Goal: Information Seeking & Learning: Learn about a topic

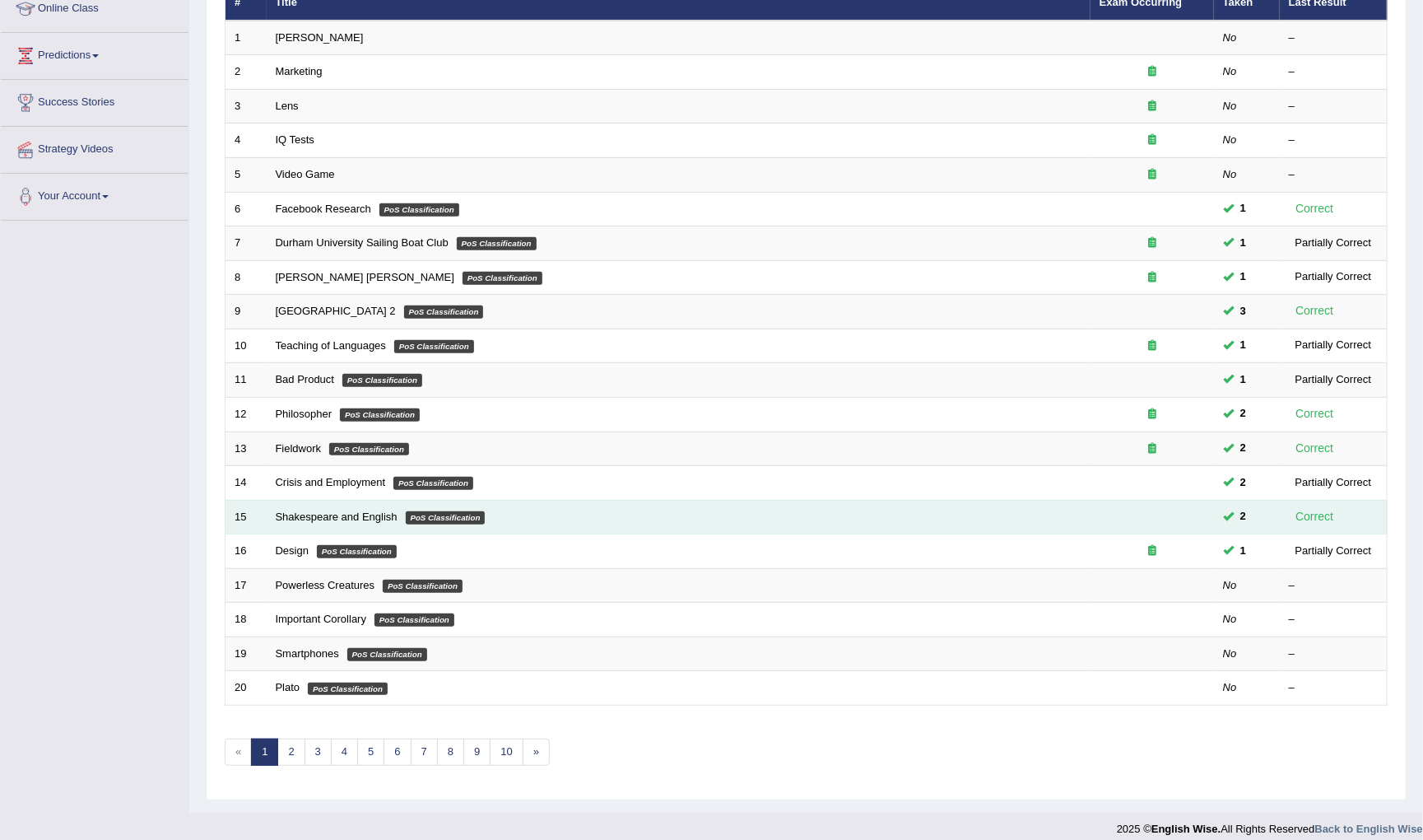
scroll to position [235, 0]
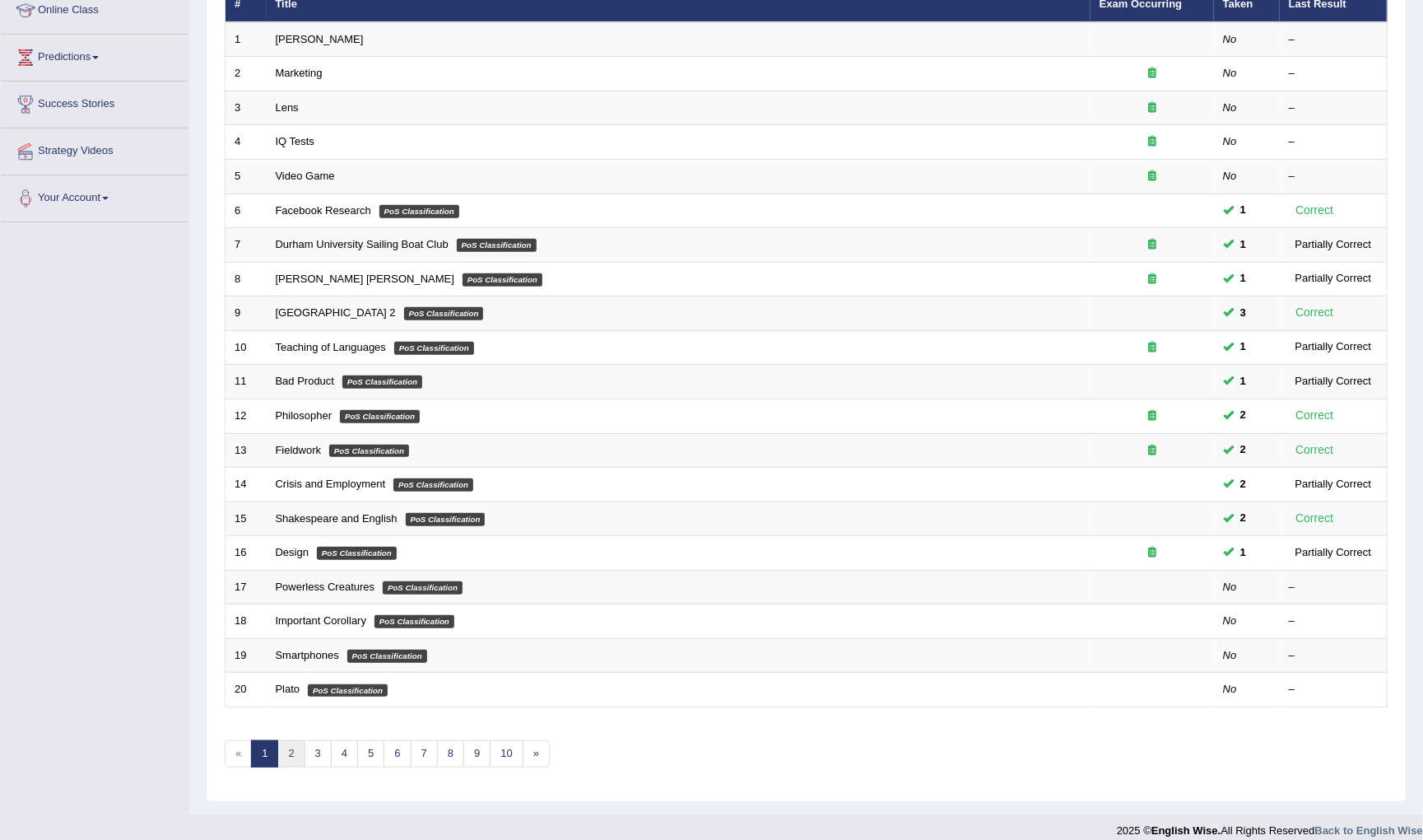
click at [295, 740] on link "2" at bounding box center [291, 753] width 28 height 28
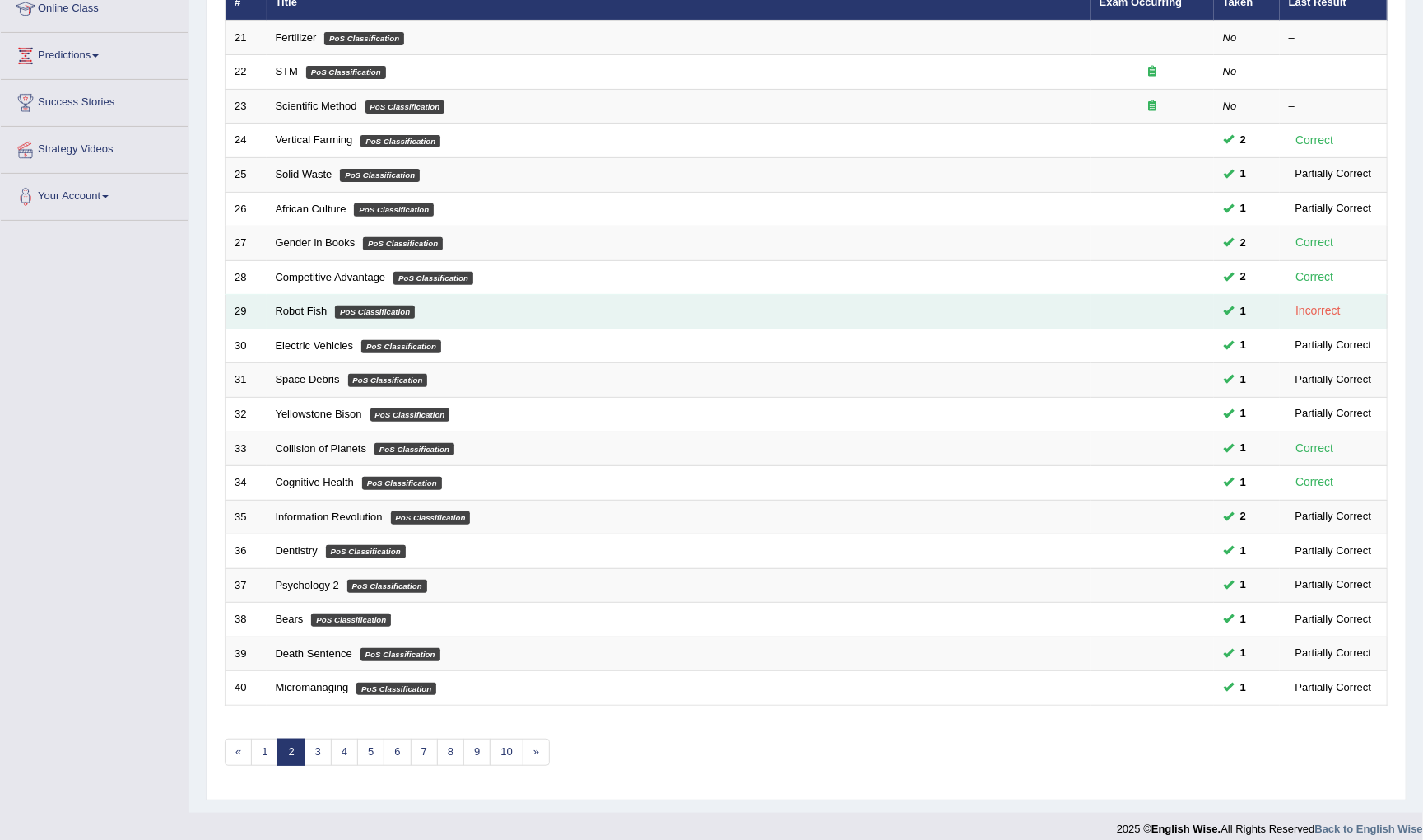
scroll to position [235, 0]
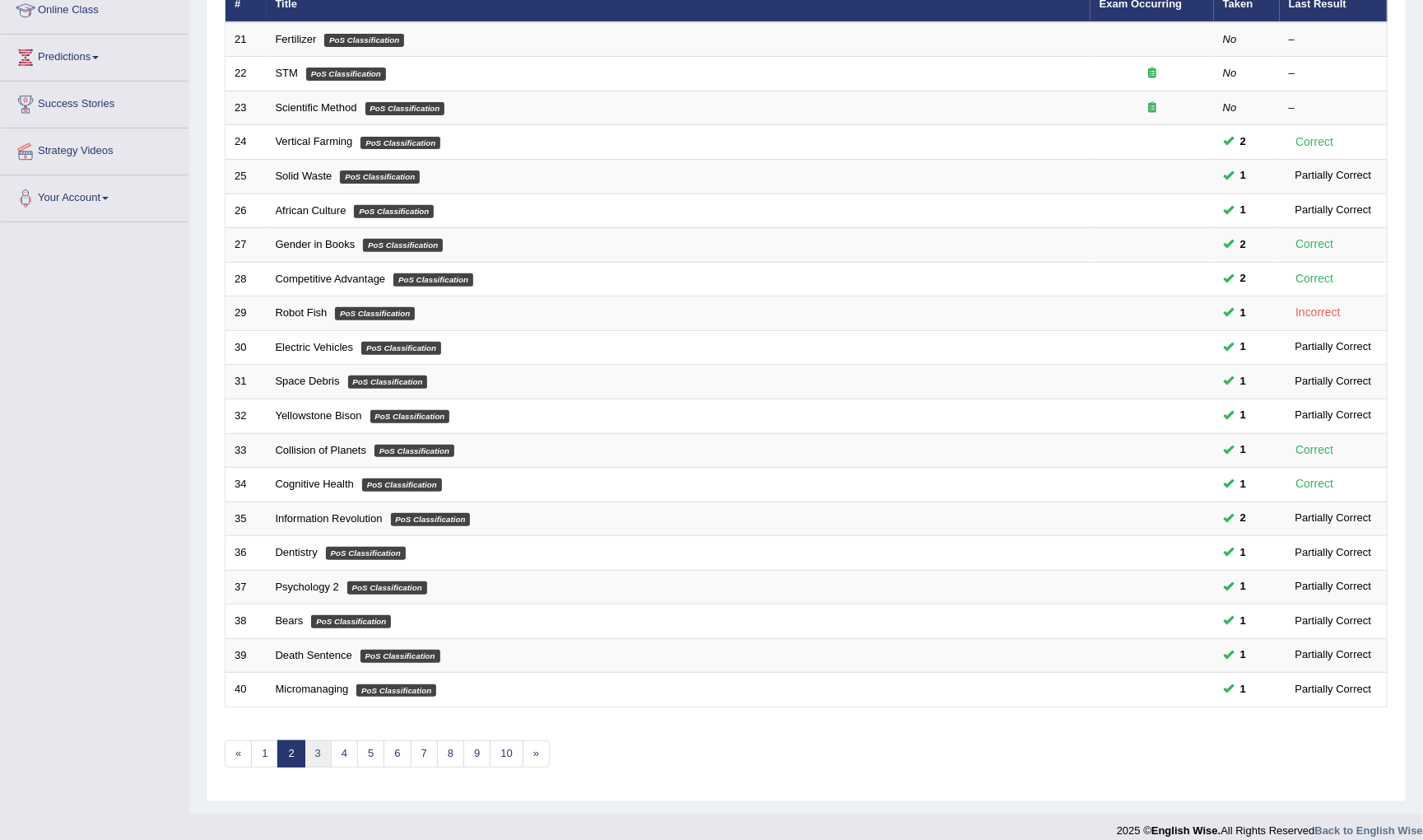
click at [318, 748] on link "3" at bounding box center [318, 753] width 28 height 28
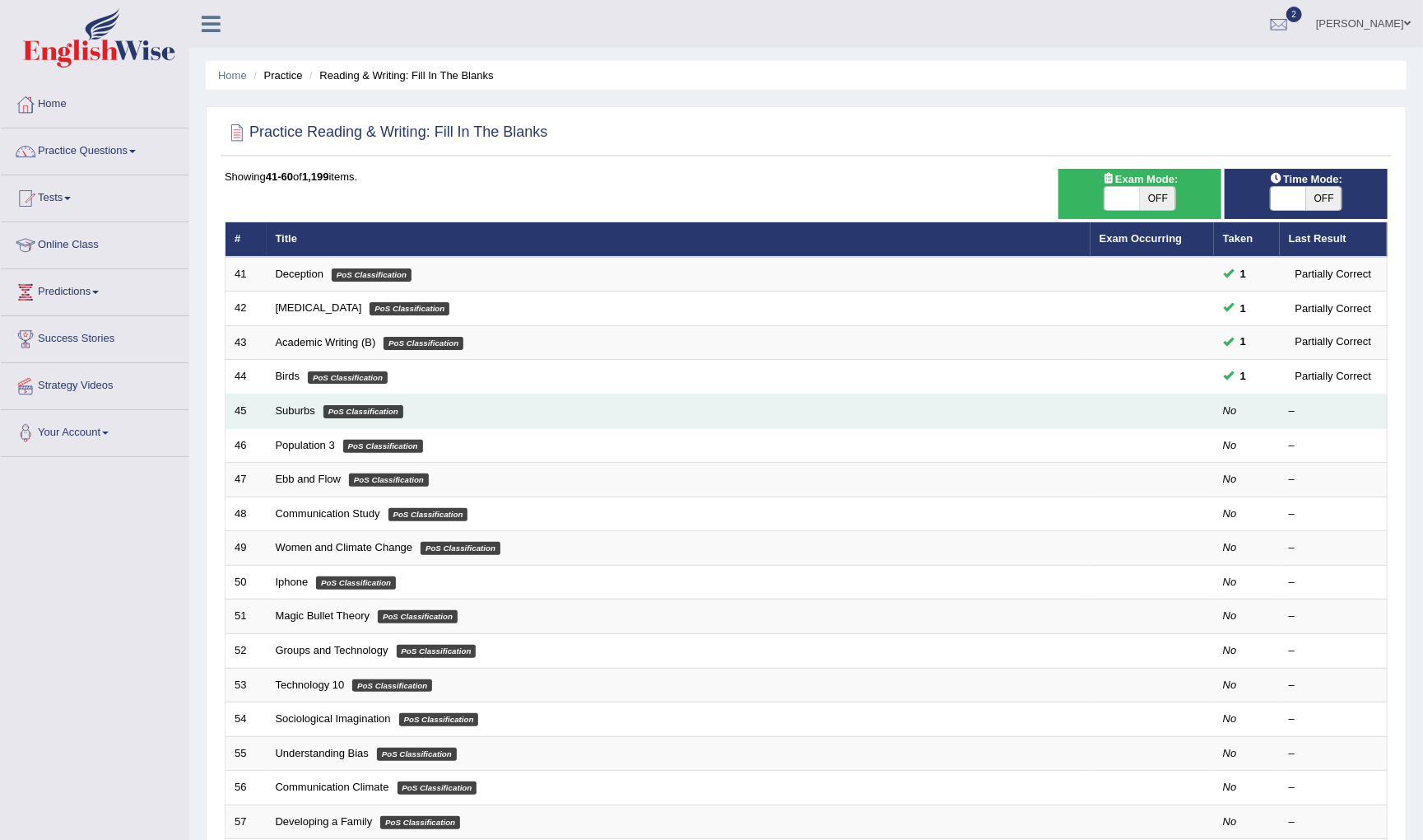
click at [805, 407] on td "Suburbs PoS Classification" at bounding box center [678, 412] width 824 height 35
click at [300, 406] on link "Suburbs" at bounding box center [295, 411] width 39 height 12
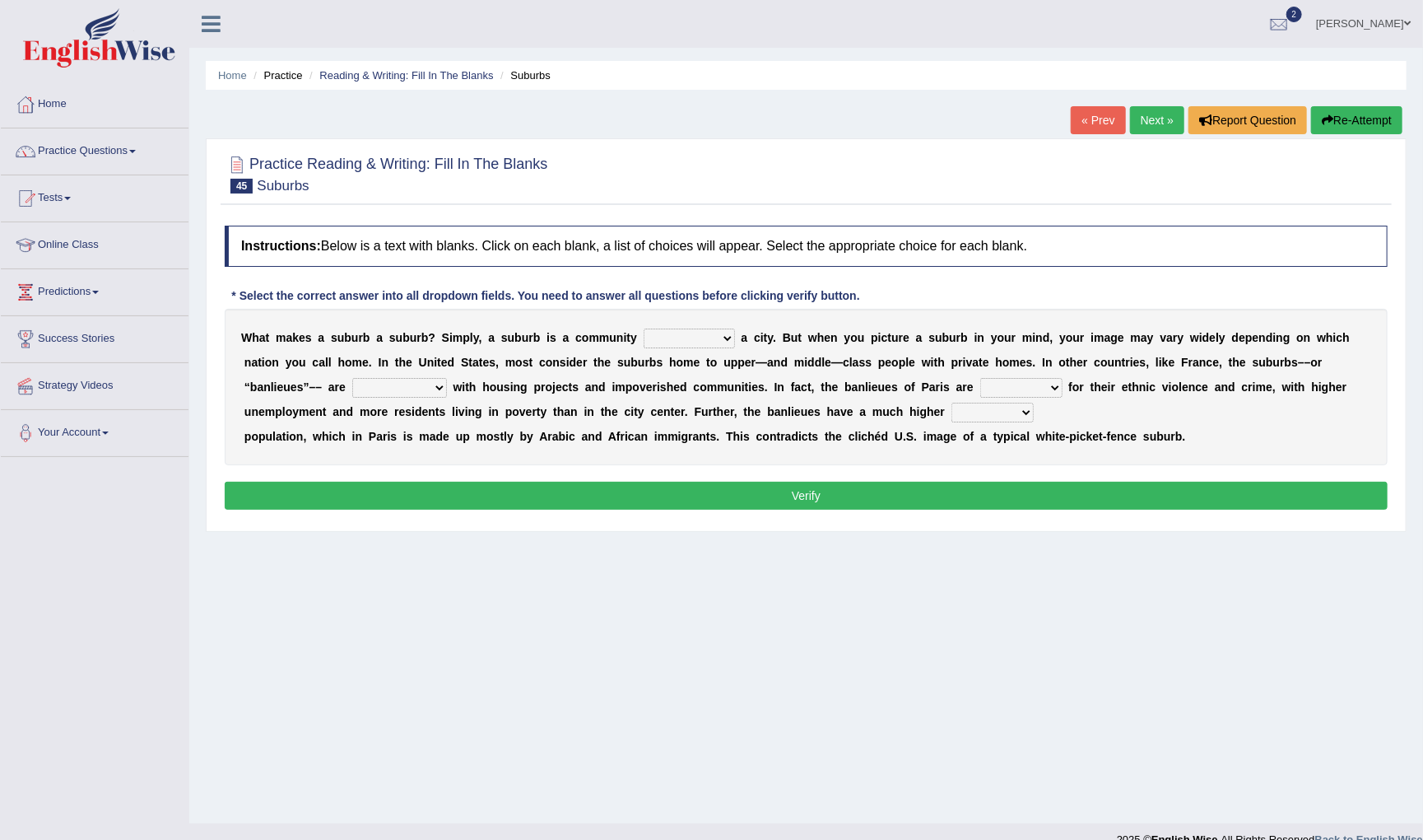
select select "lying"
select select "synthetic"
select select "famous"
select select "immigrant"
click at [936, 496] on button "Verify" at bounding box center [806, 495] width 1163 height 28
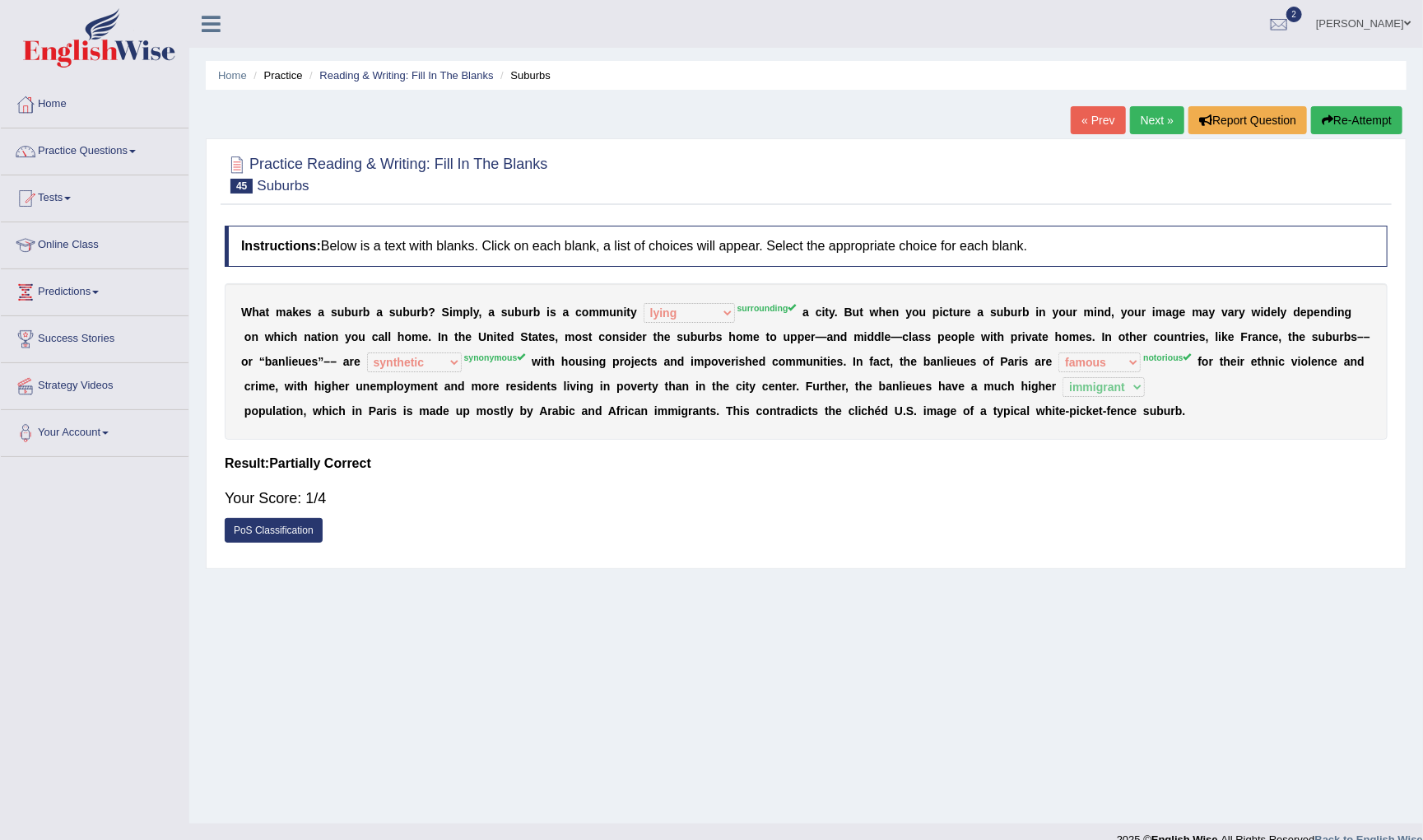
click at [1380, 114] on button "Re-Attempt" at bounding box center [1356, 119] width 92 height 28
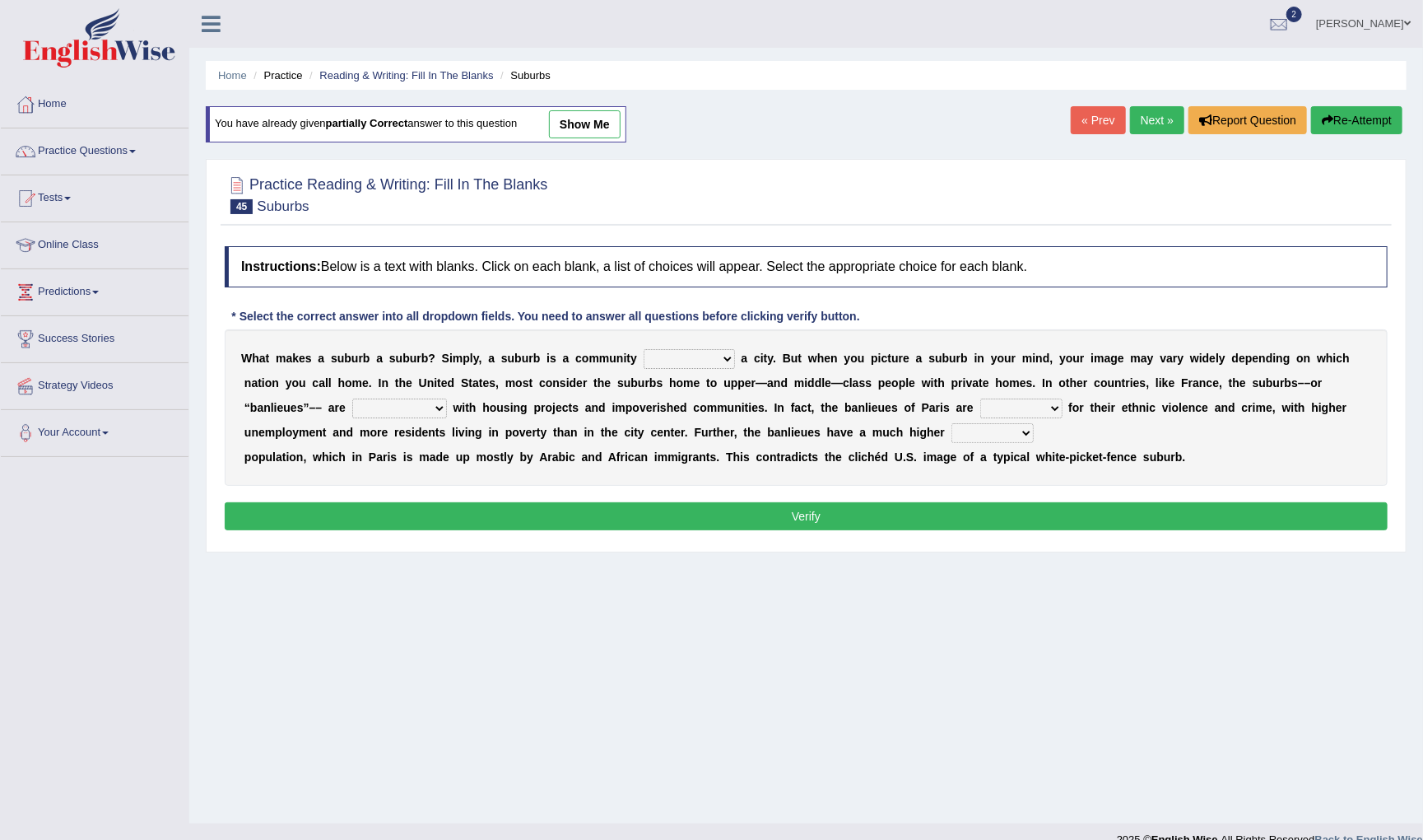
click at [716, 371] on div "W h a t m a k e s a s u b u r b a s u b u r b ? S i m p l y , a s u b u r b i s…" at bounding box center [806, 407] width 1163 height 156
select select "surrounding"
select select "notorious"
select select "immigrant"
select select "synonymous"
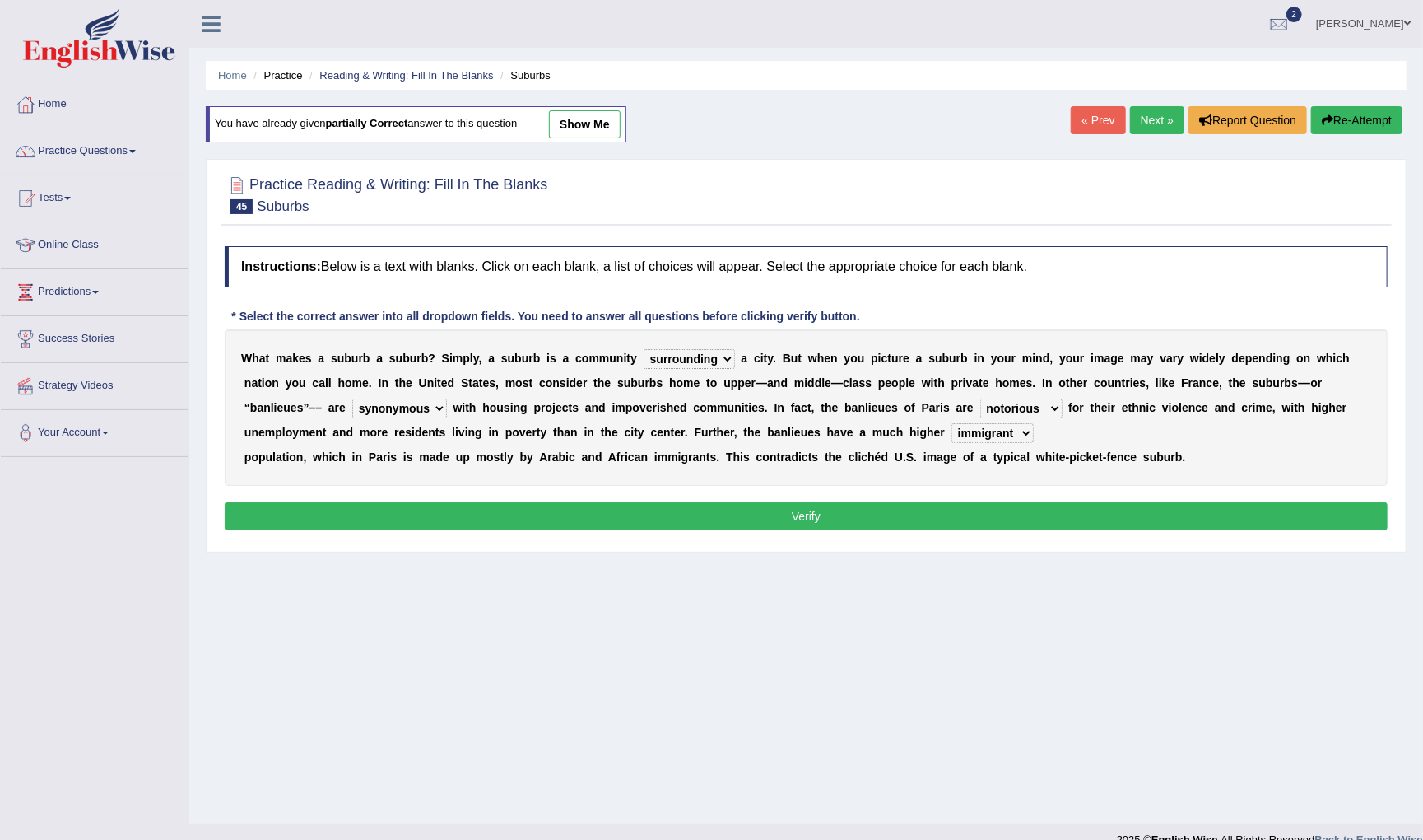
click at [508, 522] on button "Verify" at bounding box center [806, 516] width 1163 height 28
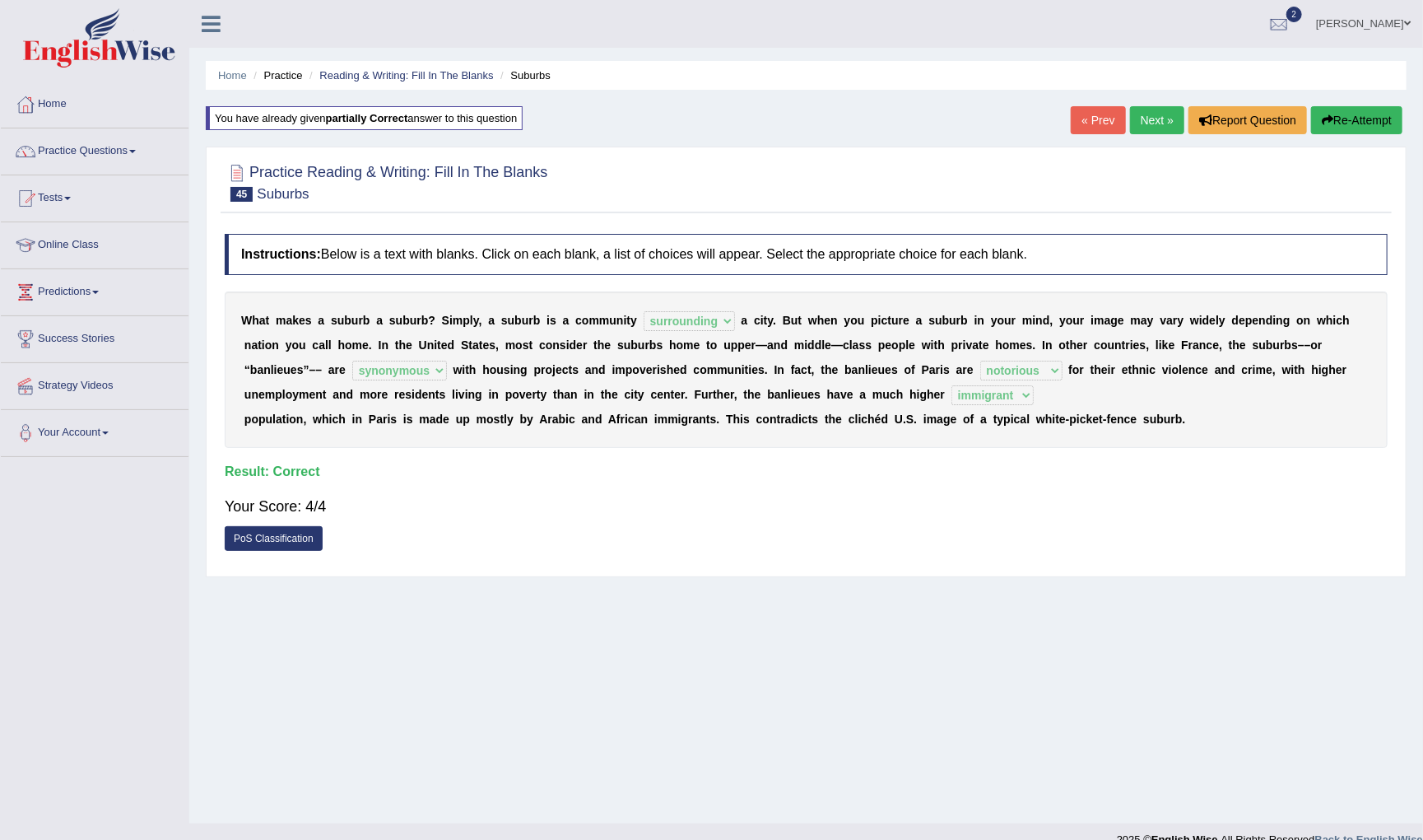
click at [1155, 117] on link "Next »" at bounding box center [1156, 119] width 54 height 28
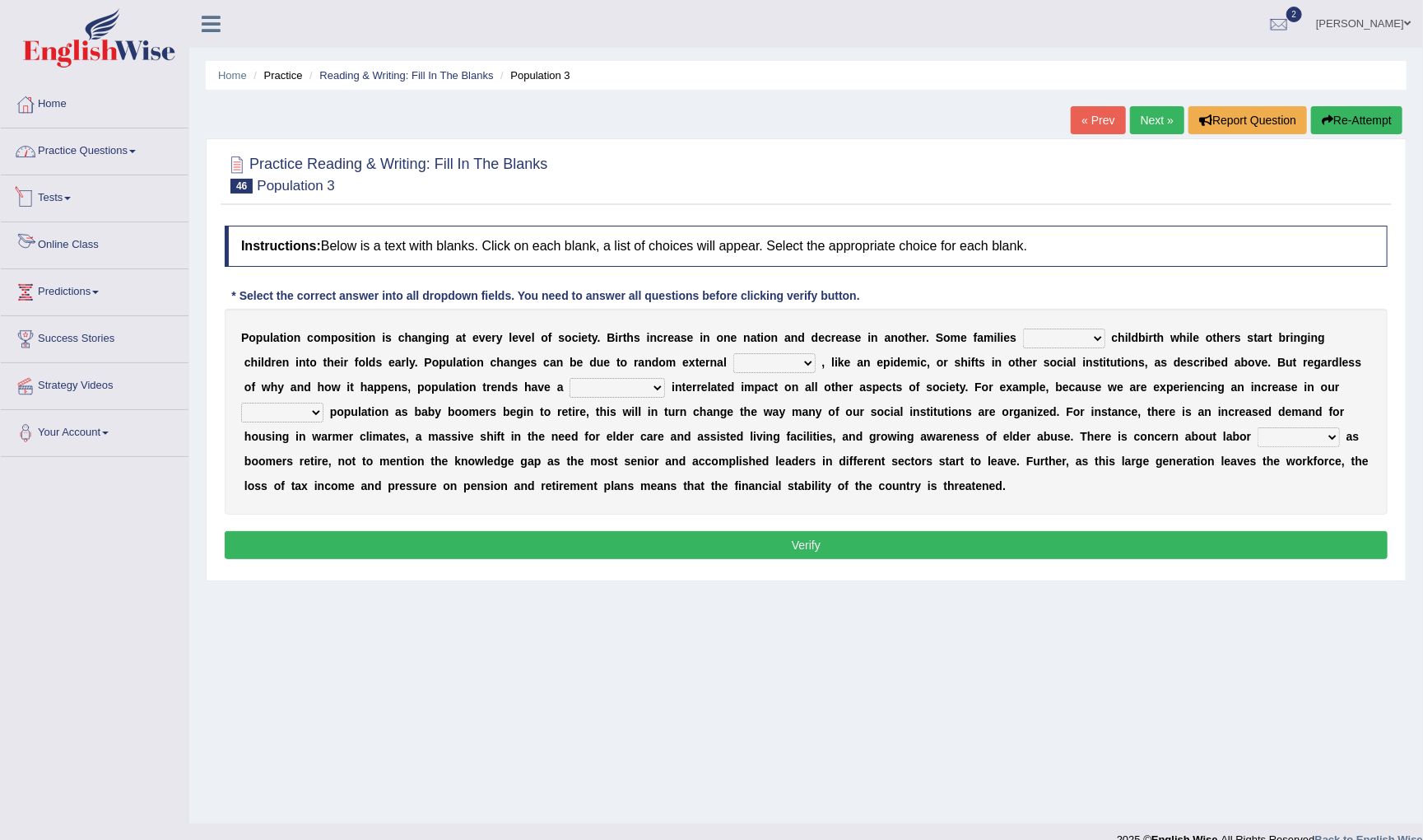
click at [128, 150] on link "Practice Questions" at bounding box center [94, 148] width 188 height 41
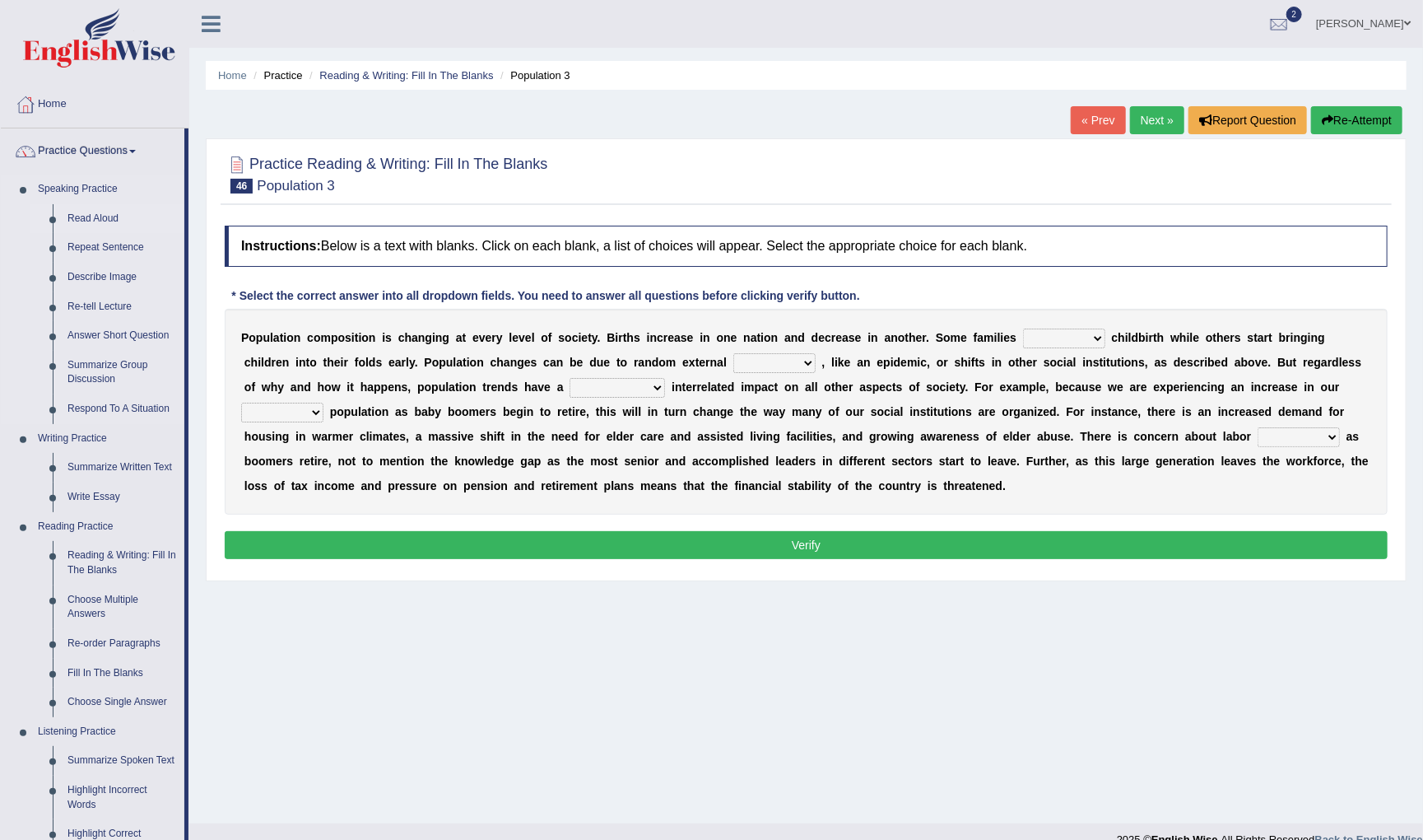
click at [103, 217] on link "Read Aloud" at bounding box center [123, 219] width 124 height 29
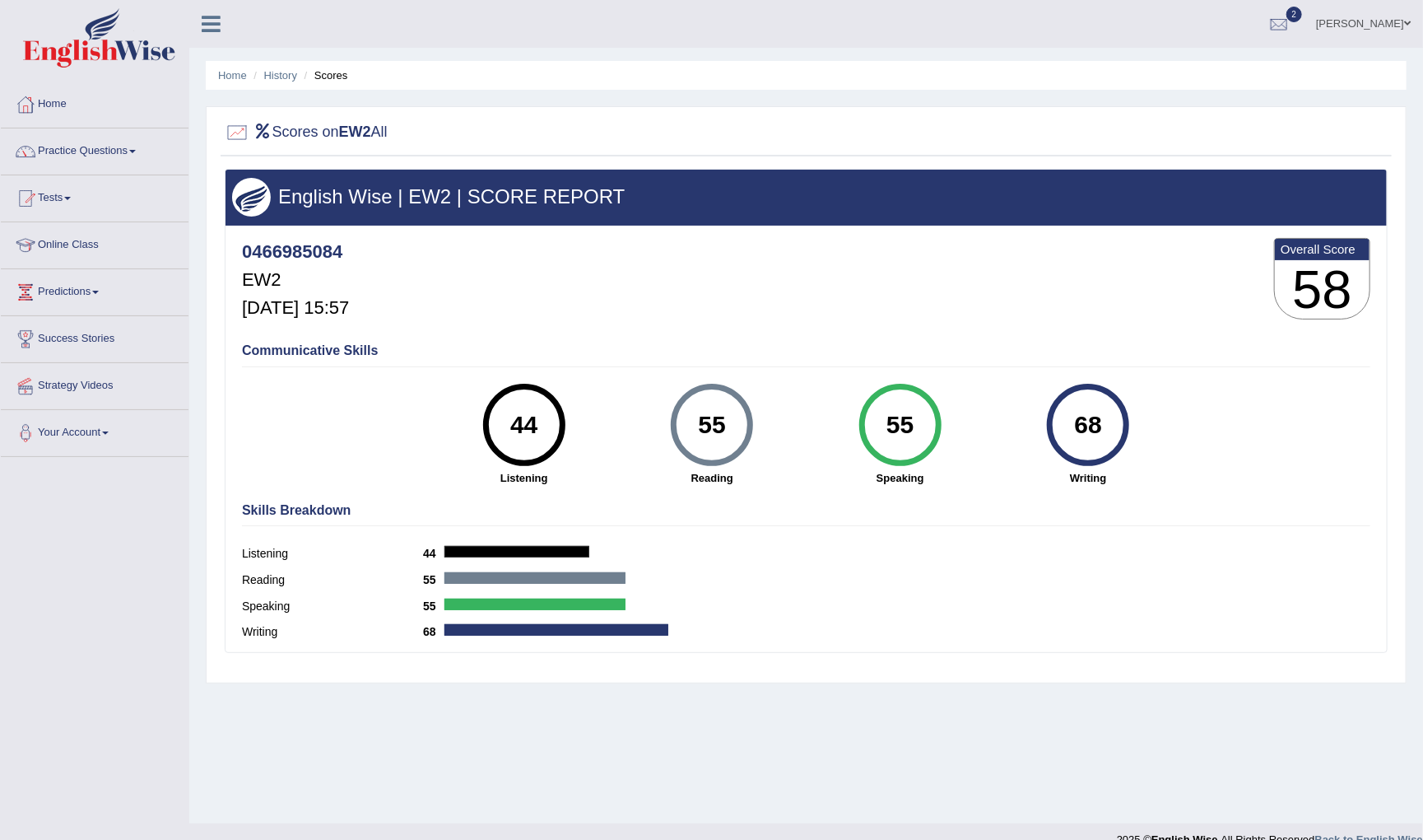
click at [127, 149] on link "Practice Questions" at bounding box center [94, 148] width 188 height 41
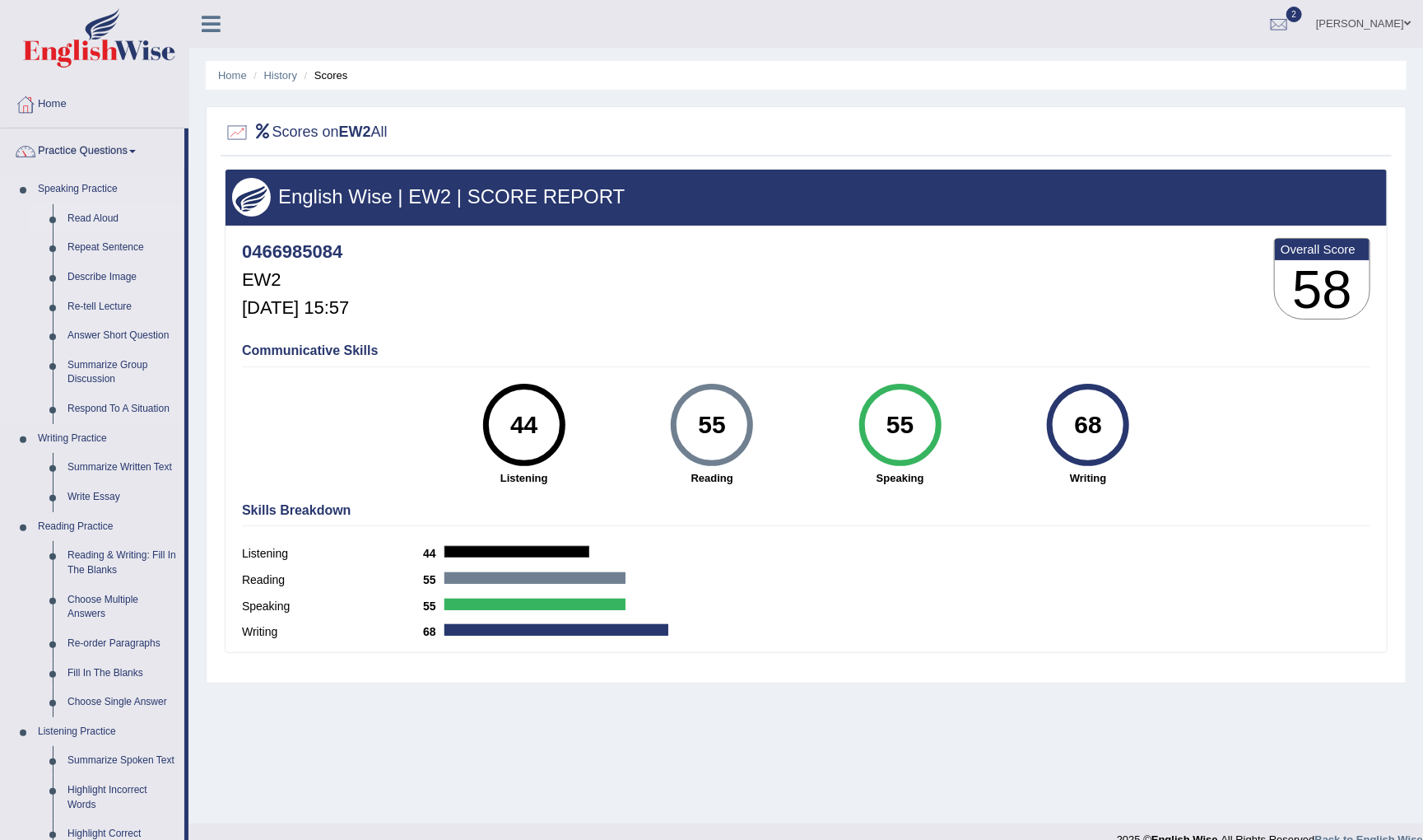
click at [111, 212] on link "Read Aloud" at bounding box center [123, 219] width 124 height 29
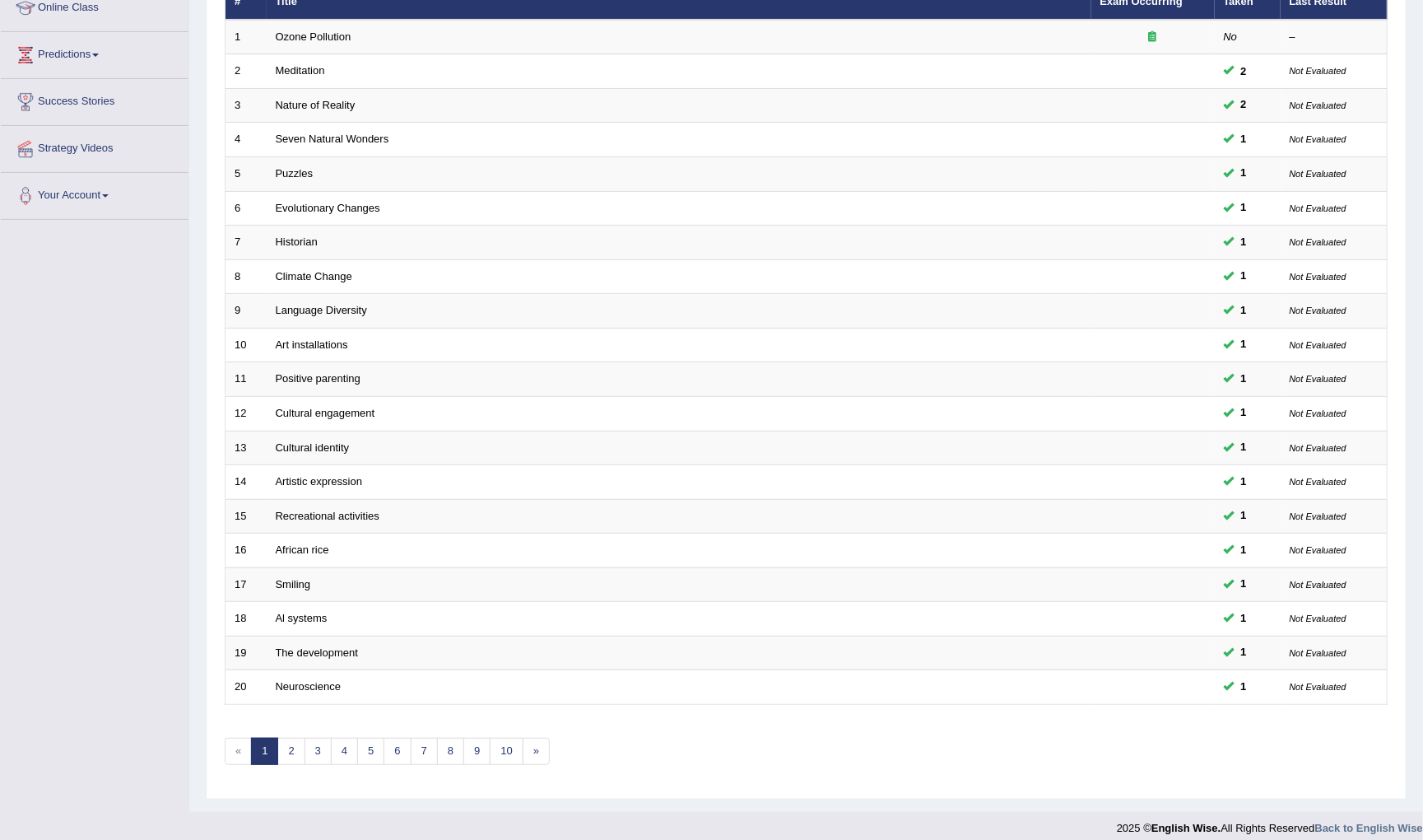
scroll to position [235, 0]
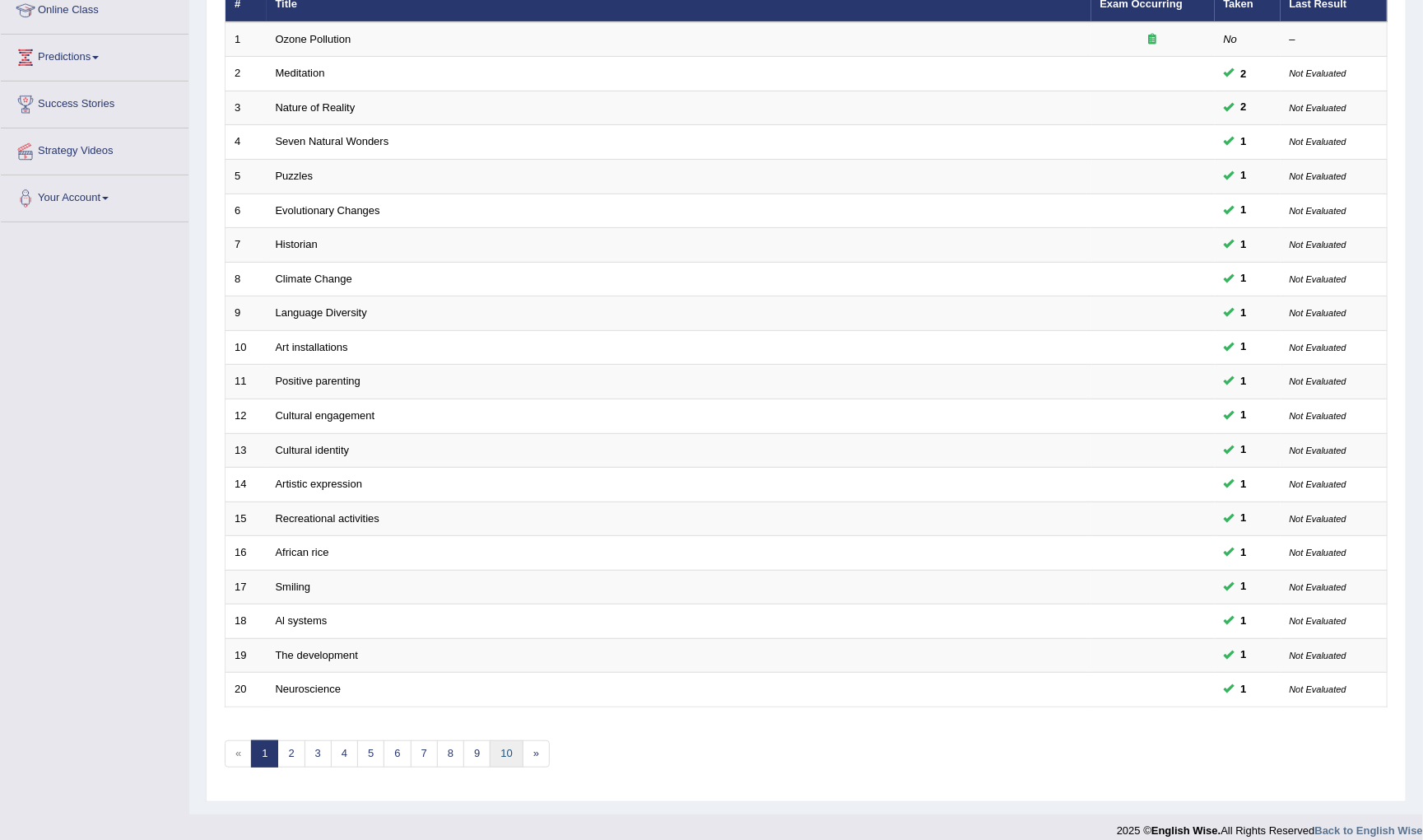
click at [515, 744] on link "10" at bounding box center [506, 753] width 33 height 28
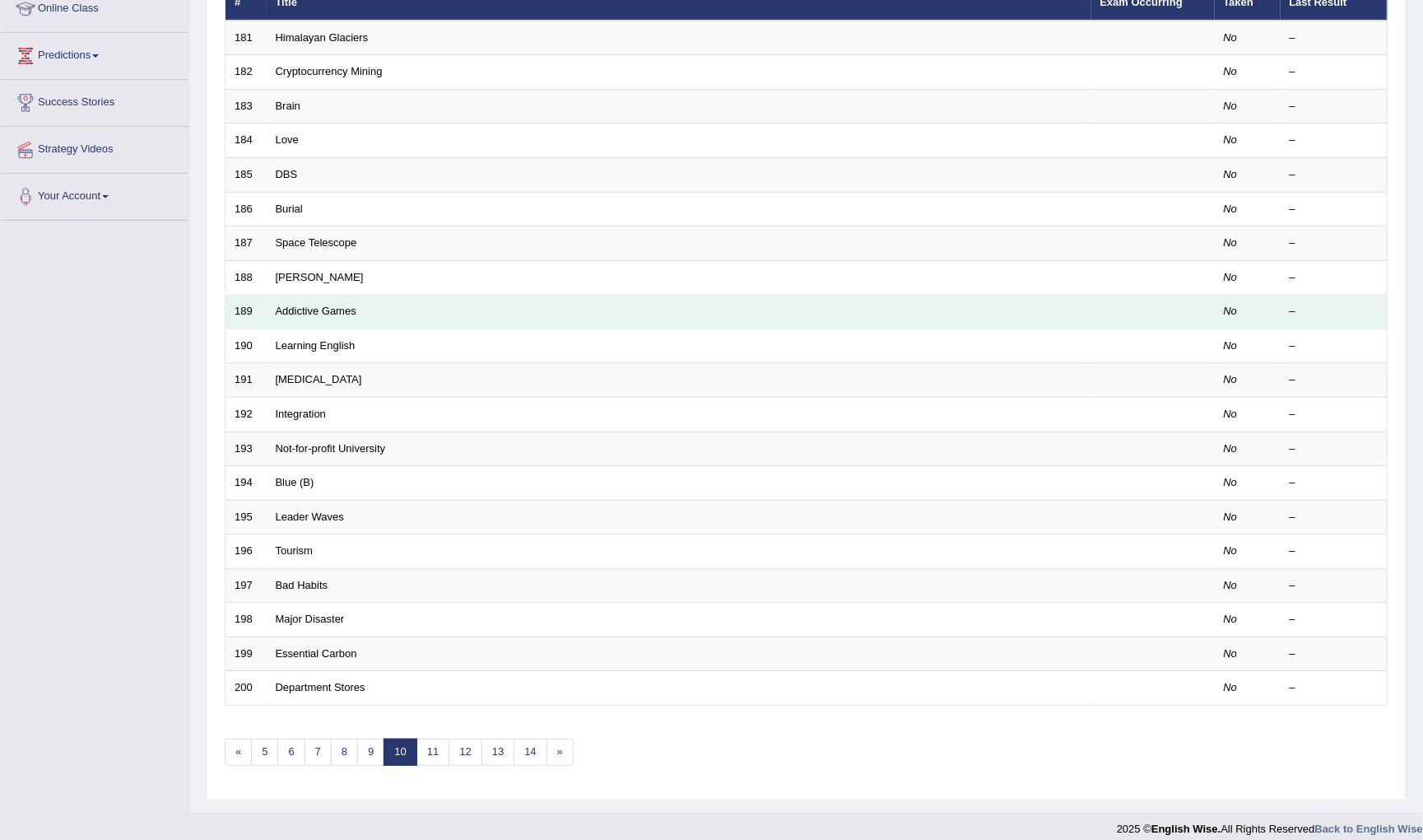
scroll to position [235, 0]
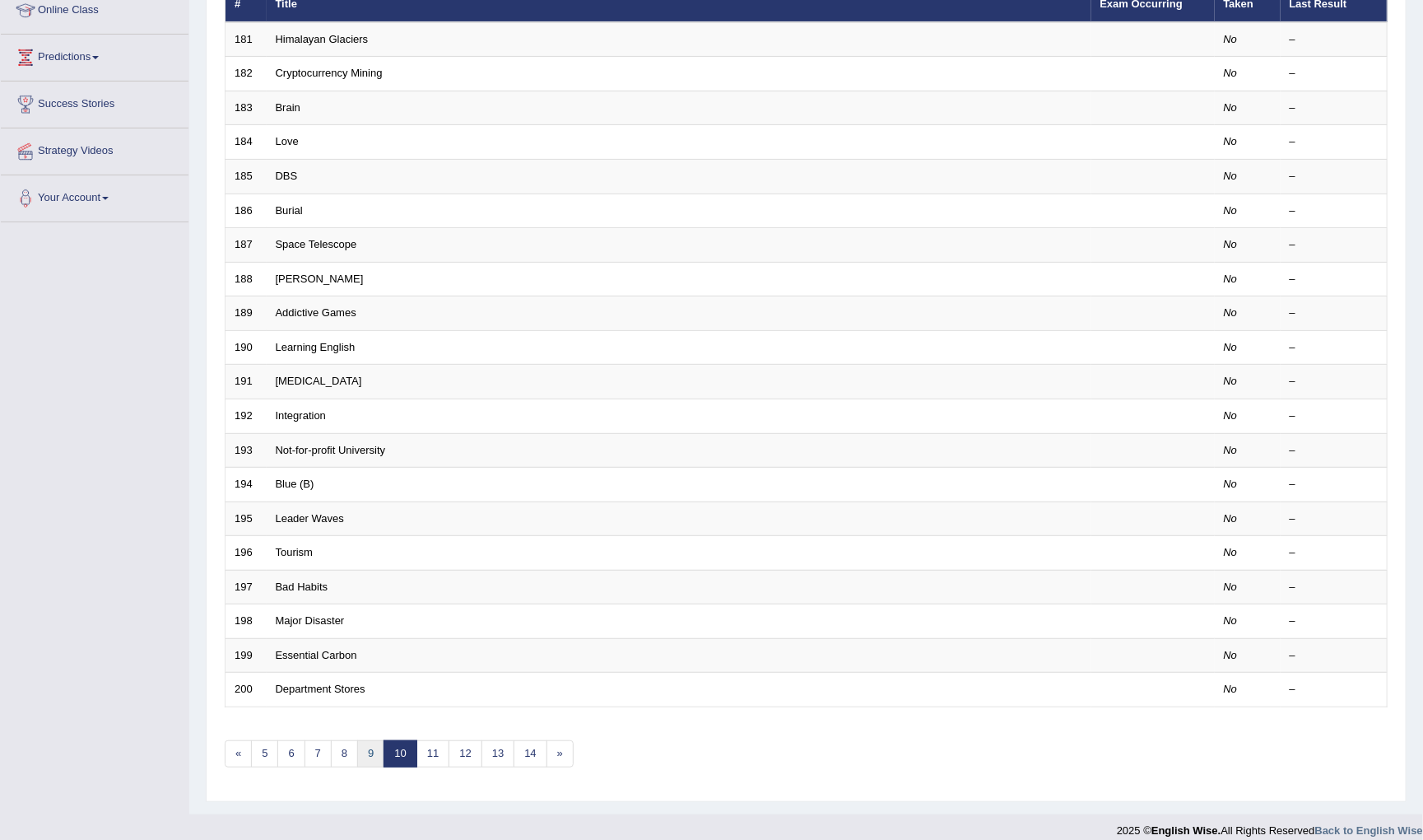
click at [365, 740] on link "9" at bounding box center [371, 753] width 28 height 28
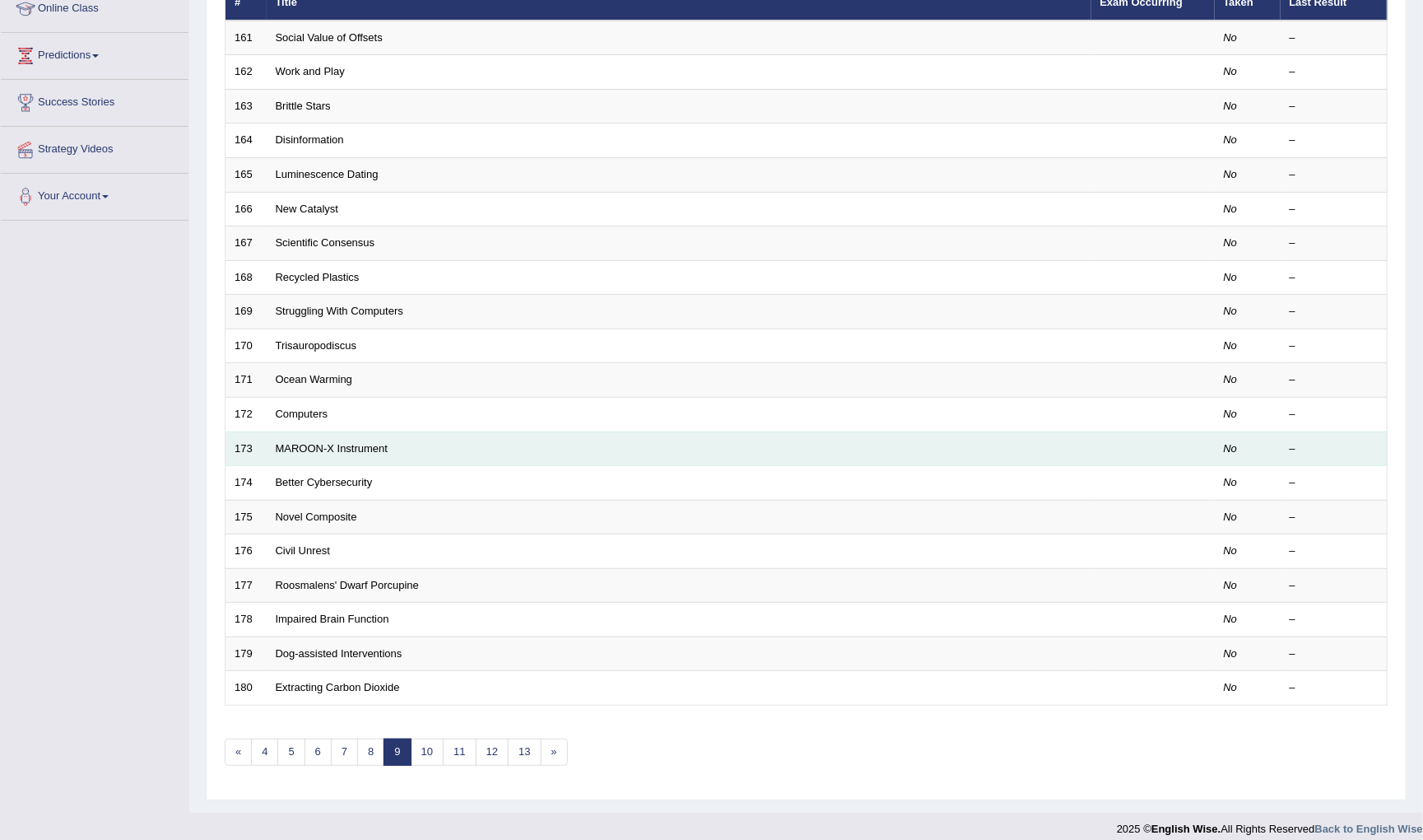
scroll to position [235, 0]
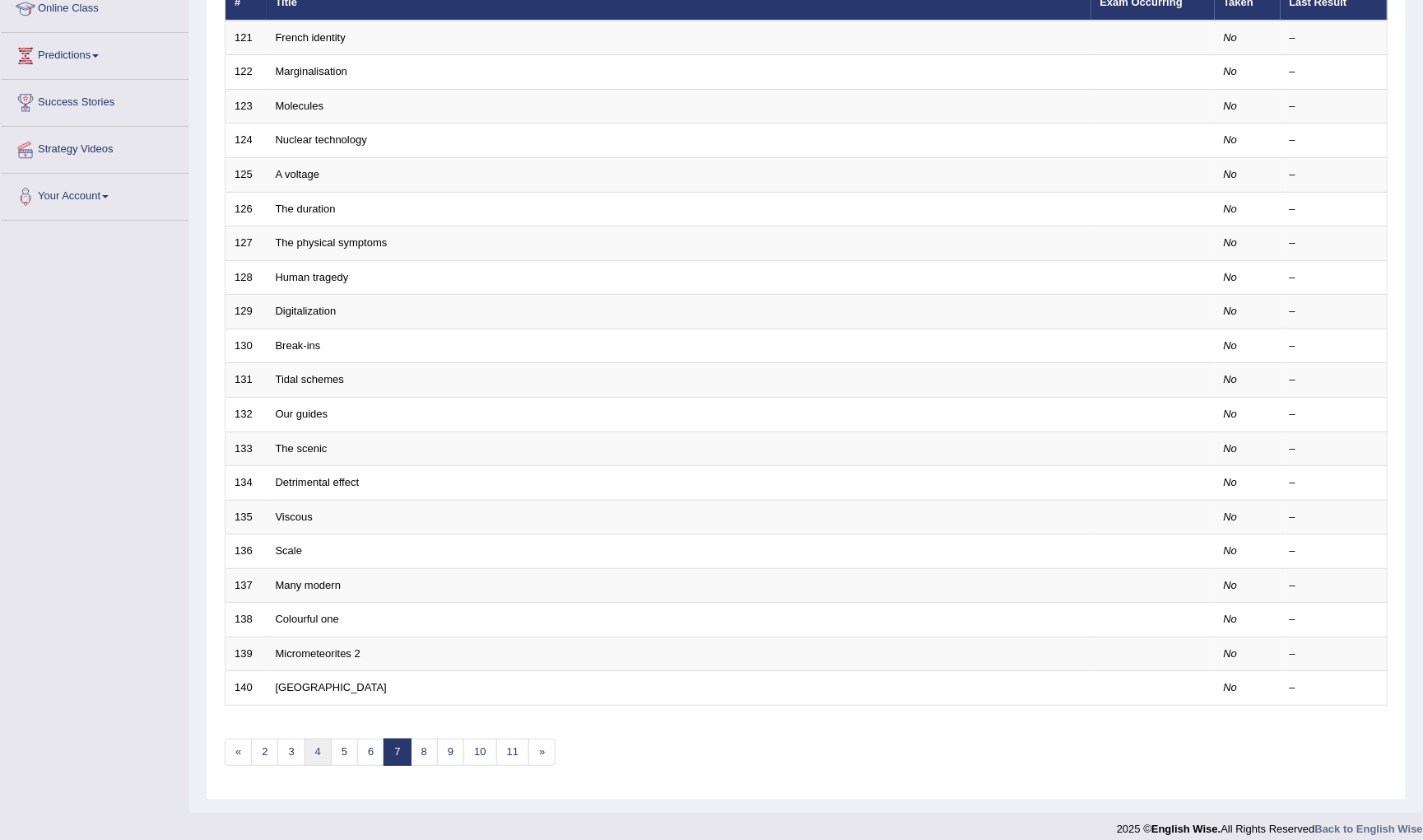
scroll to position [235, 0]
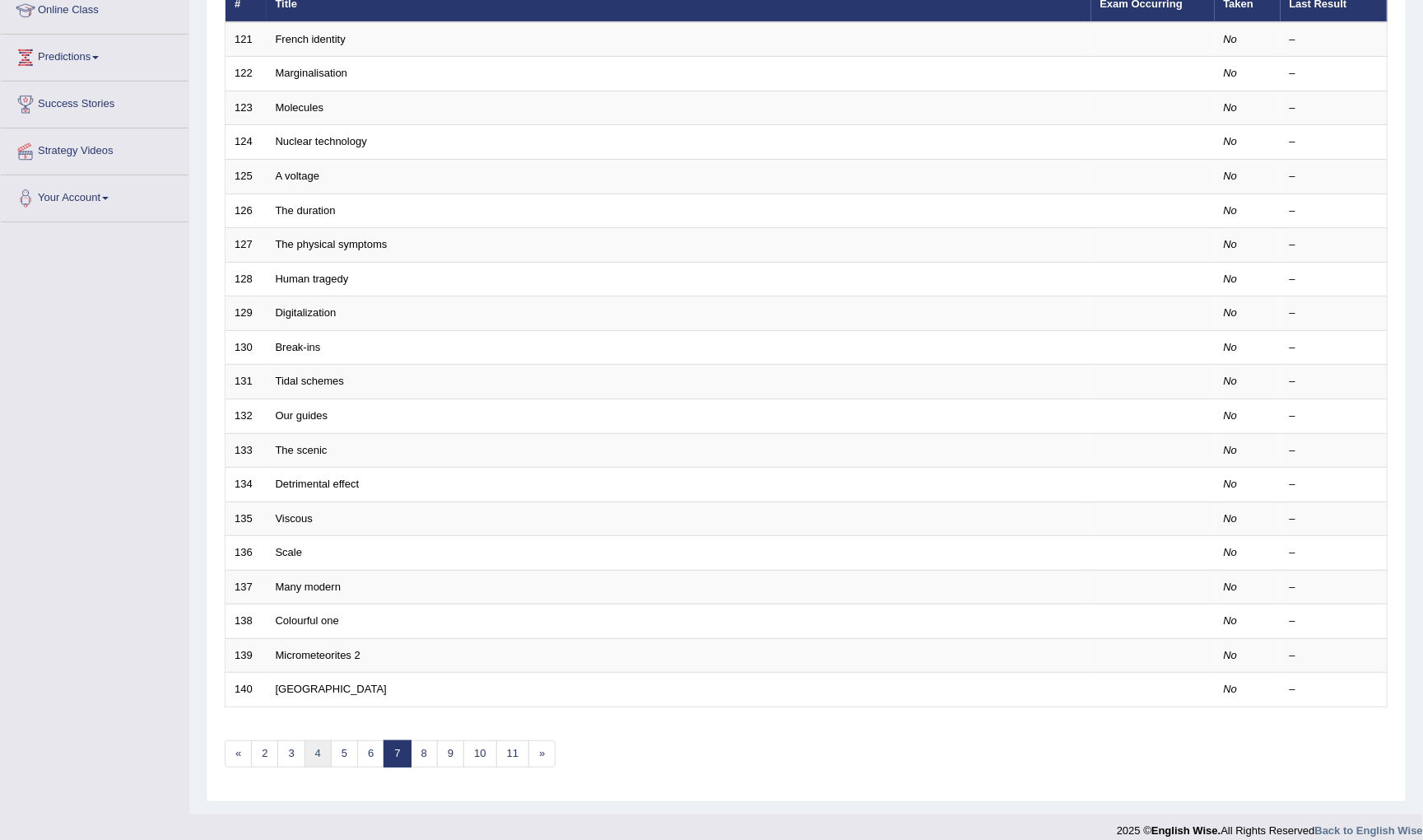
click at [328, 740] on link "4" at bounding box center [318, 753] width 28 height 28
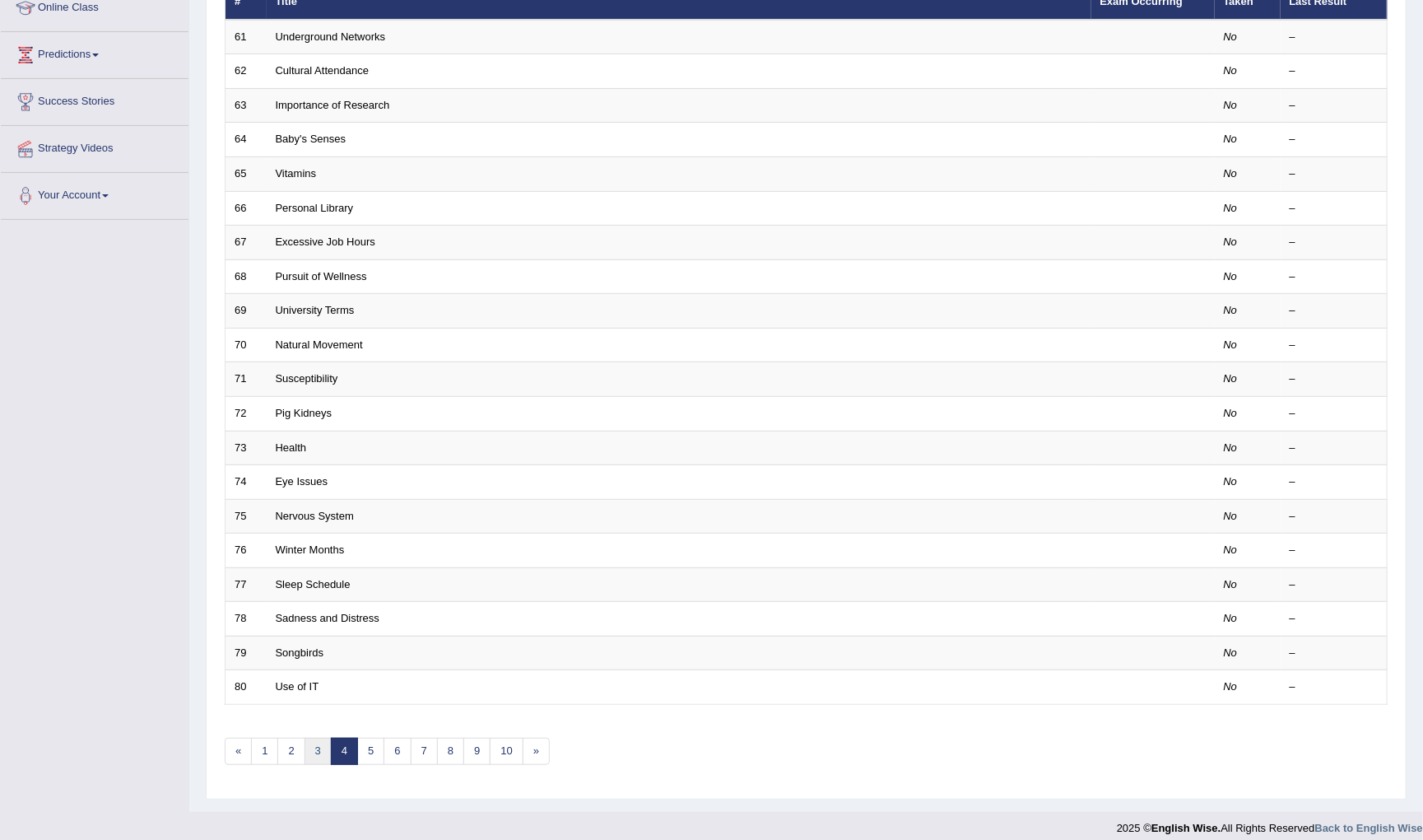
scroll to position [235, 0]
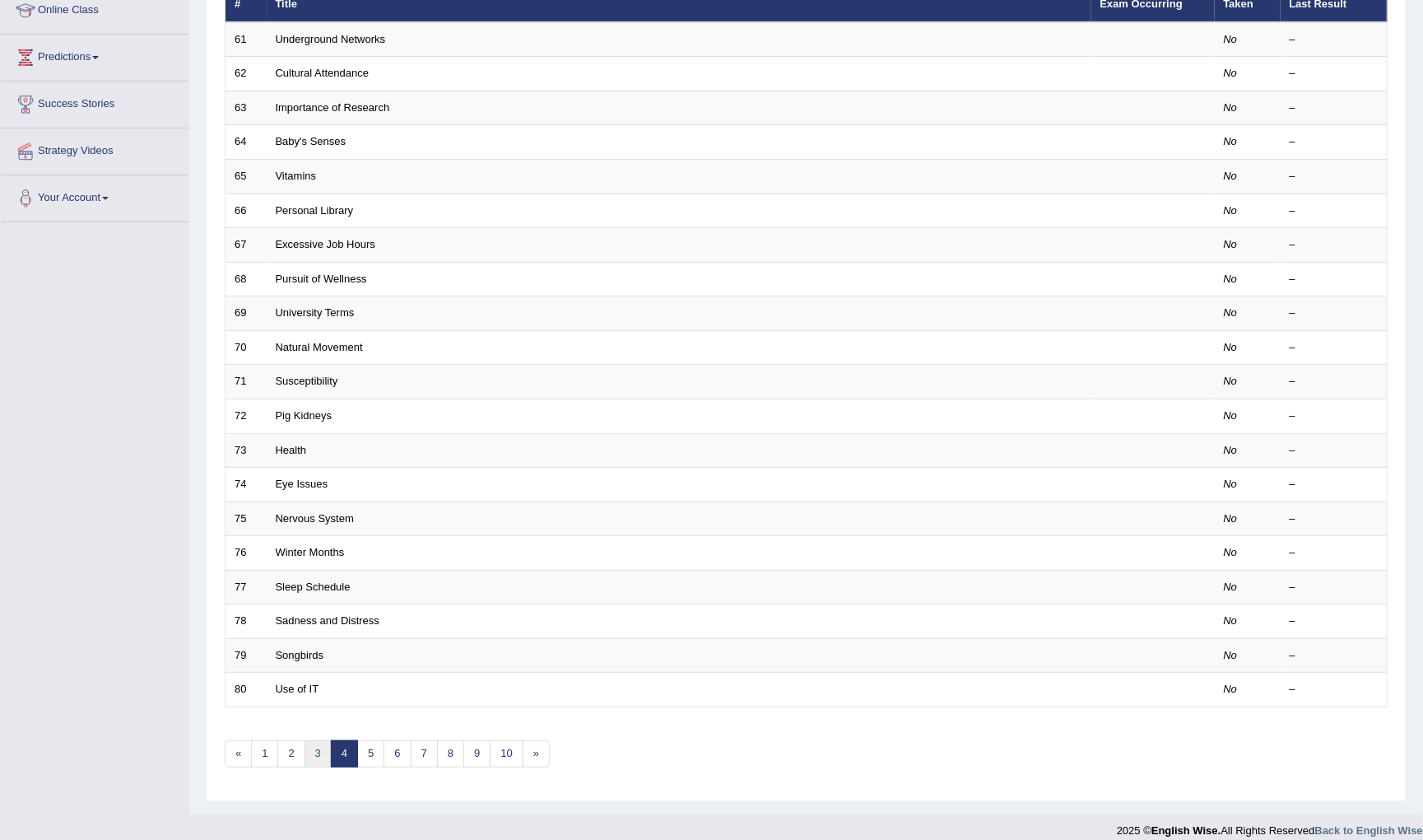
click at [314, 740] on link "3" at bounding box center [318, 753] width 28 height 28
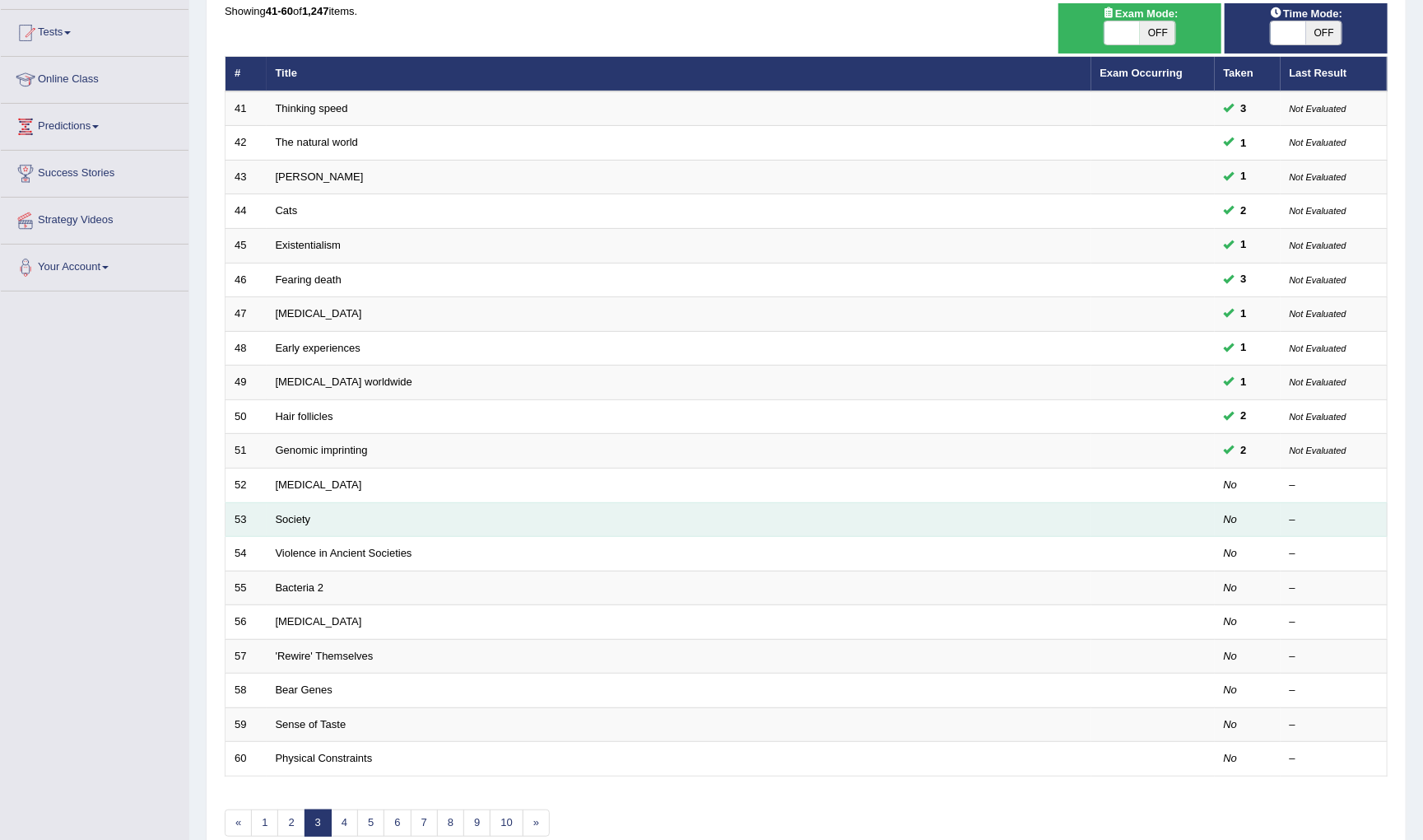
scroll to position [167, 0]
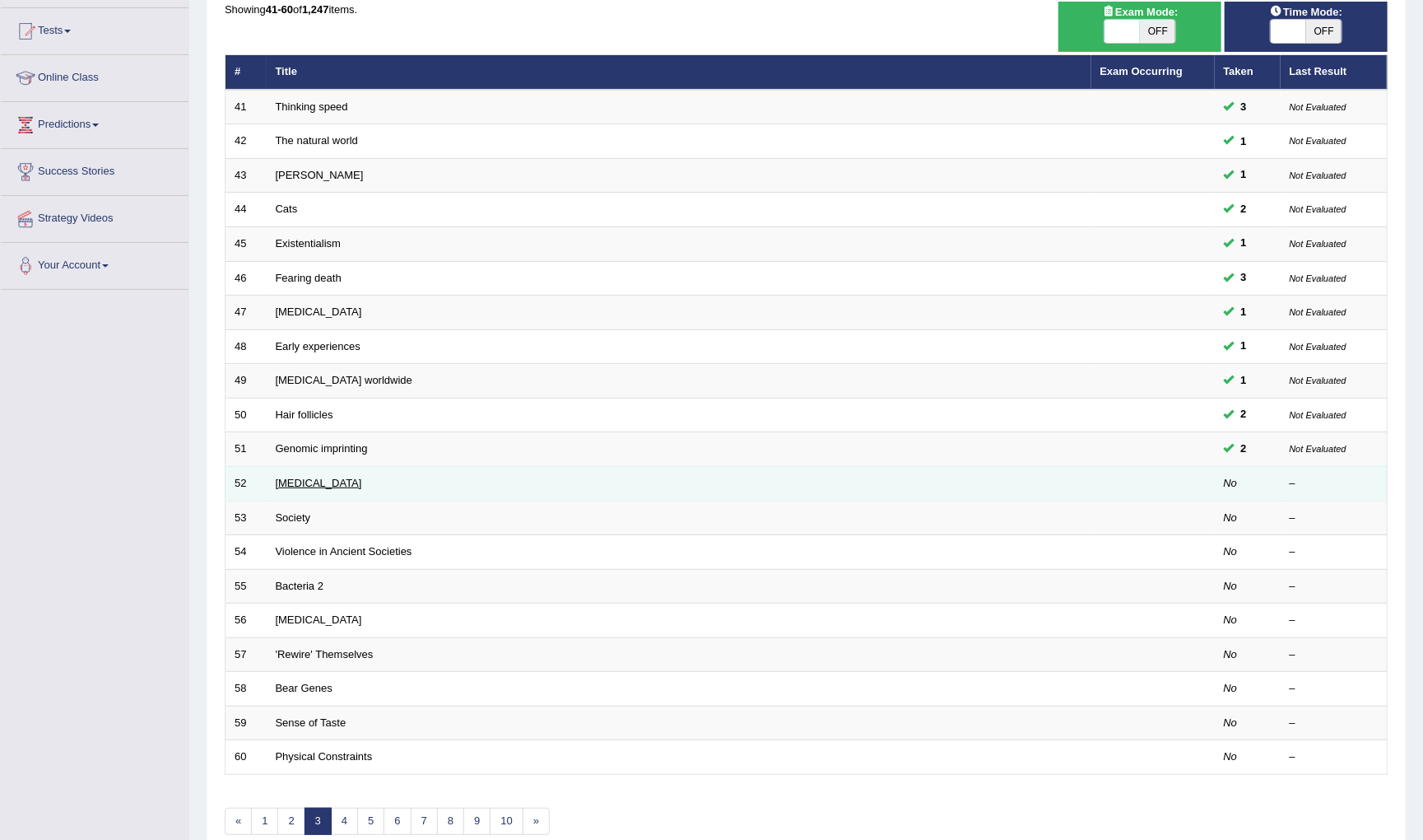
click at [356, 476] on link "Alzheimer's Disease" at bounding box center [318, 483] width 86 height 12
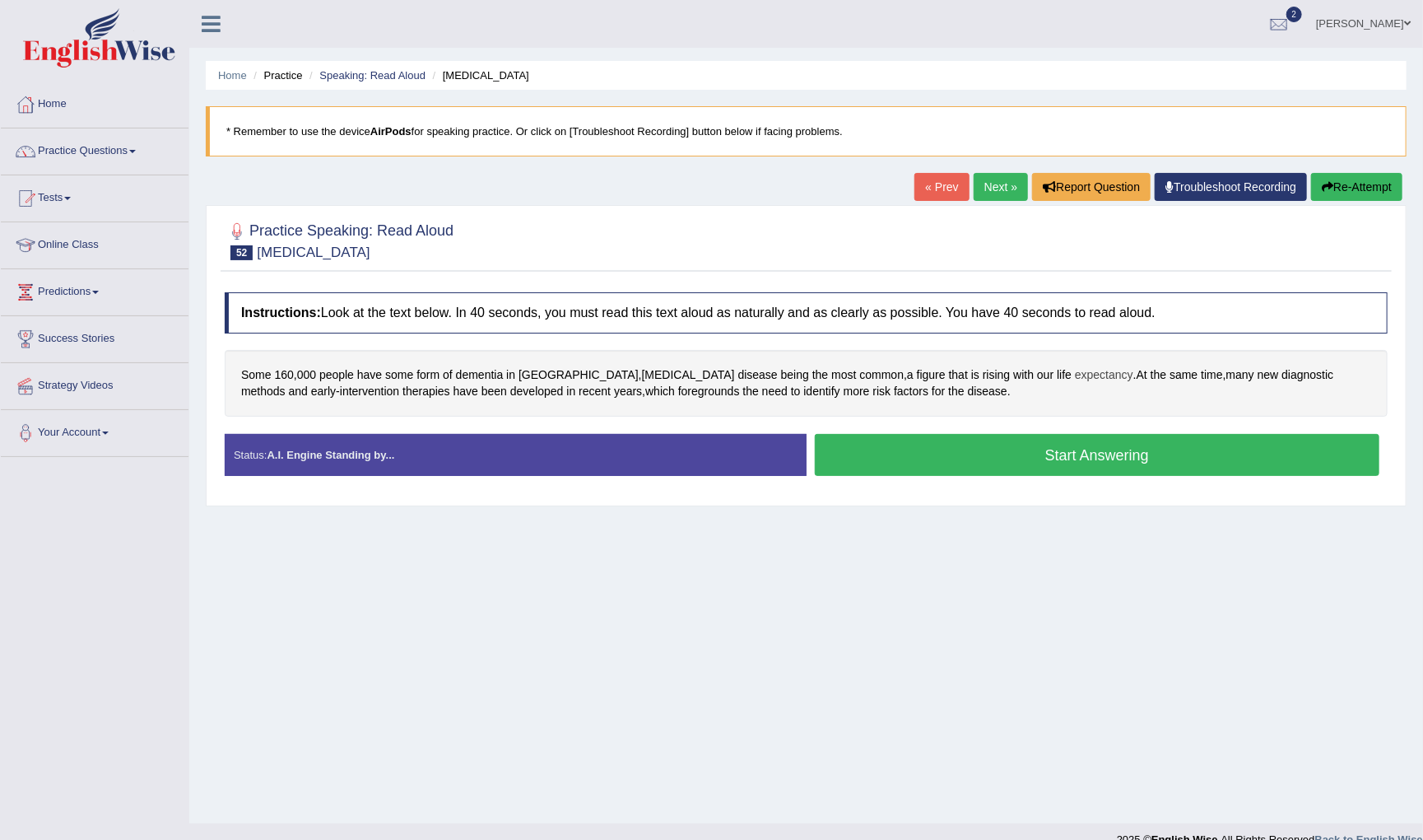
click at [1075, 373] on span "expectancy" at bounding box center [1104, 374] width 59 height 17
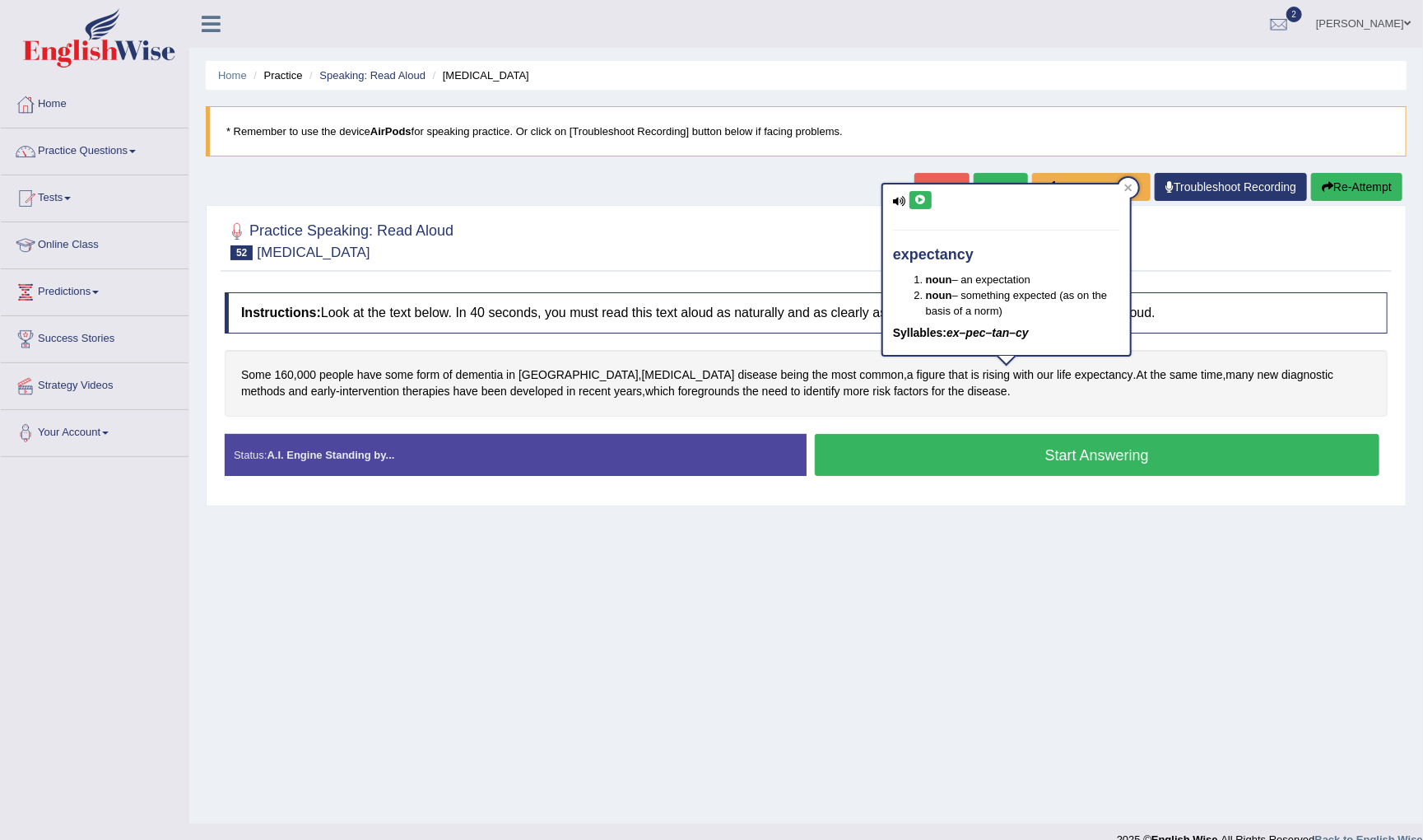
click at [920, 196] on icon at bounding box center [921, 199] width 12 height 10
click at [899, 202] on icon at bounding box center [899, 201] width 13 height 11
click at [918, 199] on icon at bounding box center [921, 199] width 12 height 10
click at [1129, 185] on icon at bounding box center [1129, 188] width 7 height 7
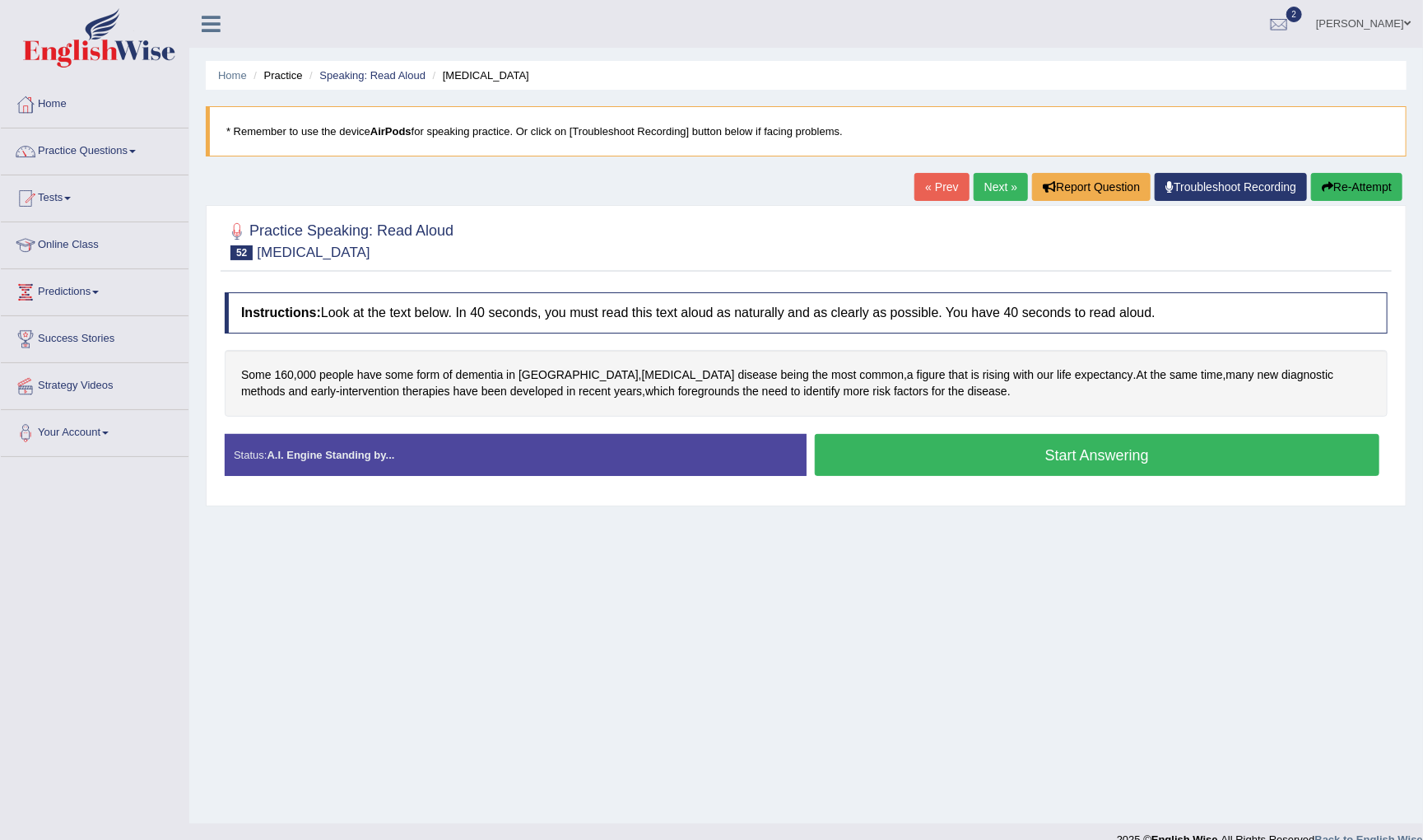
click at [902, 454] on button "Start Answering" at bounding box center [1098, 454] width 565 height 42
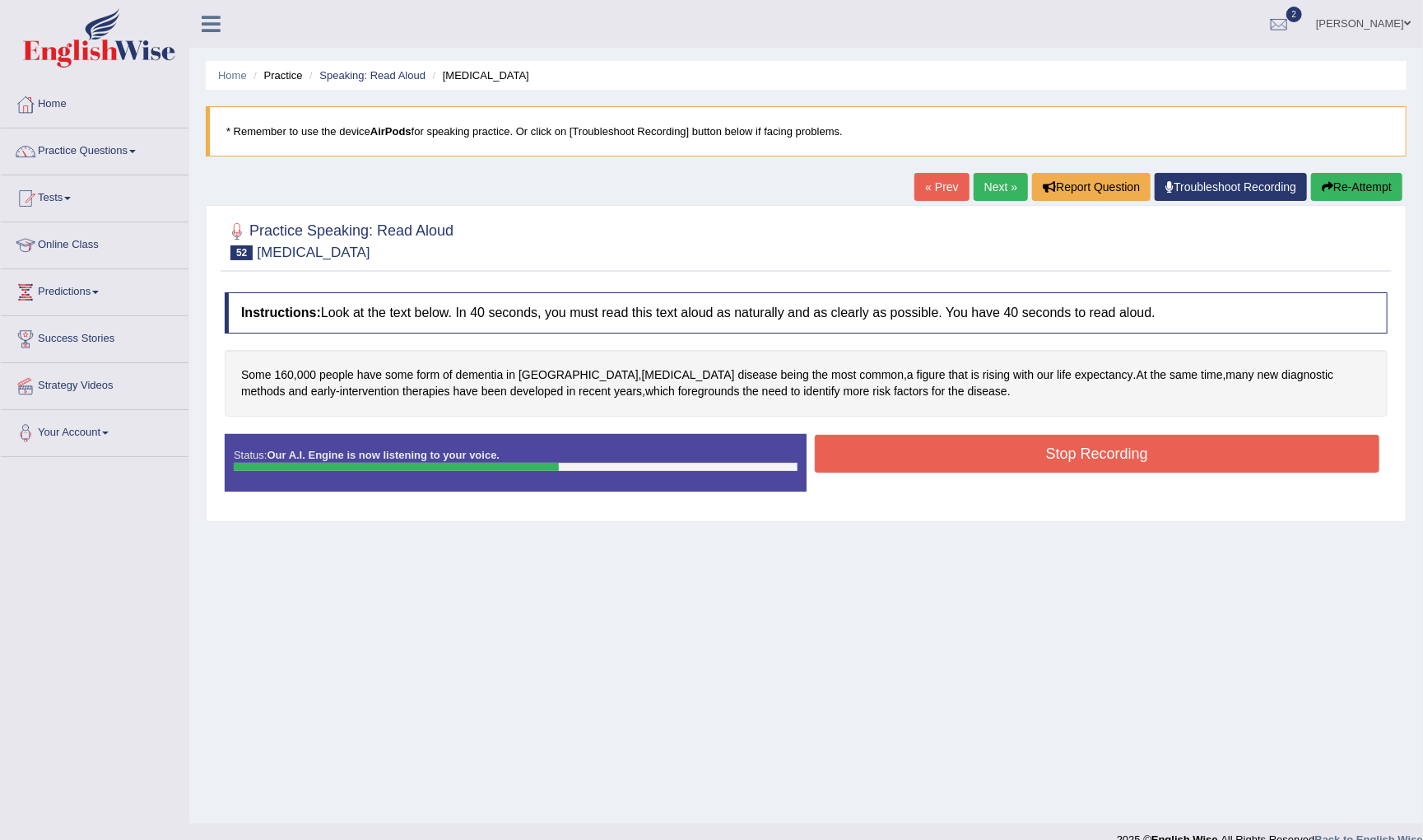
click at [901, 451] on button "Stop Recording" at bounding box center [1098, 453] width 565 height 38
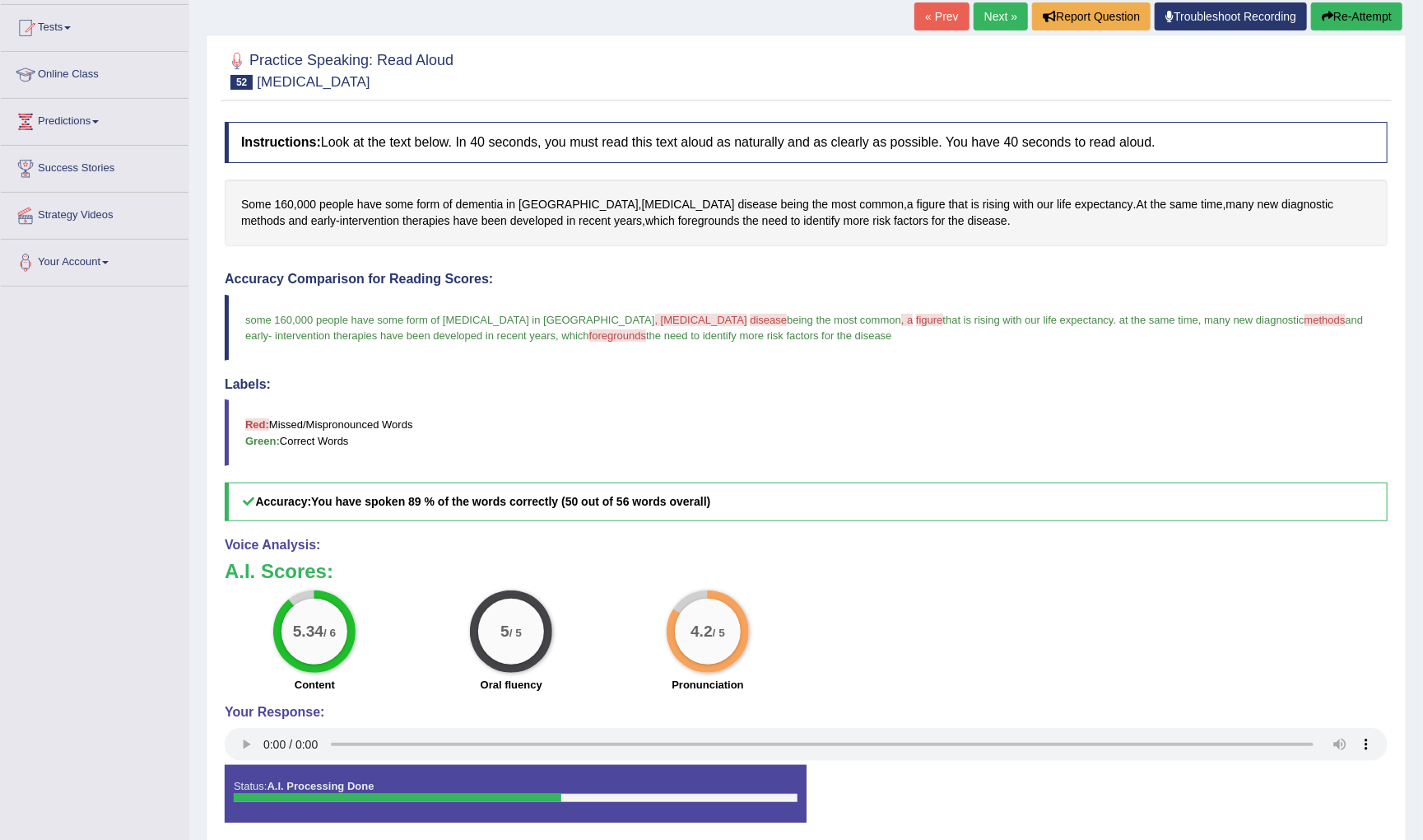
scroll to position [171, 0]
click at [655, 318] on span ", alzheimer's" at bounding box center [701, 320] width 92 height 12
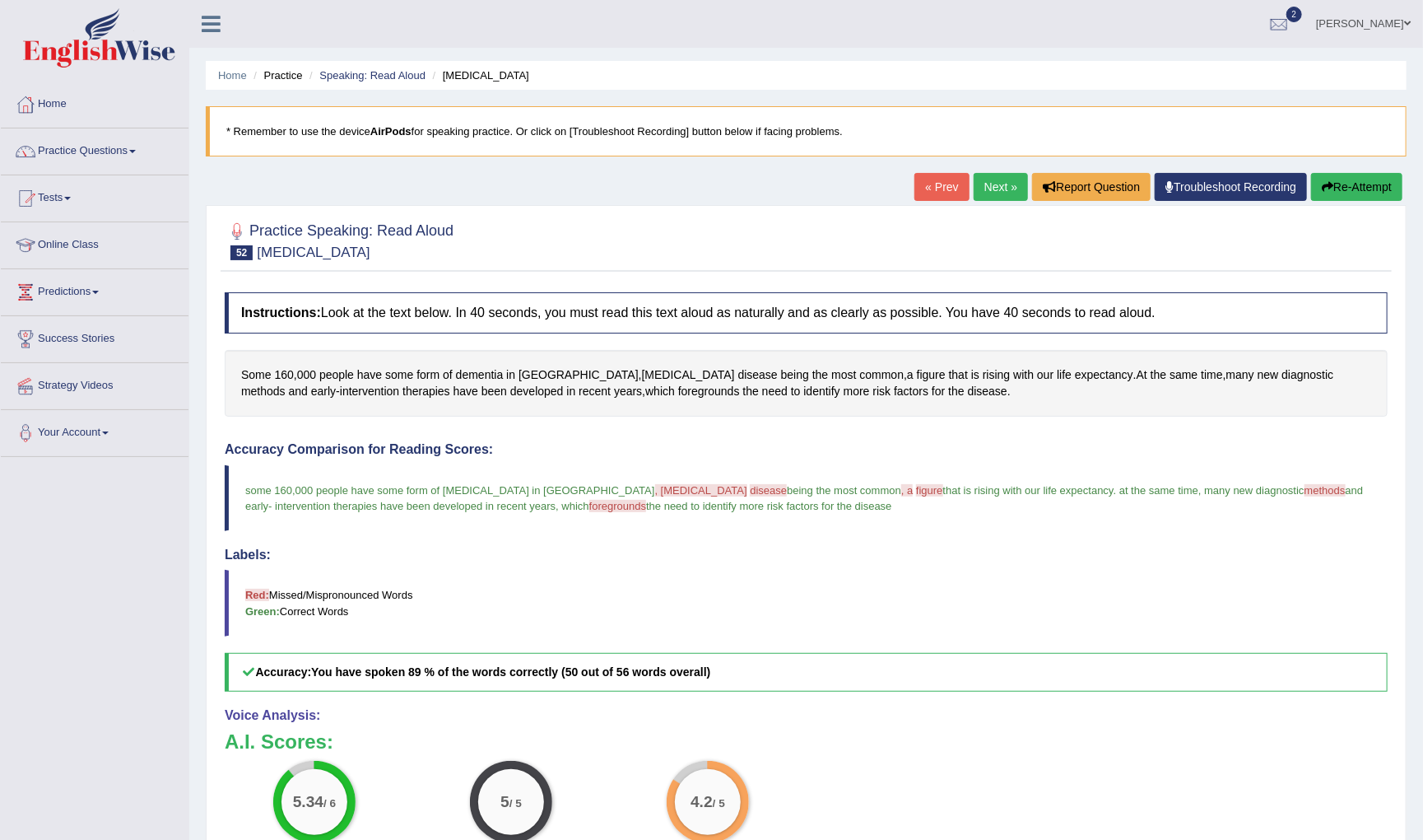
scroll to position [0, 0]
click at [1003, 183] on link "Next »" at bounding box center [1000, 186] width 54 height 28
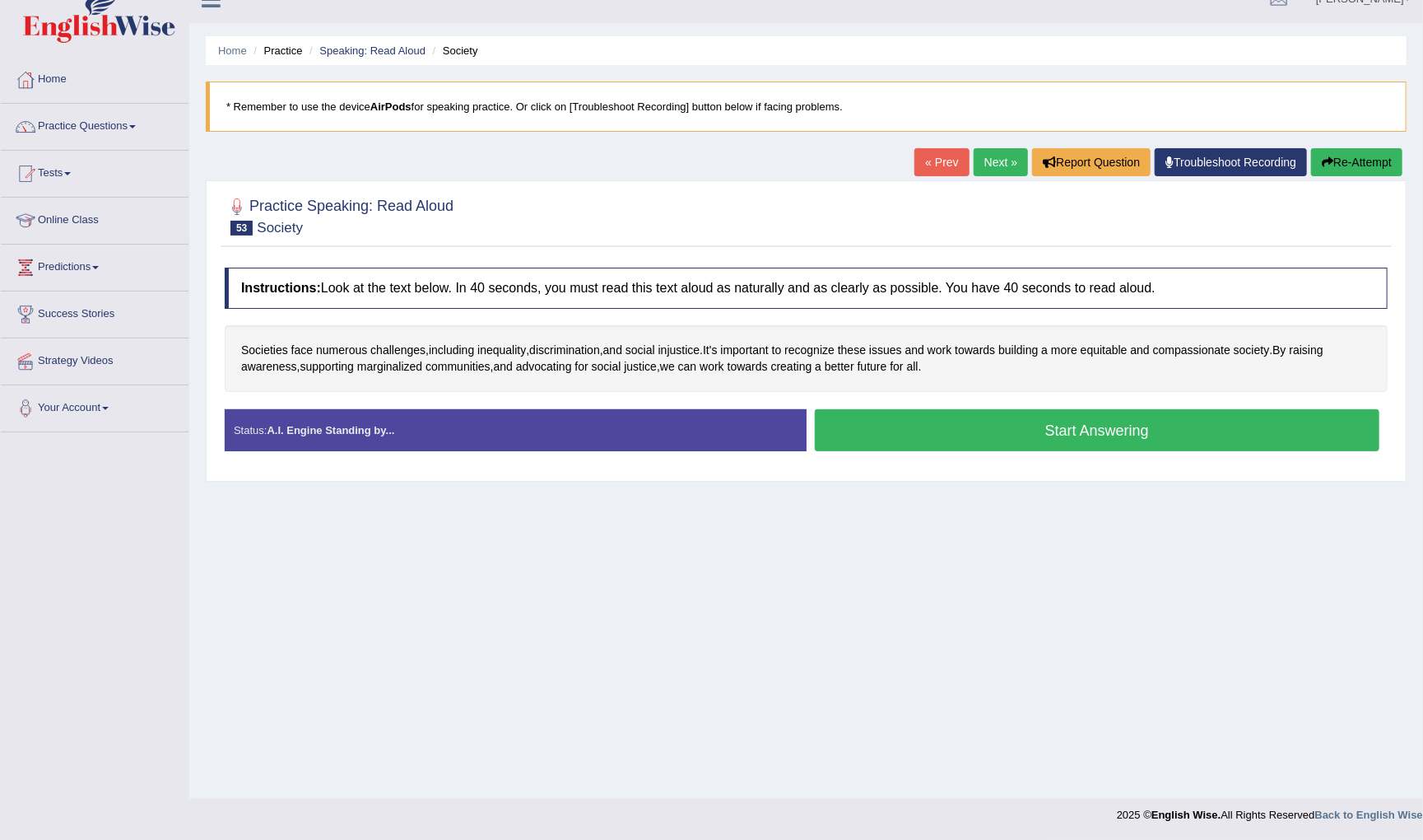
scroll to position [25, 0]
click at [913, 434] on button "Start Answering" at bounding box center [1098, 429] width 565 height 42
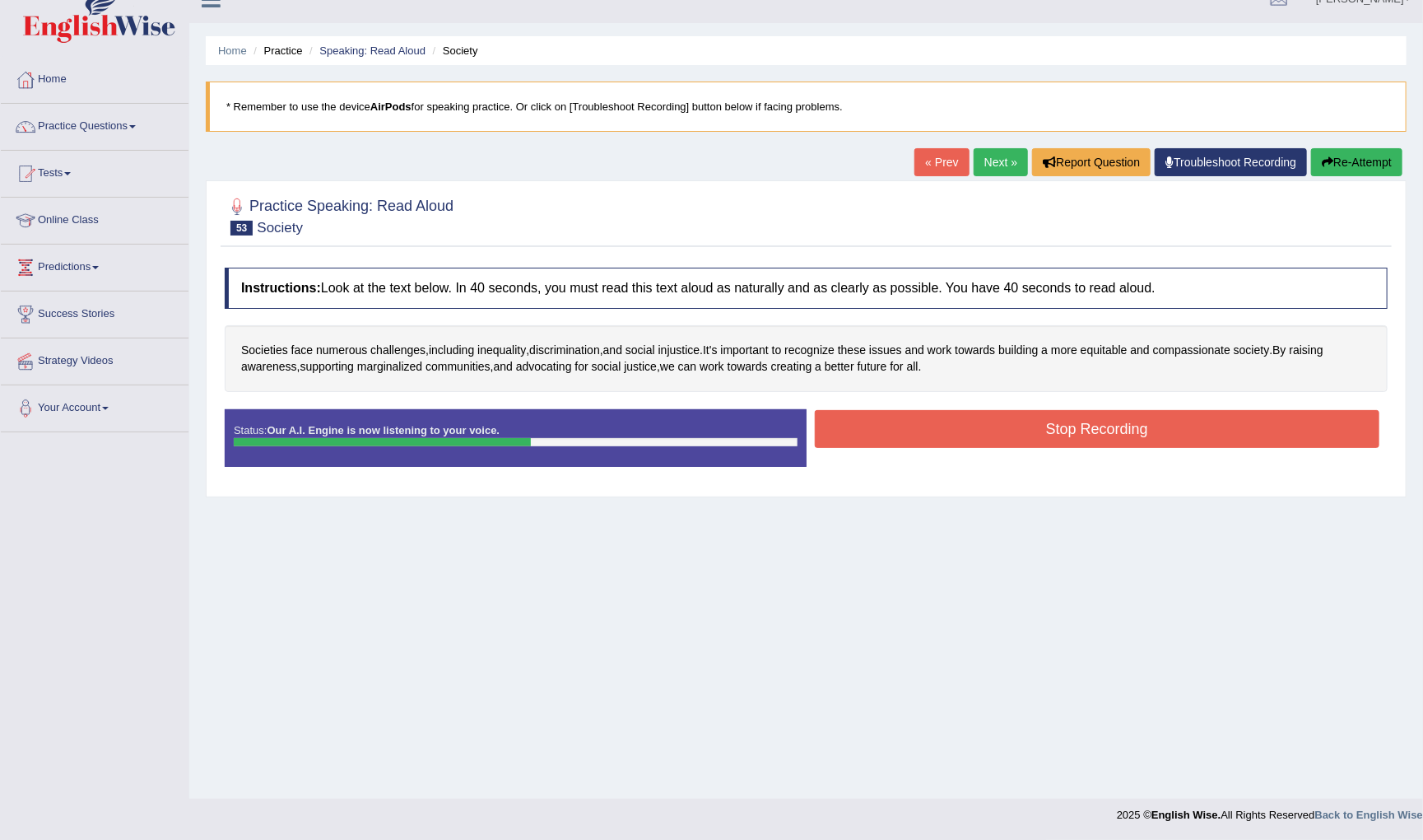
click at [929, 424] on button "Stop Recording" at bounding box center [1098, 428] width 565 height 38
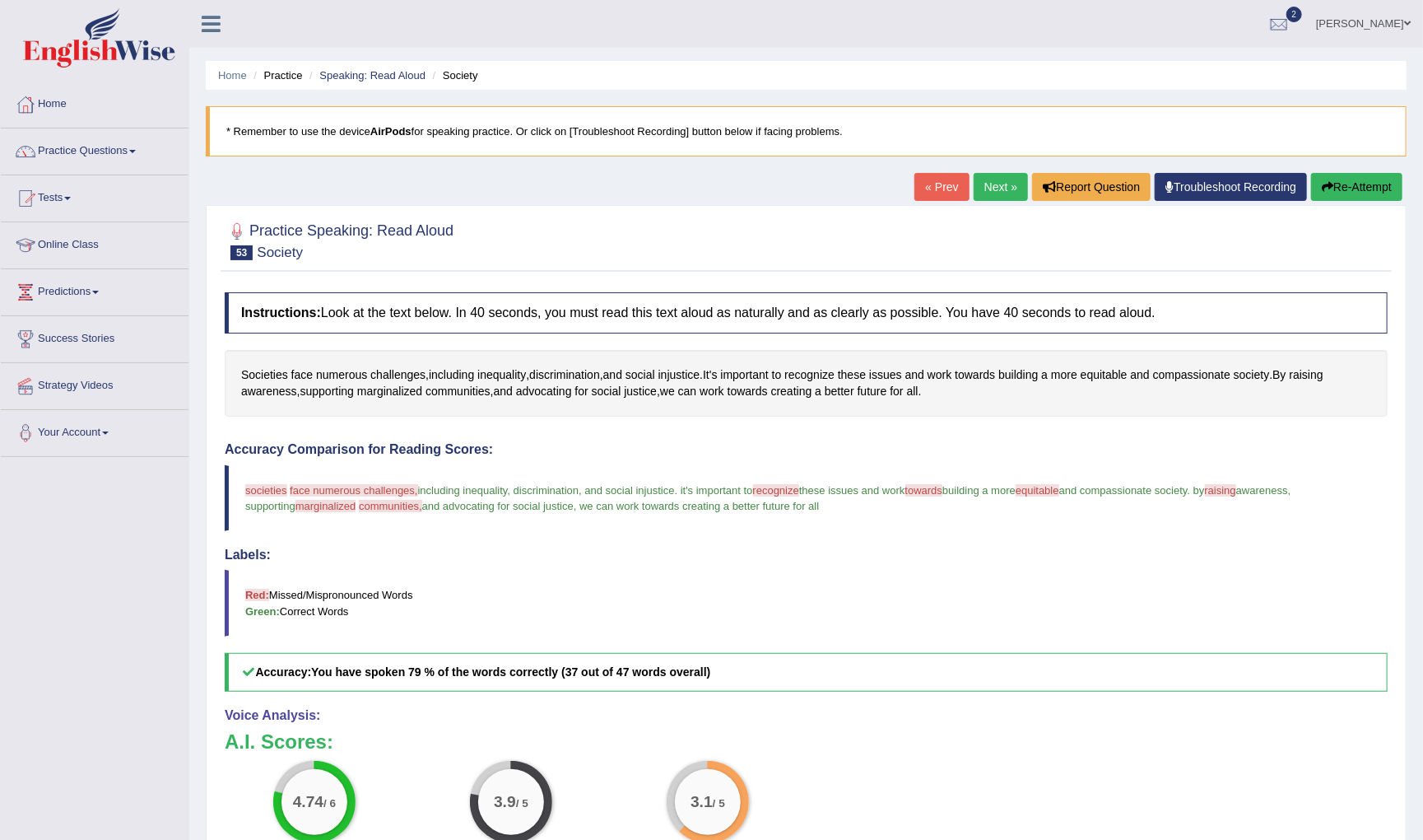
scroll to position [0, 0]
click at [1347, 184] on button "Re-Attempt" at bounding box center [1356, 186] width 92 height 28
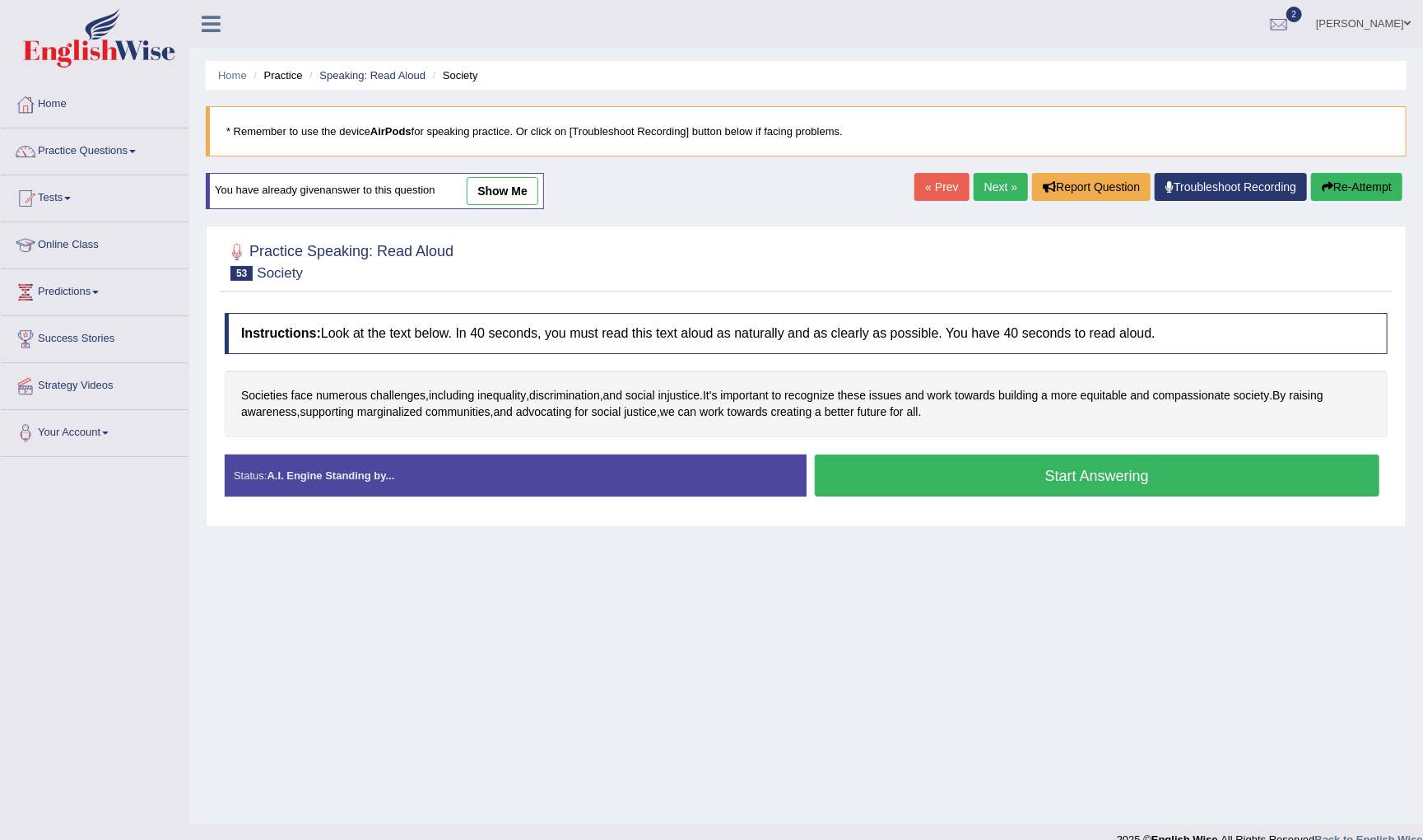
click at [1003, 36] on ul "[PERSON_NAME] Toggle navigation Username: 0466985084 Access Type: Online Subscr…" at bounding box center [991, 23] width 863 height 47
click at [979, 469] on button "Start Answering" at bounding box center [1098, 475] width 565 height 42
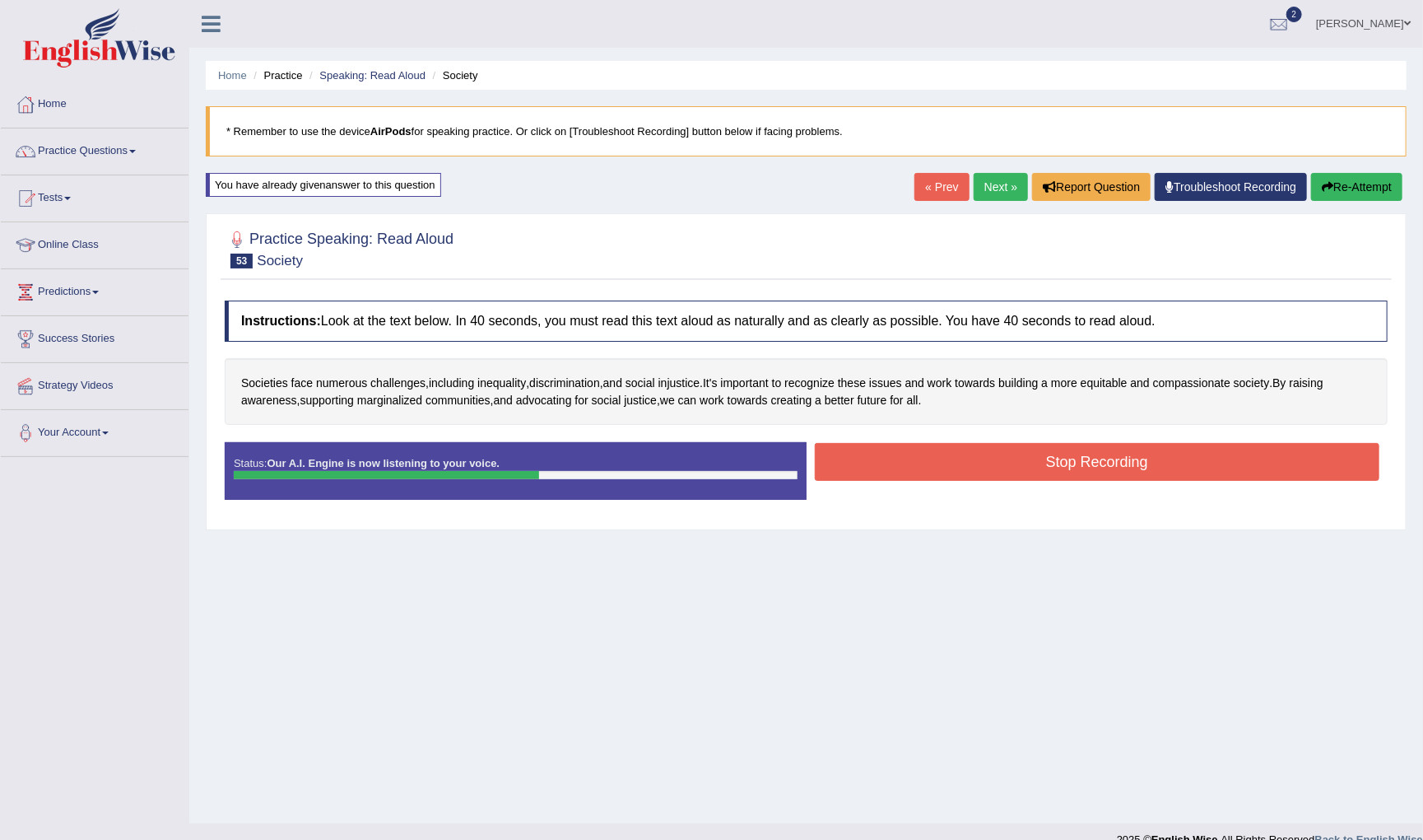
click at [884, 456] on button "Stop Recording" at bounding box center [1098, 461] width 565 height 38
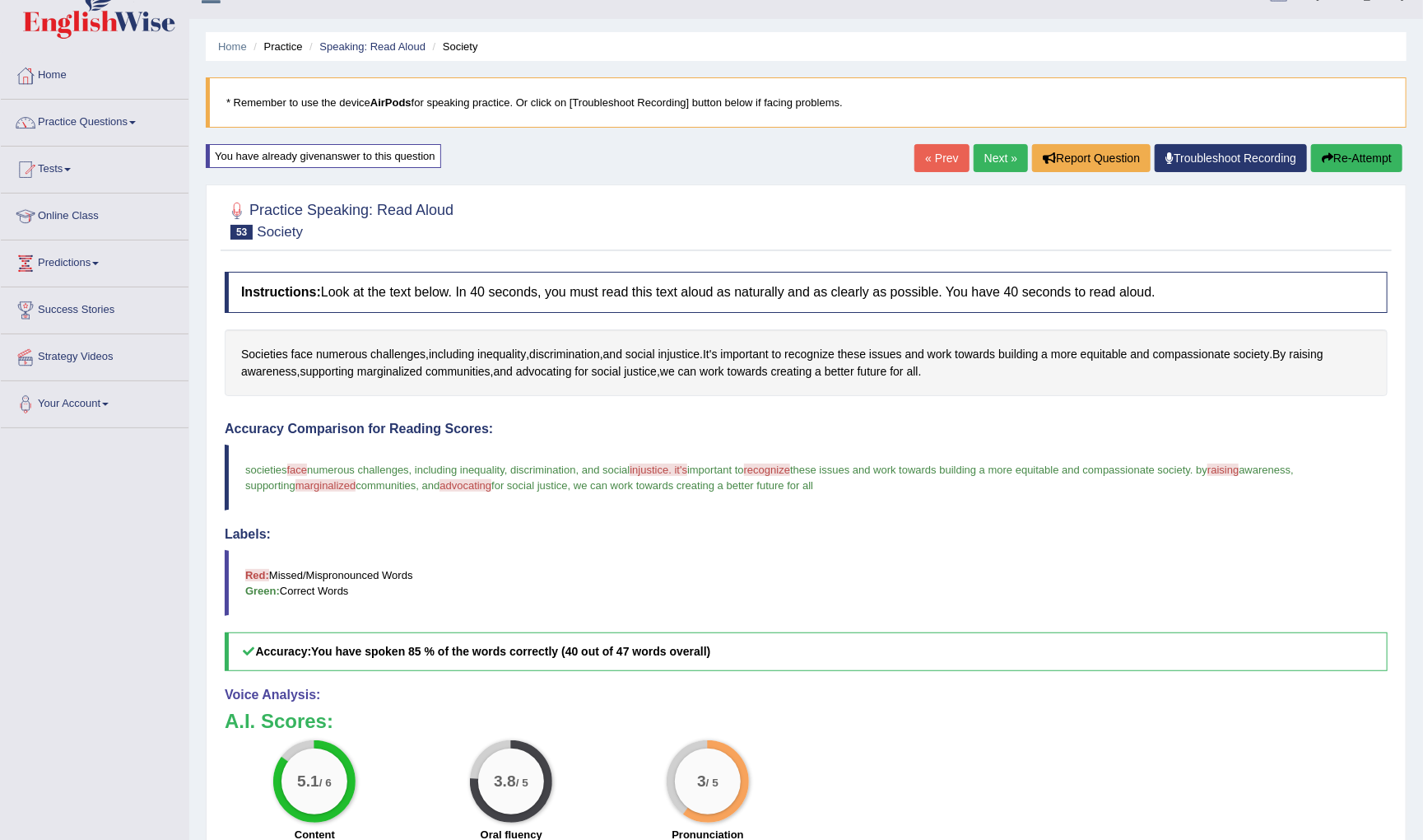
scroll to position [30, 0]
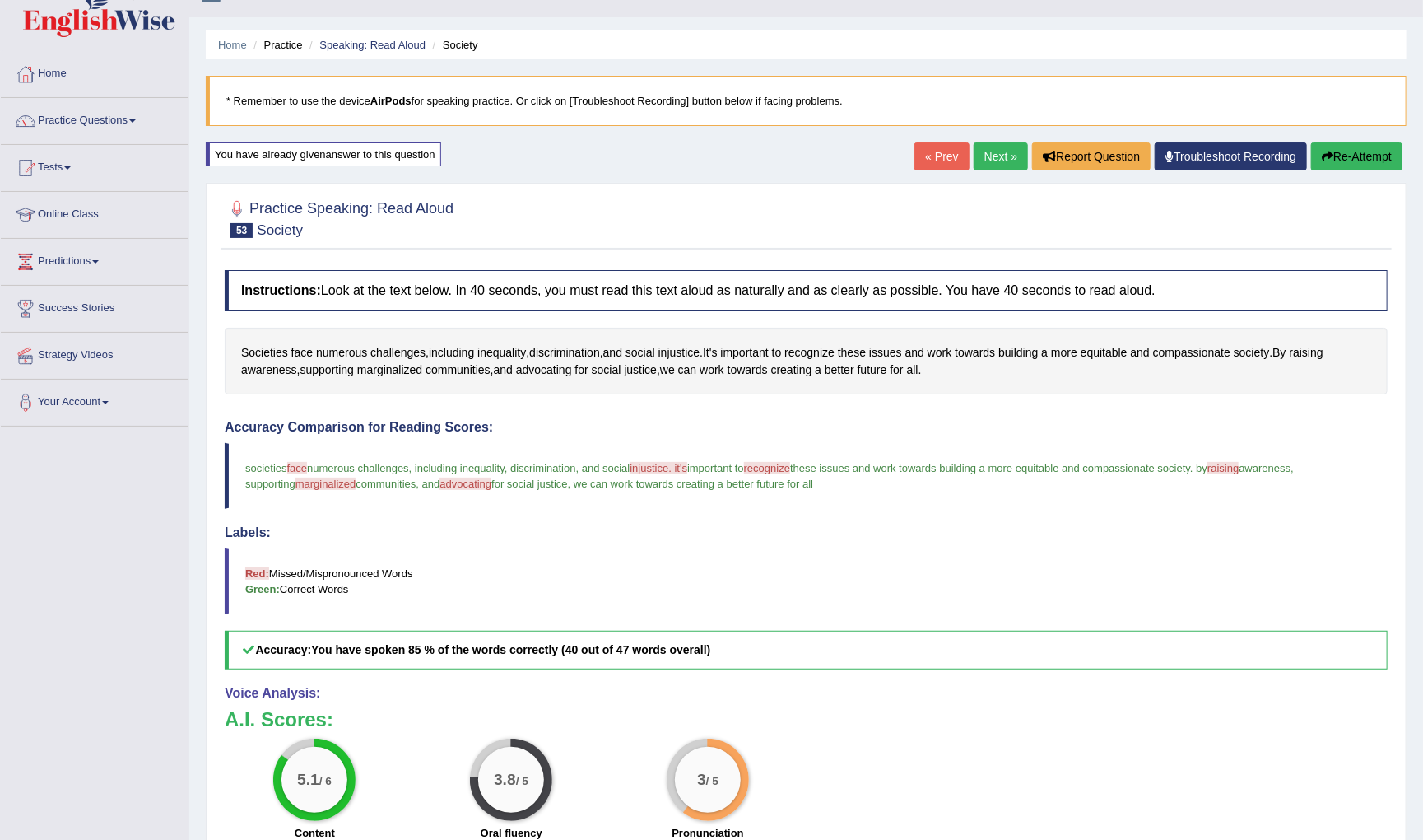
click at [989, 150] on link "Next »" at bounding box center [1000, 156] width 54 height 28
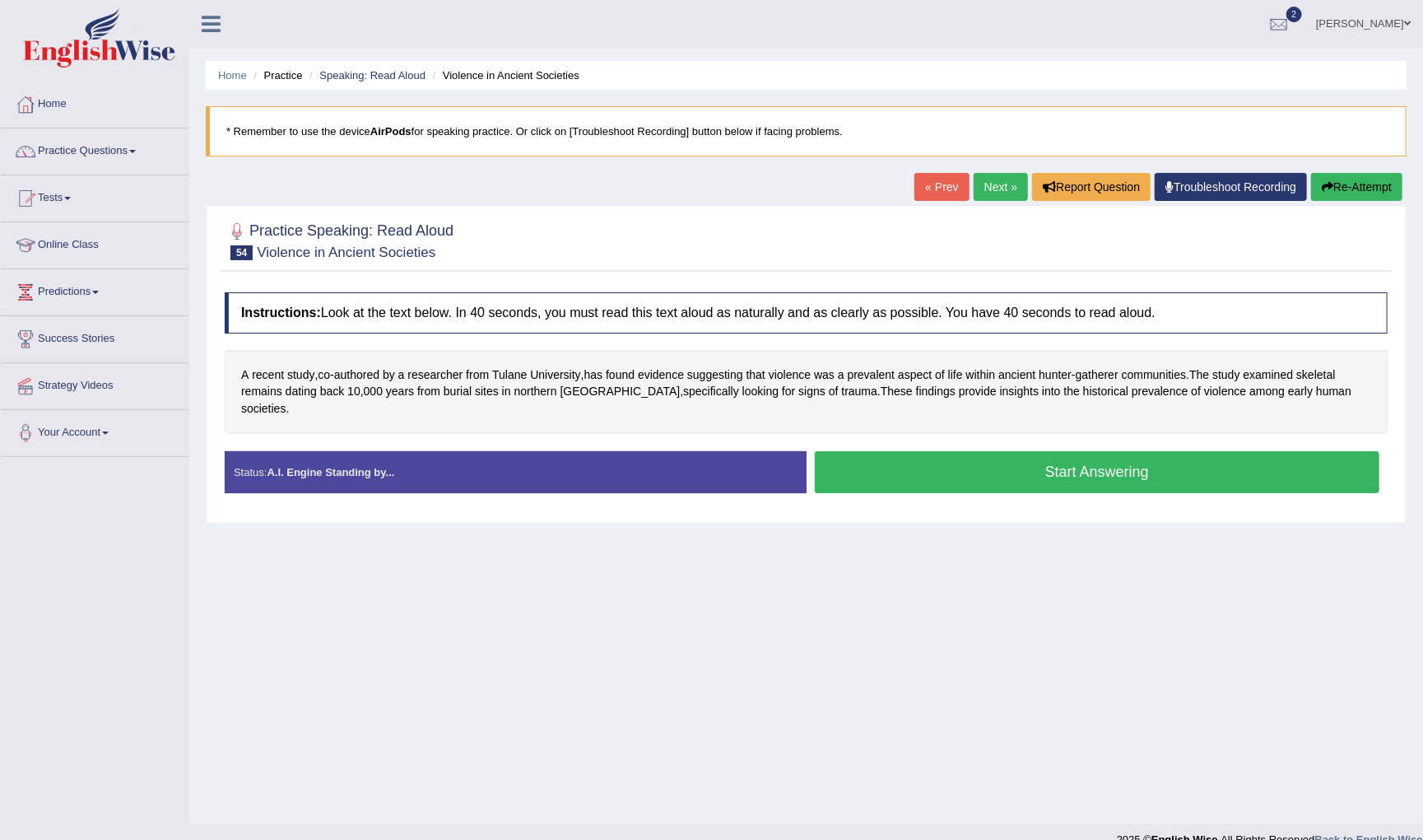
click at [908, 458] on button "Start Answering" at bounding box center [1098, 471] width 565 height 42
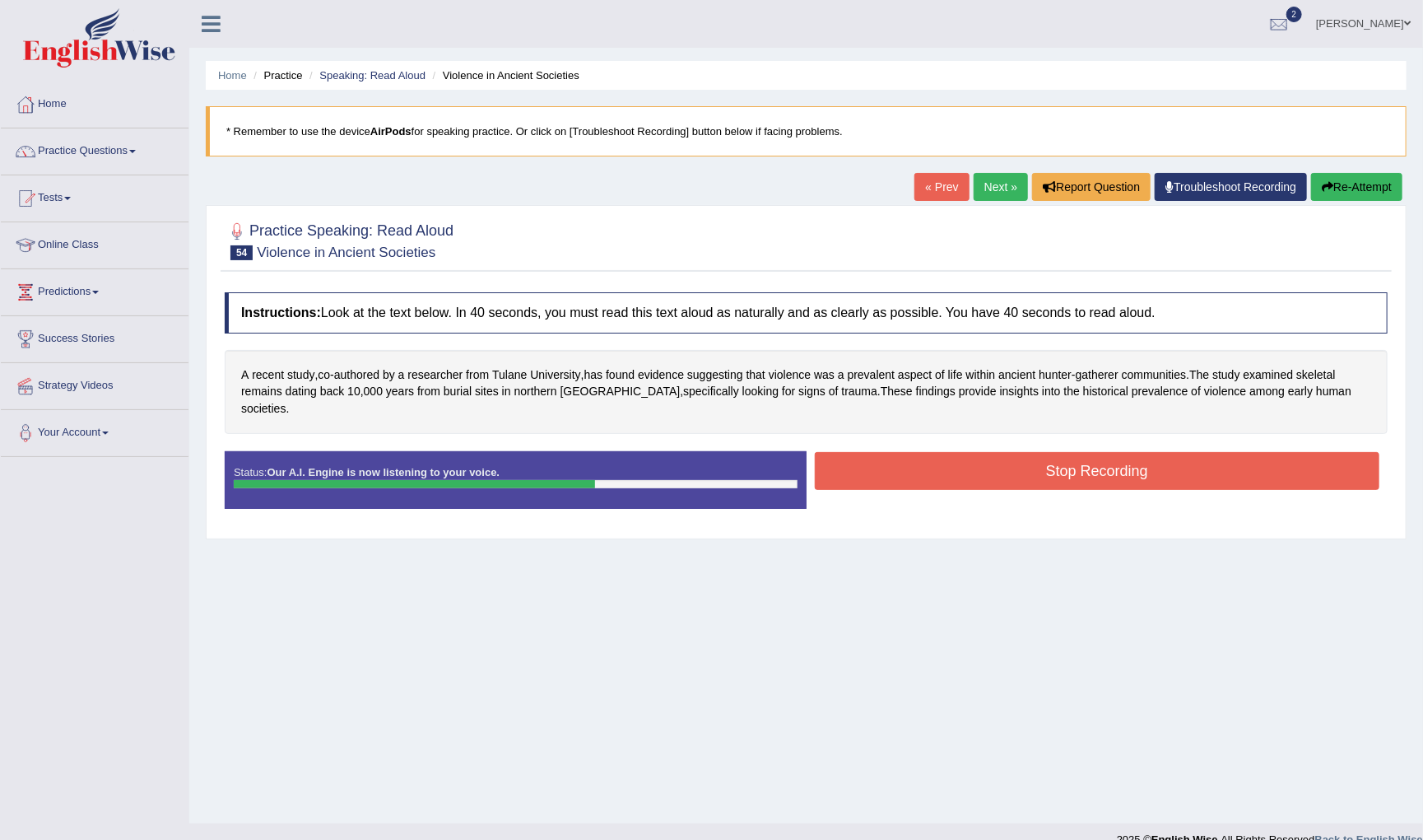
click at [1242, 452] on button "Stop Recording" at bounding box center [1098, 470] width 565 height 38
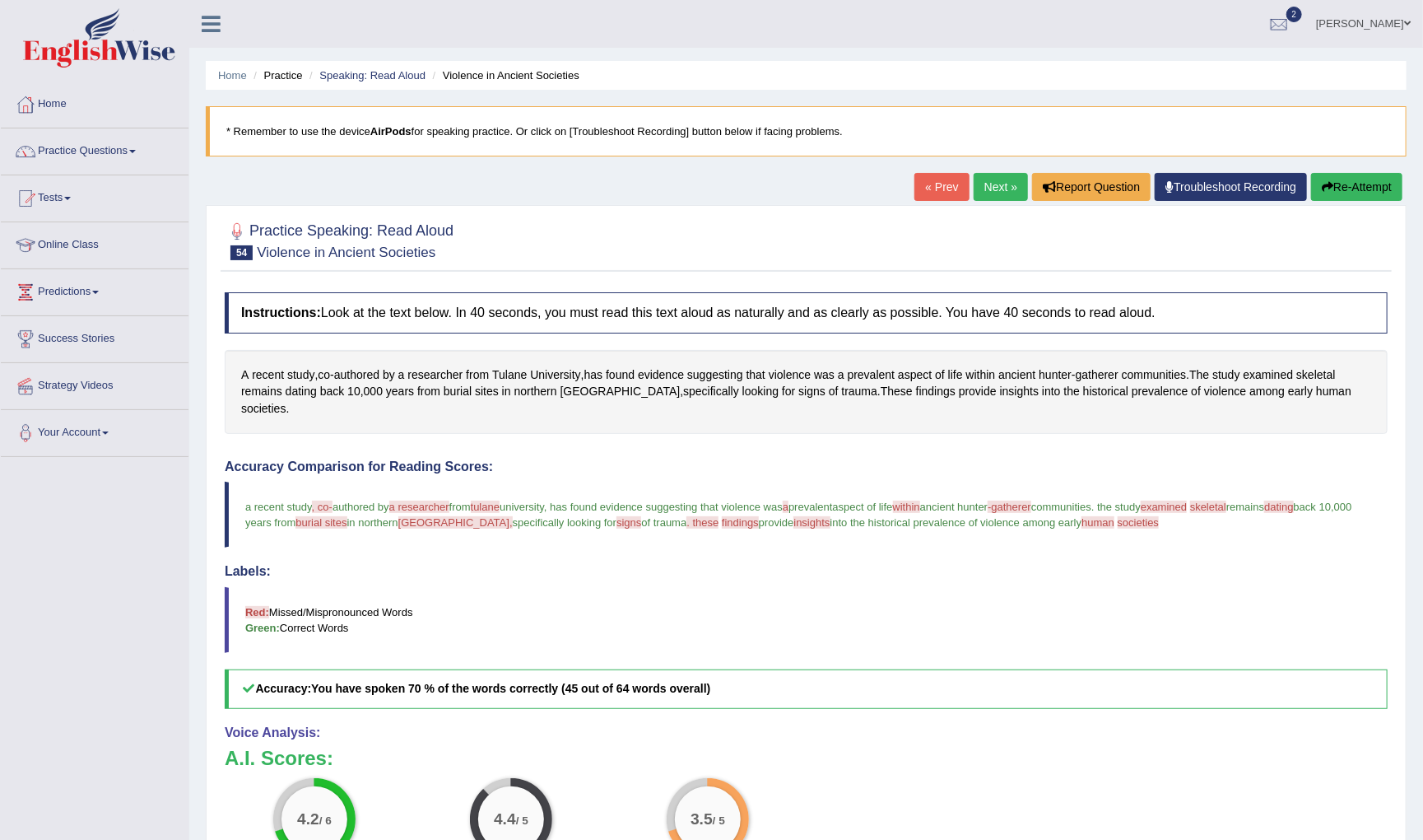
click at [328, 500] on span ", co-" at bounding box center [322, 507] width 20 height 12
click at [327, 372] on span "co" at bounding box center [324, 374] width 12 height 17
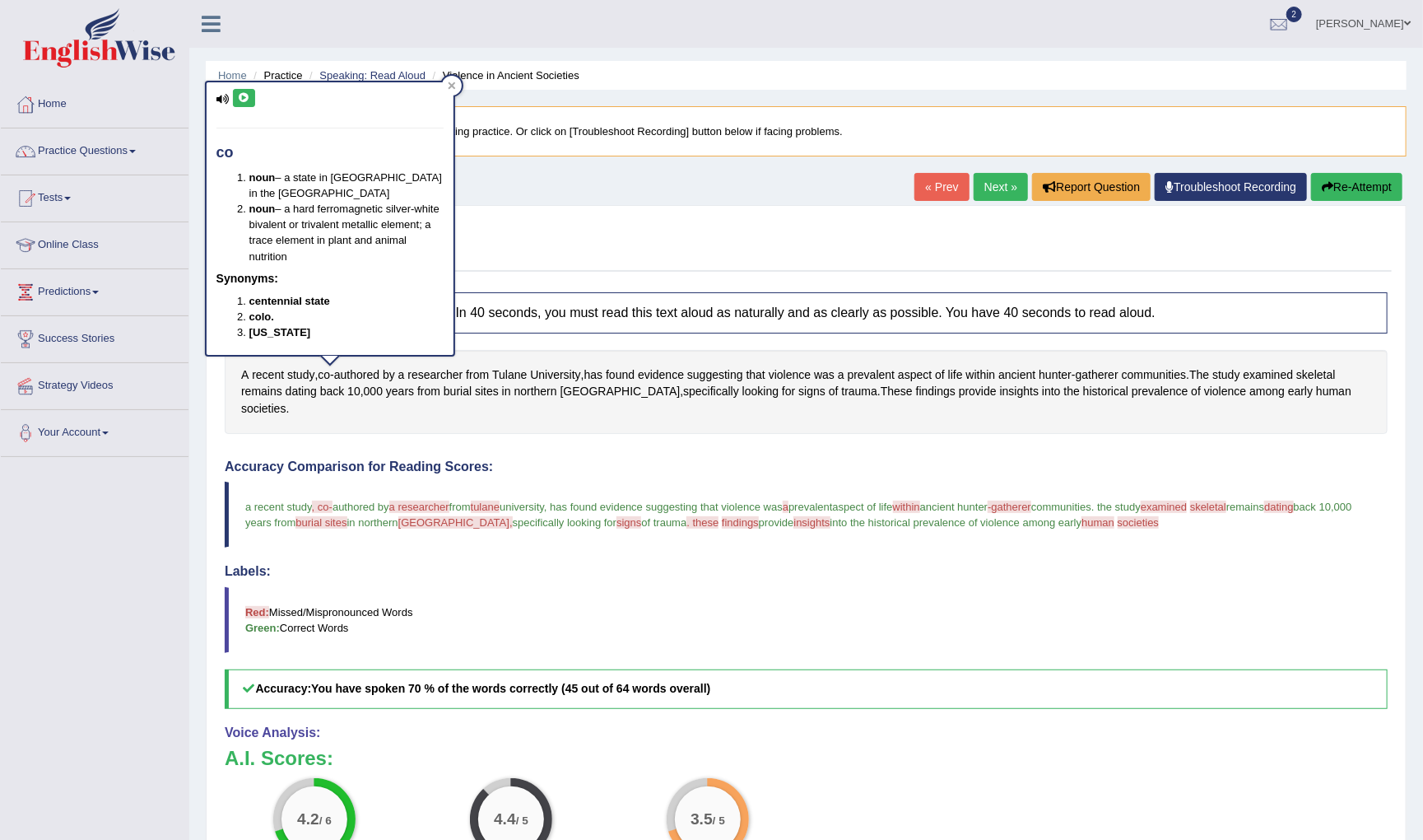
click at [243, 96] on icon at bounding box center [244, 98] width 12 height 10
click at [452, 84] on icon at bounding box center [452, 86] width 7 height 7
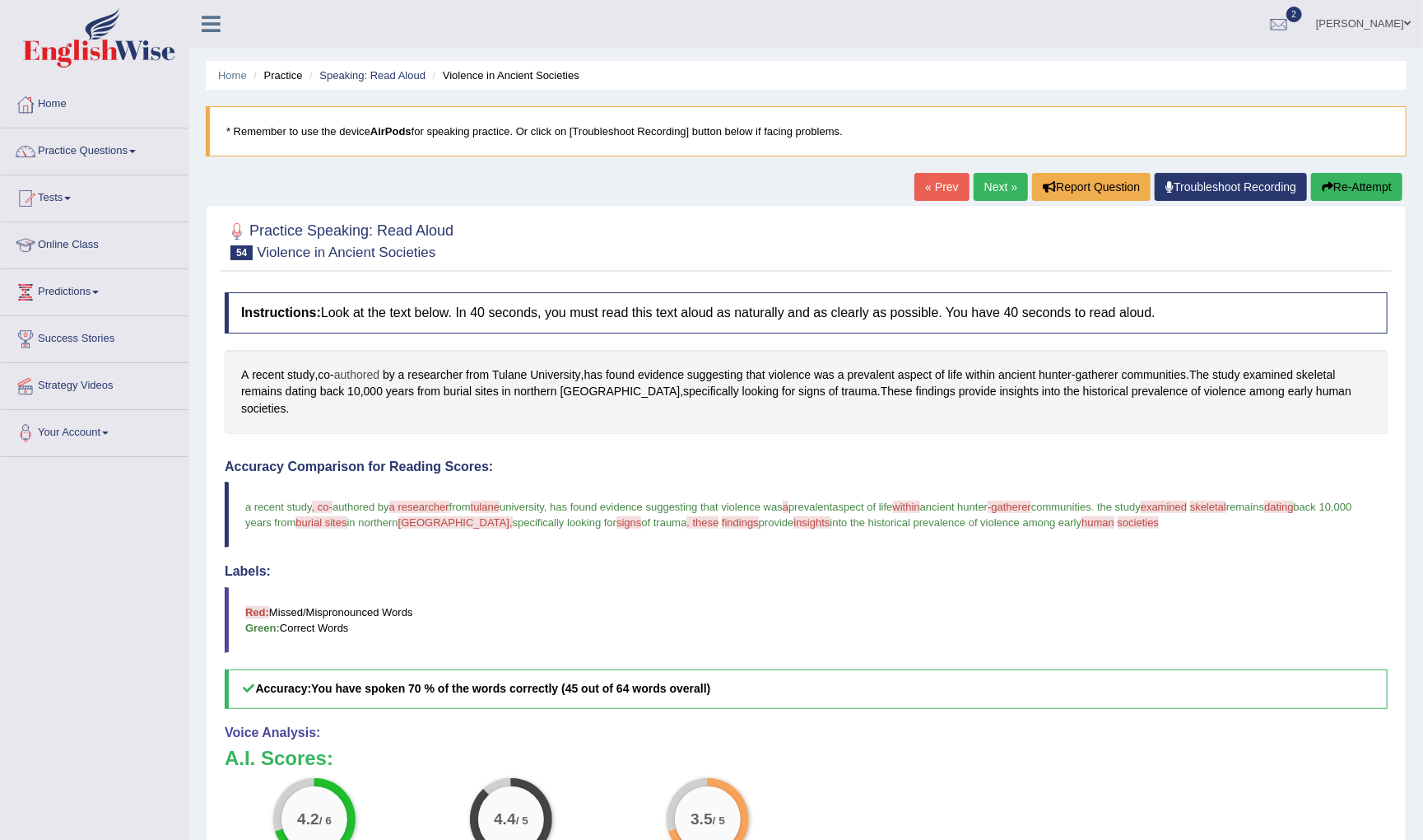
click at [365, 371] on span "authored" at bounding box center [356, 374] width 45 height 17
click at [341, 238] on icon at bounding box center [341, 241] width 12 height 10
click at [355, 314] on div "word not found" at bounding box center [362, 308] width 97 height 42
click at [318, 242] on icon at bounding box center [320, 243] width 13 height 11
click at [344, 237] on icon at bounding box center [341, 241] width 12 height 10
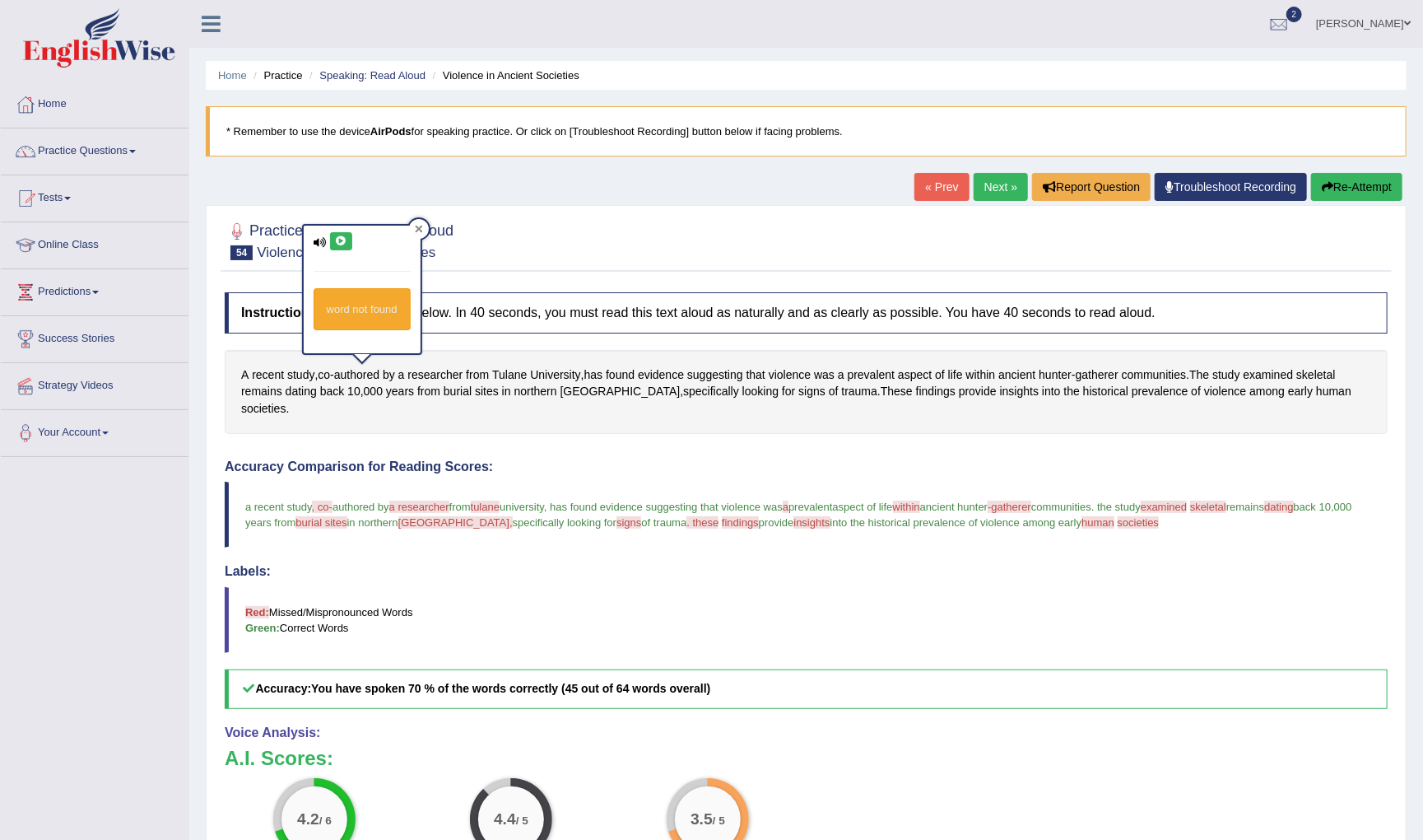
click at [420, 226] on icon at bounding box center [419, 228] width 8 height 8
click at [995, 183] on link "Next »" at bounding box center [1000, 186] width 54 height 28
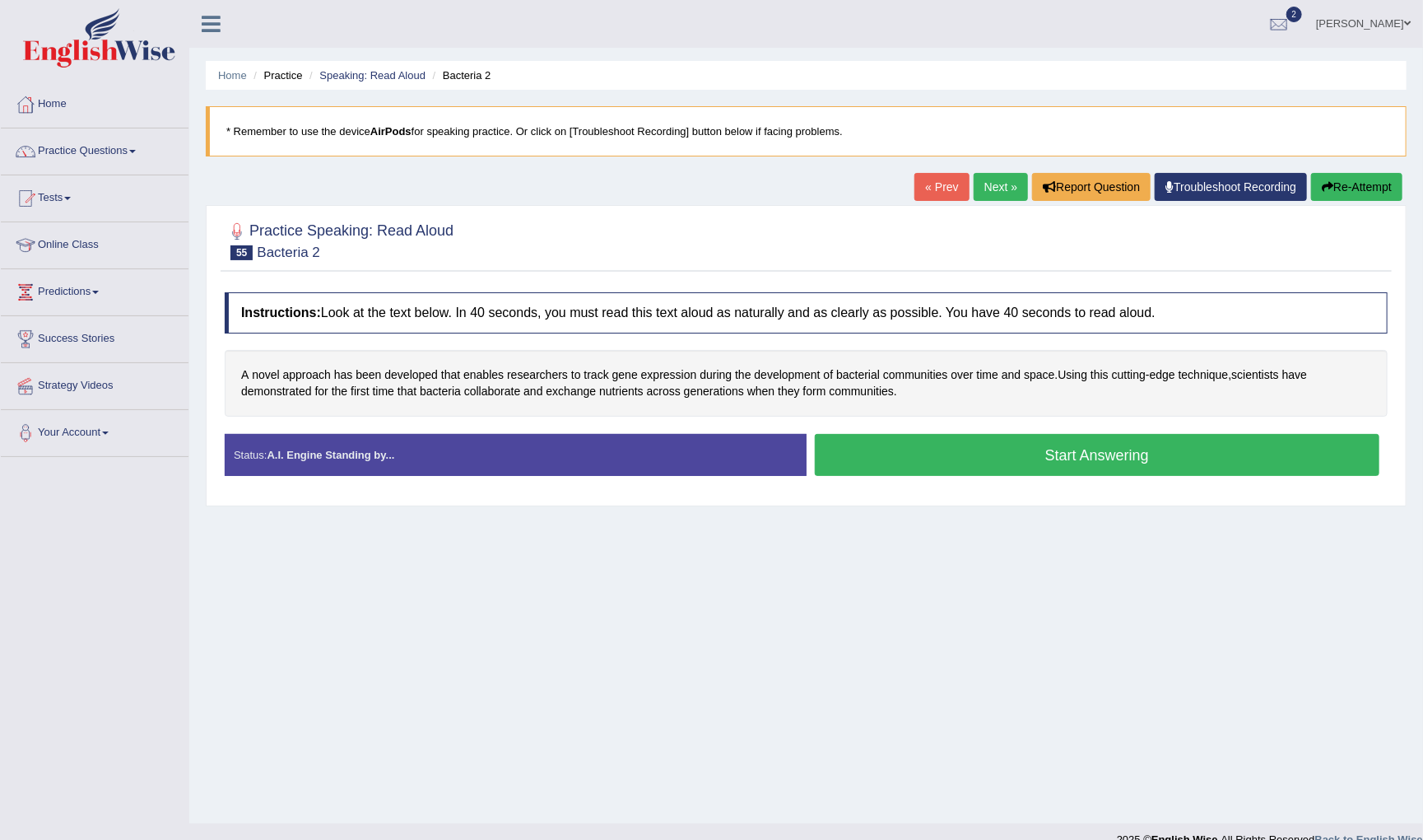
click at [945, 452] on button "Start Answering" at bounding box center [1098, 454] width 565 height 42
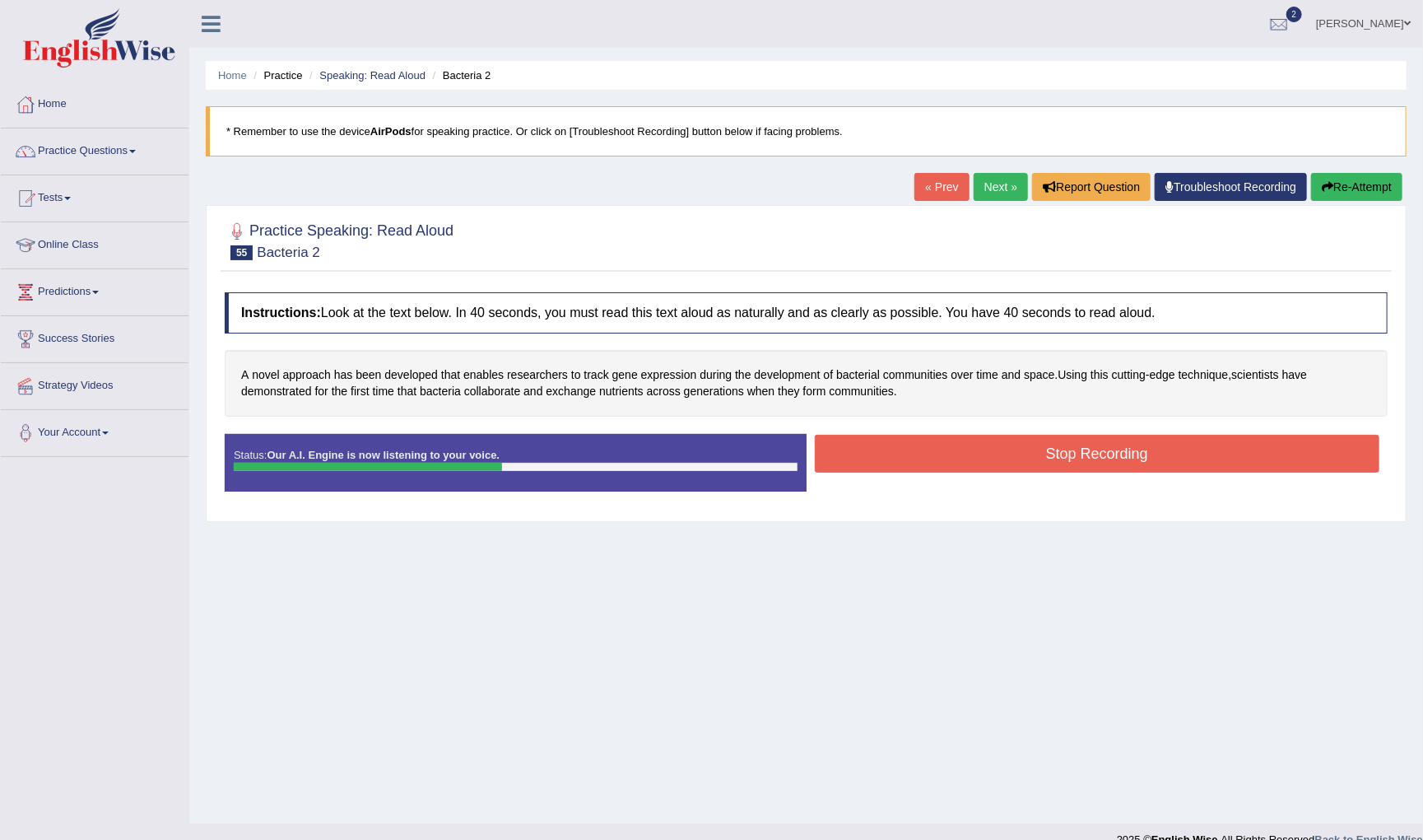
click at [852, 457] on button "Stop Recording" at bounding box center [1098, 453] width 565 height 38
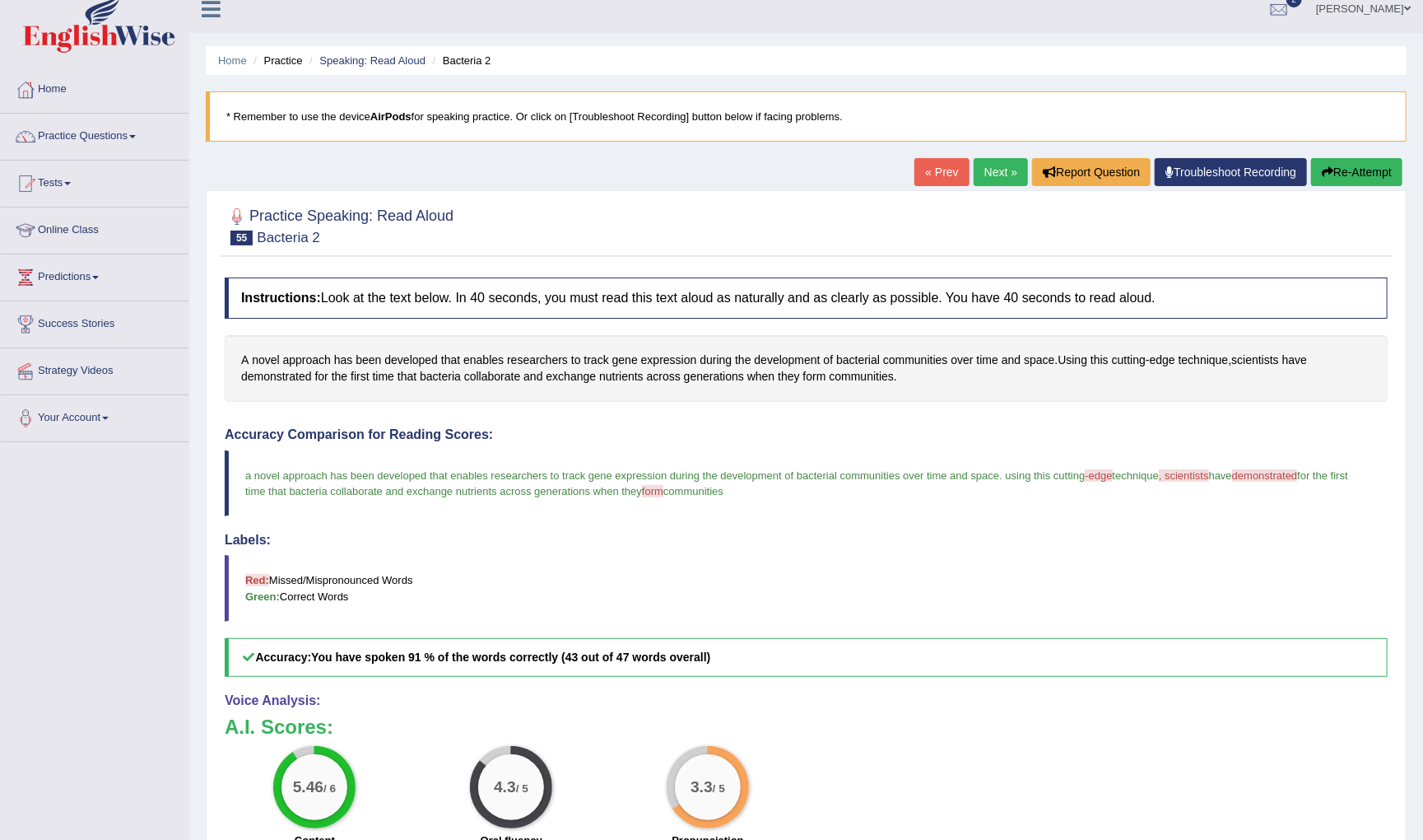
scroll to position [13, 0]
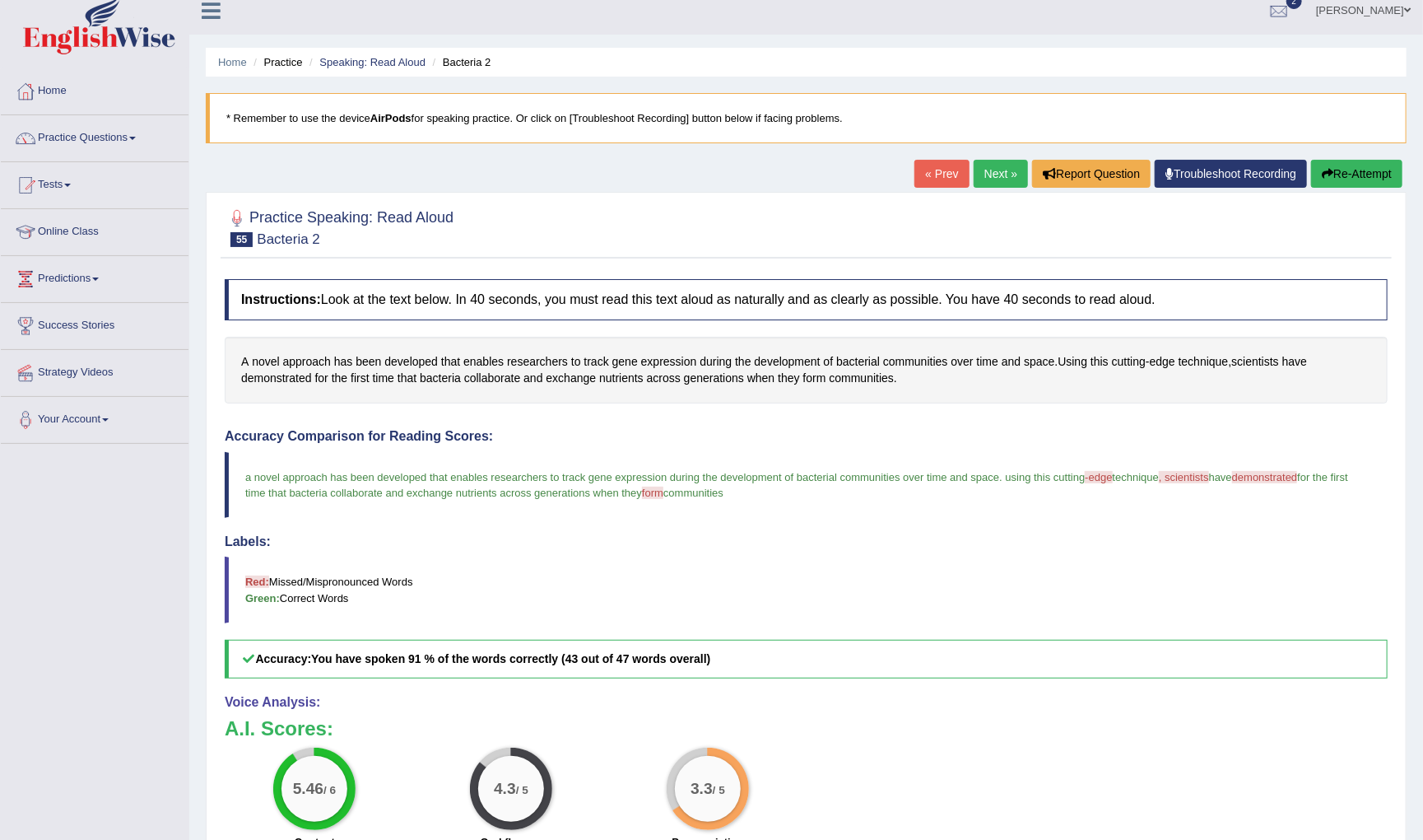
click at [989, 172] on link "Next »" at bounding box center [1000, 173] width 54 height 28
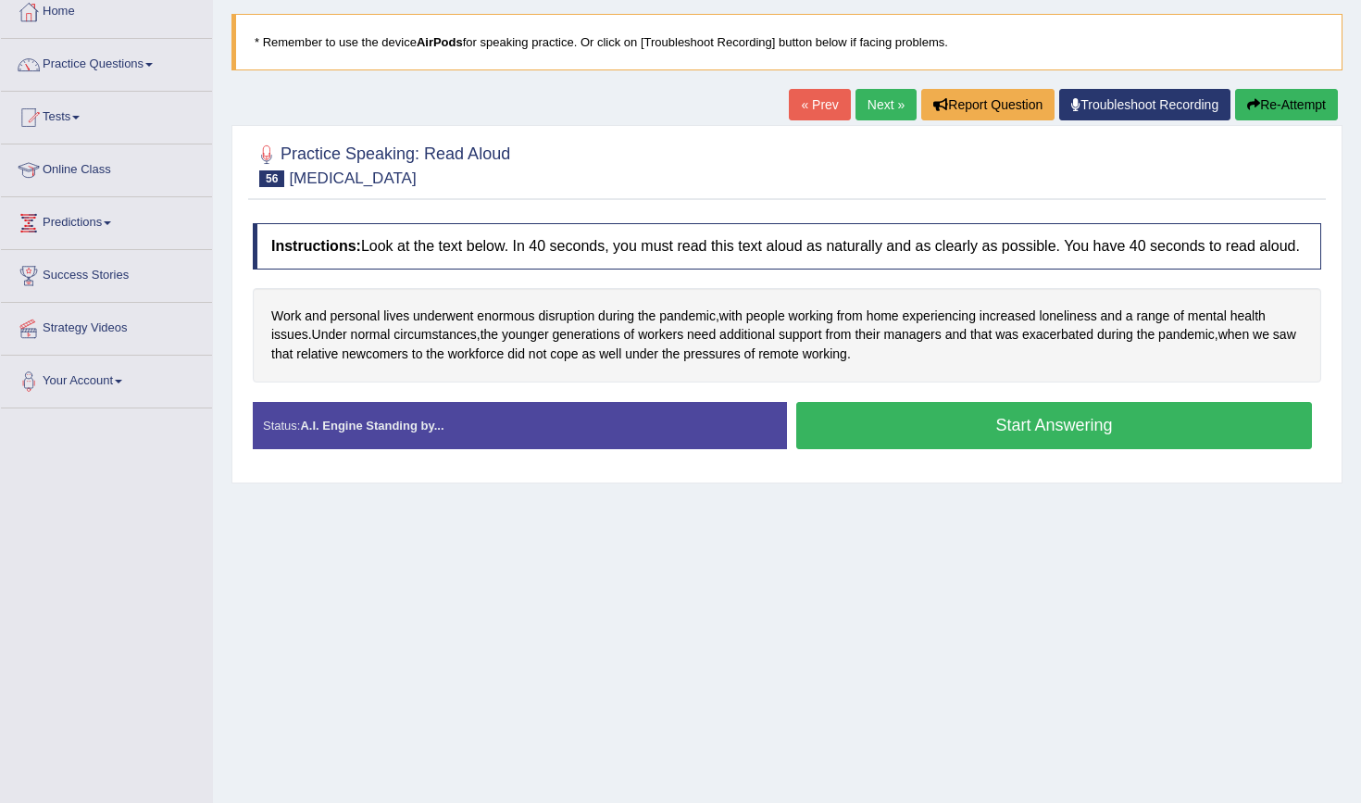
scroll to position [145, 0]
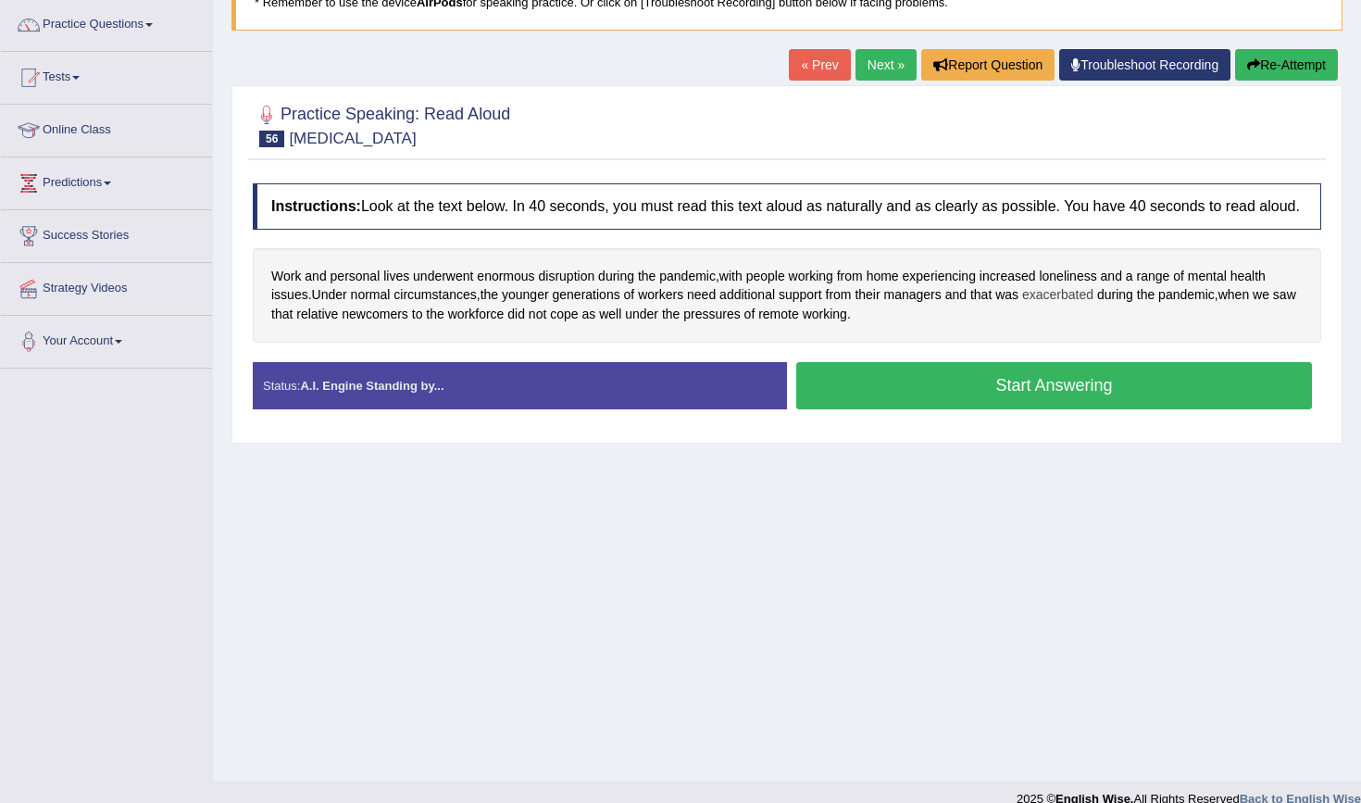
click at [1094, 305] on span "exacerbated" at bounding box center [1057, 294] width 71 height 19
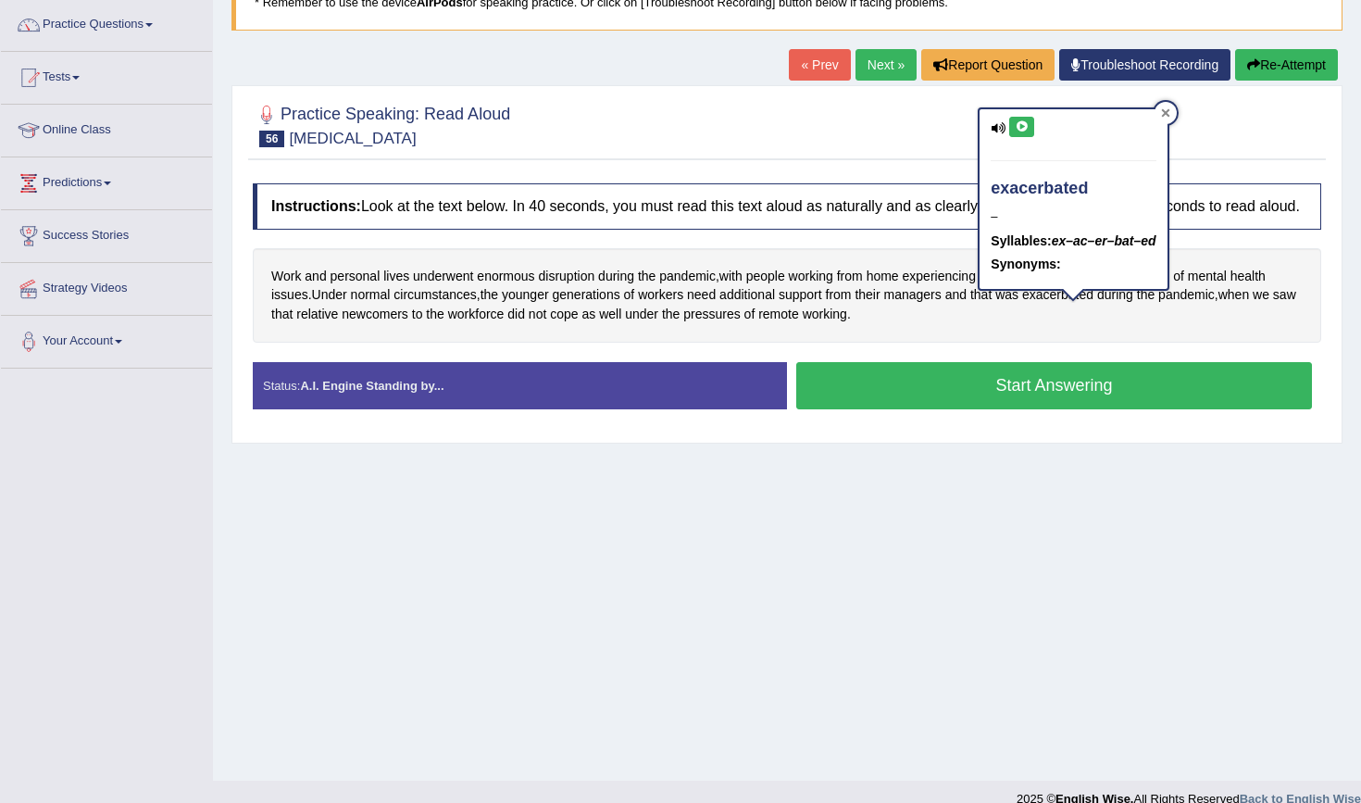
click at [1165, 115] on icon at bounding box center [1165, 112] width 9 height 9
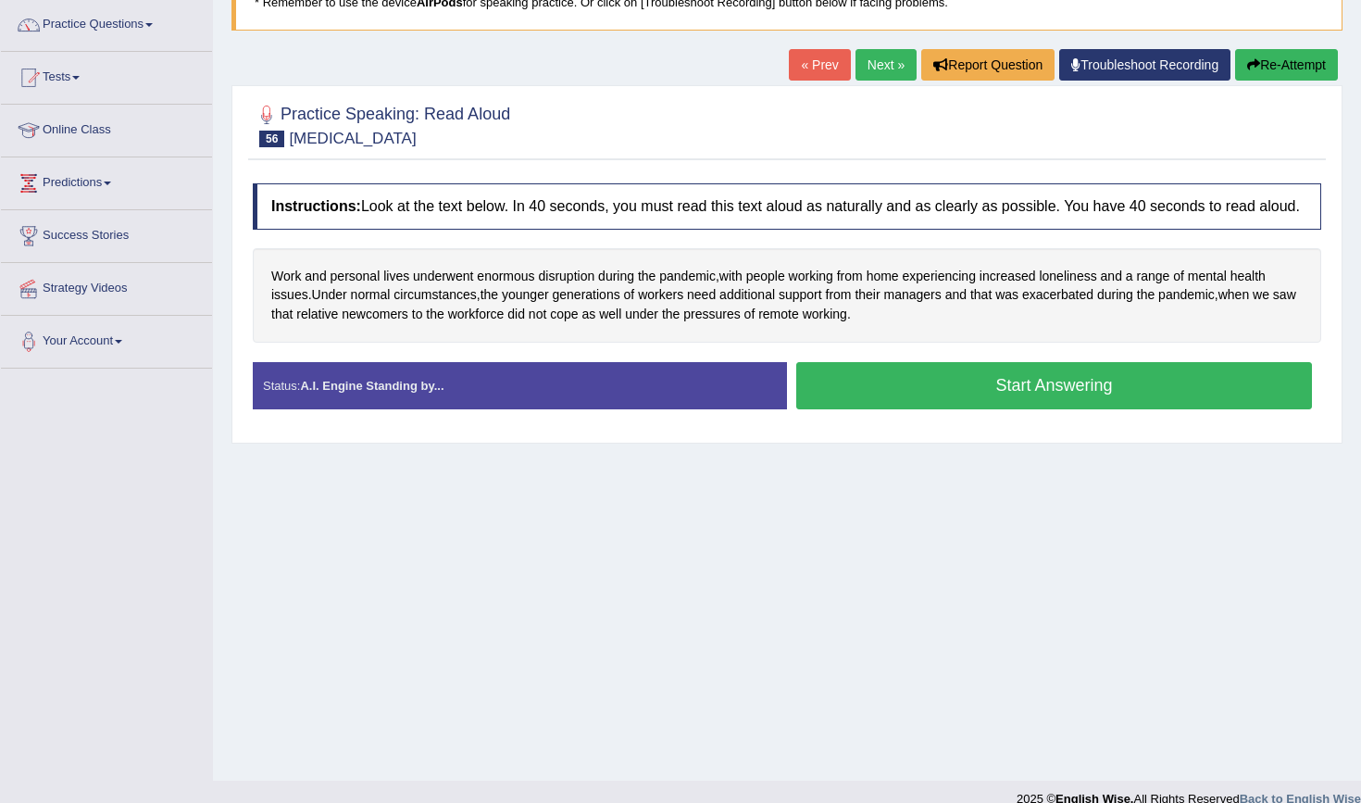
click at [898, 399] on button "Start Answering" at bounding box center [1054, 385] width 516 height 47
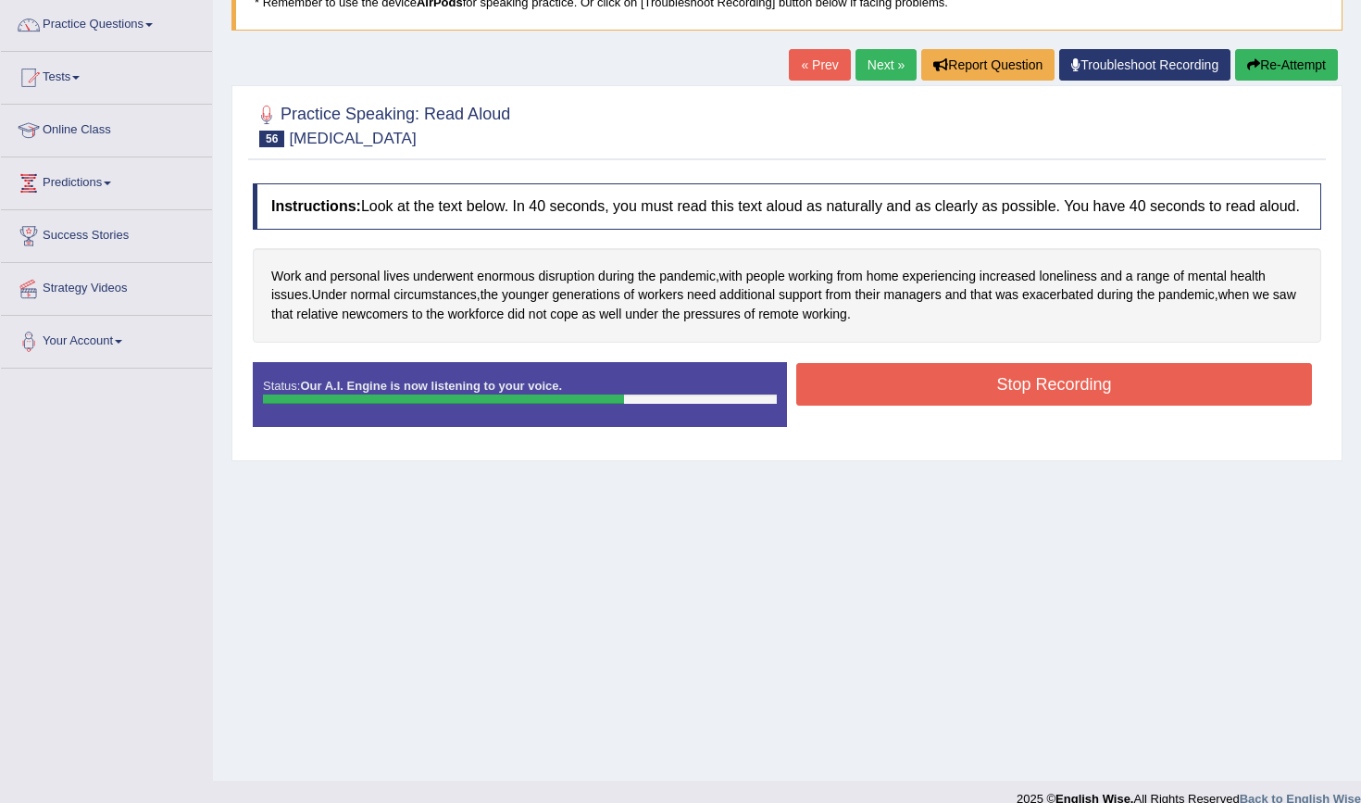
click at [833, 402] on button "Stop Recording" at bounding box center [1054, 384] width 516 height 43
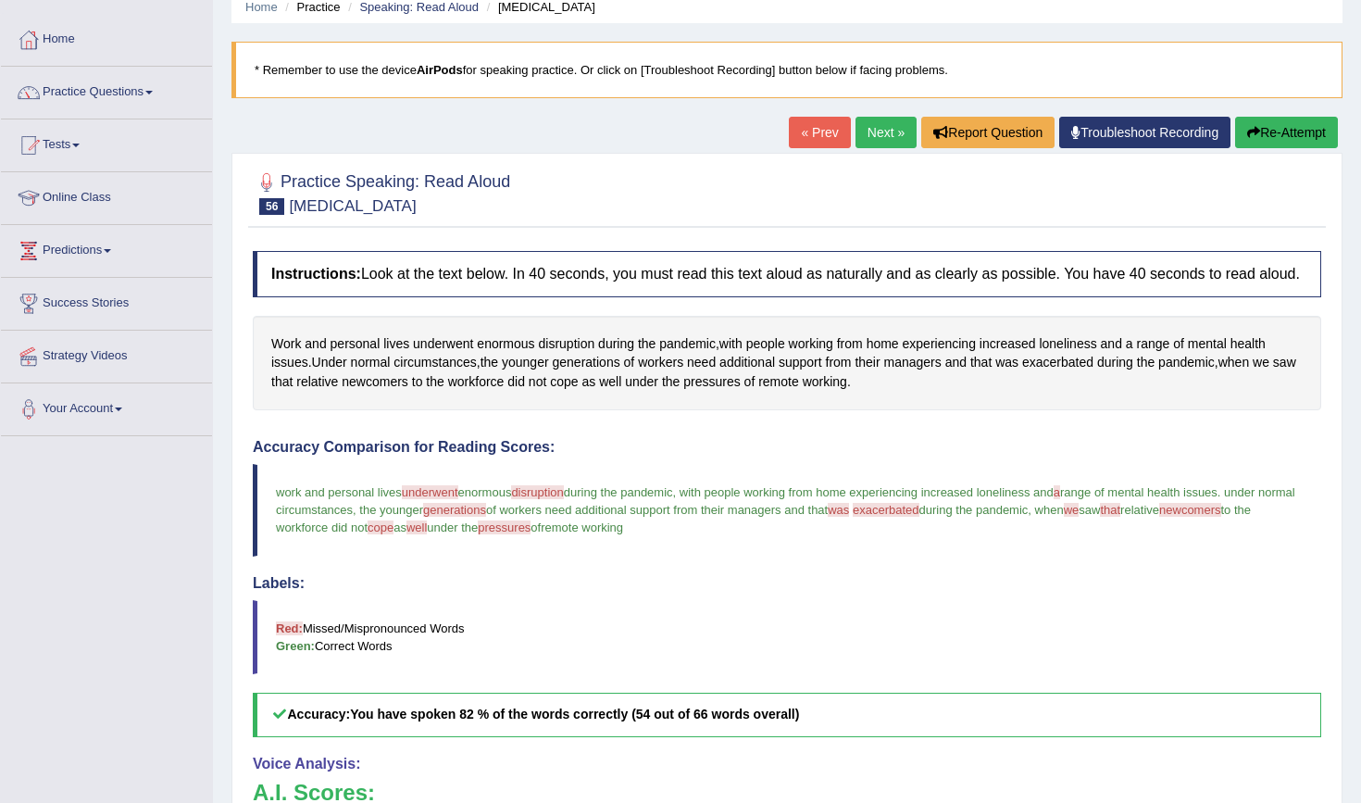
scroll to position [44, 0]
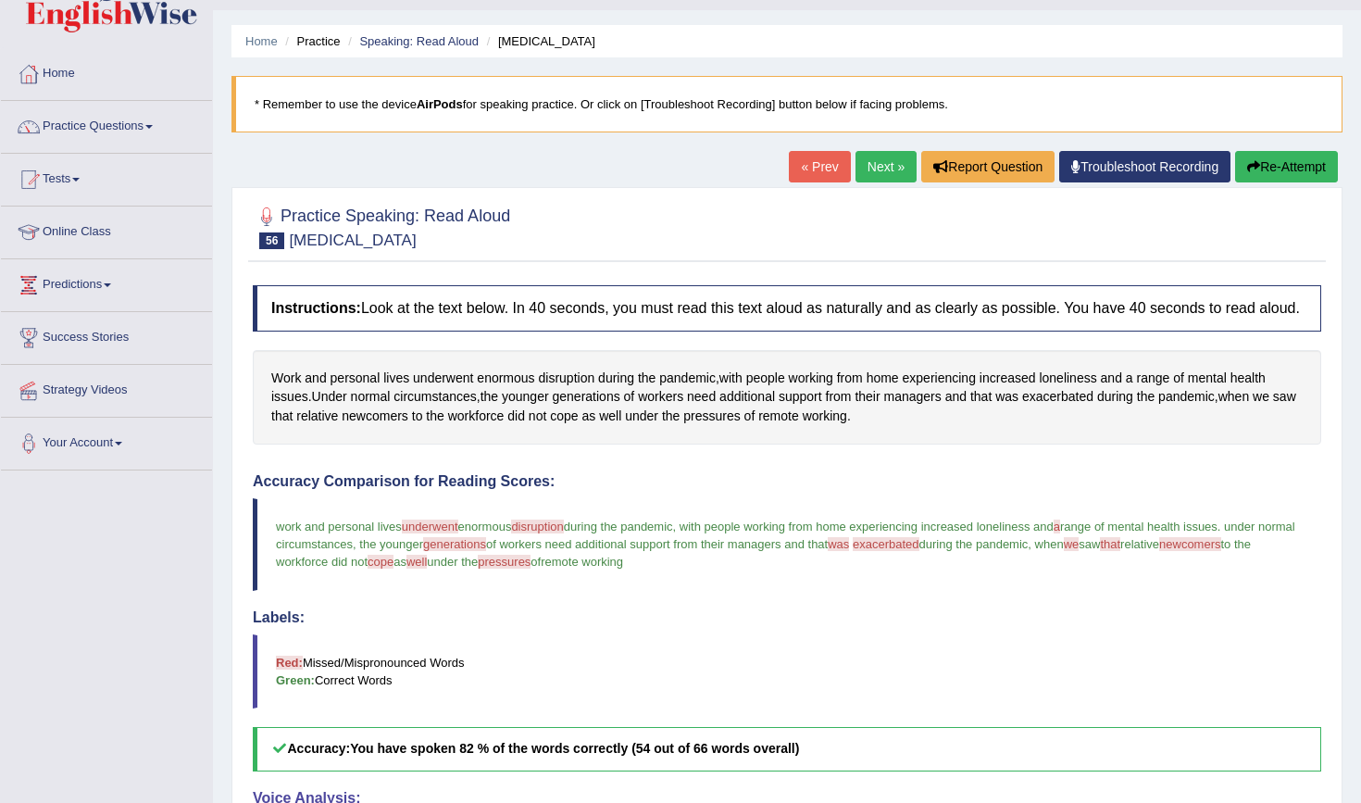
click at [1286, 169] on button "Re-Attempt" at bounding box center [1286, 166] width 103 height 31
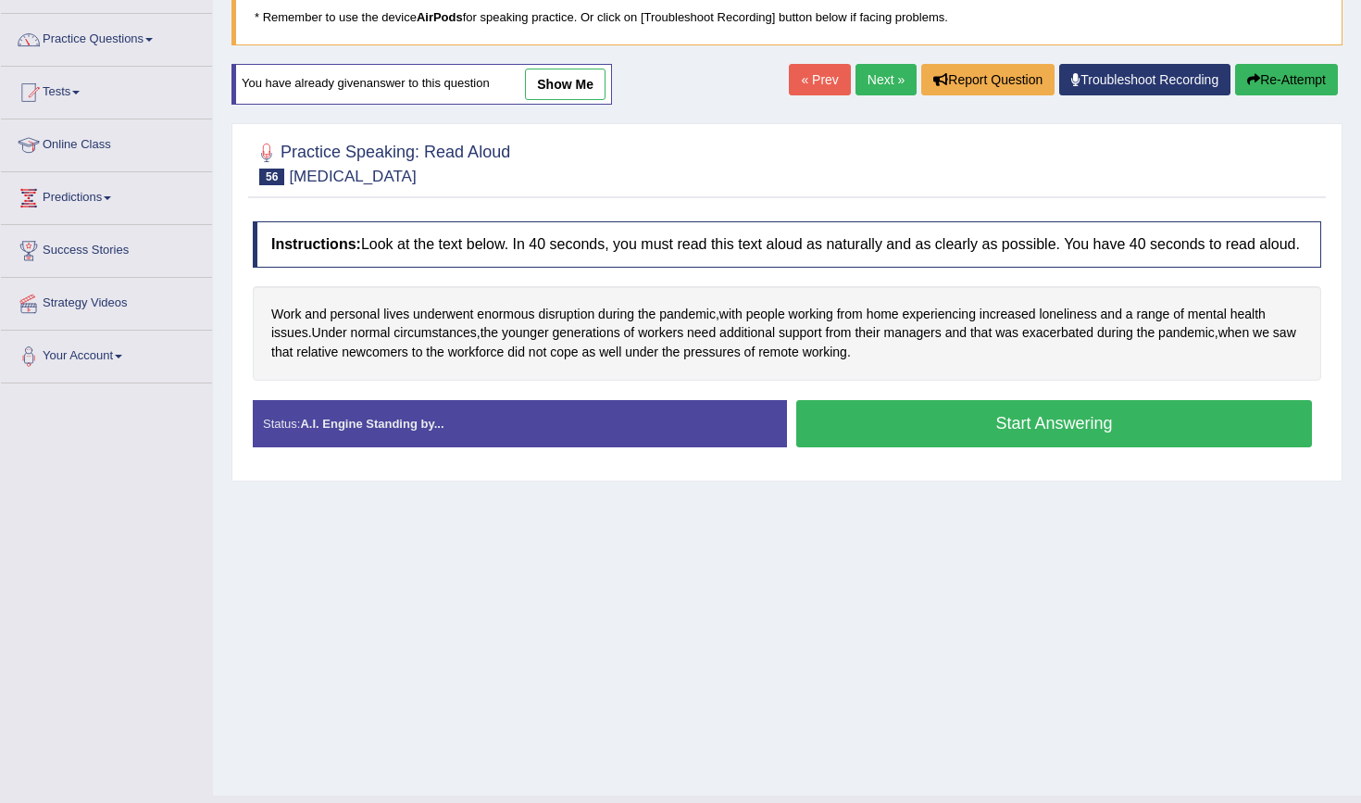
click at [1043, 436] on button "Start Answering" at bounding box center [1054, 423] width 516 height 47
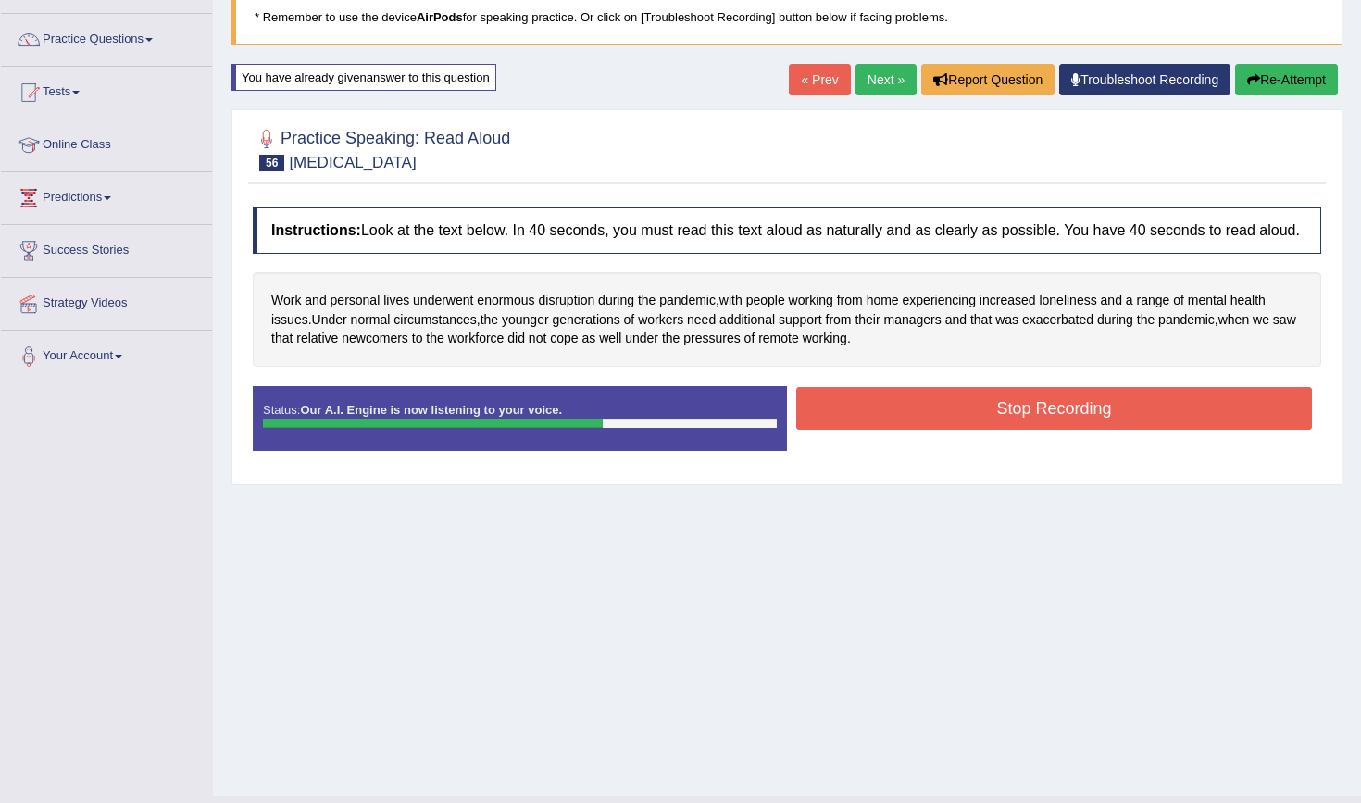
click at [859, 425] on button "Stop Recording" at bounding box center [1054, 408] width 516 height 43
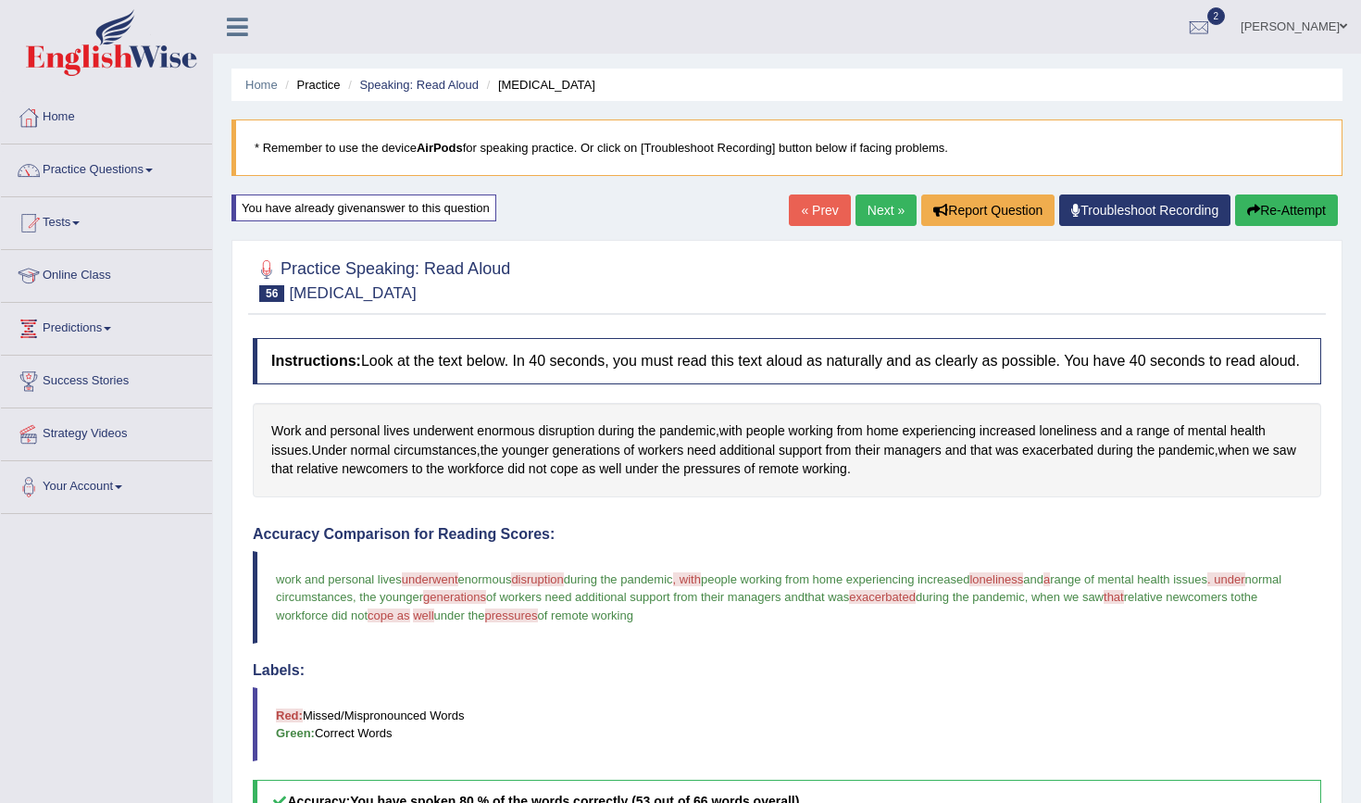
click at [873, 212] on link "Next »" at bounding box center [886, 209] width 61 height 31
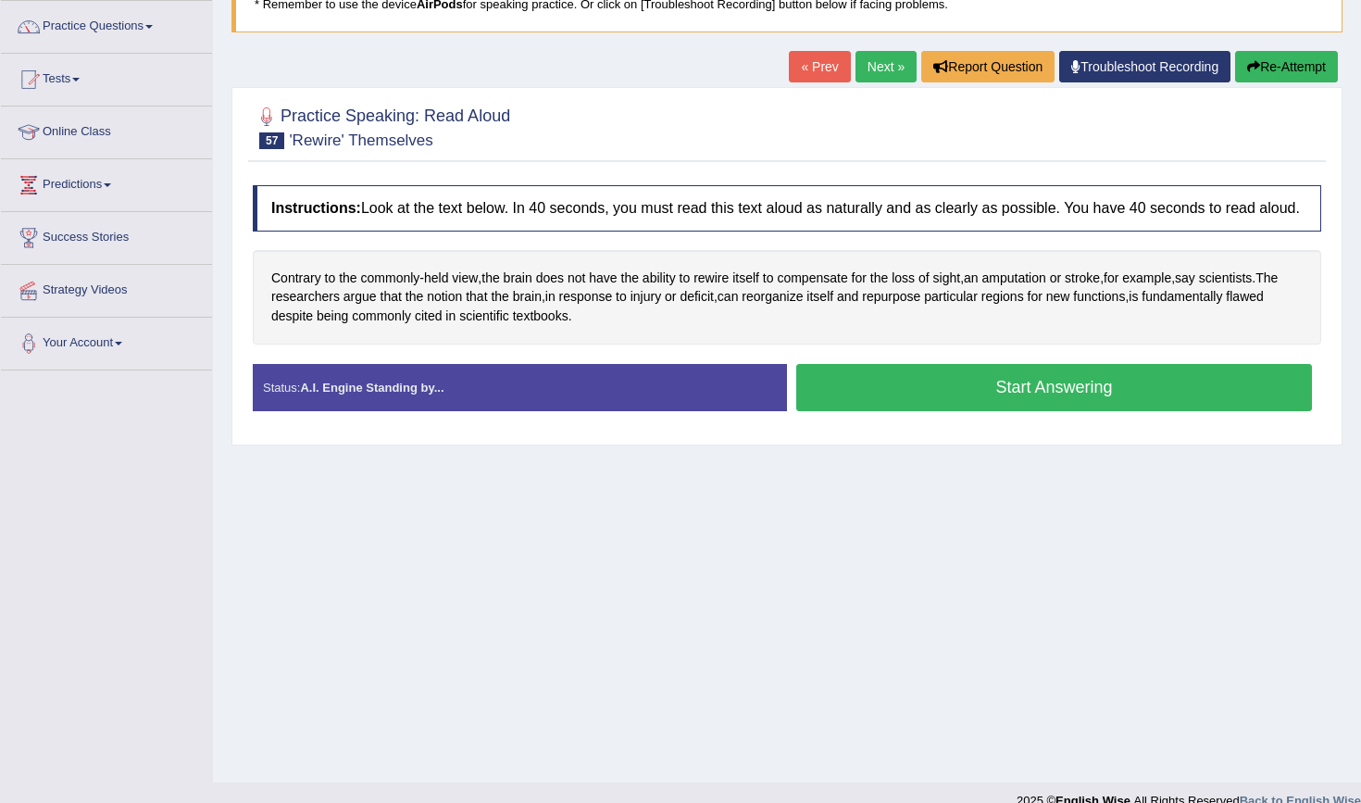
scroll to position [151, 0]
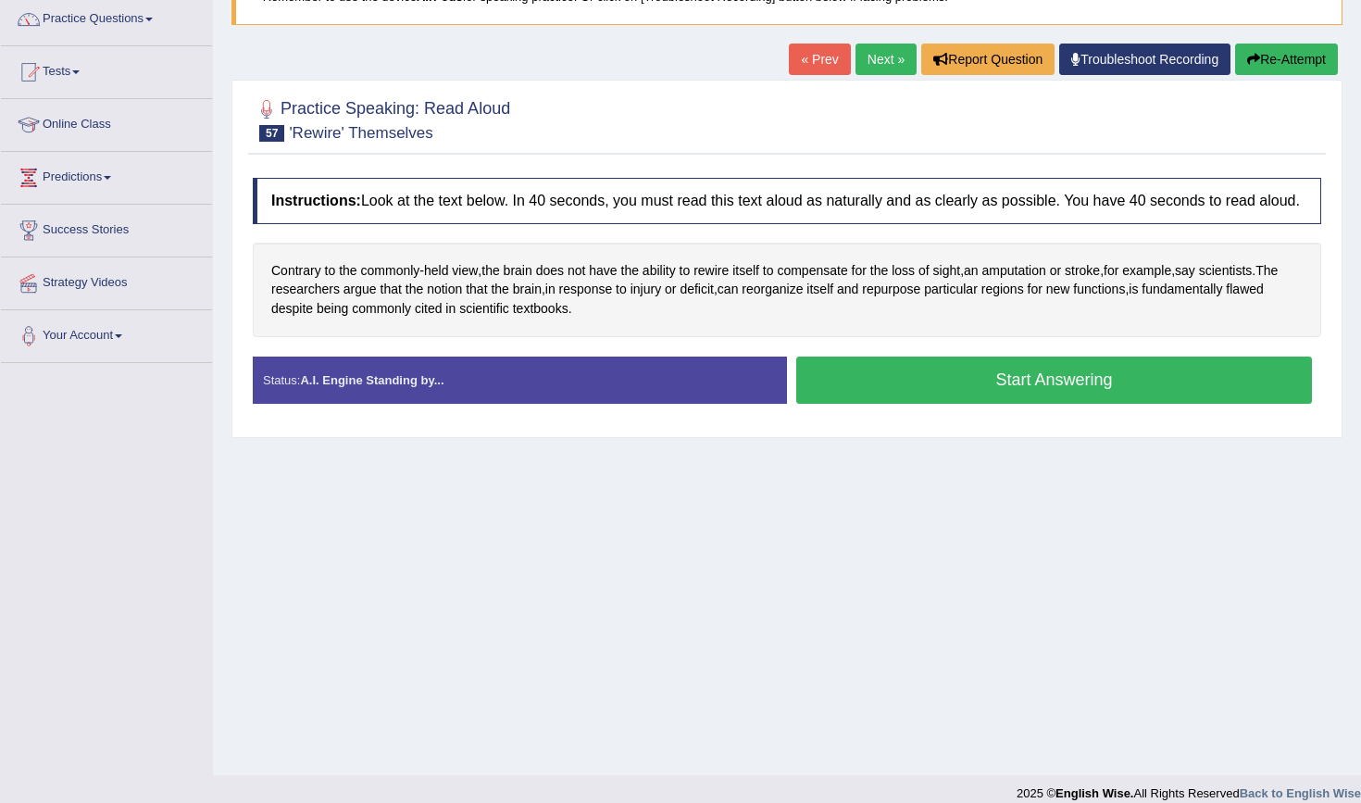
click at [922, 395] on button "Start Answering" at bounding box center [1054, 380] width 516 height 47
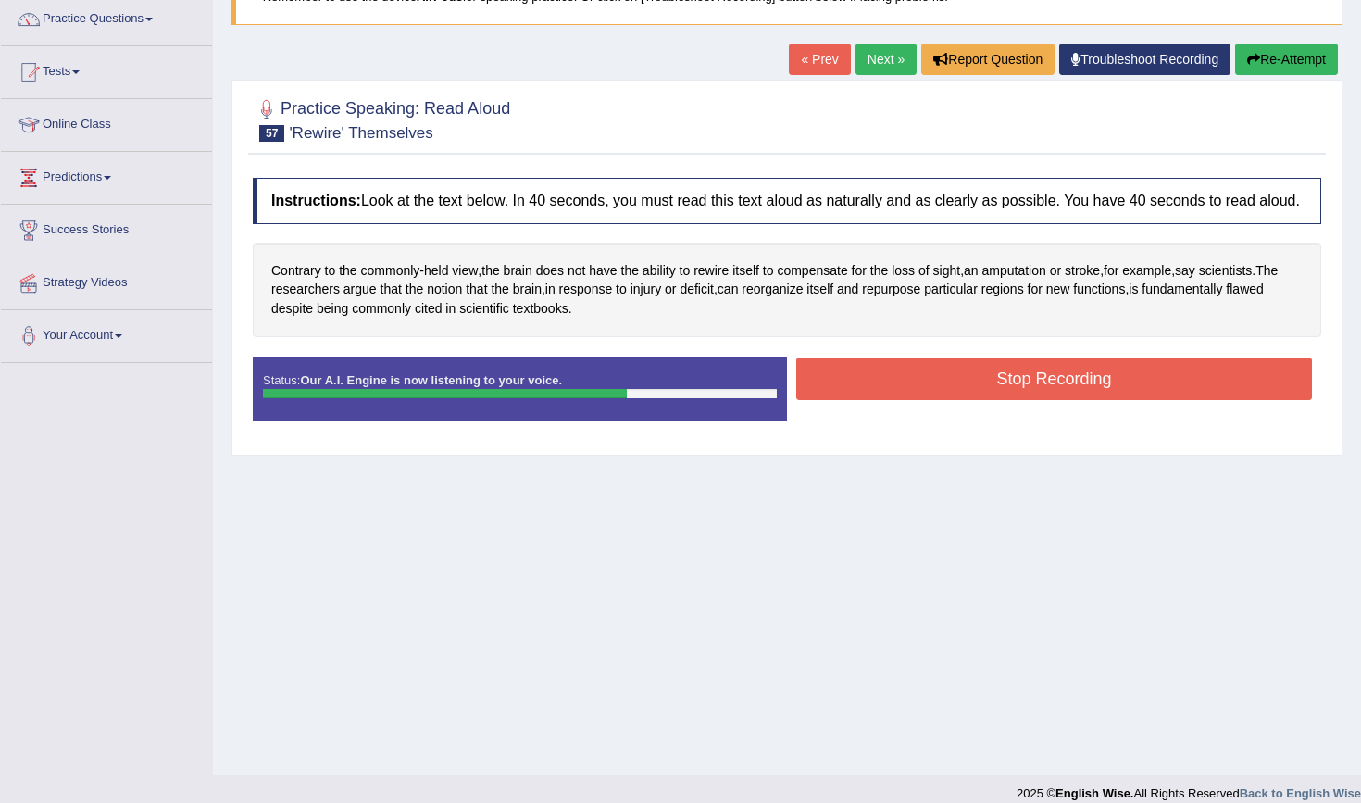
click at [850, 395] on button "Stop Recording" at bounding box center [1054, 378] width 516 height 43
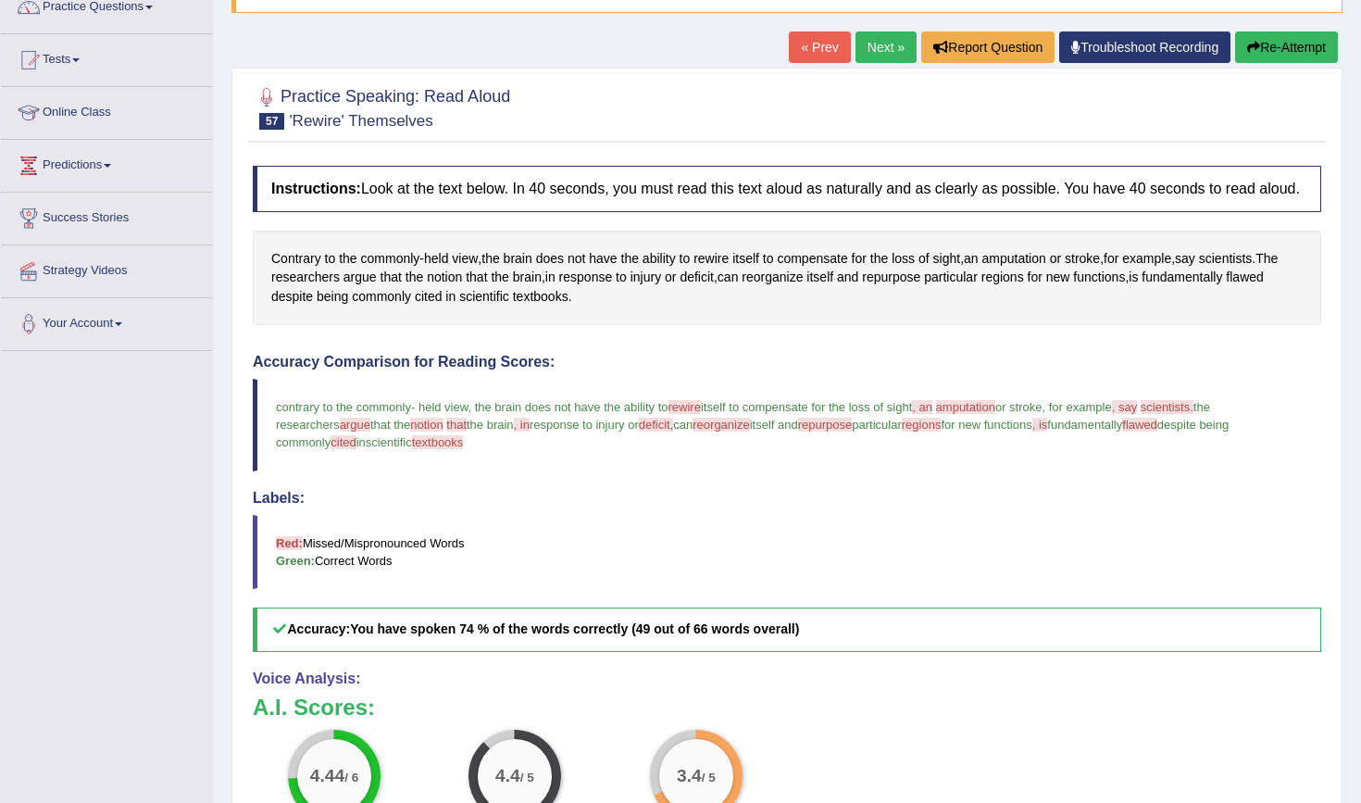
scroll to position [163, 0]
click at [1293, 48] on button "Re-Attempt" at bounding box center [1286, 46] width 103 height 31
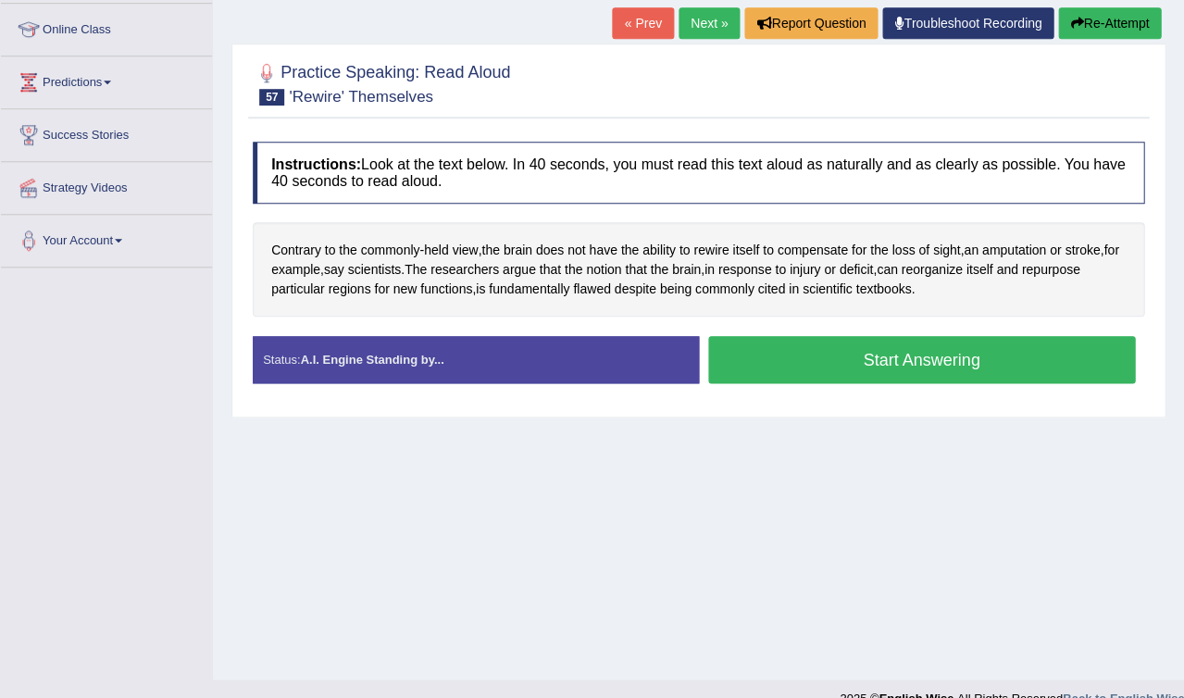
scroll to position [255, 0]
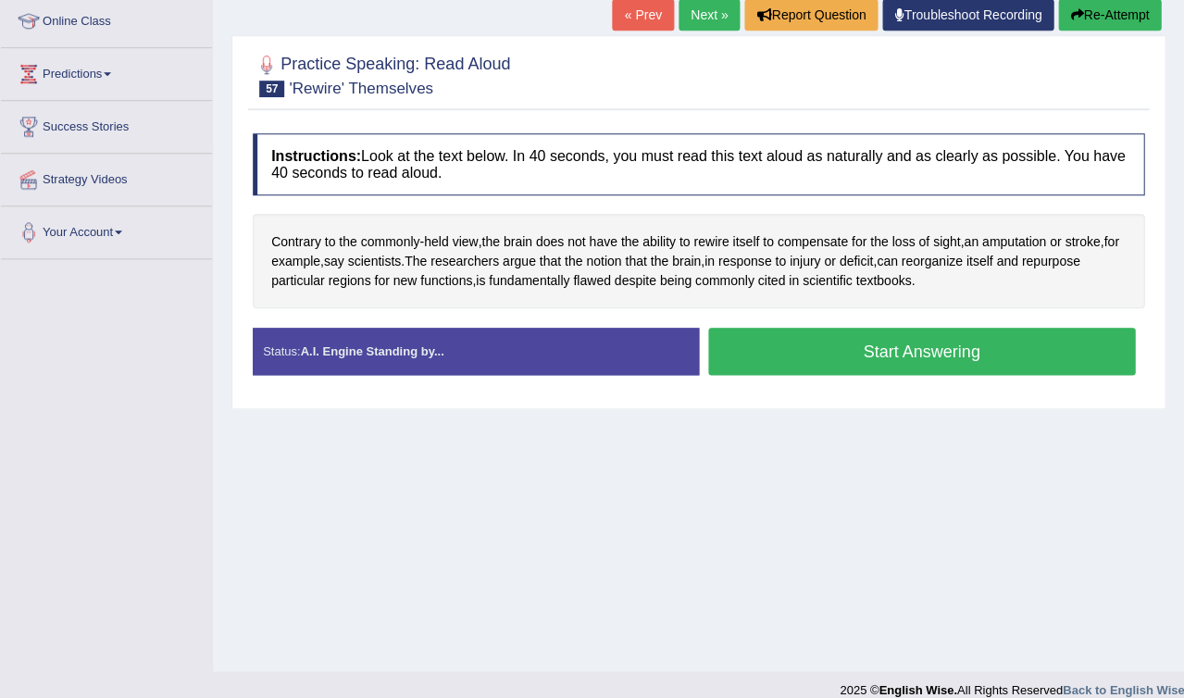
click at [922, 342] on button "Start Answering" at bounding box center [922, 351] width 428 height 47
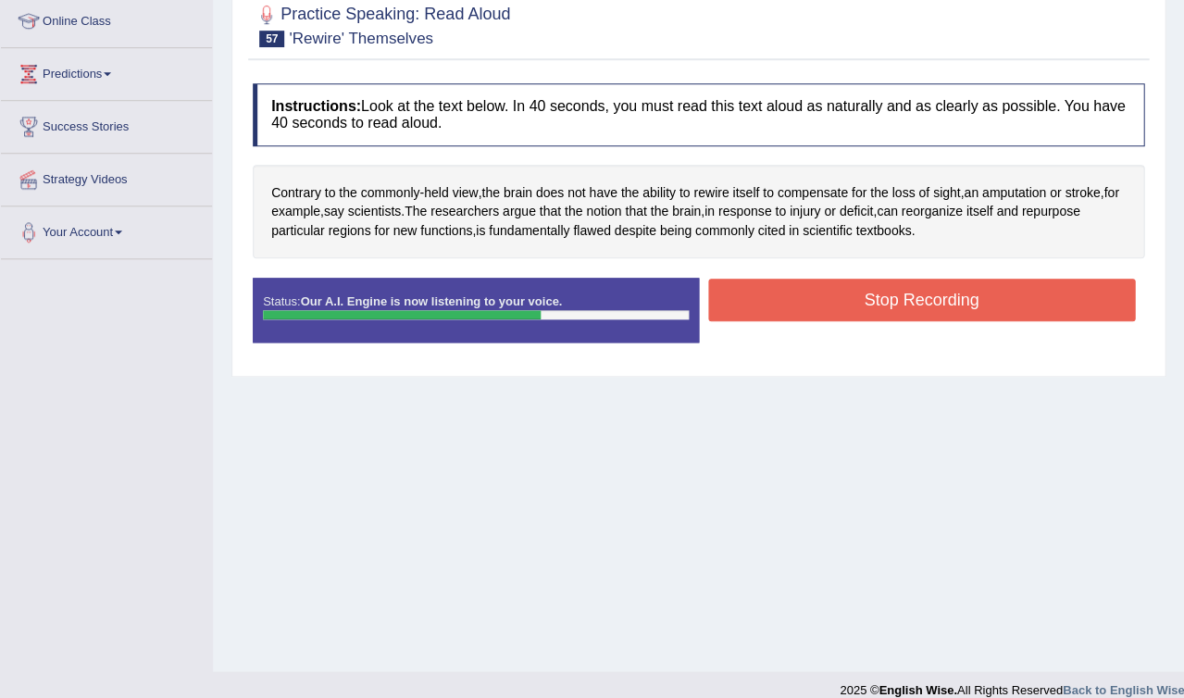
click at [833, 300] on button "Stop Recording" at bounding box center [922, 300] width 428 height 43
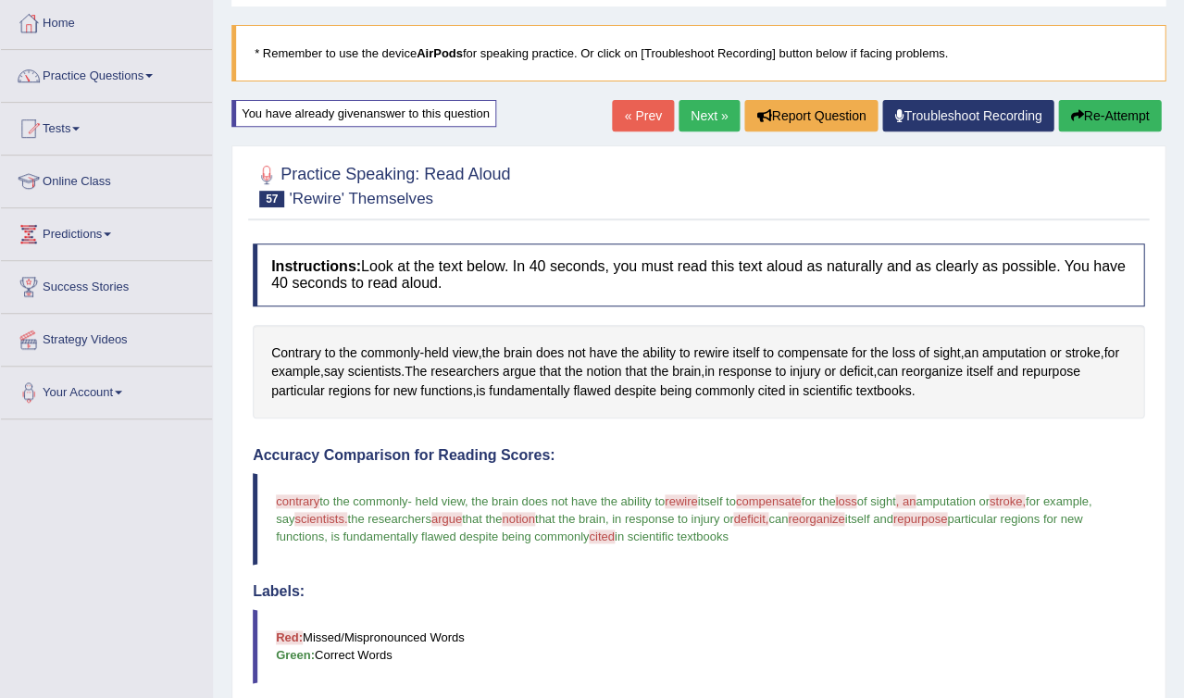
scroll to position [91, 0]
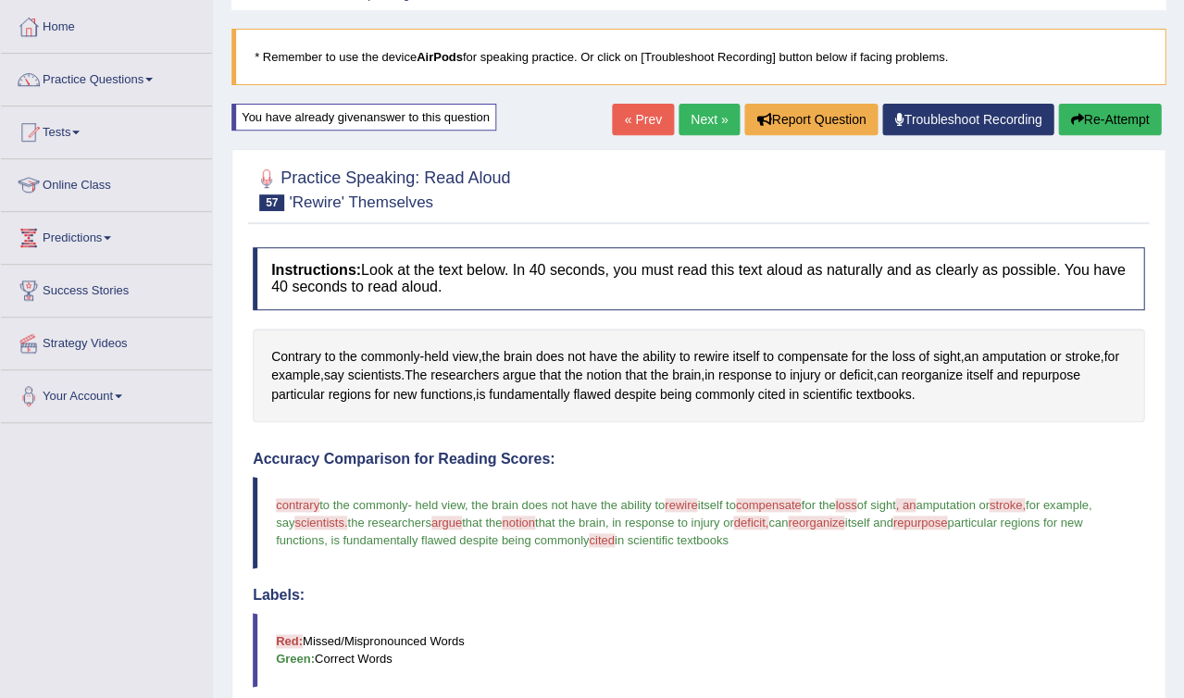
click at [698, 118] on link "Next »" at bounding box center [709, 119] width 61 height 31
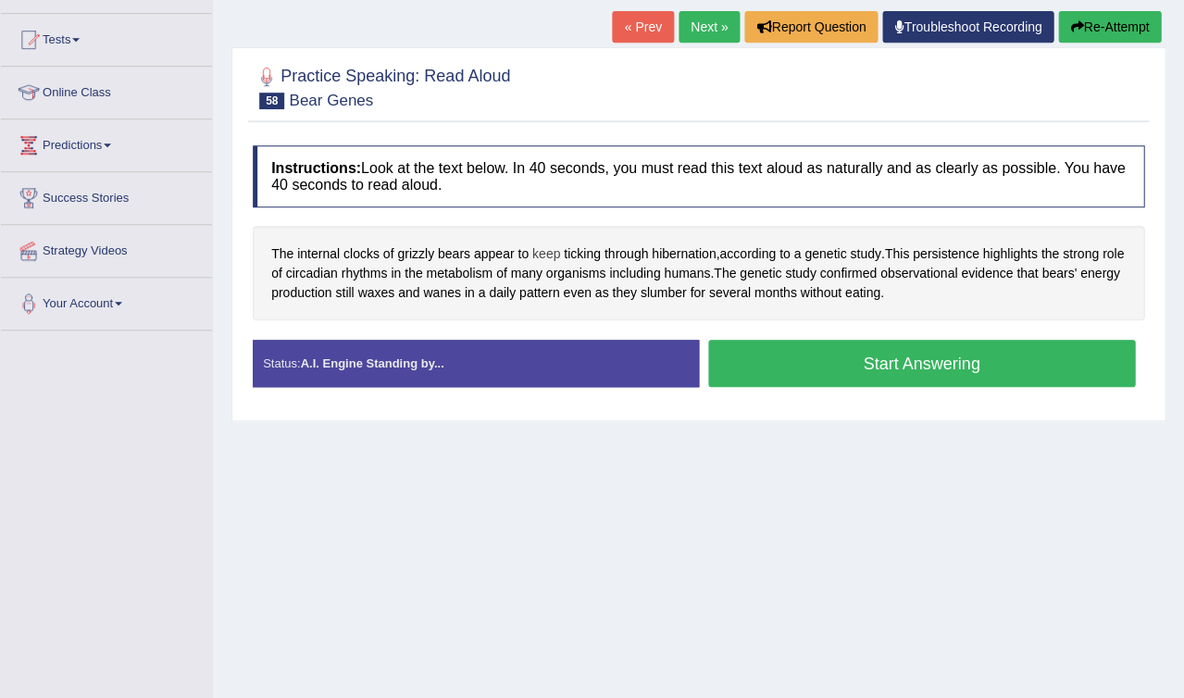
scroll to position [183, 0]
click at [829, 362] on button "Start Answering" at bounding box center [922, 363] width 428 height 47
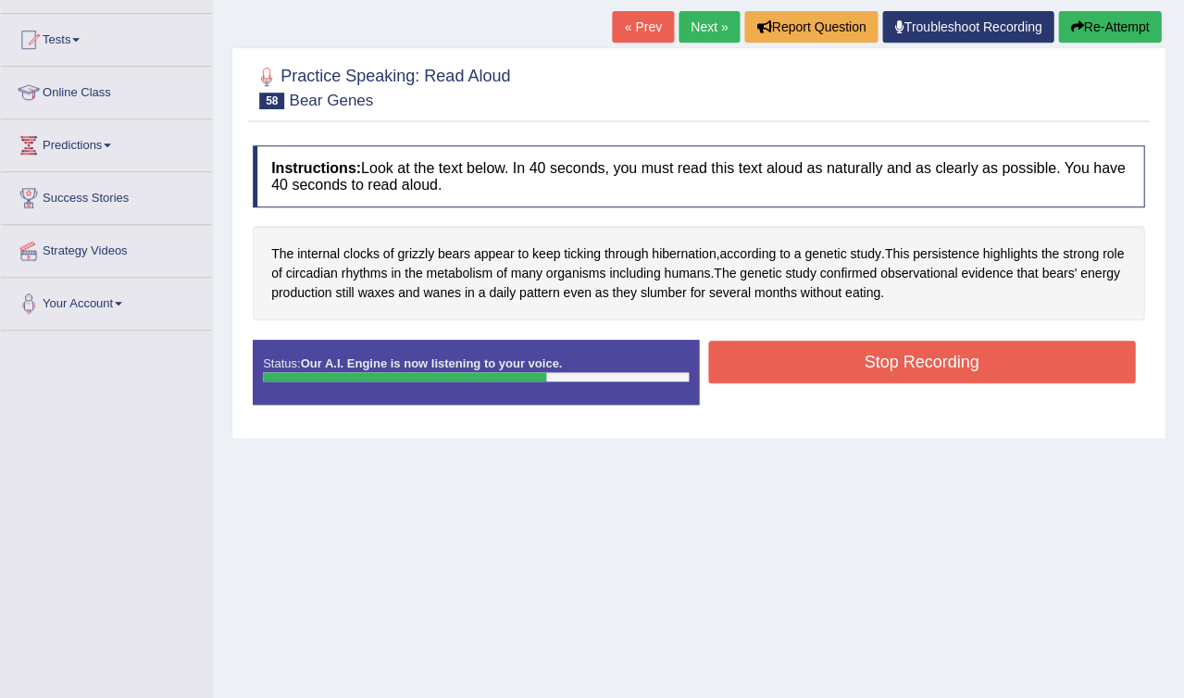
click at [846, 350] on button "Stop Recording" at bounding box center [922, 362] width 428 height 43
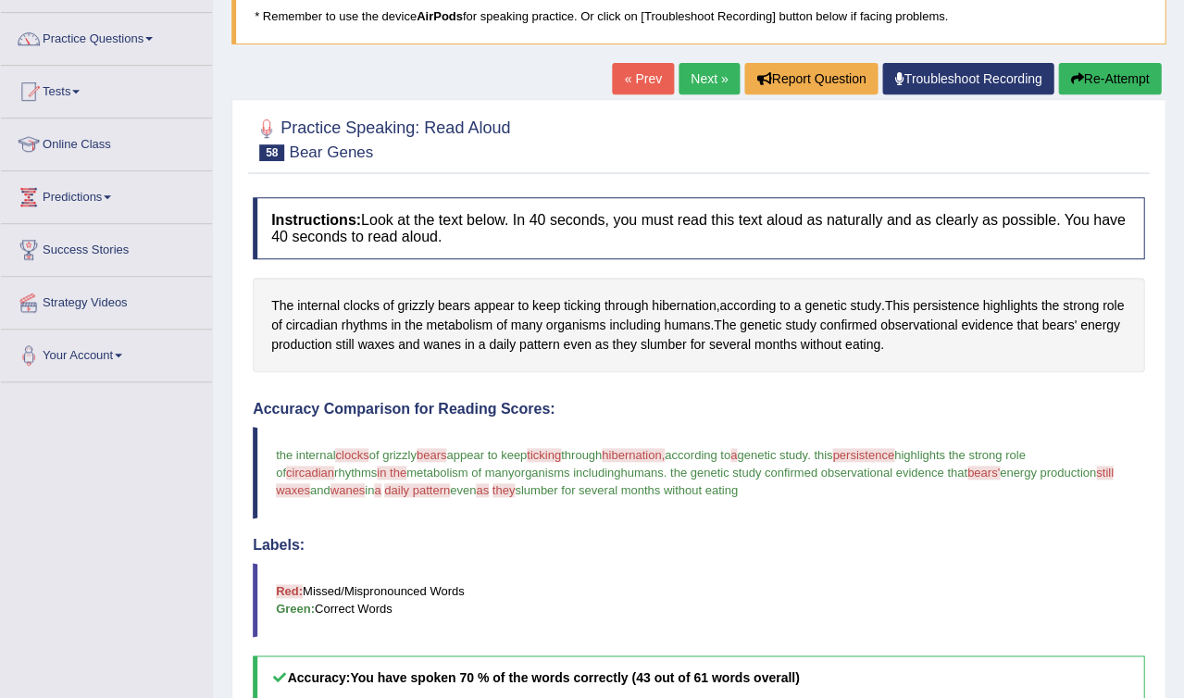
scroll to position [130, 0]
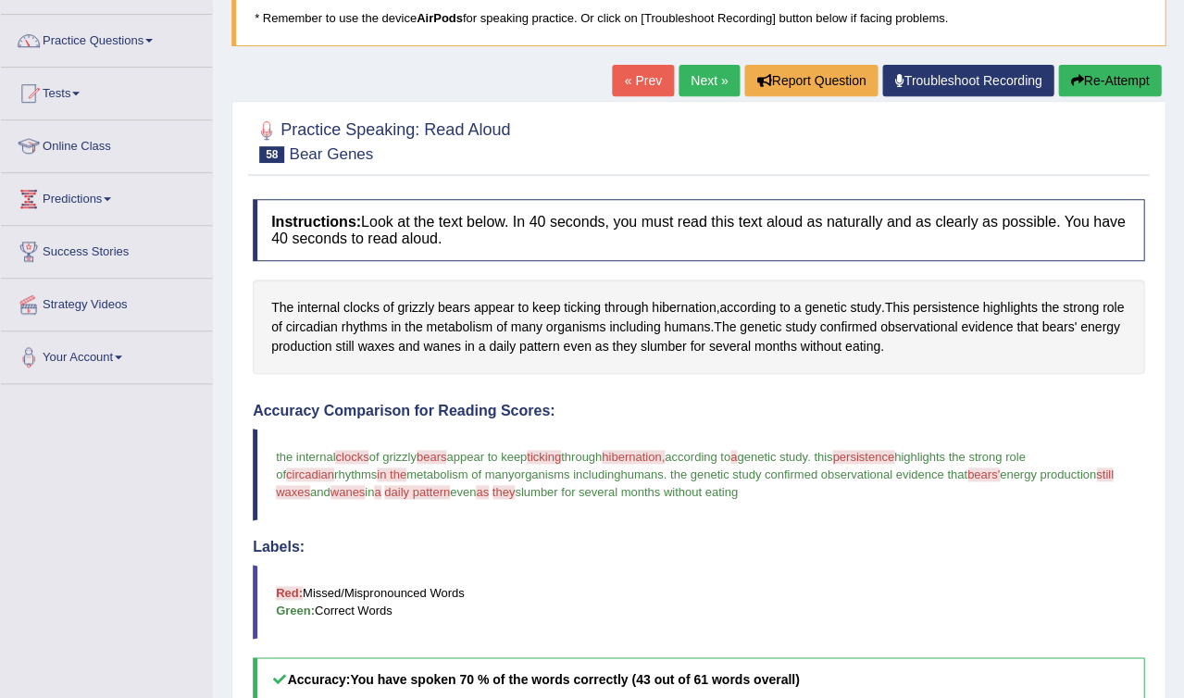
click at [1123, 80] on button "Re-Attempt" at bounding box center [1109, 80] width 103 height 31
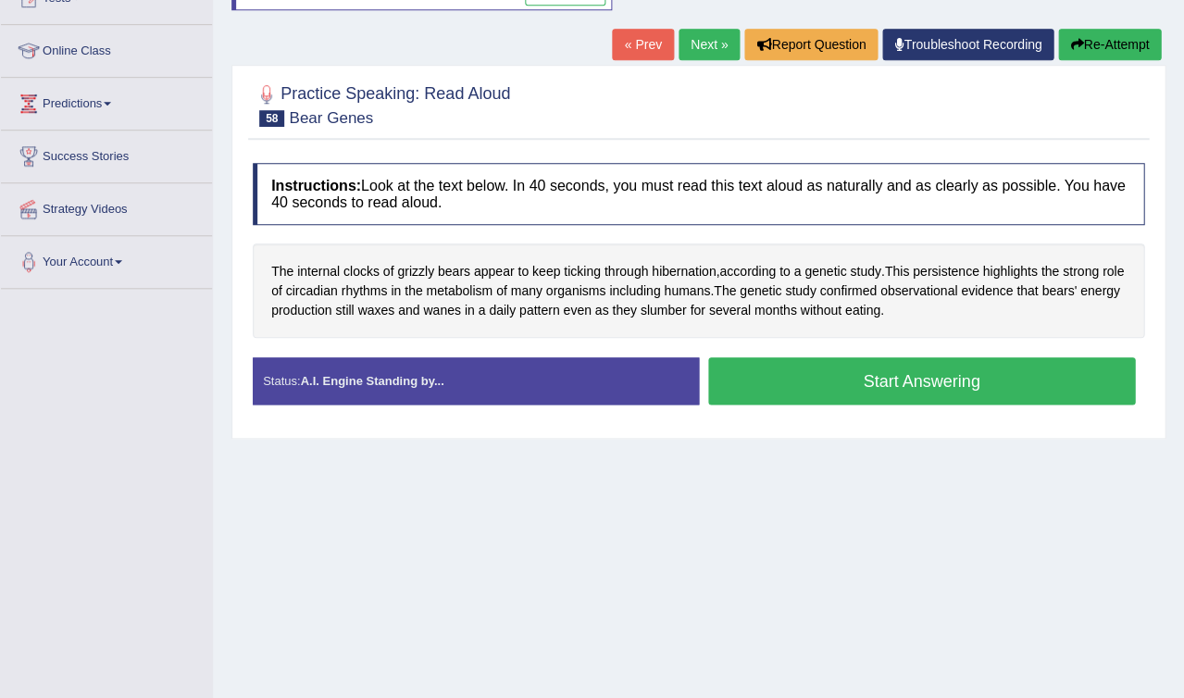
scroll to position [227, 0]
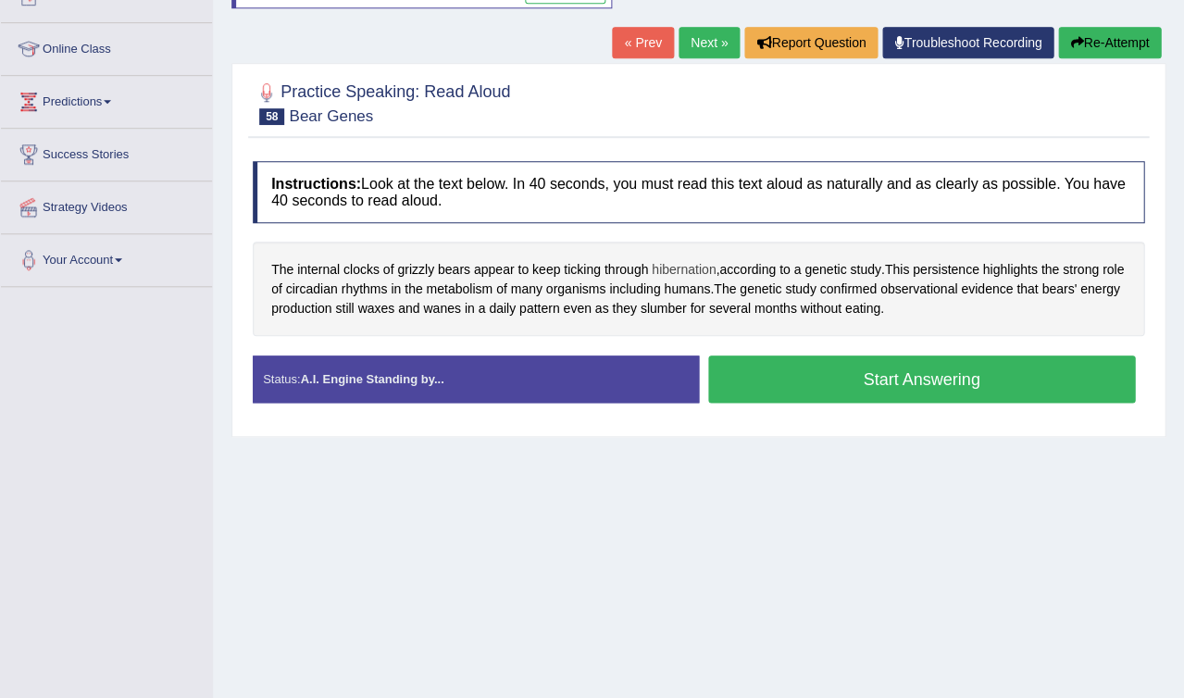
click at [699, 262] on span "hibernation" at bounding box center [684, 269] width 64 height 19
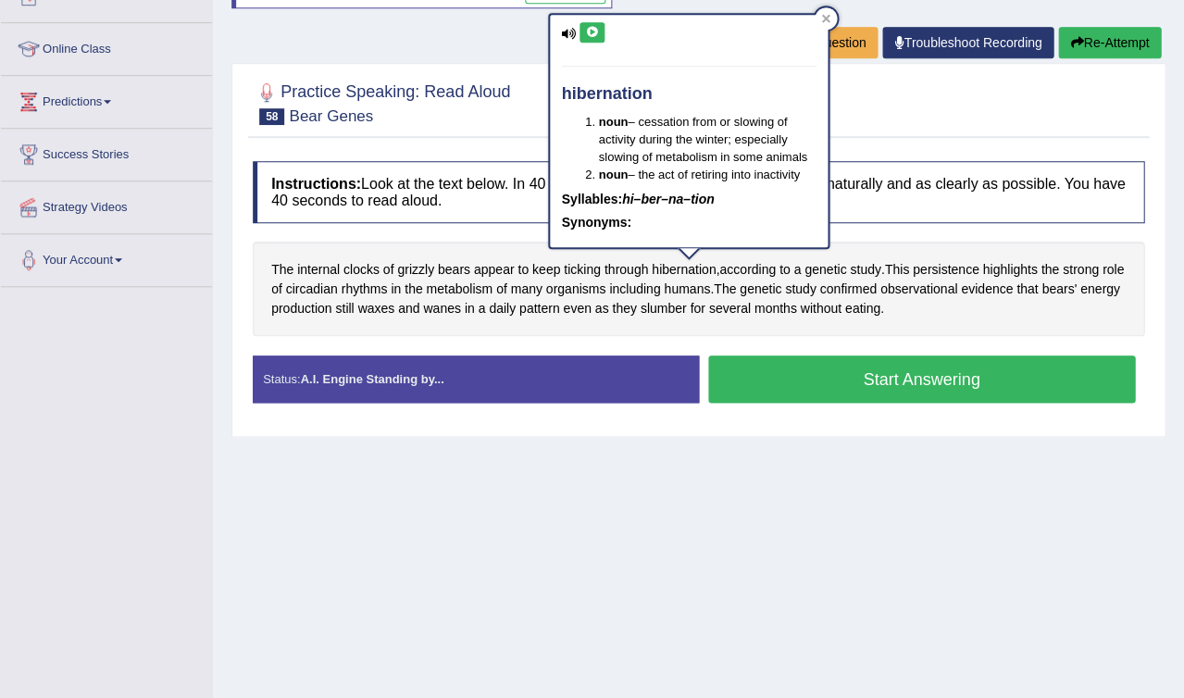
click at [593, 31] on icon at bounding box center [592, 32] width 14 height 11
click at [594, 31] on icon at bounding box center [592, 32] width 14 height 11
click at [823, 15] on icon at bounding box center [826, 18] width 8 height 8
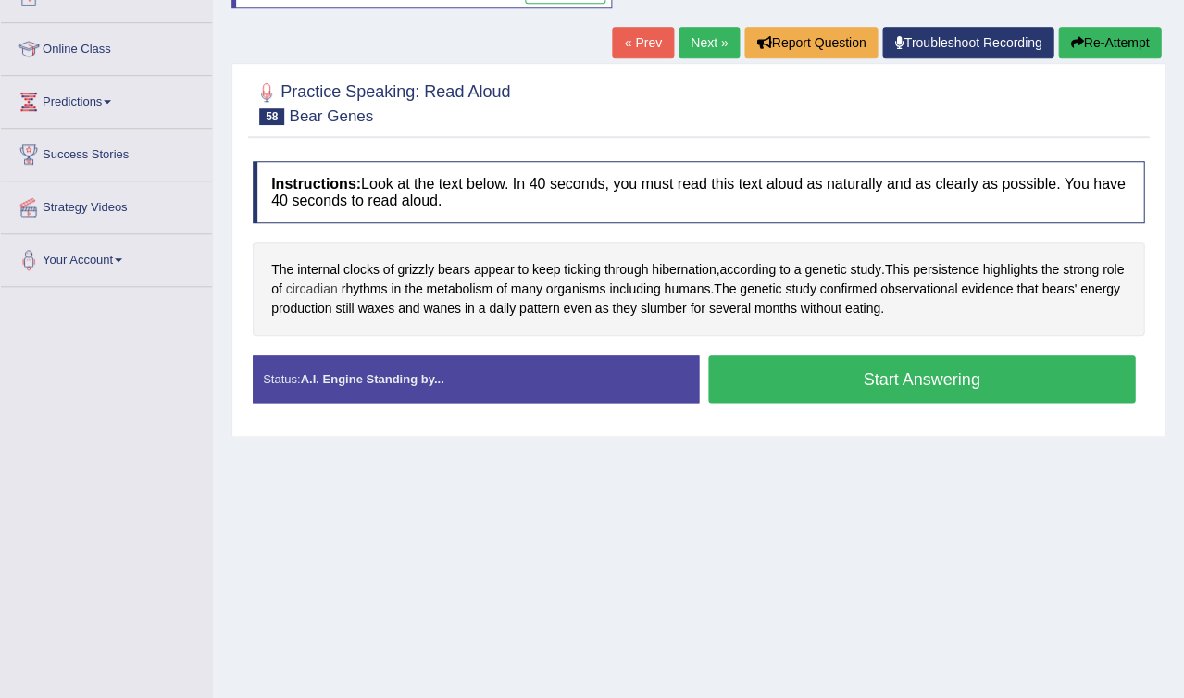
click at [338, 289] on span "circadian" at bounding box center [312, 289] width 52 height 19
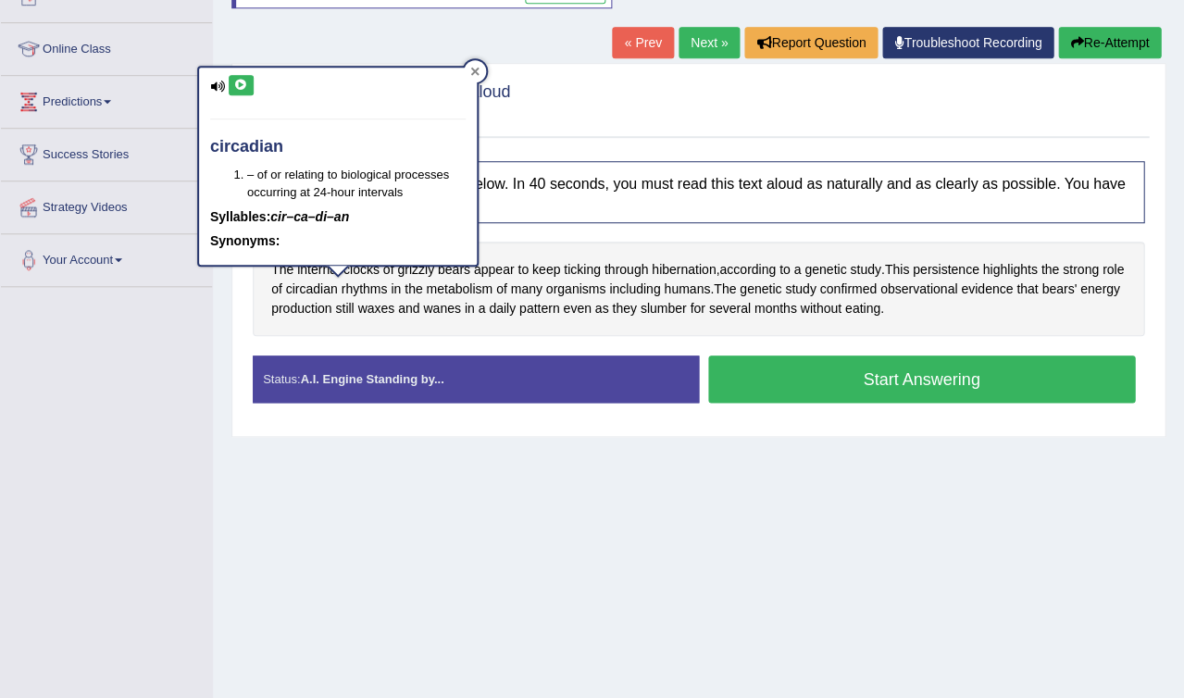
click at [476, 61] on div at bounding box center [475, 71] width 22 height 22
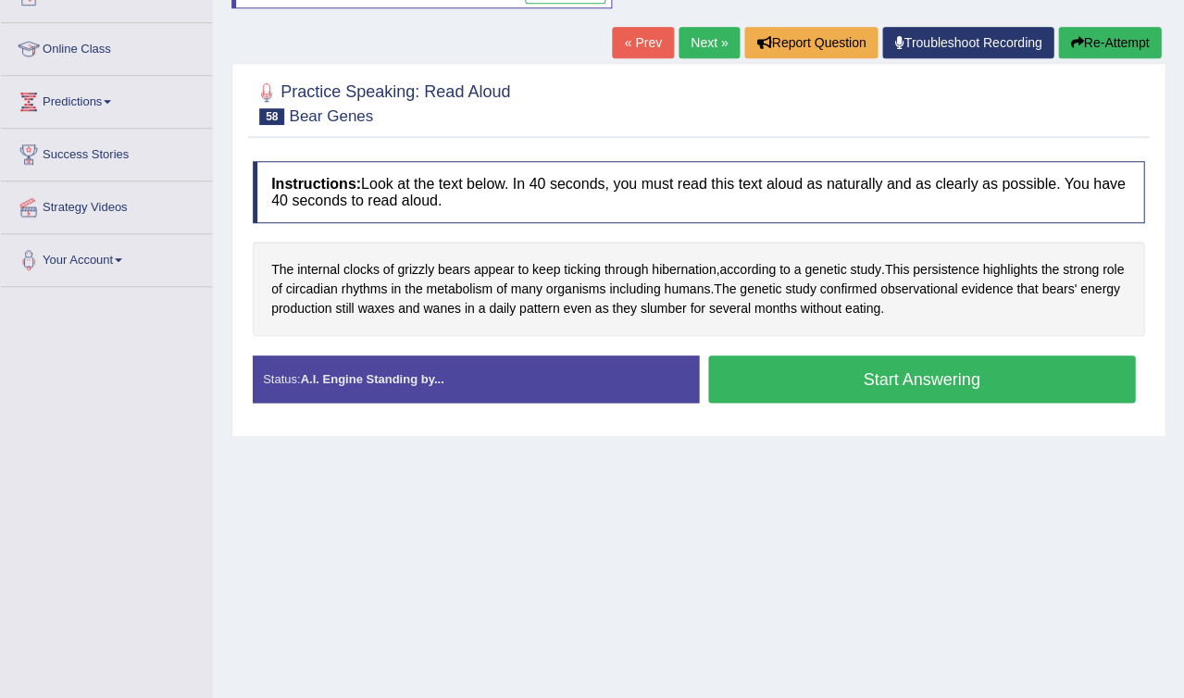
click at [800, 375] on button "Start Answering" at bounding box center [922, 379] width 428 height 47
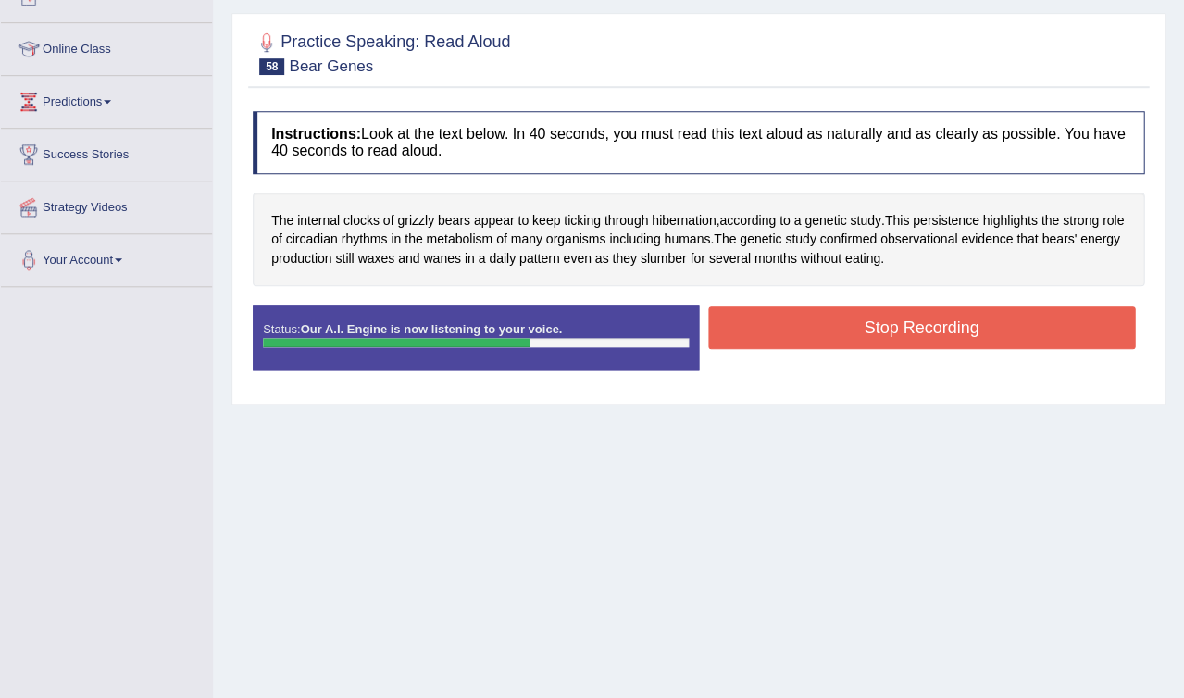
click at [884, 323] on button "Stop Recording" at bounding box center [922, 328] width 428 height 43
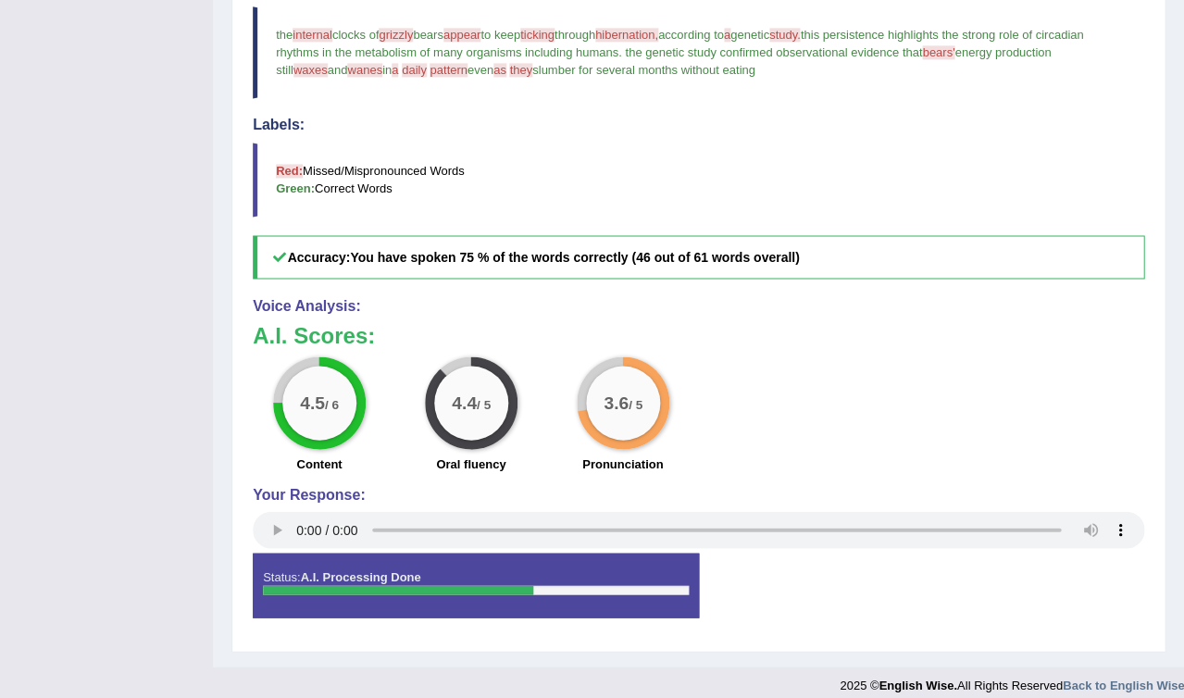
scroll to position [561, 0]
click at [296, 518] on audio at bounding box center [699, 529] width 892 height 37
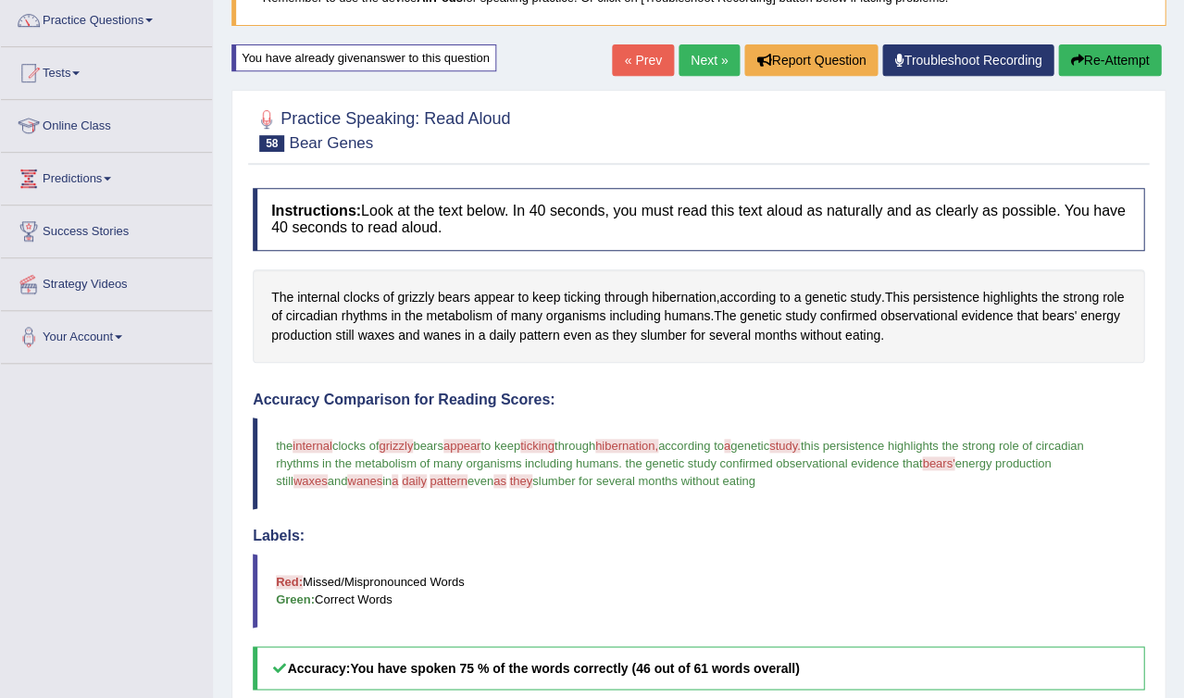
scroll to position [145, 0]
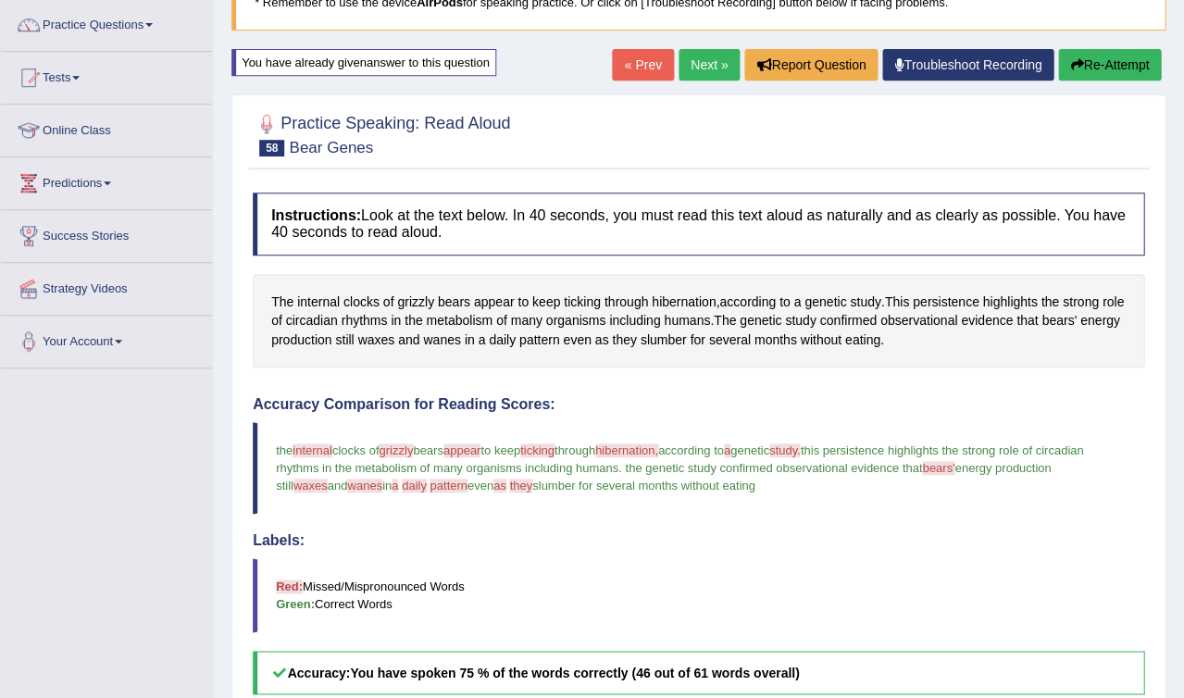
click at [1097, 63] on button "Re-Attempt" at bounding box center [1109, 64] width 103 height 31
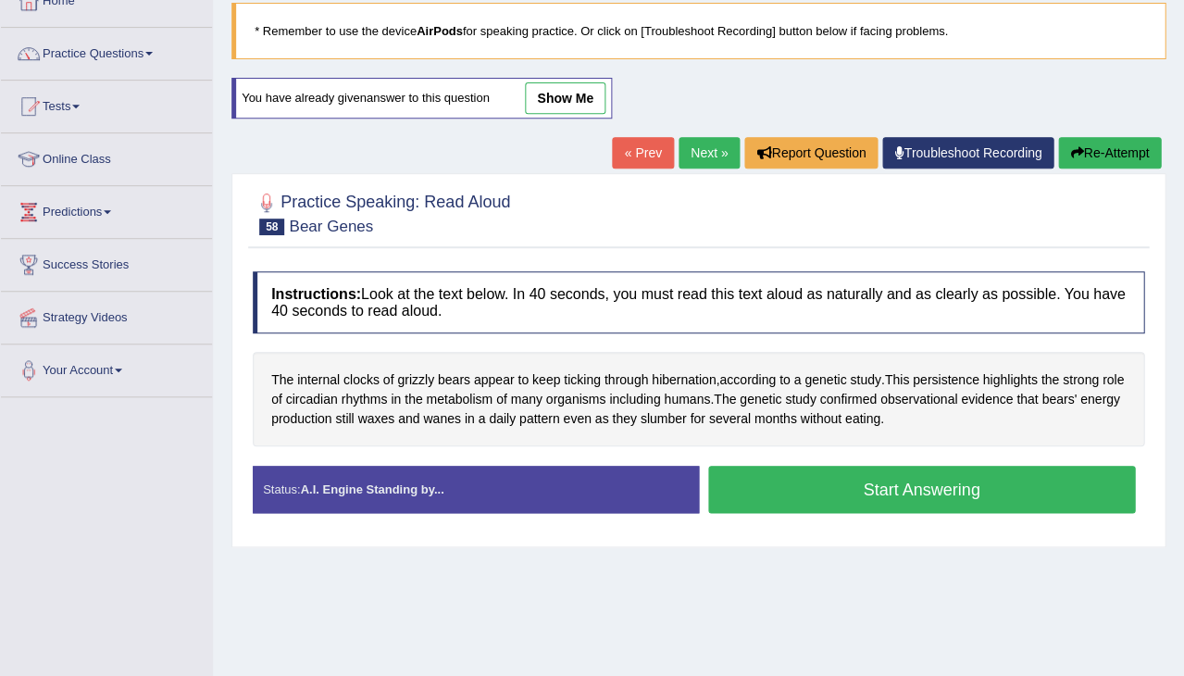
scroll to position [123, 0]
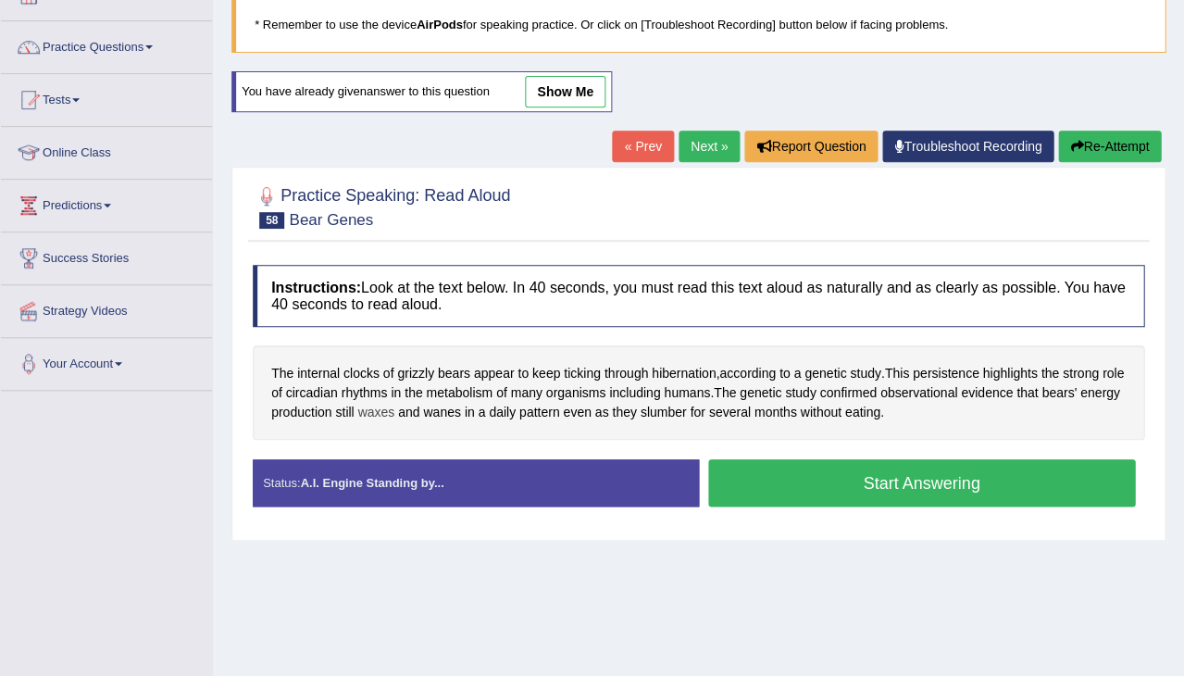
click at [437, 409] on div "The internal clocks of grizzly bears appear to keep ticking through hibernation…" at bounding box center [699, 392] width 892 height 94
drag, startPoint x: 437, startPoint y: 407, endPoint x: 407, endPoint y: 407, distance: 30.6
click at [394, 407] on span "waxes" at bounding box center [375, 412] width 37 height 19
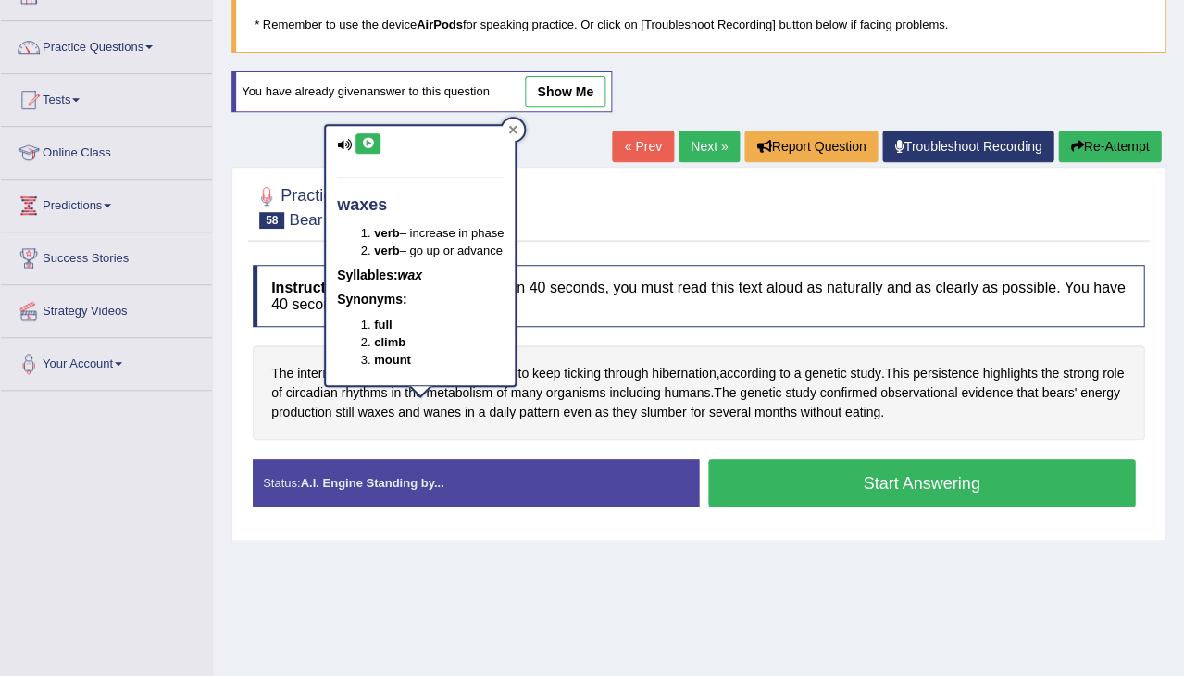
click at [518, 127] on icon at bounding box center [513, 130] width 8 height 8
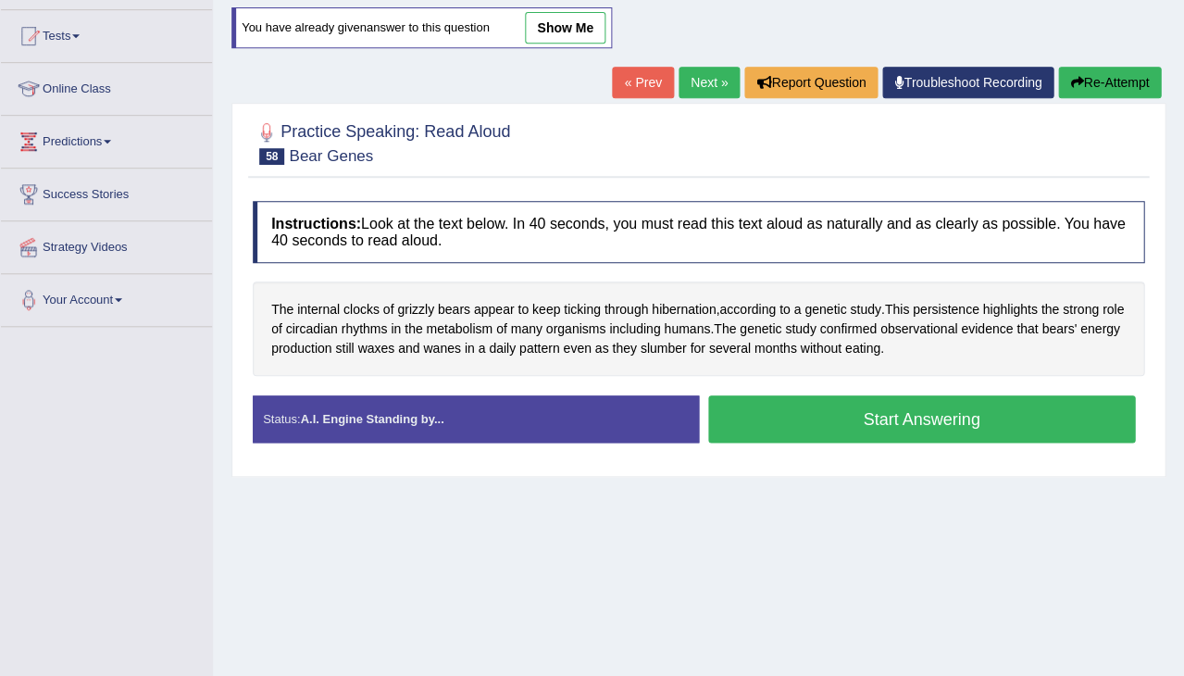
scroll to position [195, 0]
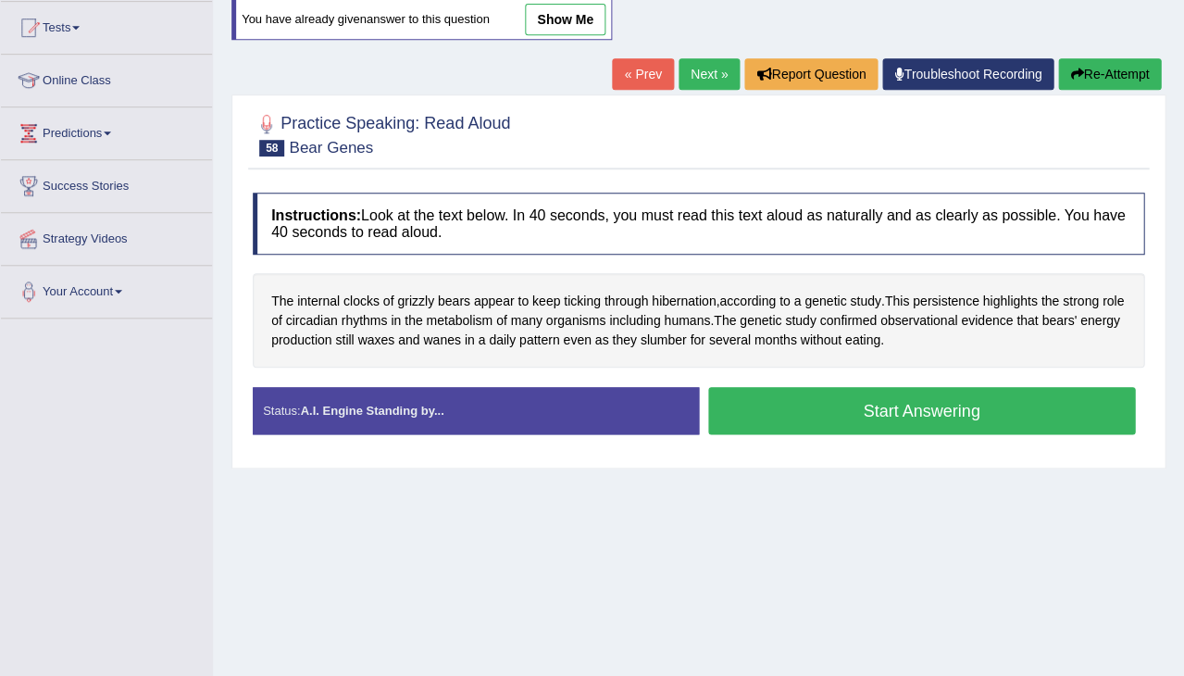
click at [984, 402] on button "Start Answering" at bounding box center [922, 410] width 428 height 47
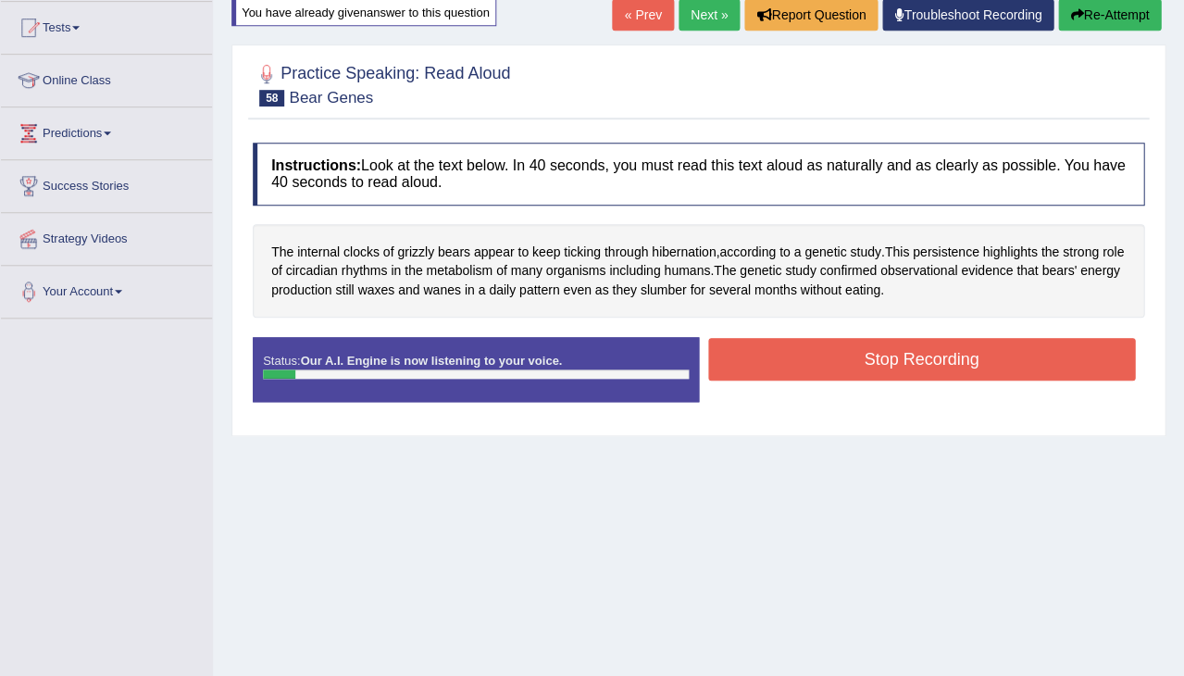
click at [876, 357] on button "Stop Recording" at bounding box center [922, 359] width 428 height 43
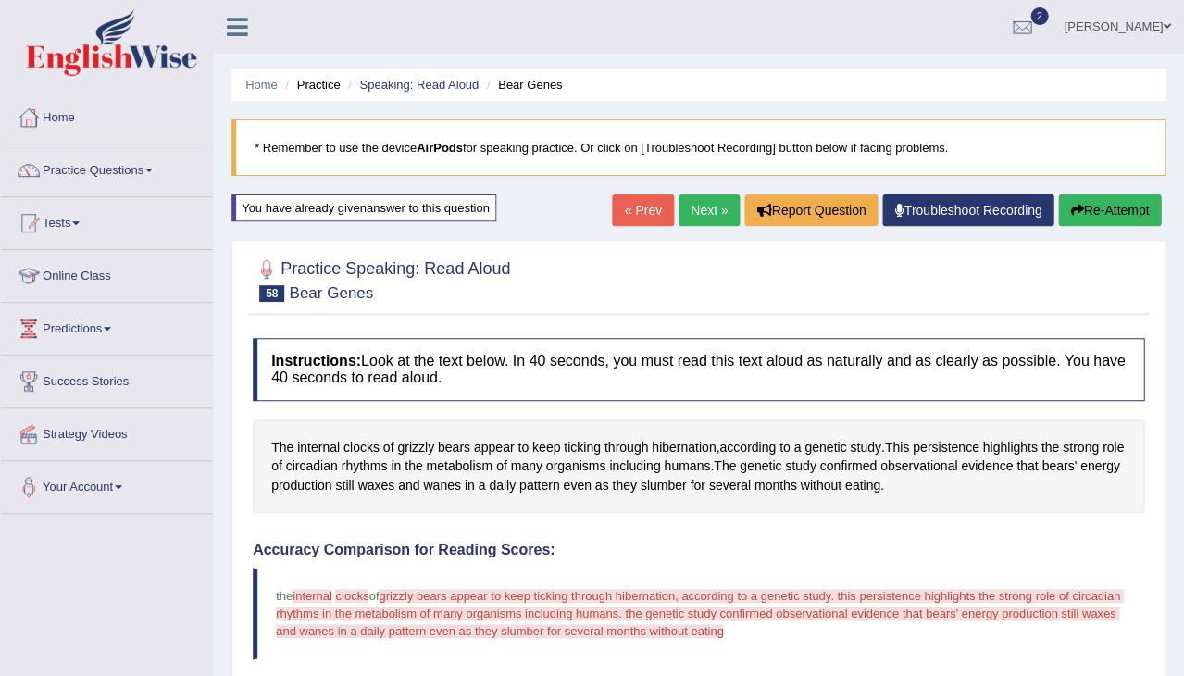
scroll to position [0, 0]
click at [1080, 209] on button "Re-Attempt" at bounding box center [1109, 209] width 103 height 31
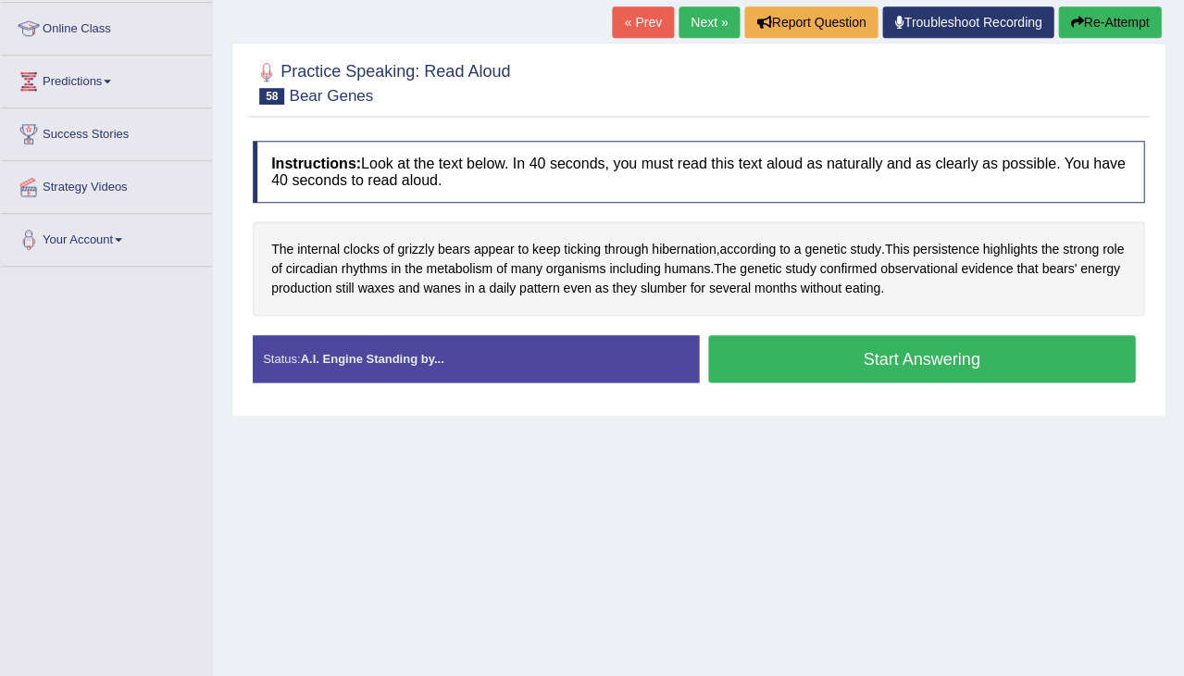
scroll to position [249, 0]
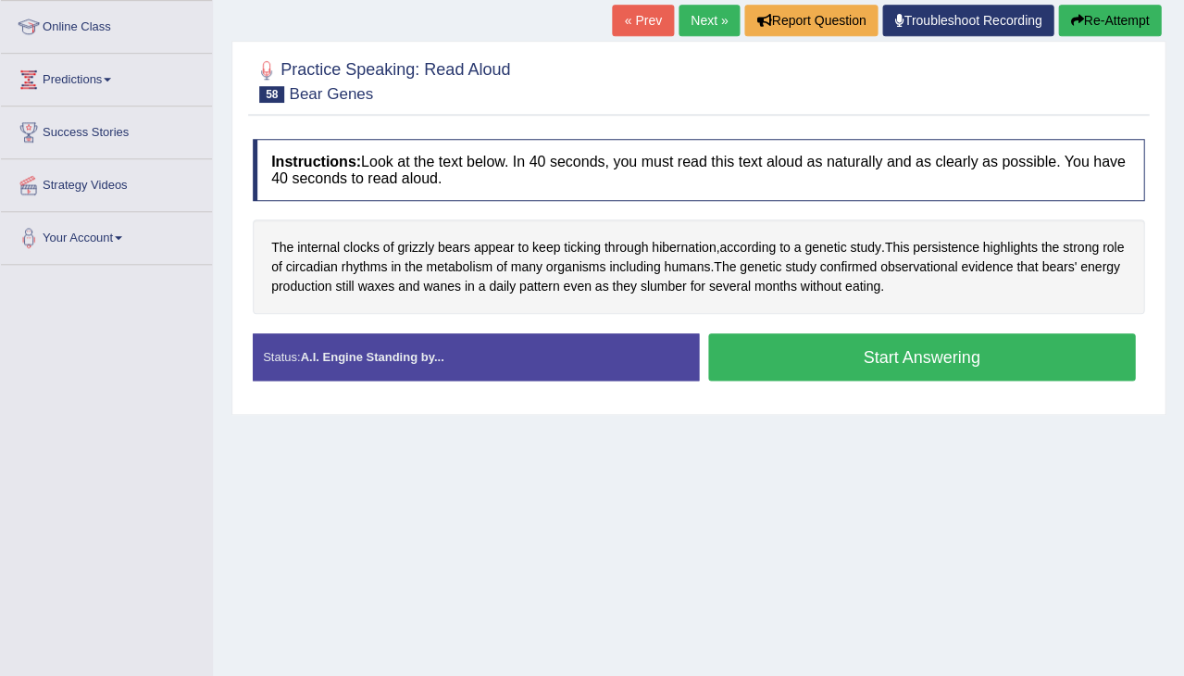
click at [876, 353] on button "Start Answering" at bounding box center [922, 356] width 428 height 47
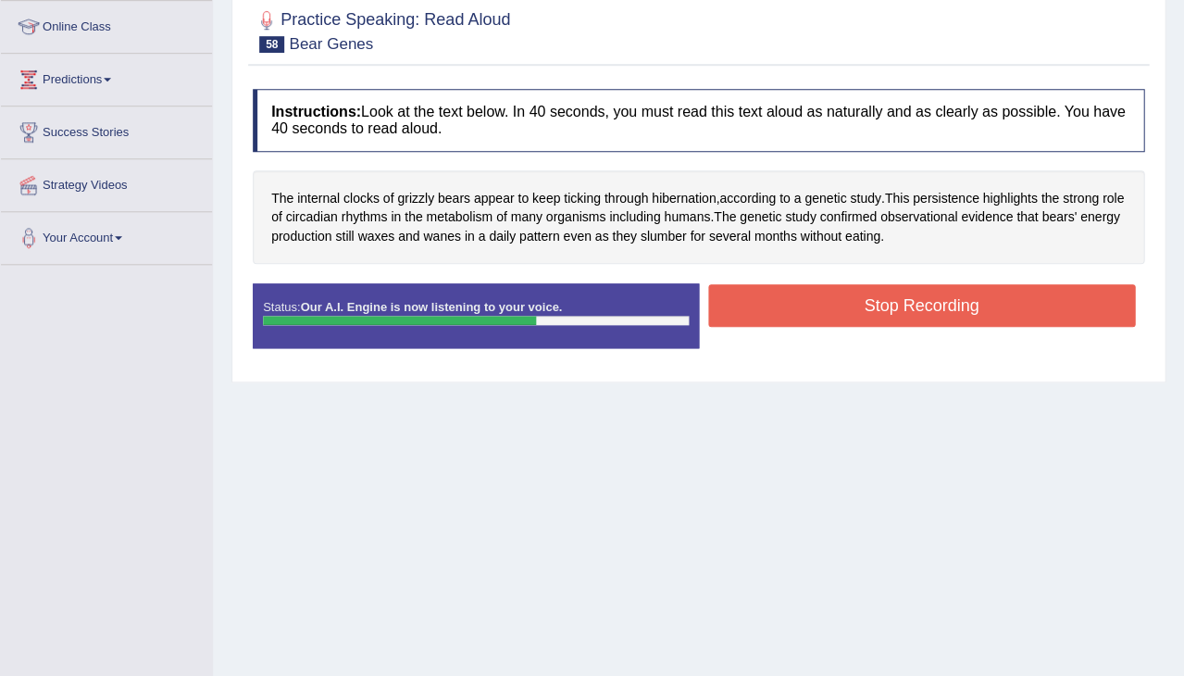
click at [782, 298] on button "Stop Recording" at bounding box center [922, 305] width 428 height 43
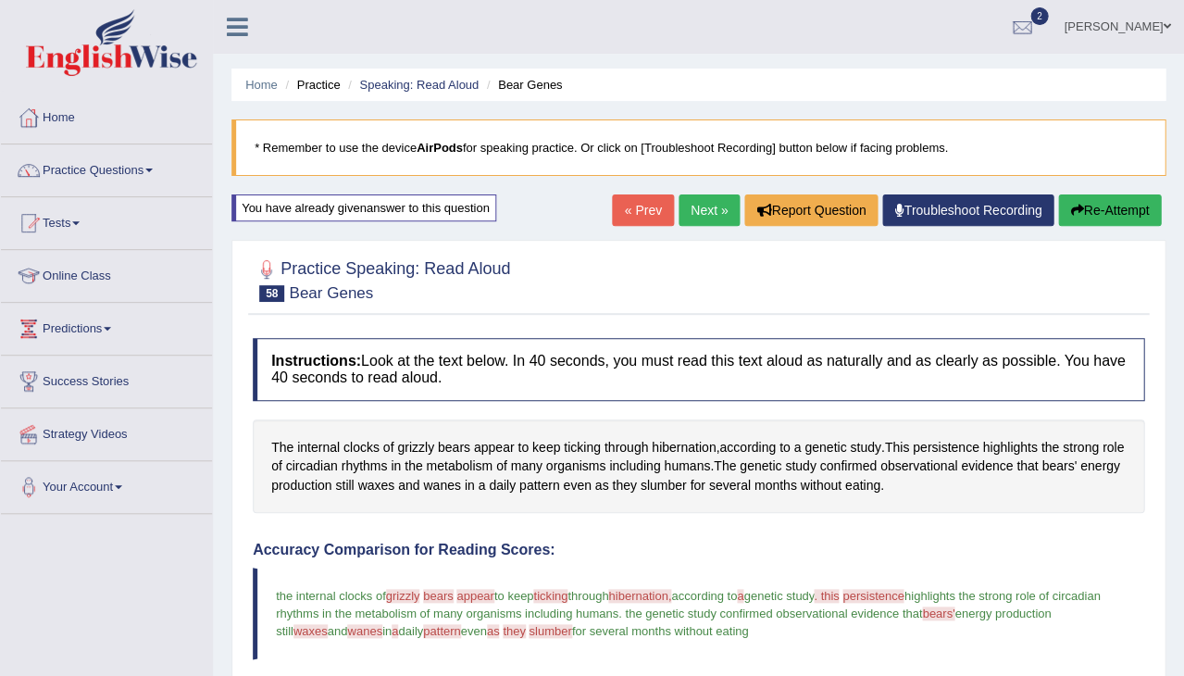
scroll to position [0, 0]
click at [1094, 209] on button "Re-Attempt" at bounding box center [1109, 209] width 103 height 31
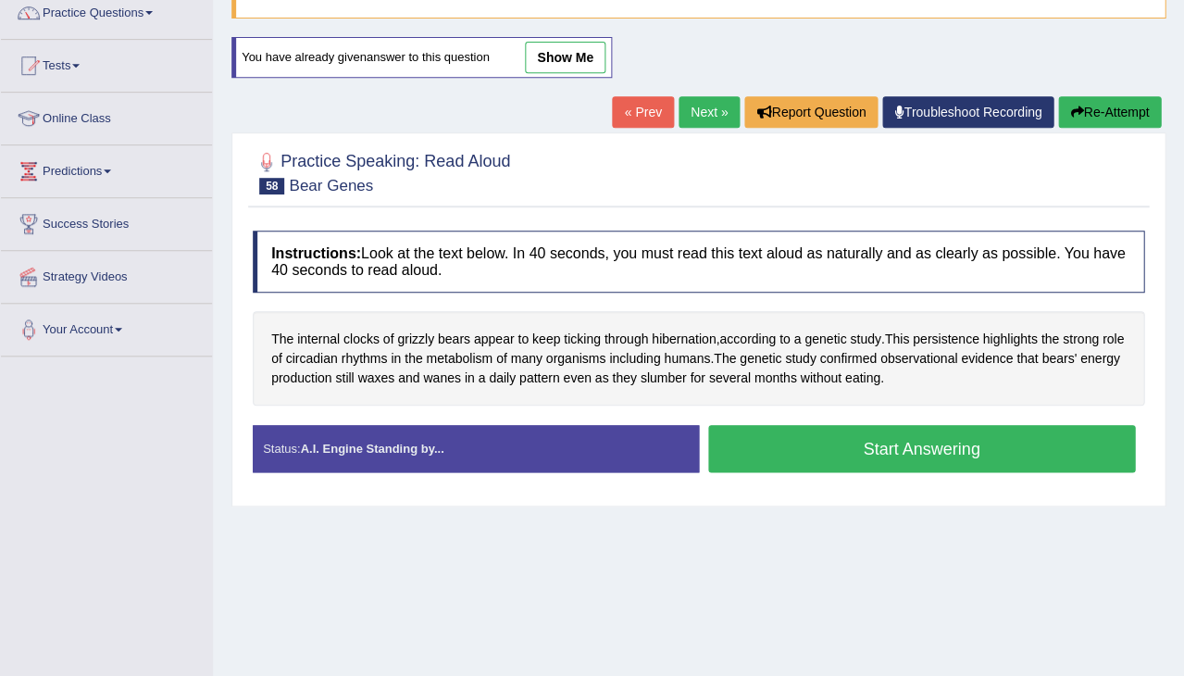
scroll to position [166, 0]
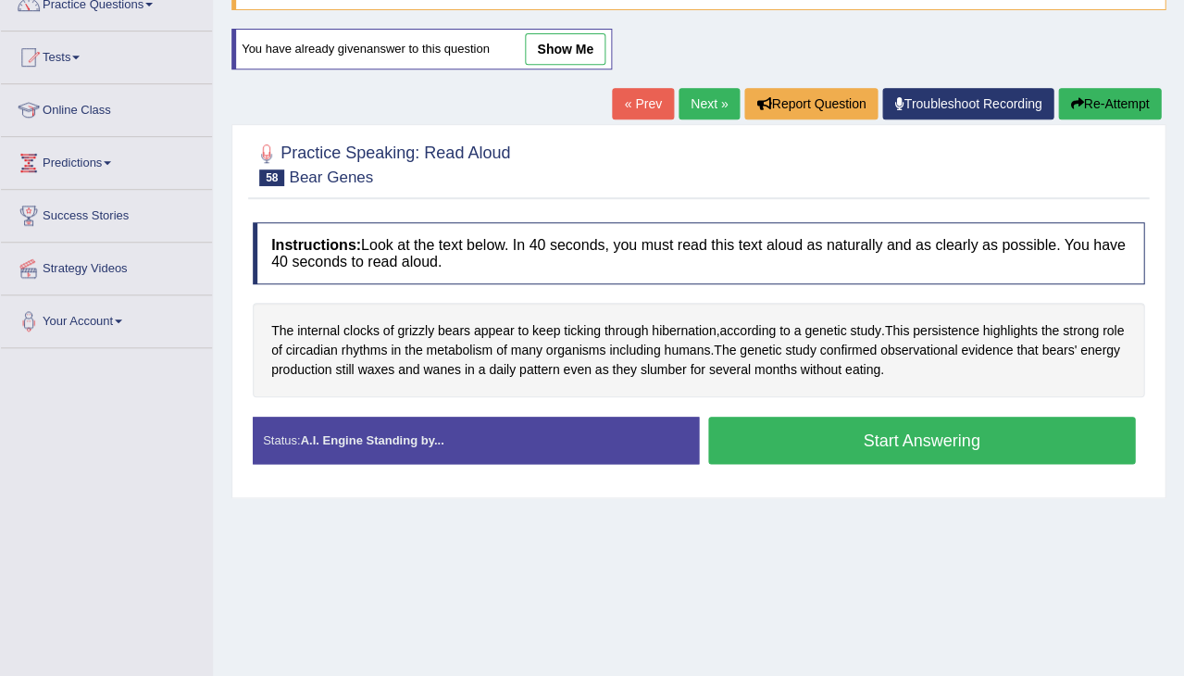
click at [796, 432] on button "Start Answering" at bounding box center [922, 440] width 428 height 47
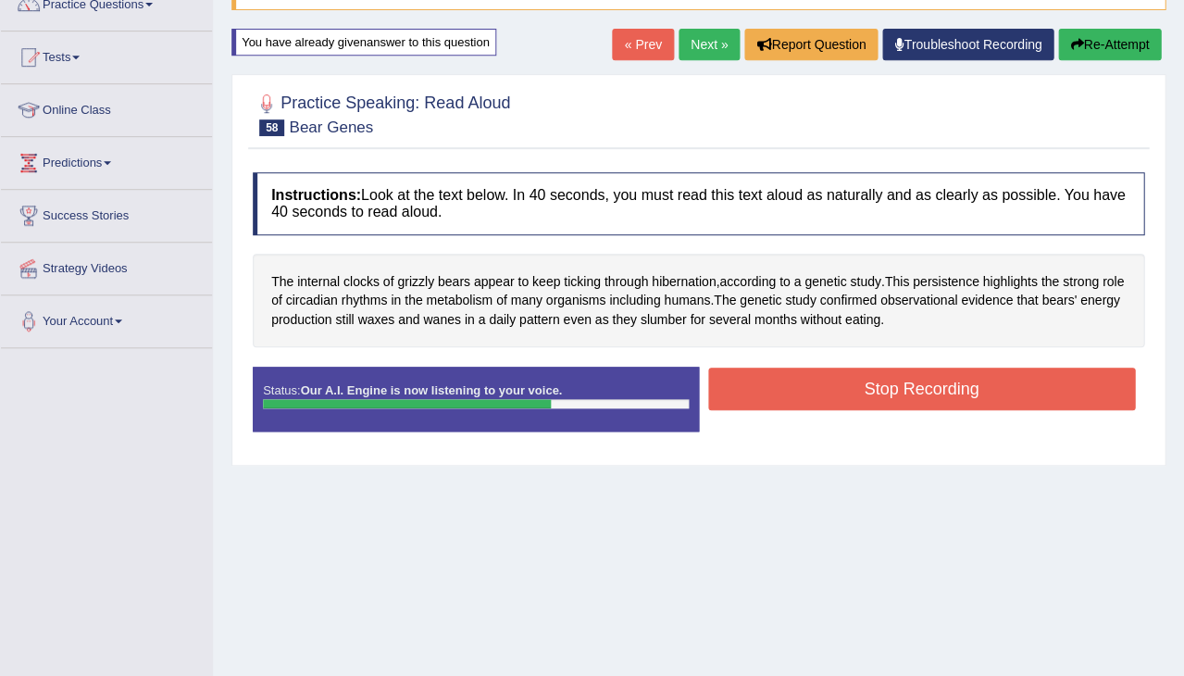
click at [797, 383] on button "Stop Recording" at bounding box center [922, 389] width 428 height 43
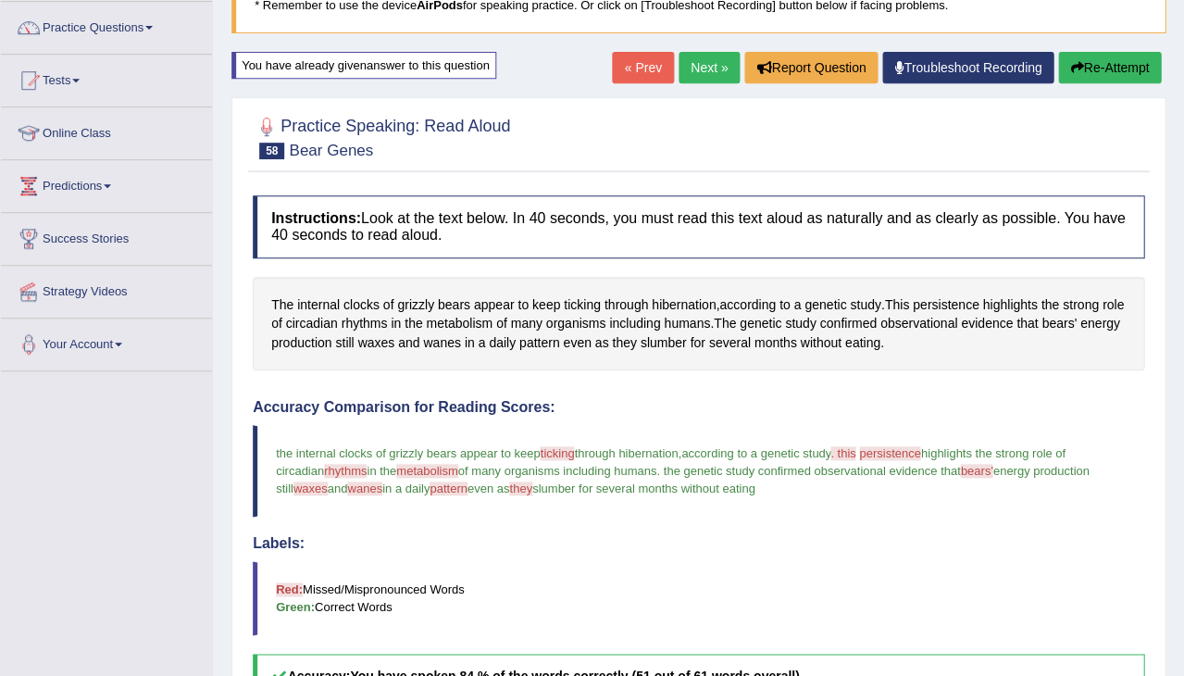
scroll to position [140, 0]
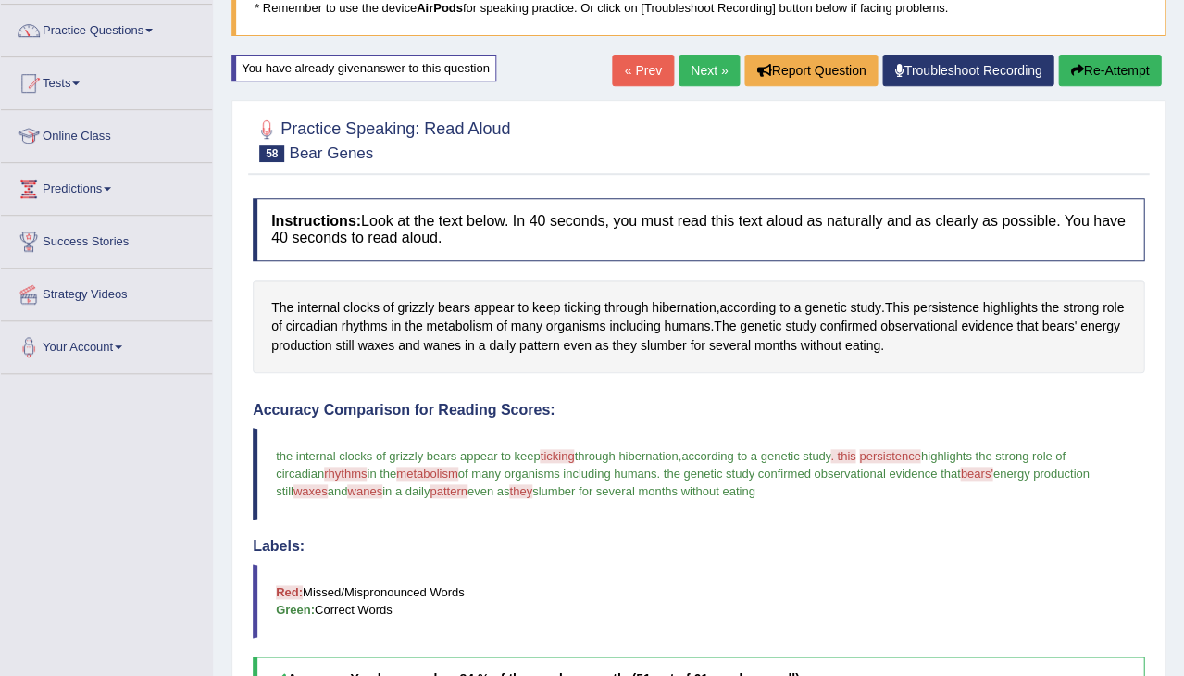
click at [704, 70] on link "Next »" at bounding box center [709, 70] width 61 height 31
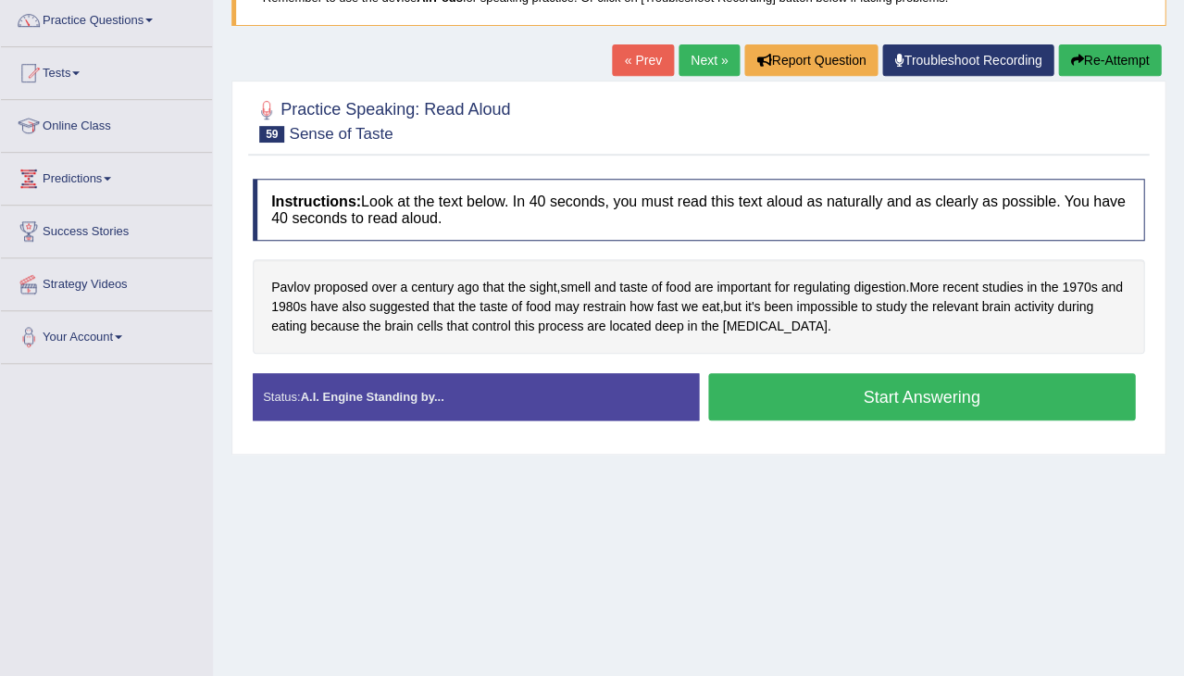
scroll to position [177, 0]
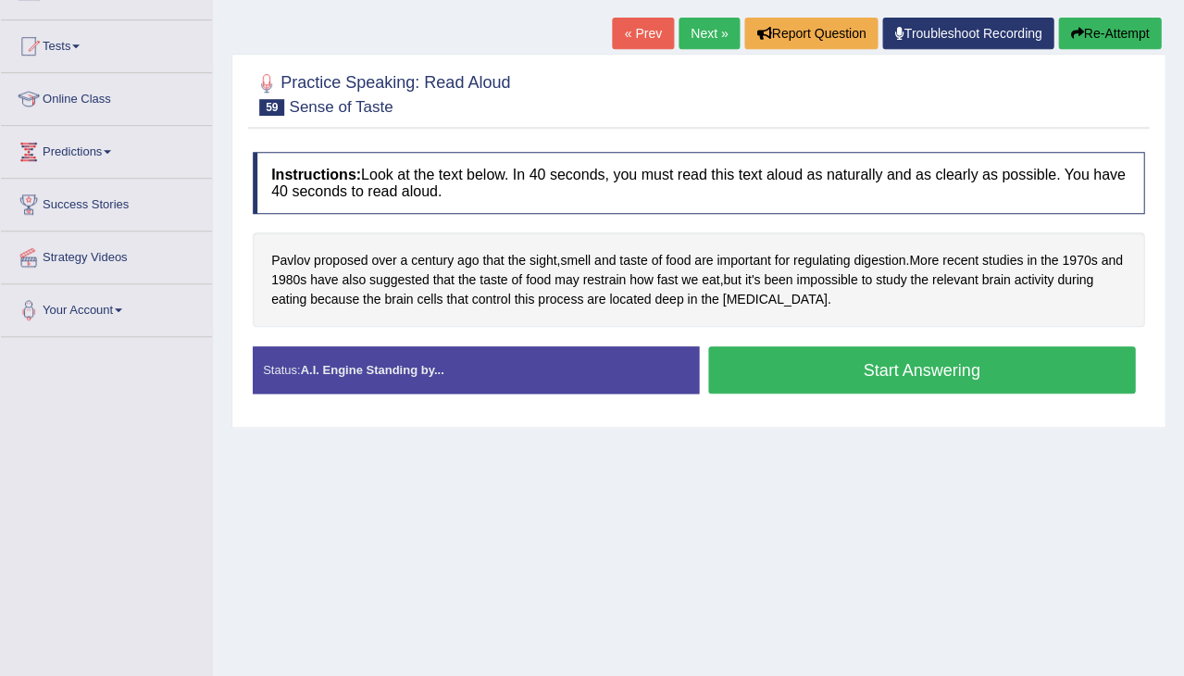
click at [796, 364] on button "Start Answering" at bounding box center [922, 369] width 428 height 47
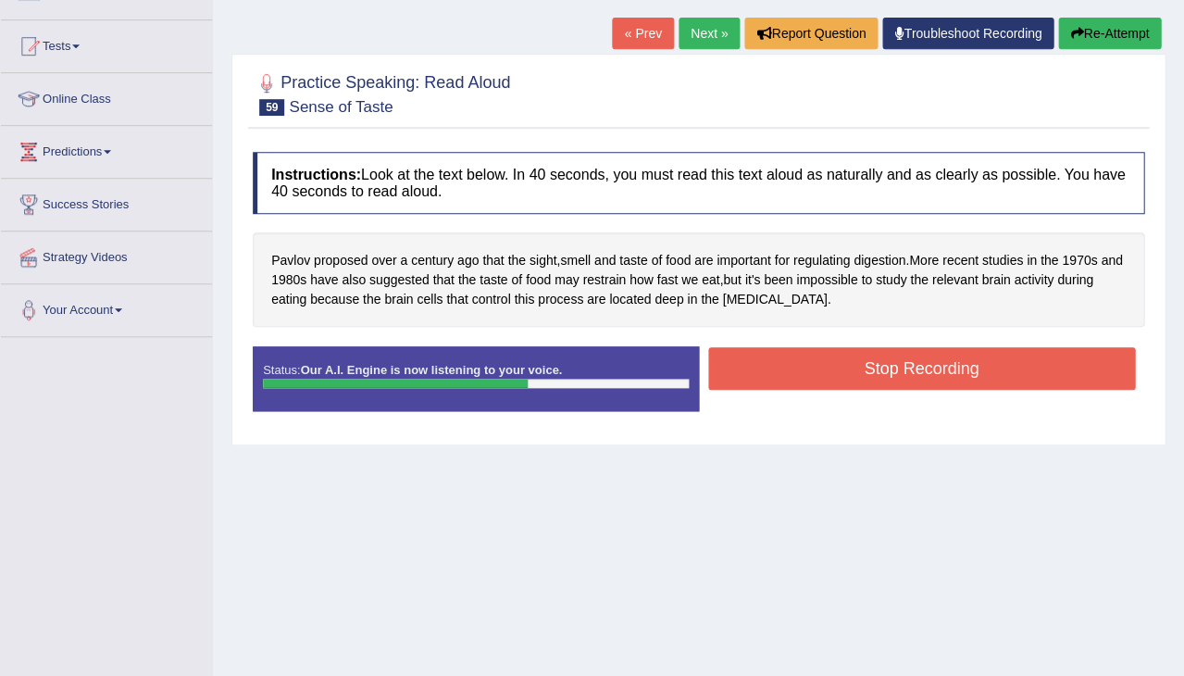
click at [771, 364] on button "Stop Recording" at bounding box center [922, 368] width 428 height 43
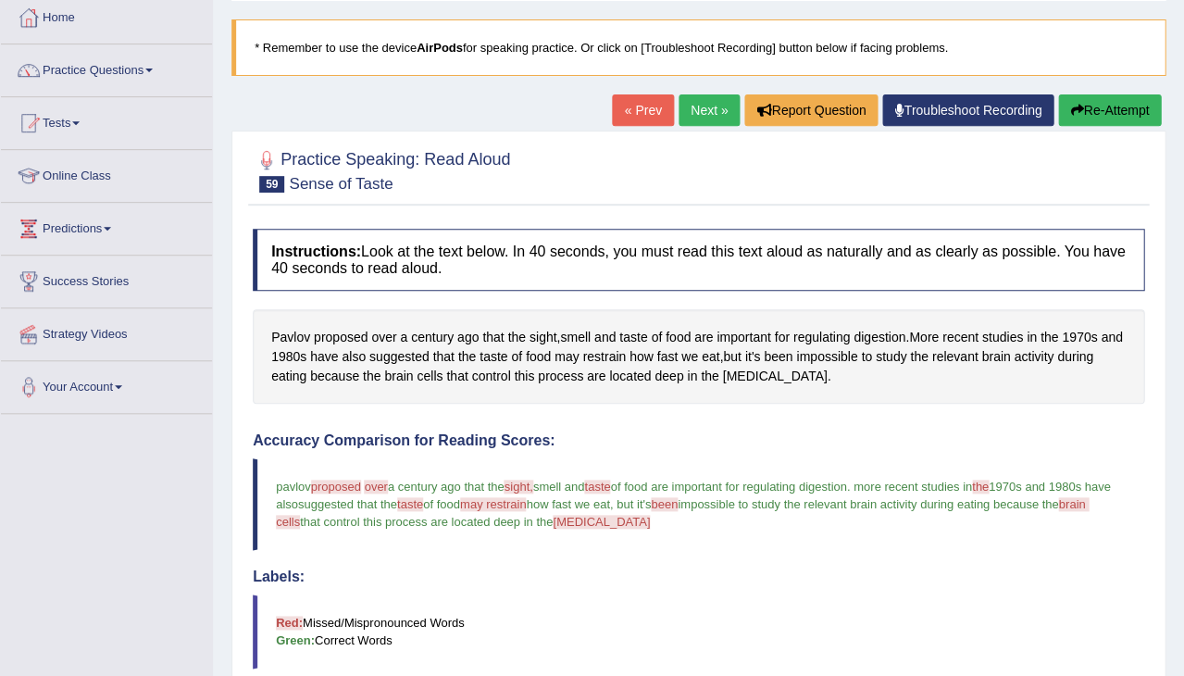
scroll to position [99, 0]
click at [1113, 107] on button "Re-Attempt" at bounding box center [1109, 110] width 103 height 31
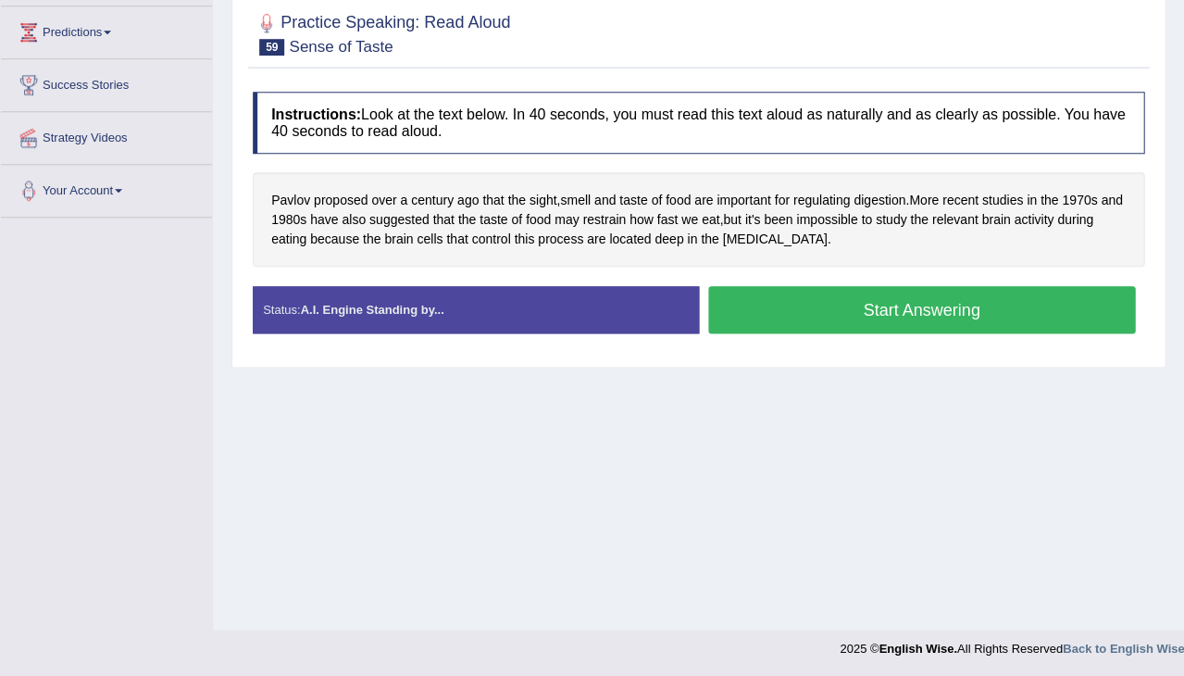
scroll to position [296, 0]
click at [827, 298] on button "Start Answering" at bounding box center [922, 309] width 428 height 47
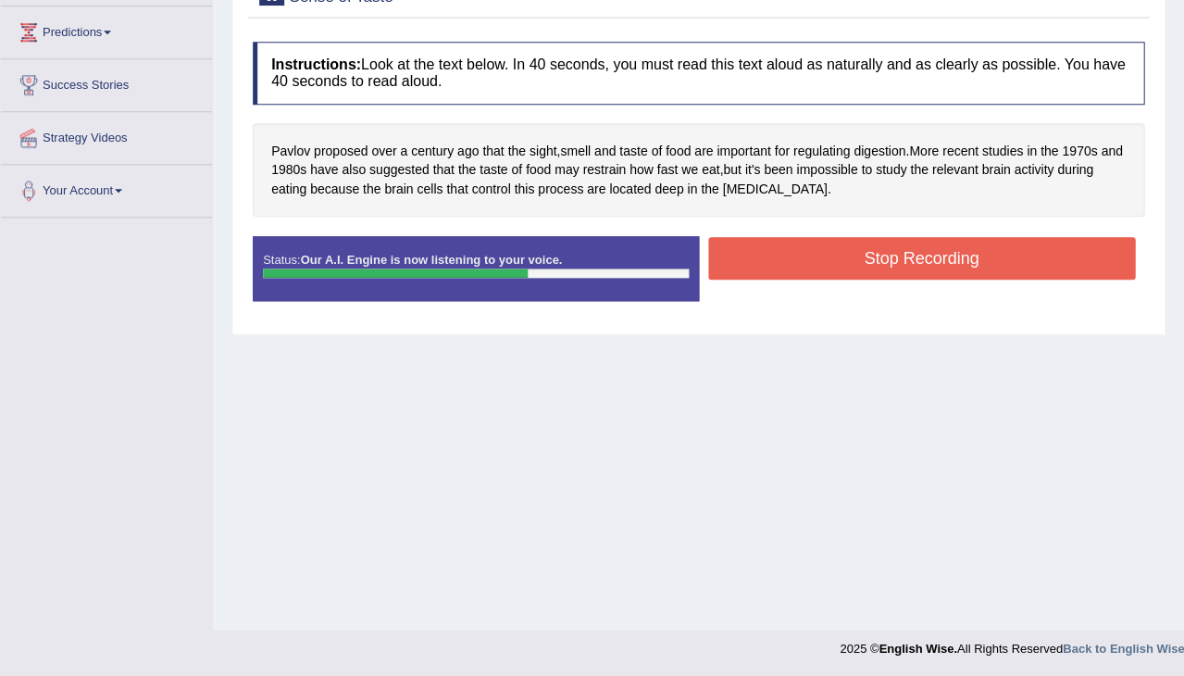
click at [762, 244] on button "Stop Recording" at bounding box center [922, 258] width 428 height 43
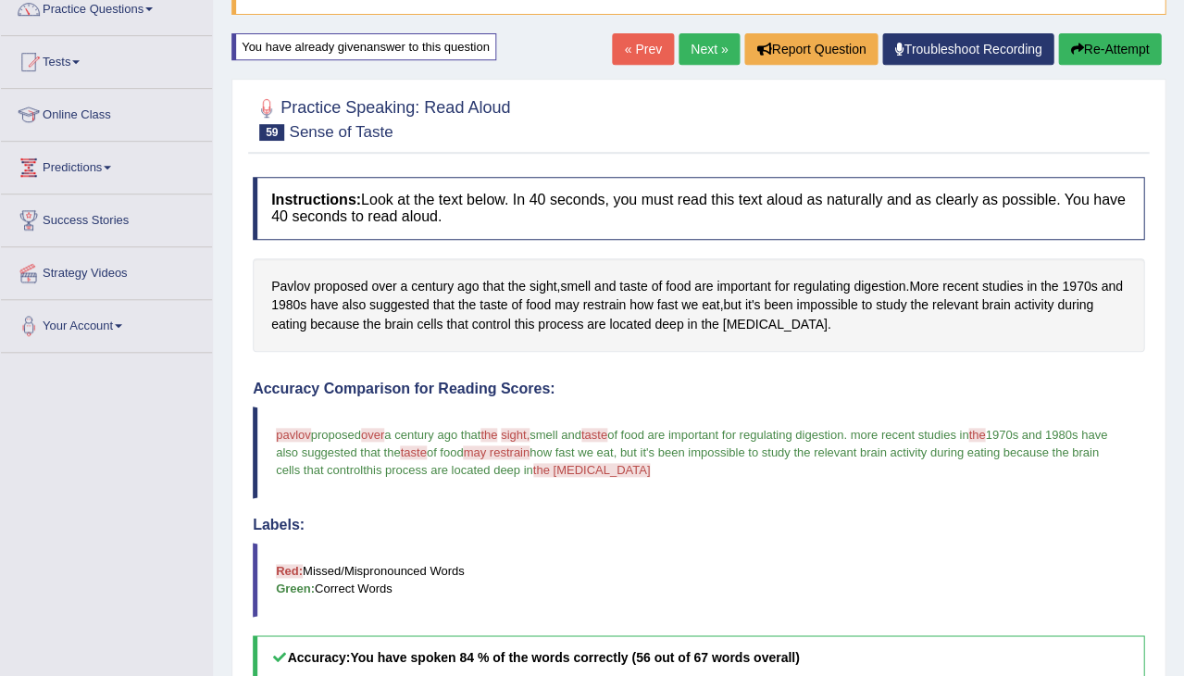
scroll to position [44, 0]
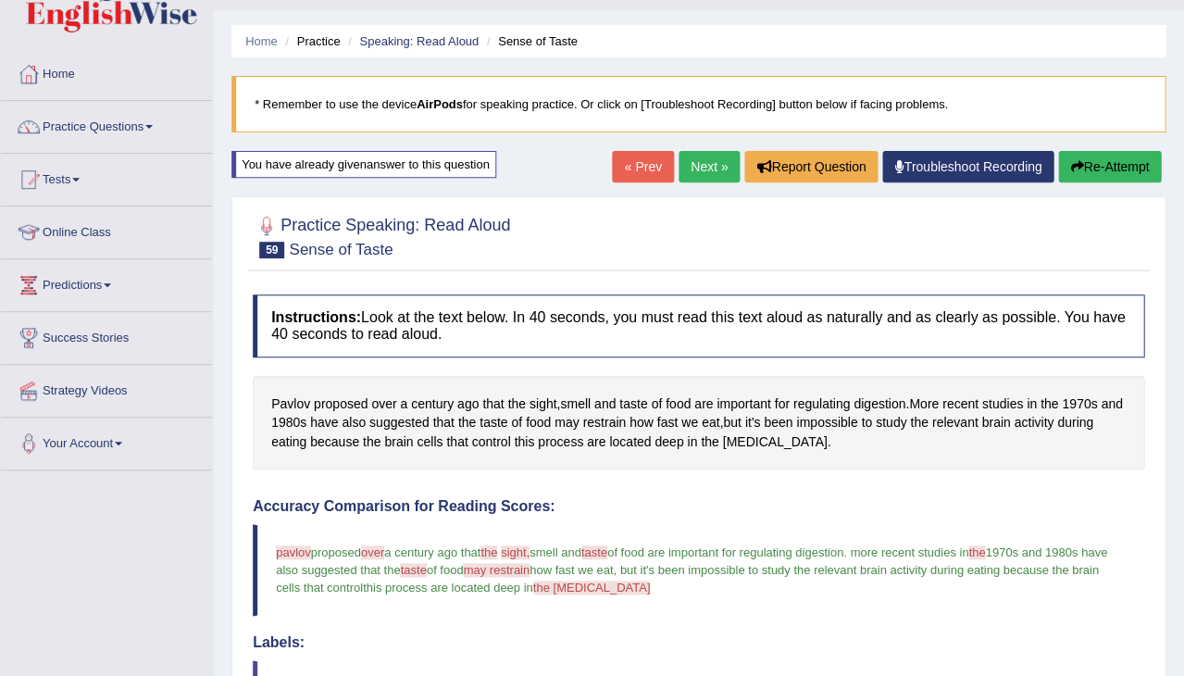
click at [1109, 168] on button "Re-Attempt" at bounding box center [1109, 166] width 103 height 31
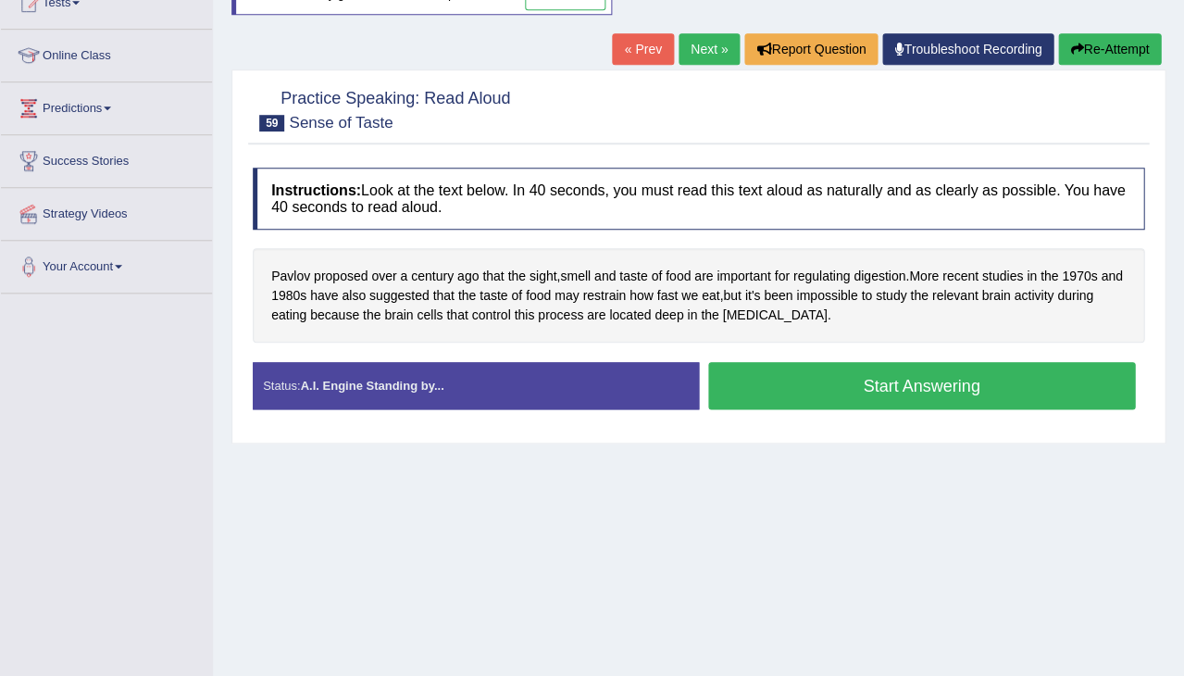
scroll to position [221, 0]
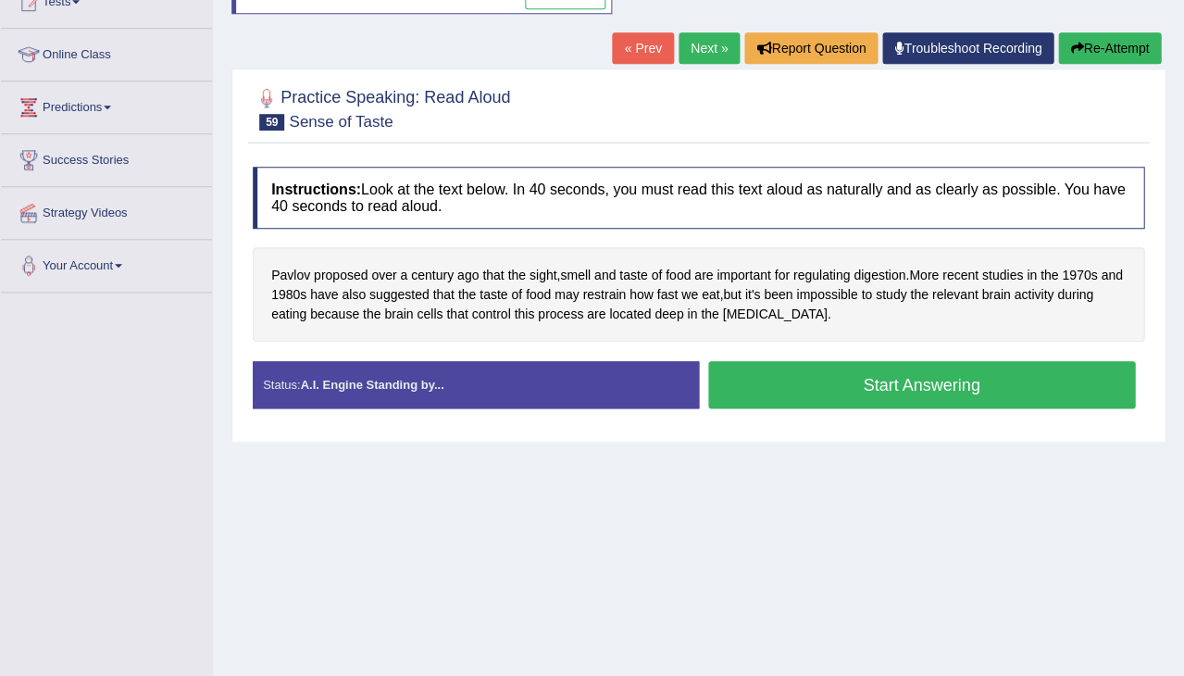
click at [882, 378] on button "Start Answering" at bounding box center [922, 384] width 428 height 47
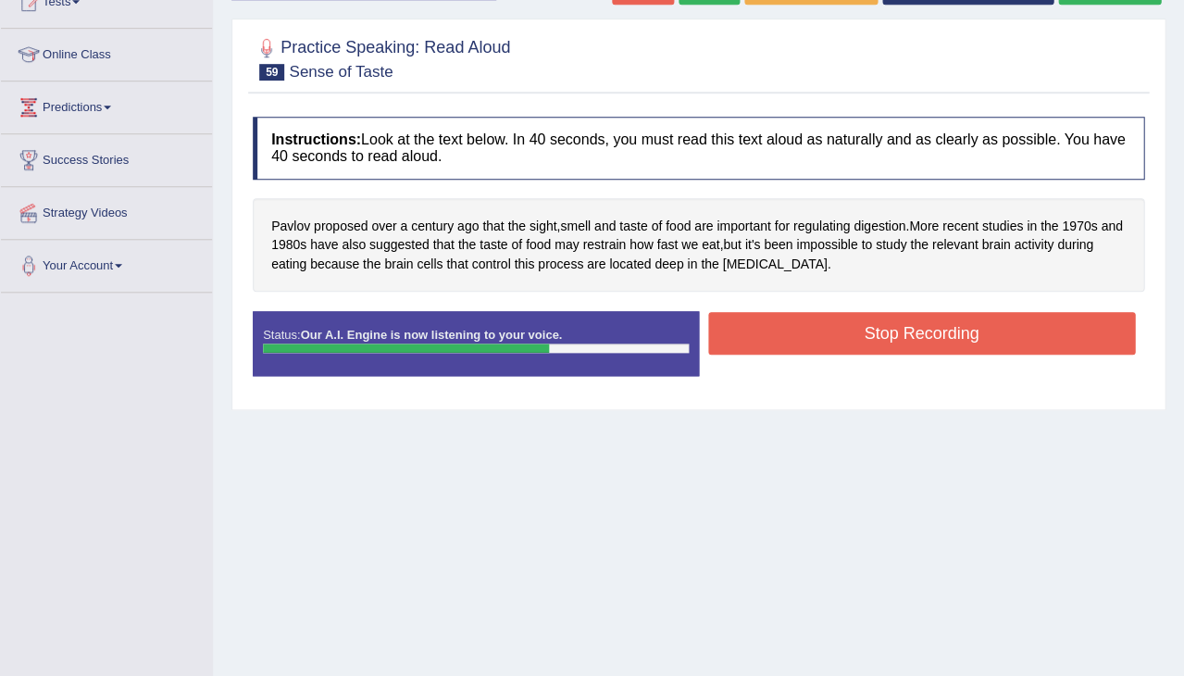
click at [778, 321] on button "Stop Recording" at bounding box center [922, 333] width 428 height 43
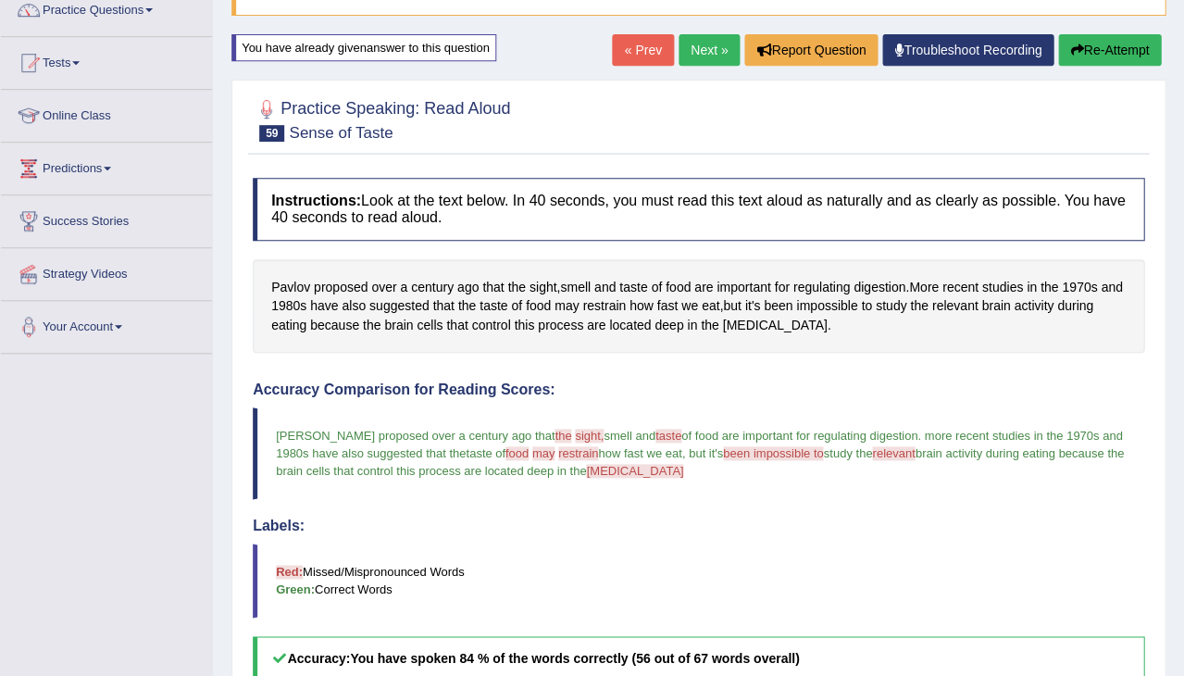
scroll to position [148, 0]
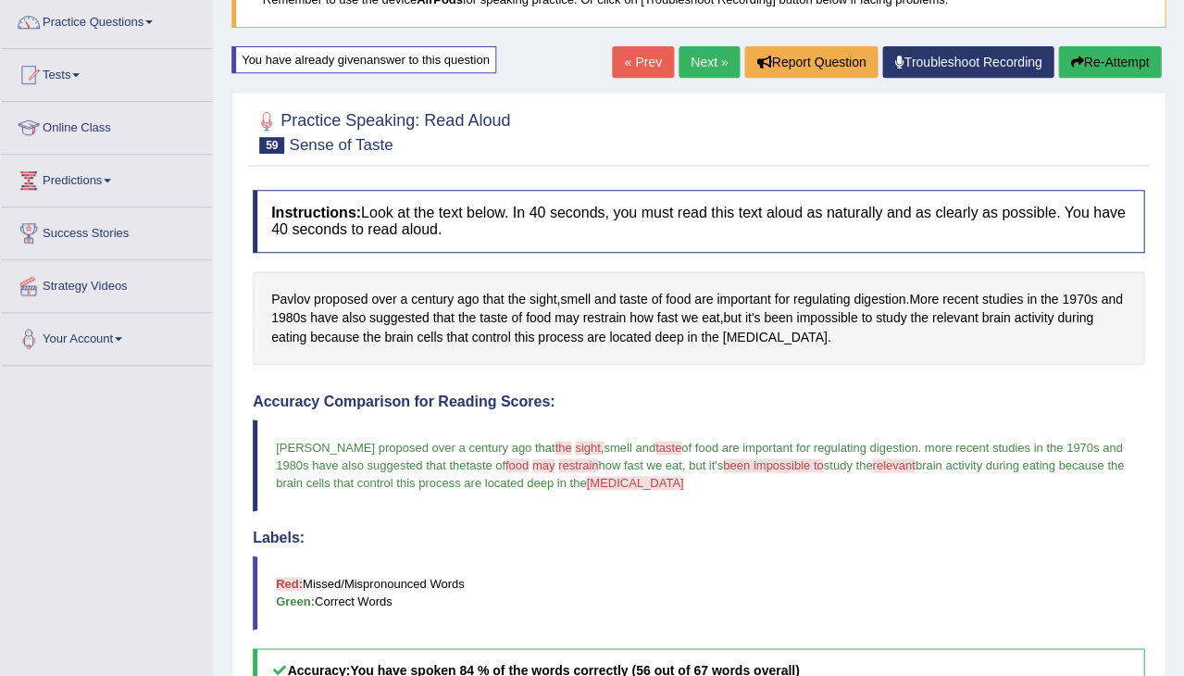
click at [1073, 56] on icon "button" at bounding box center [1076, 62] width 13 height 13
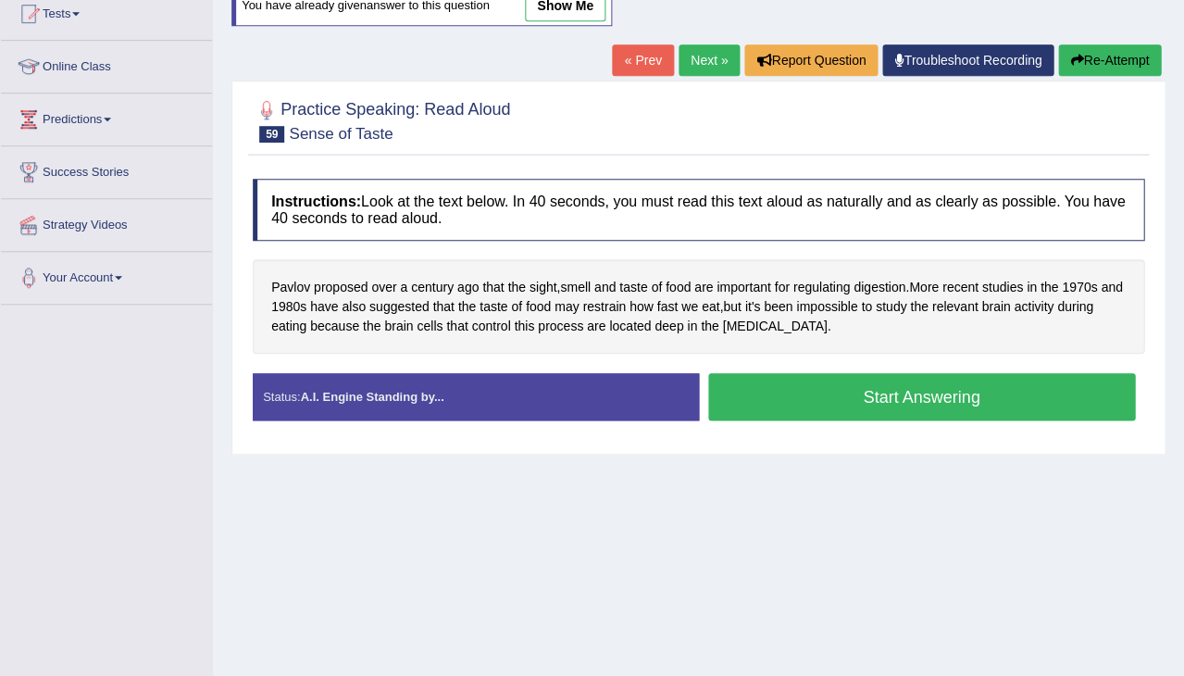
scroll to position [209, 0]
click at [928, 390] on button "Start Answering" at bounding box center [922, 396] width 428 height 47
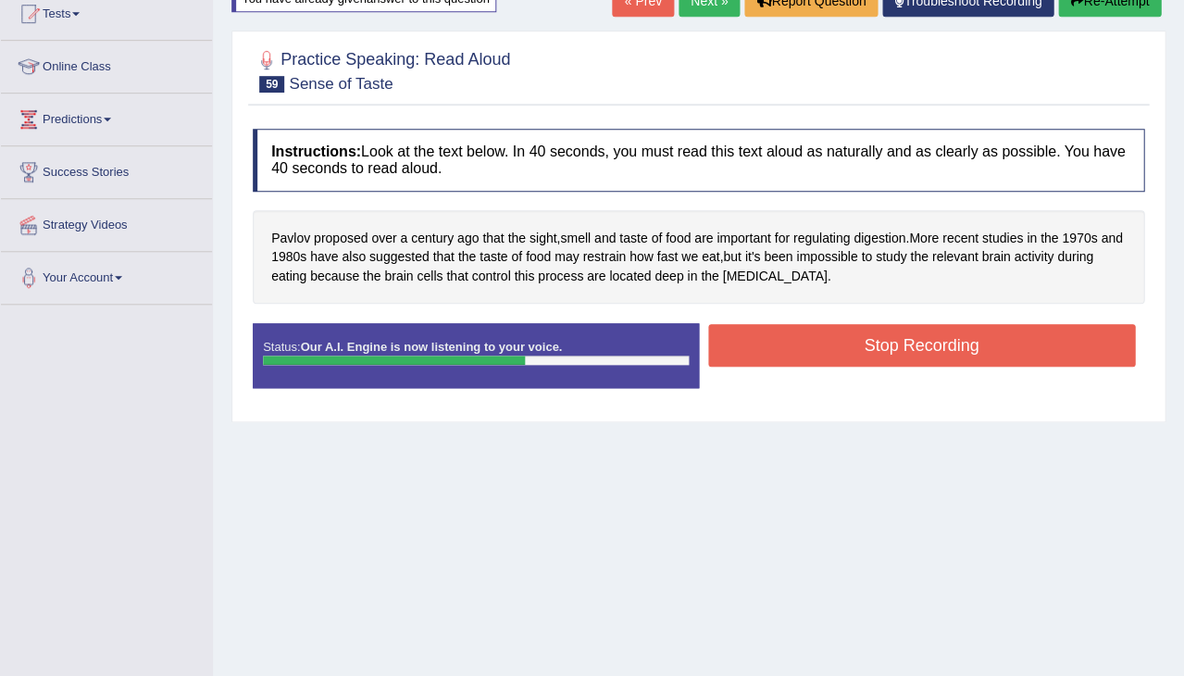
click at [844, 343] on button "Stop Recording" at bounding box center [922, 345] width 428 height 43
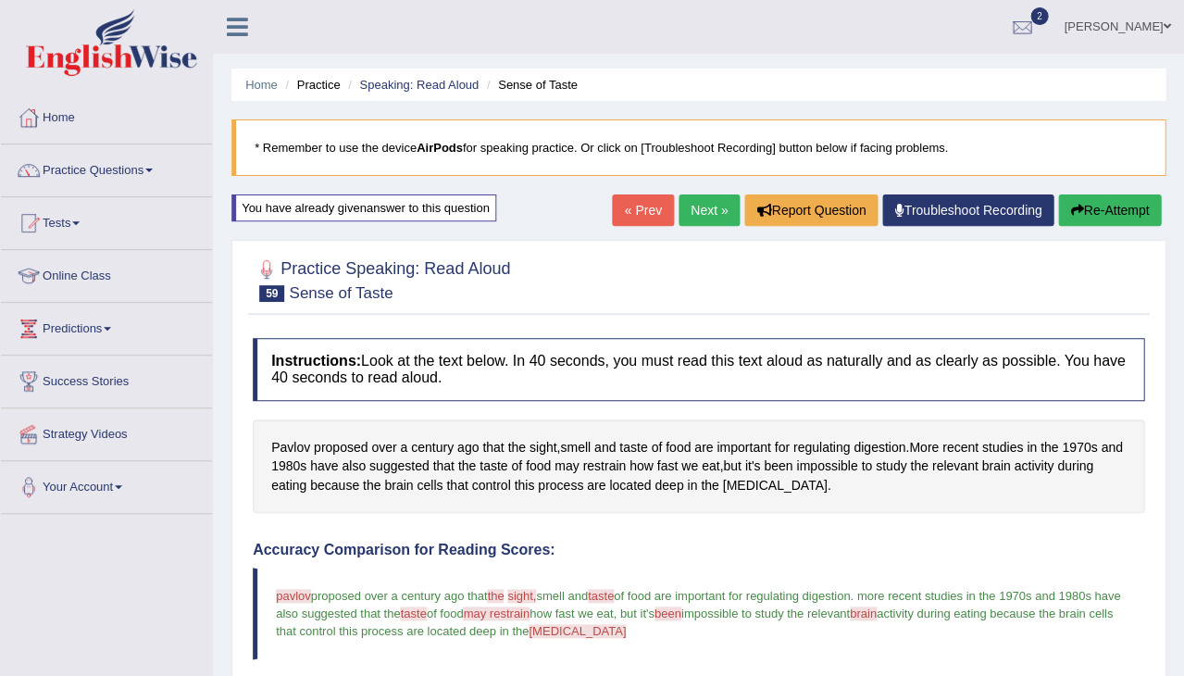
scroll to position [0, 0]
click at [691, 206] on link "Next »" at bounding box center [709, 209] width 61 height 31
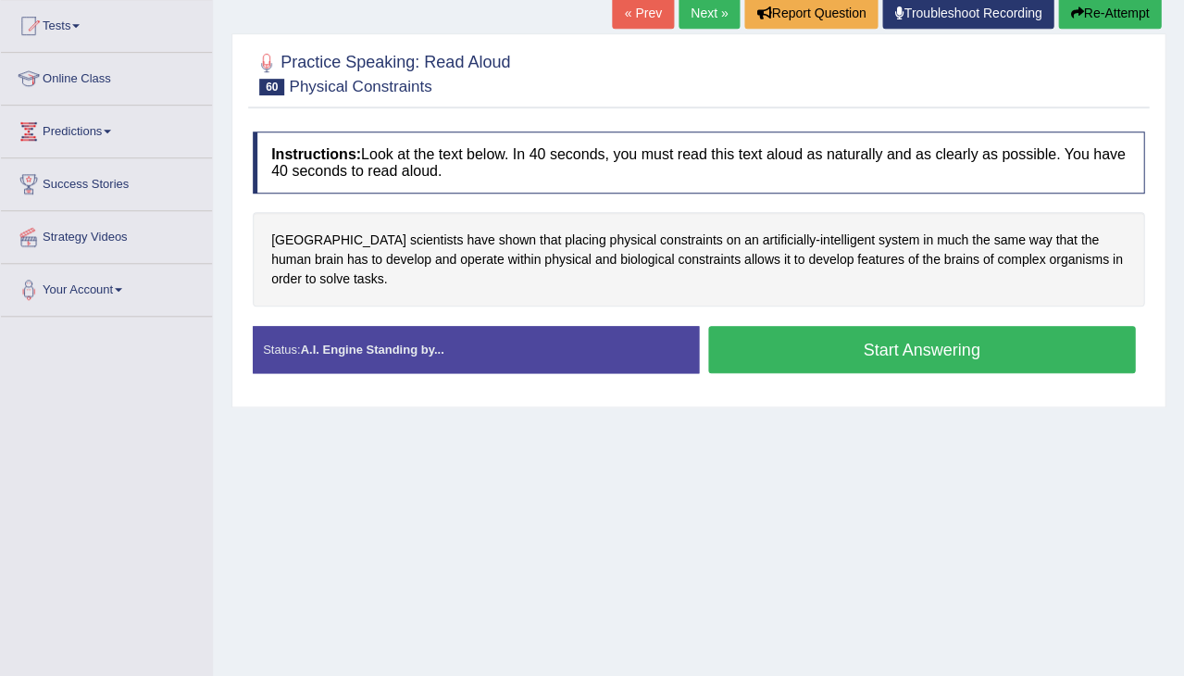
scroll to position [209, 0]
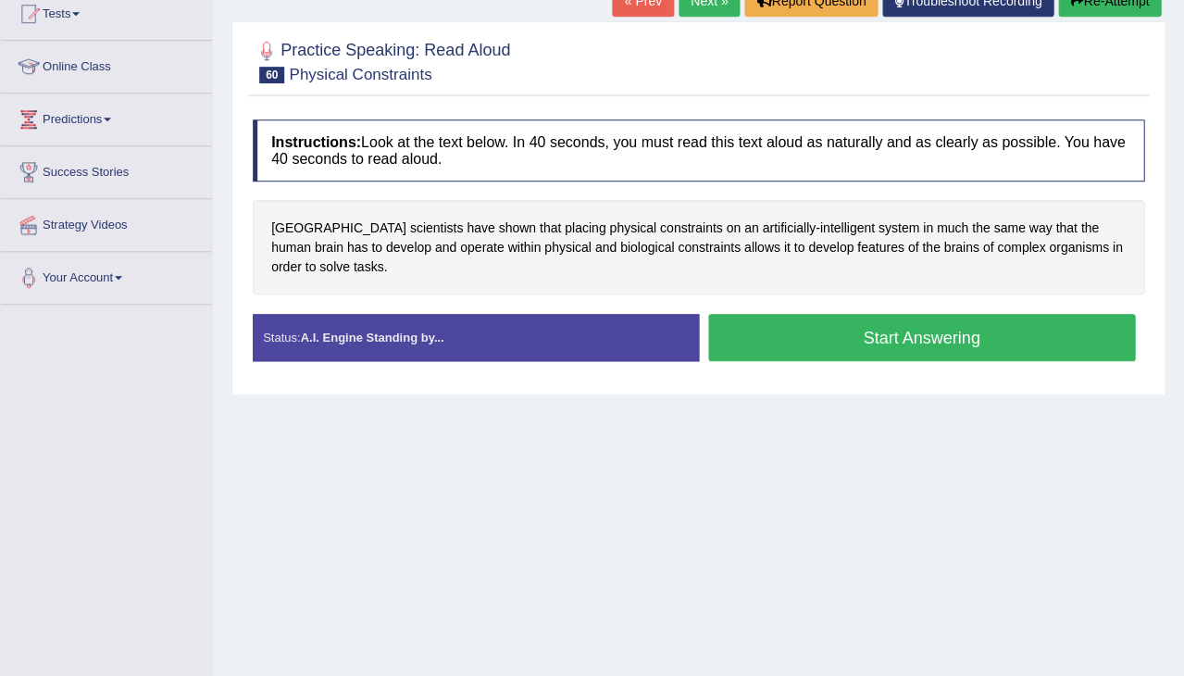
click at [886, 329] on button "Start Answering" at bounding box center [922, 337] width 428 height 47
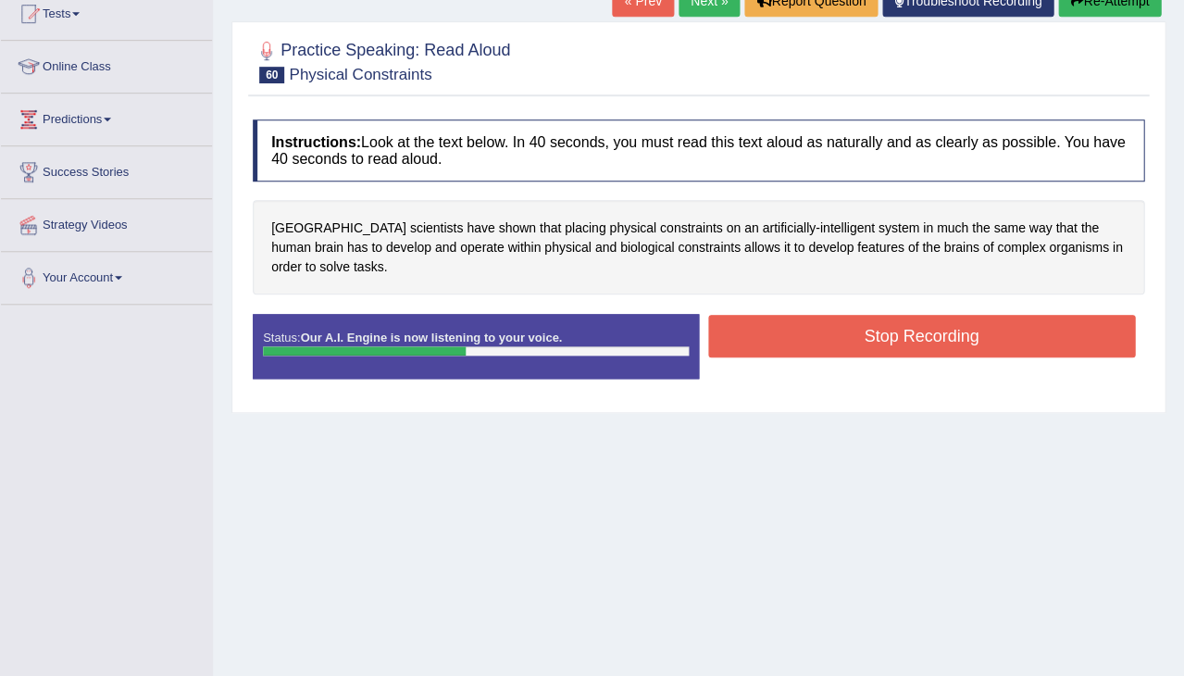
click at [909, 333] on button "Stop Recording" at bounding box center [922, 336] width 428 height 43
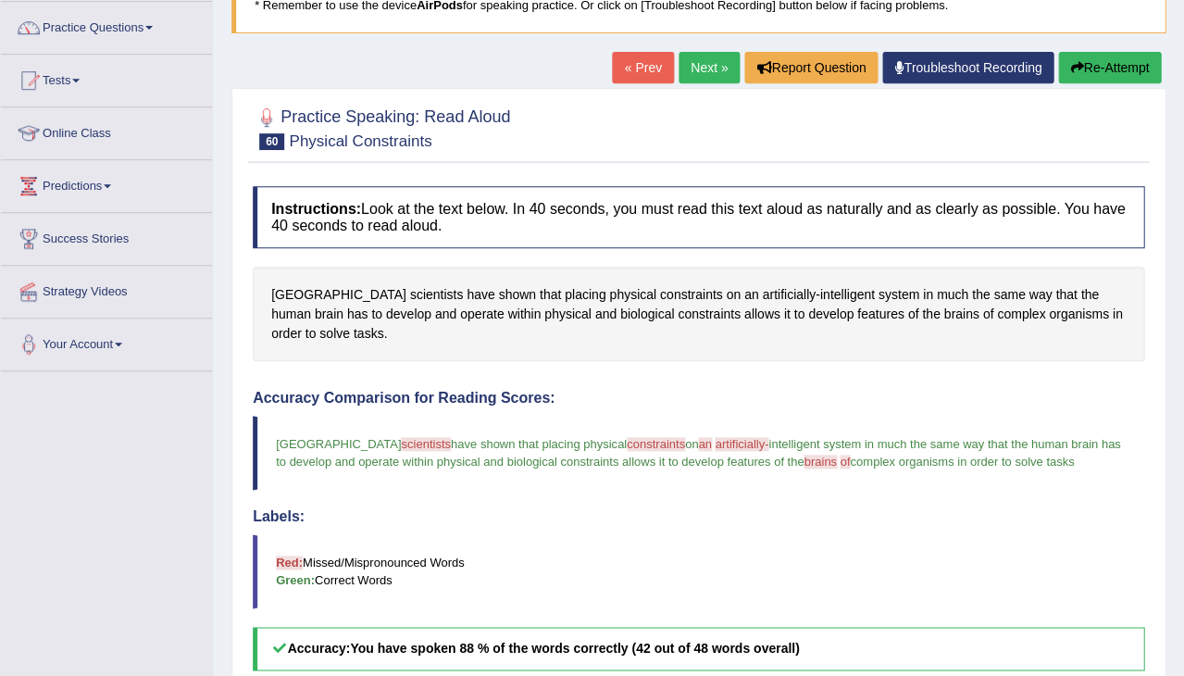
scroll to position [141, 0]
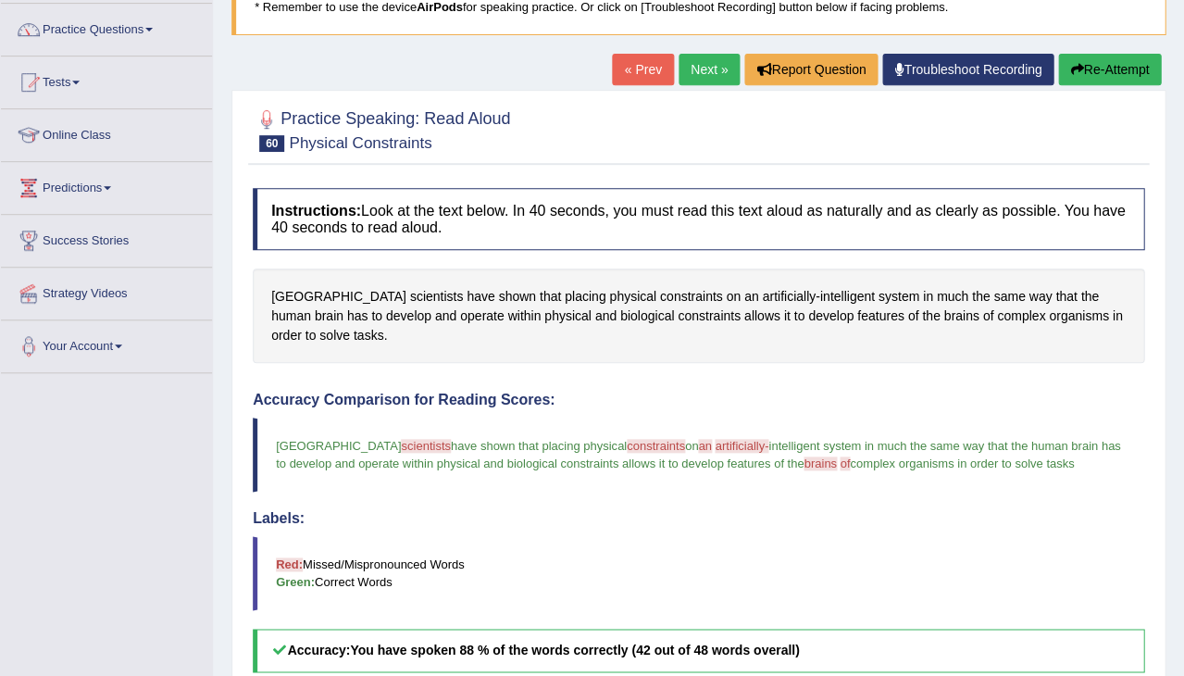
click at [689, 68] on link "Next »" at bounding box center [709, 69] width 61 height 31
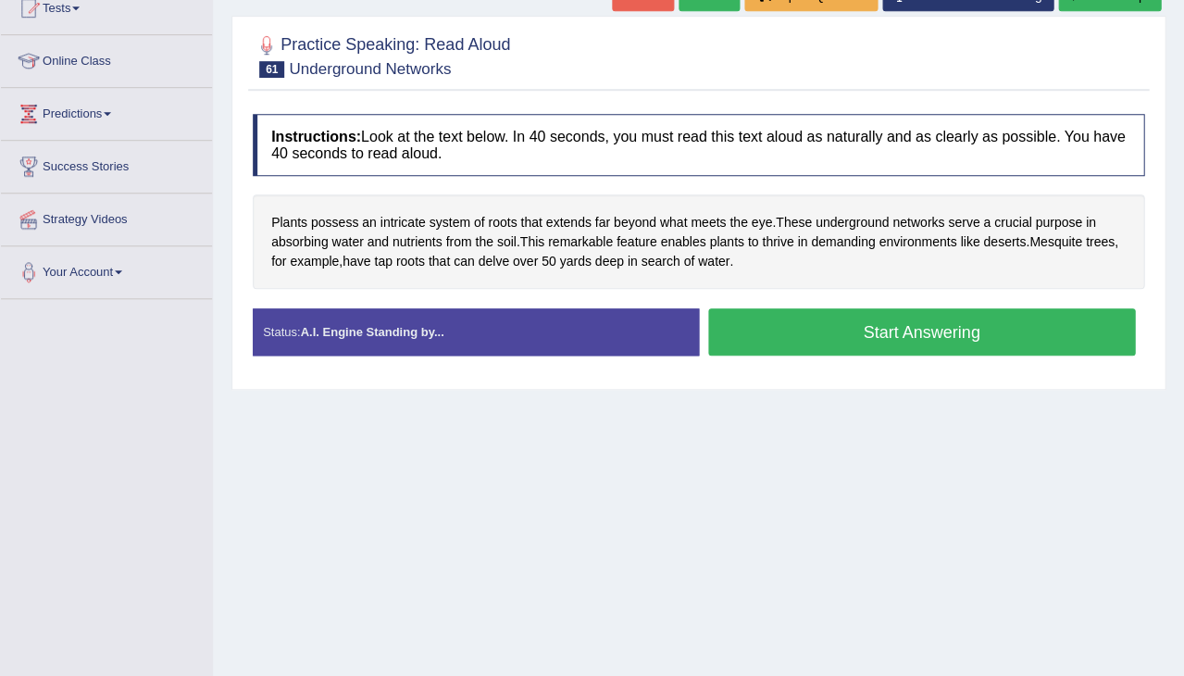
scroll to position [217, 0]
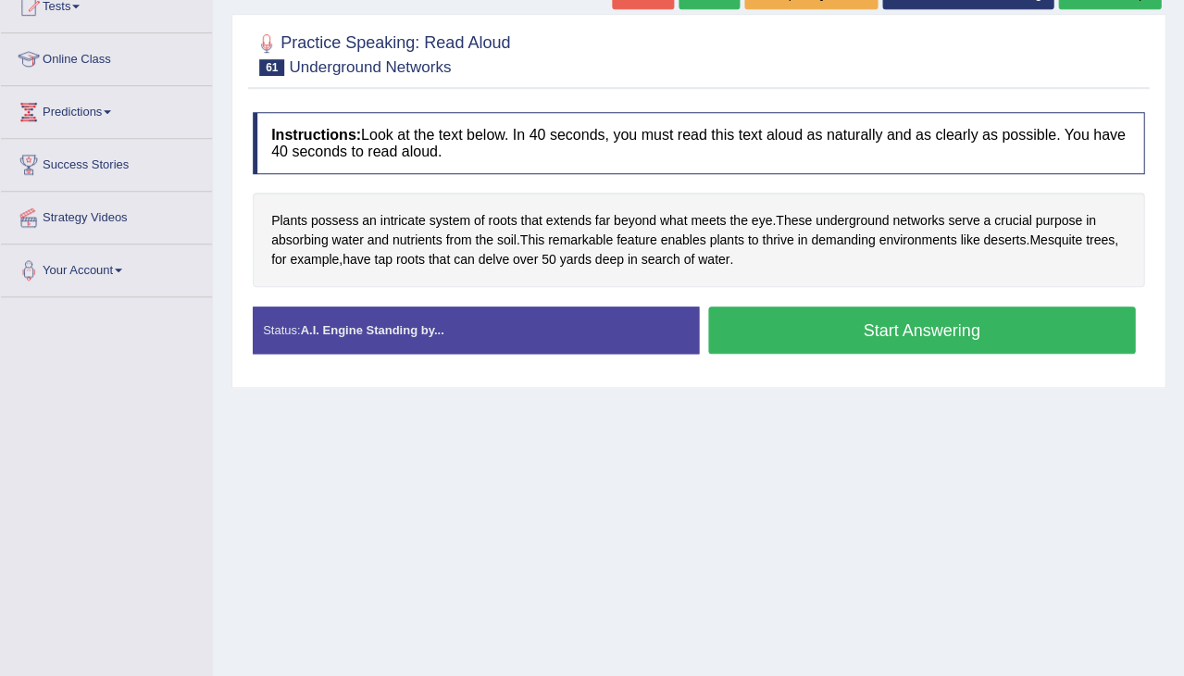
click at [845, 320] on button "Start Answering" at bounding box center [922, 330] width 428 height 47
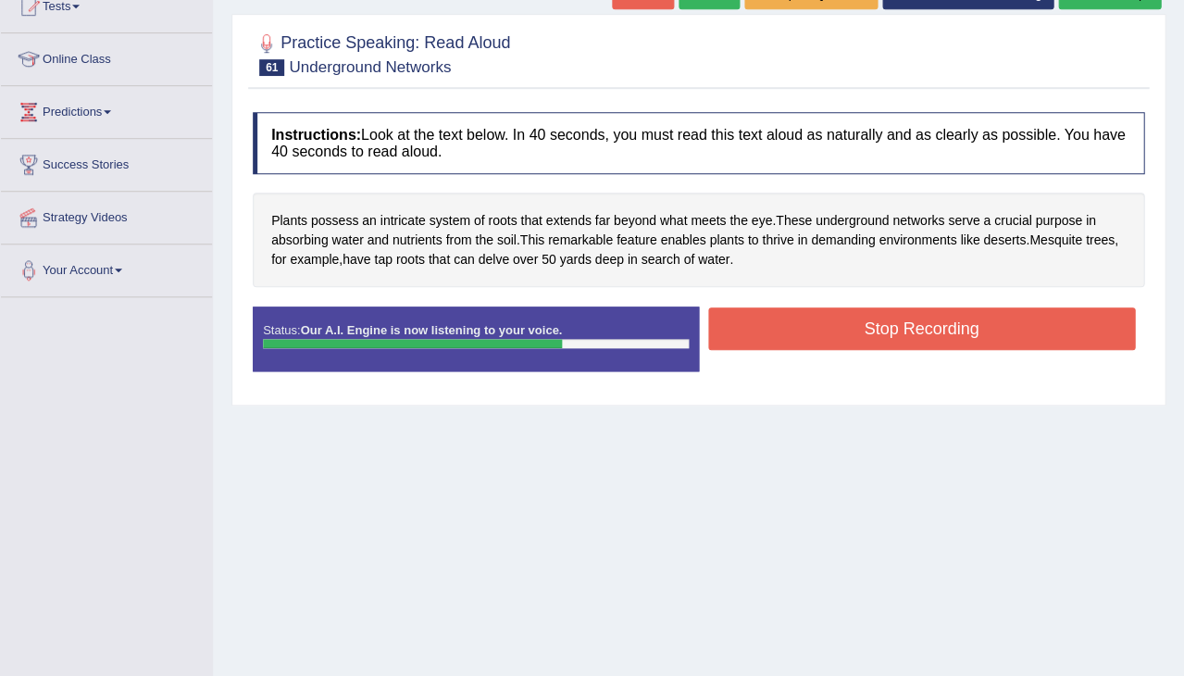
click at [800, 325] on button "Stop Recording" at bounding box center [922, 328] width 428 height 43
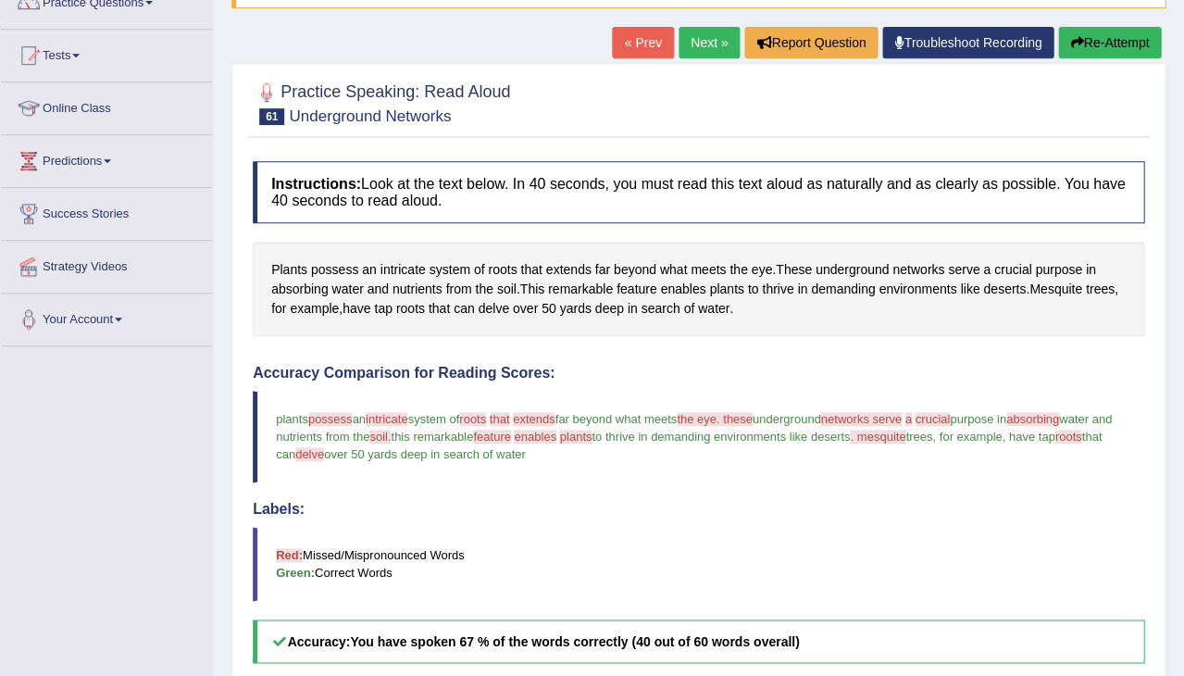
scroll to position [167, 0]
click at [1090, 36] on button "Re-Attempt" at bounding box center [1109, 43] width 103 height 31
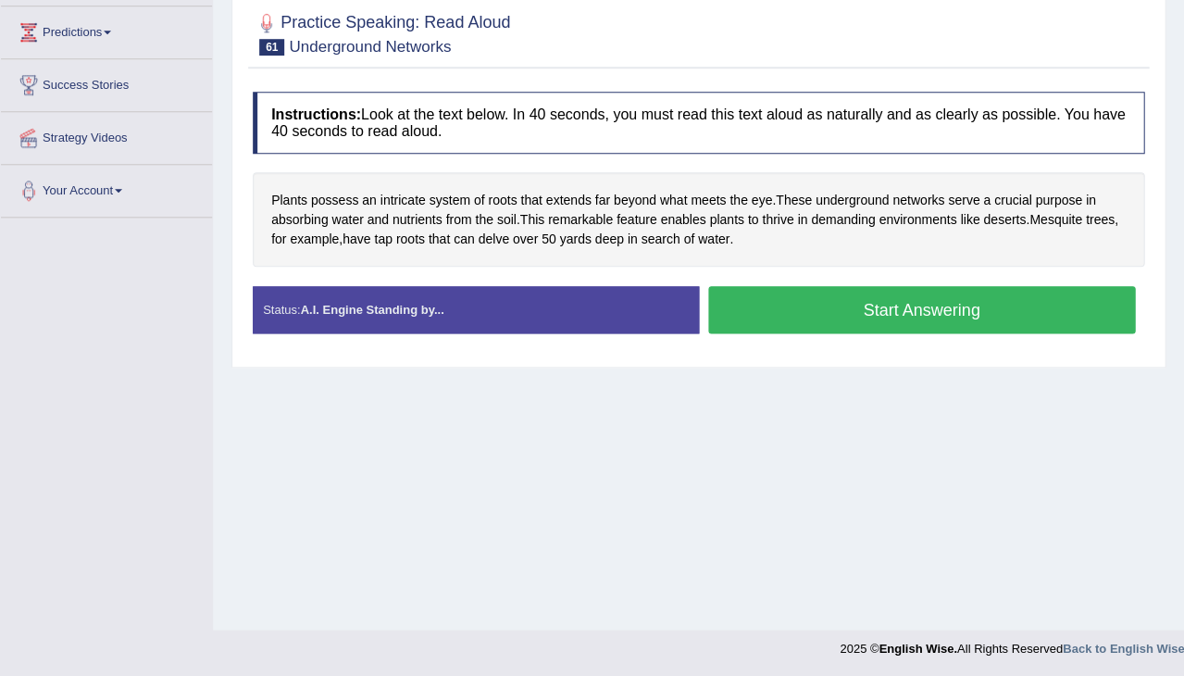
scroll to position [296, 0]
click at [820, 306] on button "Start Answering" at bounding box center [922, 309] width 428 height 47
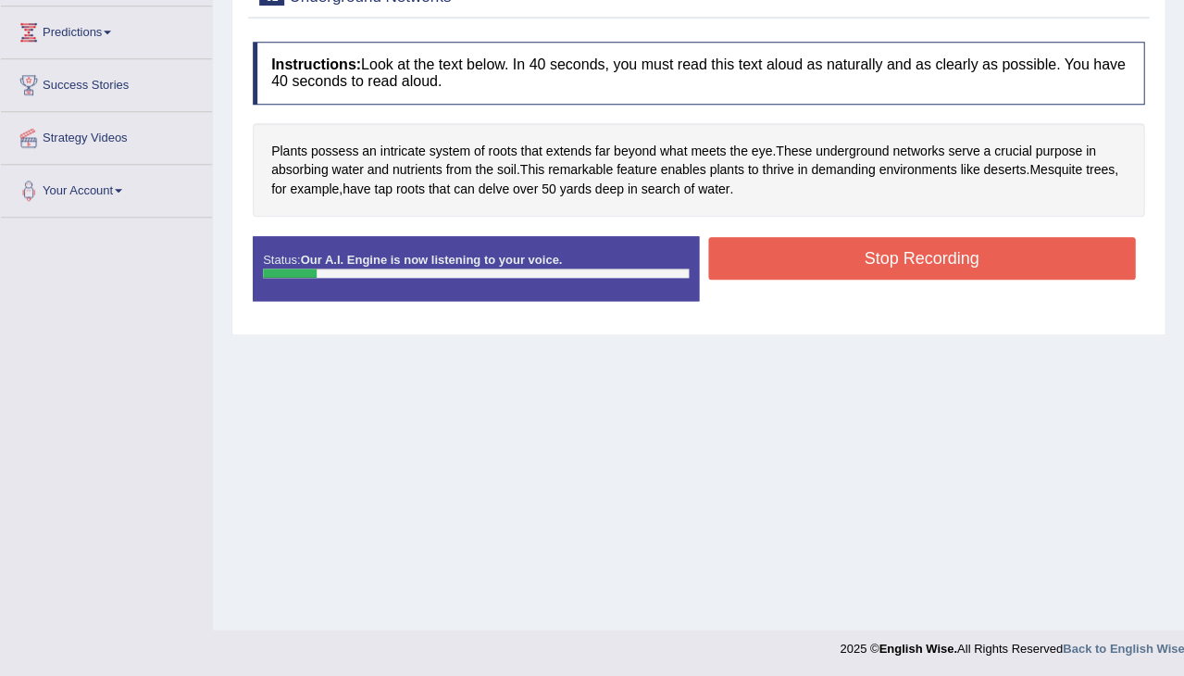
click at [822, 244] on button "Stop Recording" at bounding box center [922, 258] width 428 height 43
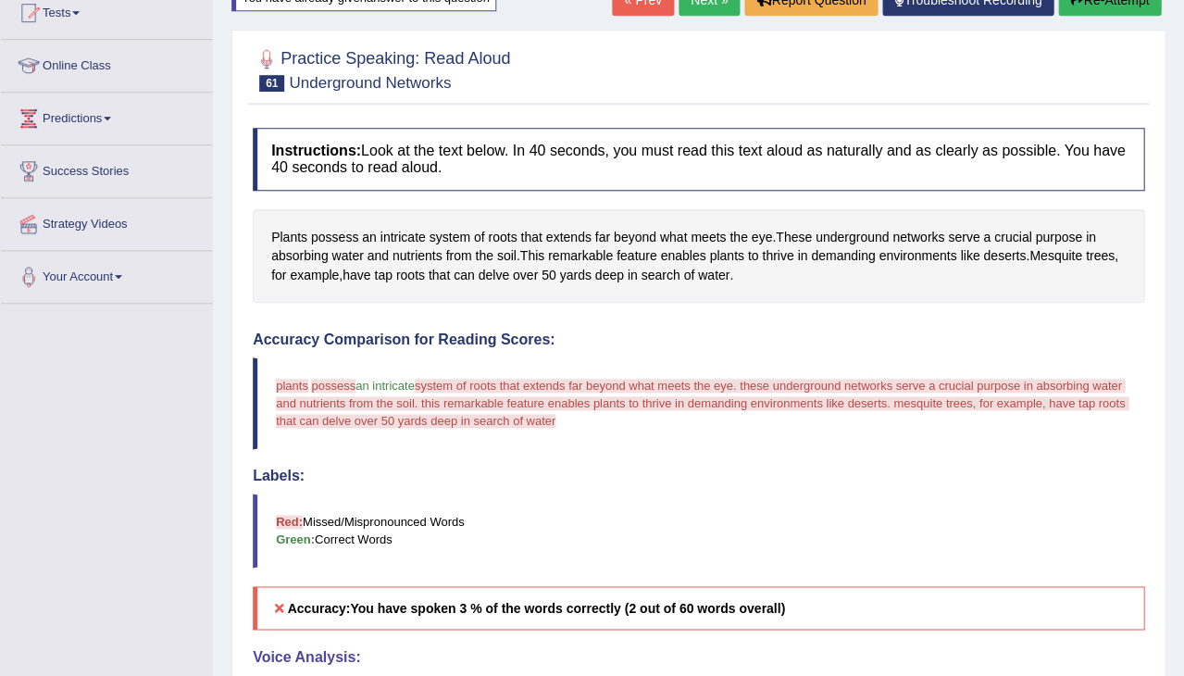
scroll to position [206, 0]
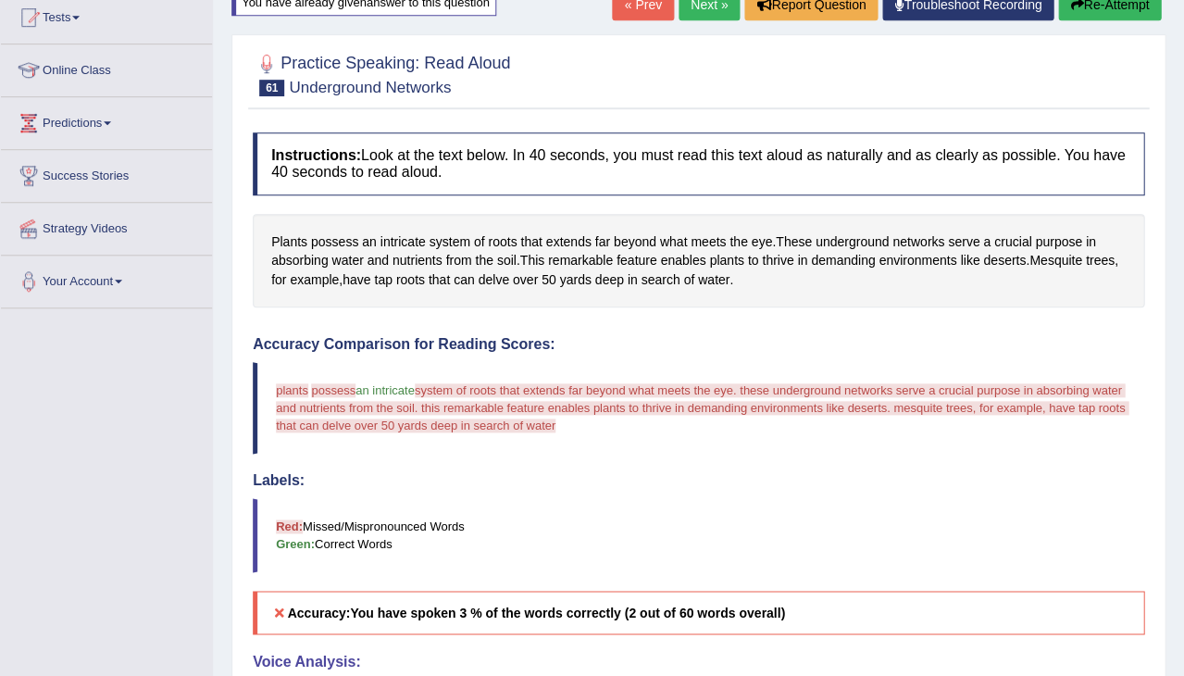
click at [1111, 10] on button "Re-Attempt" at bounding box center [1109, 4] width 103 height 31
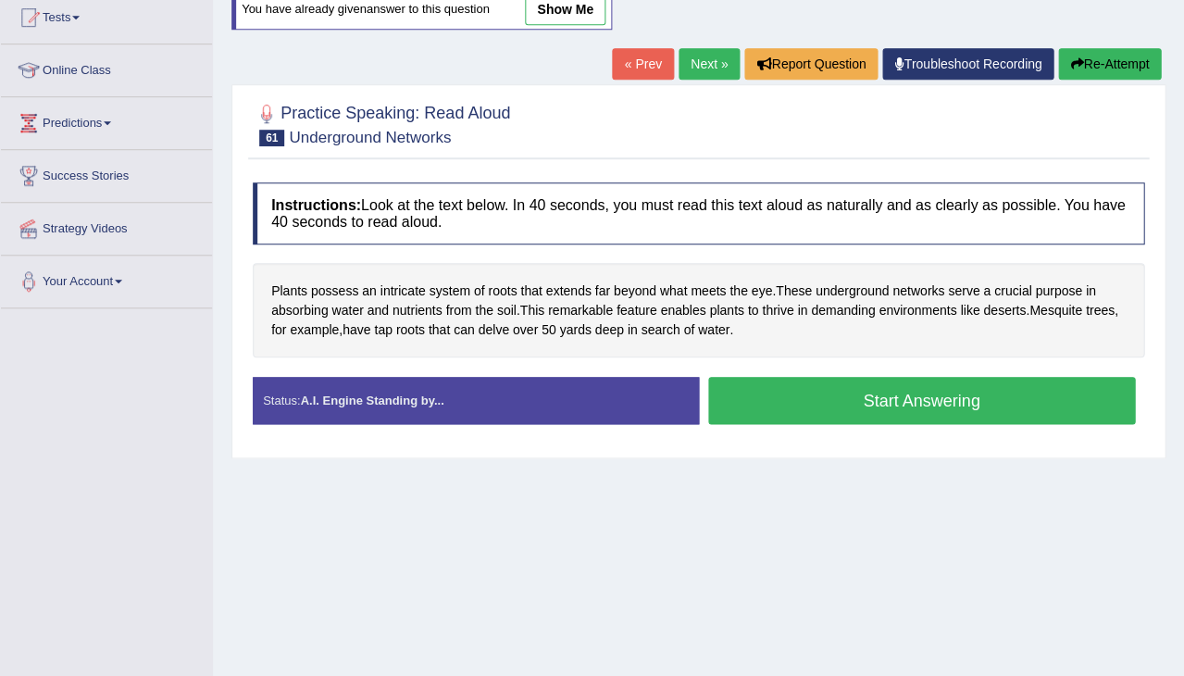
click at [786, 390] on button "Start Answering" at bounding box center [922, 400] width 428 height 47
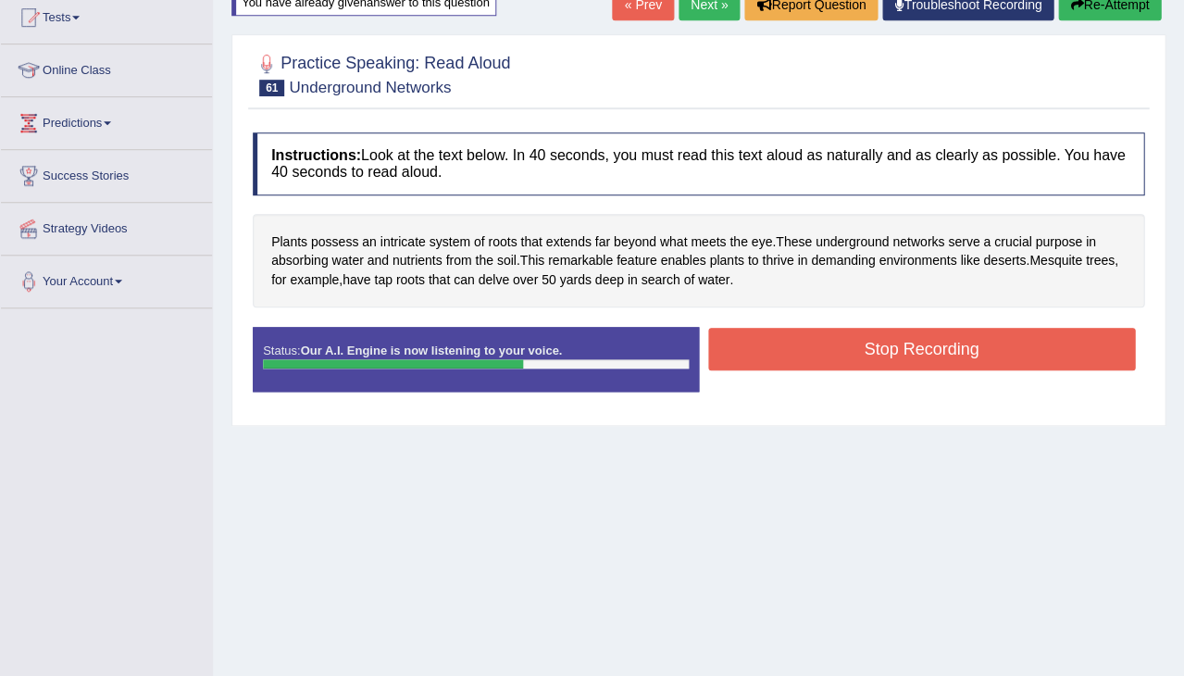
click at [770, 339] on button "Stop Recording" at bounding box center [922, 349] width 428 height 43
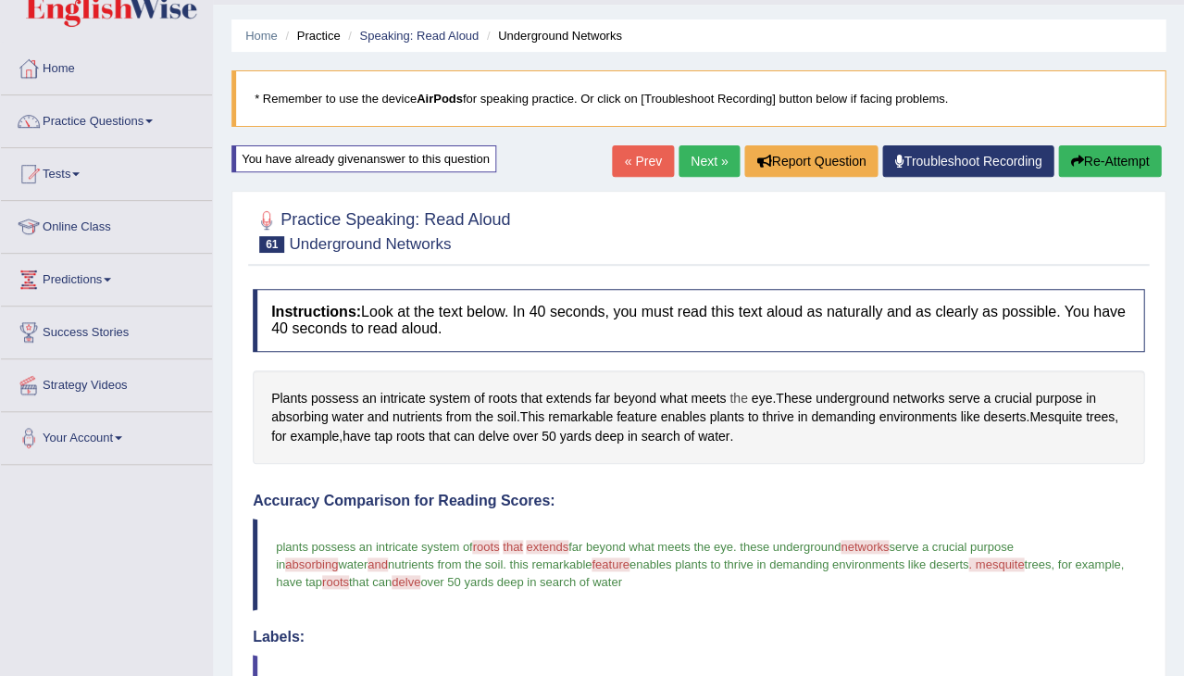
scroll to position [44, 0]
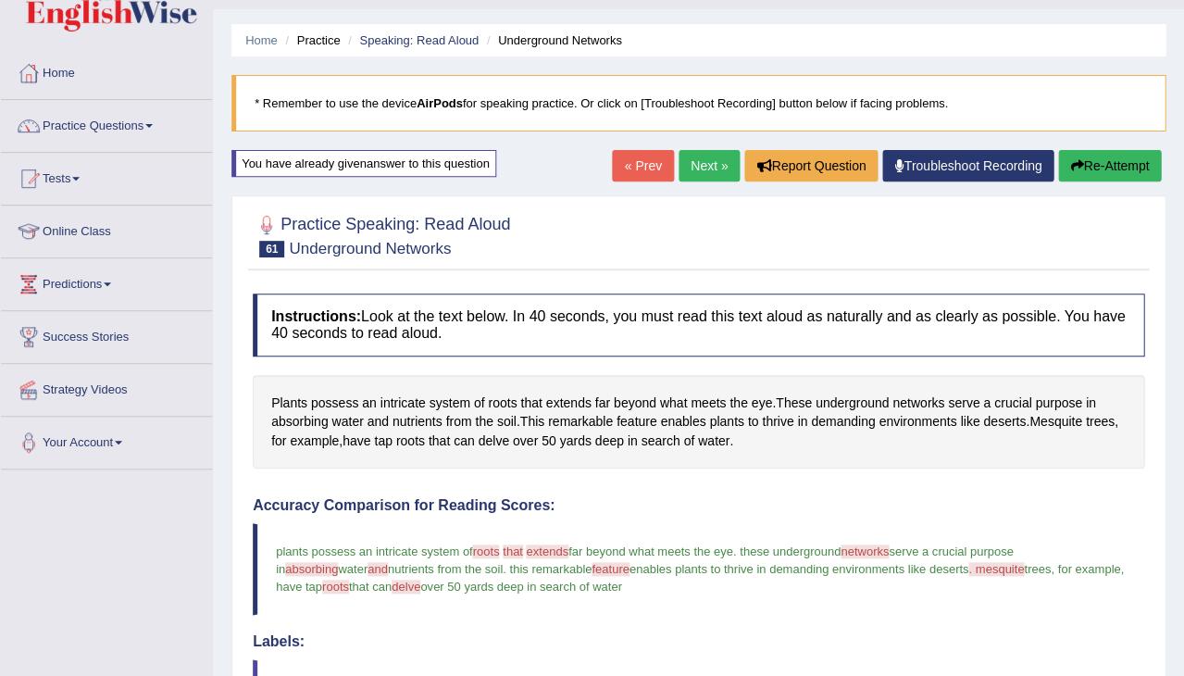
click at [691, 160] on link "Next »" at bounding box center [709, 165] width 61 height 31
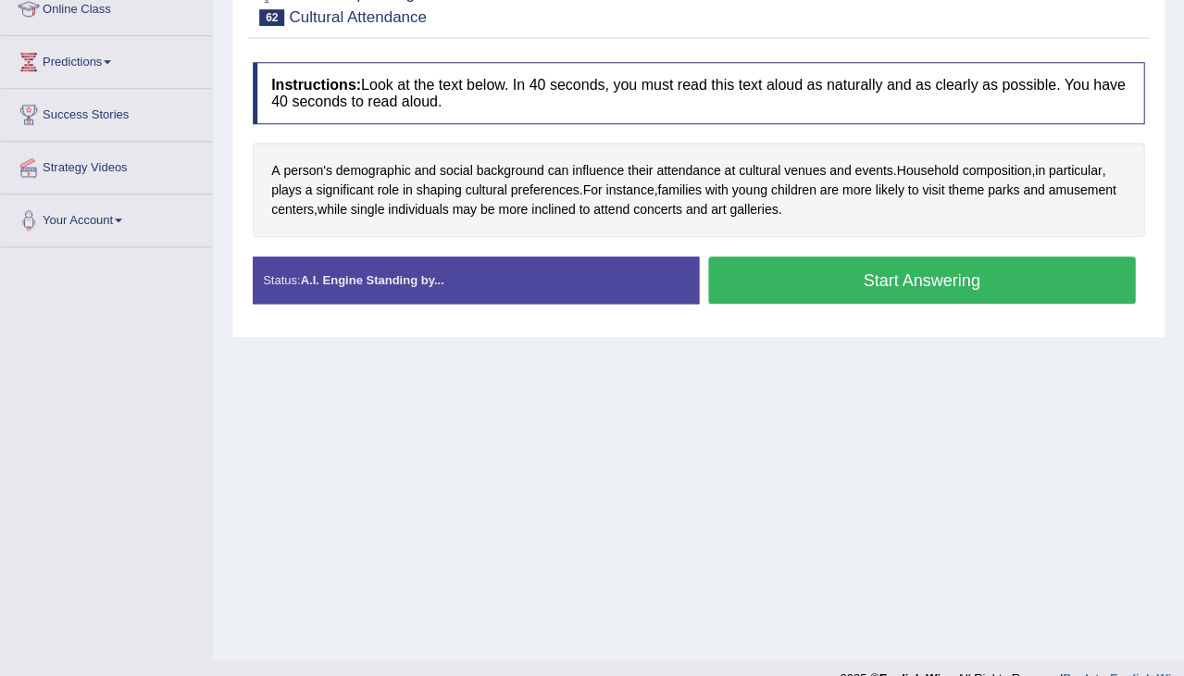
scroll to position [273, 0]
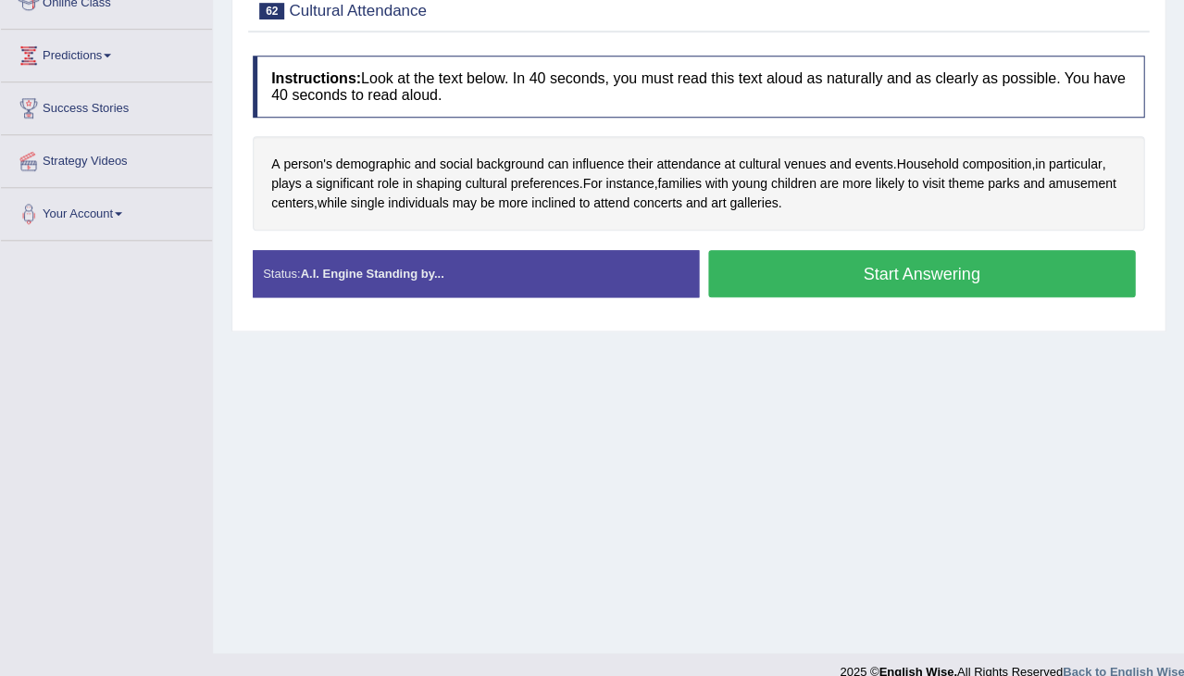
click at [890, 265] on button "Start Answering" at bounding box center [922, 273] width 428 height 47
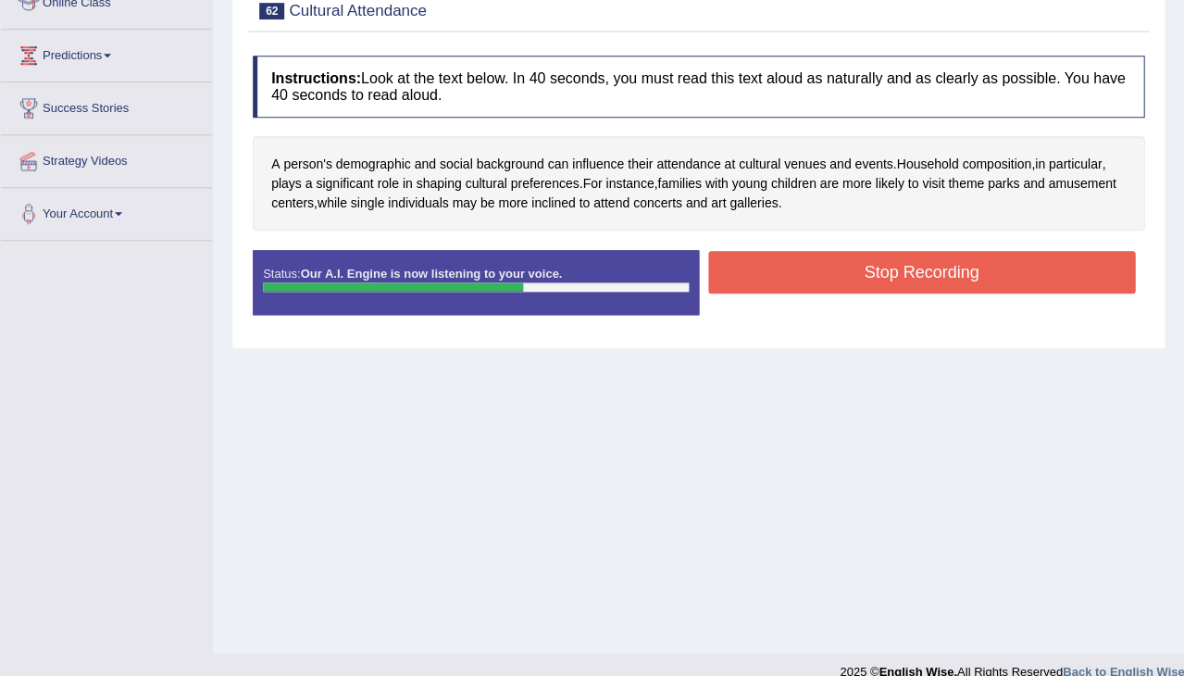
click at [812, 264] on button "Stop Recording" at bounding box center [922, 272] width 428 height 43
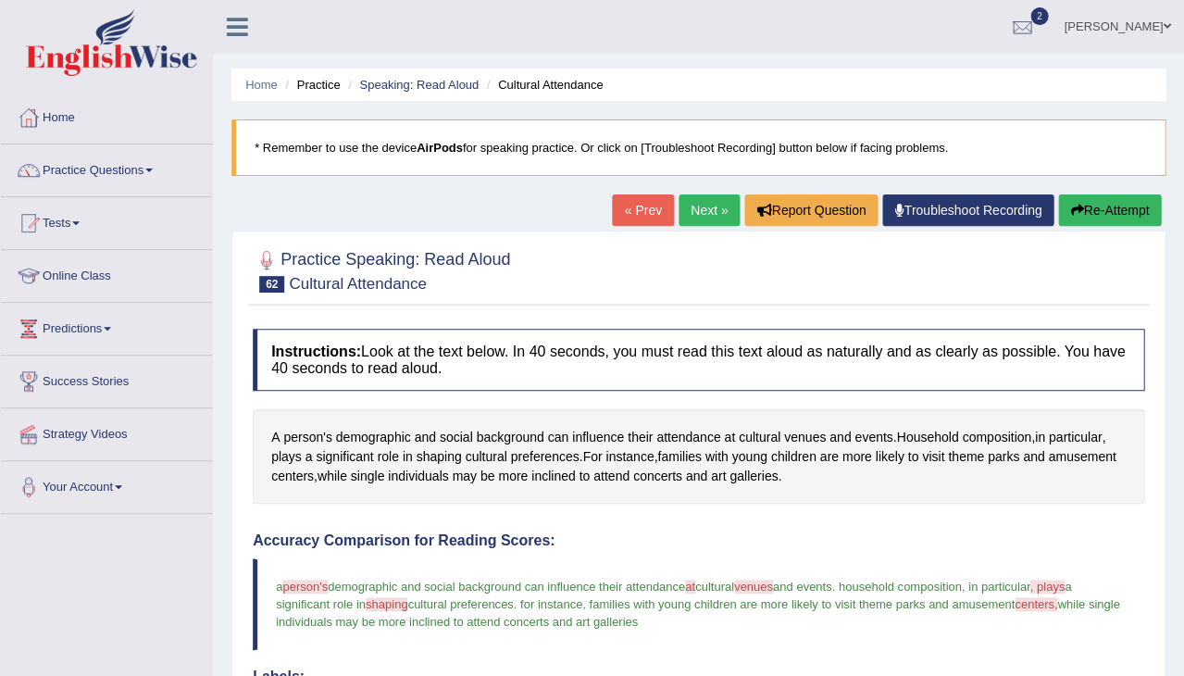
scroll to position [0, 0]
click at [697, 206] on link "Next »" at bounding box center [709, 209] width 61 height 31
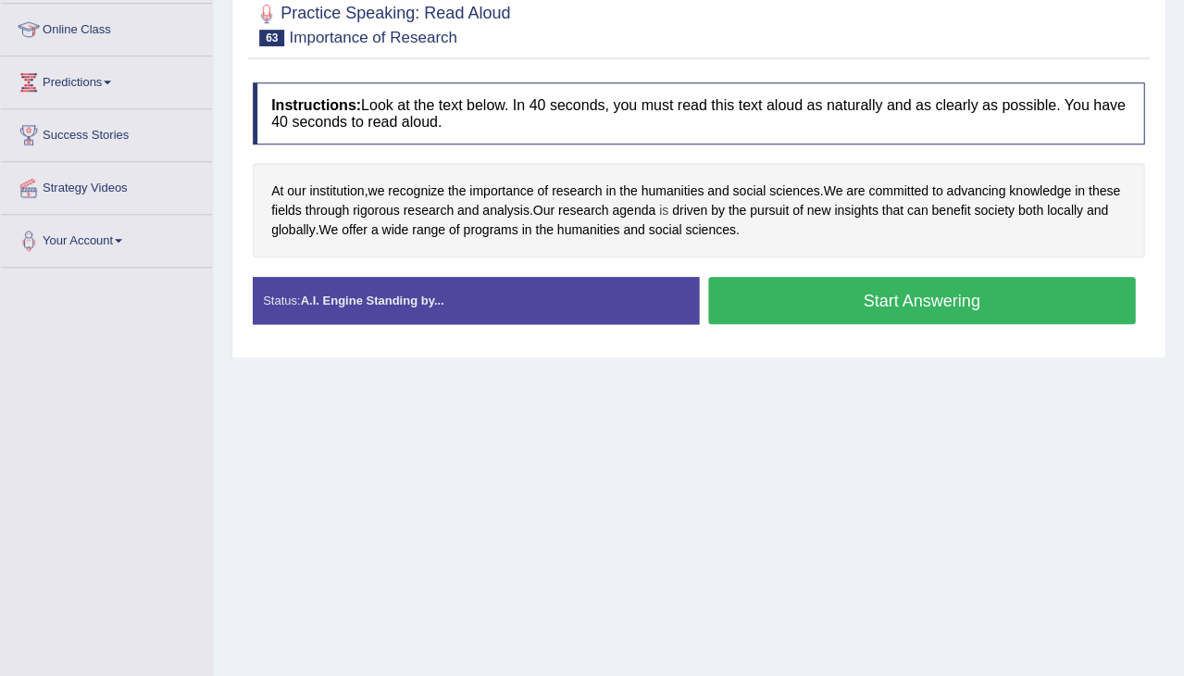
scroll to position [246, 0]
click at [789, 209] on span "pursuit" at bounding box center [769, 210] width 39 height 19
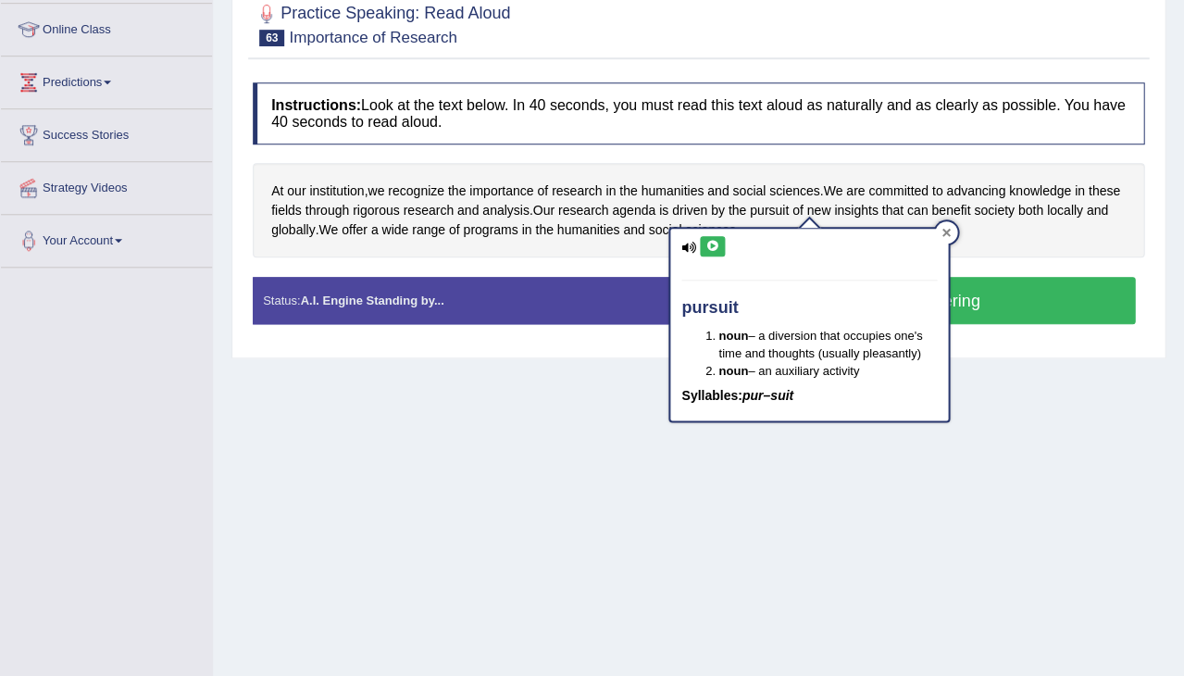
click at [951, 234] on div at bounding box center [946, 232] width 22 height 22
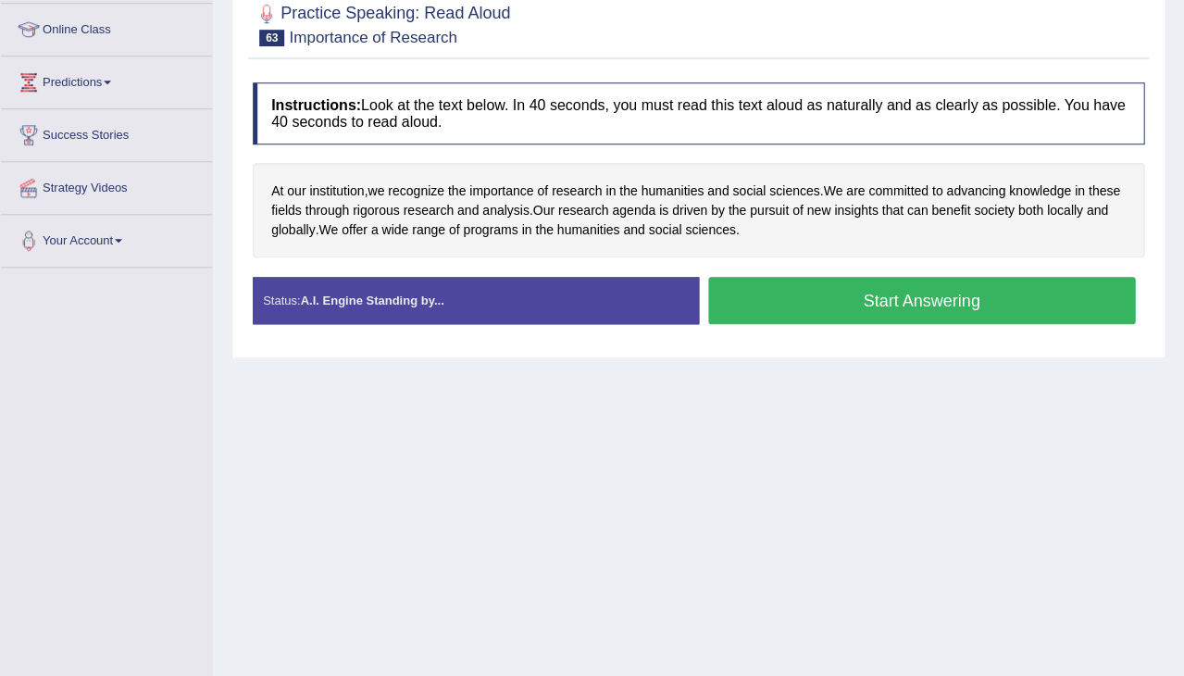
click at [751, 300] on button "Start Answering" at bounding box center [922, 300] width 428 height 47
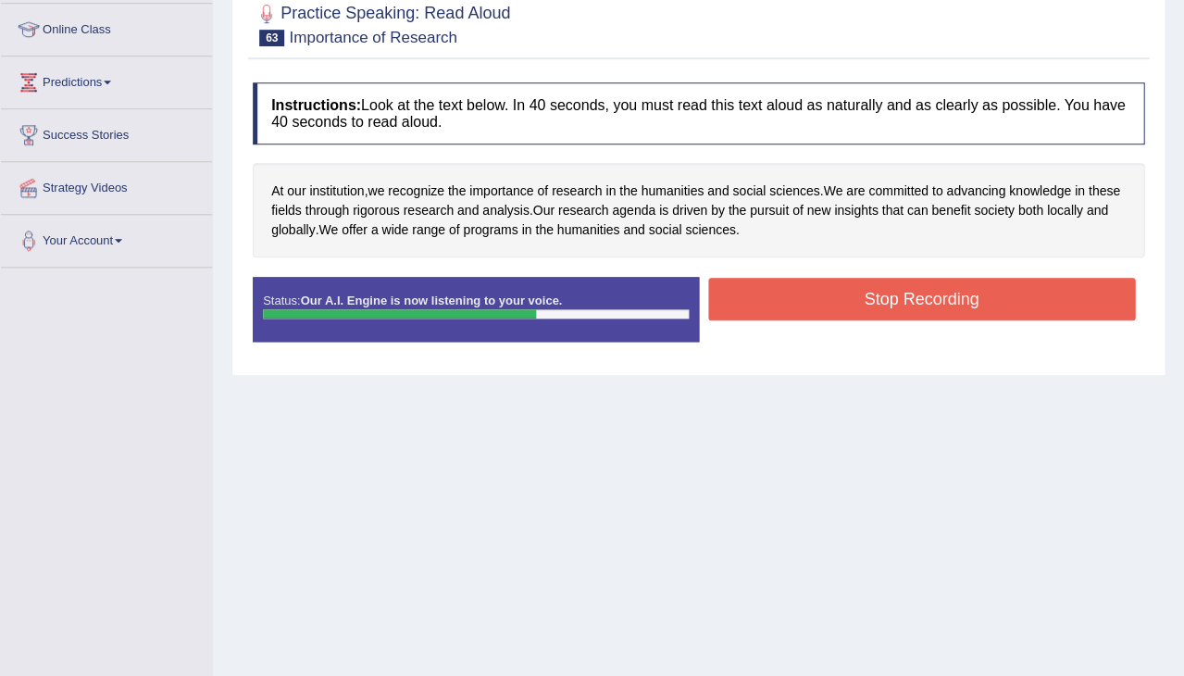
click at [776, 290] on button "Stop Recording" at bounding box center [922, 299] width 428 height 43
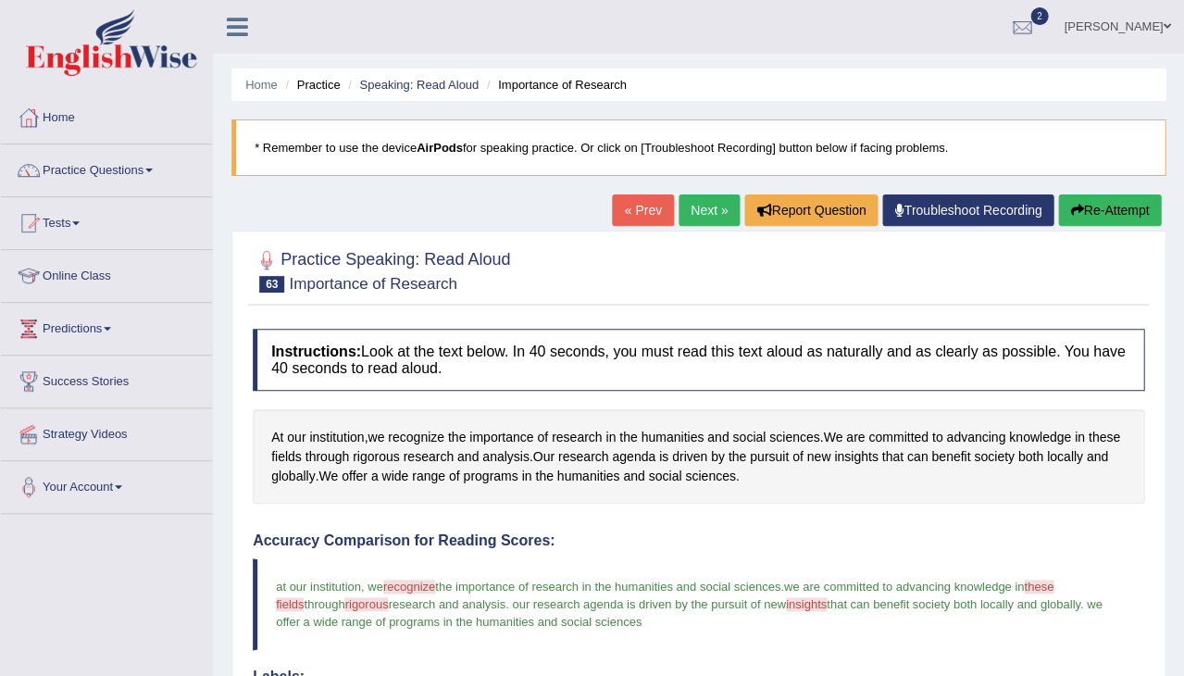
scroll to position [0, 0]
click at [697, 207] on link "Next »" at bounding box center [709, 209] width 61 height 31
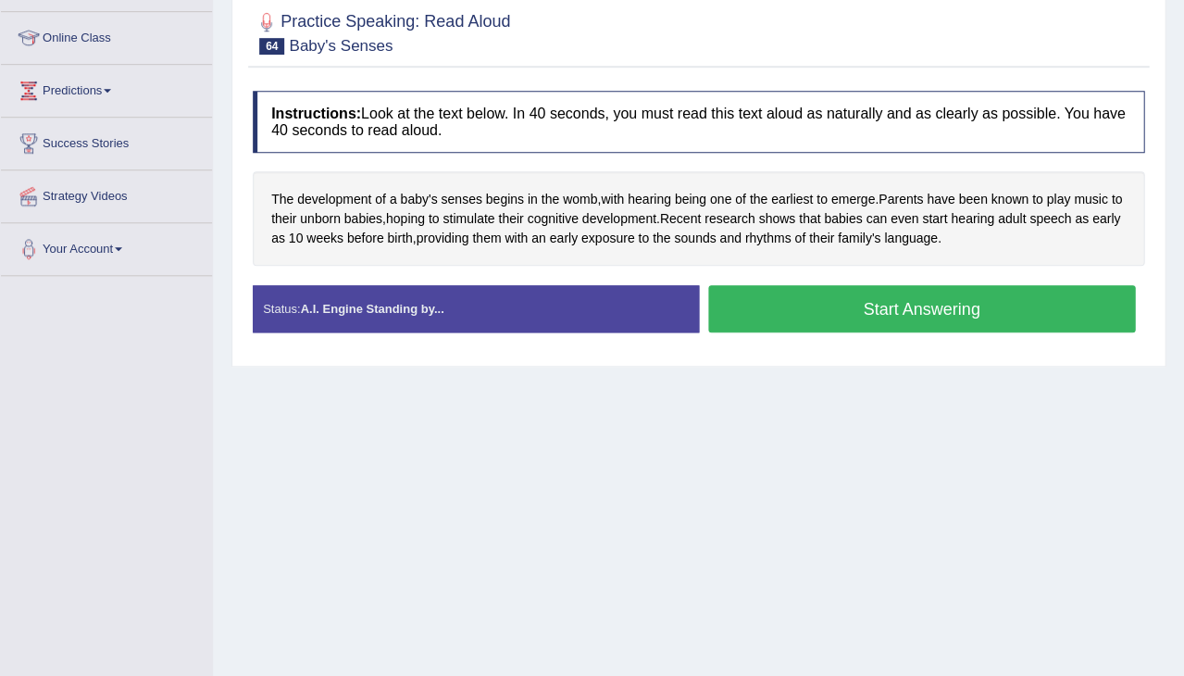
scroll to position [263, 0]
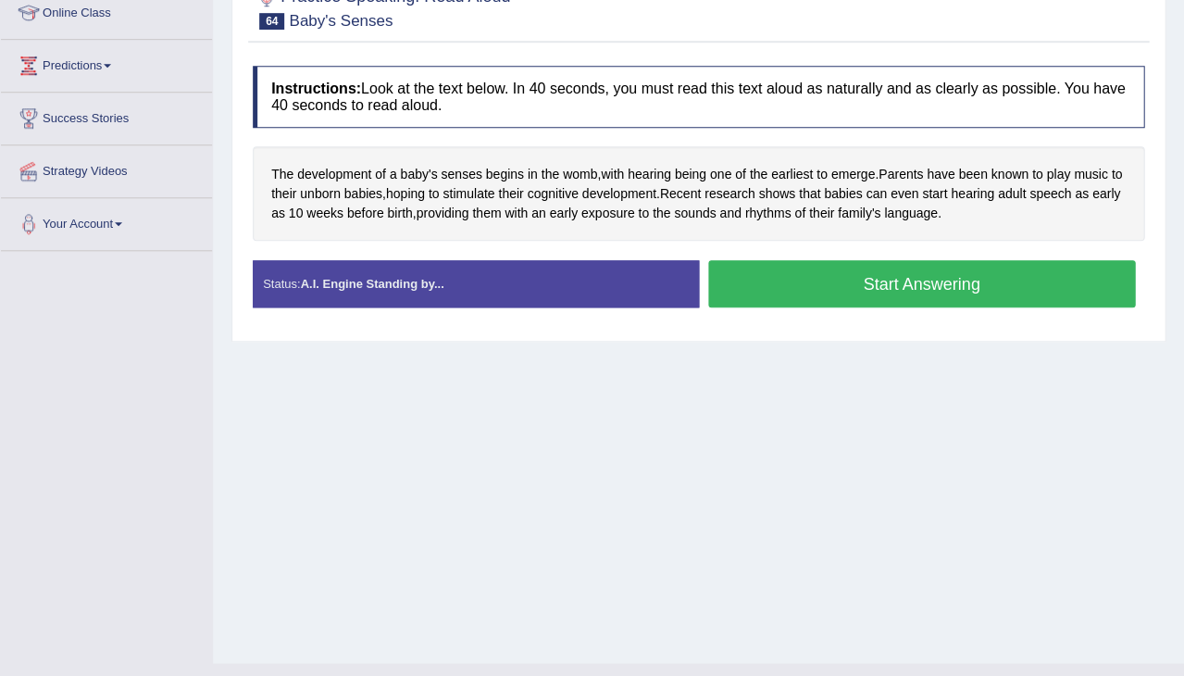
click at [903, 270] on button "Start Answering" at bounding box center [922, 283] width 428 height 47
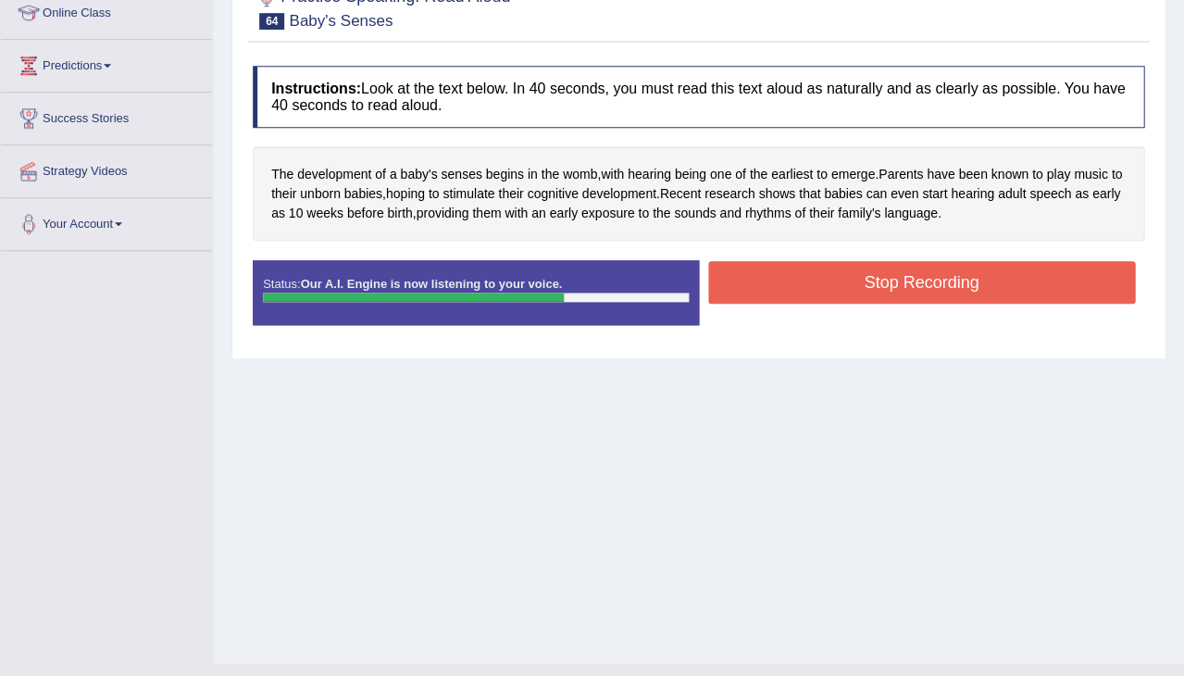
click at [923, 276] on button "Stop Recording" at bounding box center [922, 282] width 428 height 43
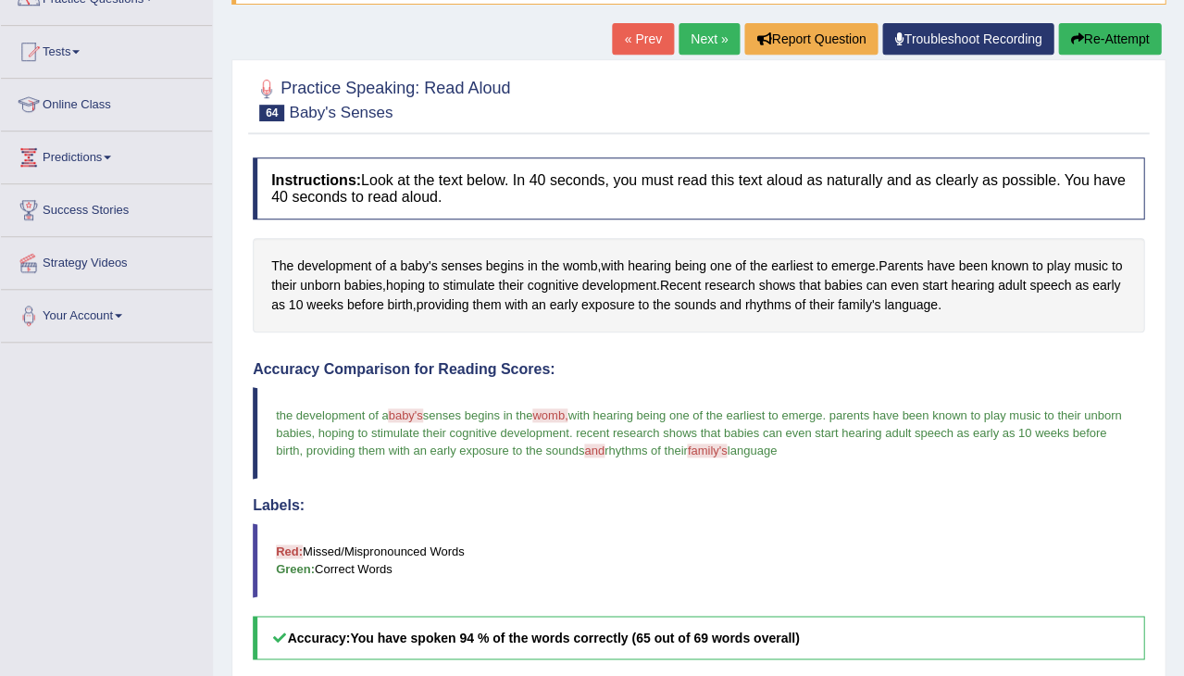
scroll to position [167, 0]
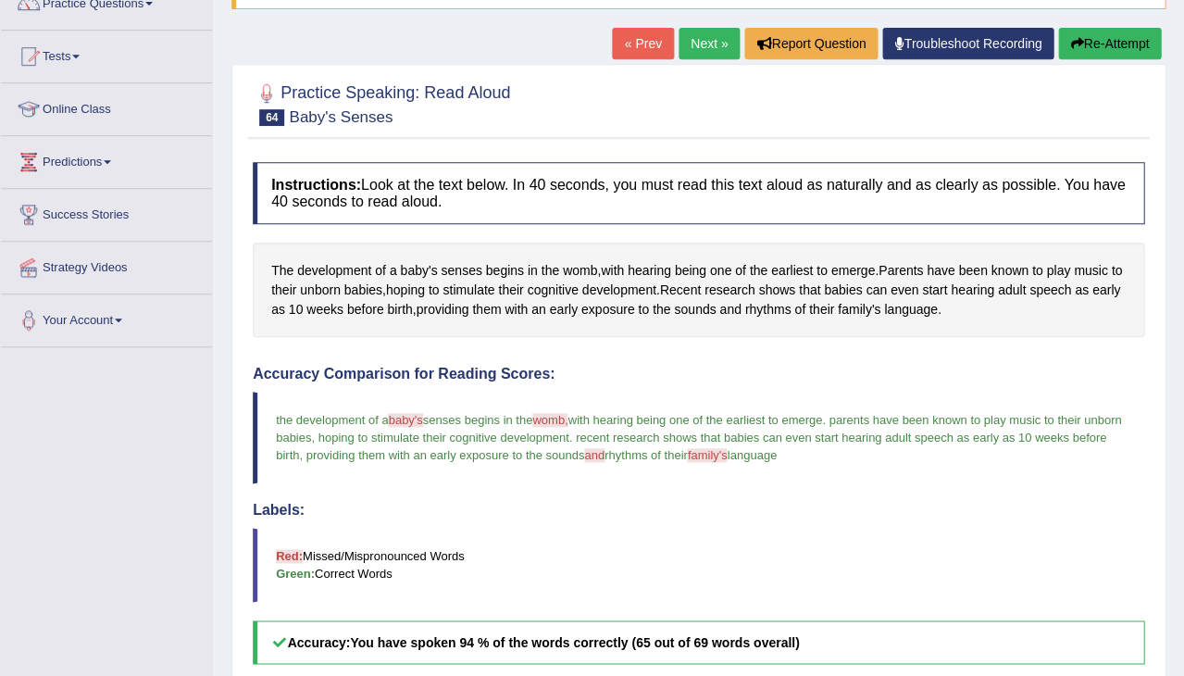
click at [1120, 41] on button "Re-Attempt" at bounding box center [1109, 43] width 103 height 31
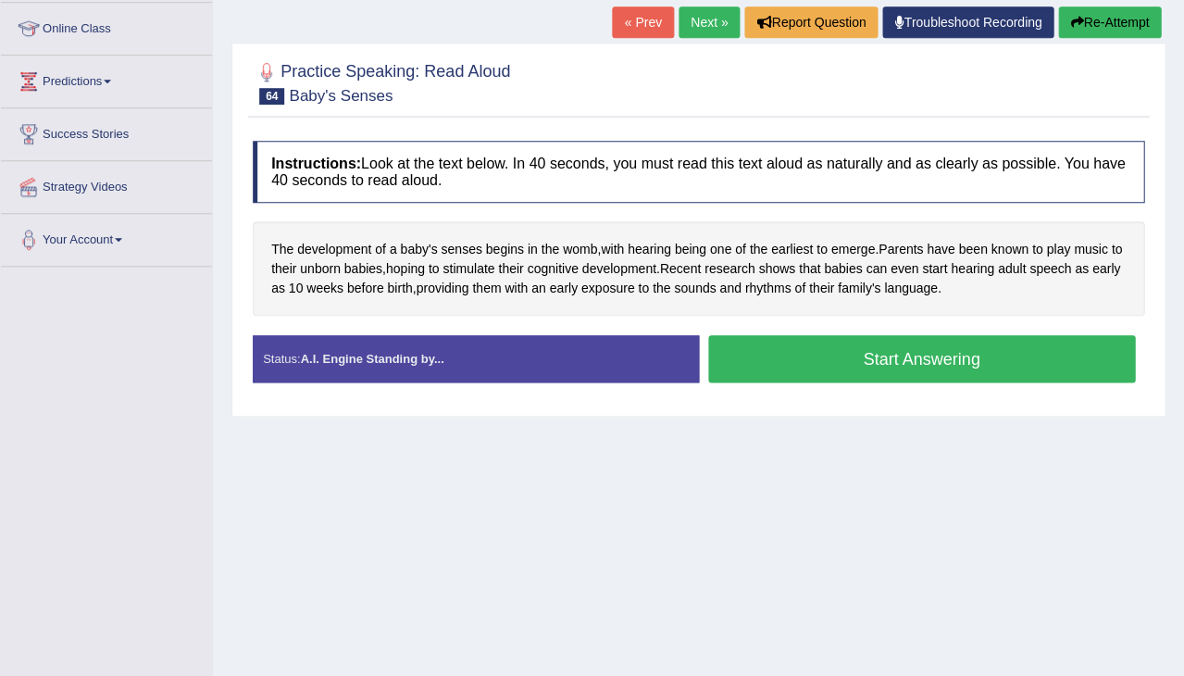
scroll to position [249, 0]
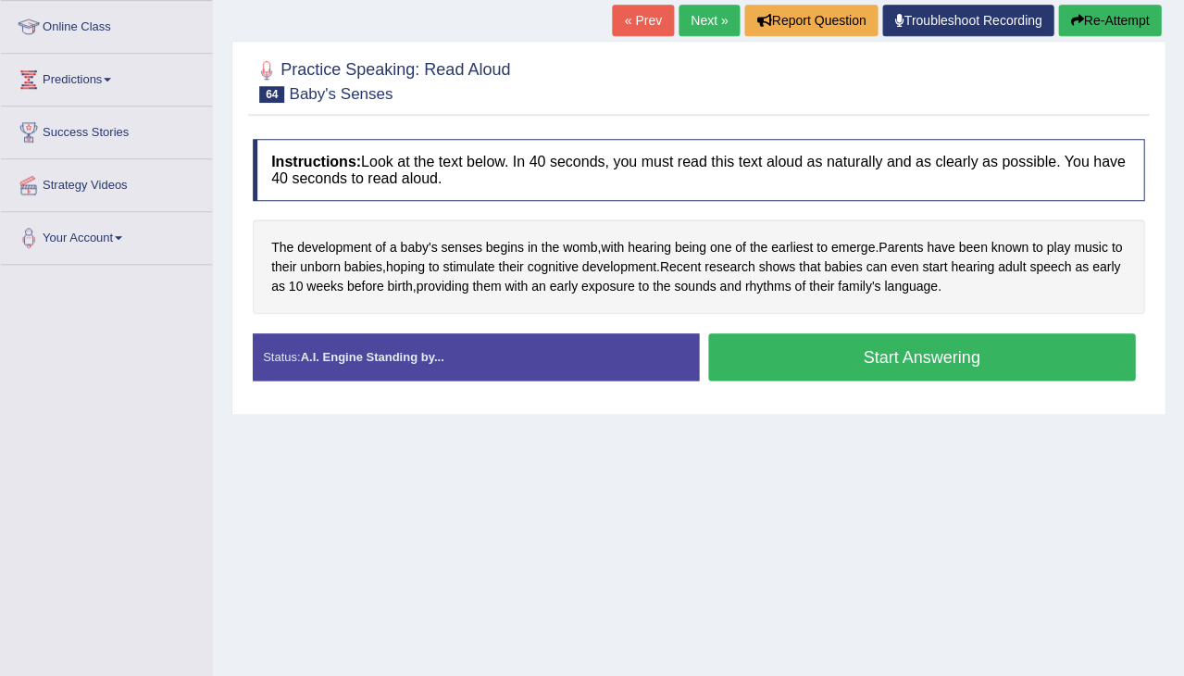
click at [878, 344] on button "Start Answering" at bounding box center [922, 356] width 428 height 47
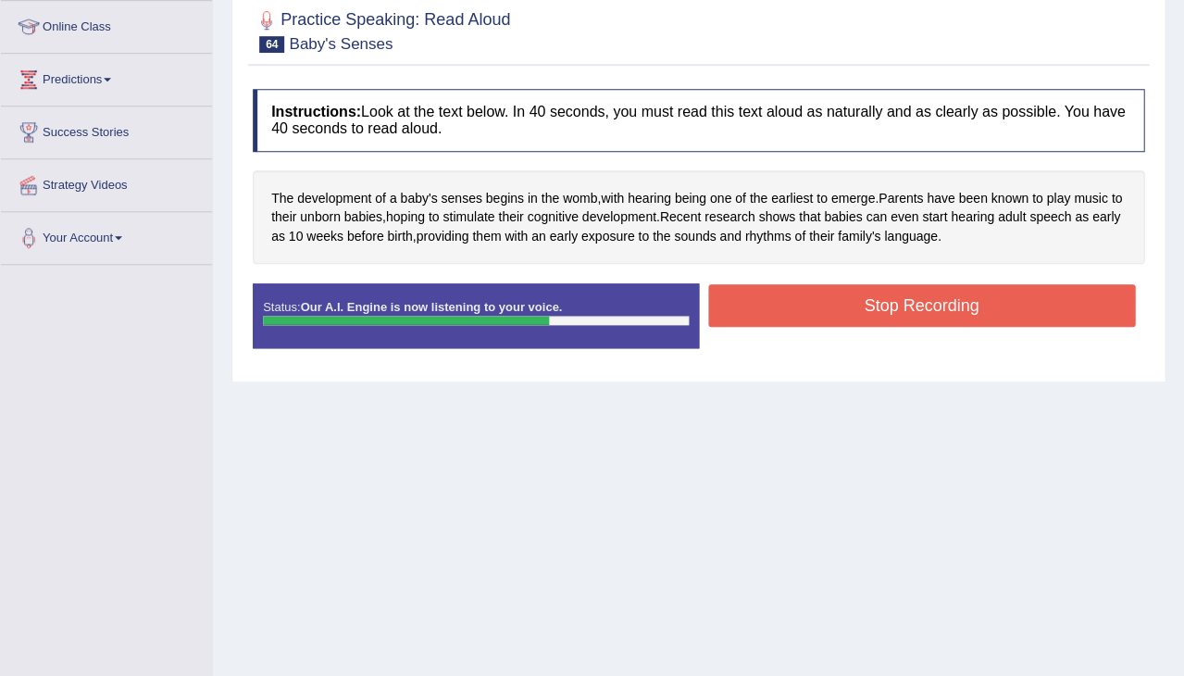
click at [936, 296] on button "Stop Recording" at bounding box center [922, 305] width 428 height 43
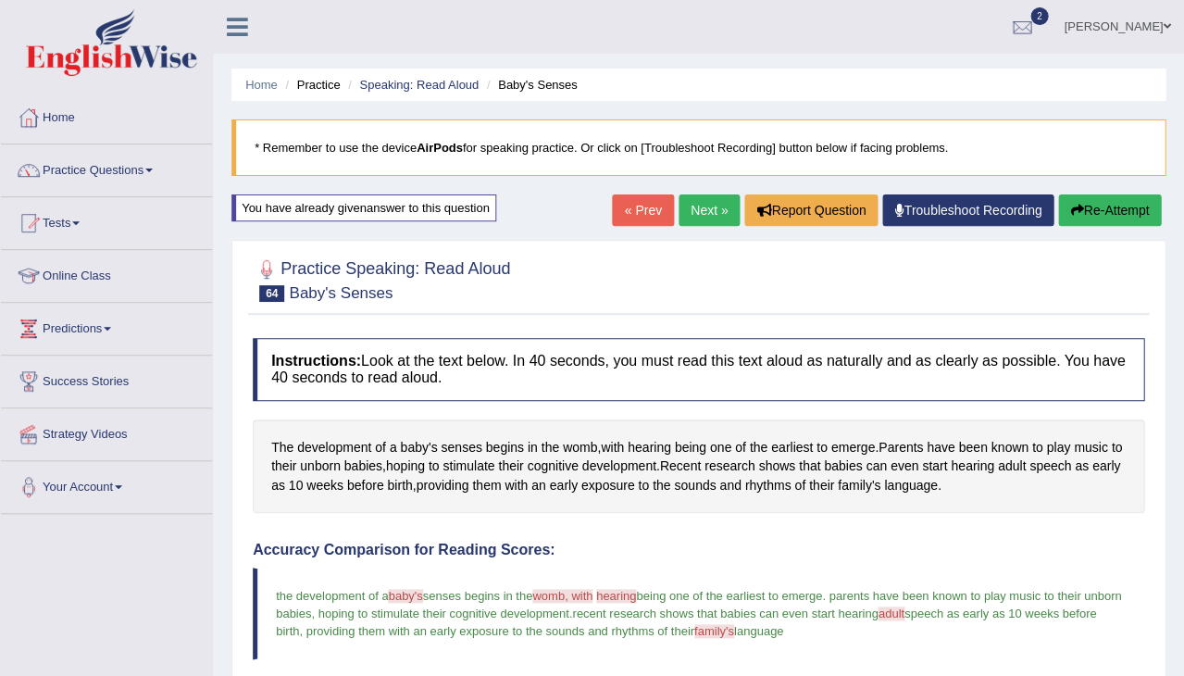
scroll to position [0, 0]
click at [1096, 207] on button "Re-Attempt" at bounding box center [1109, 209] width 103 height 31
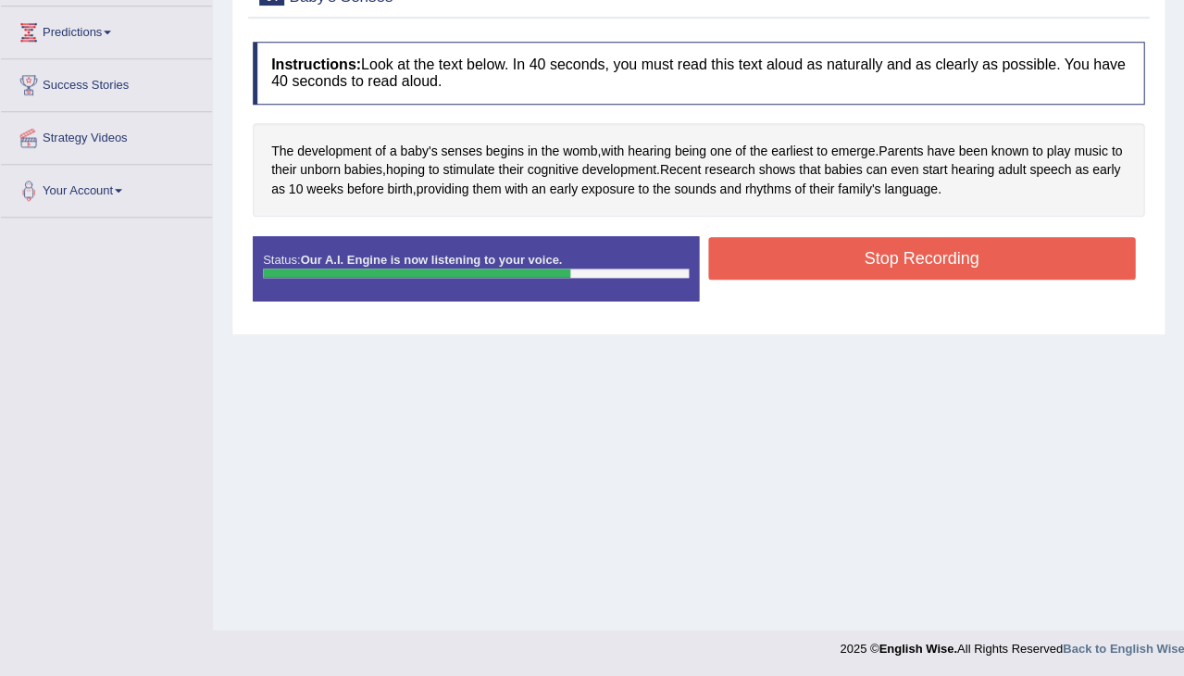
click at [810, 253] on button "Stop Recording" at bounding box center [922, 258] width 428 height 43
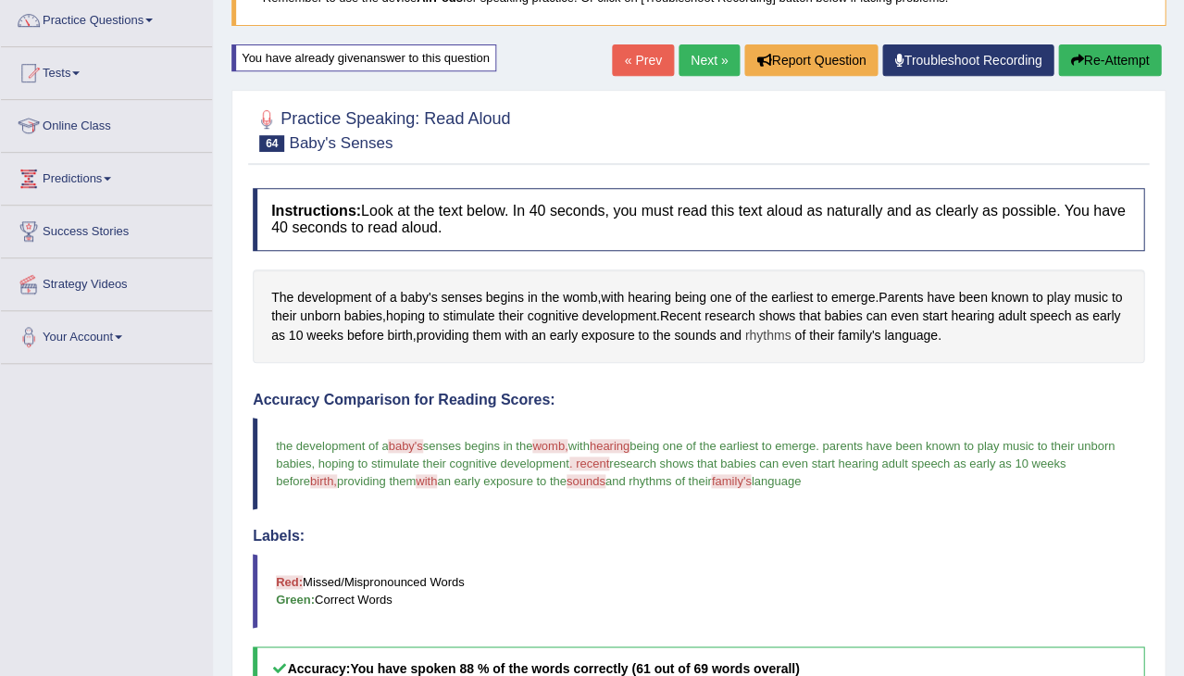
scroll to position [144, 0]
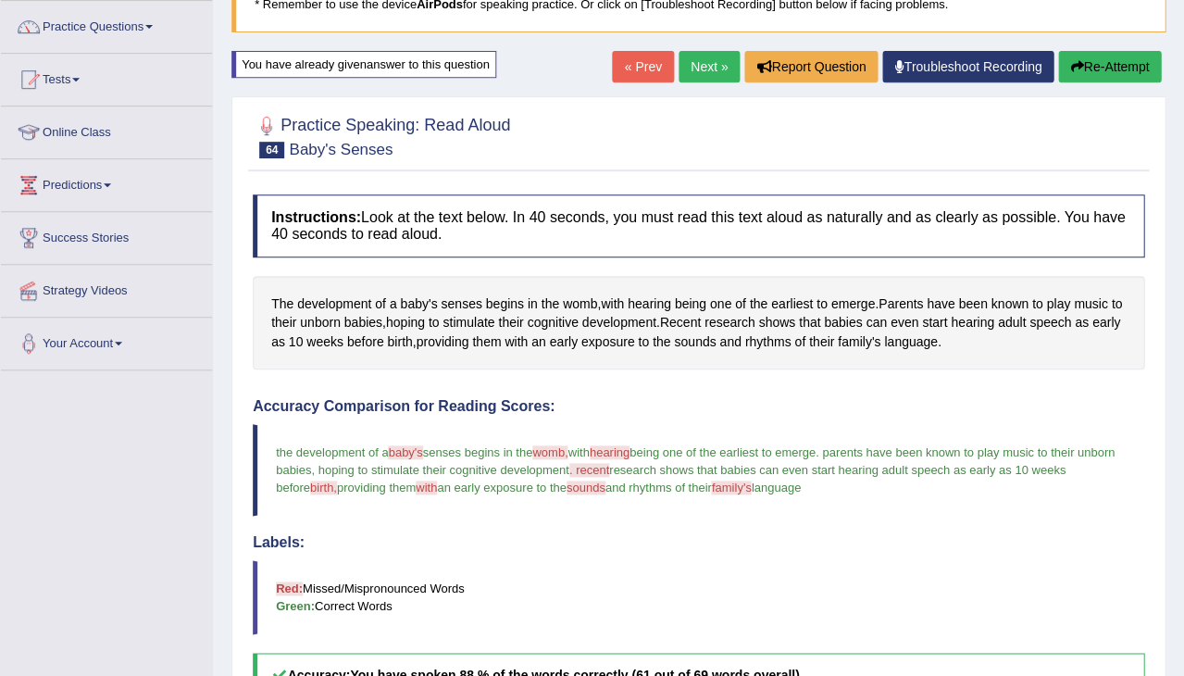
click at [1101, 66] on button "Re-Attempt" at bounding box center [1109, 66] width 103 height 31
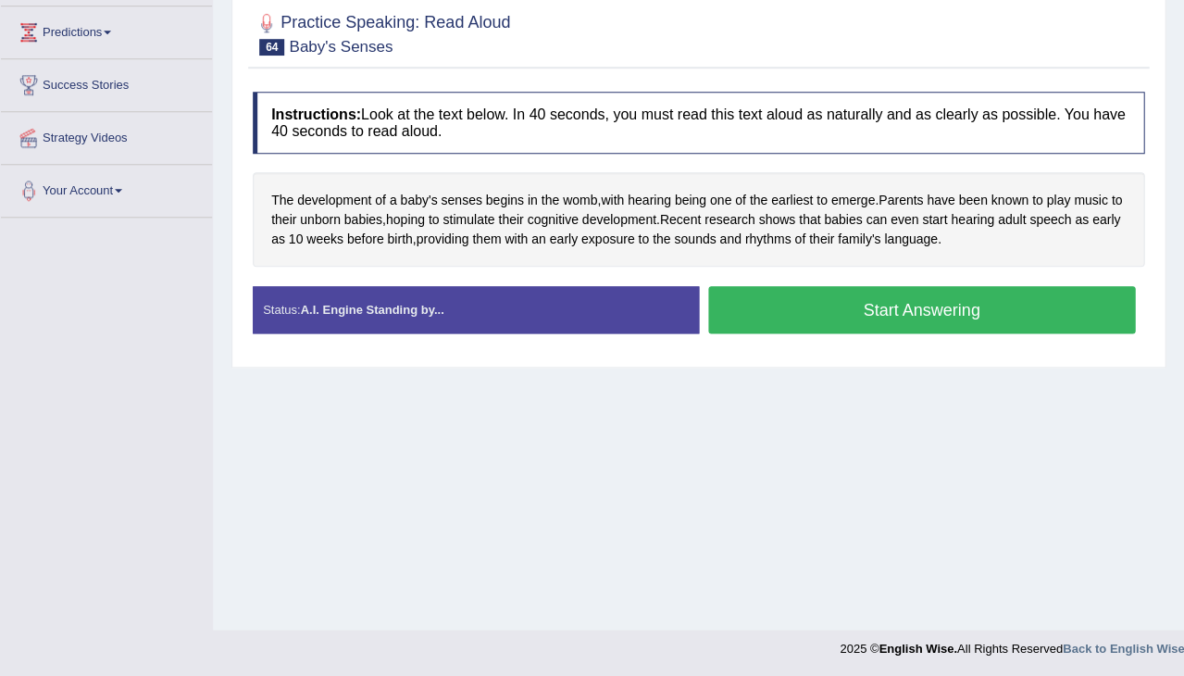
scroll to position [296, 0]
click at [885, 296] on button "Start Answering" at bounding box center [922, 309] width 428 height 47
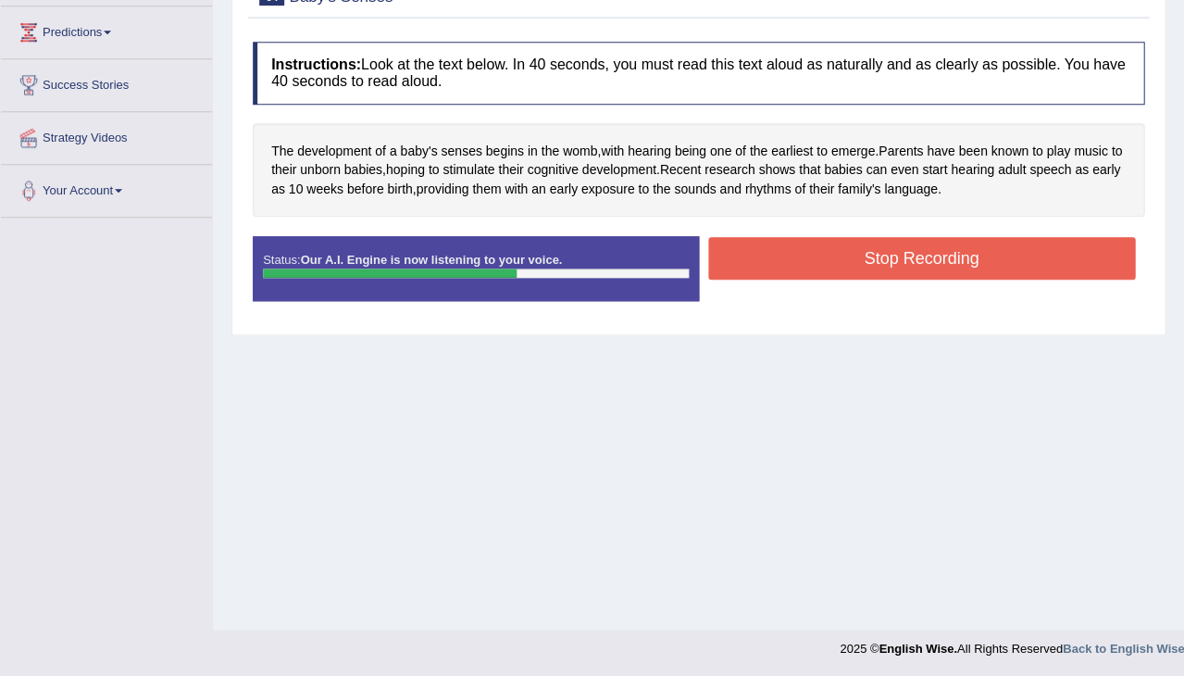
click at [892, 253] on button "Stop Recording" at bounding box center [922, 258] width 428 height 43
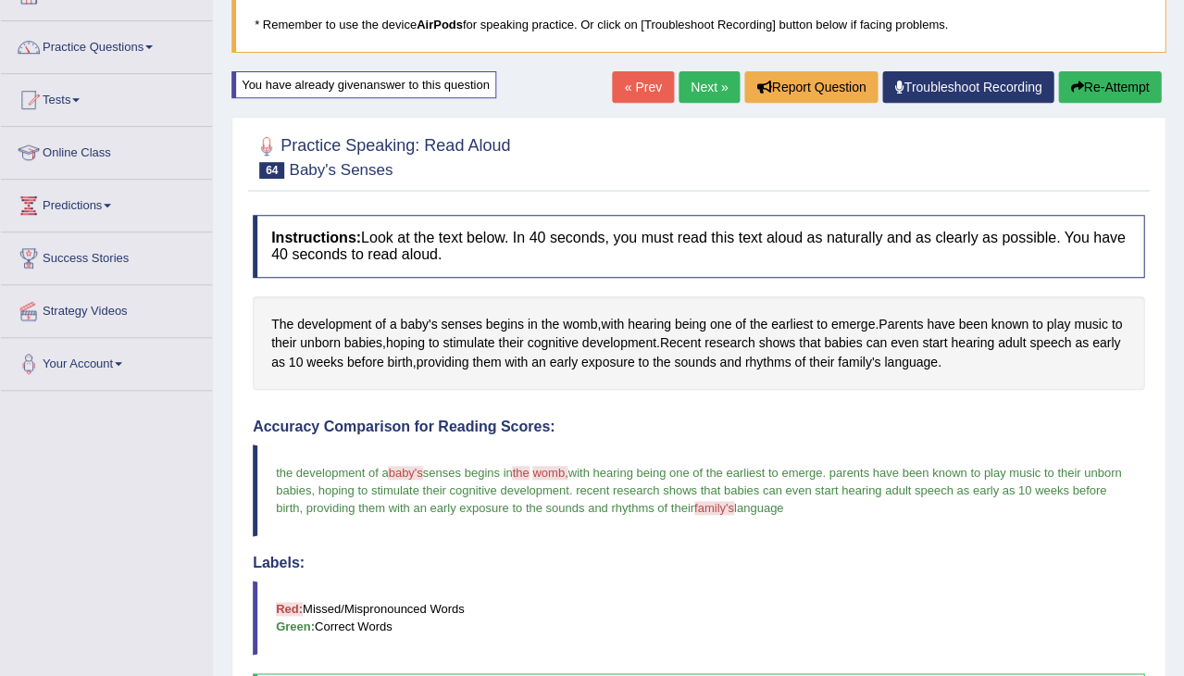
scroll to position [122, 0]
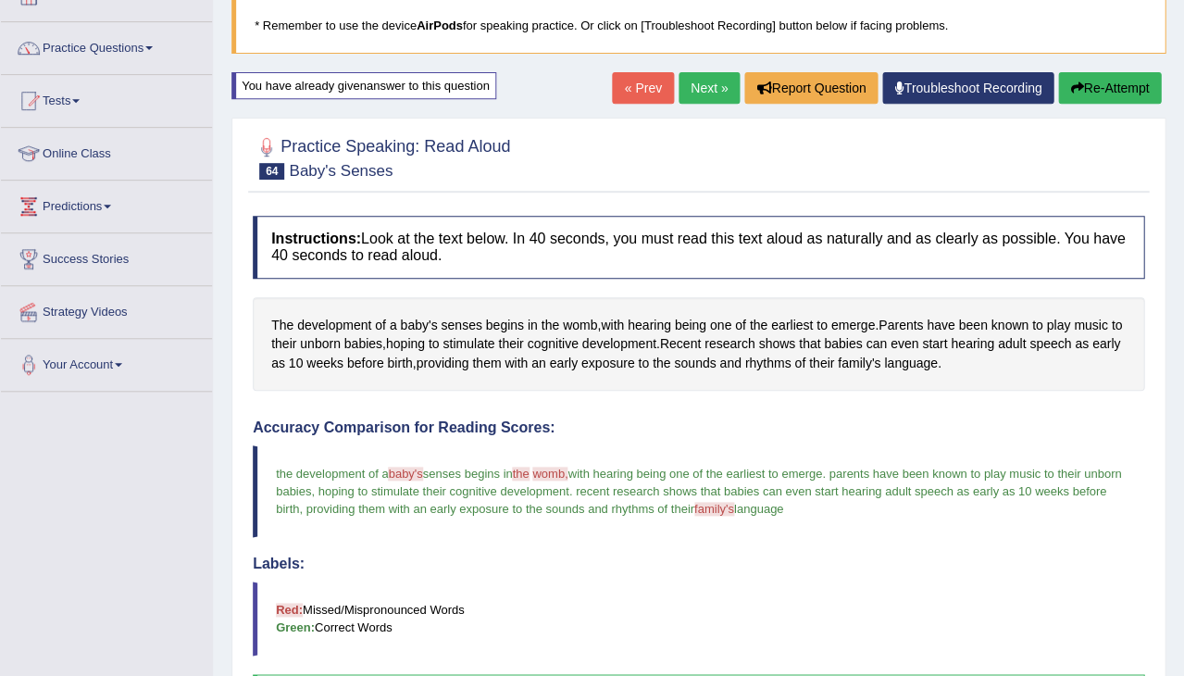
click at [704, 81] on link "Next »" at bounding box center [709, 87] width 61 height 31
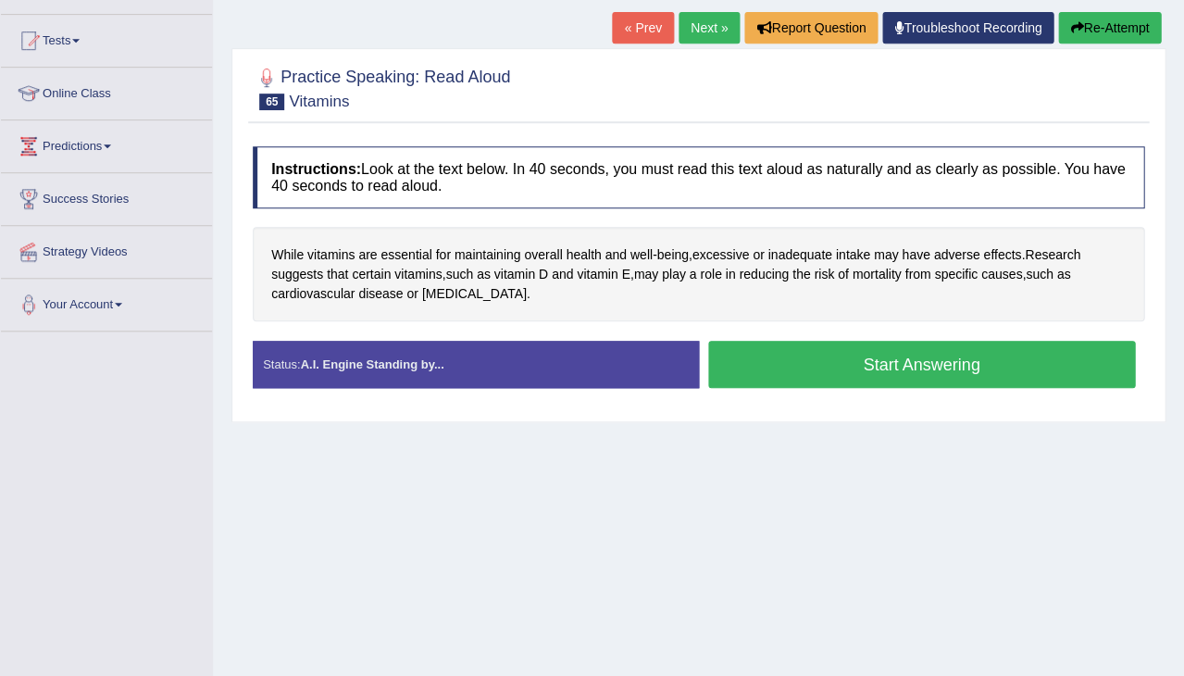
scroll to position [204, 0]
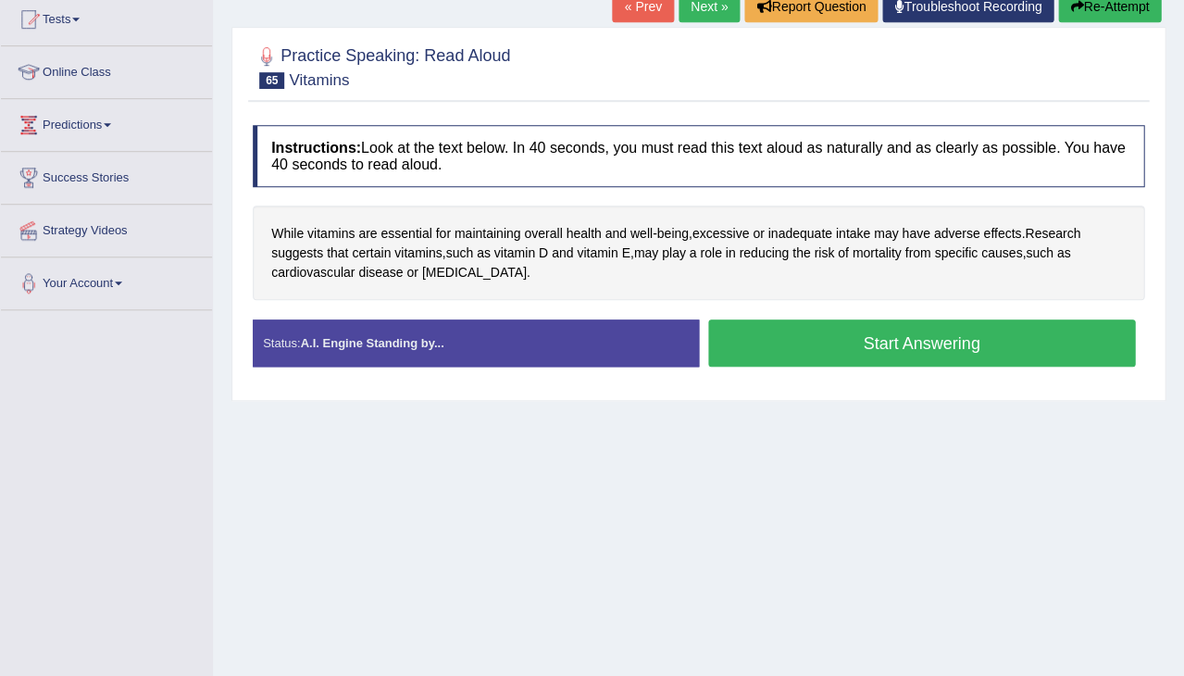
click at [804, 341] on button "Start Answering" at bounding box center [922, 342] width 428 height 47
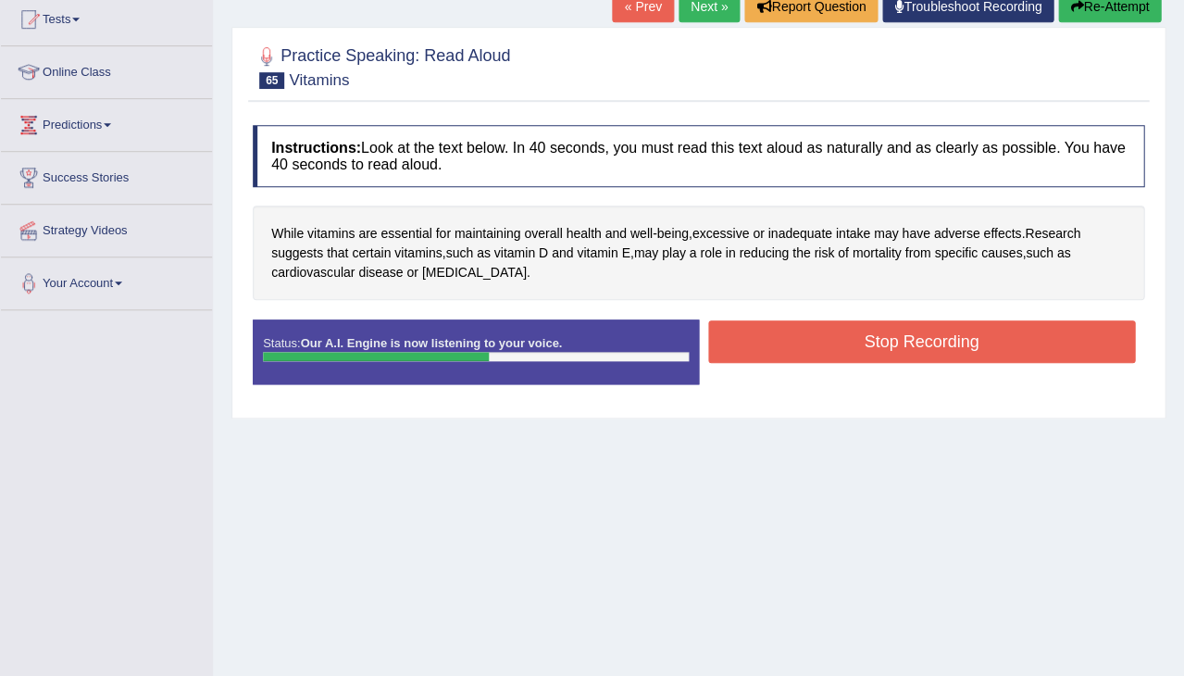
click at [747, 339] on button "Stop Recording" at bounding box center [922, 341] width 428 height 43
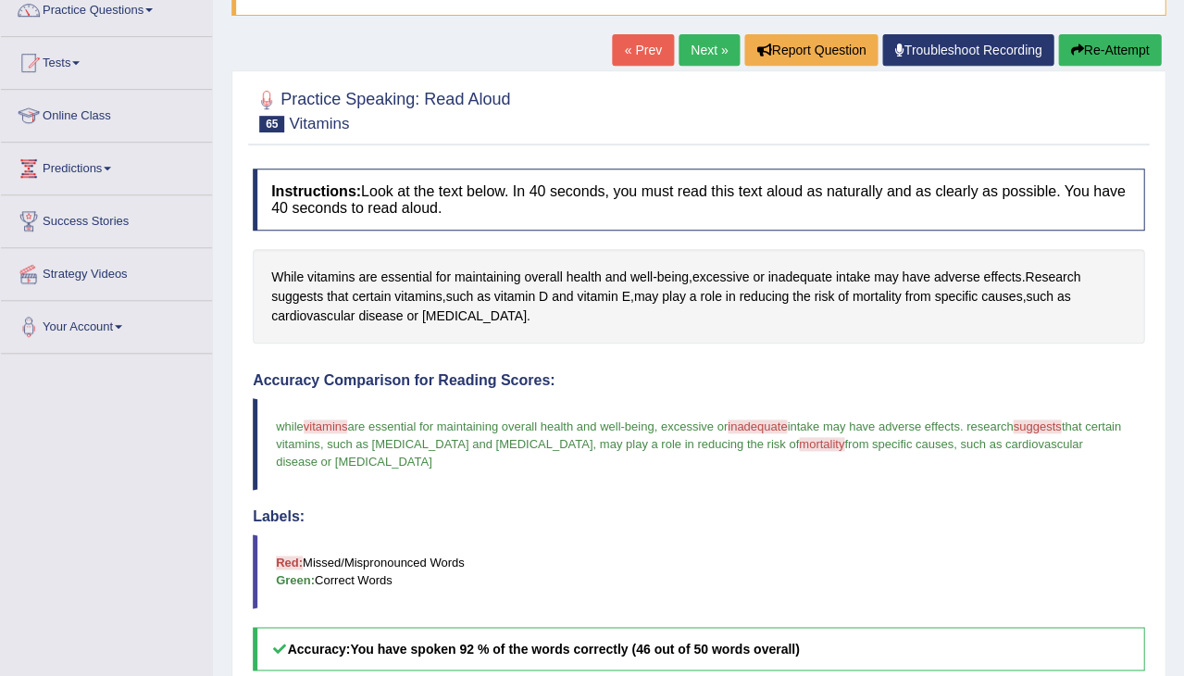
scroll to position [159, 0]
click at [1105, 48] on button "Re-Attempt" at bounding box center [1109, 50] width 103 height 31
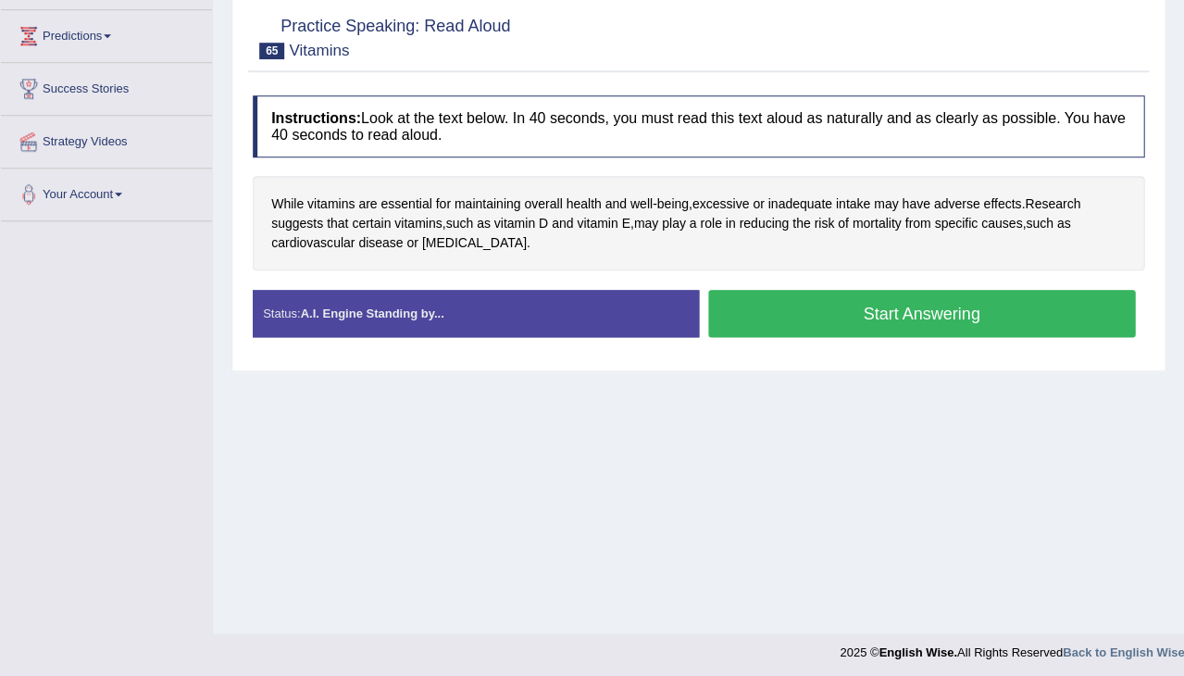
scroll to position [294, 0]
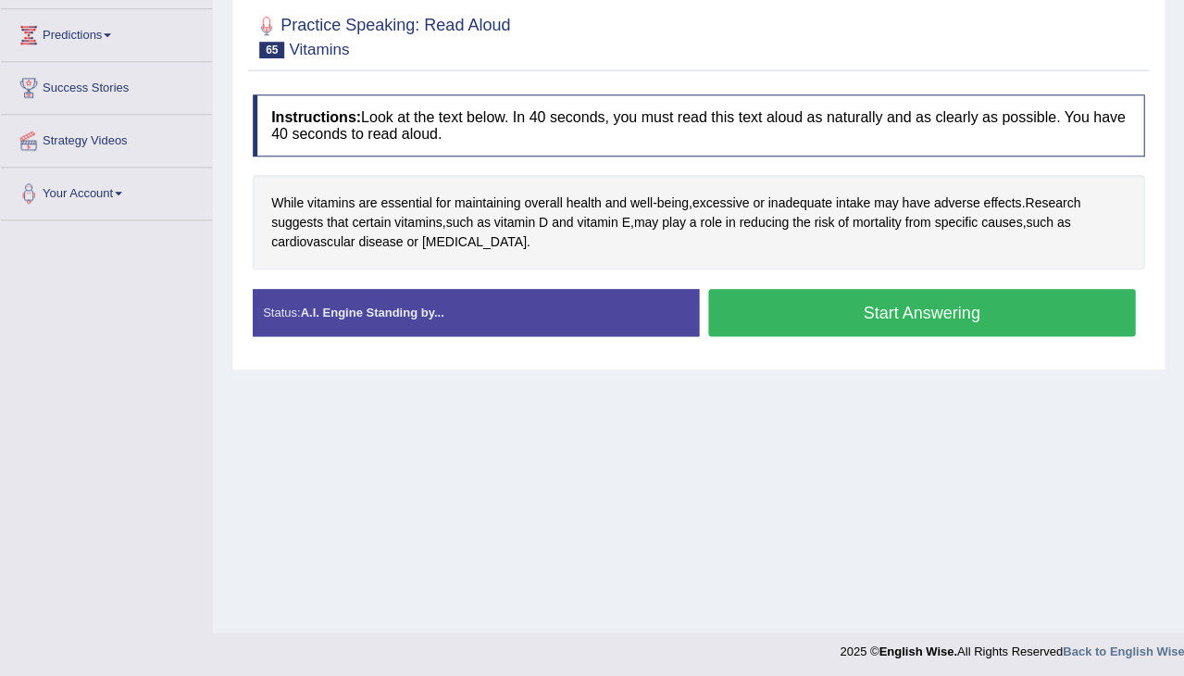
click at [878, 302] on button "Start Answering" at bounding box center [922, 312] width 428 height 47
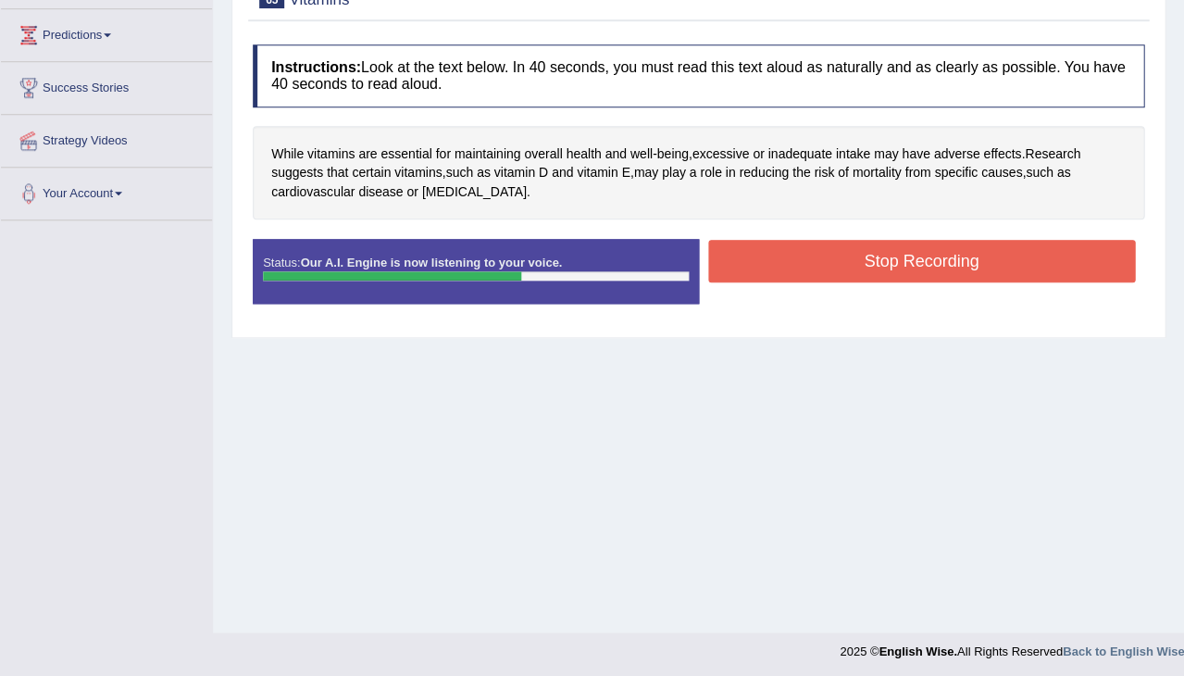
click at [945, 258] on button "Stop Recording" at bounding box center [922, 261] width 428 height 43
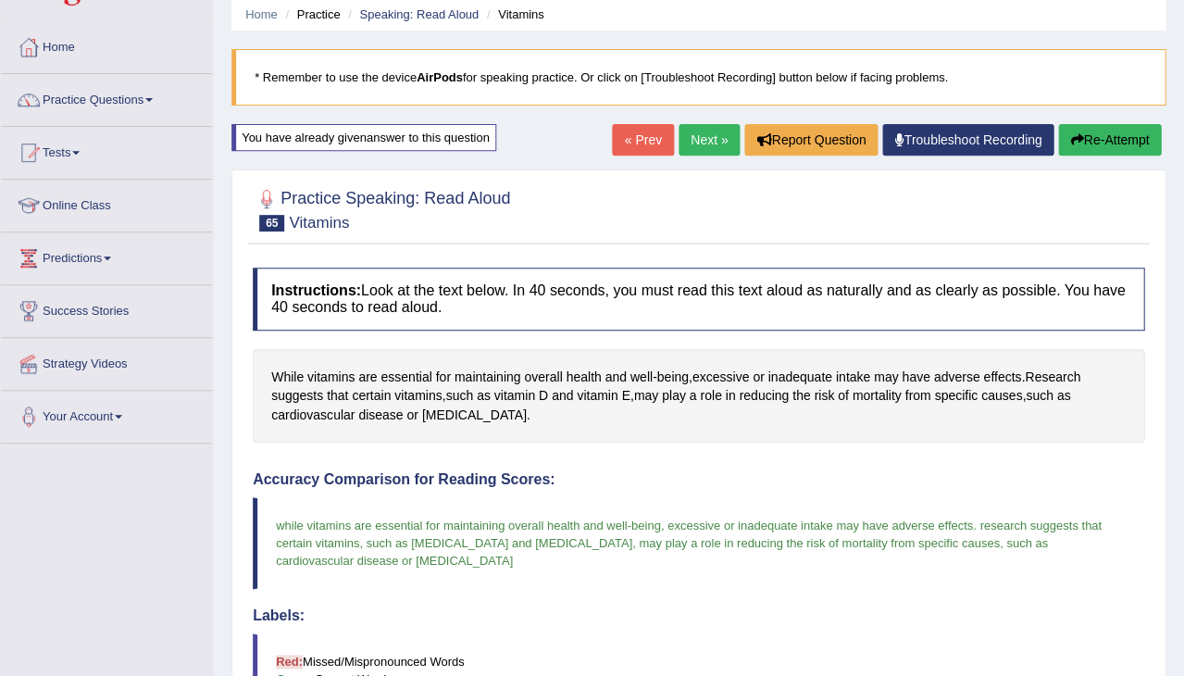
scroll to position [69, 0]
click at [1126, 140] on button "Re-Attempt" at bounding box center [1109, 140] width 103 height 31
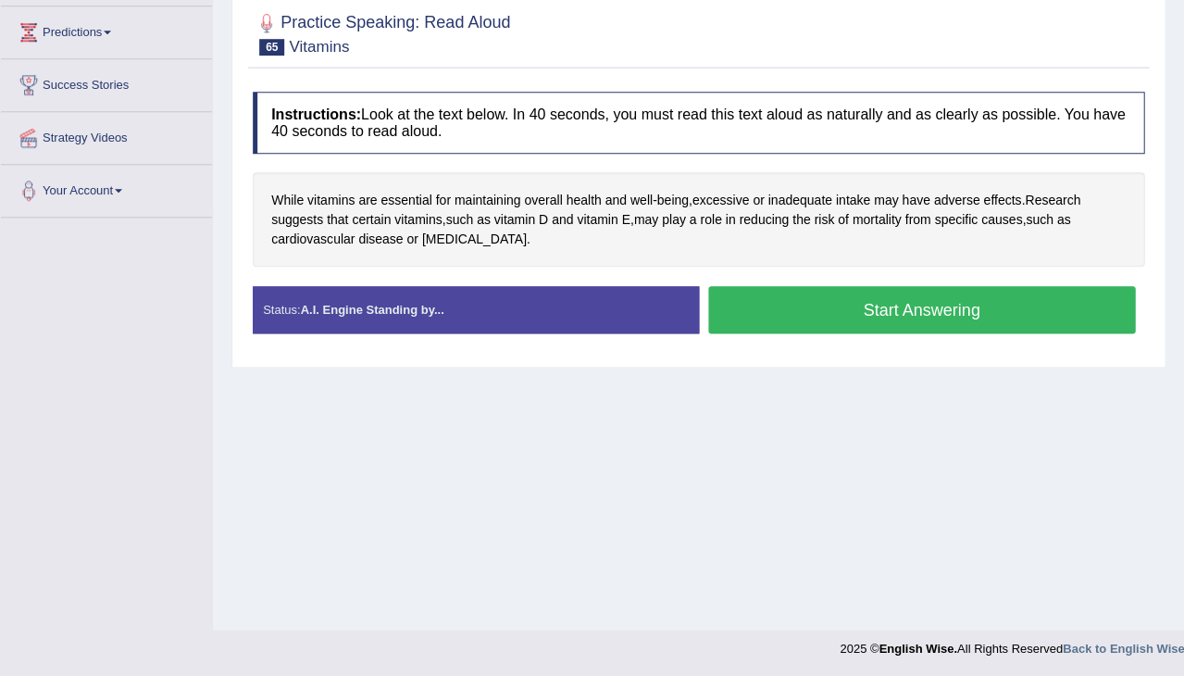
scroll to position [296, 0]
click at [833, 305] on button "Start Answering" at bounding box center [922, 309] width 428 height 47
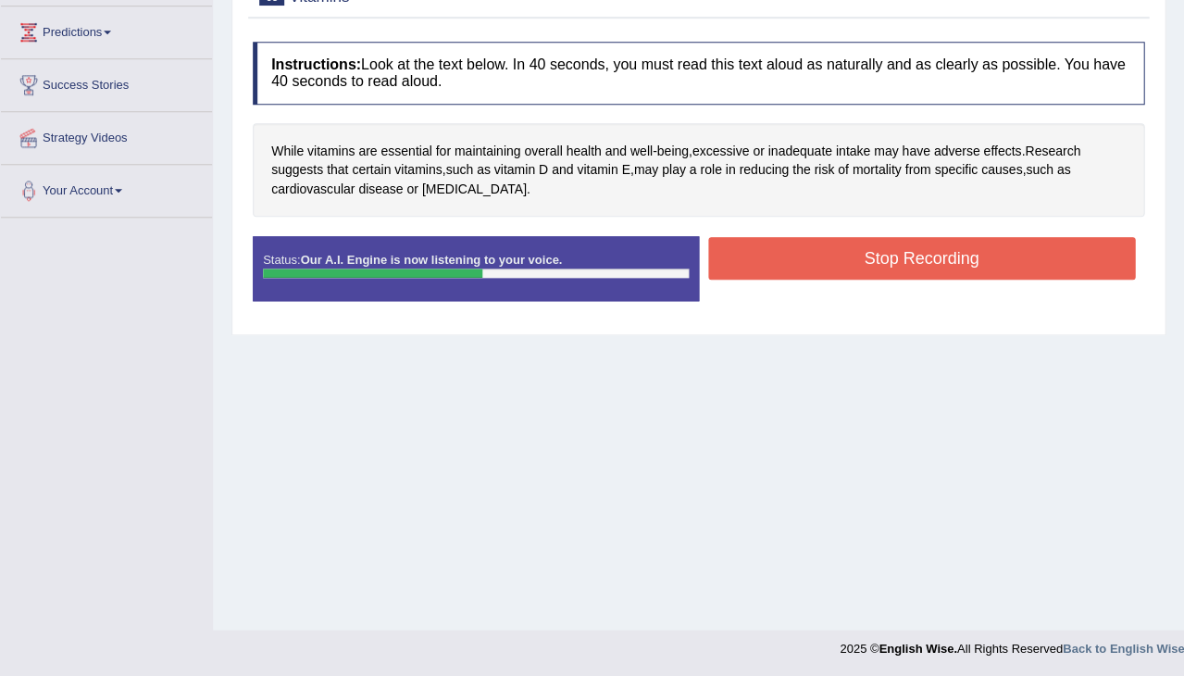
click at [734, 258] on button "Stop Recording" at bounding box center [922, 258] width 428 height 43
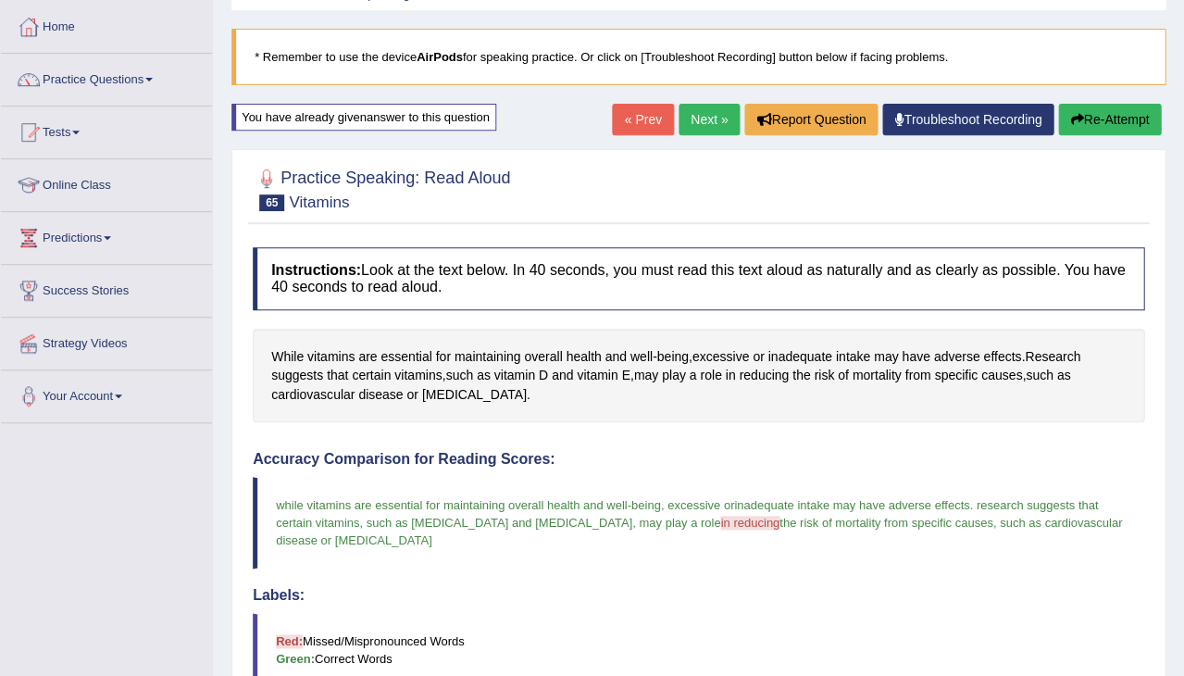
scroll to position [90, 0]
click at [697, 119] on link "Next »" at bounding box center [709, 120] width 61 height 31
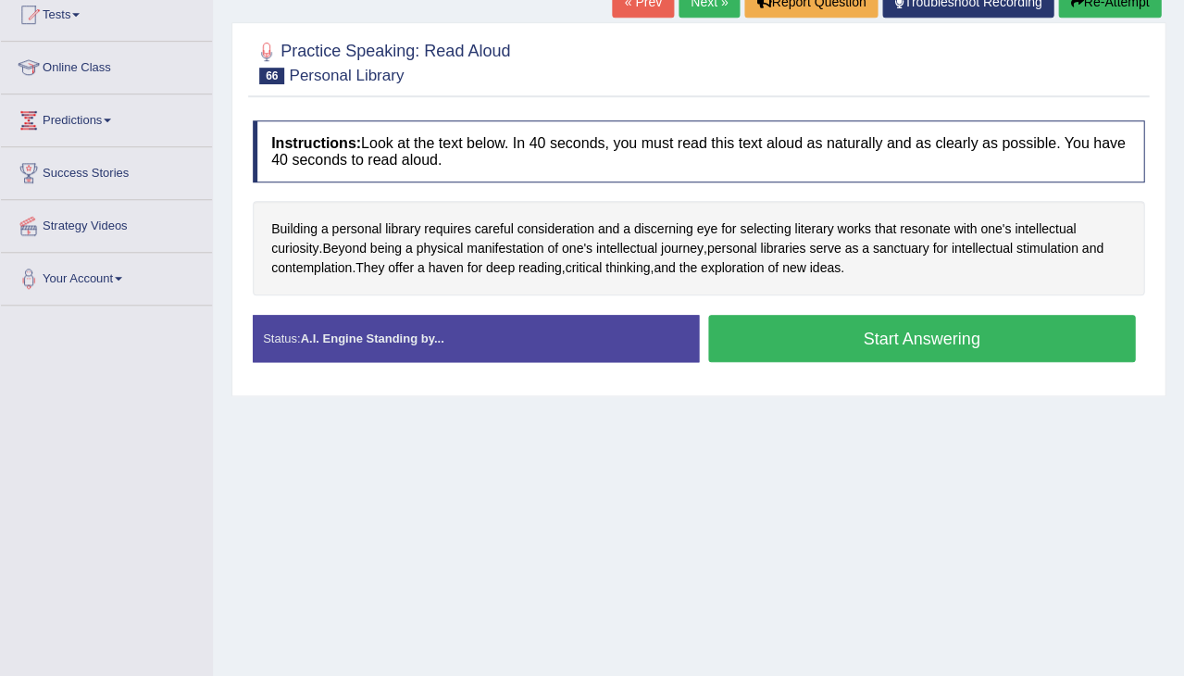
scroll to position [224, 0]
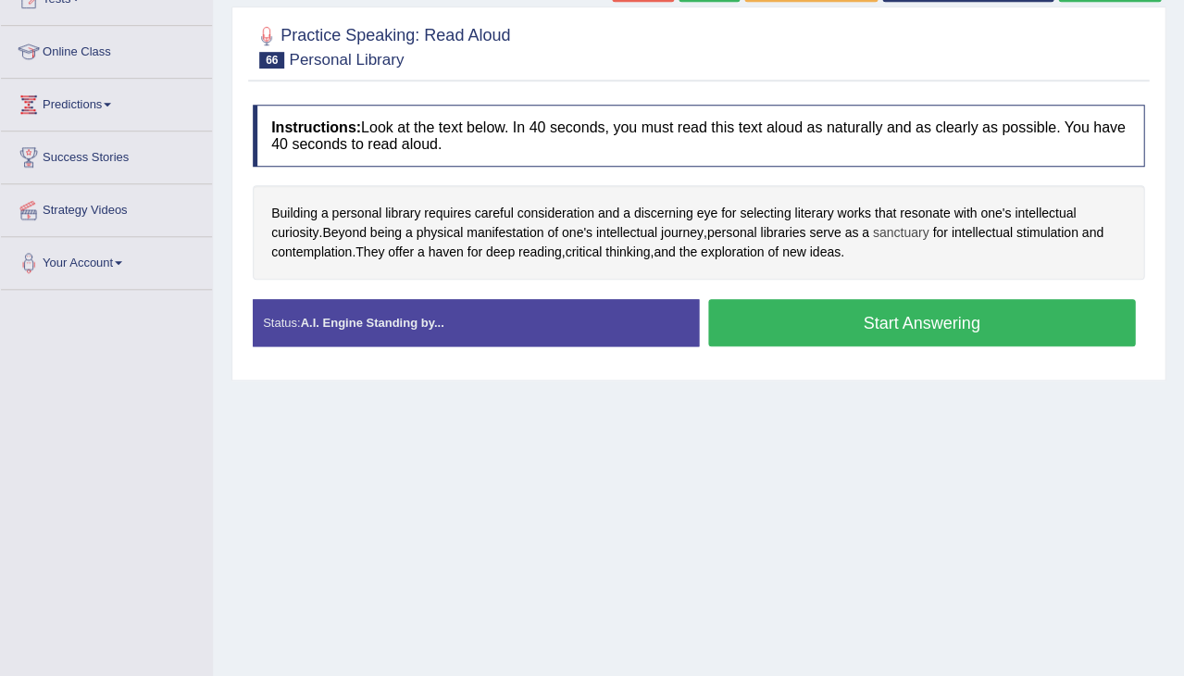
click at [920, 231] on span "sanctuary" at bounding box center [900, 232] width 56 height 19
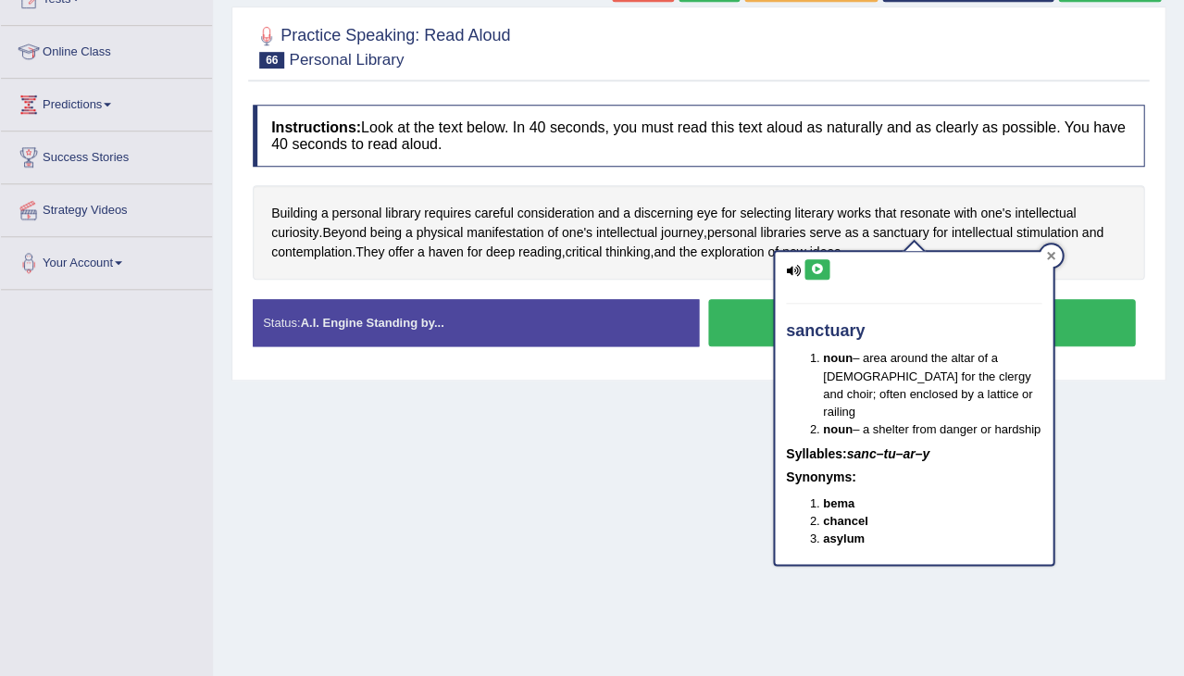
click at [1054, 256] on icon at bounding box center [1050, 255] width 9 height 9
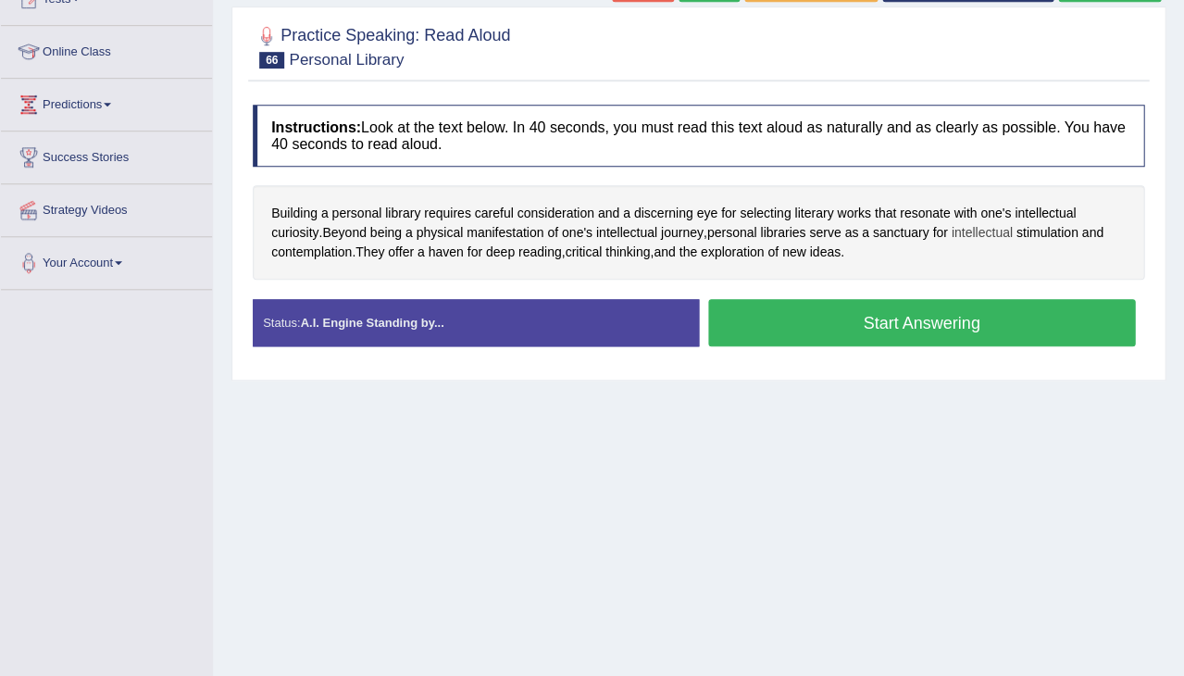
click at [997, 234] on span "intellectual" at bounding box center [981, 232] width 61 height 19
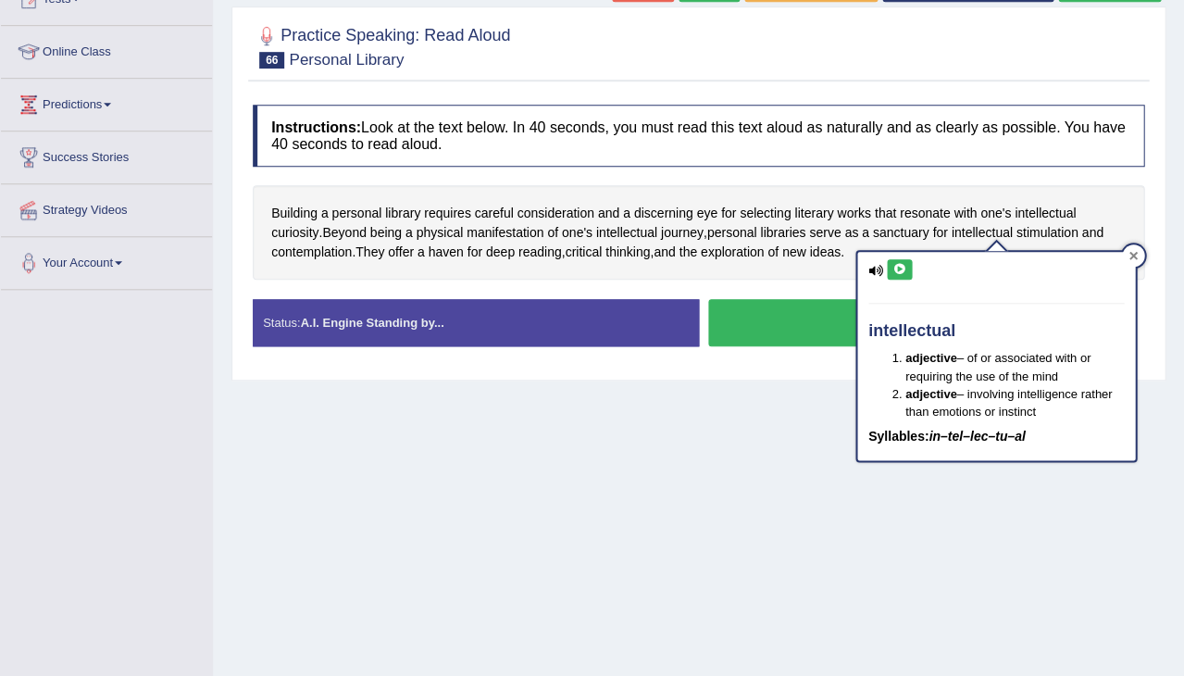
click at [1132, 257] on icon at bounding box center [1133, 255] width 9 height 9
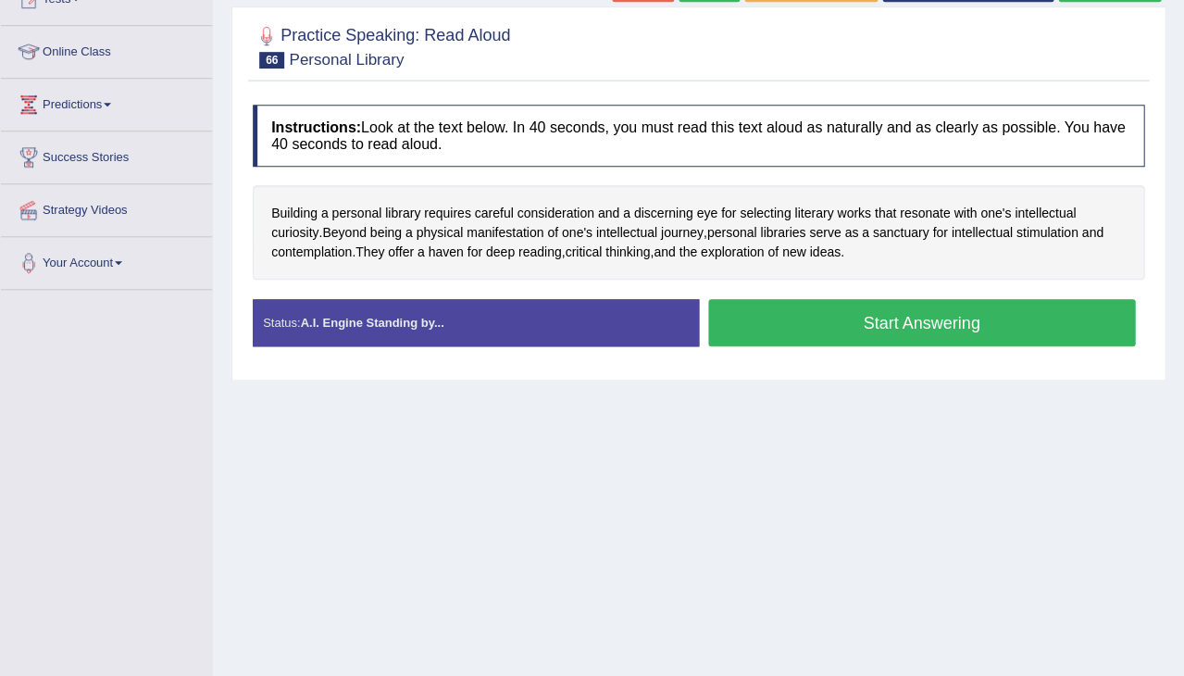
click at [820, 314] on button "Start Answering" at bounding box center [922, 322] width 428 height 47
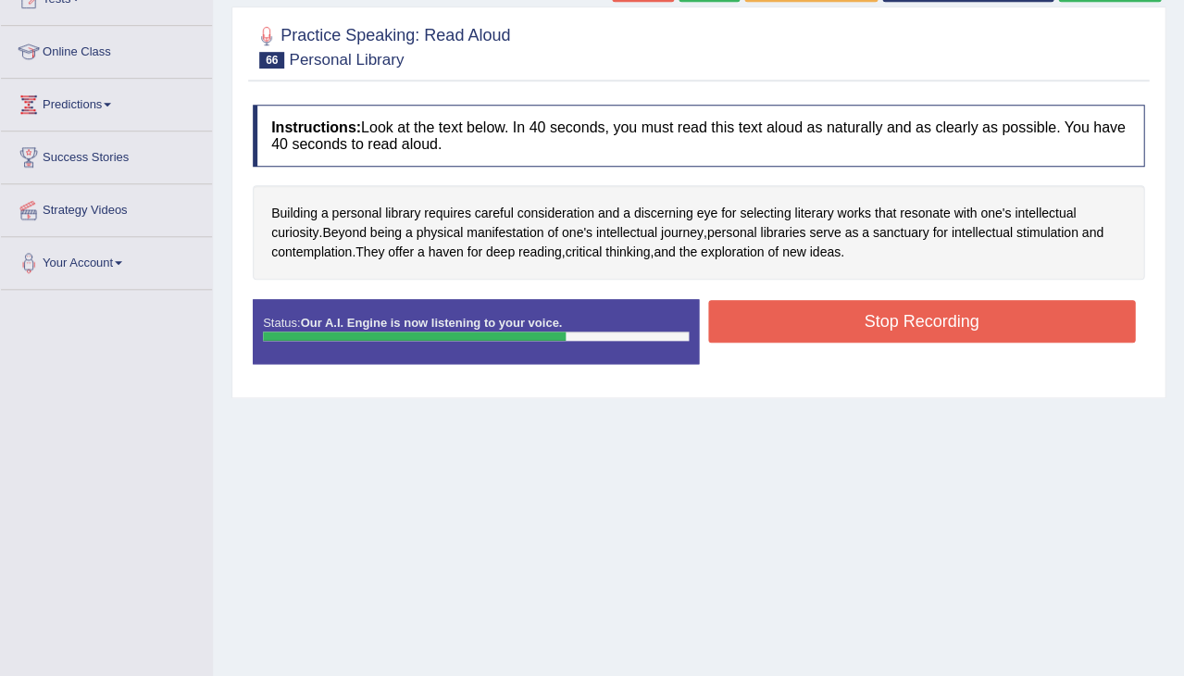
click at [794, 314] on button "Stop Recording" at bounding box center [922, 321] width 428 height 43
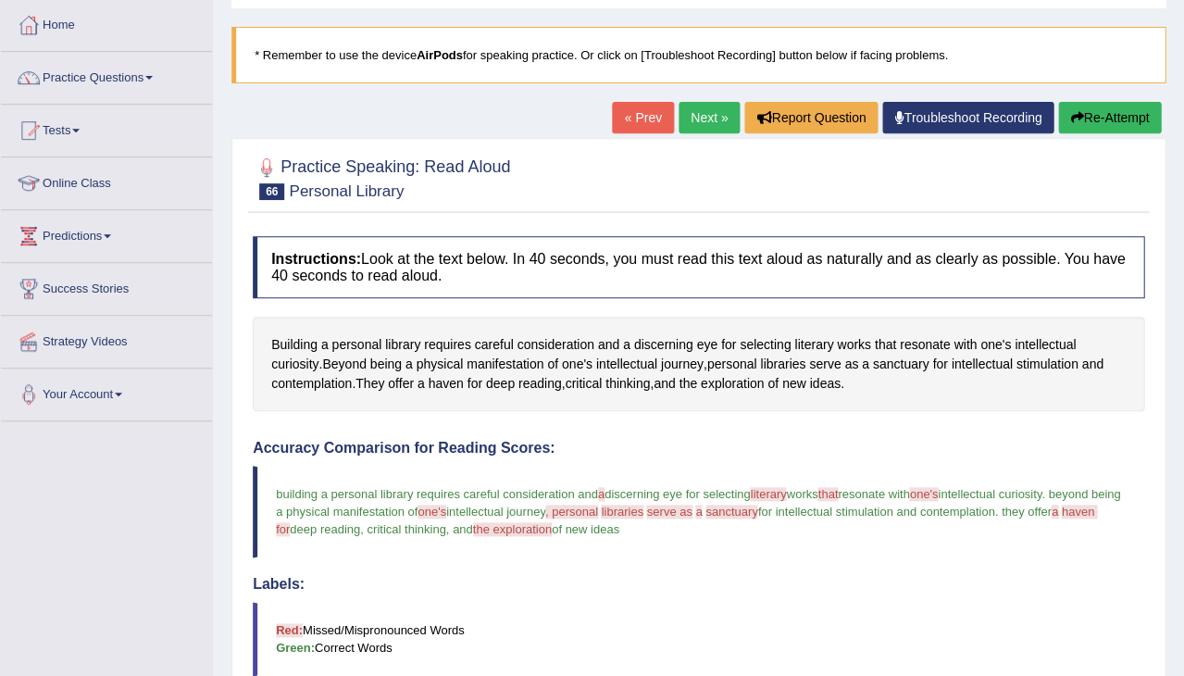
scroll to position [107, 0]
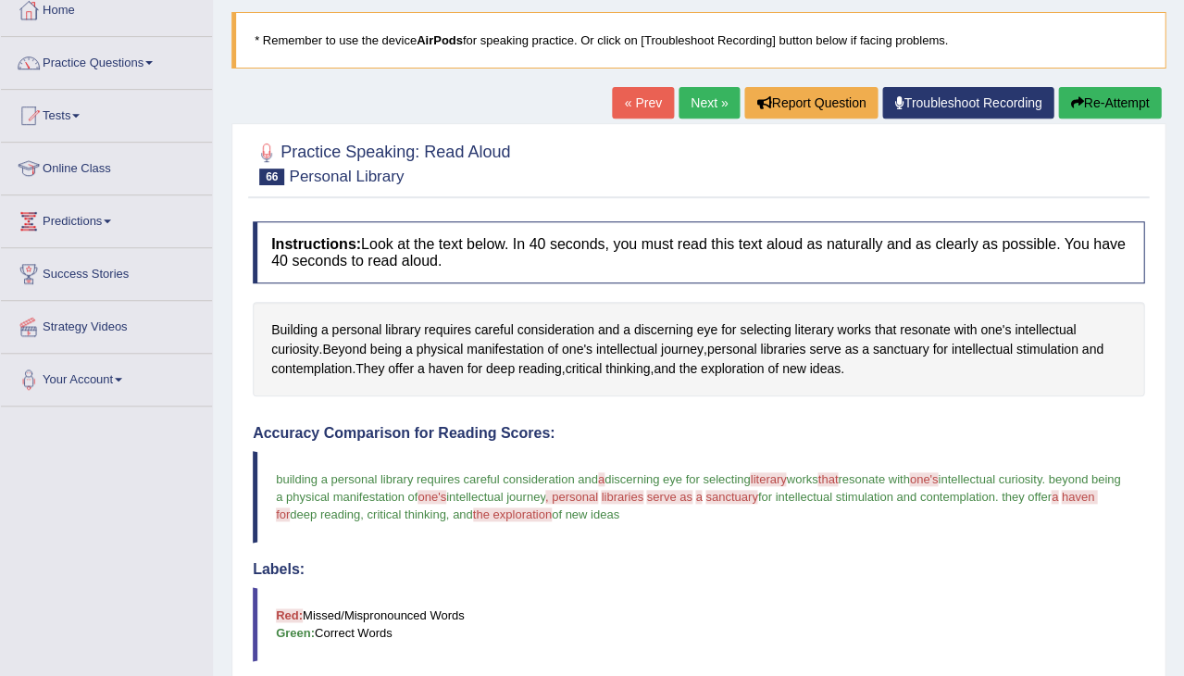
click at [868, 365] on div "Building a personal library requires careful consideration and a discerning eye…" at bounding box center [699, 349] width 892 height 94
click at [691, 97] on link "Next »" at bounding box center [709, 102] width 61 height 31
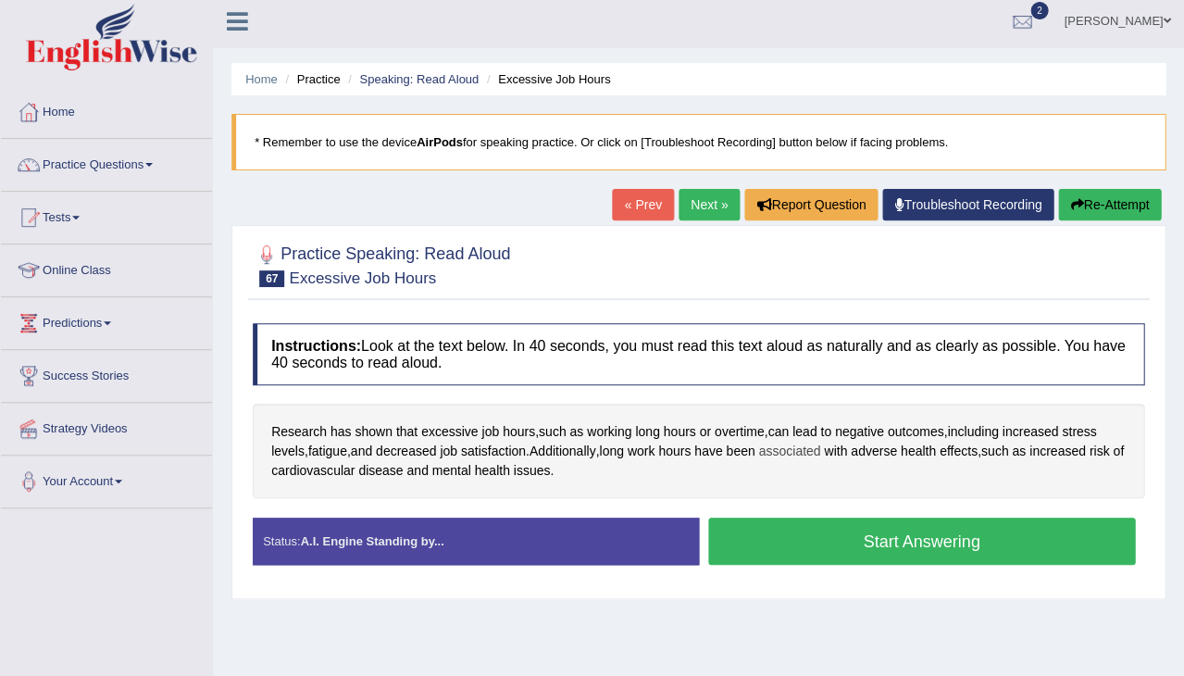
scroll to position [4, 0]
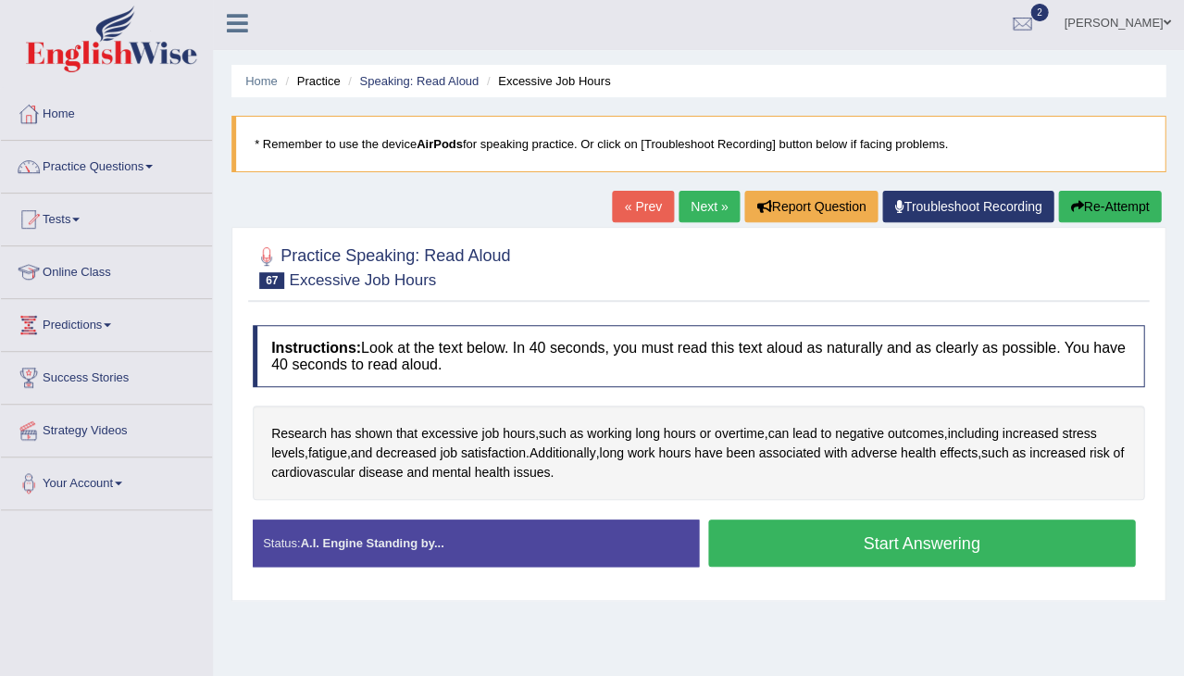
click at [813, 541] on button "Start Answering" at bounding box center [922, 542] width 428 height 47
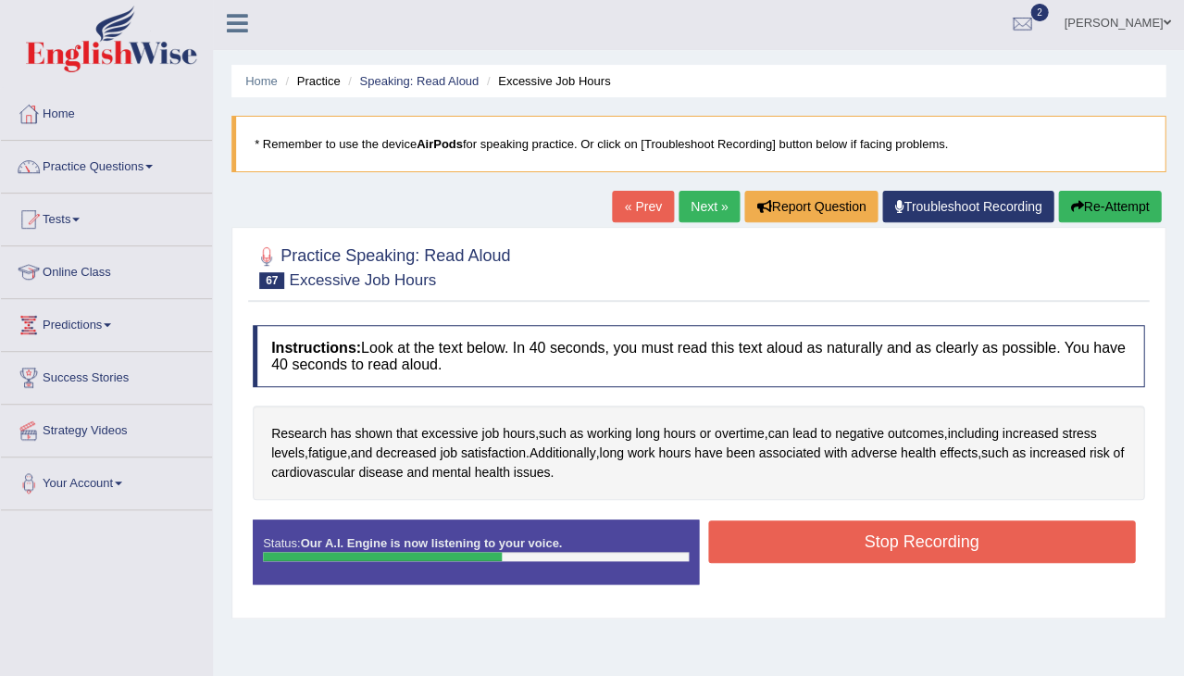
click at [831, 544] on button "Stop Recording" at bounding box center [922, 541] width 428 height 43
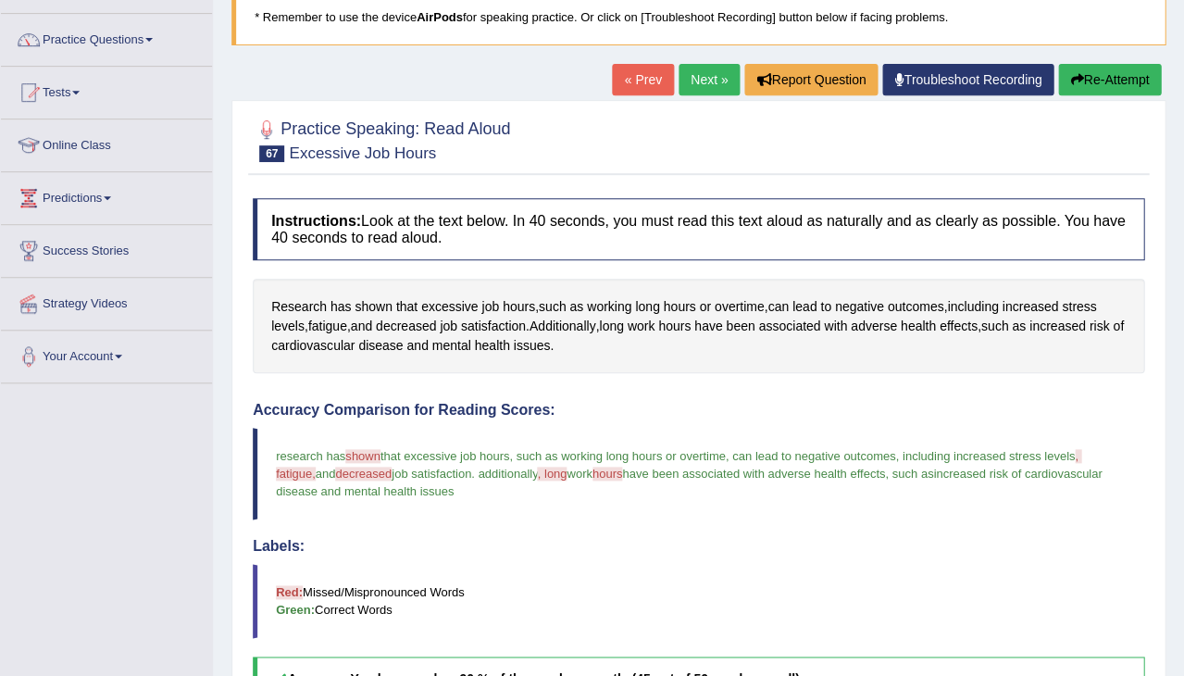
scroll to position [111, 0]
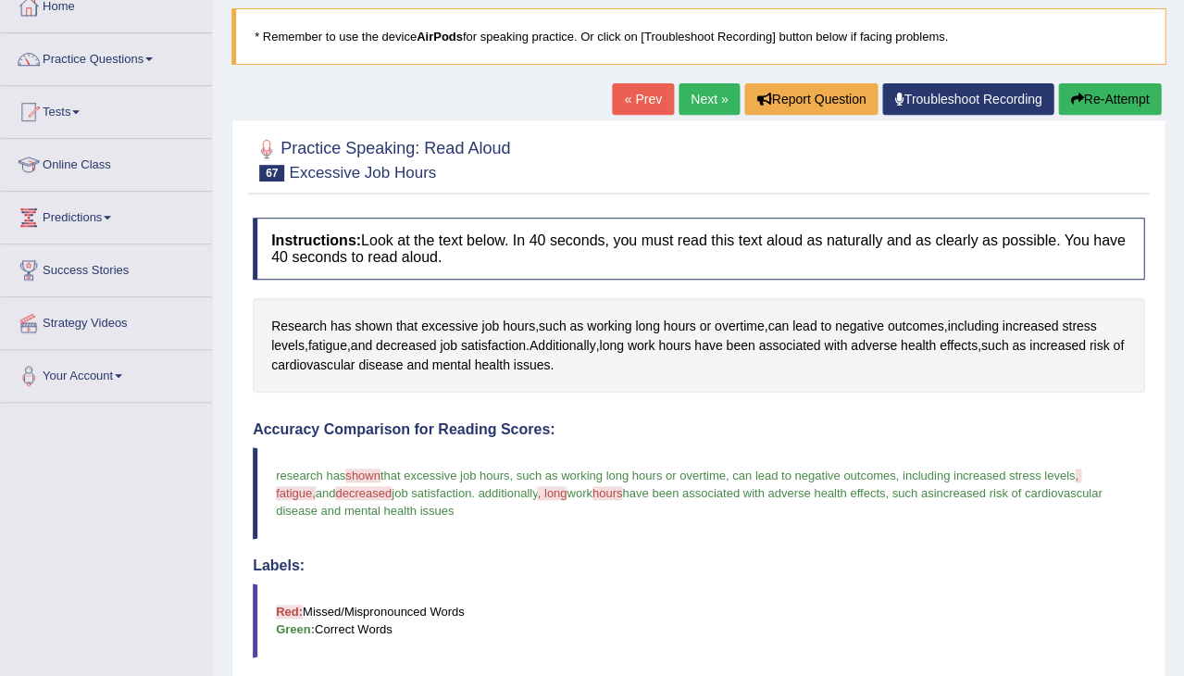
click at [702, 93] on link "Next »" at bounding box center [709, 98] width 61 height 31
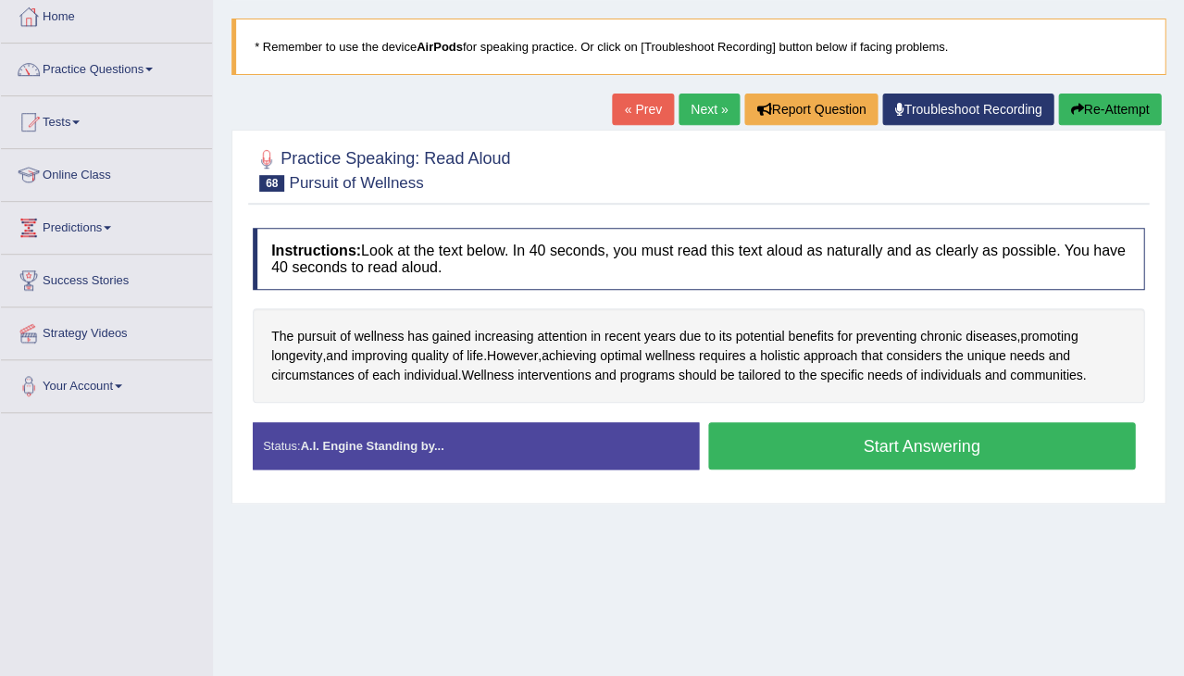
scroll to position [108, 0]
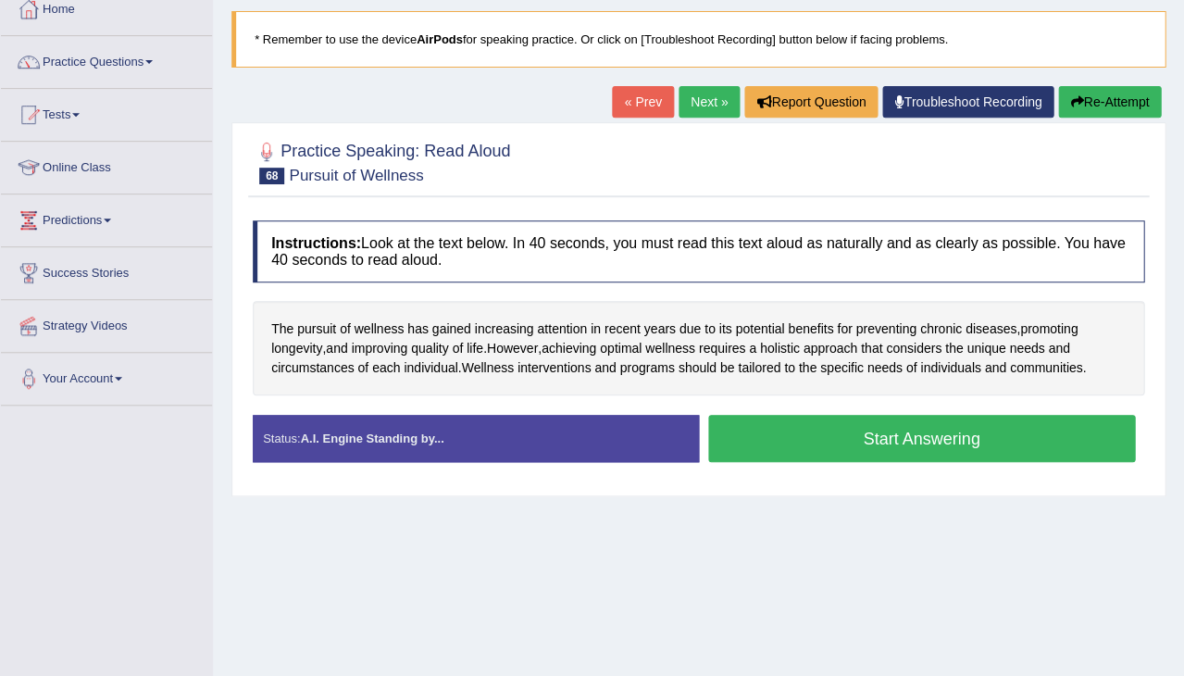
click at [815, 442] on button "Start Answering" at bounding box center [922, 438] width 428 height 47
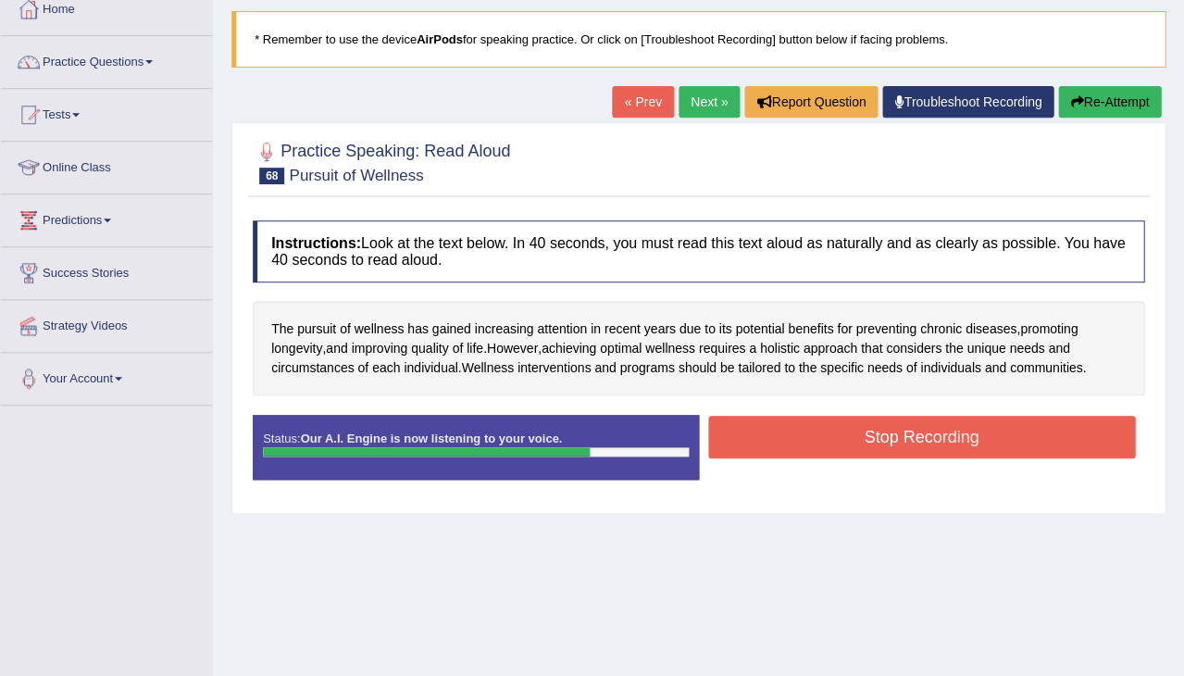
click at [947, 427] on button "Stop Recording" at bounding box center [922, 437] width 428 height 43
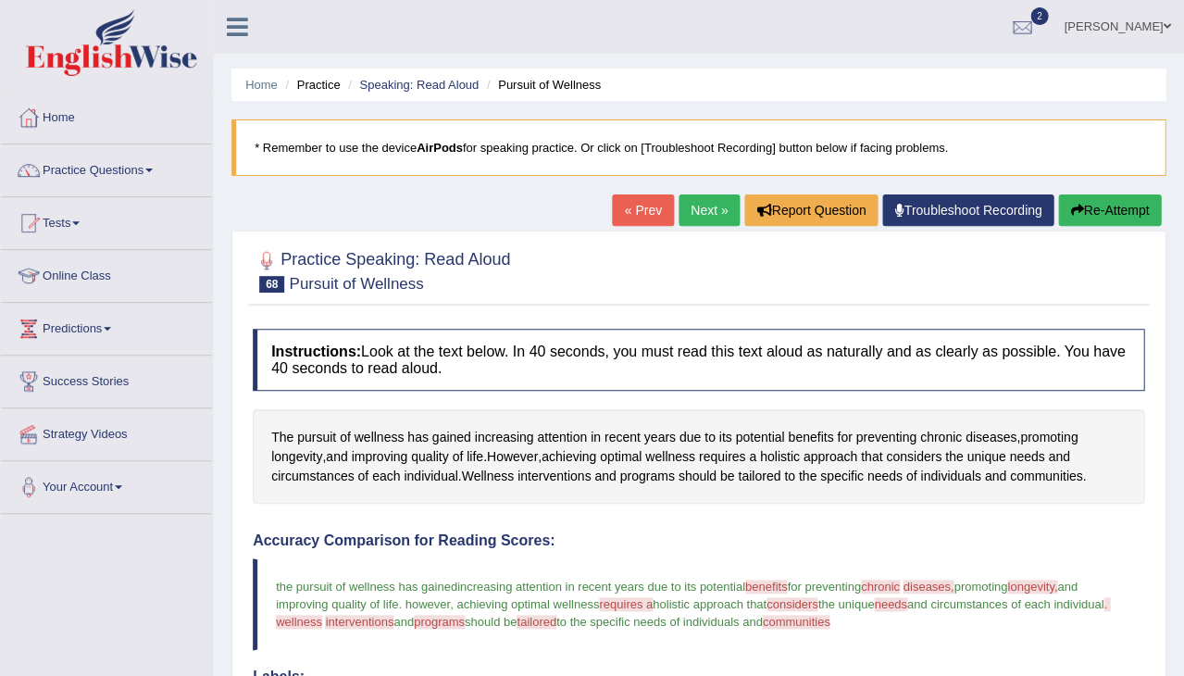
scroll to position [0, 0]
click at [154, 170] on link "Practice Questions" at bounding box center [106, 167] width 211 height 46
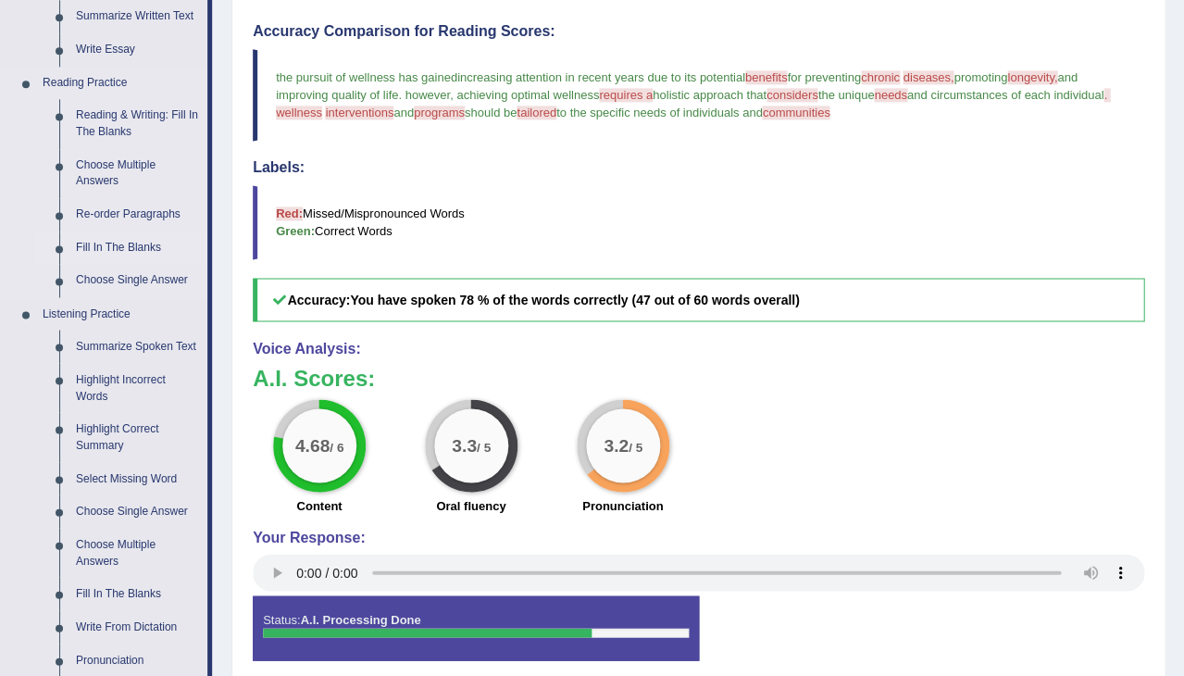
scroll to position [510, 0]
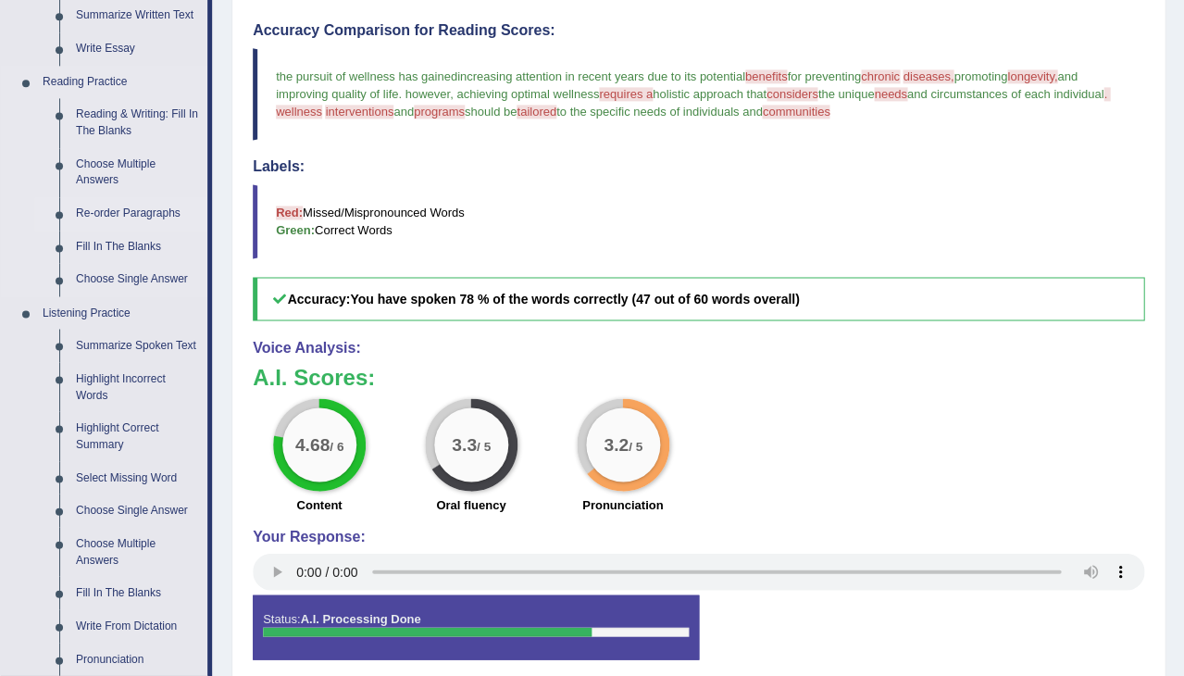
click at [155, 204] on link "Re-order Paragraphs" at bounding box center [138, 213] width 140 height 33
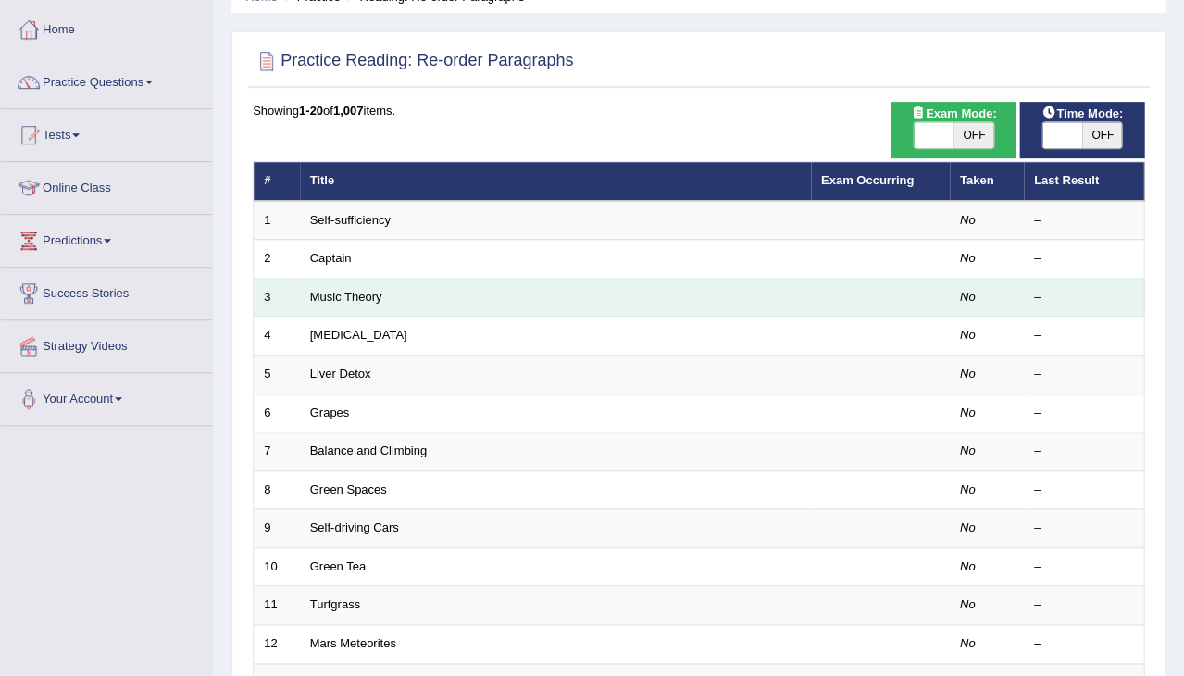
scroll to position [87, 0]
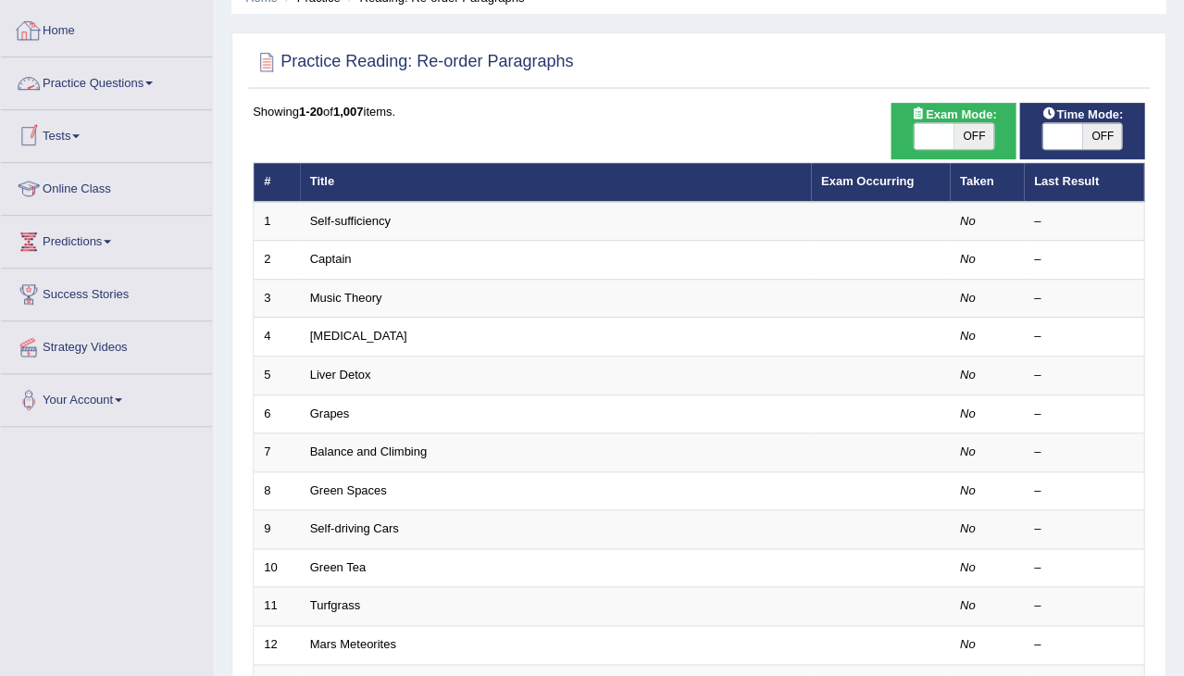
click at [61, 26] on link "Home" at bounding box center [106, 28] width 211 height 46
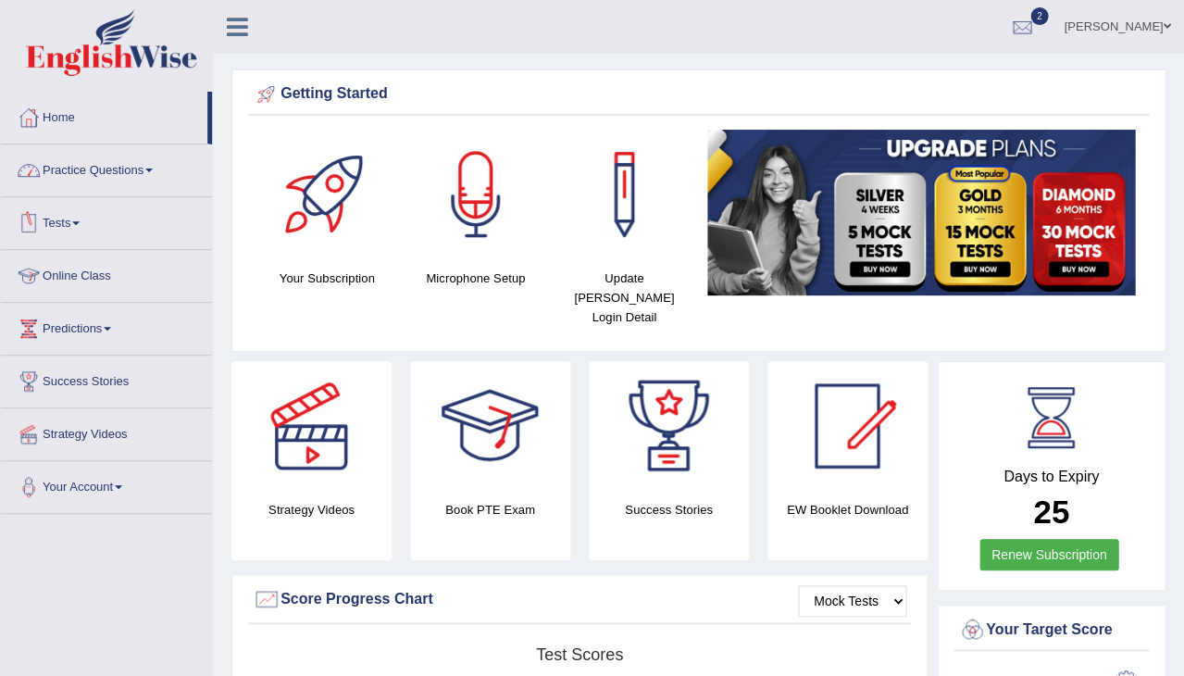
click at [153, 169] on span at bounding box center [148, 171] width 7 height 4
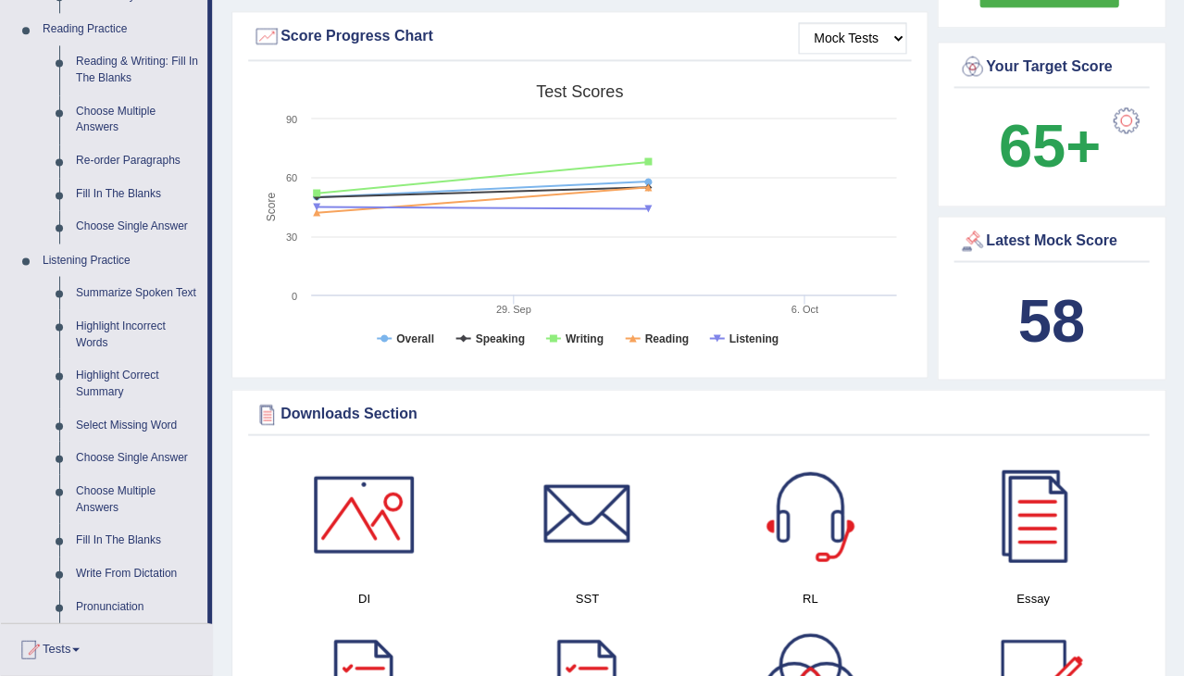
scroll to position [568, 0]
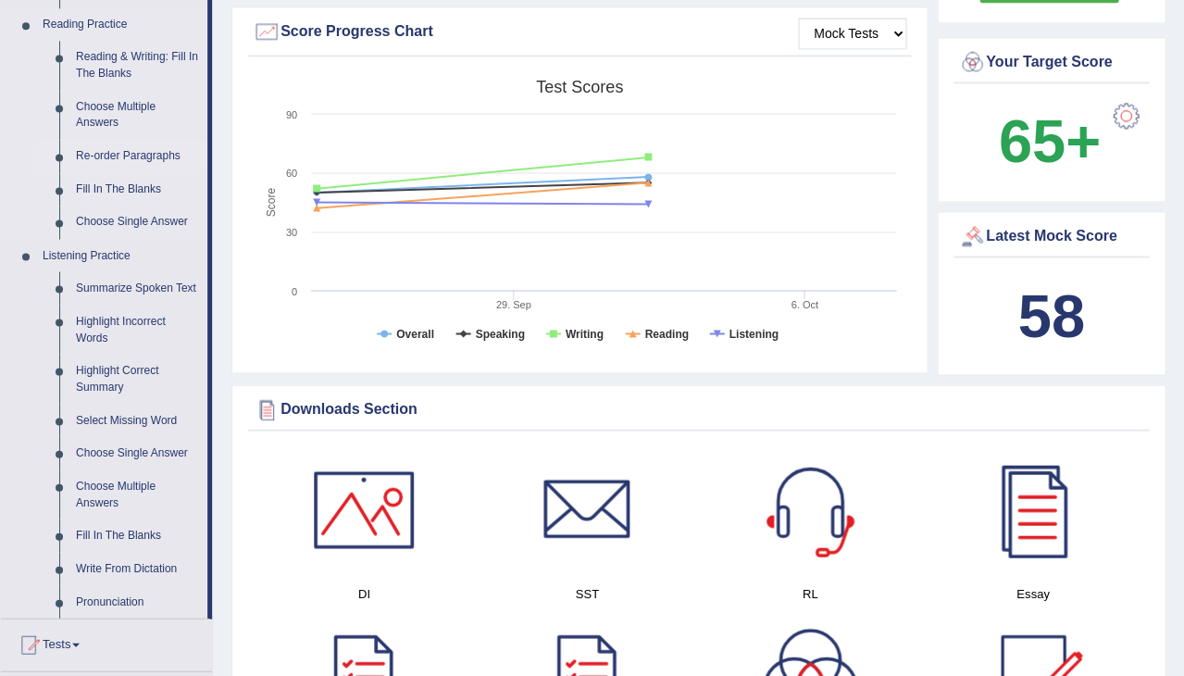
click at [135, 149] on link "Re-order Paragraphs" at bounding box center [138, 156] width 140 height 33
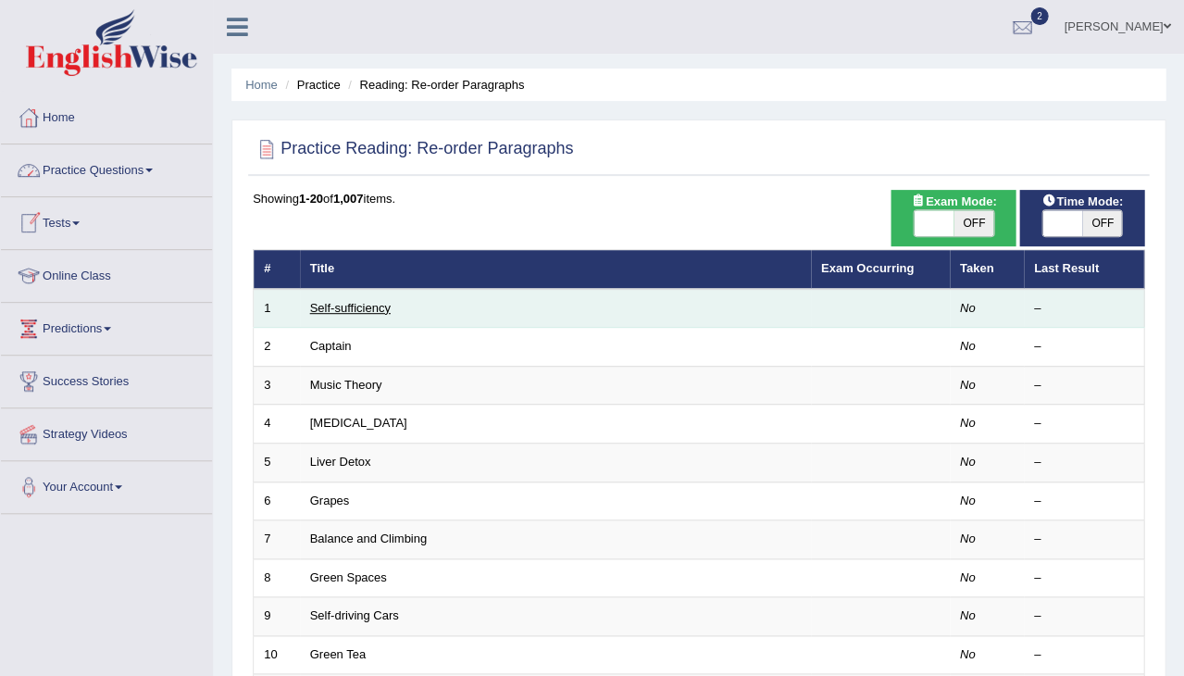
click at [318, 301] on link "Self-sufficiency" at bounding box center [350, 308] width 81 height 14
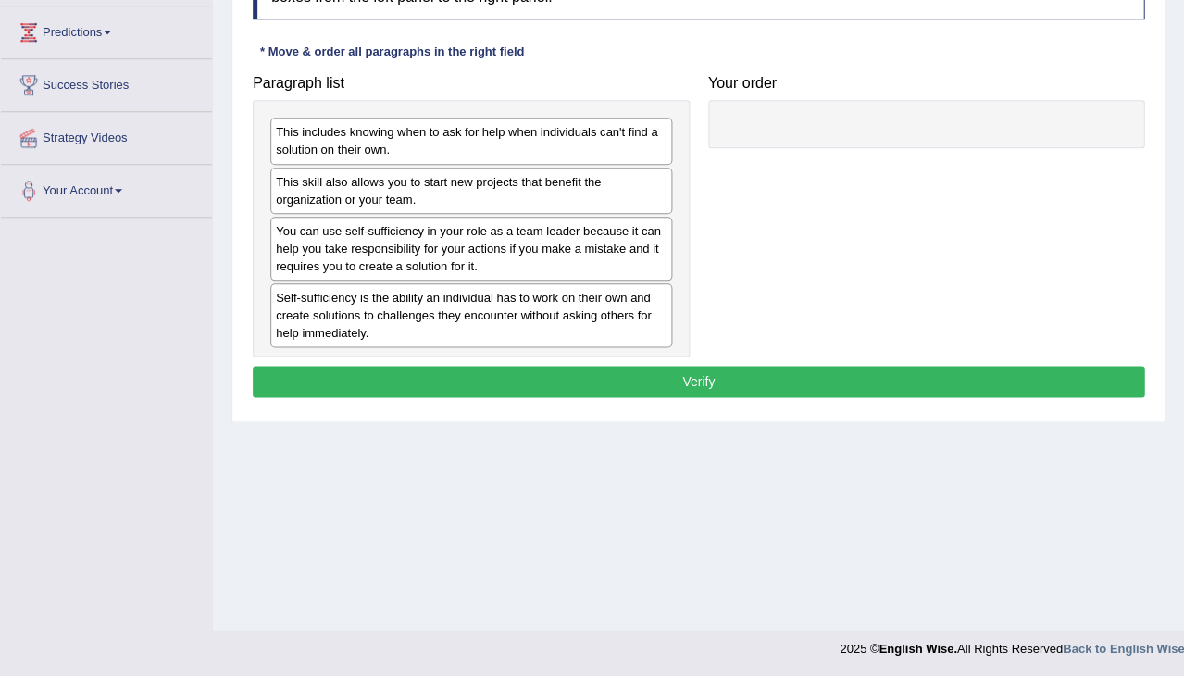
scroll to position [296, 0]
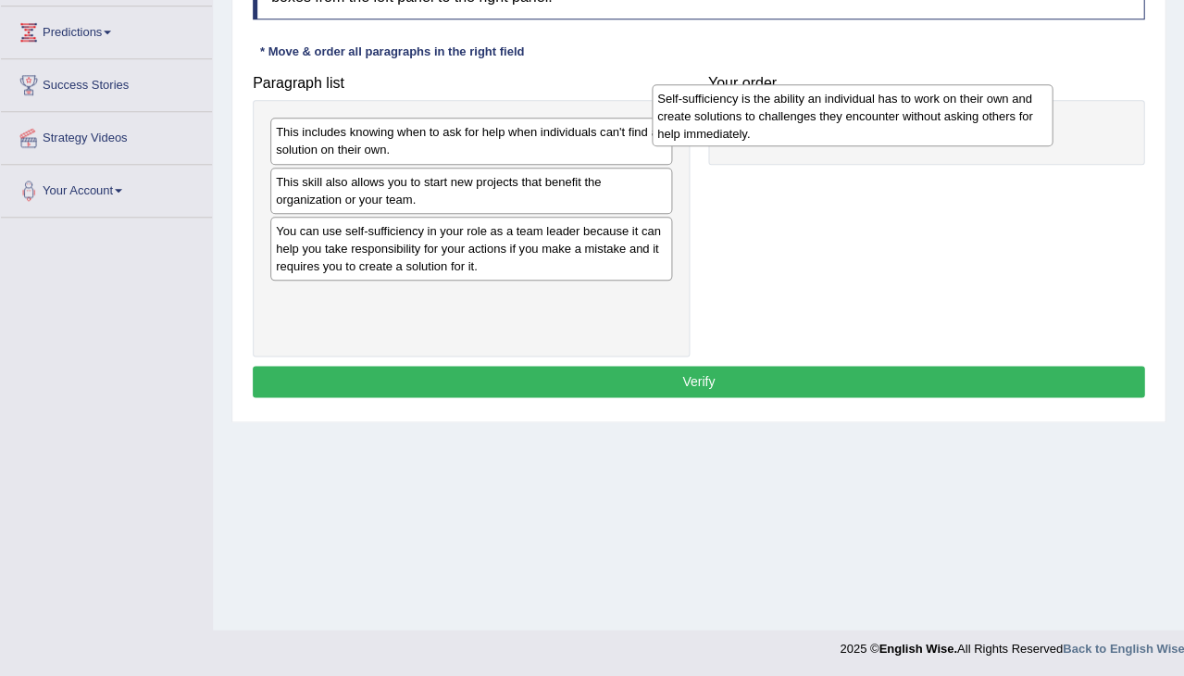
drag, startPoint x: 374, startPoint y: 311, endPoint x: 757, endPoint y: 122, distance: 426.5
click at [757, 122] on div "Self-sufficiency is the ability an individual has to work on their own and crea…" at bounding box center [853, 115] width 402 height 62
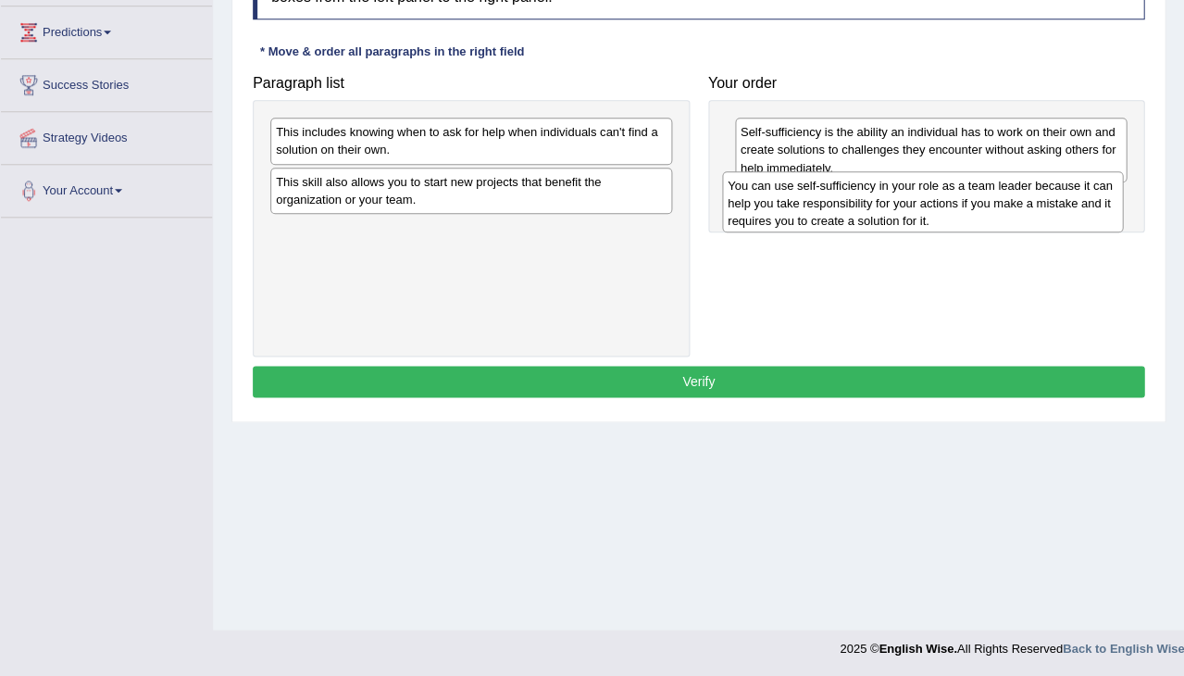
drag, startPoint x: 436, startPoint y: 244, endPoint x: 890, endPoint y: 201, distance: 455.7
click at [889, 201] on div "You can use self-sufficiency in your role as a team leader because it can help …" at bounding box center [923, 202] width 402 height 62
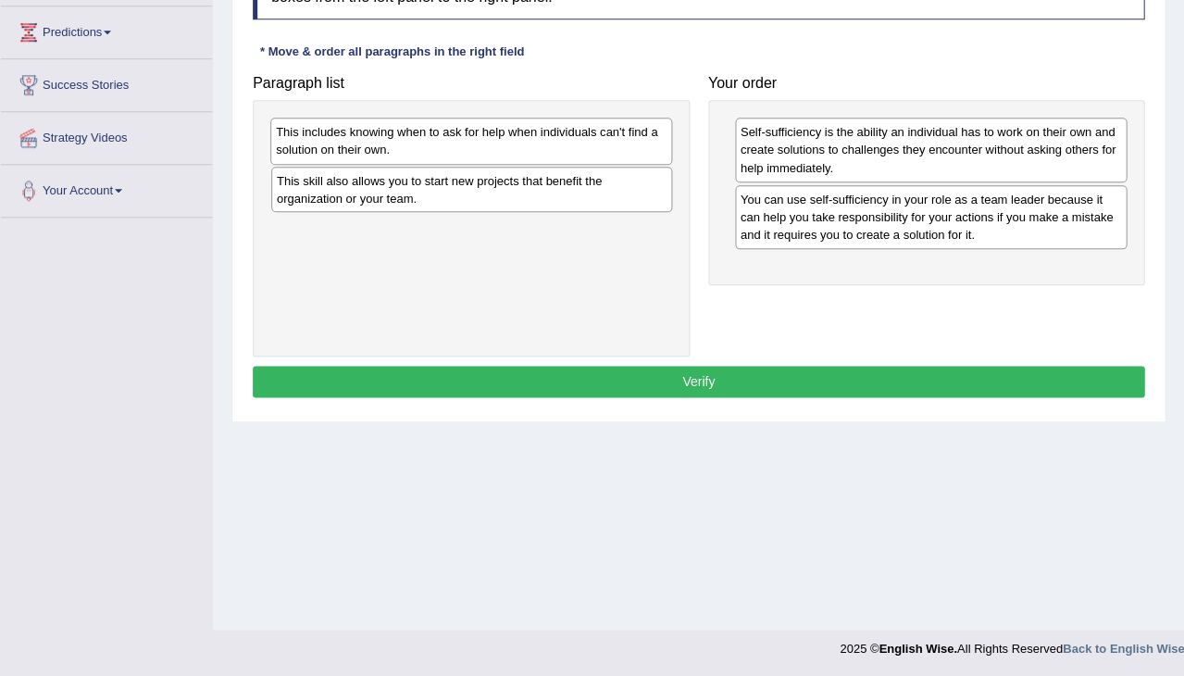
click at [419, 186] on div "This skill also allows you to start new projects that benefit the organization …" at bounding box center [472, 189] width 402 height 44
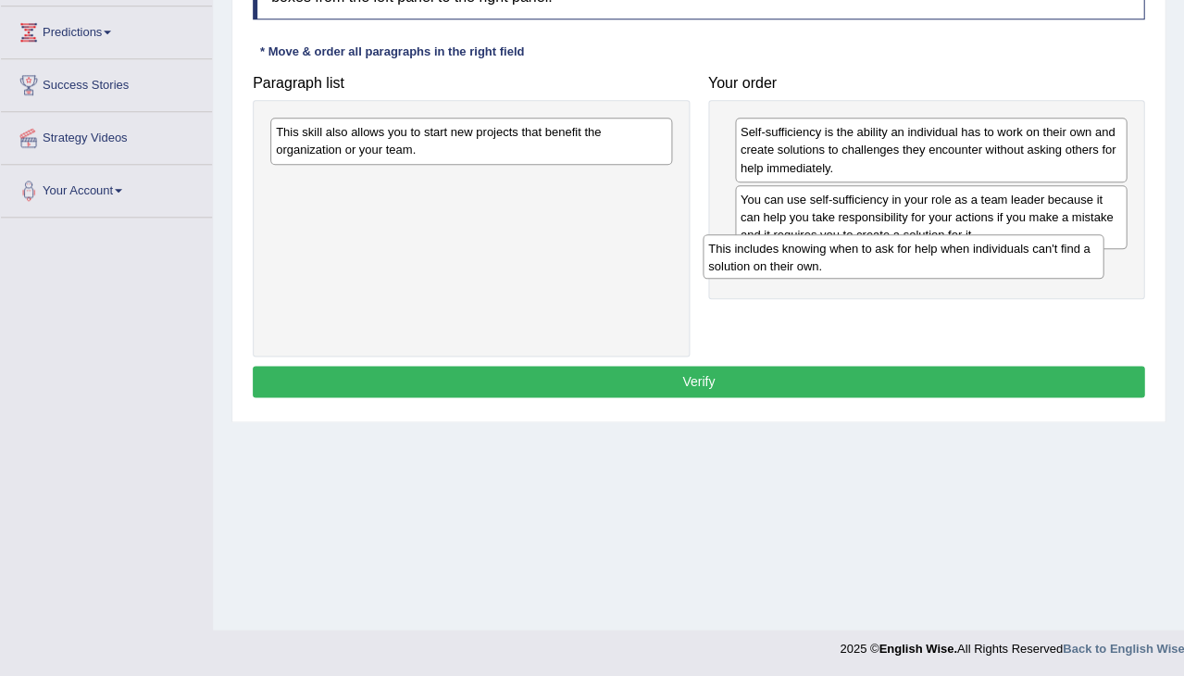
drag, startPoint x: 432, startPoint y: 140, endPoint x: 864, endPoint y: 254, distance: 446.3
click at [864, 255] on div "This includes knowing when to ask for help when individuals can't find a soluti…" at bounding box center [904, 256] width 402 height 44
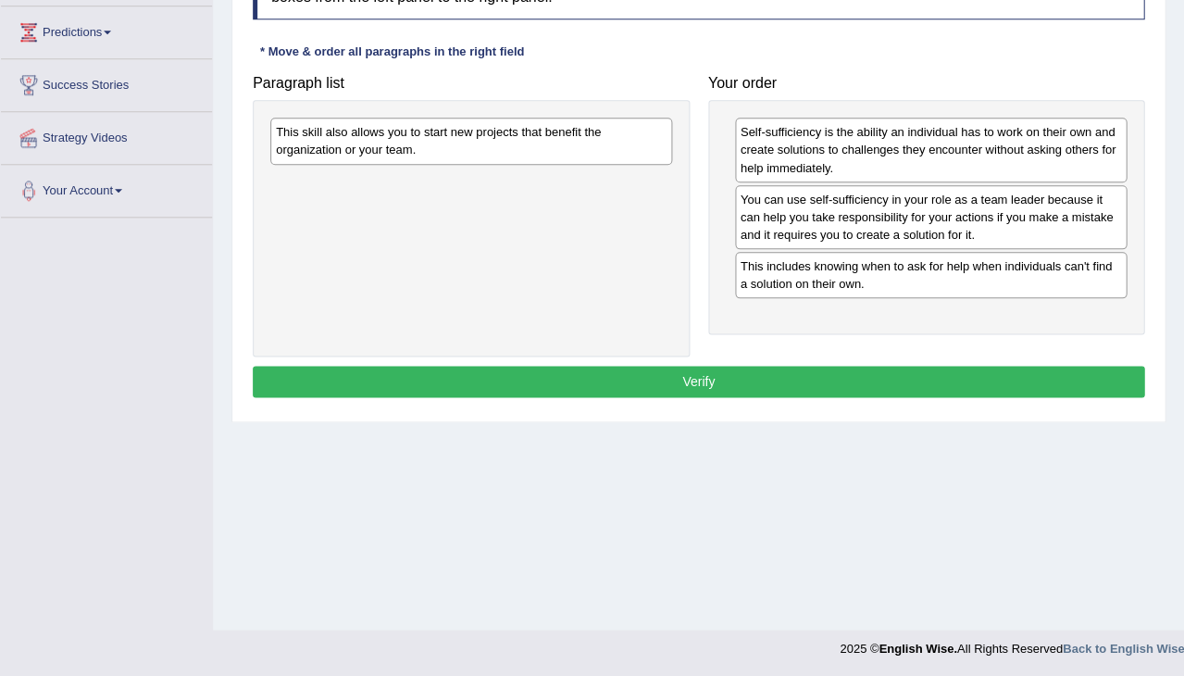
click at [456, 144] on div "This skill also allows you to start new projects that benefit the organization …" at bounding box center [471, 141] width 402 height 46
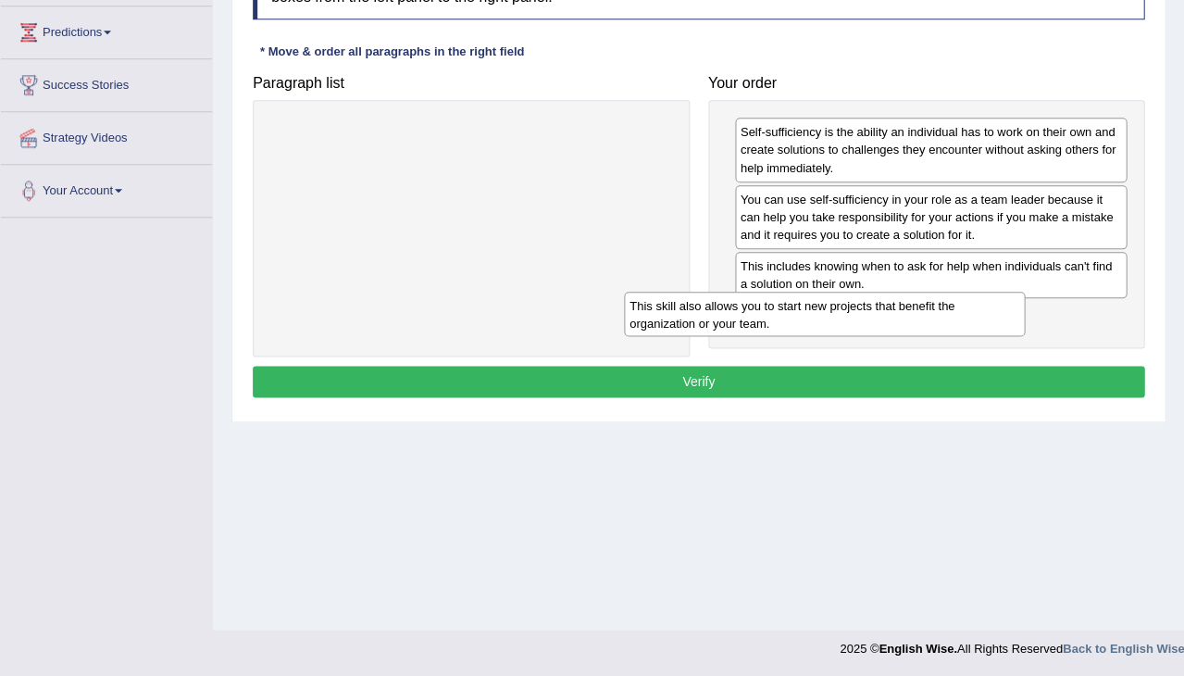
drag, startPoint x: 456, startPoint y: 144, endPoint x: 857, endPoint y: 315, distance: 435.7
click at [856, 315] on div "This skill also allows you to start new projects that benefit the organization …" at bounding box center [825, 314] width 402 height 44
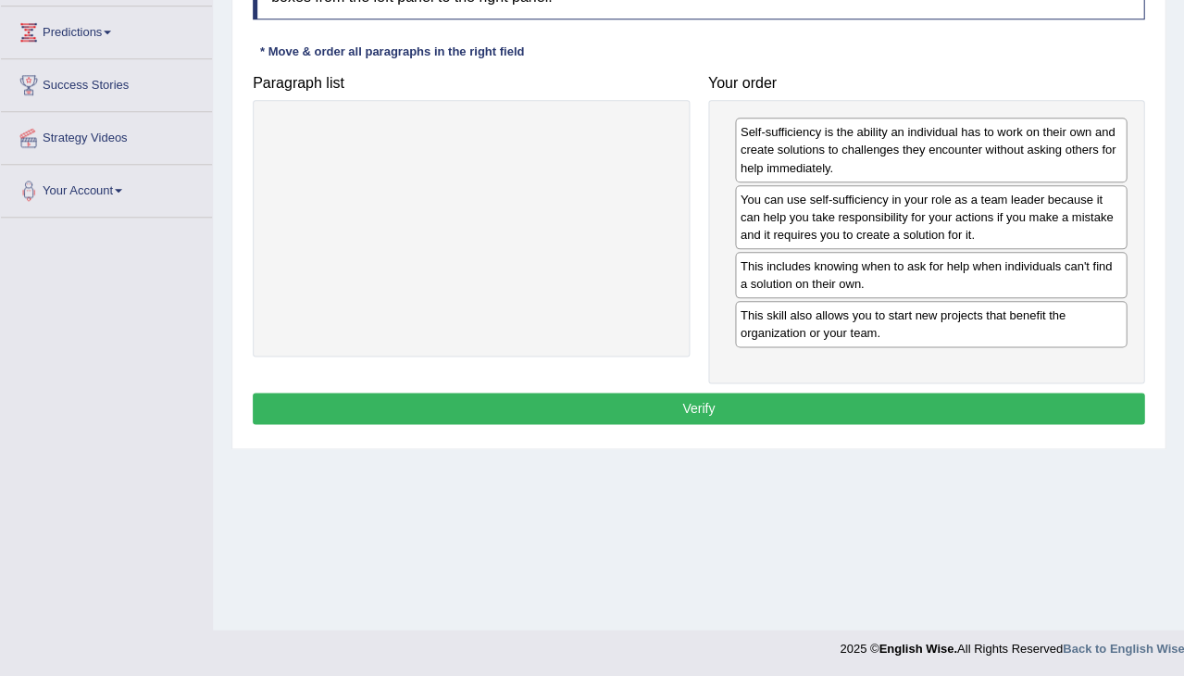
click at [810, 396] on button "Verify" at bounding box center [699, 408] width 892 height 31
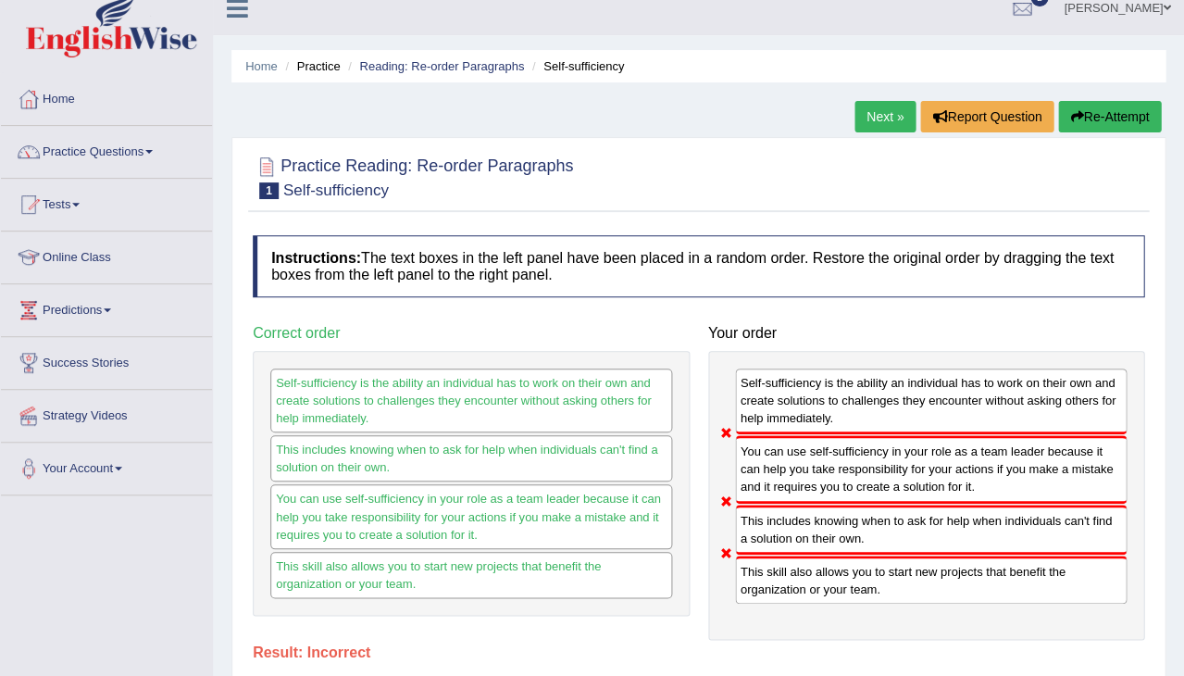
scroll to position [14, 0]
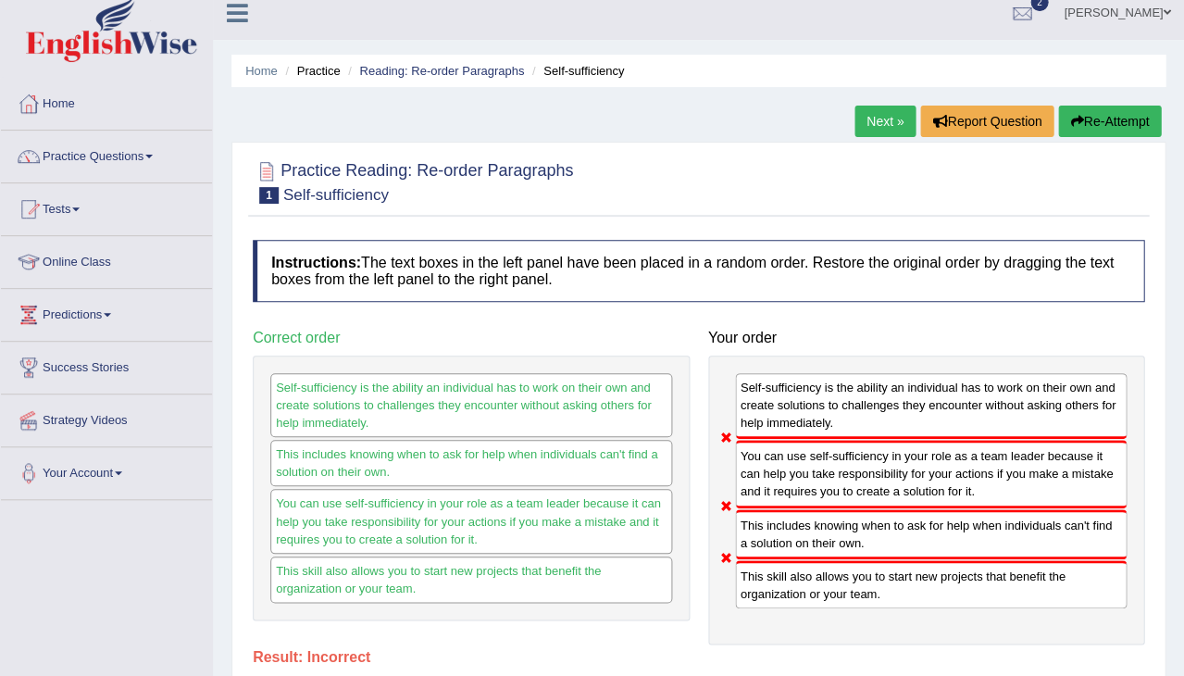
click at [1121, 119] on button "Re-Attempt" at bounding box center [1109, 121] width 103 height 31
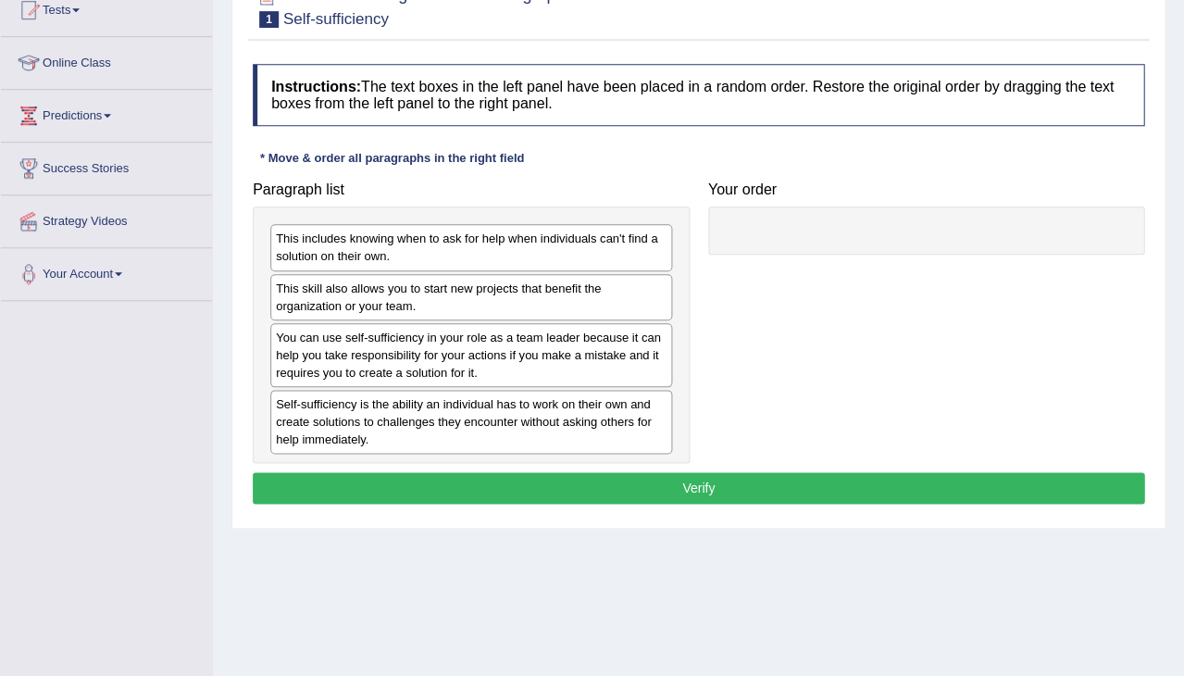
scroll to position [242, 0]
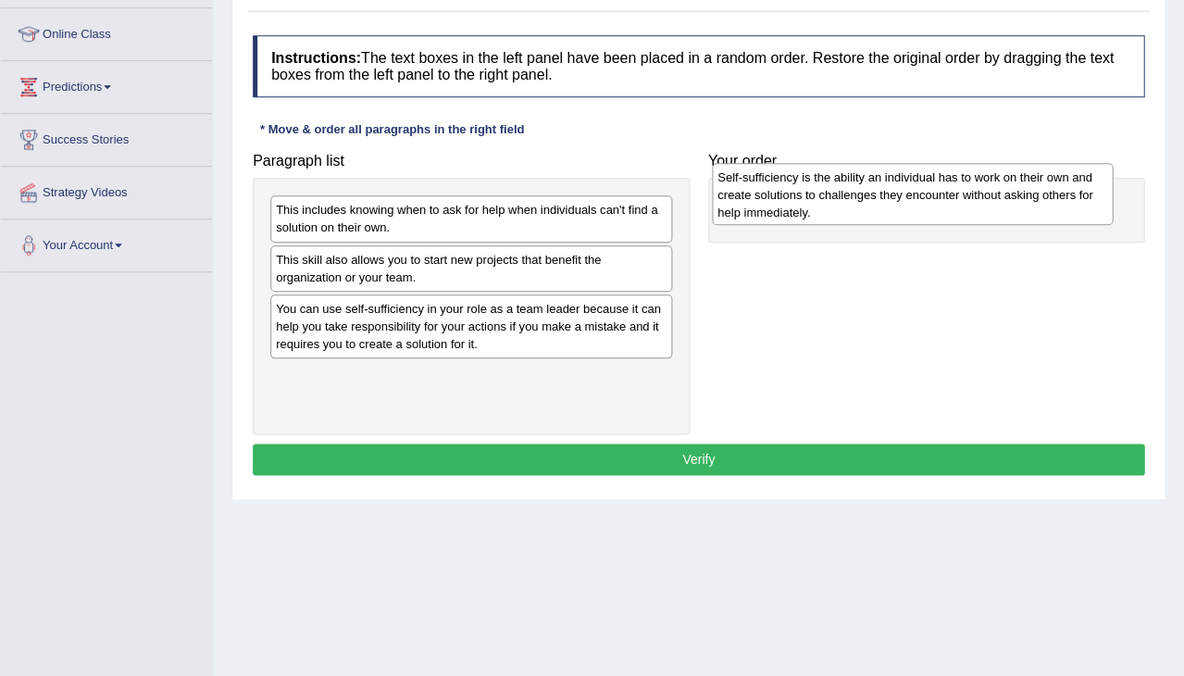
drag, startPoint x: 416, startPoint y: 384, endPoint x: 857, endPoint y: 192, distance: 481.0
click at [857, 192] on div "Self-sufficiency is the ability an individual has to work on their own and crea…" at bounding box center [913, 194] width 402 height 62
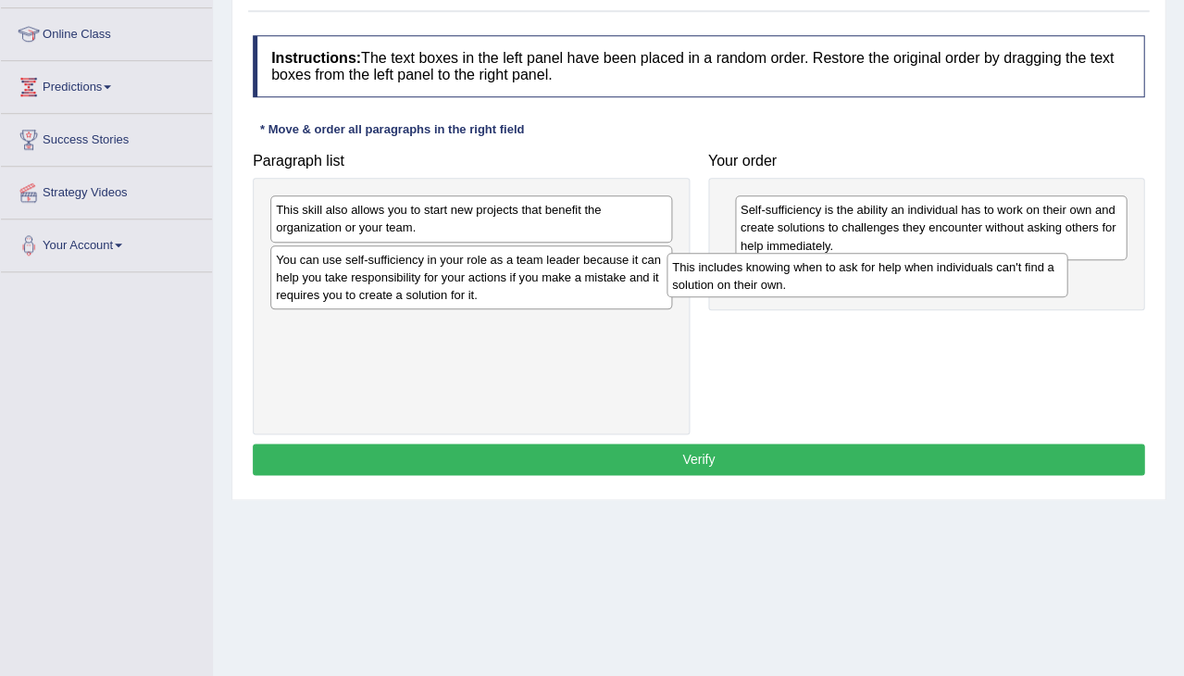
drag, startPoint x: 493, startPoint y: 219, endPoint x: 888, endPoint y: 276, distance: 399.4
click at [888, 276] on div "This includes knowing when to ask for help when individuals can't find a soluti…" at bounding box center [868, 275] width 402 height 44
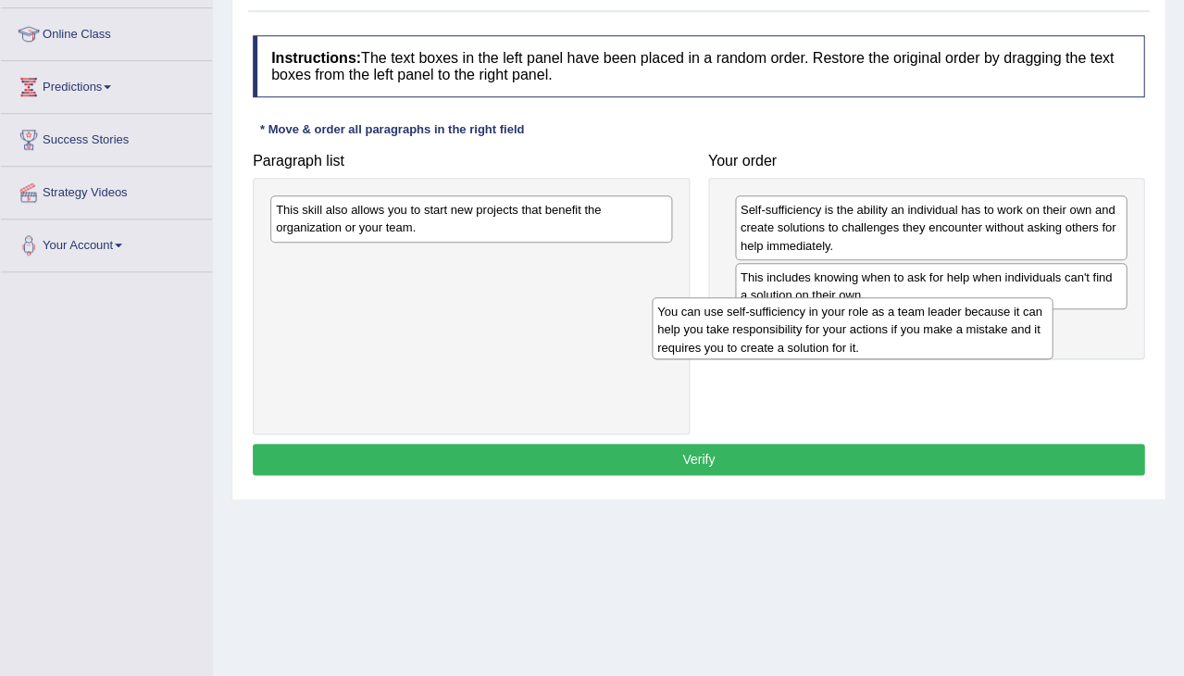
drag, startPoint x: 508, startPoint y: 266, endPoint x: 890, endPoint y: 320, distance: 385.4
click at [890, 320] on div "You can use self-sufficiency in your role as a team leader because it can help …" at bounding box center [853, 328] width 402 height 62
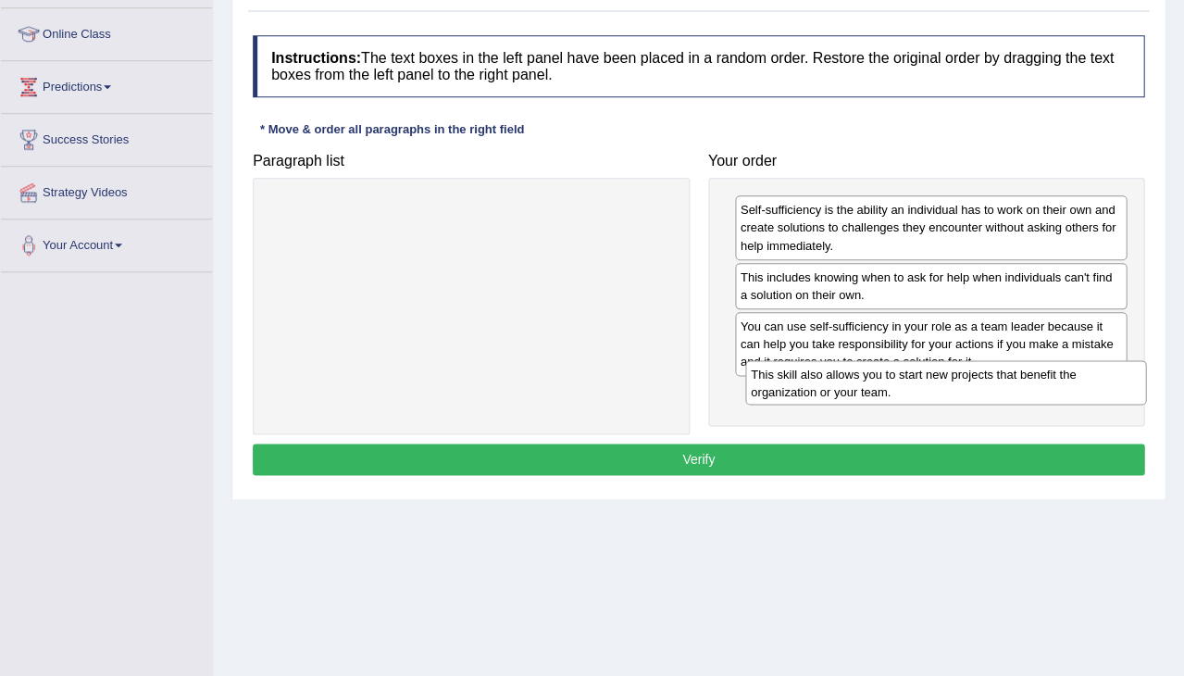
drag, startPoint x: 538, startPoint y: 217, endPoint x: 1012, endPoint y: 381, distance: 501.6
click at [1012, 381] on div "This skill also allows you to start new projects that benefit the organization …" at bounding box center [946, 382] width 402 height 44
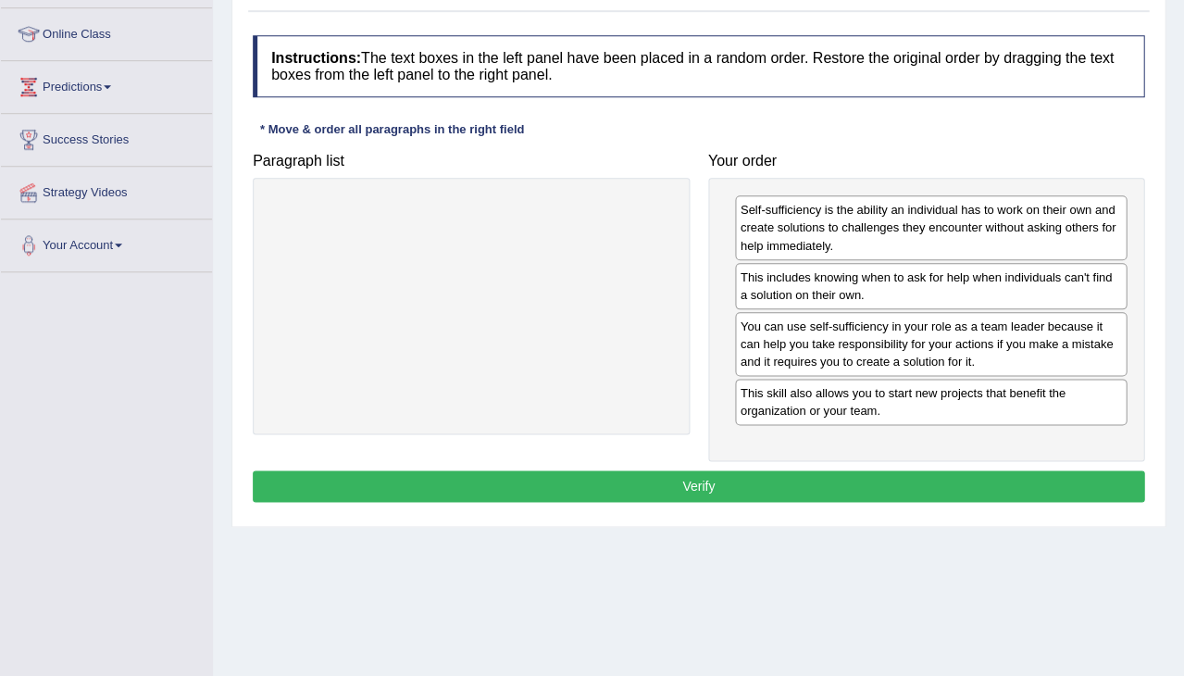
click at [822, 480] on button "Verify" at bounding box center [699, 485] width 892 height 31
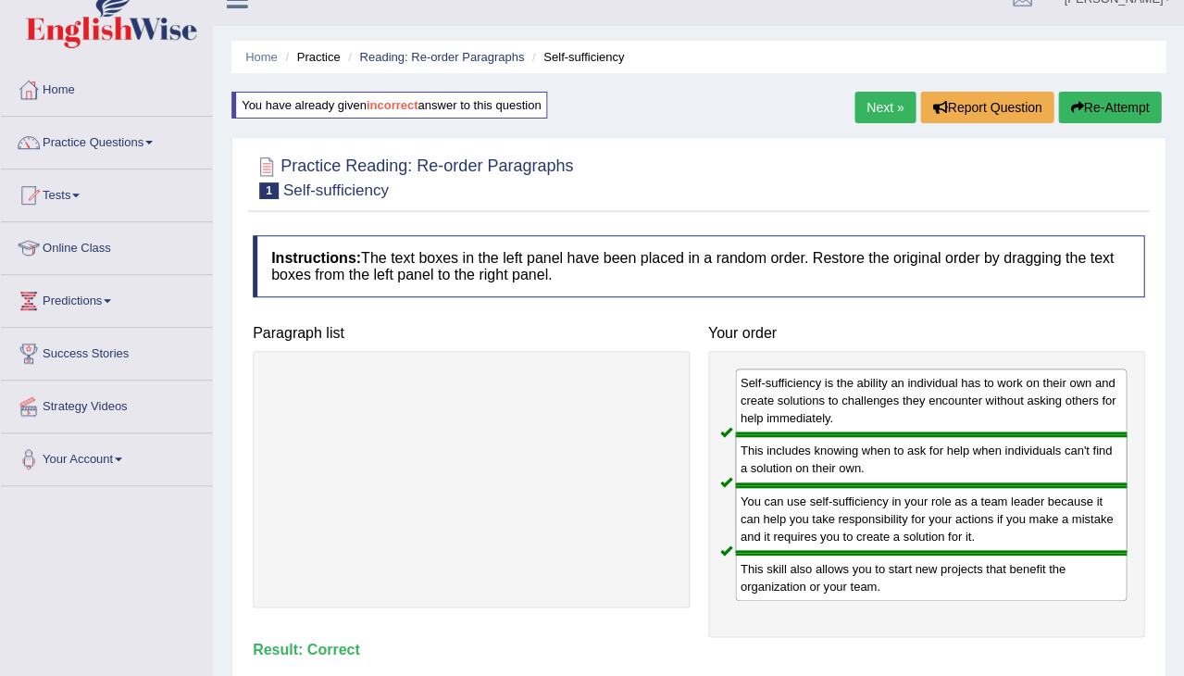
scroll to position [6, 0]
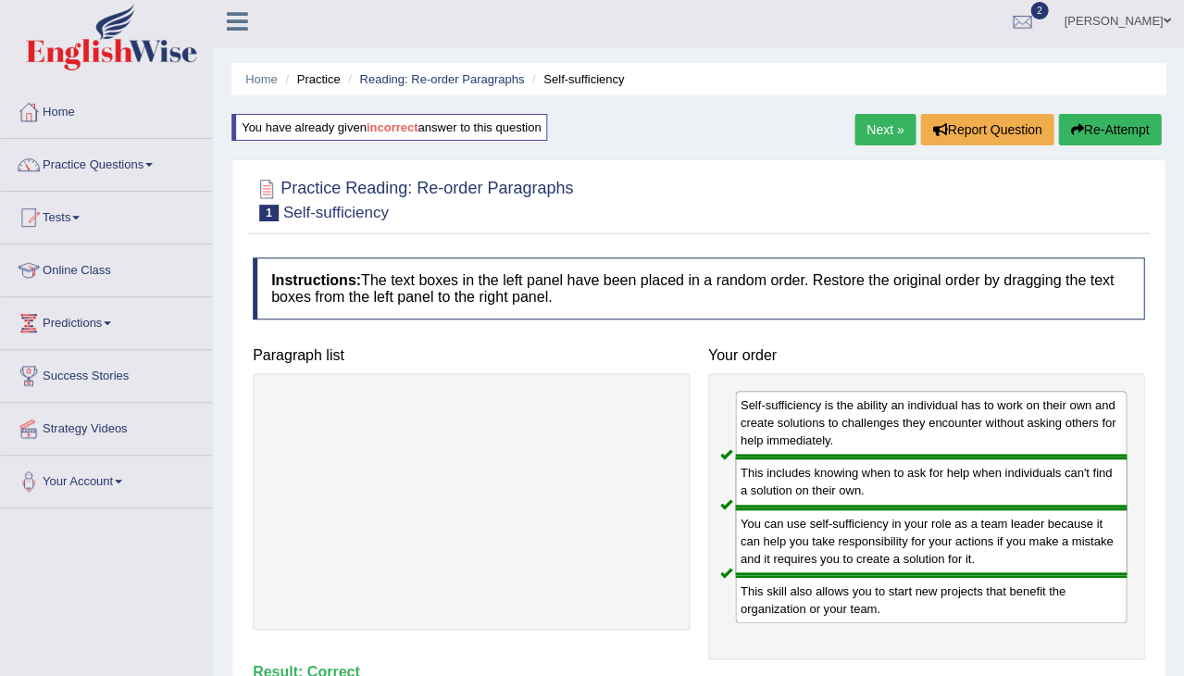
click at [882, 121] on link "Next »" at bounding box center [885, 129] width 61 height 31
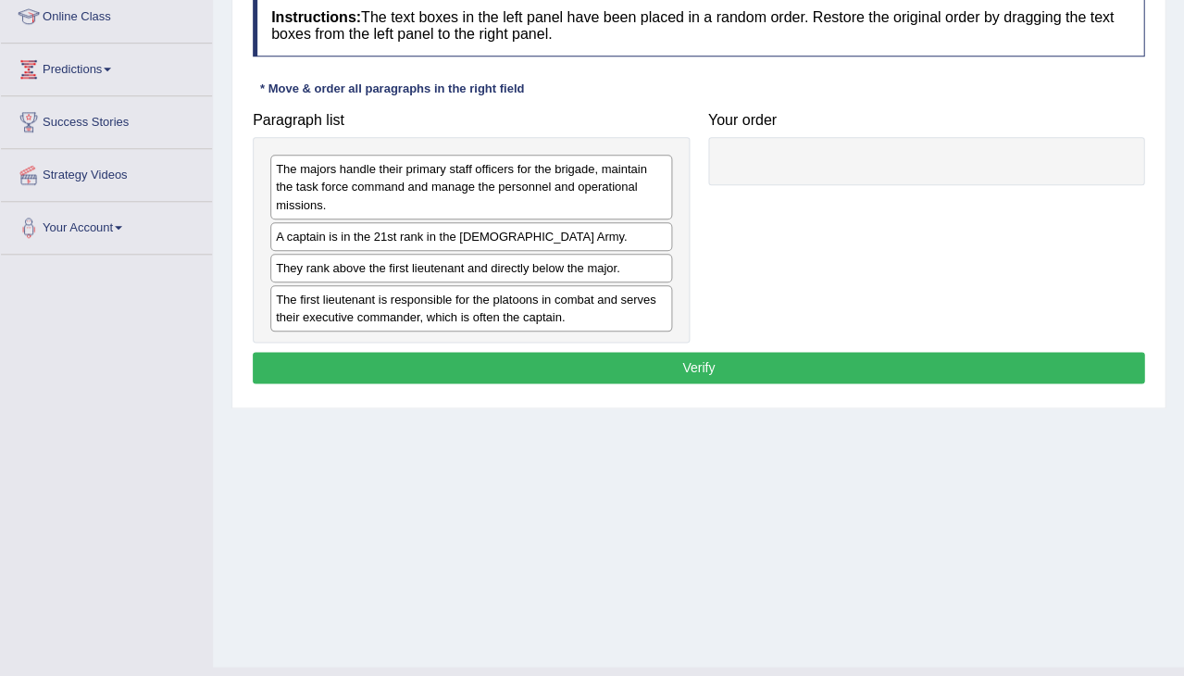
scroll to position [282, 0]
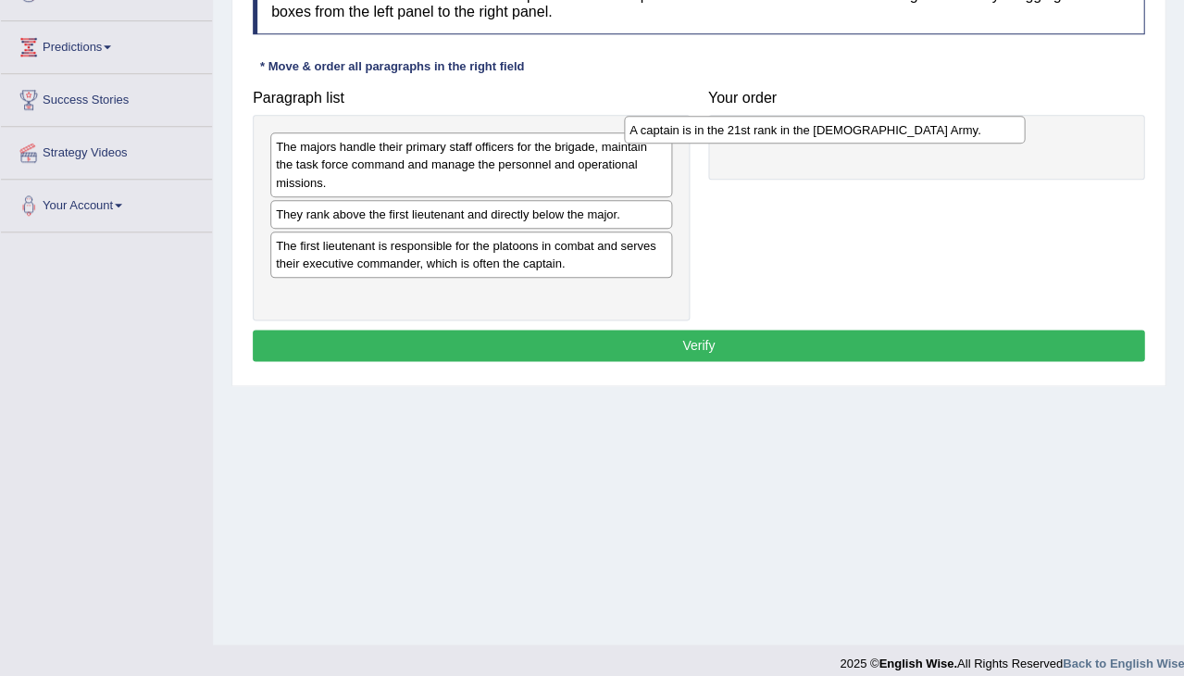
drag, startPoint x: 400, startPoint y: 202, endPoint x: 753, endPoint y: 119, distance: 362.5
click at [753, 119] on div "A captain is in the 21st rank in the [DEMOGRAPHIC_DATA] Army." at bounding box center [825, 130] width 402 height 28
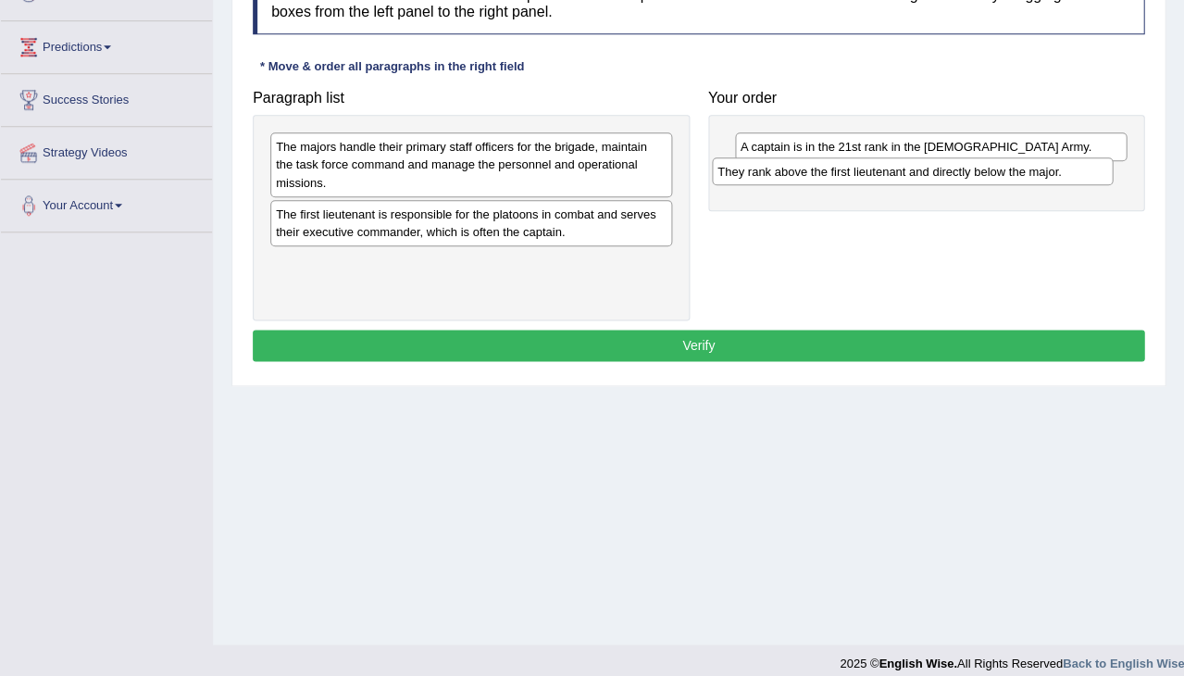
drag, startPoint x: 517, startPoint y: 208, endPoint x: 959, endPoint y: 168, distance: 444.5
click at [958, 167] on div "They rank above the first lieutenant and directly below the major." at bounding box center [913, 171] width 402 height 28
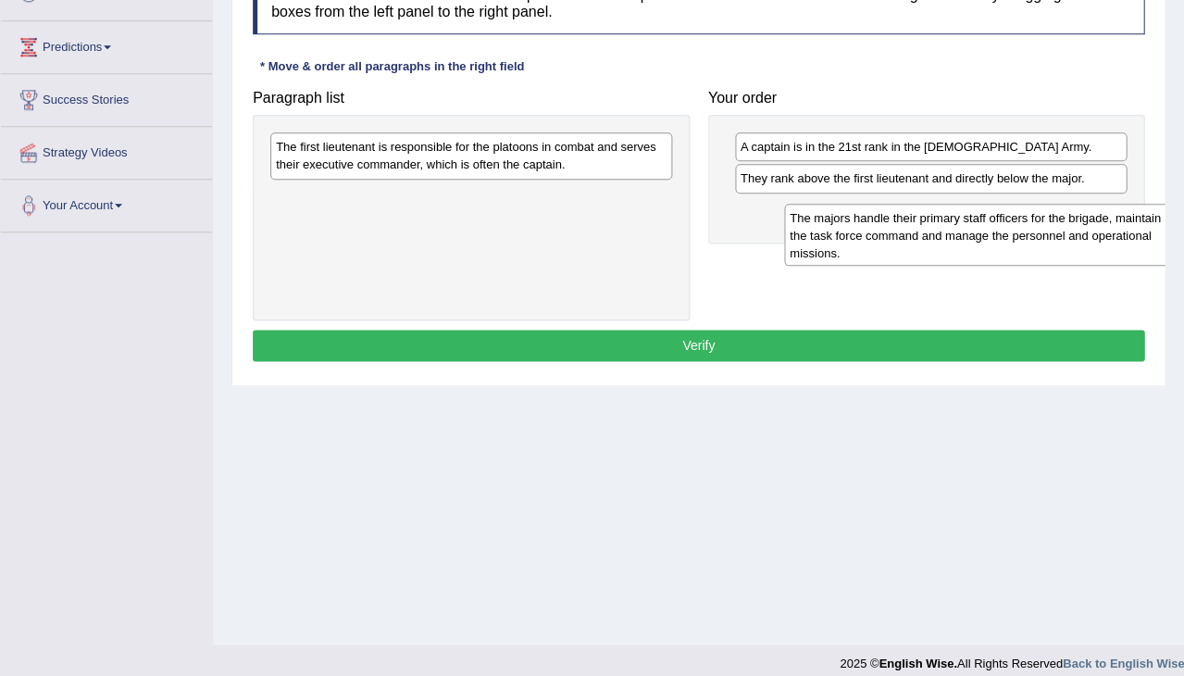
drag, startPoint x: 532, startPoint y: 159, endPoint x: 1038, endPoint y: 226, distance: 510.9
click at [1038, 226] on div "The majors handle their primary staff officers for the brigade, maintain the ta…" at bounding box center [985, 235] width 402 height 62
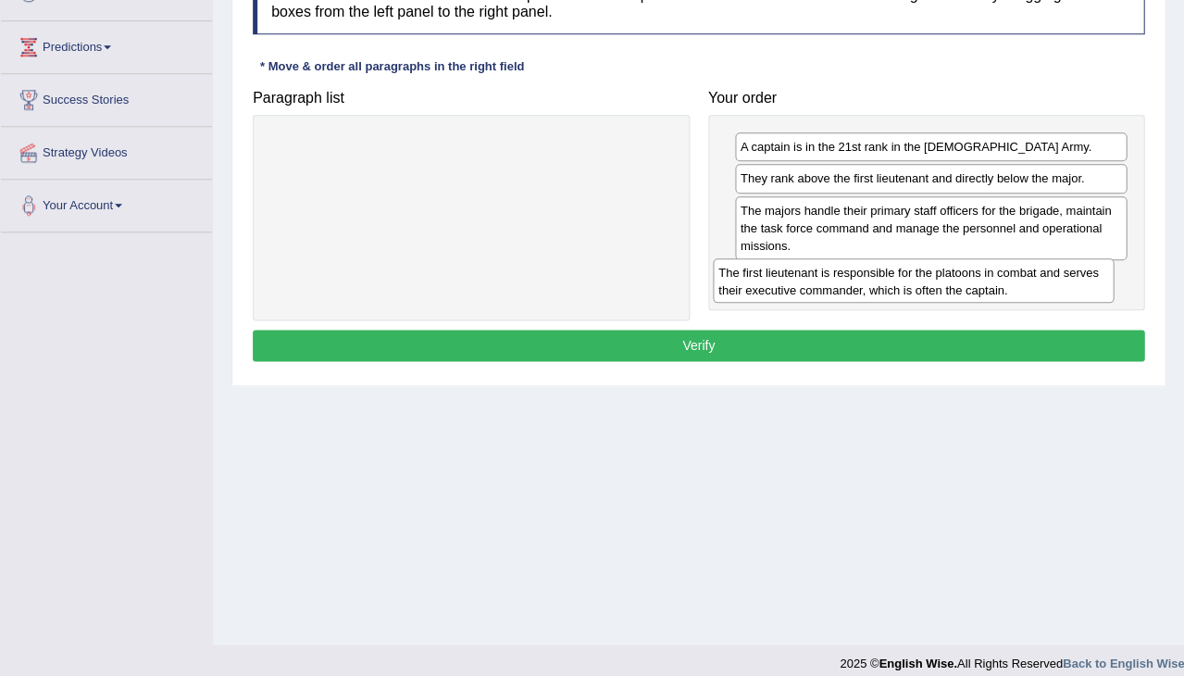
drag, startPoint x: 385, startPoint y: 157, endPoint x: 827, endPoint y: 282, distance: 459.1
click at [827, 282] on div "The first lieutenant is responsible for the platoons in combat and serves their…" at bounding box center [914, 280] width 402 height 44
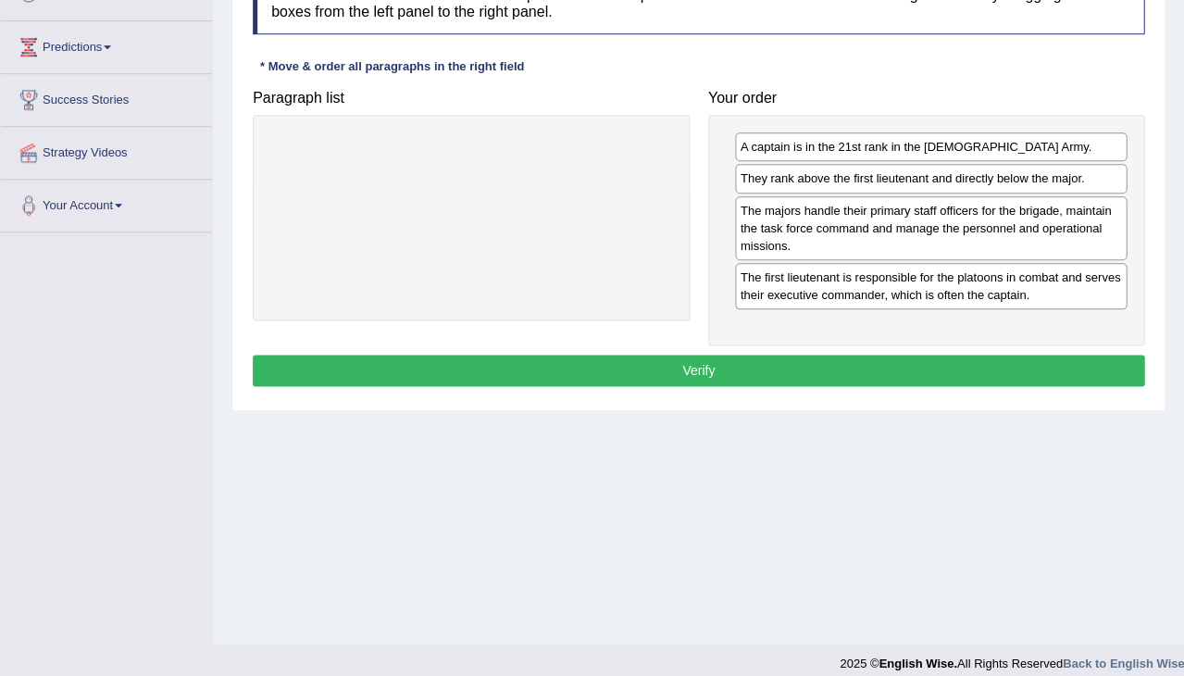
click at [771, 359] on button "Verify" at bounding box center [699, 370] width 892 height 31
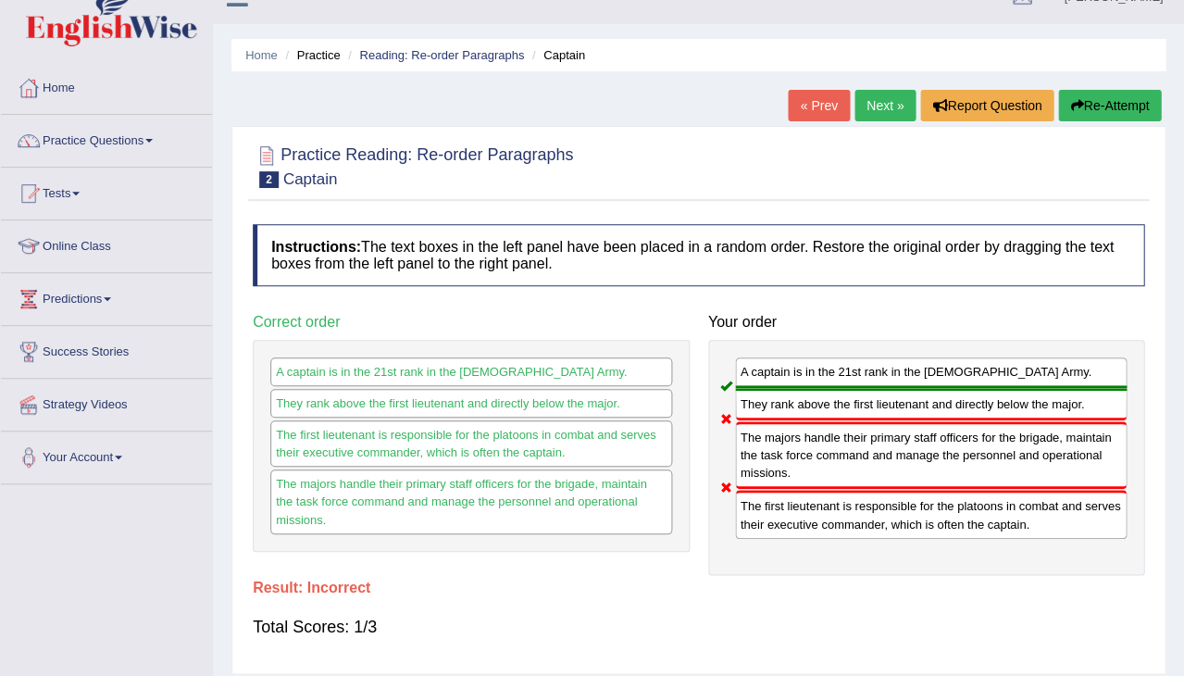
scroll to position [0, 0]
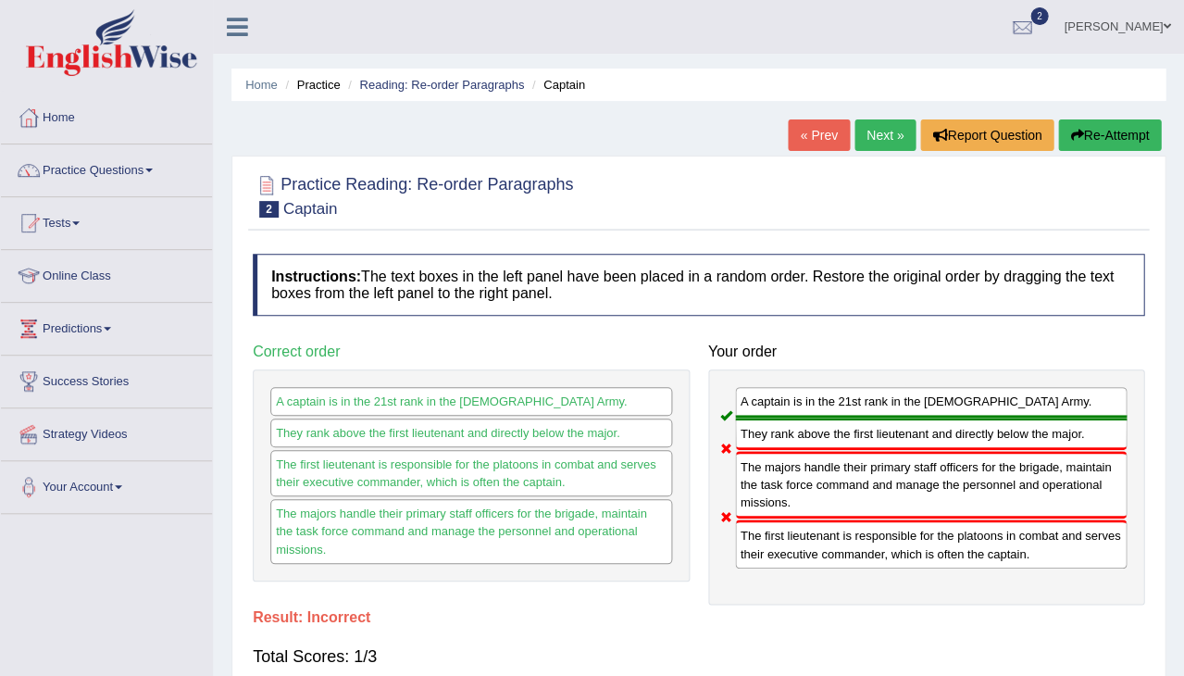
click at [863, 135] on link "Next »" at bounding box center [885, 134] width 61 height 31
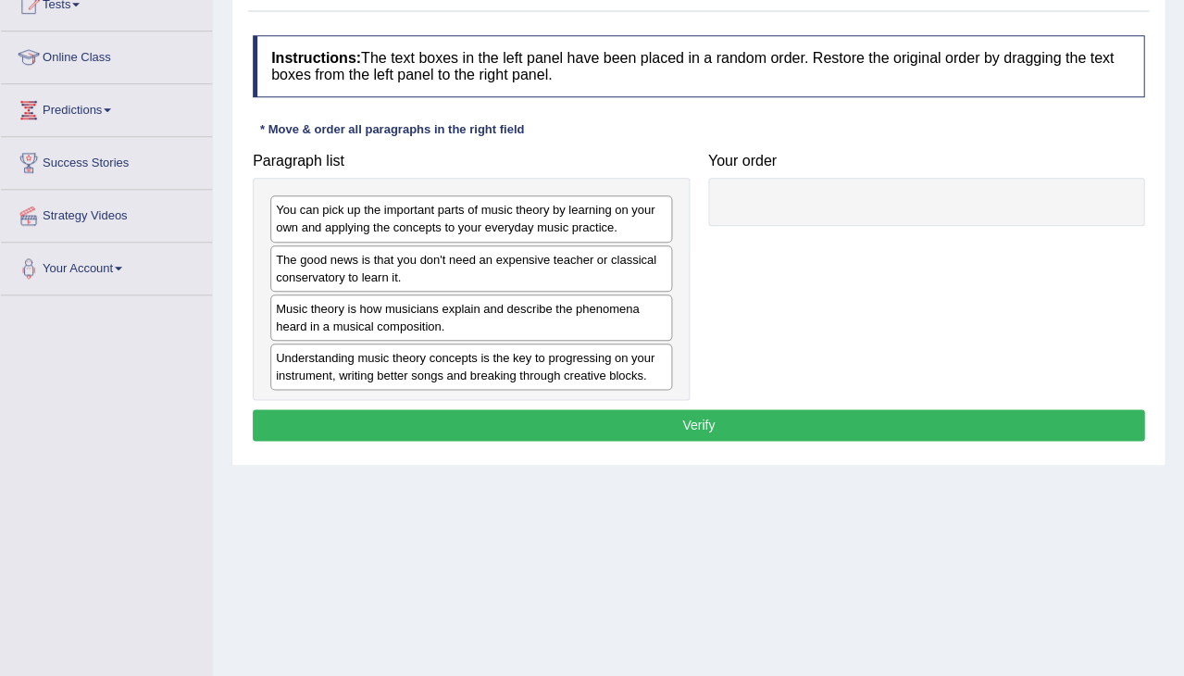
scroll to position [244, 0]
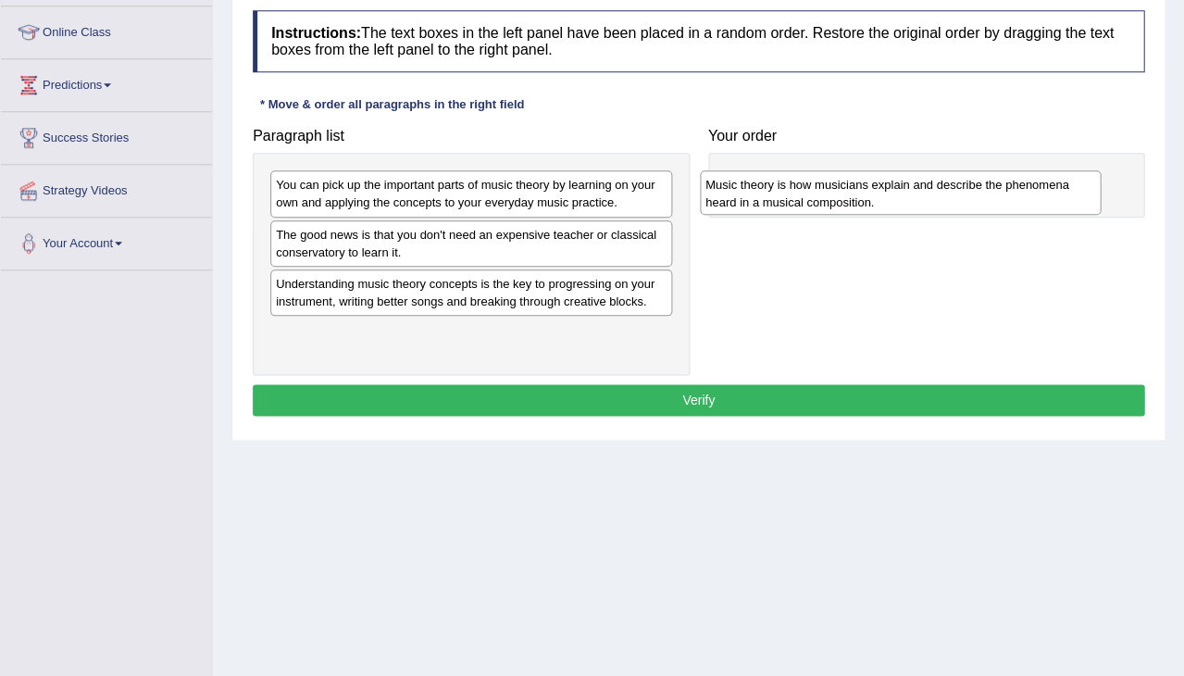
drag, startPoint x: 454, startPoint y: 290, endPoint x: 882, endPoint y: 194, distance: 439.4
click at [882, 194] on div "Music theory is how musicians explain and describe the phenomena heard in a mus…" at bounding box center [901, 192] width 402 height 44
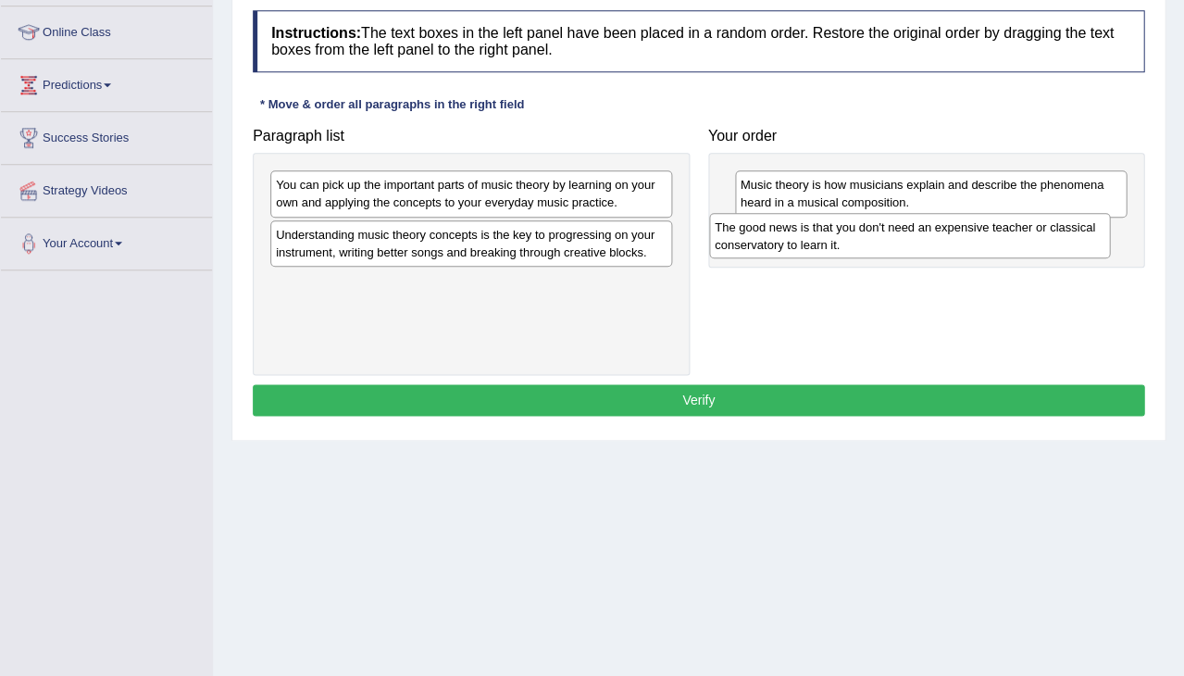
drag, startPoint x: 438, startPoint y: 237, endPoint x: 876, endPoint y: 232, distance: 438.0
click at [876, 232] on div "The good news is that you don't need an expensive teacher or classical conserva…" at bounding box center [910, 235] width 402 height 44
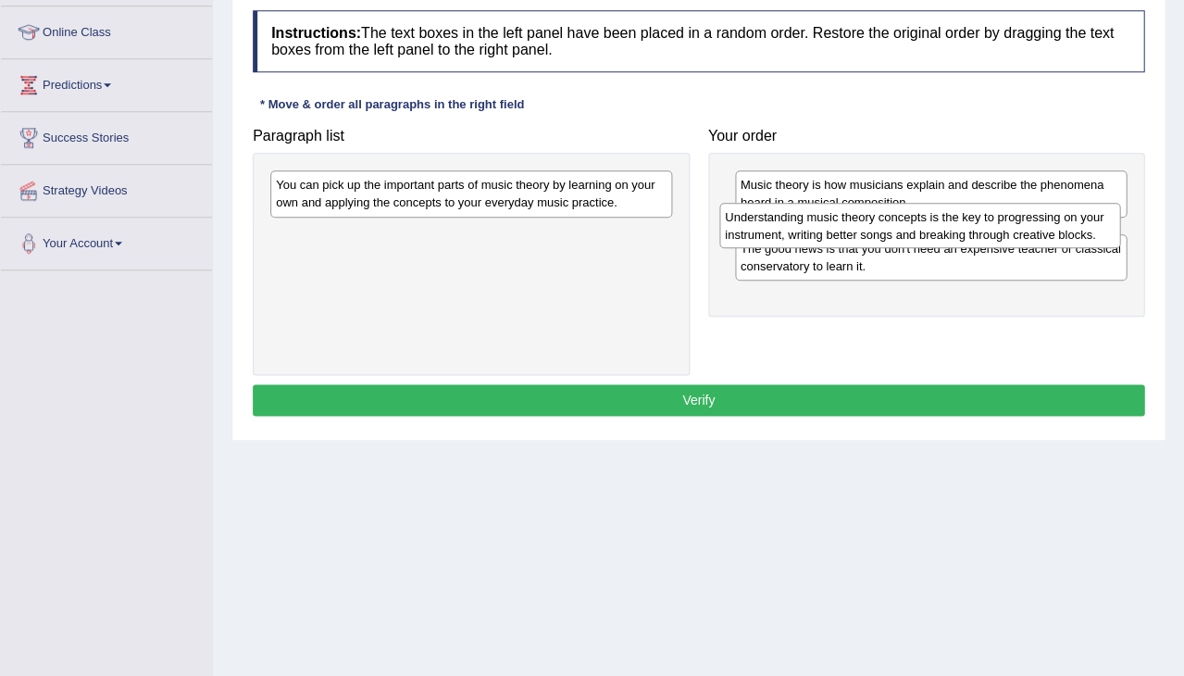
drag, startPoint x: 561, startPoint y: 240, endPoint x: 1009, endPoint y: 225, distance: 448.4
click at [1009, 225] on div "Understanding music theory concepts is the key to progressing on your instrumen…" at bounding box center [921, 225] width 402 height 44
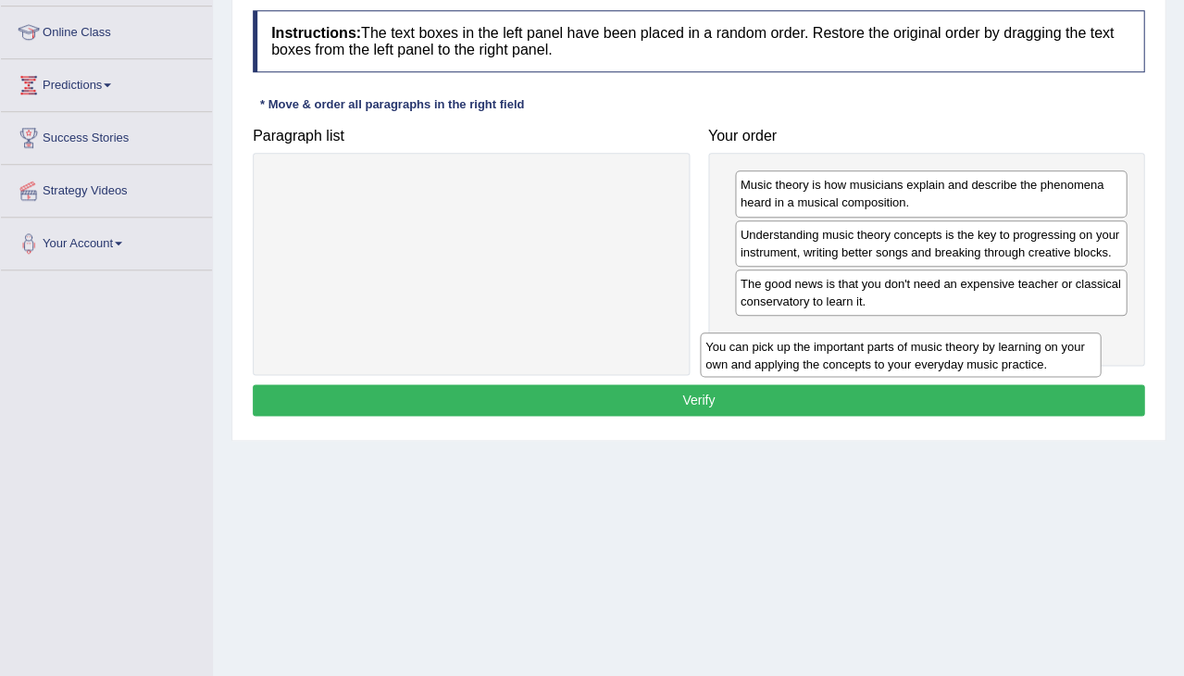
drag, startPoint x: 432, startPoint y: 199, endPoint x: 876, endPoint y: 357, distance: 471.5
click at [876, 357] on div "You can pick up the important parts of music theory by learning on your own and…" at bounding box center [901, 354] width 402 height 44
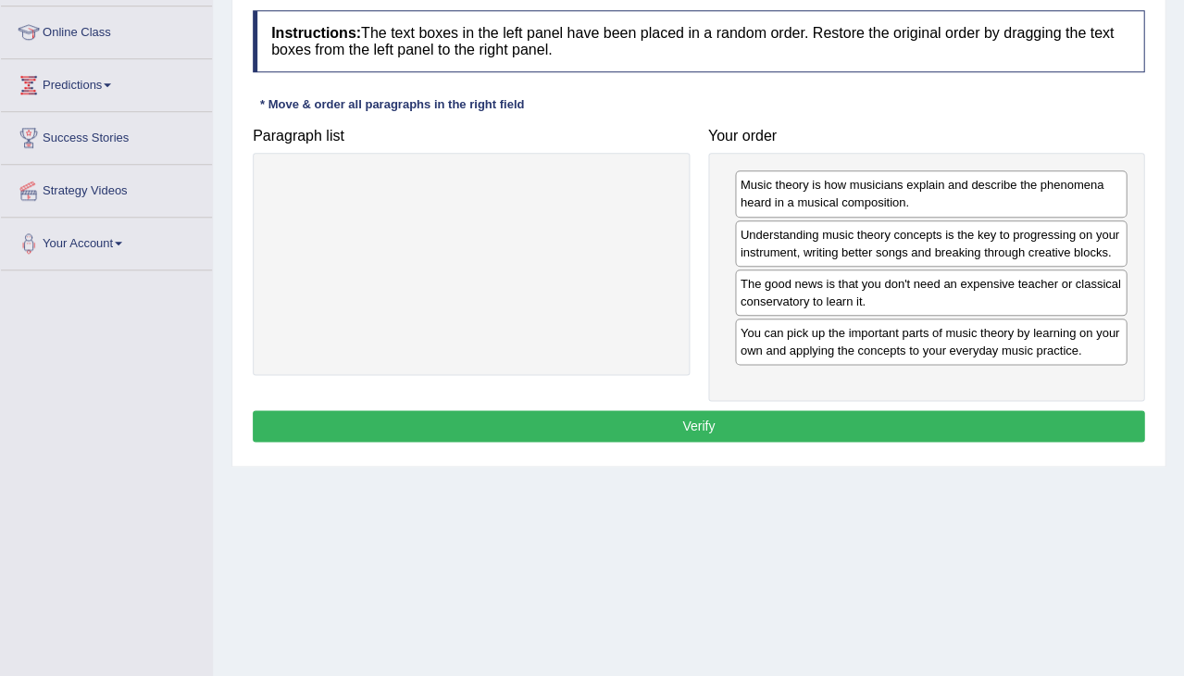
click at [746, 440] on button "Verify" at bounding box center [699, 425] width 892 height 31
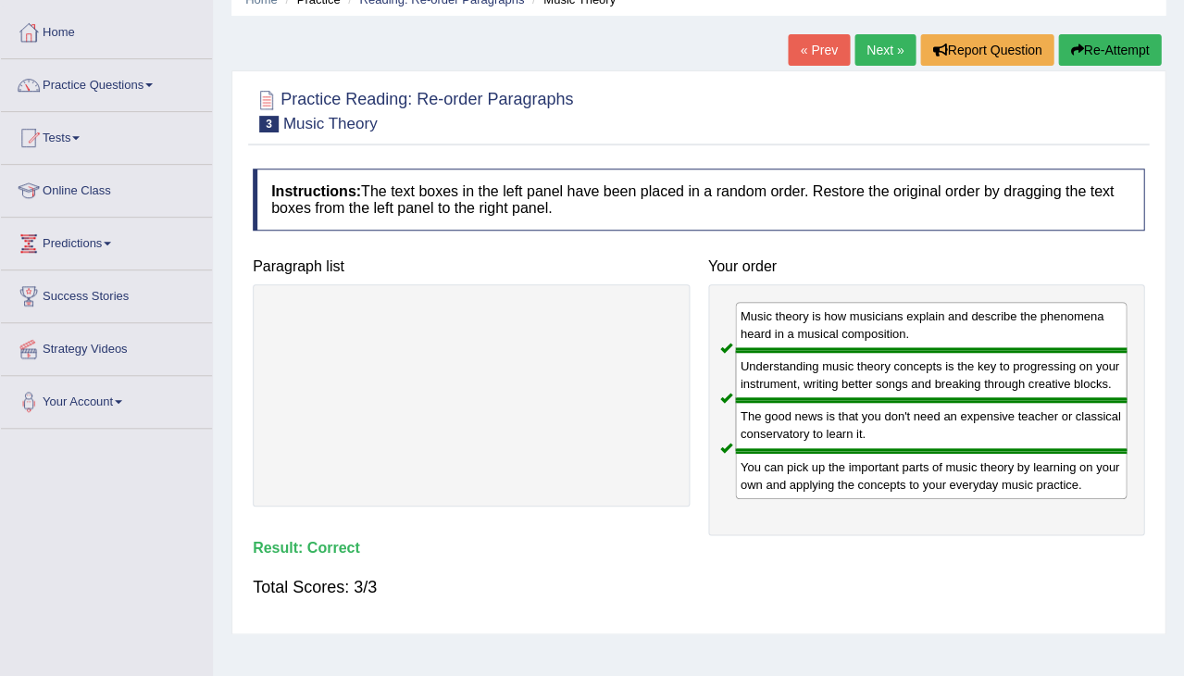
scroll to position [74, 0]
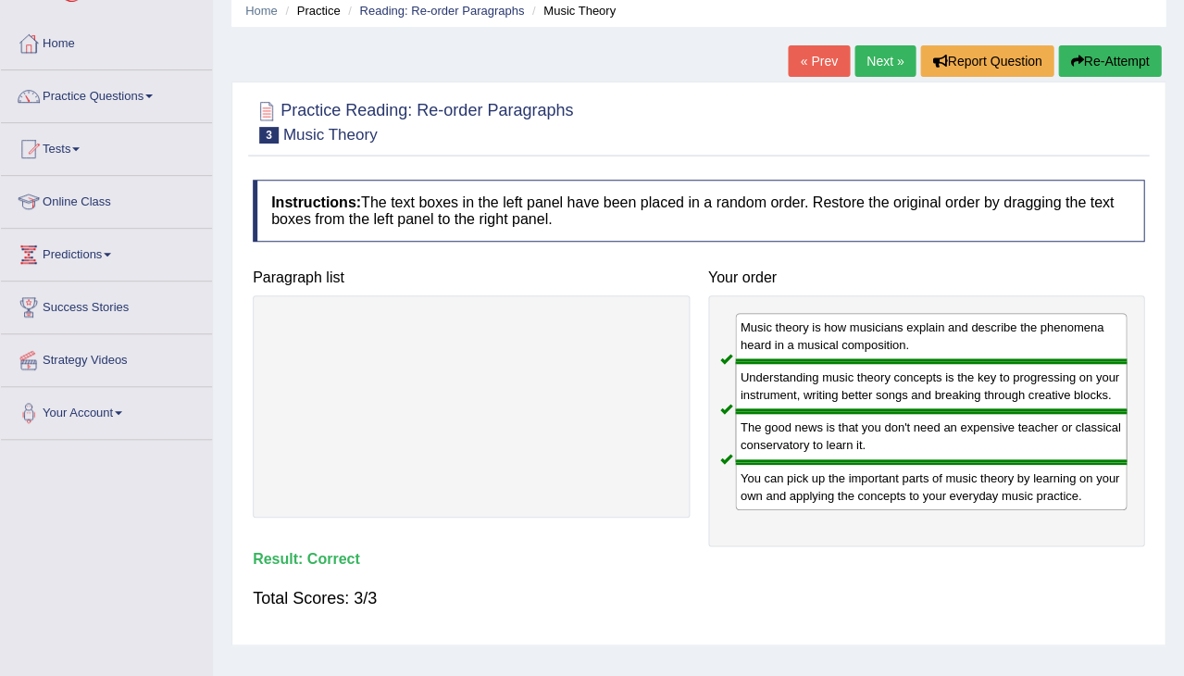
click at [868, 61] on link "Next »" at bounding box center [885, 60] width 61 height 31
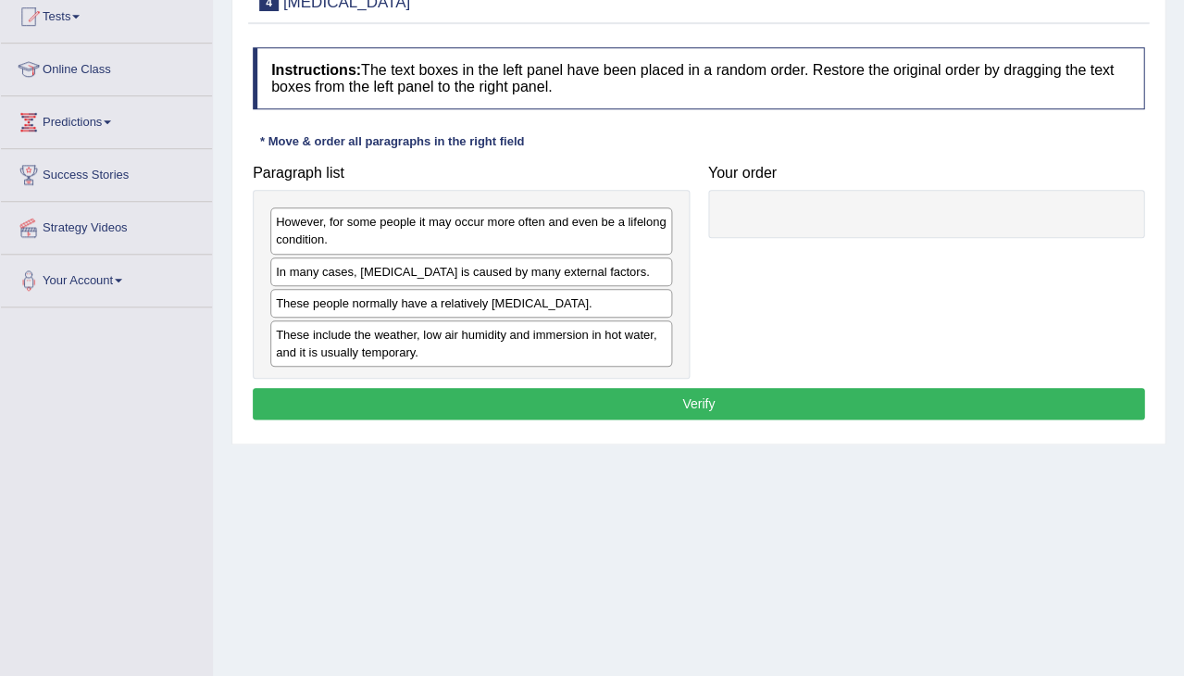
scroll to position [212, 0]
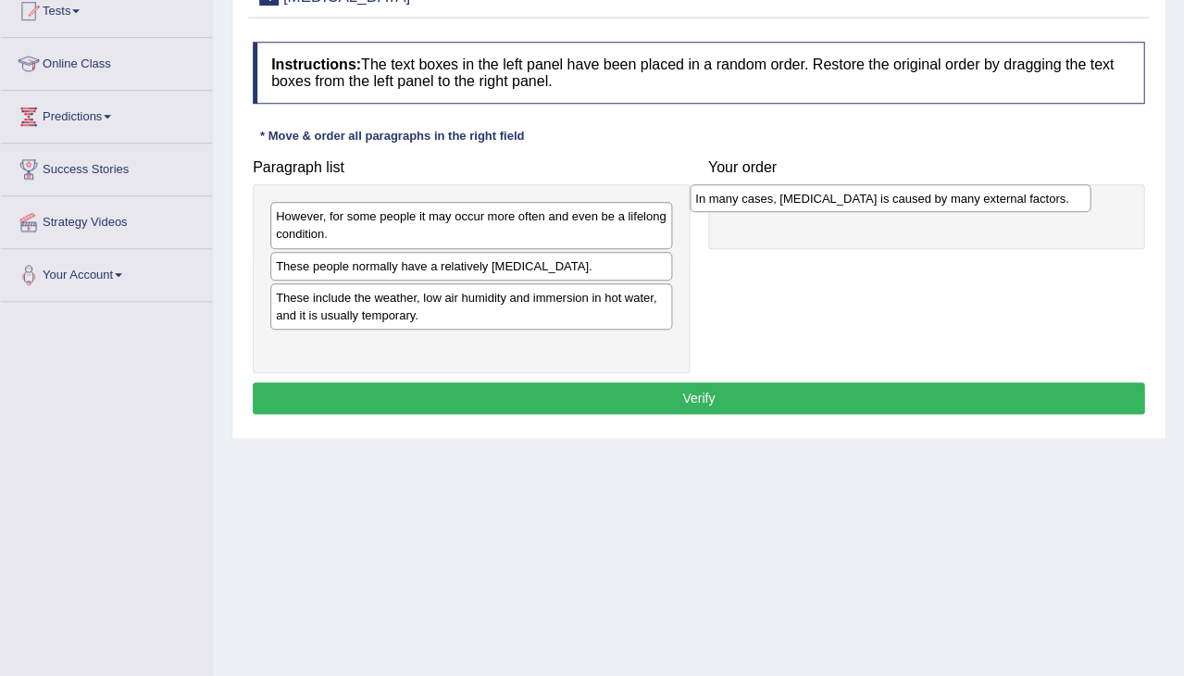
drag, startPoint x: 465, startPoint y: 258, endPoint x: 886, endPoint y: 193, distance: 426.4
click at [886, 193] on div "In many cases, [MEDICAL_DATA] is caused by many external factors." at bounding box center [891, 198] width 402 height 28
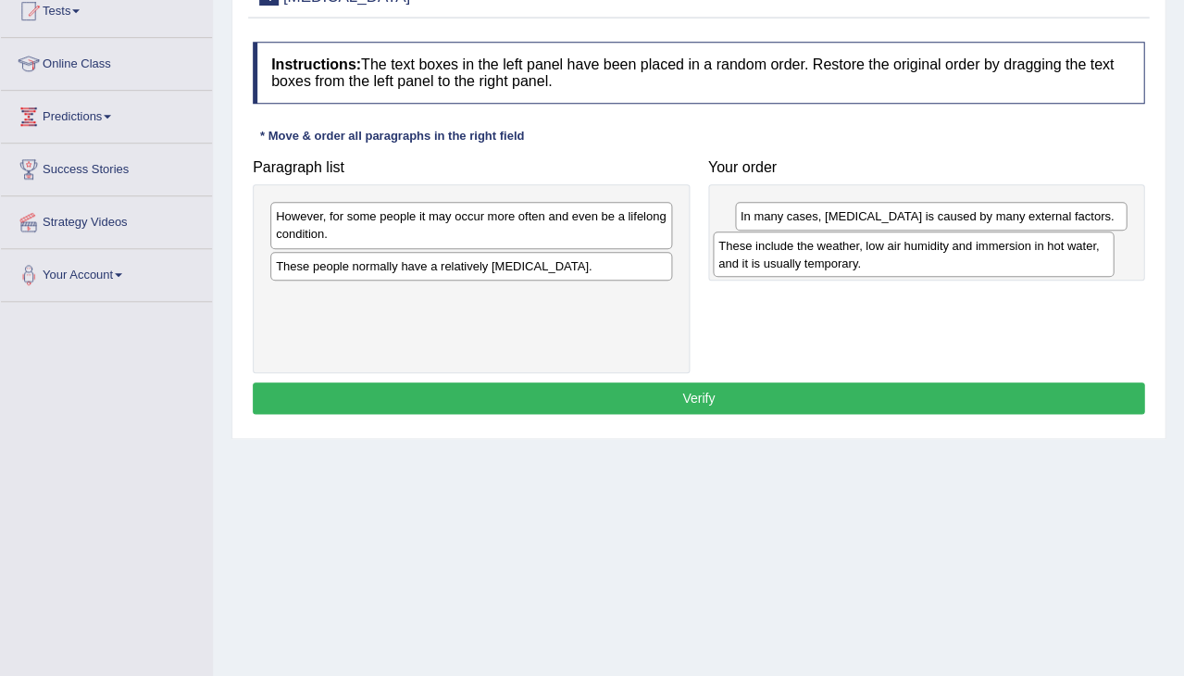
drag, startPoint x: 466, startPoint y: 306, endPoint x: 907, endPoint y: 257, distance: 444.3
click at [907, 257] on div "These include the weather, low air humidity and immersion in hot water, and it …" at bounding box center [914, 253] width 402 height 44
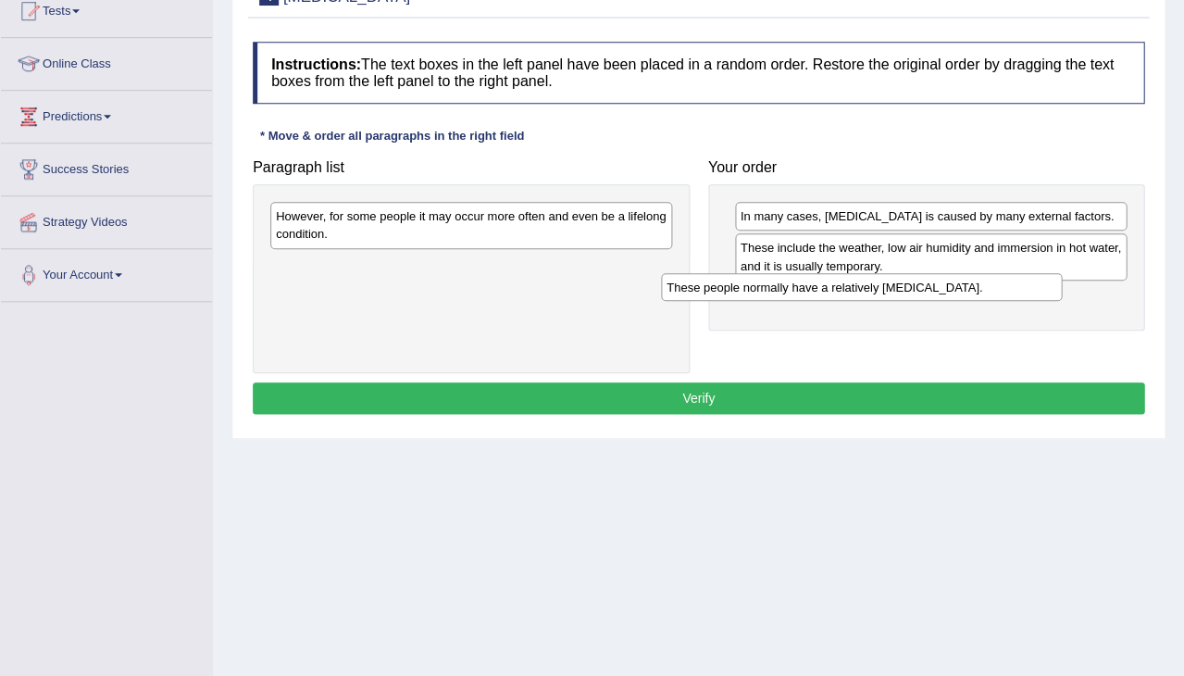
drag, startPoint x: 556, startPoint y: 258, endPoint x: 963, endPoint y: 283, distance: 408.2
click at [963, 283] on div "These people normally have a relatively [MEDICAL_DATA]." at bounding box center [862, 287] width 402 height 28
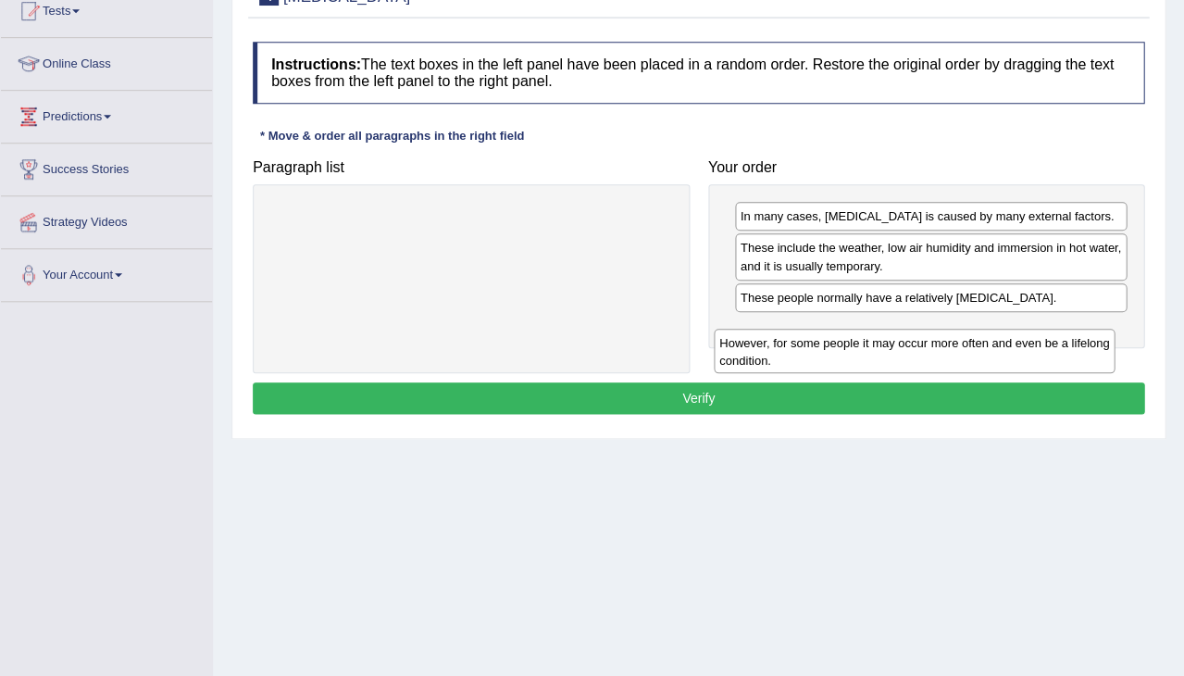
drag, startPoint x: 519, startPoint y: 227, endPoint x: 957, endPoint y: 339, distance: 452.1
click at [957, 339] on div "However, for some people it may occur more often and even be a lifelong conditi…" at bounding box center [915, 351] width 402 height 44
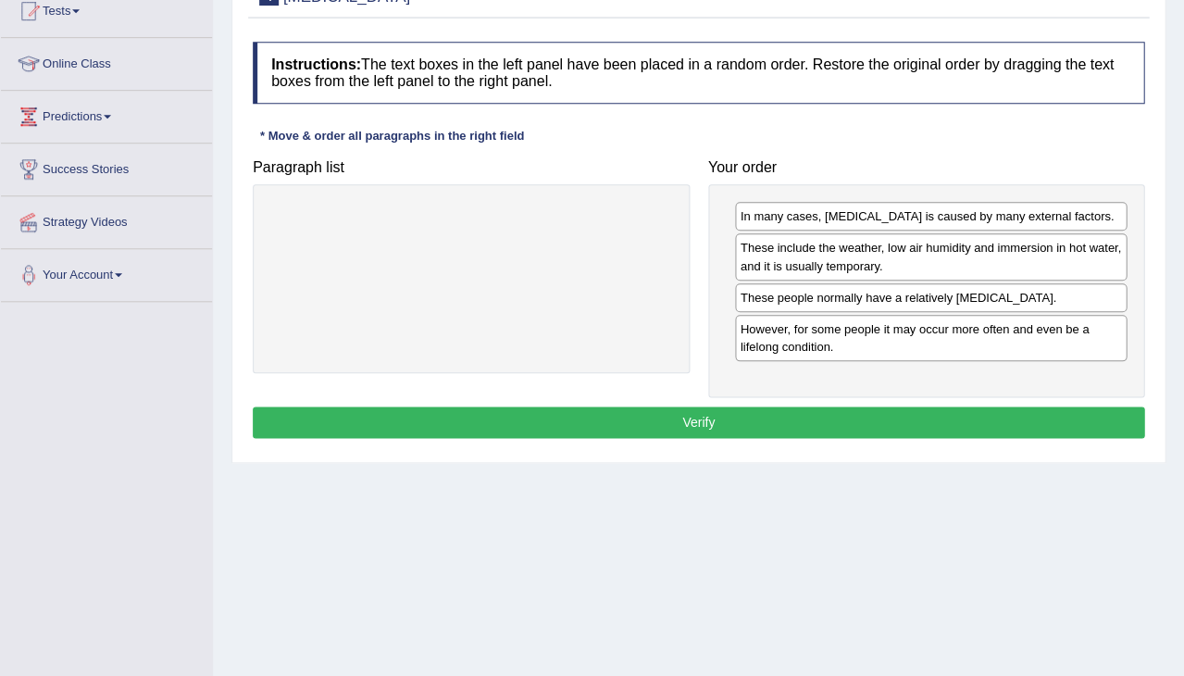
click at [827, 417] on button "Verify" at bounding box center [699, 422] width 892 height 31
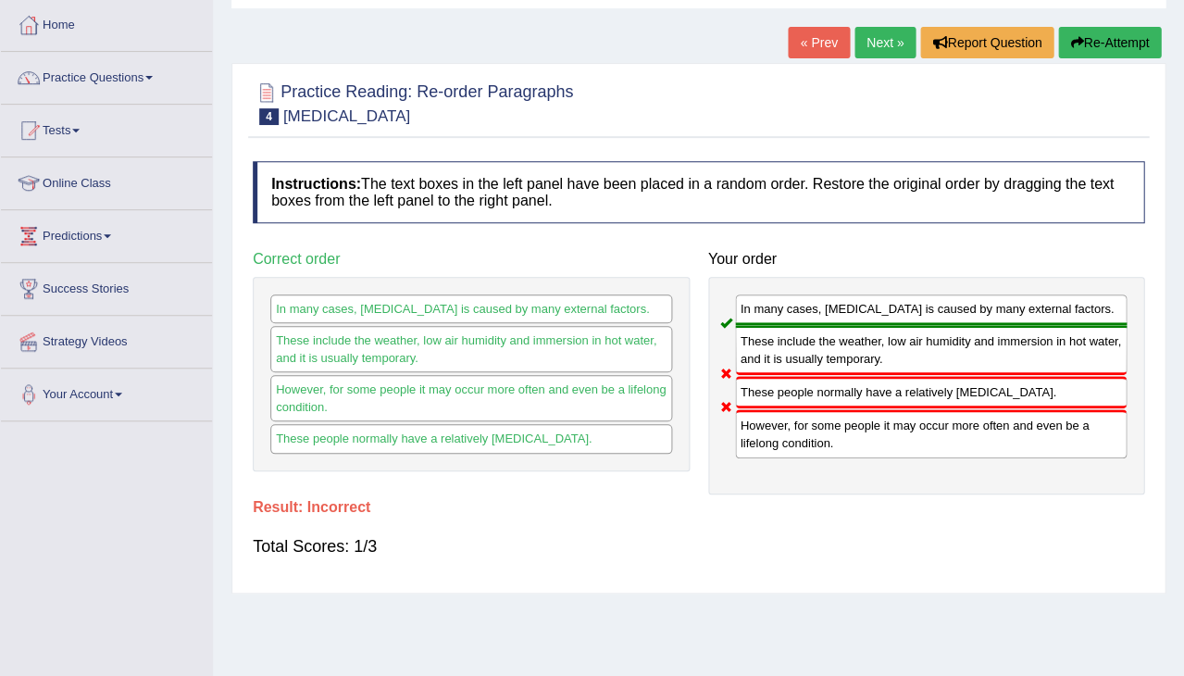
scroll to position [89, 0]
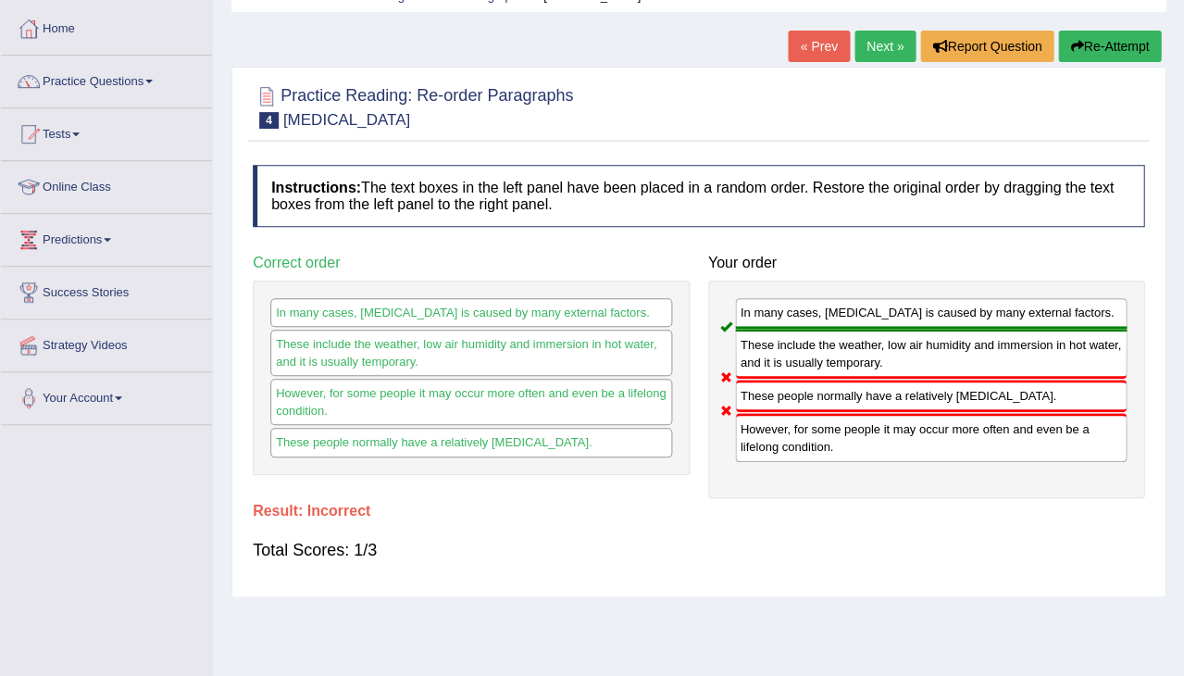
click at [1120, 39] on button "Re-Attempt" at bounding box center [1109, 46] width 103 height 31
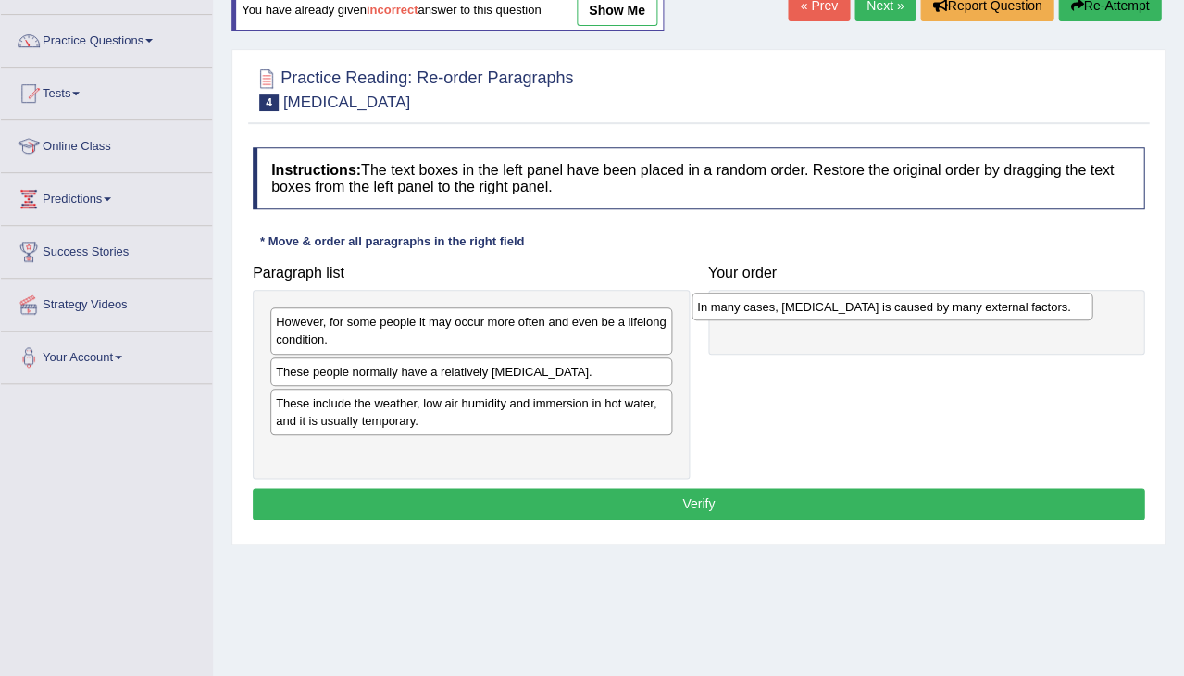
drag, startPoint x: 568, startPoint y: 364, endPoint x: 989, endPoint y: 301, distance: 426.0
click at [989, 301] on div "In many cases, [MEDICAL_DATA] is caused by many external factors." at bounding box center [893, 307] width 402 height 28
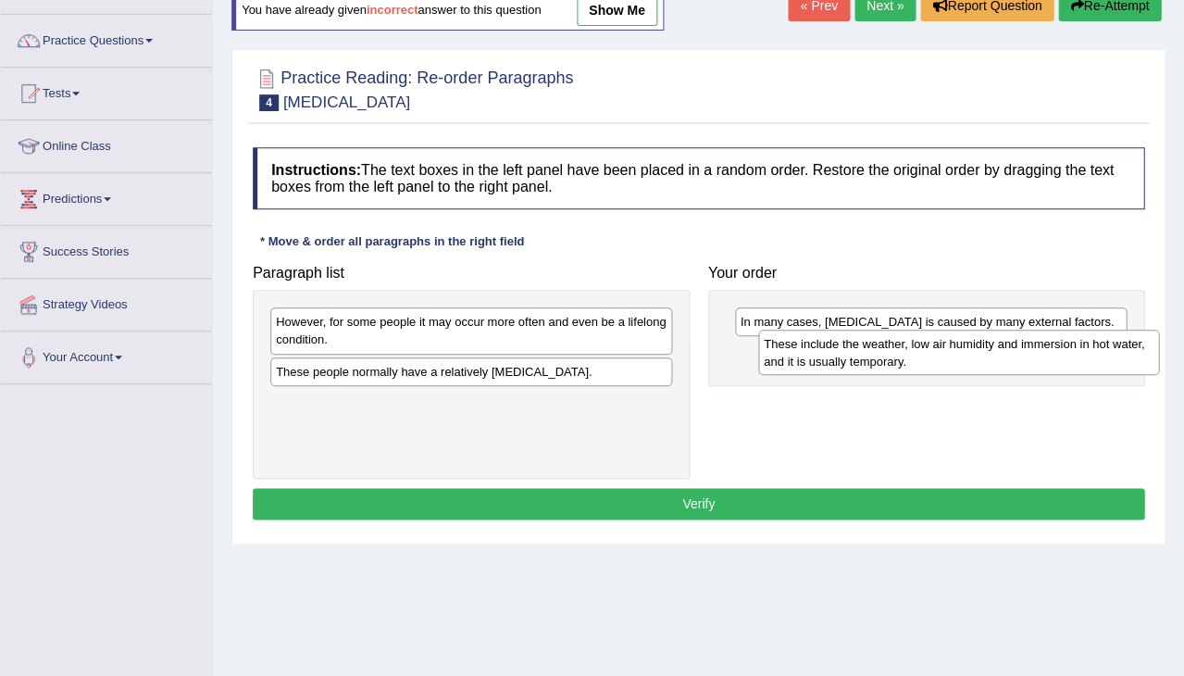
drag, startPoint x: 555, startPoint y: 406, endPoint x: 1042, endPoint y: 349, distance: 490.3
click at [1042, 349] on div "These include the weather, low air humidity and immersion in hot water, and it …" at bounding box center [959, 352] width 402 height 44
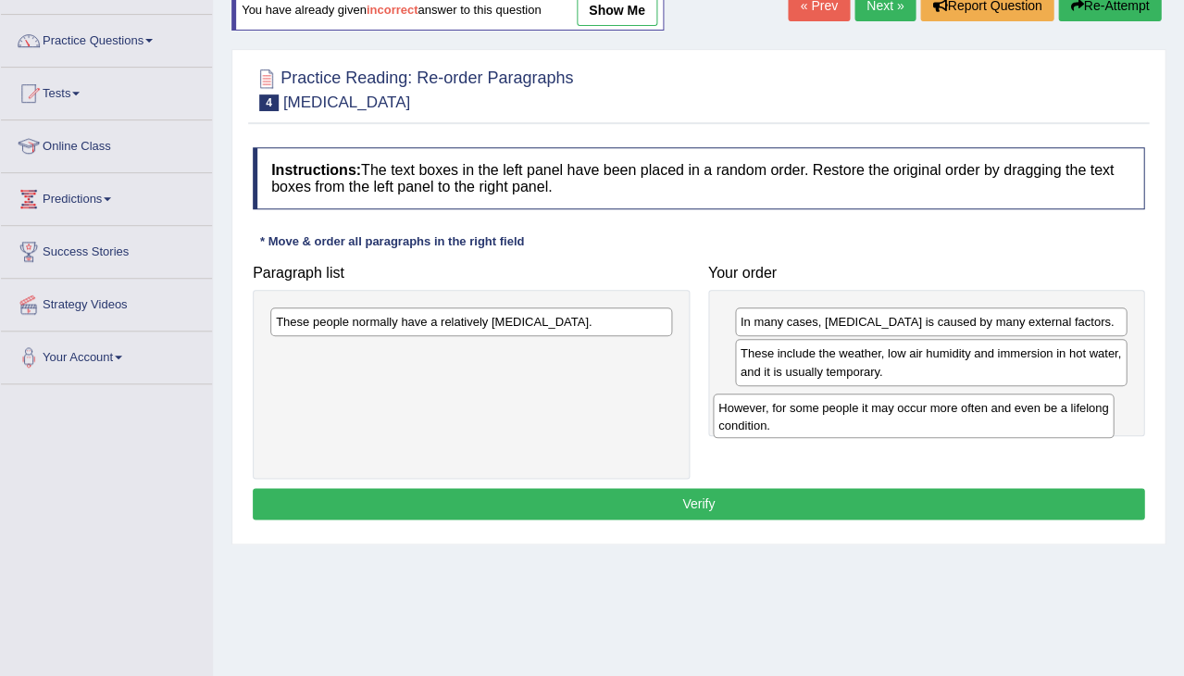
drag, startPoint x: 594, startPoint y: 330, endPoint x: 1049, endPoint y: 405, distance: 461.7
click at [1049, 405] on div "However, for some people it may occur more often and even be a lifelong conditi…" at bounding box center [914, 416] width 402 height 44
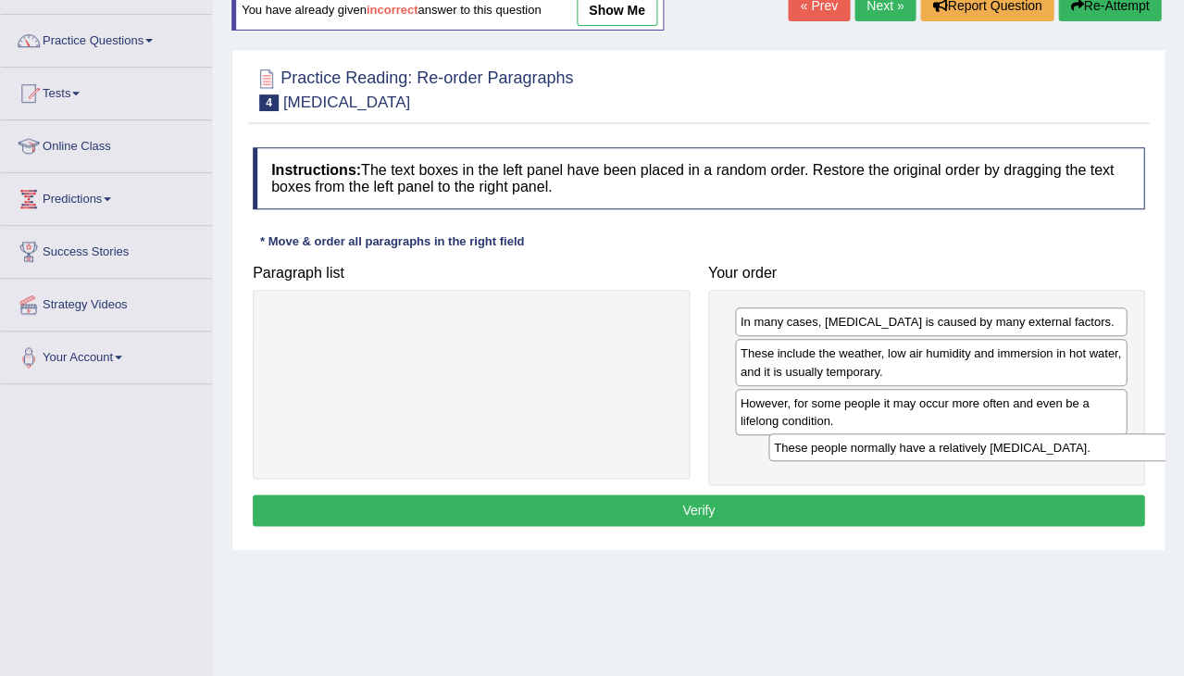
drag, startPoint x: 590, startPoint y: 320, endPoint x: 1085, endPoint y: 444, distance: 510.7
click at [1085, 444] on div "These people normally have a relatively sensitive skin." at bounding box center [970, 447] width 402 height 28
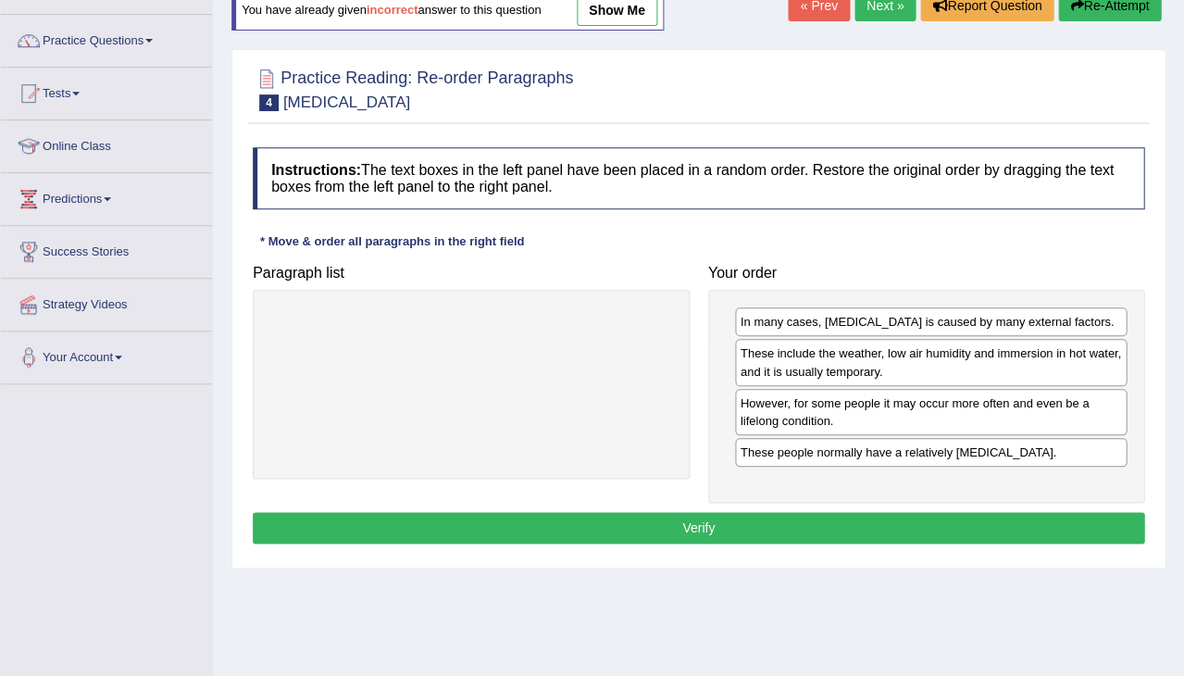
click at [870, 516] on button "Verify" at bounding box center [699, 527] width 892 height 31
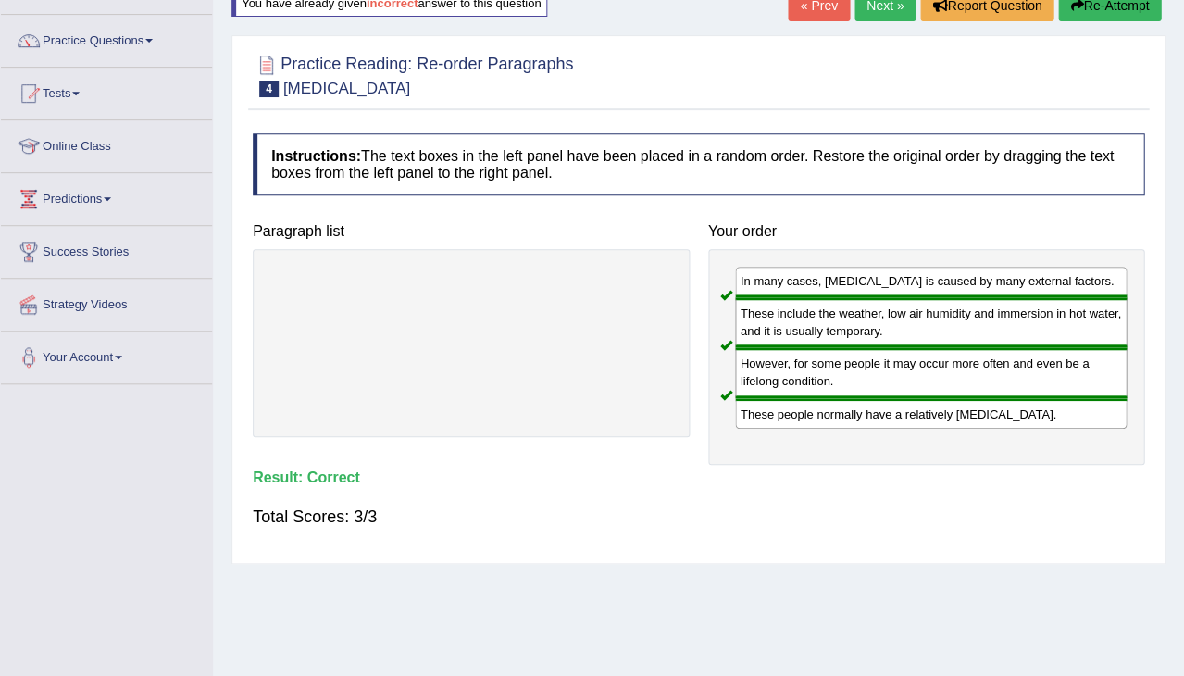
click at [881, 10] on link "Next »" at bounding box center [885, 5] width 61 height 31
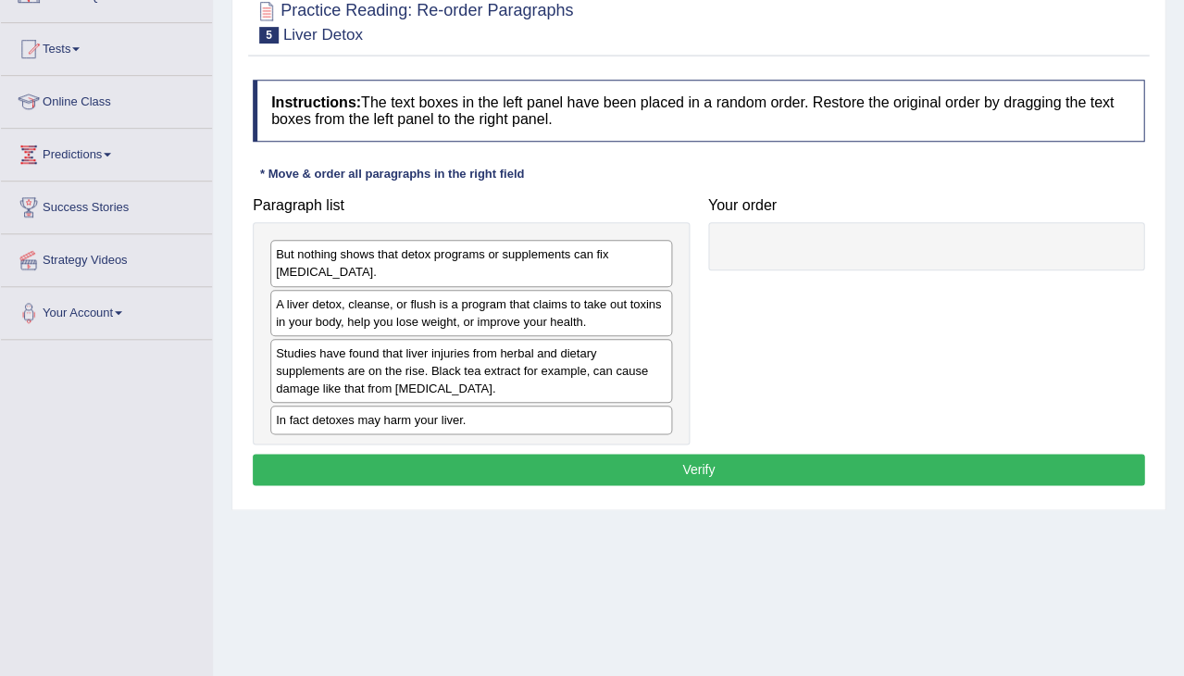
scroll to position [216, 0]
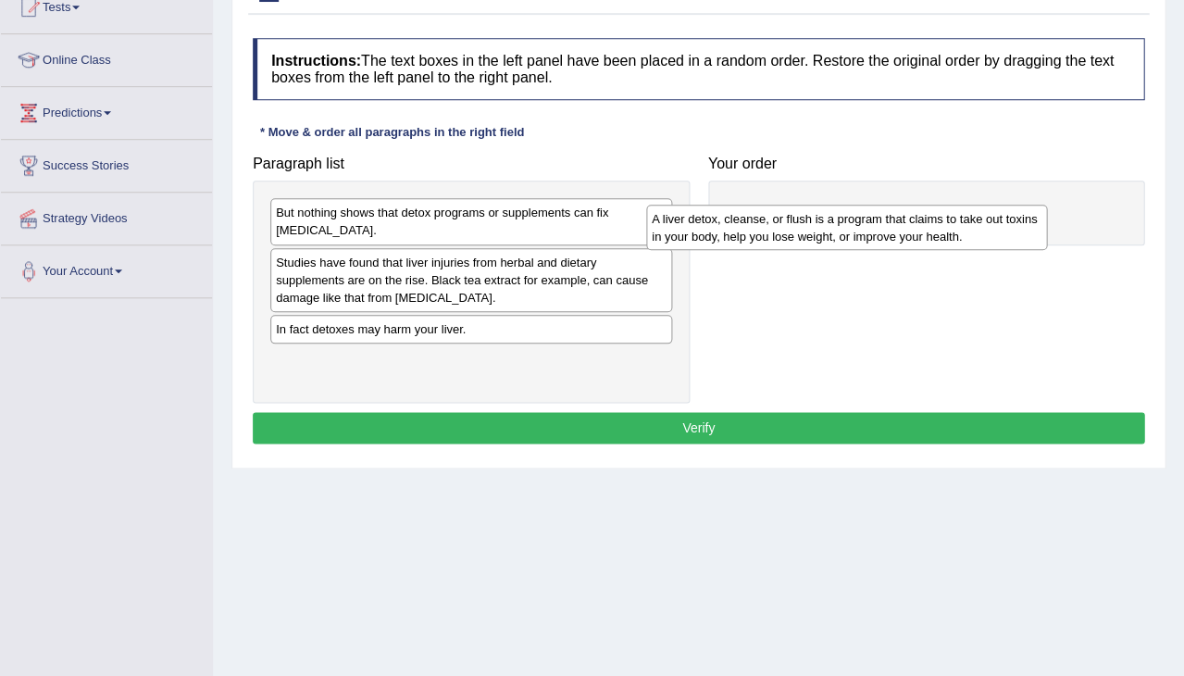
drag, startPoint x: 358, startPoint y: 262, endPoint x: 733, endPoint y: 220, distance: 377.3
click at [733, 220] on div "A liver detox, cleanse, or flush is a program that claims to take out toxins in…" at bounding box center [847, 227] width 402 height 44
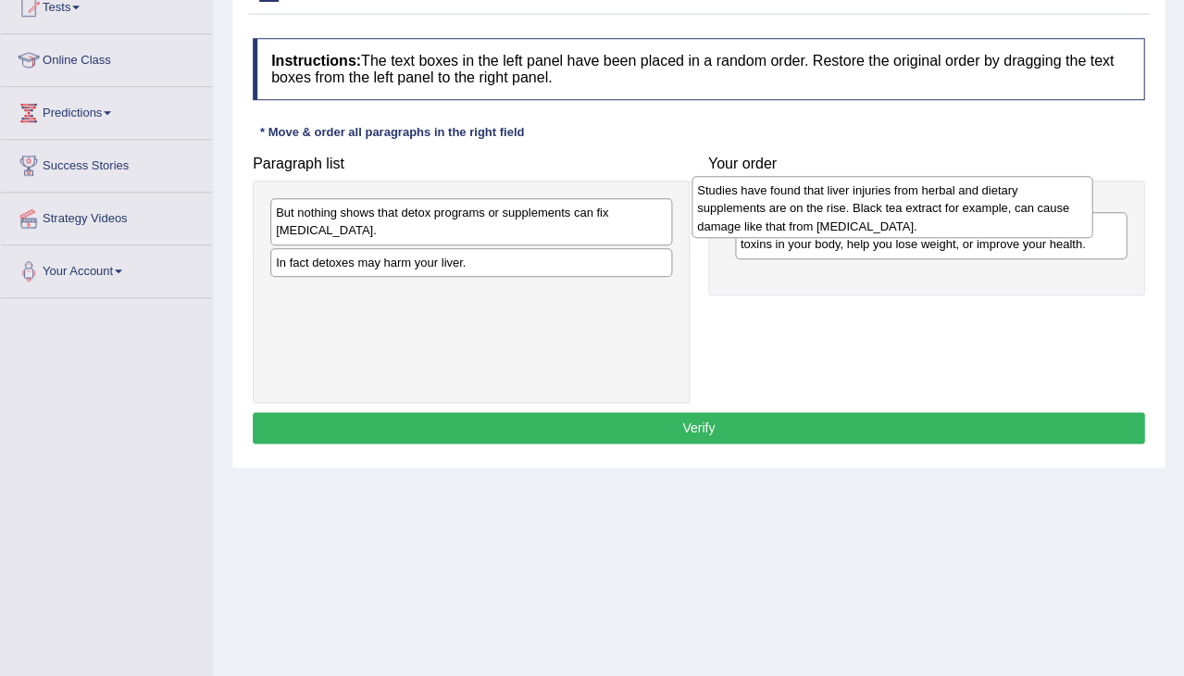
drag, startPoint x: 502, startPoint y: 285, endPoint x: 930, endPoint y: 214, distance: 433.7
click at [930, 214] on div "Studies have found that liver injuries from herbal and dietary supplements are …" at bounding box center [893, 207] width 402 height 62
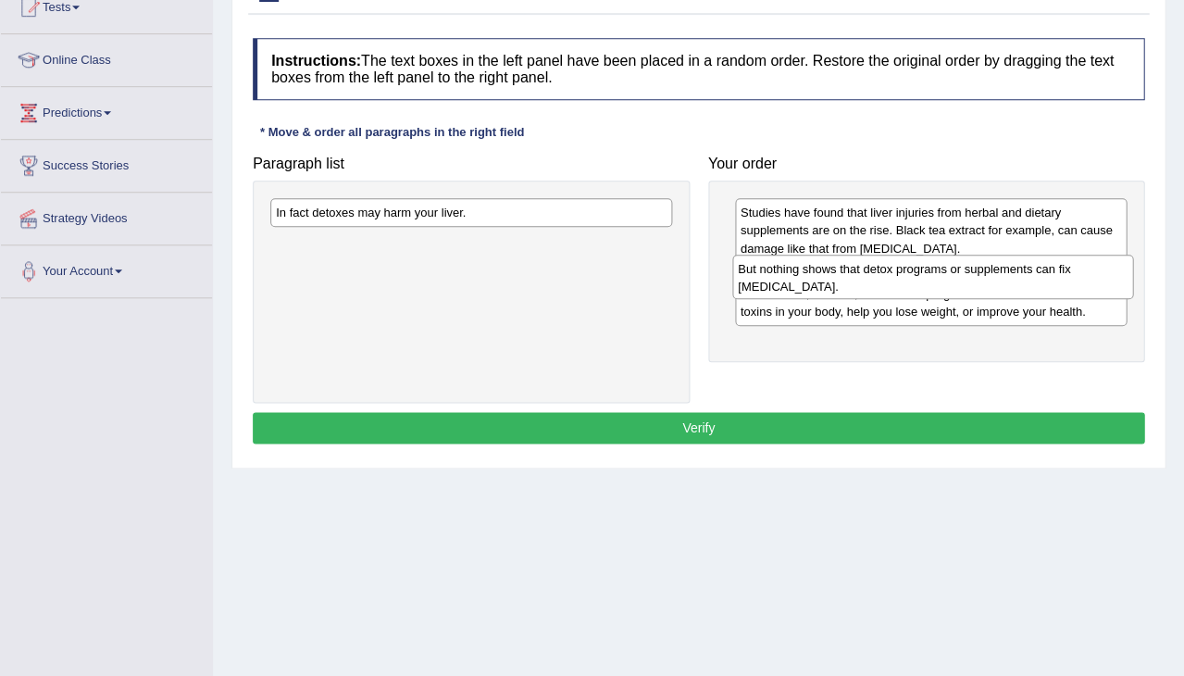
drag, startPoint x: 460, startPoint y: 222, endPoint x: 920, endPoint y: 276, distance: 463.3
click at [921, 277] on div "But nothing shows that detox programs or supplements can fix liver damage." at bounding box center [933, 277] width 402 height 44
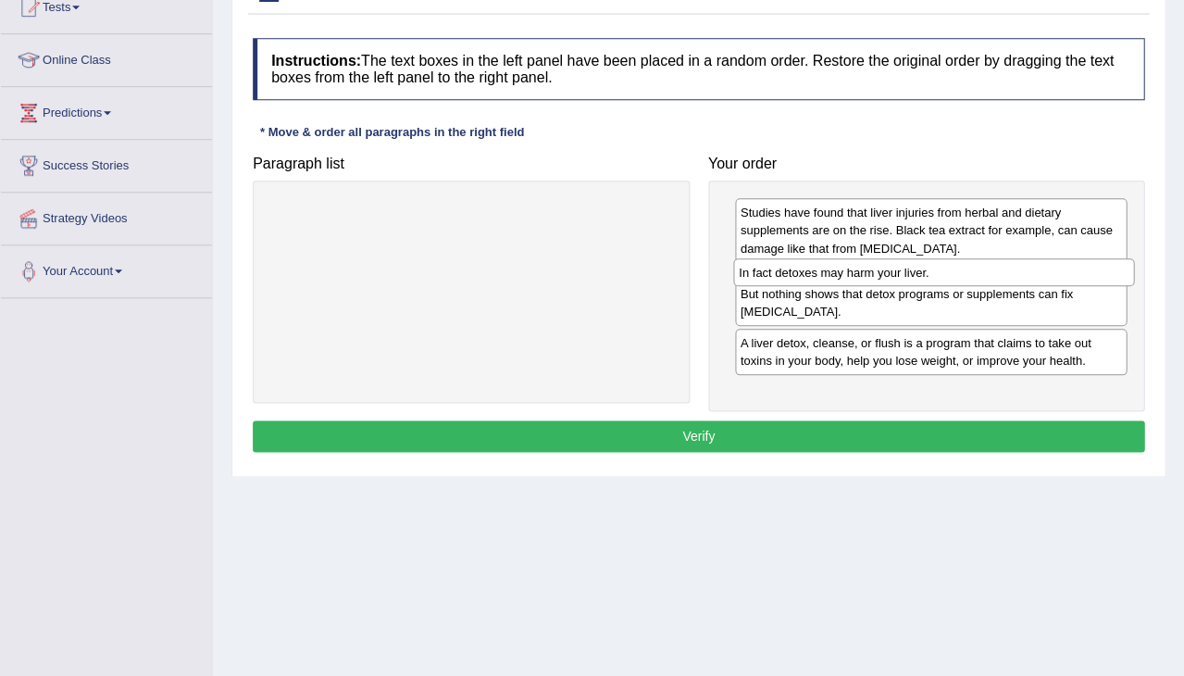
drag, startPoint x: 443, startPoint y: 209, endPoint x: 905, endPoint y: 269, distance: 465.9
click at [905, 269] on div "In fact detoxes may harm your liver." at bounding box center [934, 272] width 402 height 28
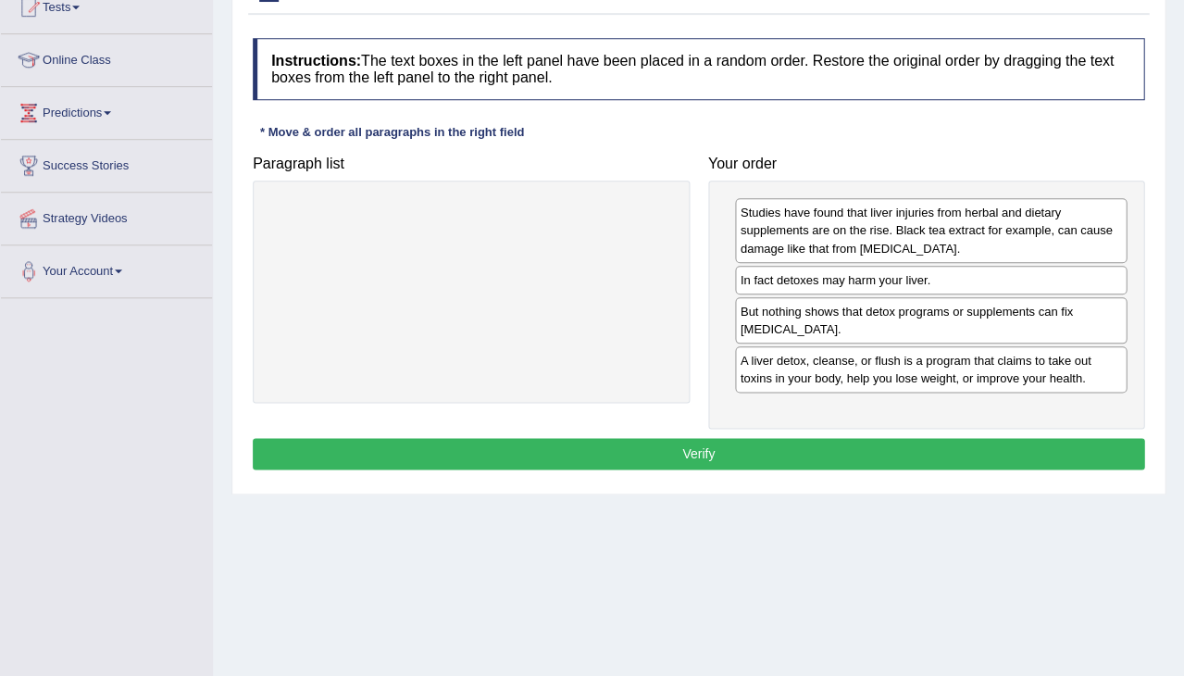
click at [750, 444] on button "Verify" at bounding box center [699, 453] width 892 height 31
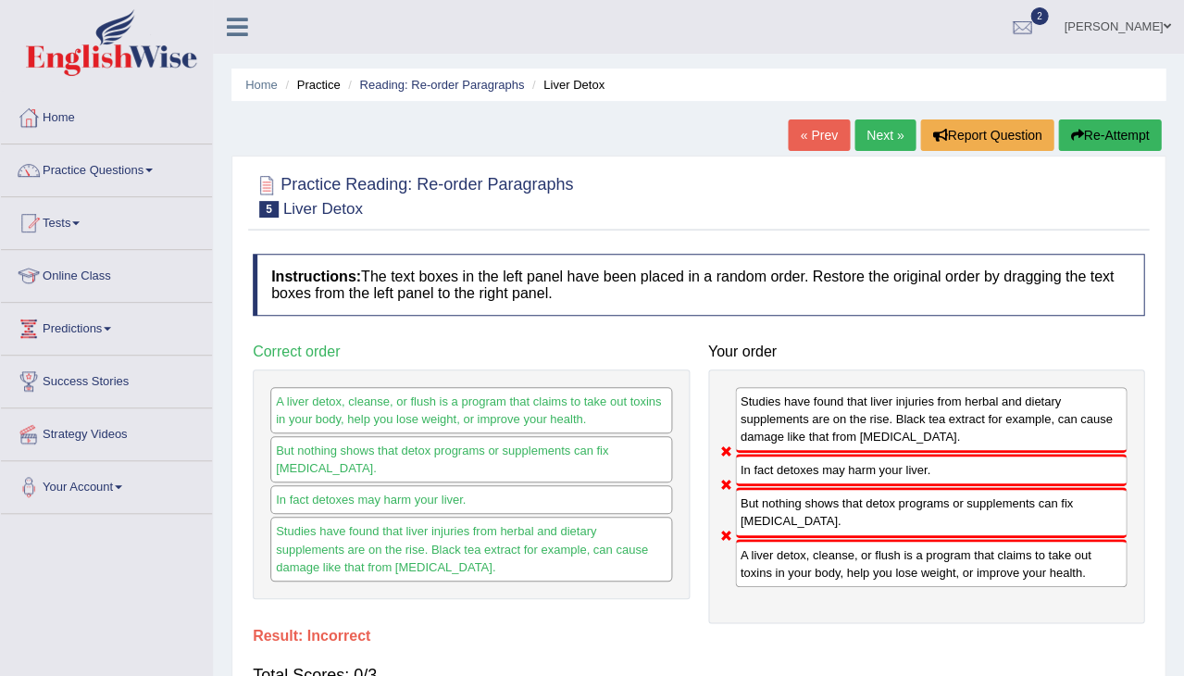
scroll to position [0, 0]
click at [1103, 129] on button "Re-Attempt" at bounding box center [1109, 134] width 103 height 31
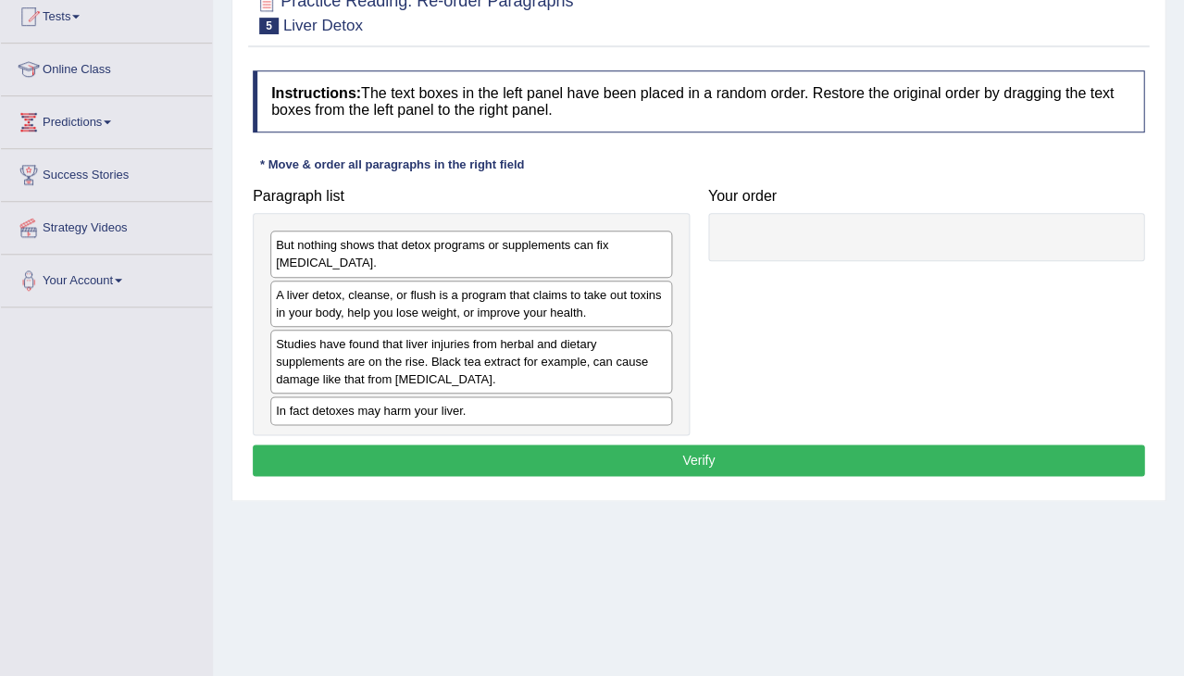
scroll to position [212, 0]
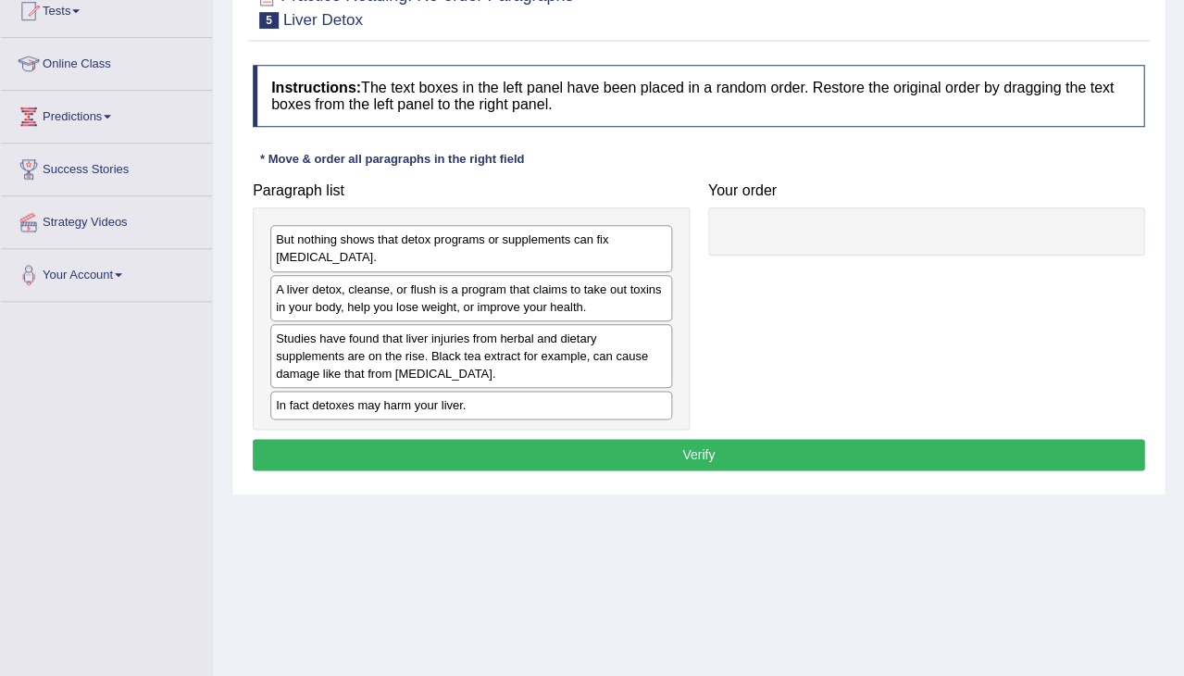
click at [421, 350] on div "Studies have found that liver injuries from herbal and dietary supplements are …" at bounding box center [471, 356] width 402 height 64
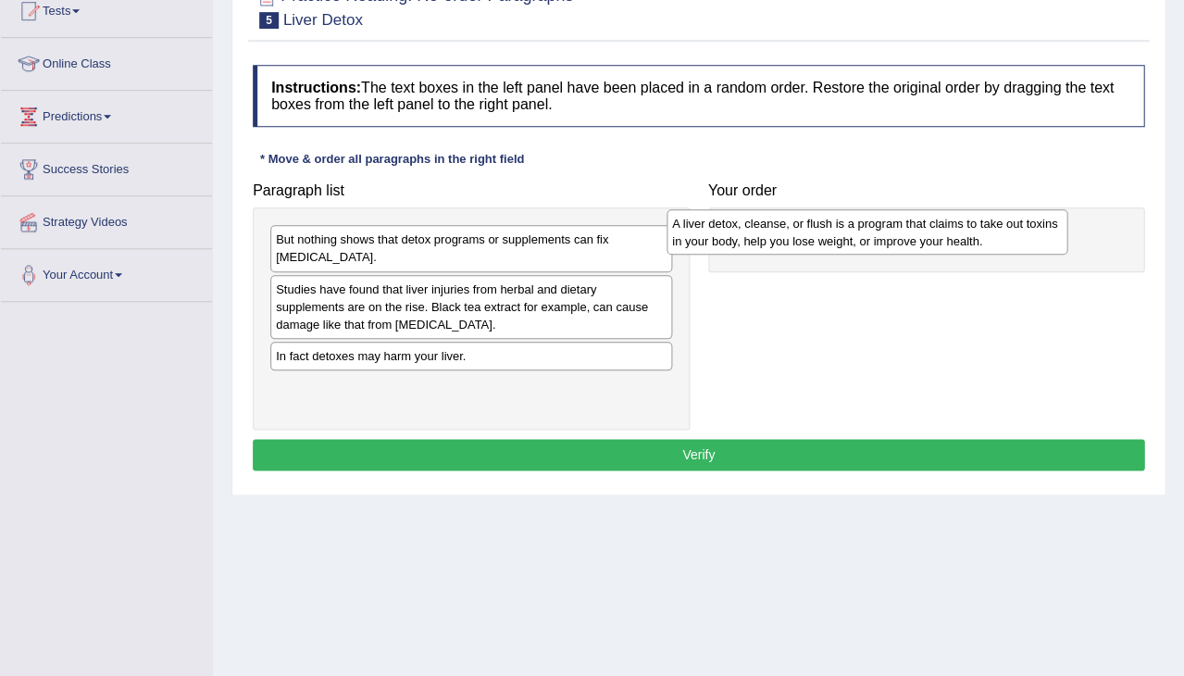
drag, startPoint x: 368, startPoint y: 292, endPoint x: 770, endPoint y: 226, distance: 407.2
click at [770, 226] on div "A liver detox, cleanse, or flush is a program that claims to take out toxins in…" at bounding box center [868, 231] width 402 height 44
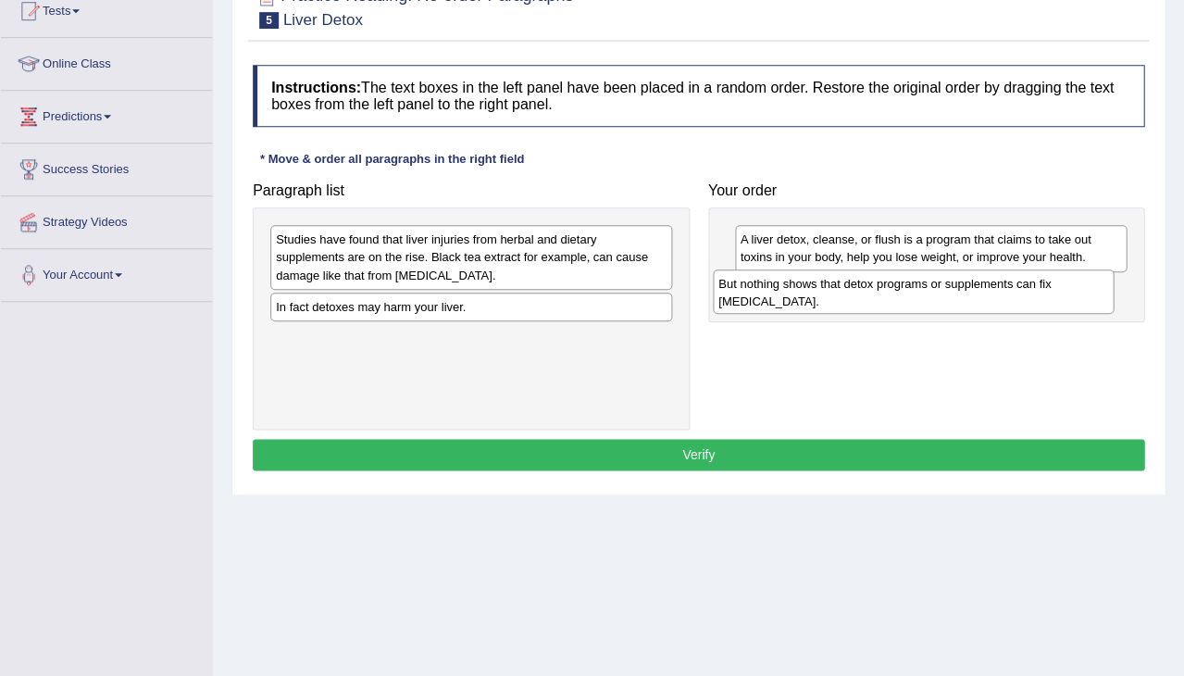
drag, startPoint x: 415, startPoint y: 243, endPoint x: 856, endPoint y: 291, distance: 443.4
click at [856, 291] on div "But nothing shows that detox programs or supplements can fix [MEDICAL_DATA]." at bounding box center [914, 291] width 402 height 44
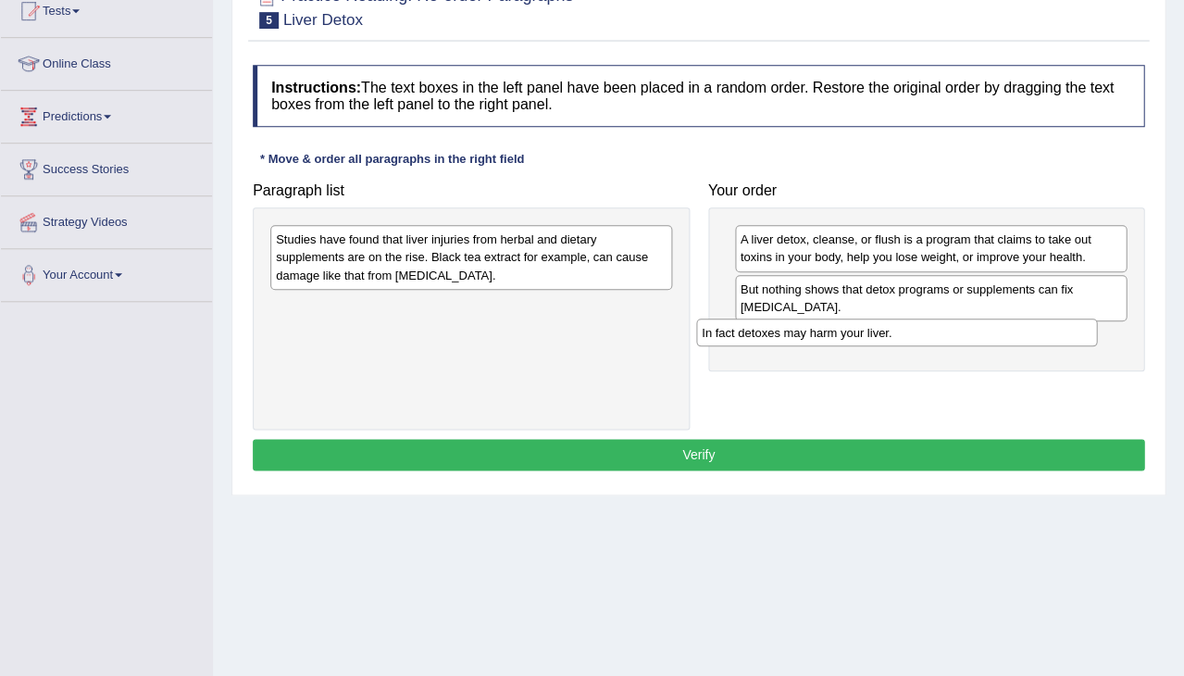
drag, startPoint x: 527, startPoint y: 304, endPoint x: 952, endPoint y: 332, distance: 426.0
click at [952, 332] on div "In fact detoxes may harm your liver." at bounding box center [897, 333] width 402 height 28
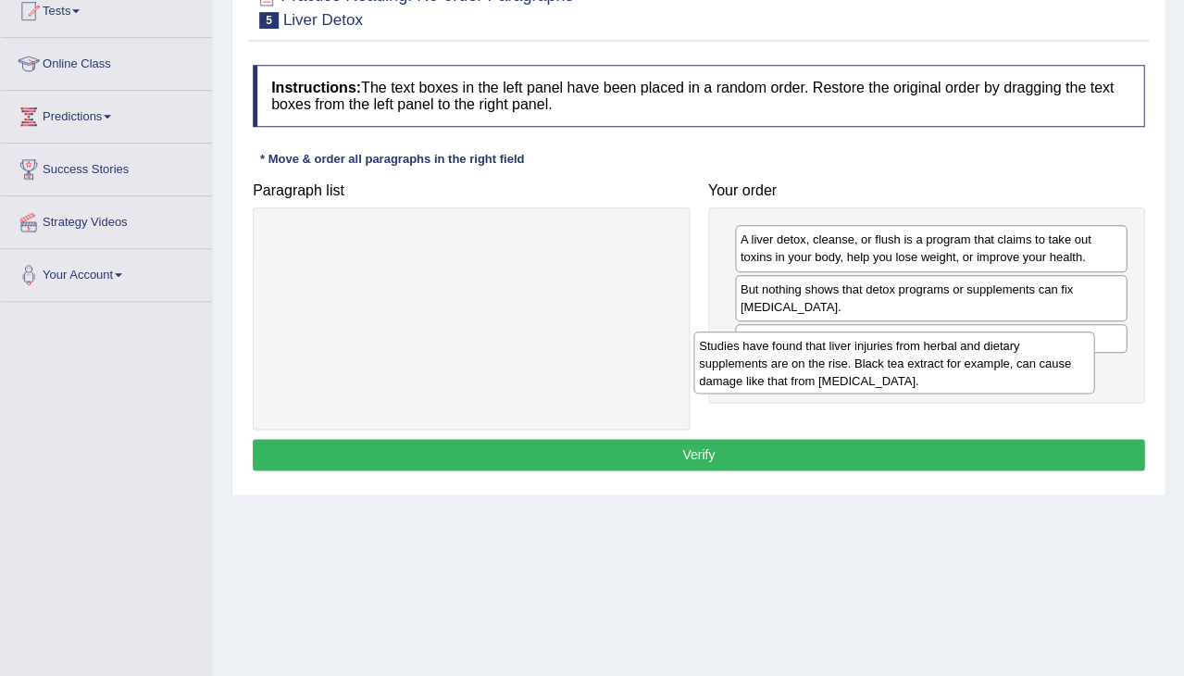
drag, startPoint x: 590, startPoint y: 257, endPoint x: 1015, endPoint y: 362, distance: 437.9
click at [1015, 361] on div "Studies have found that liver injuries from herbal and dietary supplements are …" at bounding box center [895, 363] width 402 height 62
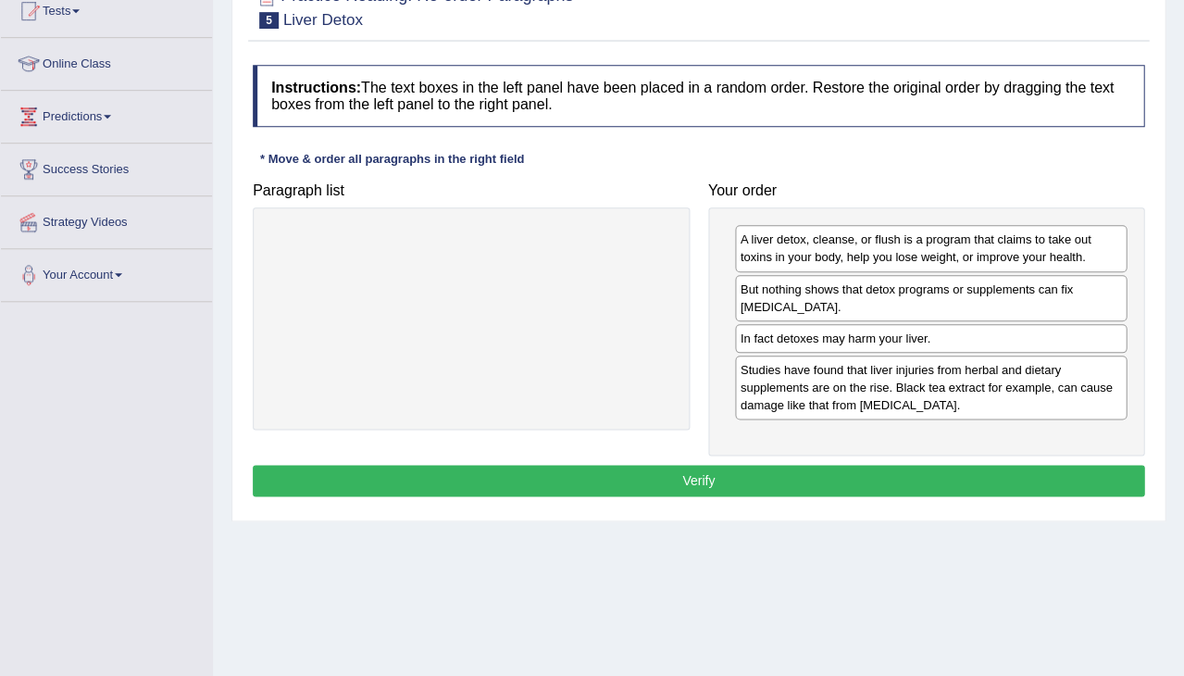
click at [889, 474] on button "Verify" at bounding box center [699, 480] width 892 height 31
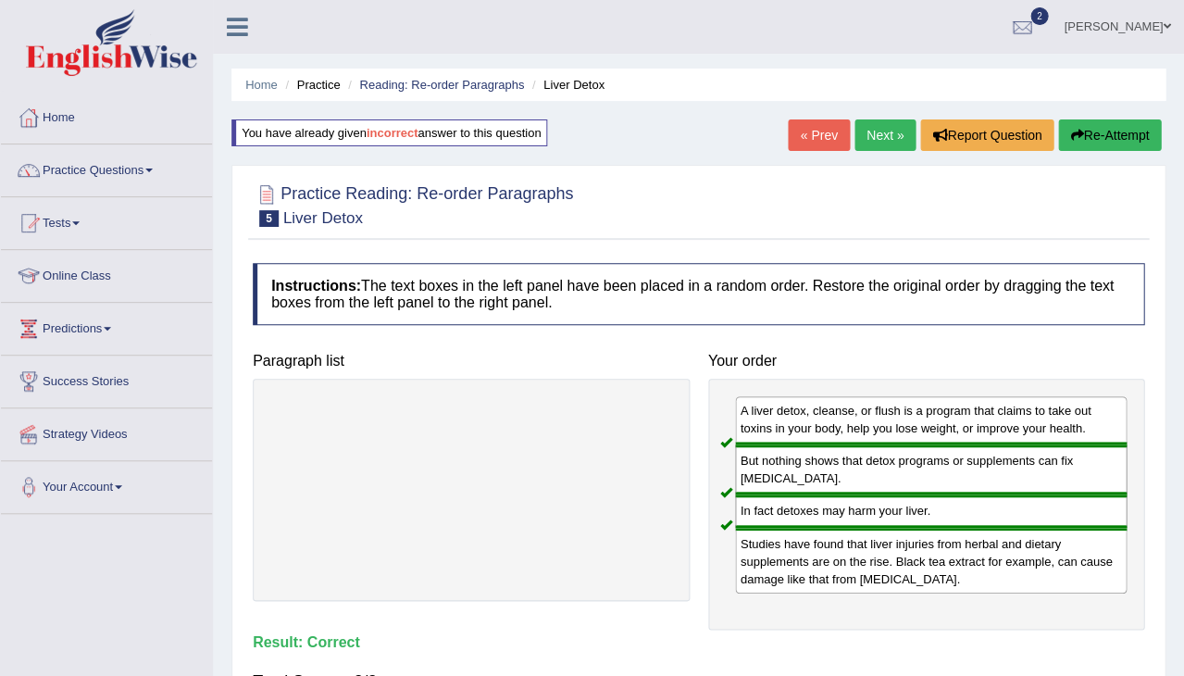
scroll to position [0, 0]
click at [878, 129] on link "Next »" at bounding box center [885, 134] width 61 height 31
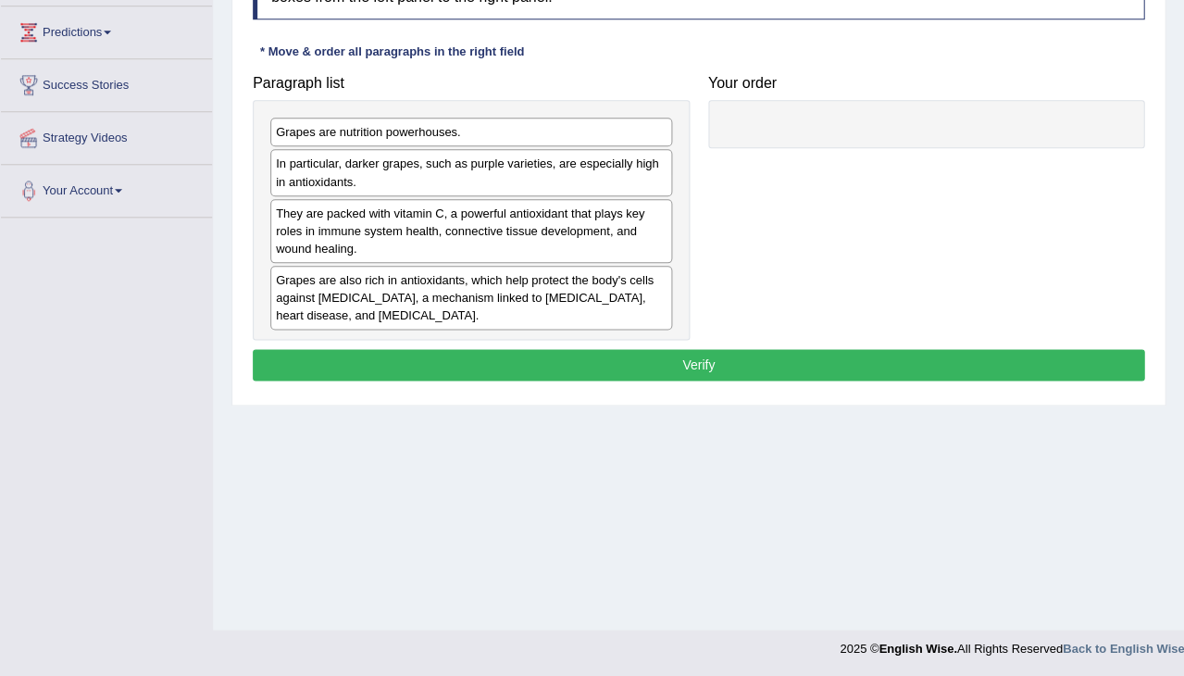
scroll to position [296, 0]
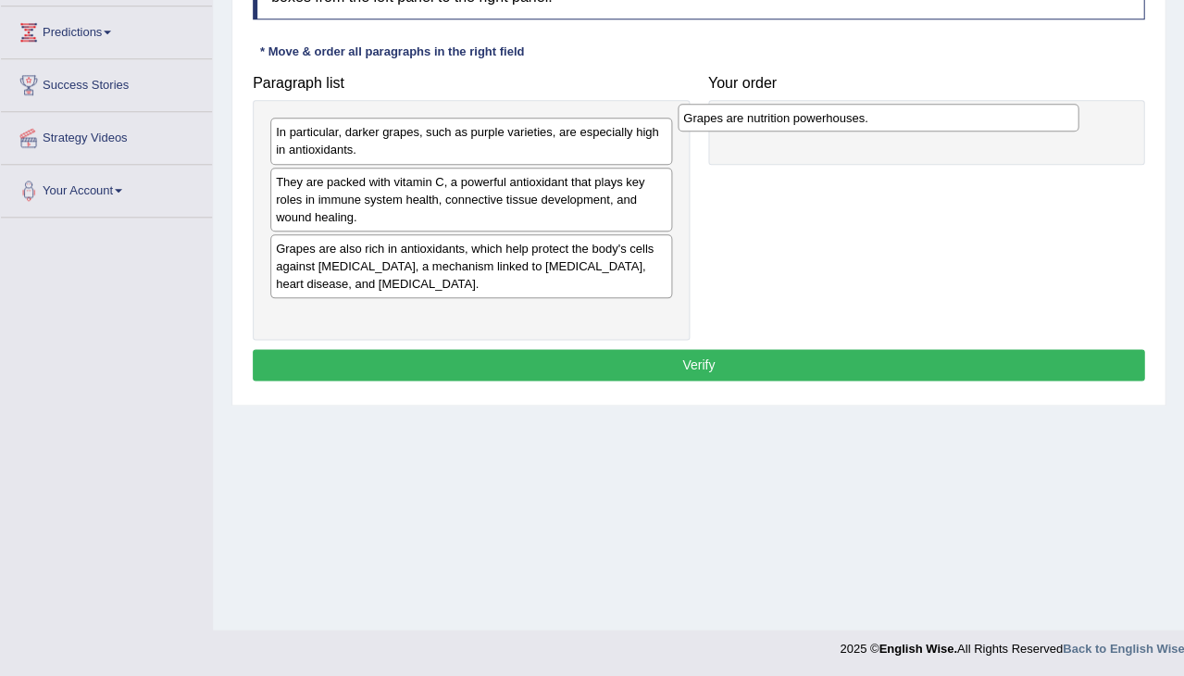
drag, startPoint x: 431, startPoint y: 129, endPoint x: 839, endPoint y: 114, distance: 408.6
click at [839, 114] on div "Grapes are nutrition powerhouses." at bounding box center [879, 118] width 402 height 28
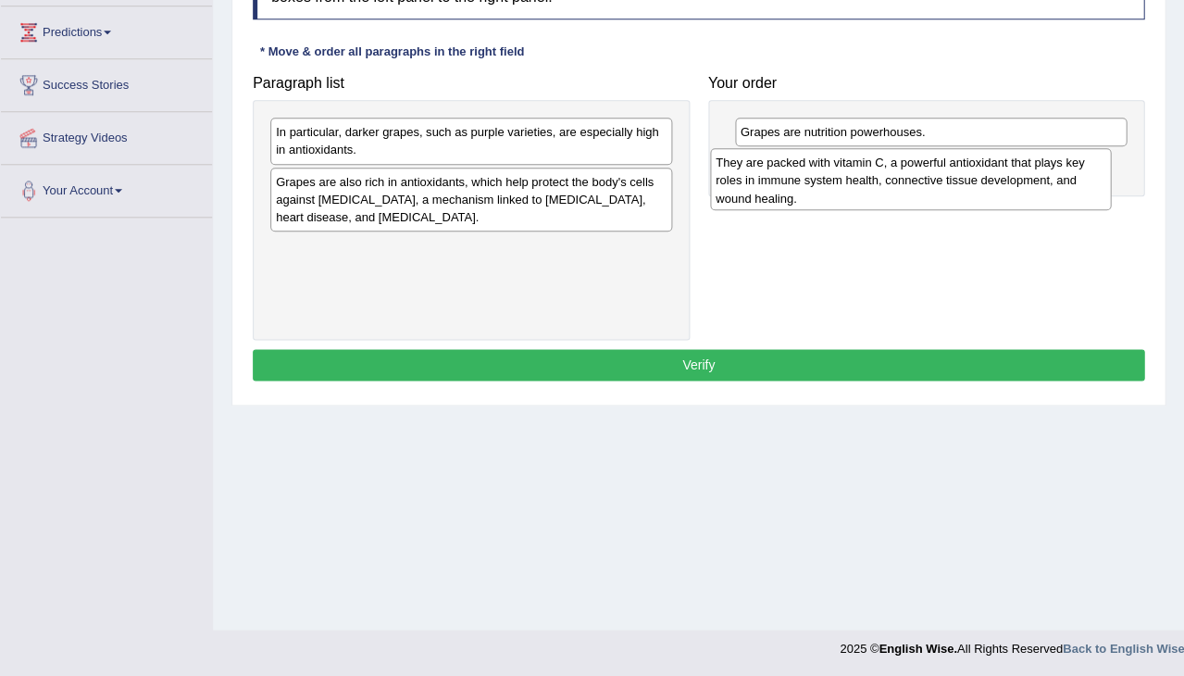
drag, startPoint x: 407, startPoint y: 183, endPoint x: 856, endPoint y: 158, distance: 448.9
click at [857, 157] on div "They are packed with vitamin C, a powerful antioxidant that plays key roles in …" at bounding box center [911, 179] width 402 height 62
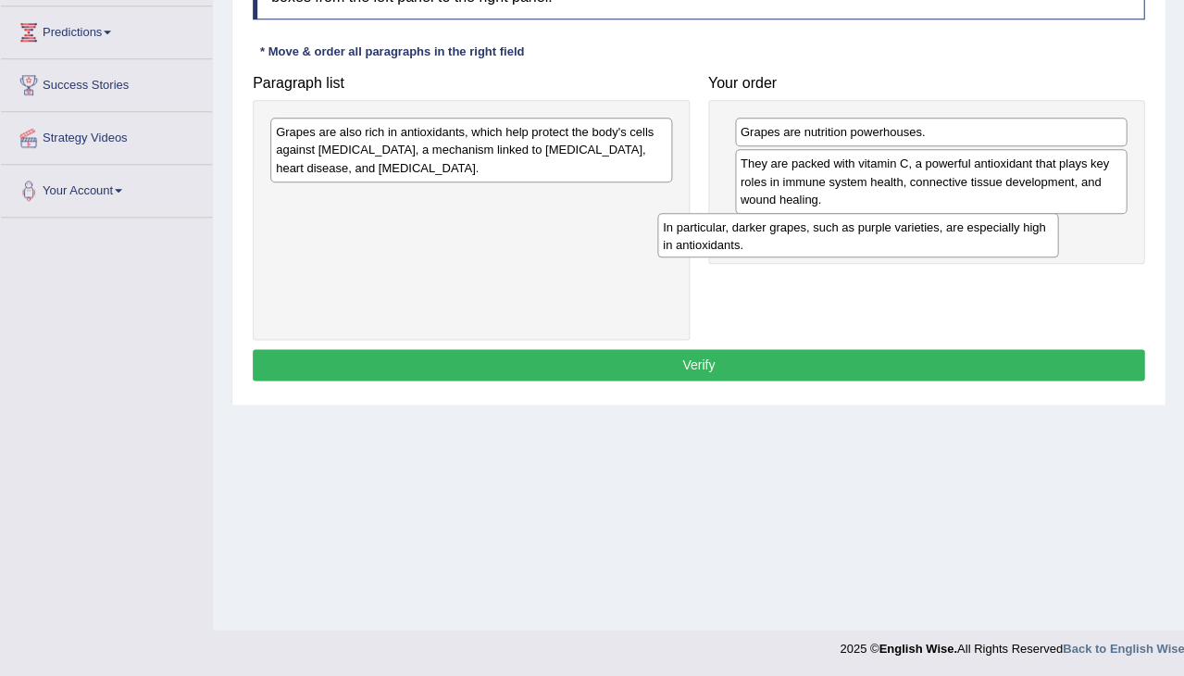
drag, startPoint x: 394, startPoint y: 139, endPoint x: 806, endPoint y: 234, distance: 423.0
click at [806, 234] on div "In particular, darker grapes, such as purple varieties, are especially high in …" at bounding box center [858, 235] width 402 height 44
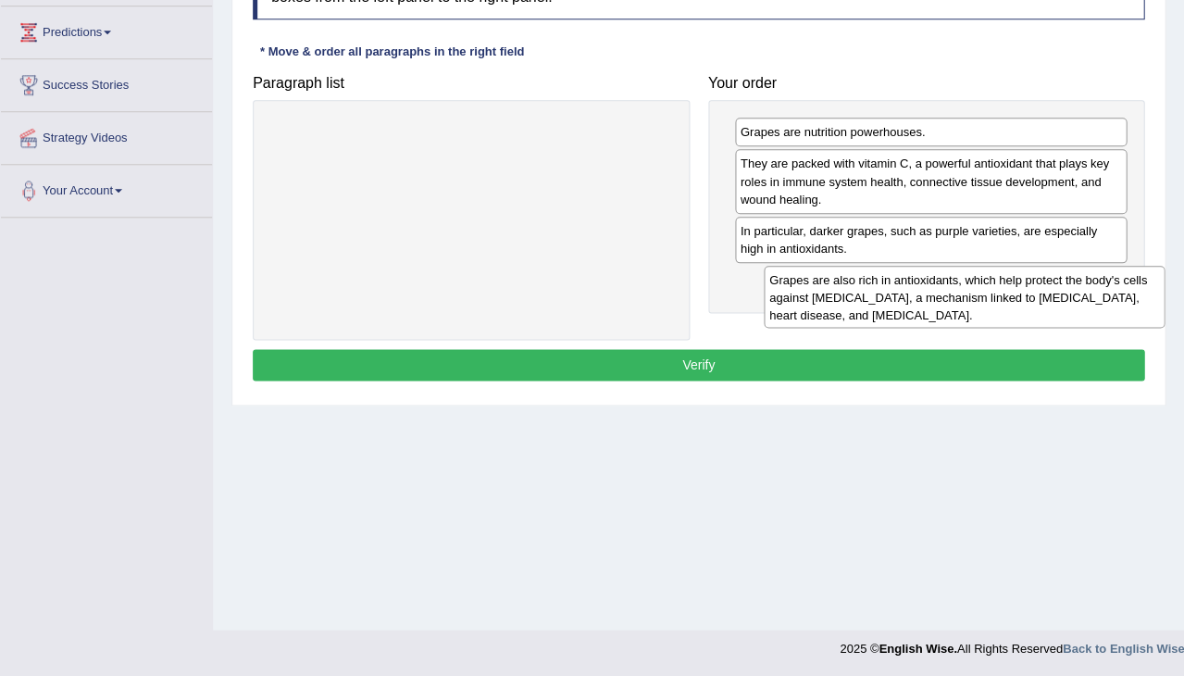
drag, startPoint x: 589, startPoint y: 152, endPoint x: 1079, endPoint y: 293, distance: 509.7
click at [1079, 293] on div "Grapes are also rich in antioxidants, which help protect the body's cells again…" at bounding box center [965, 297] width 402 height 62
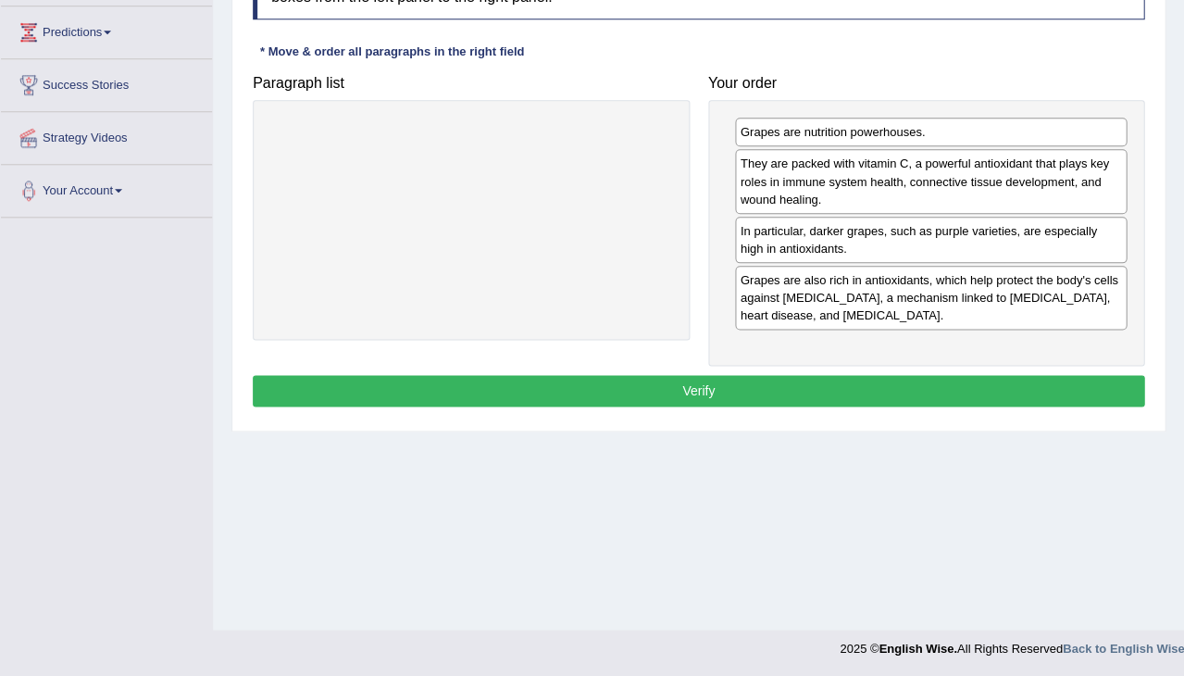
click at [831, 382] on button "Verify" at bounding box center [699, 390] width 892 height 31
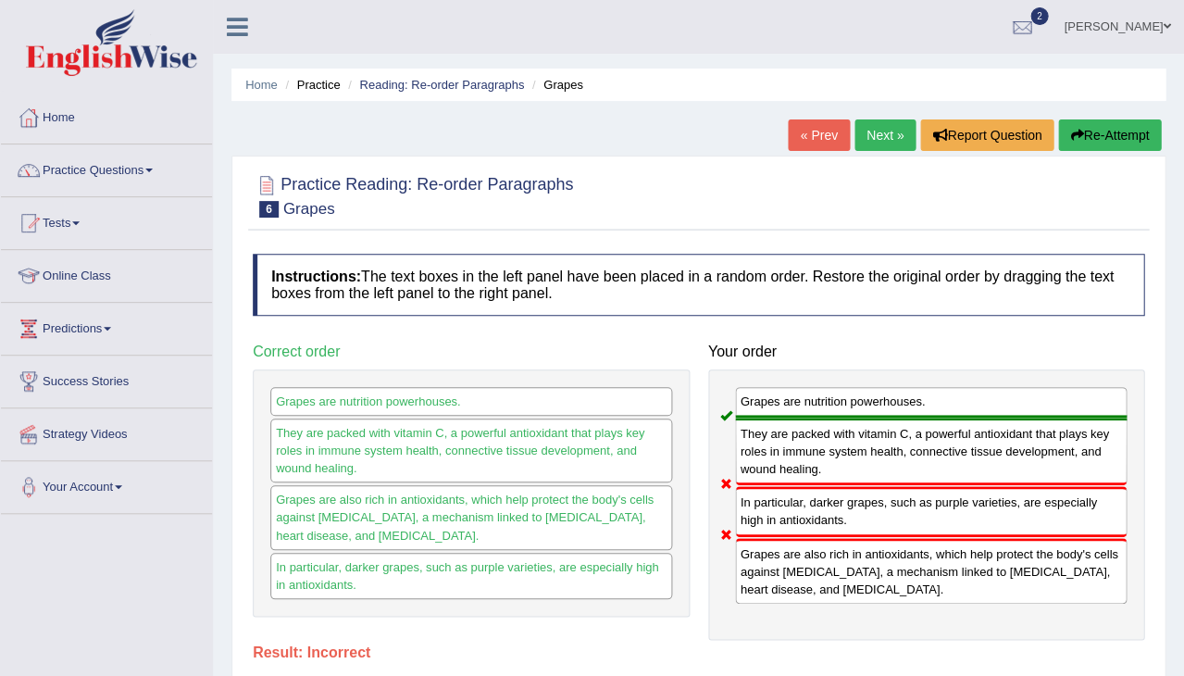
scroll to position [0, 0]
click at [1132, 125] on button "Re-Attempt" at bounding box center [1109, 134] width 103 height 31
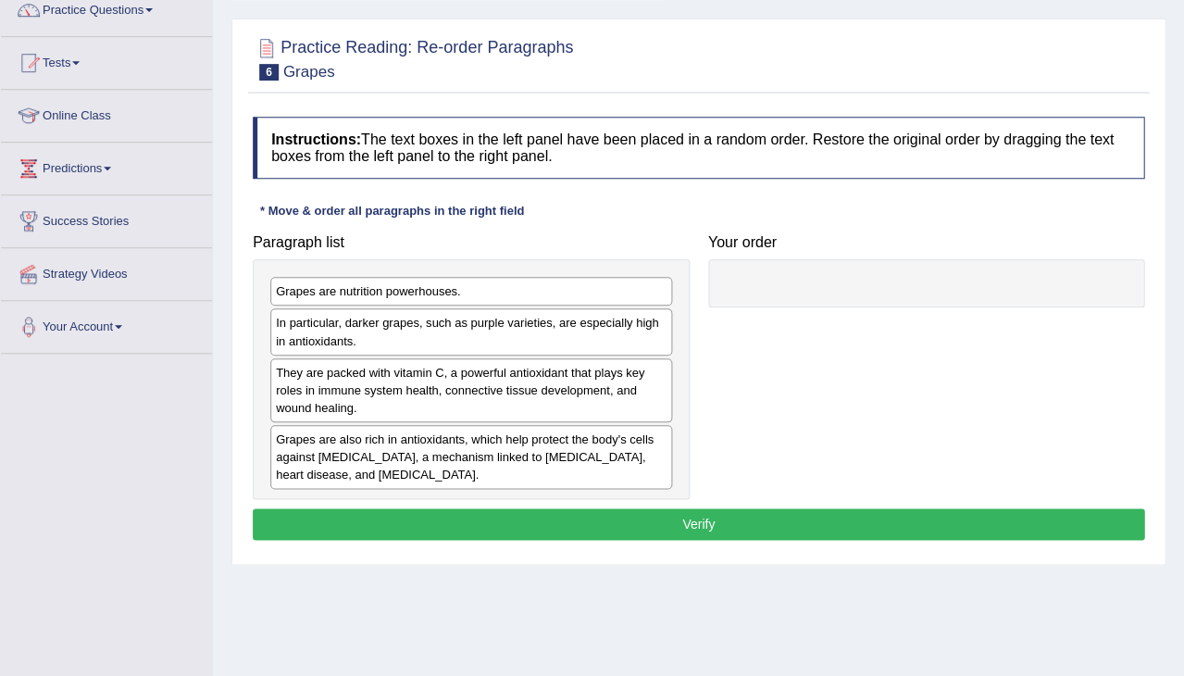
scroll to position [253, 0]
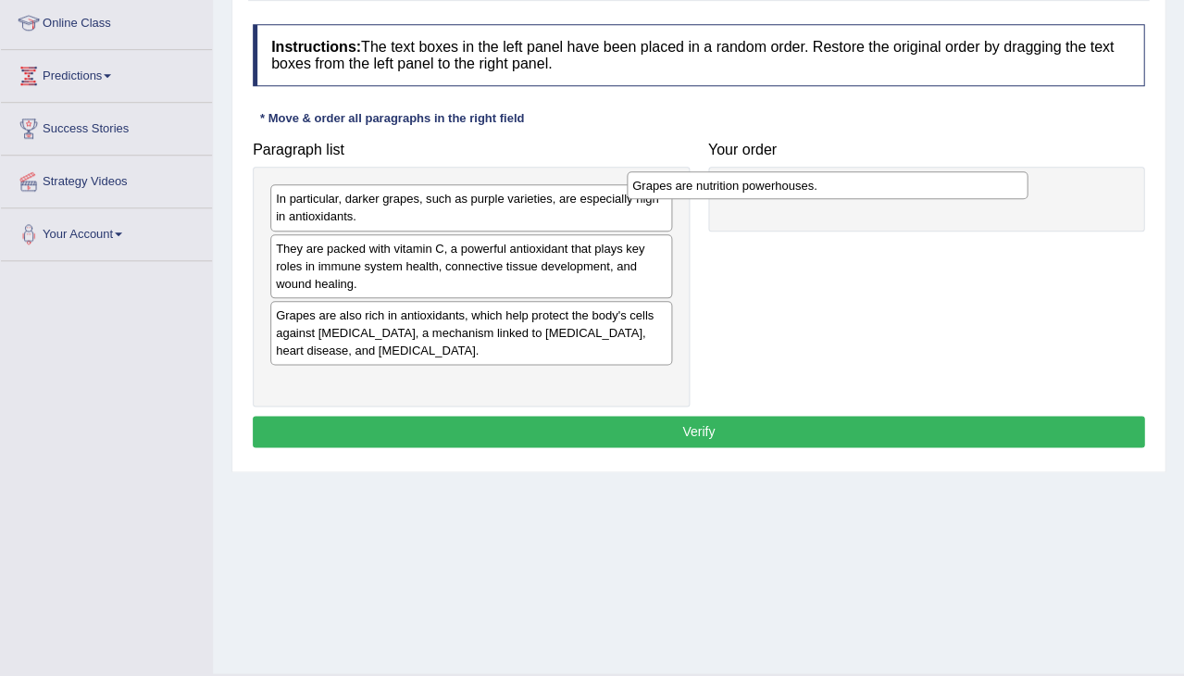
drag, startPoint x: 525, startPoint y: 197, endPoint x: 881, endPoint y: 183, distance: 355.9
click at [881, 183] on div "Grapes are nutrition powerhouses." at bounding box center [828, 185] width 402 height 28
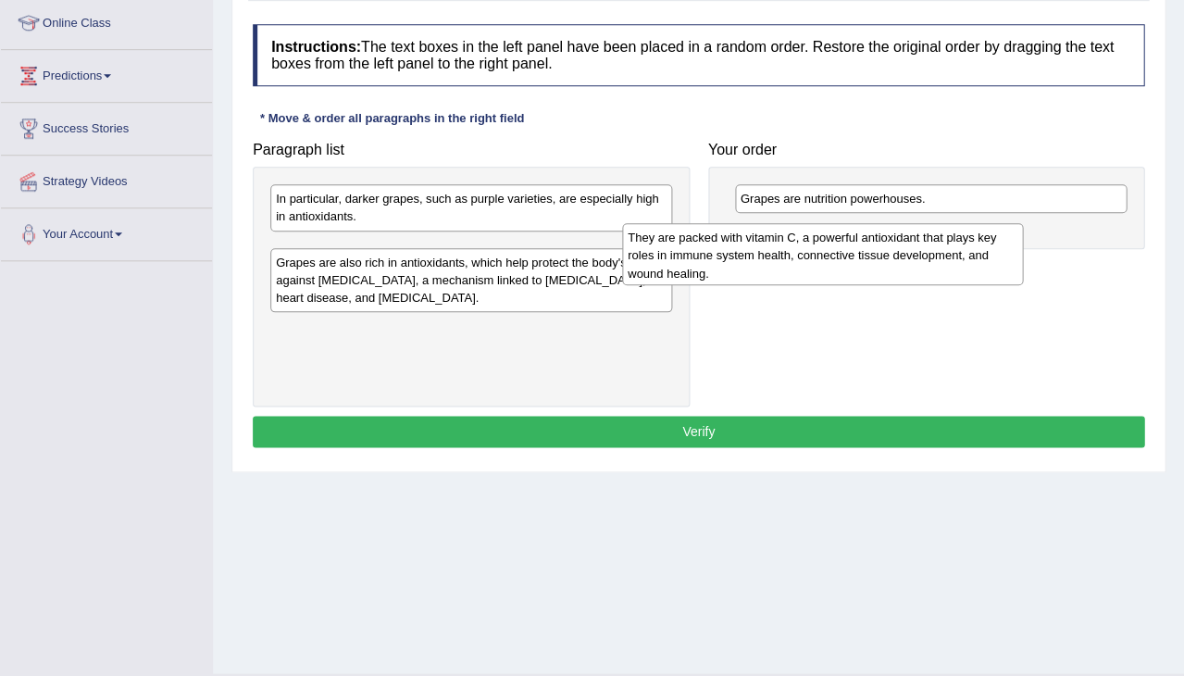
drag, startPoint x: 472, startPoint y: 263, endPoint x: 824, endPoint y: 254, distance: 352.0
click at [824, 254] on div "They are packed with vitamin C, a powerful antioxidant that plays key roles in …" at bounding box center [823, 254] width 402 height 62
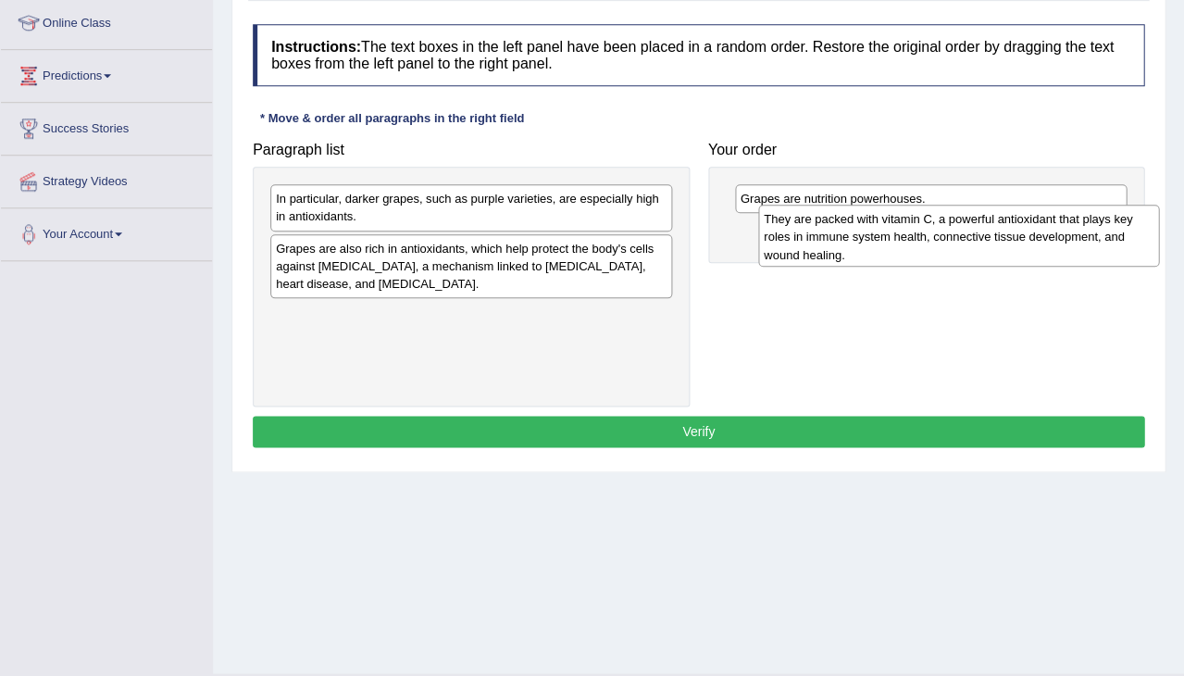
drag, startPoint x: 619, startPoint y: 246, endPoint x: 1105, endPoint y: 219, distance: 486.9
click at [1105, 219] on div "They are packed with vitamin C, a powerful antioxidant that plays key roles in …" at bounding box center [959, 236] width 402 height 62
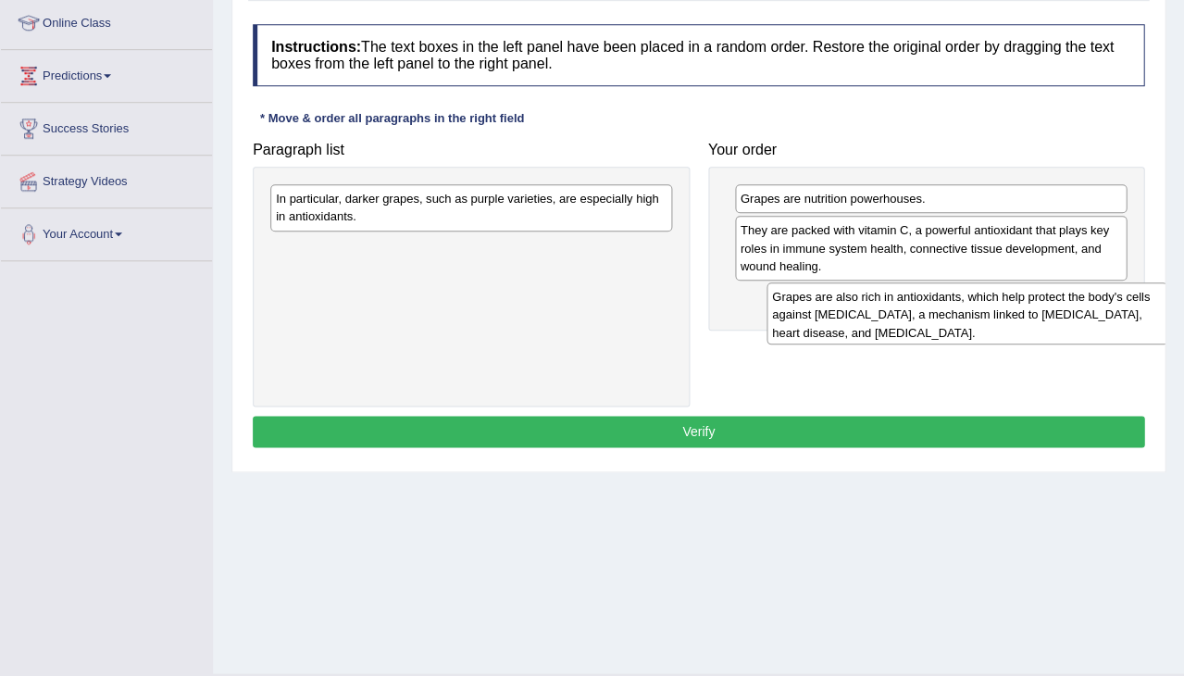
drag, startPoint x: 417, startPoint y: 258, endPoint x: 885, endPoint y: 296, distance: 470.1
click at [885, 296] on div "Grapes are also rich in antioxidants, which help protect the body's cells again…" at bounding box center [968, 313] width 402 height 62
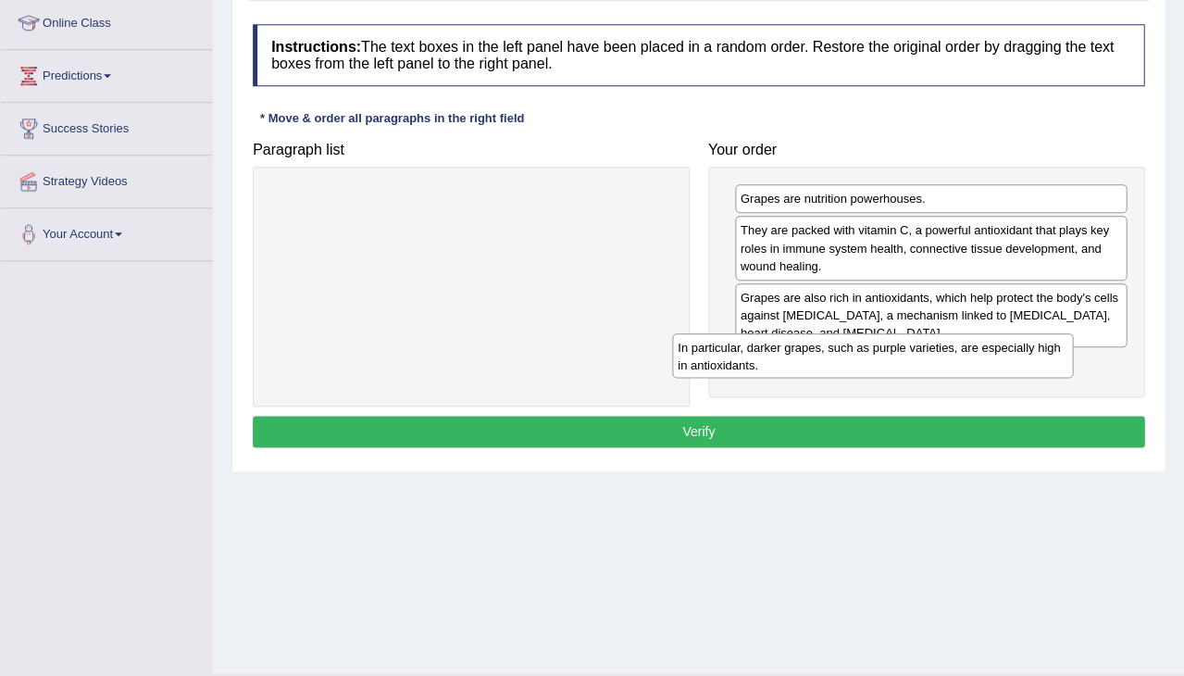
drag, startPoint x: 506, startPoint y: 208, endPoint x: 924, endPoint y: 352, distance: 442.5
click at [924, 352] on div "In particular, darker grapes, such as purple varieties, are especially high in …" at bounding box center [873, 355] width 402 height 44
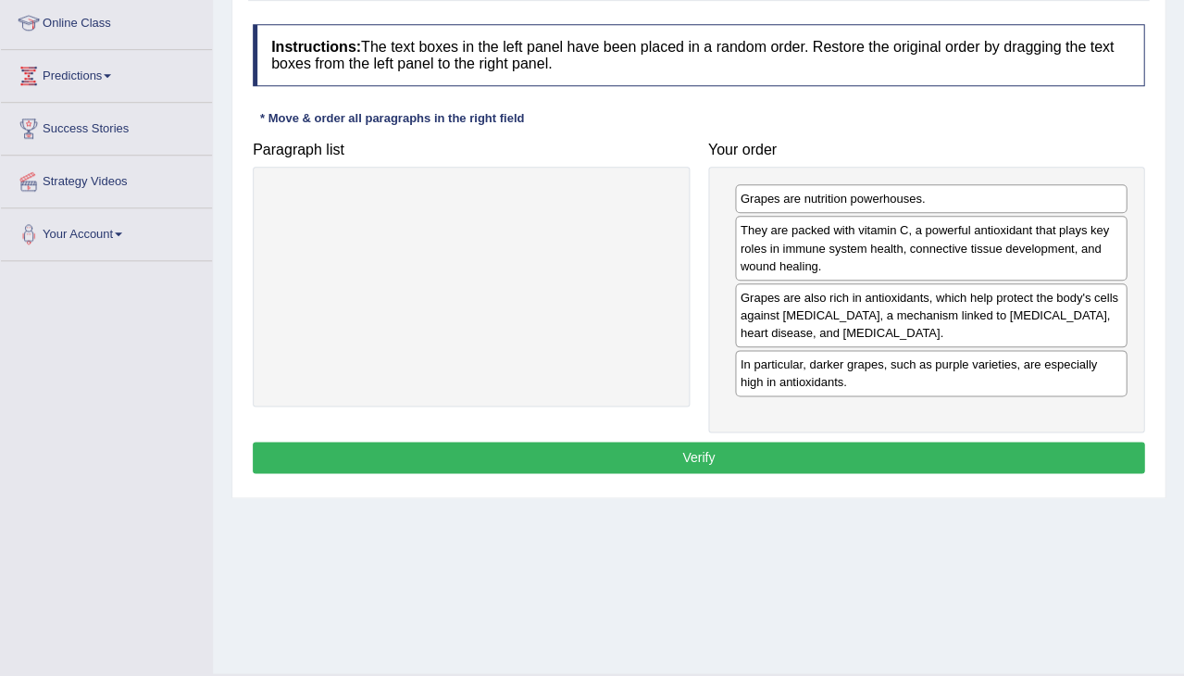
click at [794, 450] on button "Verify" at bounding box center [699, 457] width 892 height 31
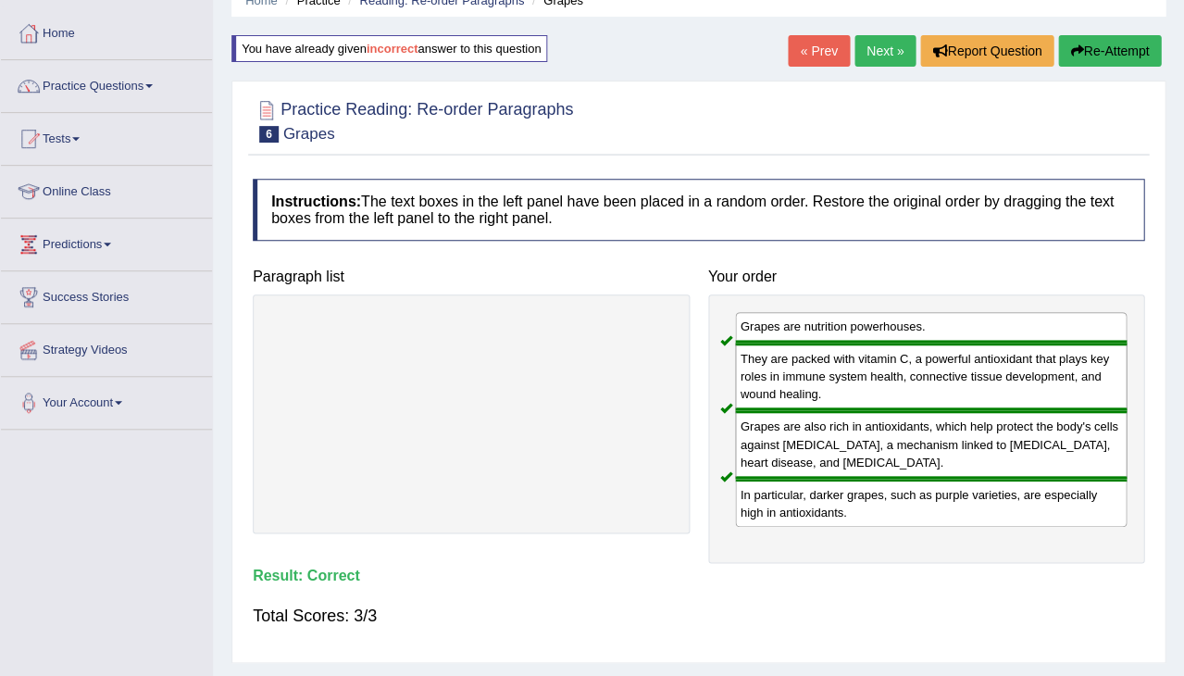
scroll to position [75, 0]
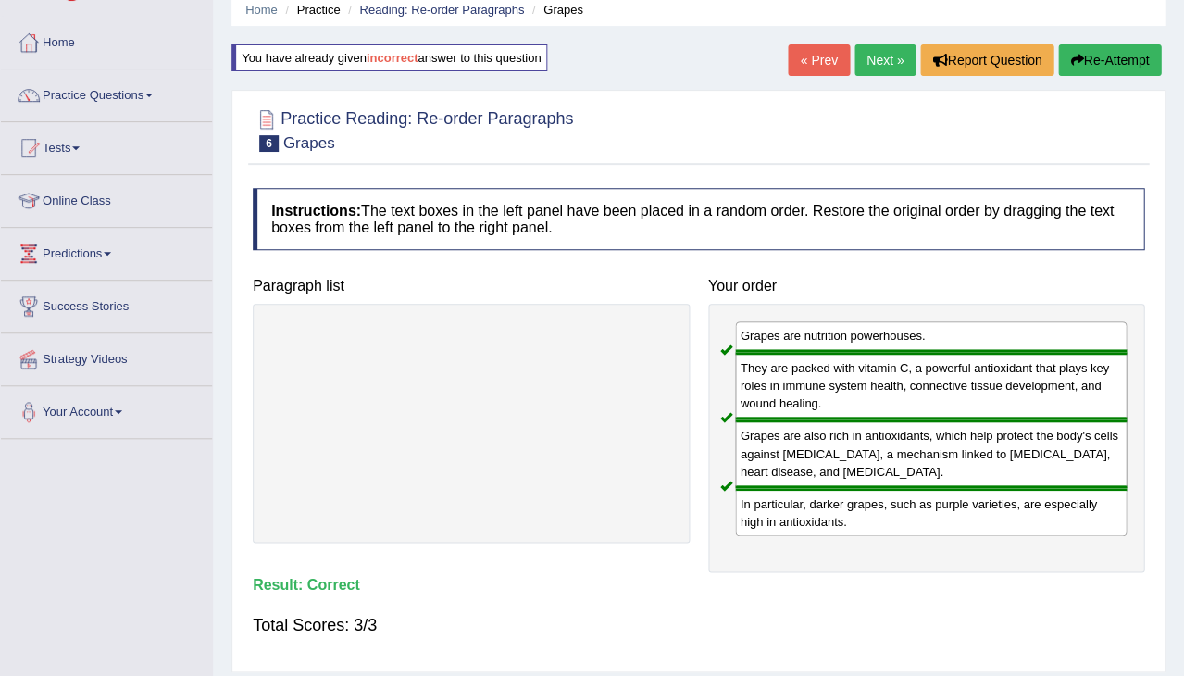
click at [870, 57] on link "Next »" at bounding box center [885, 59] width 61 height 31
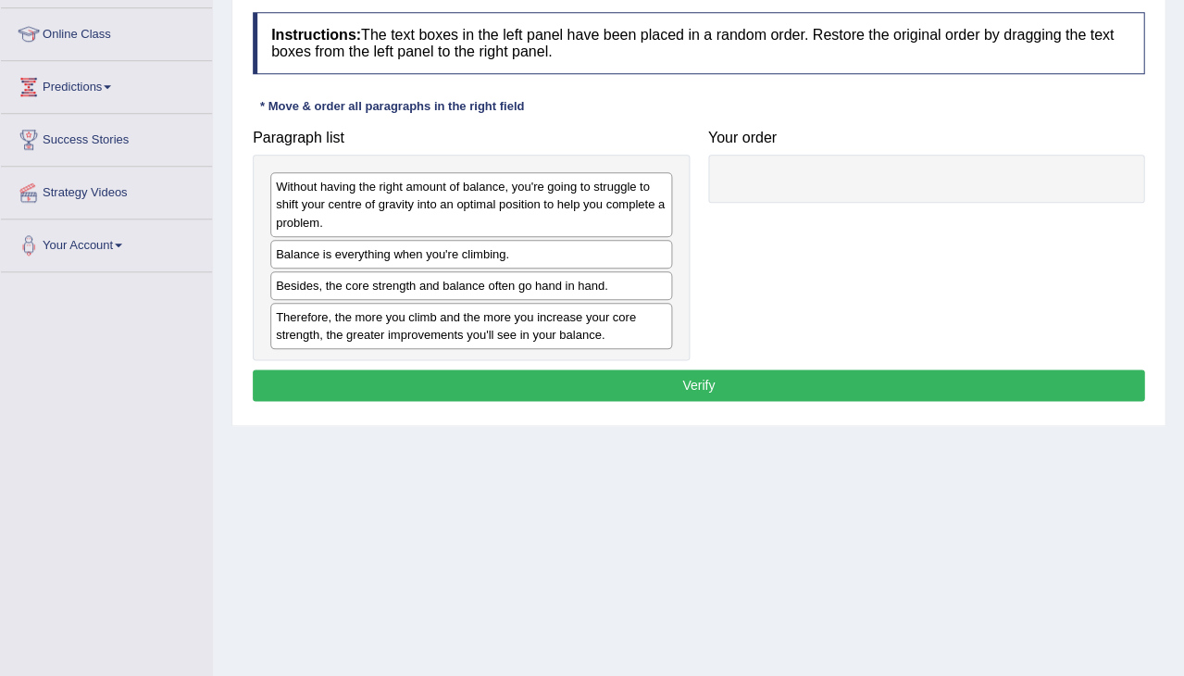
scroll to position [244, 0]
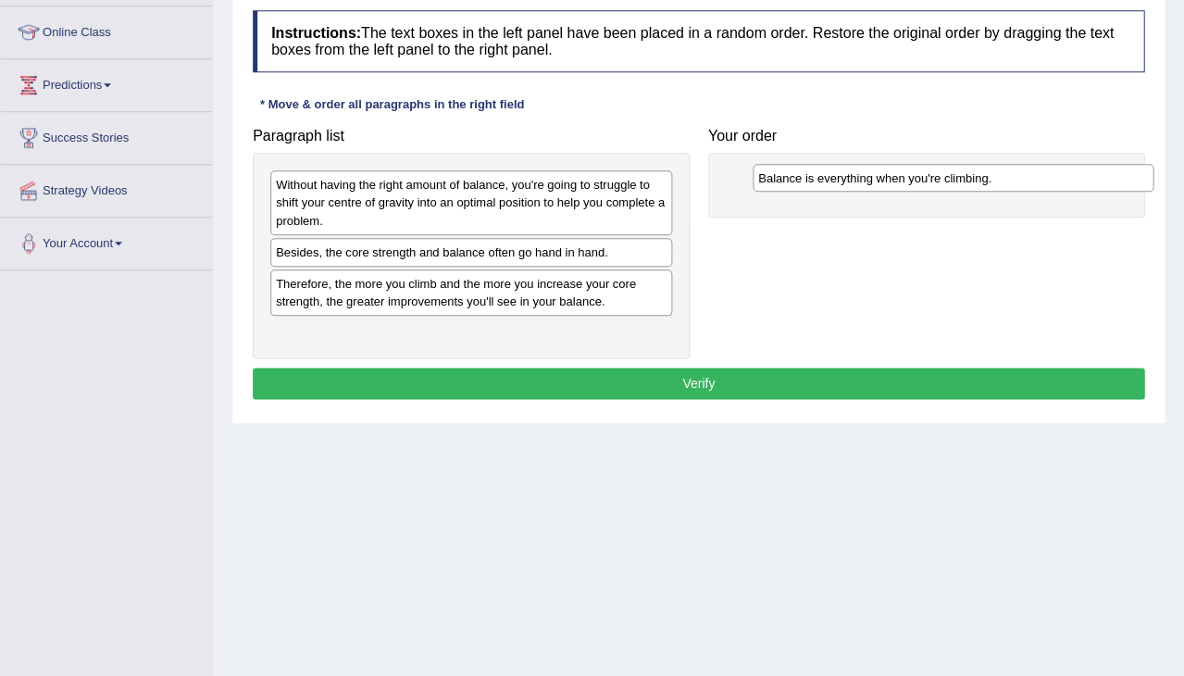
drag, startPoint x: 394, startPoint y: 246, endPoint x: 849, endPoint y: 168, distance: 461.4
click at [849, 168] on div "Balance is everything when you're climbing." at bounding box center [954, 178] width 402 height 28
click at [482, 197] on div "Without having the right amount of balance, you're going to struggle to shift y…" at bounding box center [471, 202] width 402 height 64
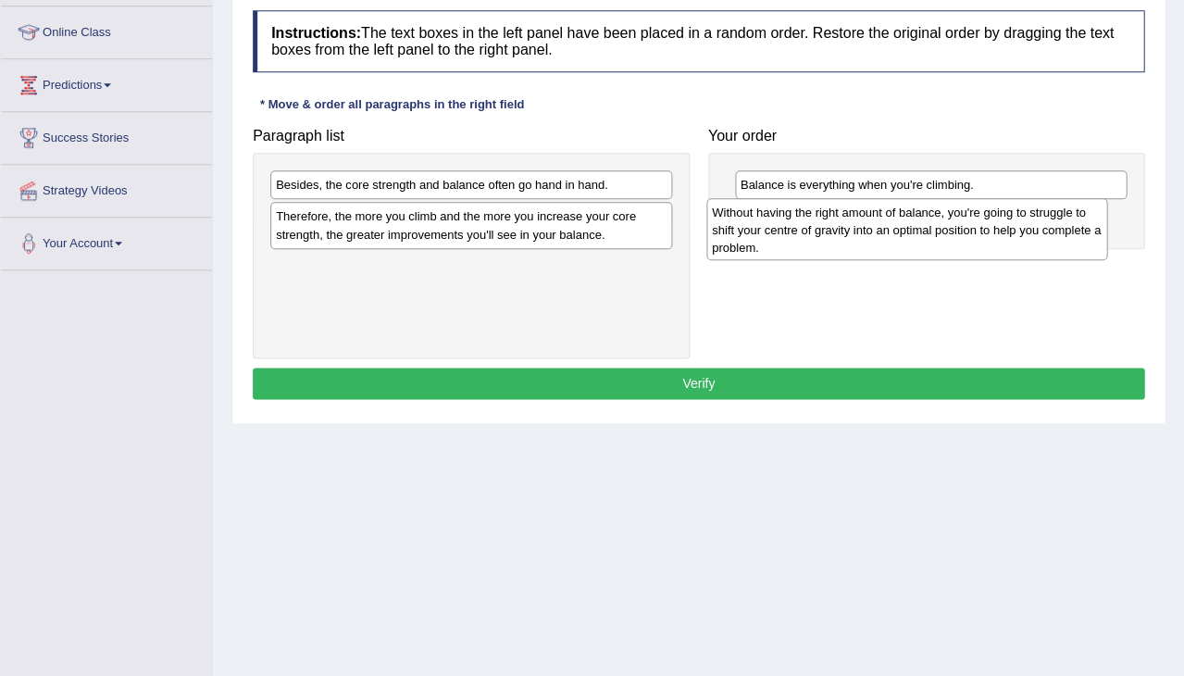
drag, startPoint x: 482, startPoint y: 197, endPoint x: 920, endPoint y: 224, distance: 438.8
click at [920, 224] on div "Without having the right amount of balance, you're going to struggle to shift y…" at bounding box center [908, 229] width 402 height 62
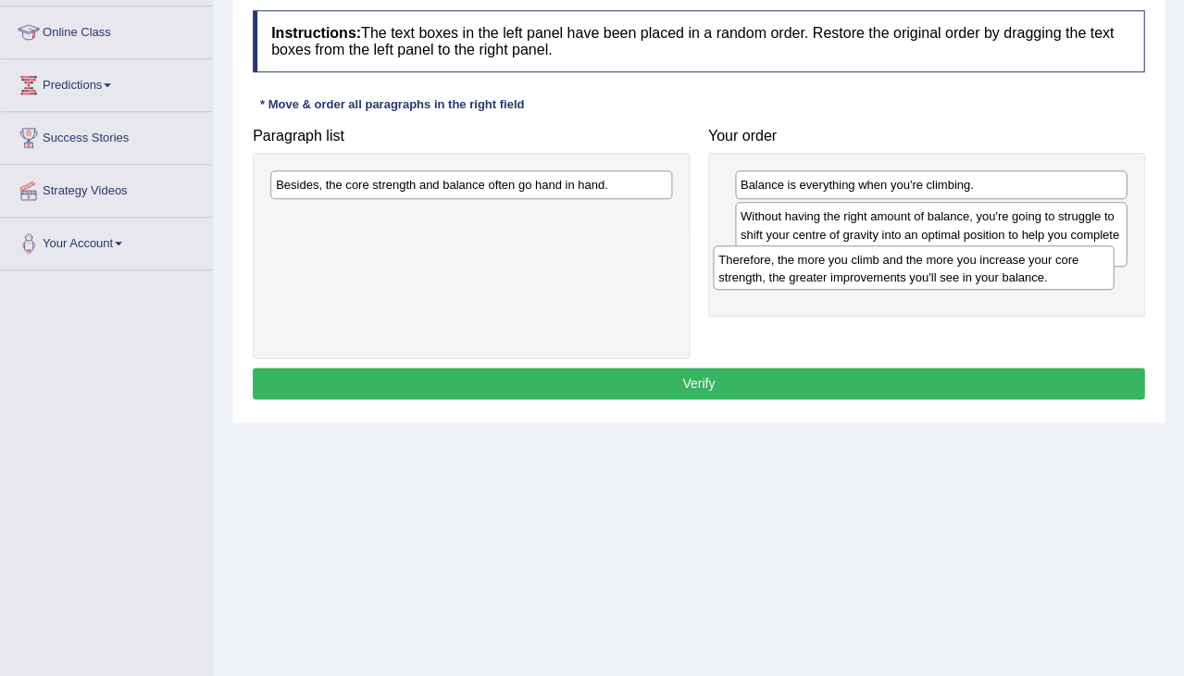
drag, startPoint x: 399, startPoint y: 229, endPoint x: 842, endPoint y: 272, distance: 444.8
click at [842, 272] on div "Therefore, the more you climb and the more you increase your core strength, the…" at bounding box center [914, 267] width 402 height 44
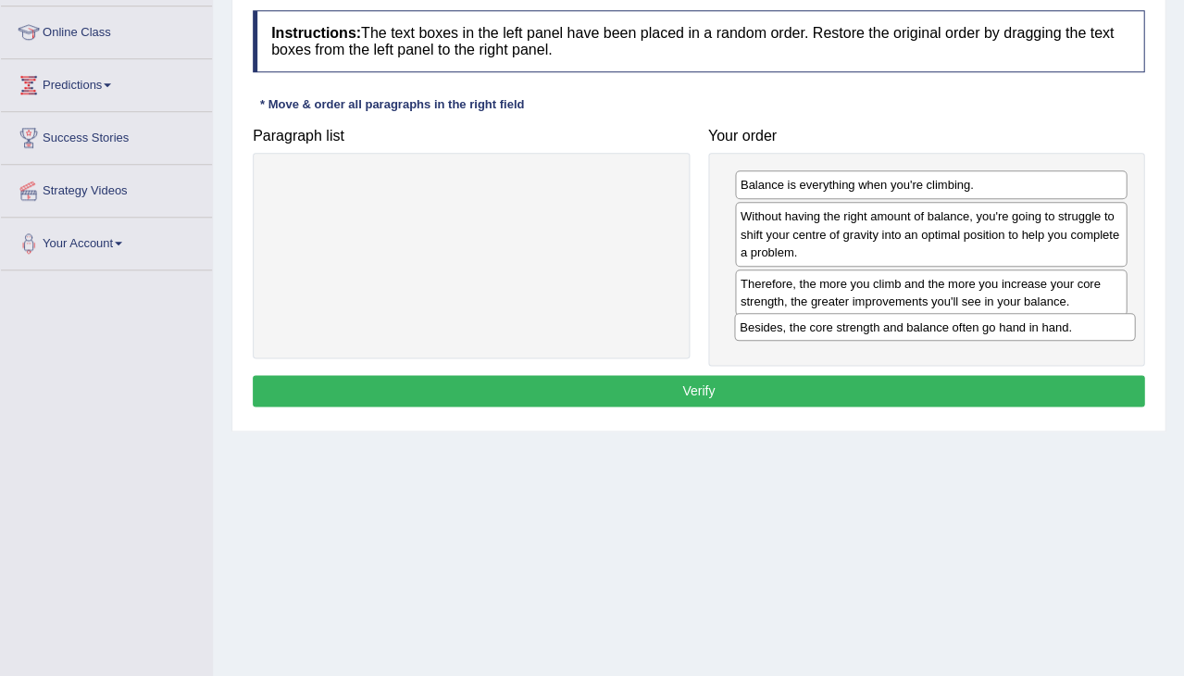
drag, startPoint x: 450, startPoint y: 179, endPoint x: 915, endPoint y: 320, distance: 486.0
click at [915, 320] on div "Besides, the core strength and balance often go hand in hand." at bounding box center [935, 327] width 402 height 28
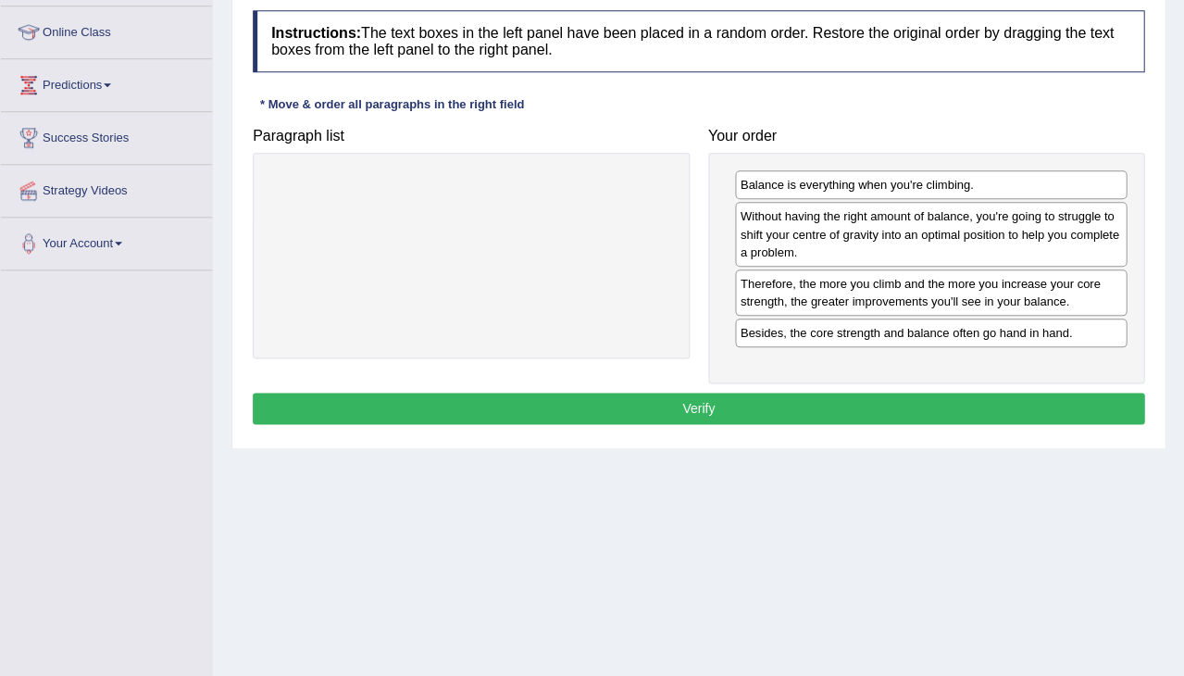
click at [804, 403] on button "Verify" at bounding box center [699, 408] width 892 height 31
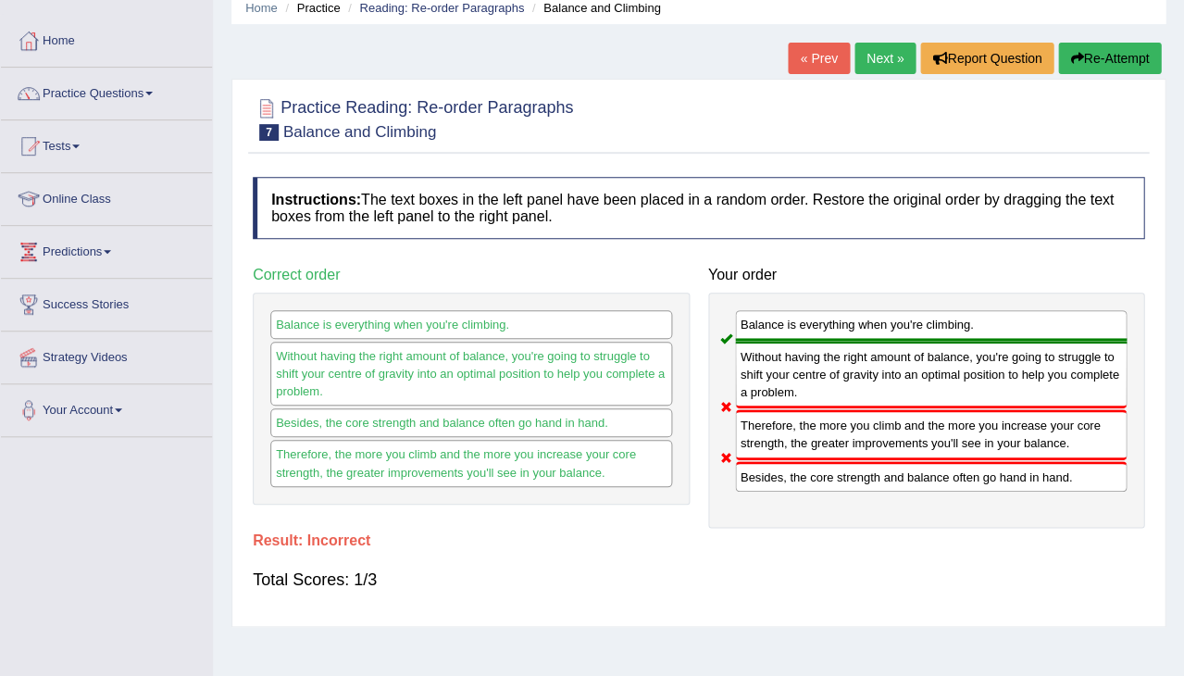
scroll to position [72, 0]
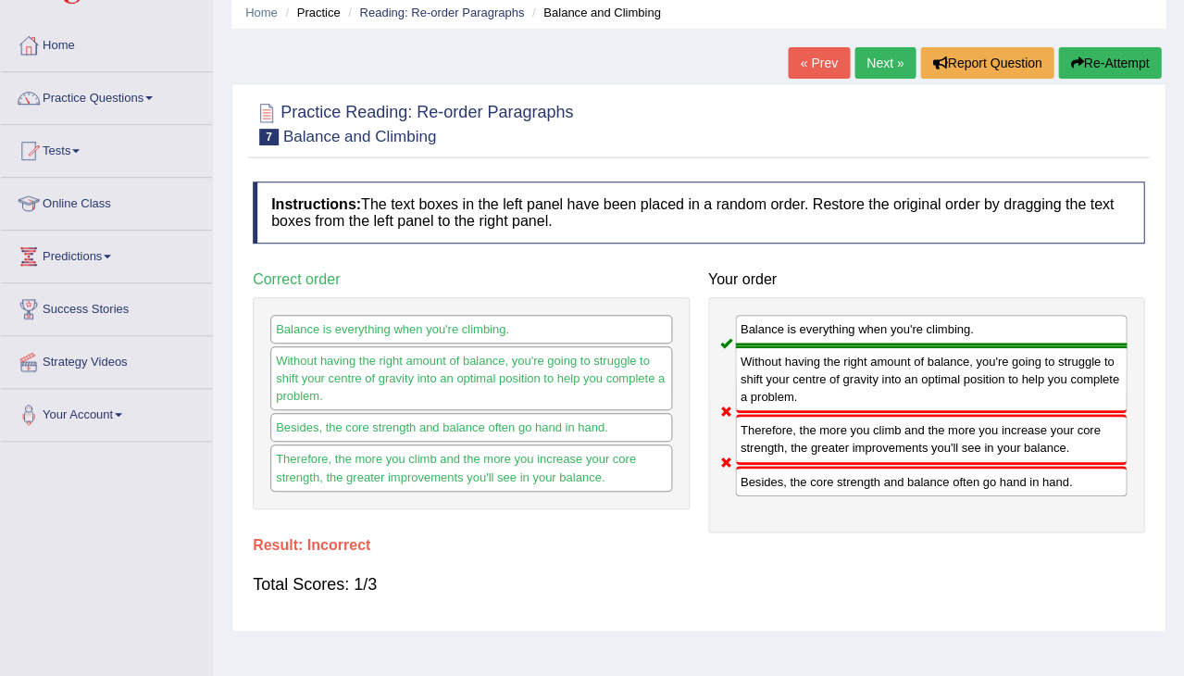
click at [1110, 58] on button "Re-Attempt" at bounding box center [1109, 62] width 103 height 31
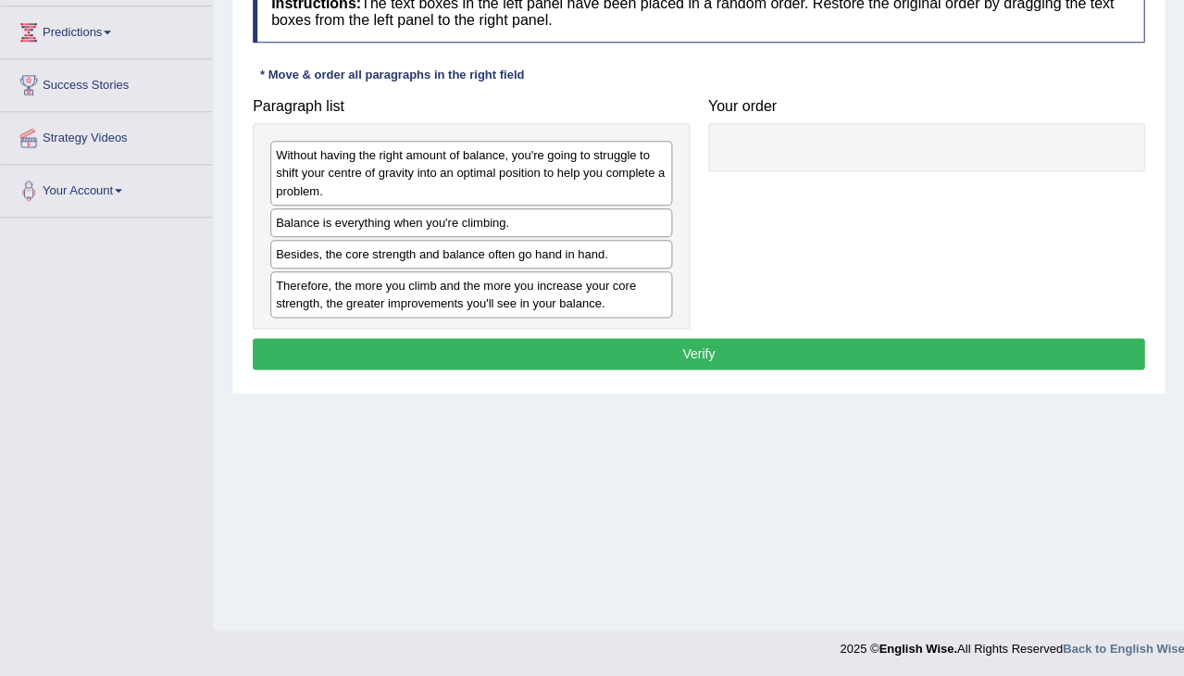
scroll to position [296, 0]
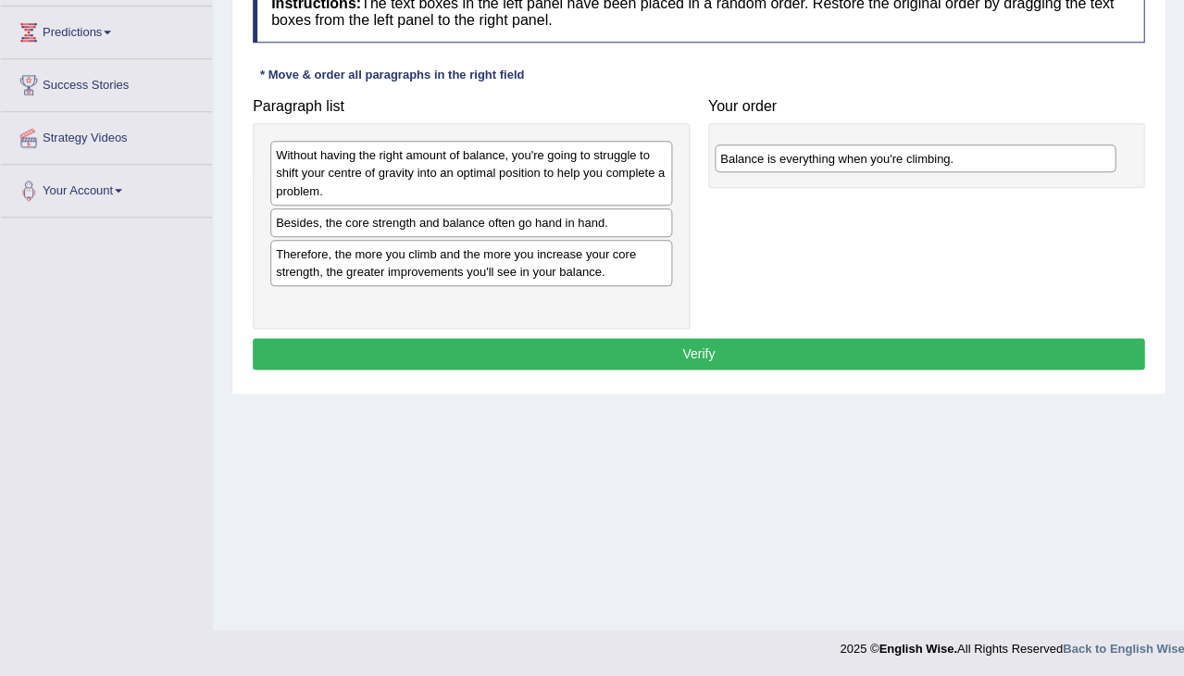
drag, startPoint x: 461, startPoint y: 214, endPoint x: 905, endPoint y: 151, distance: 448.0
click at [905, 151] on div "Balance is everything when you're climbing." at bounding box center [916, 158] width 402 height 28
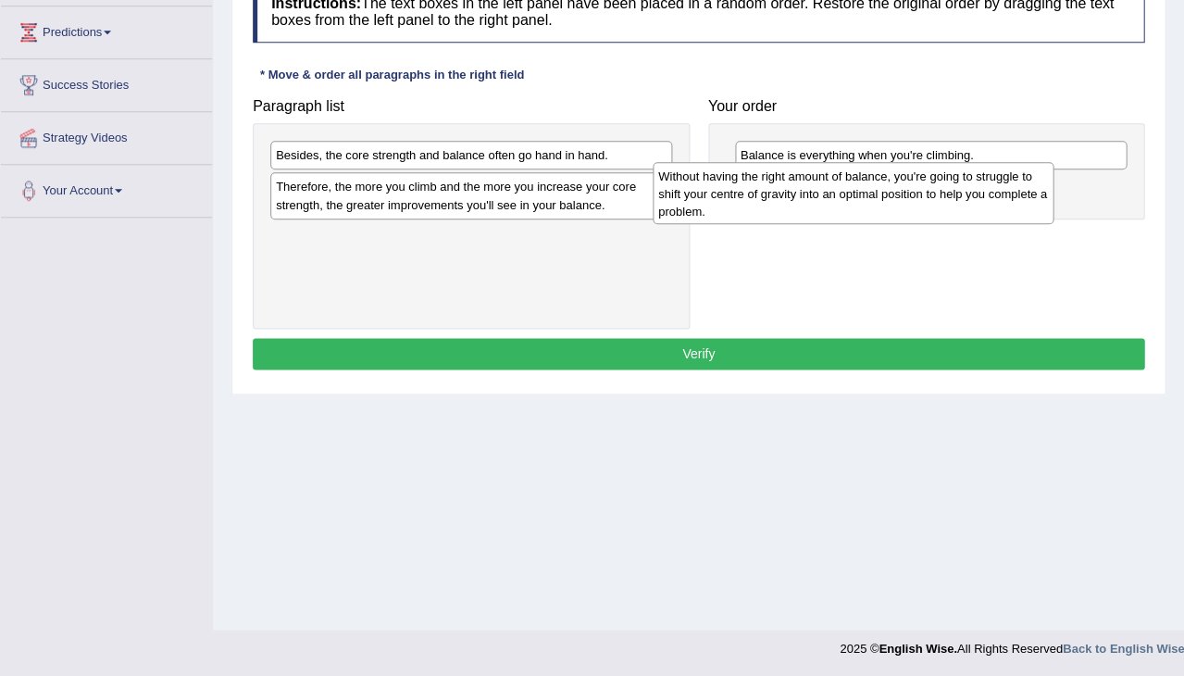
drag, startPoint x: 595, startPoint y: 170, endPoint x: 978, endPoint y: 191, distance: 383.0
click at [978, 191] on div "Without having the right amount of balance, you're going to struggle to shift y…" at bounding box center [854, 193] width 402 height 62
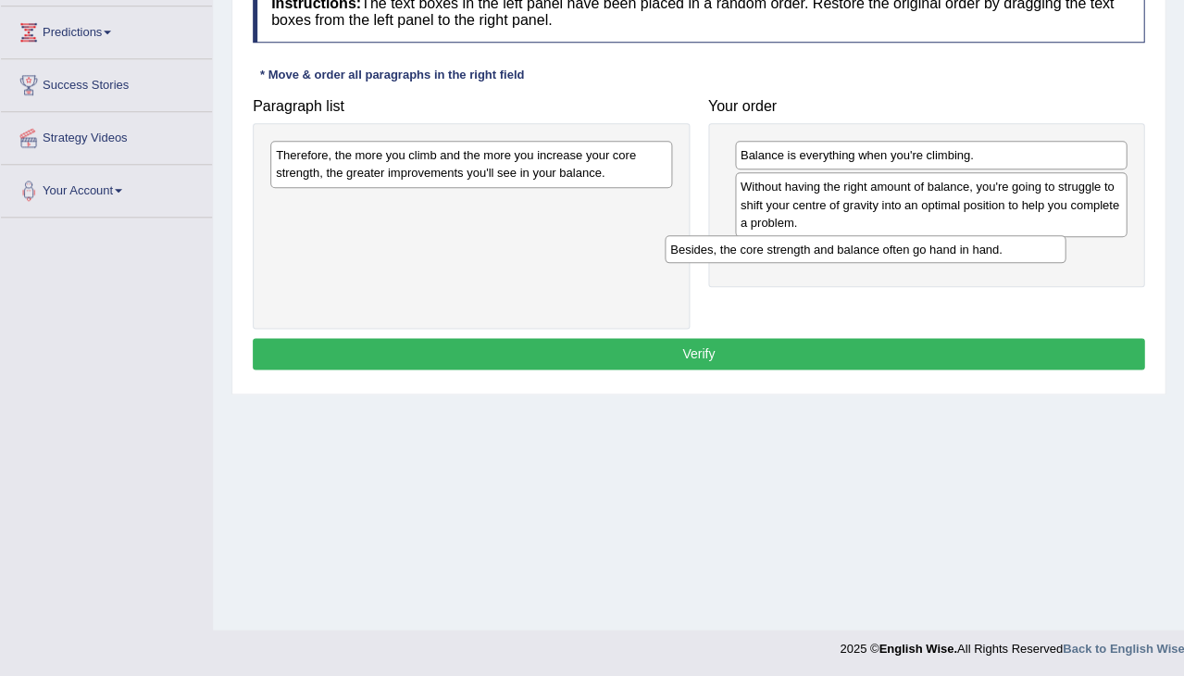
drag, startPoint x: 579, startPoint y: 150, endPoint x: 984, endPoint y: 245, distance: 416.7
click at [982, 244] on div "Besides, the core strength and balance often go hand in hand." at bounding box center [866, 249] width 402 height 28
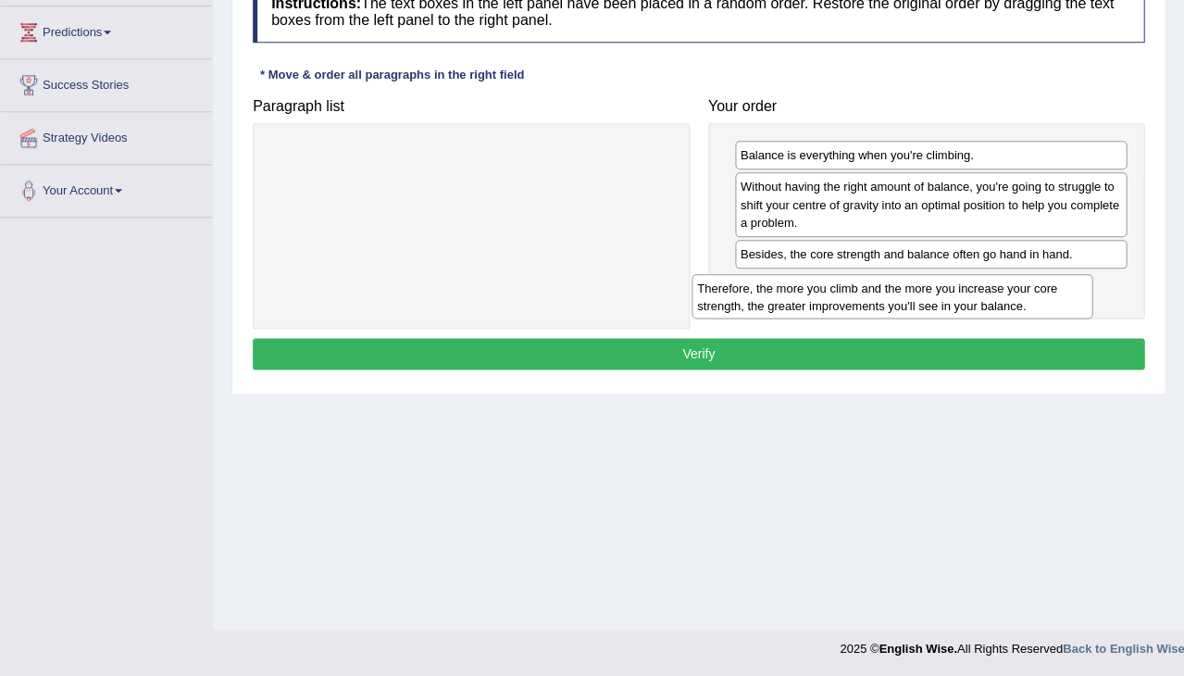
drag, startPoint x: 499, startPoint y: 171, endPoint x: 922, endPoint y: 302, distance: 442.9
click at [921, 302] on div "Therefore, the more you climb and the more you increase your core strength, the…" at bounding box center [893, 296] width 402 height 44
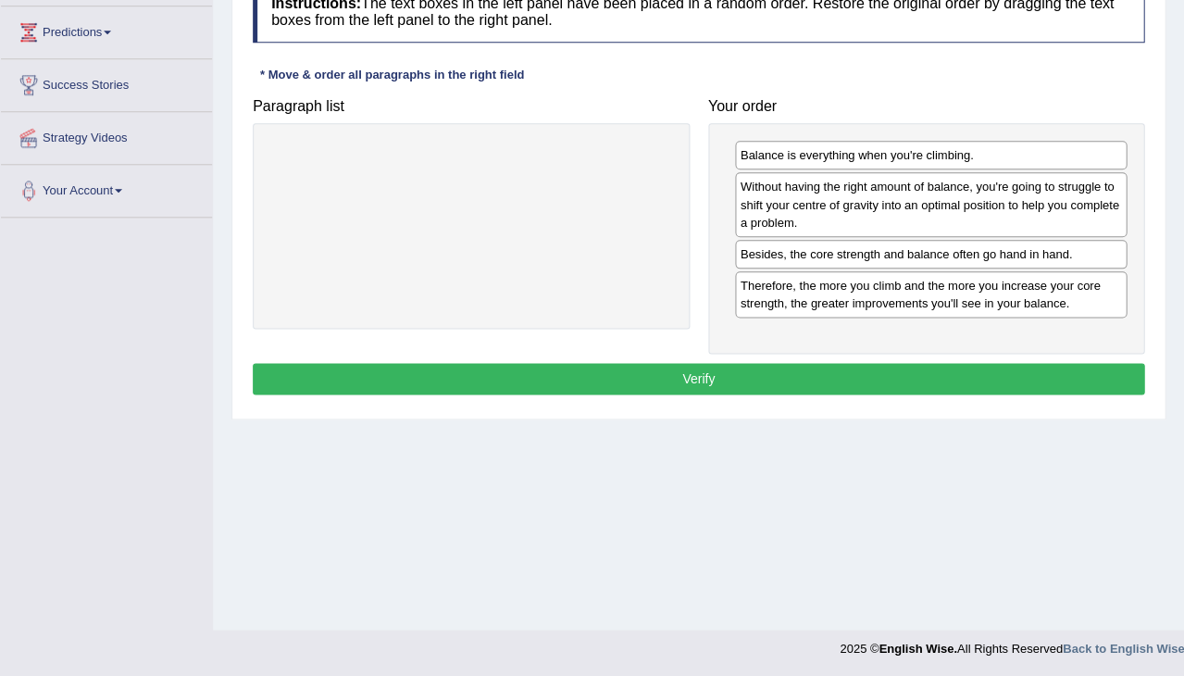
click at [800, 369] on button "Verify" at bounding box center [699, 378] width 892 height 31
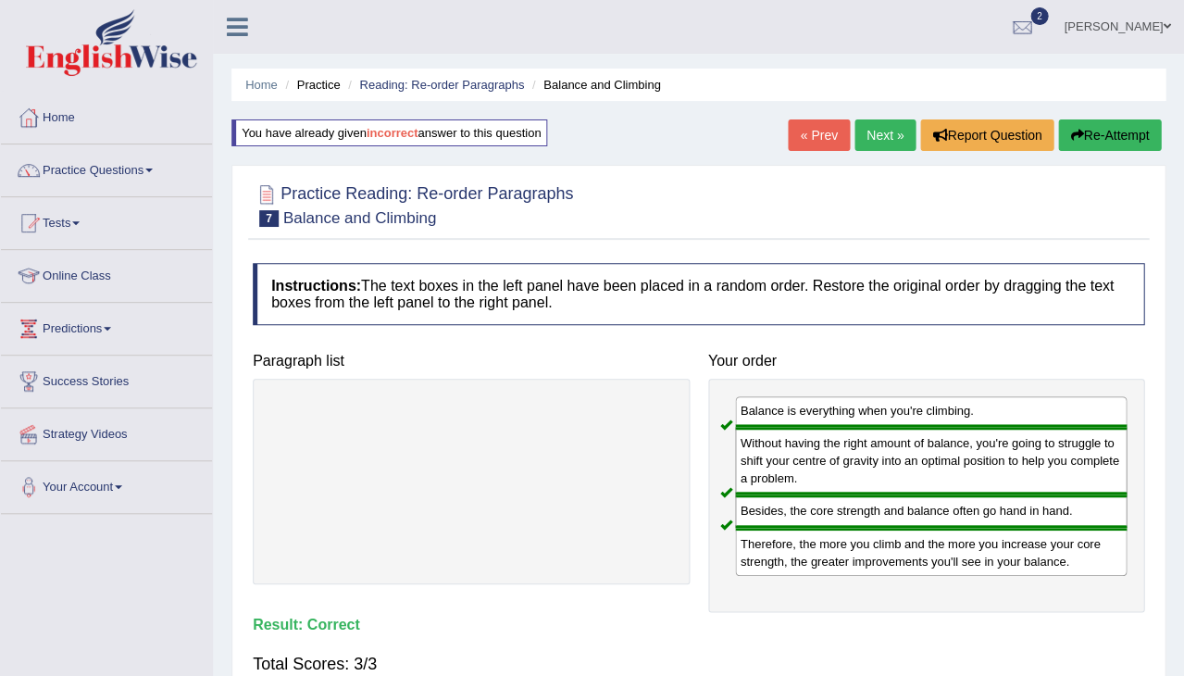
scroll to position [0, 0]
click at [886, 130] on link "Next »" at bounding box center [885, 134] width 61 height 31
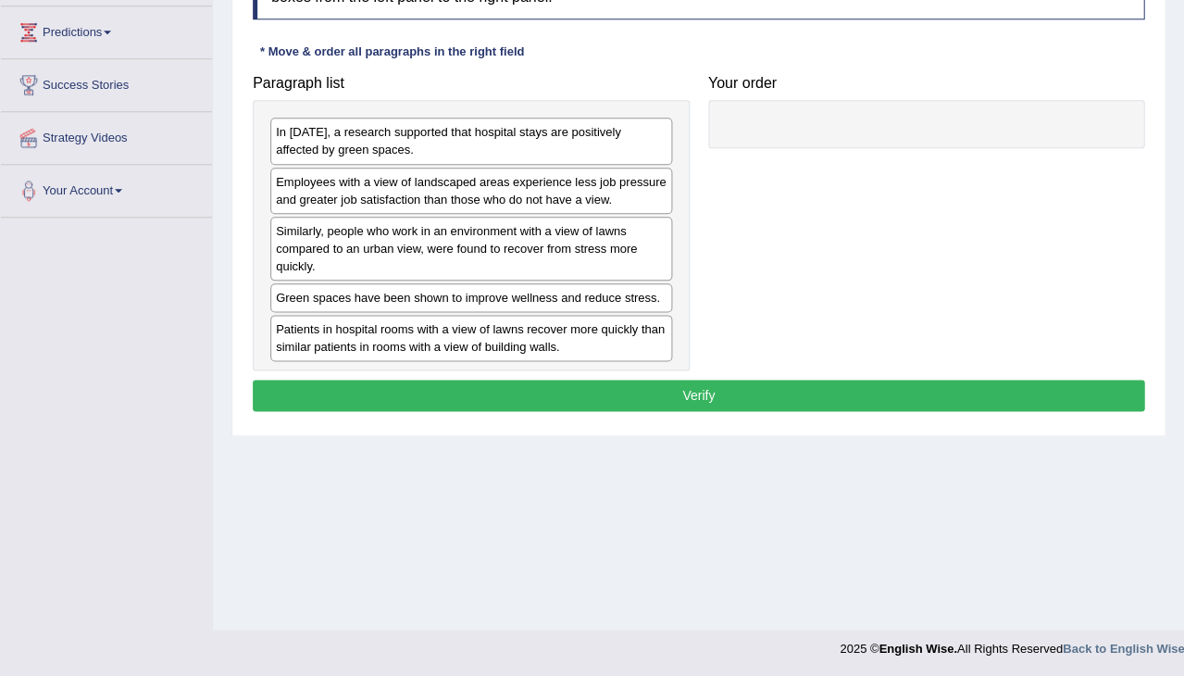
scroll to position [296, 0]
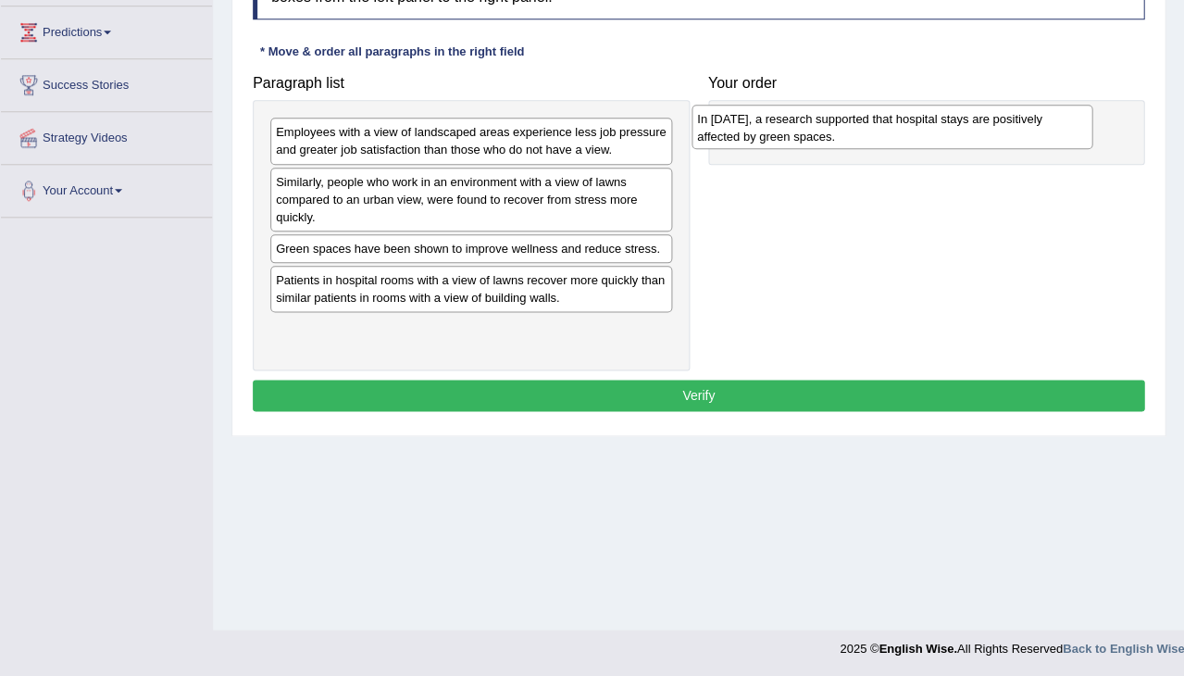
drag, startPoint x: 415, startPoint y: 136, endPoint x: 853, endPoint y: 118, distance: 438.4
click at [853, 118] on div "In [DATE], a research supported that hospital stays are positively affected by …" at bounding box center [893, 127] width 402 height 44
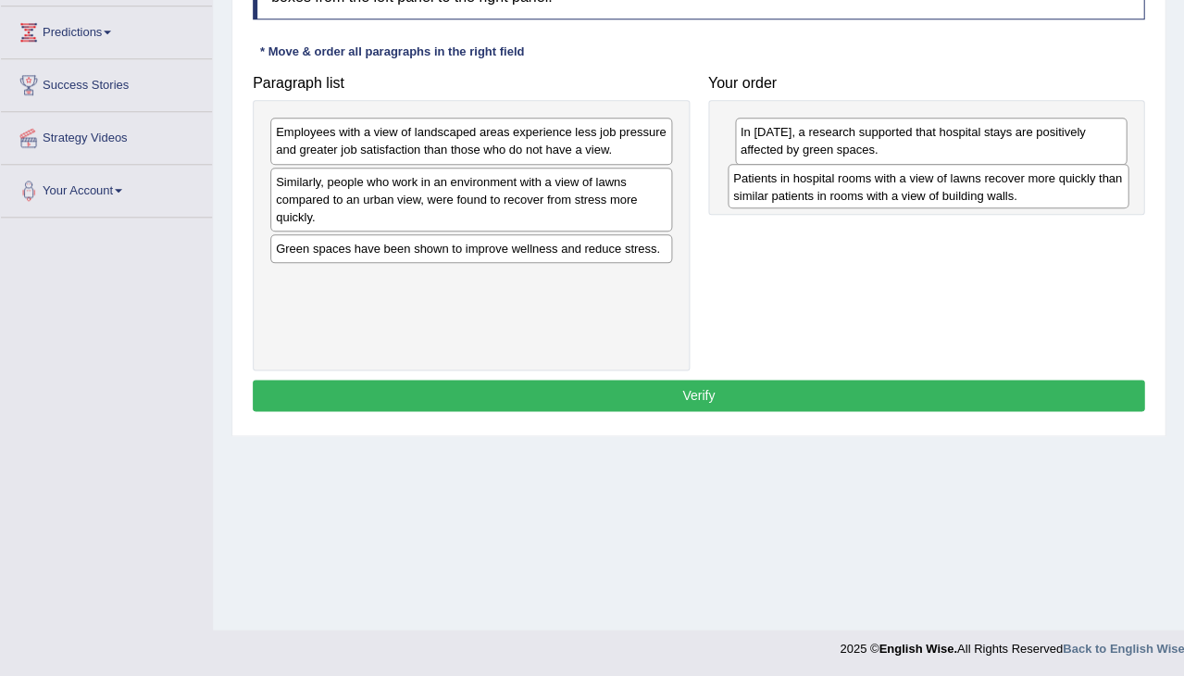
drag, startPoint x: 459, startPoint y: 281, endPoint x: 916, endPoint y: 183, distance: 466.8
click at [916, 183] on div "Patients in hospital rooms with a view of lawns recover more quickly than simil…" at bounding box center [929, 186] width 402 height 44
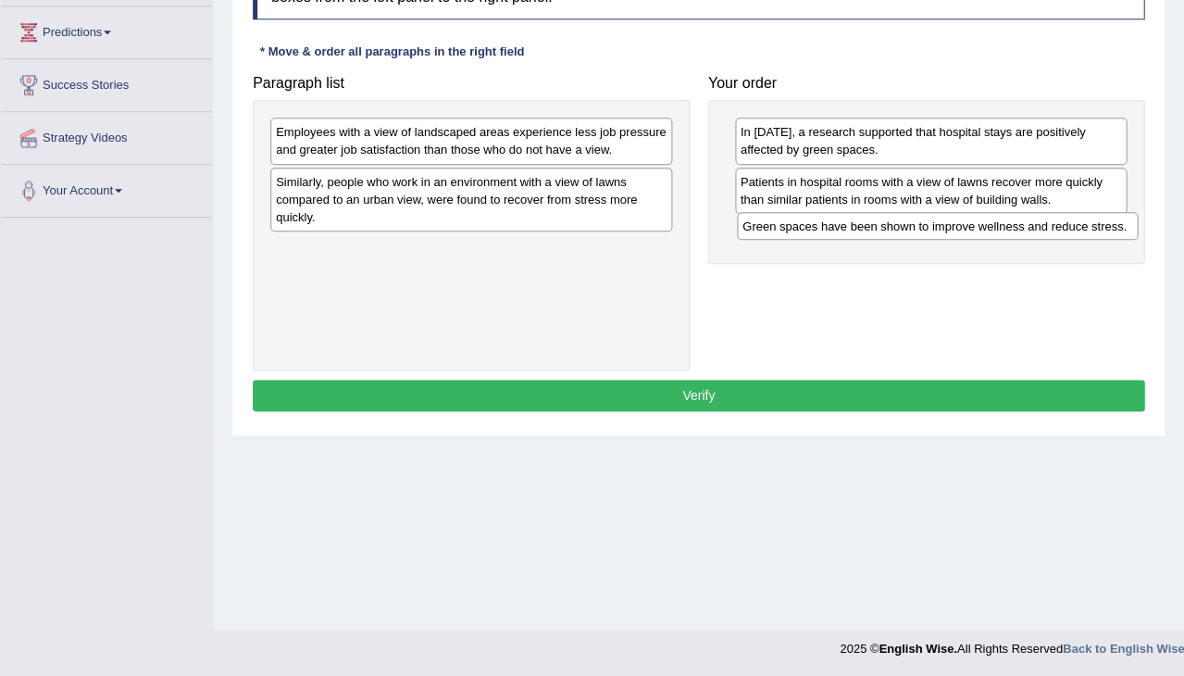
drag, startPoint x: 506, startPoint y: 242, endPoint x: 971, endPoint y: 222, distance: 466.2
click at [971, 222] on div "Green spaces have been shown to improve wellness and reduce stress." at bounding box center [938, 226] width 402 height 28
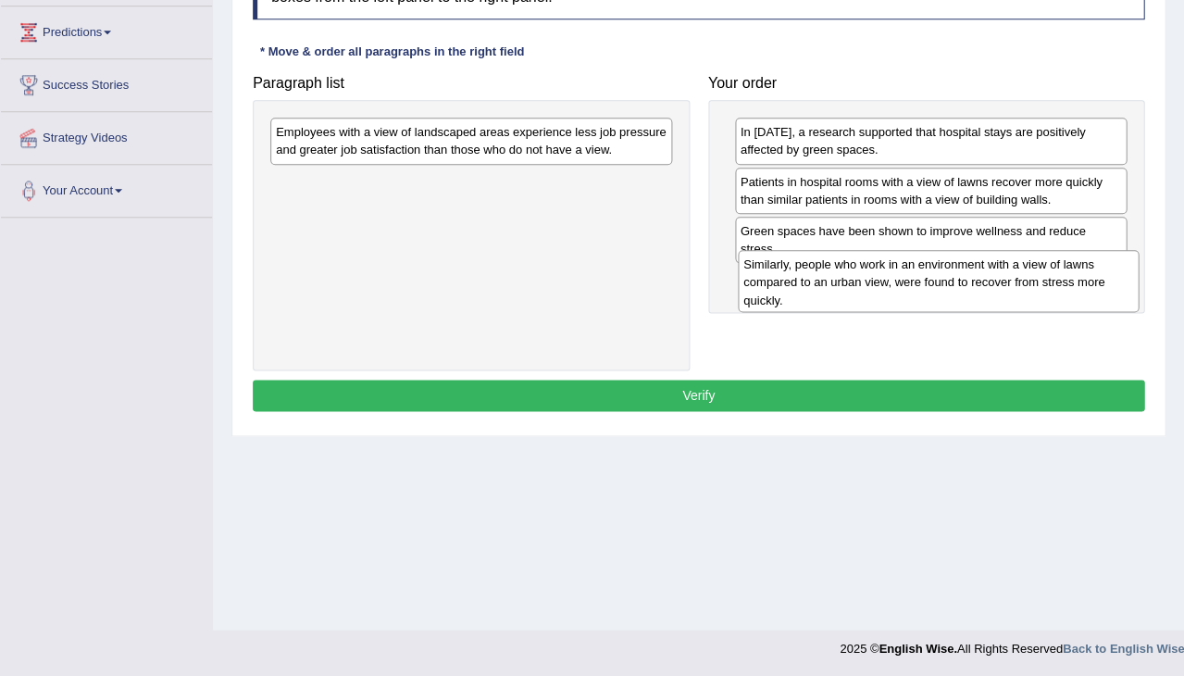
drag, startPoint x: 495, startPoint y: 198, endPoint x: 962, endPoint y: 282, distance: 474.1
click at [962, 282] on div "Similarly, people who work in an environment with a view of lawns compared to a…" at bounding box center [939, 281] width 402 height 62
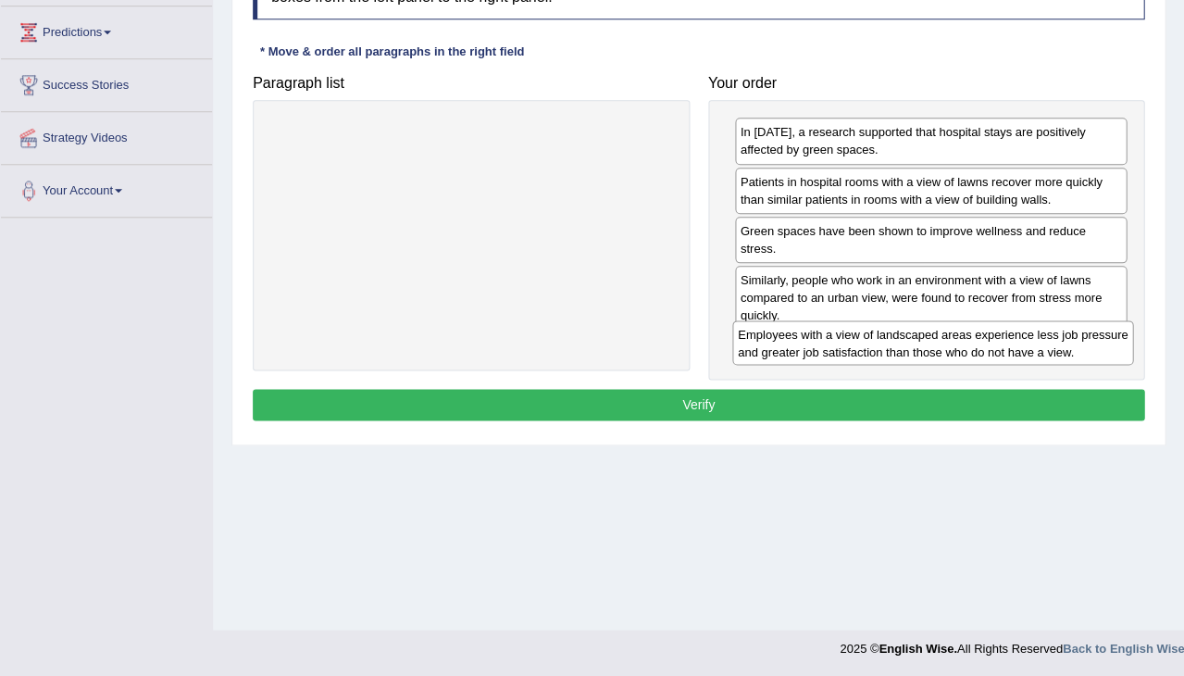
drag, startPoint x: 594, startPoint y: 133, endPoint x: 1056, endPoint y: 335, distance: 503.4
click at [1056, 335] on div "Employees with a view of landscaped areas experience less job pressure and grea…" at bounding box center [933, 342] width 402 height 44
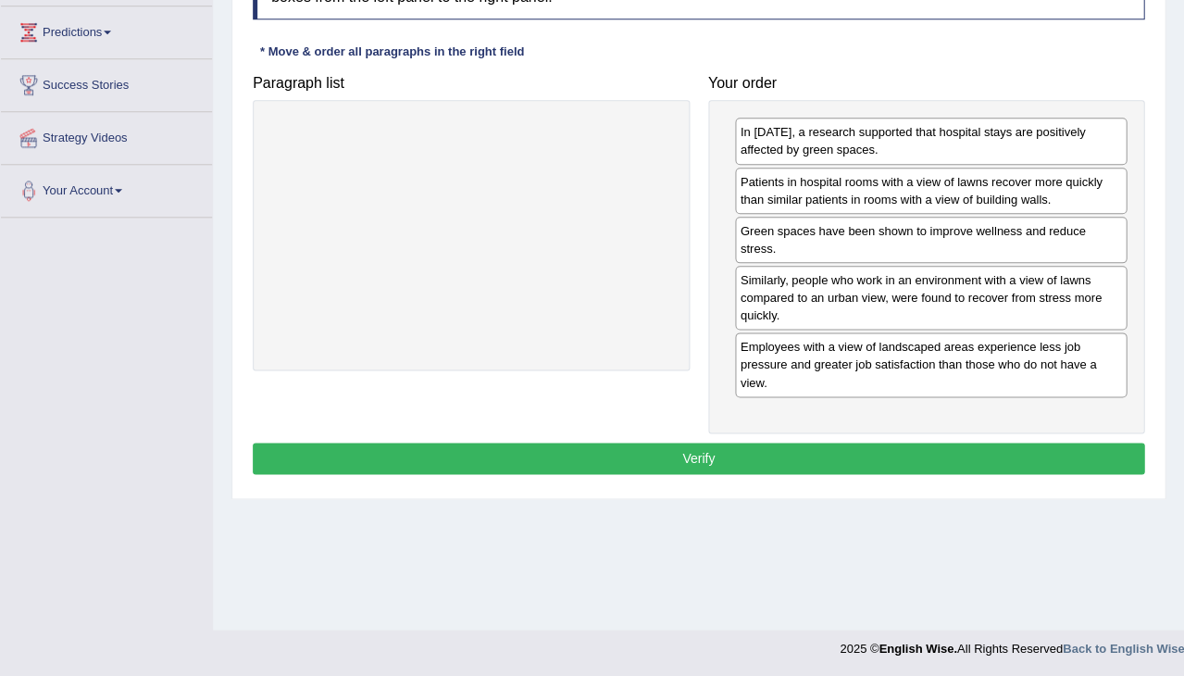
click at [872, 450] on button "Verify" at bounding box center [699, 458] width 892 height 31
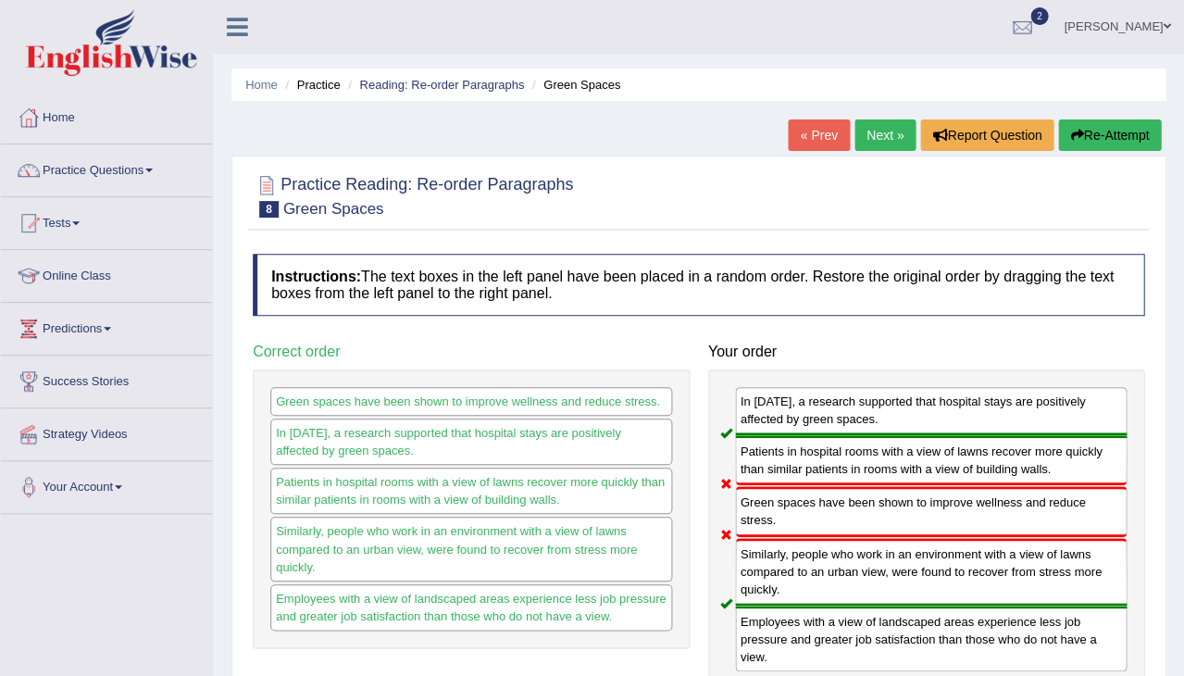
scroll to position [0, 0]
click at [1134, 130] on button "Re-Attempt" at bounding box center [1109, 134] width 103 height 31
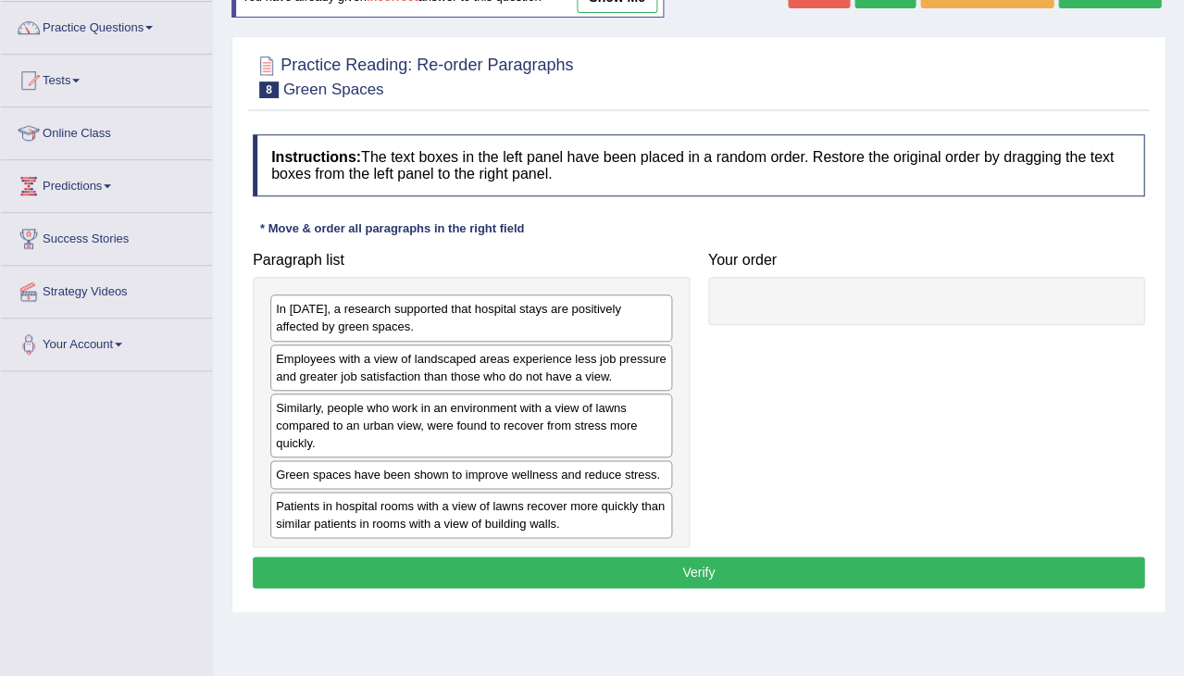
scroll to position [142, 0]
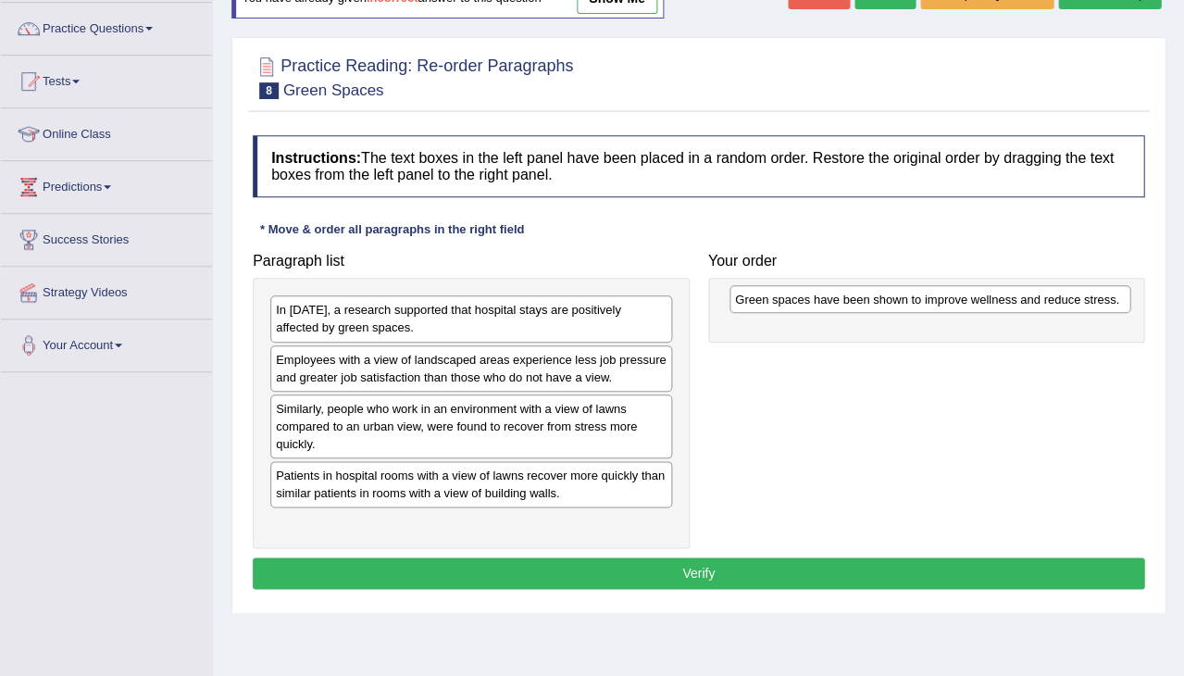
drag, startPoint x: 432, startPoint y: 477, endPoint x: 889, endPoint y: 304, distance: 489.1
click at [889, 304] on div "Green spaces have been shown to improve wellness and reduce stress." at bounding box center [931, 299] width 402 height 28
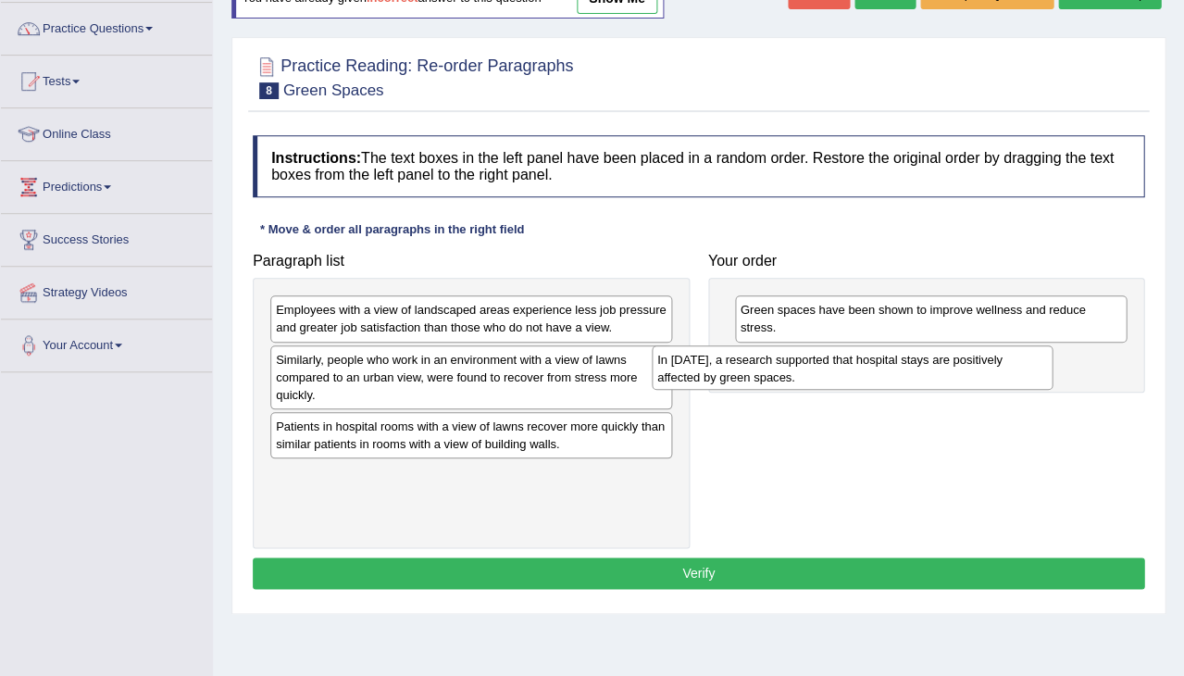
drag, startPoint x: 594, startPoint y: 308, endPoint x: 979, endPoint y: 357, distance: 387.4
click at [977, 357] on div "In 2002, a research supported that hospital stays are positively affected by gr…" at bounding box center [853, 367] width 402 height 44
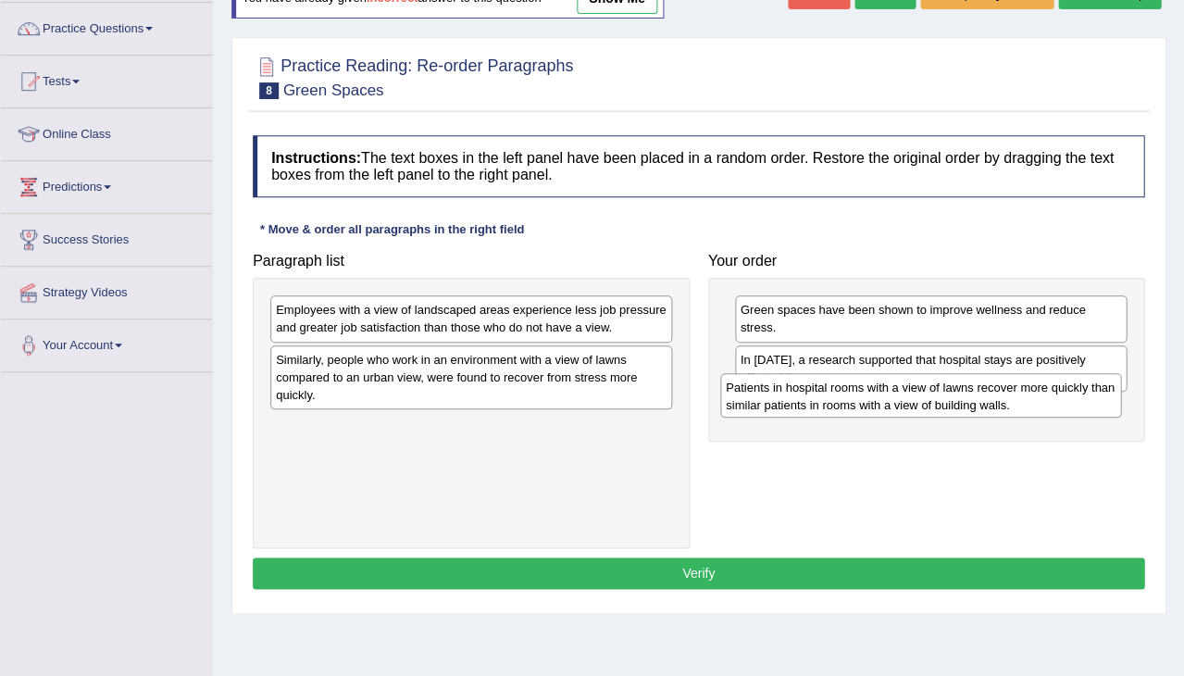
drag, startPoint x: 409, startPoint y: 432, endPoint x: 862, endPoint y: 398, distance: 454.0
click at [862, 398] on div "Patients in hospital rooms with a view of lawns recover more quickly than simil…" at bounding box center [921, 395] width 402 height 44
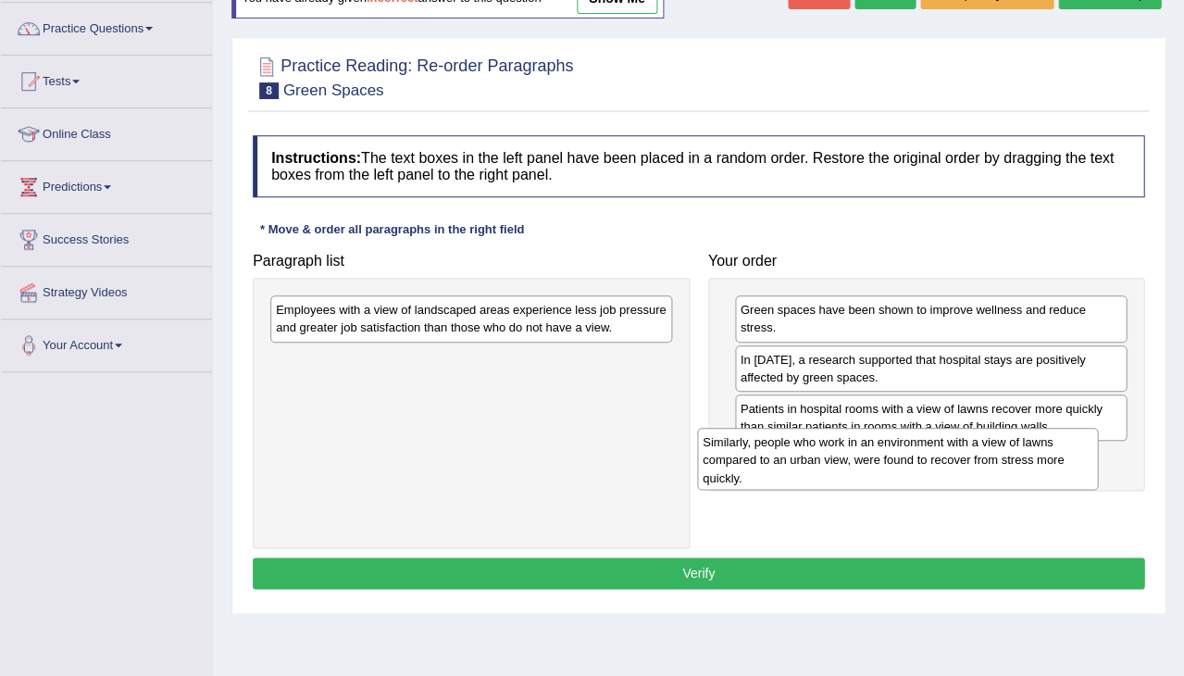
drag, startPoint x: 419, startPoint y: 371, endPoint x: 850, endPoint y: 457, distance: 439.8
click at [850, 457] on div "Similarly, people who work in an environment with a view of lawns compared to a…" at bounding box center [898, 459] width 402 height 62
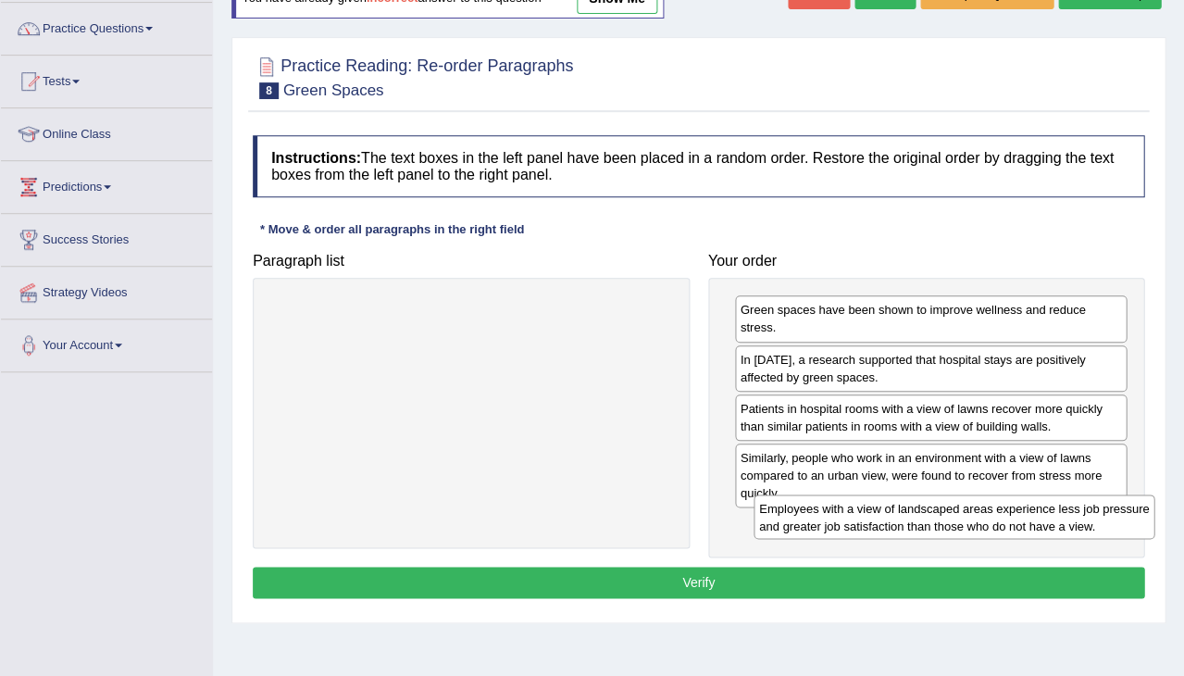
drag, startPoint x: 544, startPoint y: 313, endPoint x: 1032, endPoint y: 512, distance: 527.9
click at [1032, 512] on div "Employees with a view of landscaped areas experience less job pressure and grea…" at bounding box center [955, 516] width 402 height 44
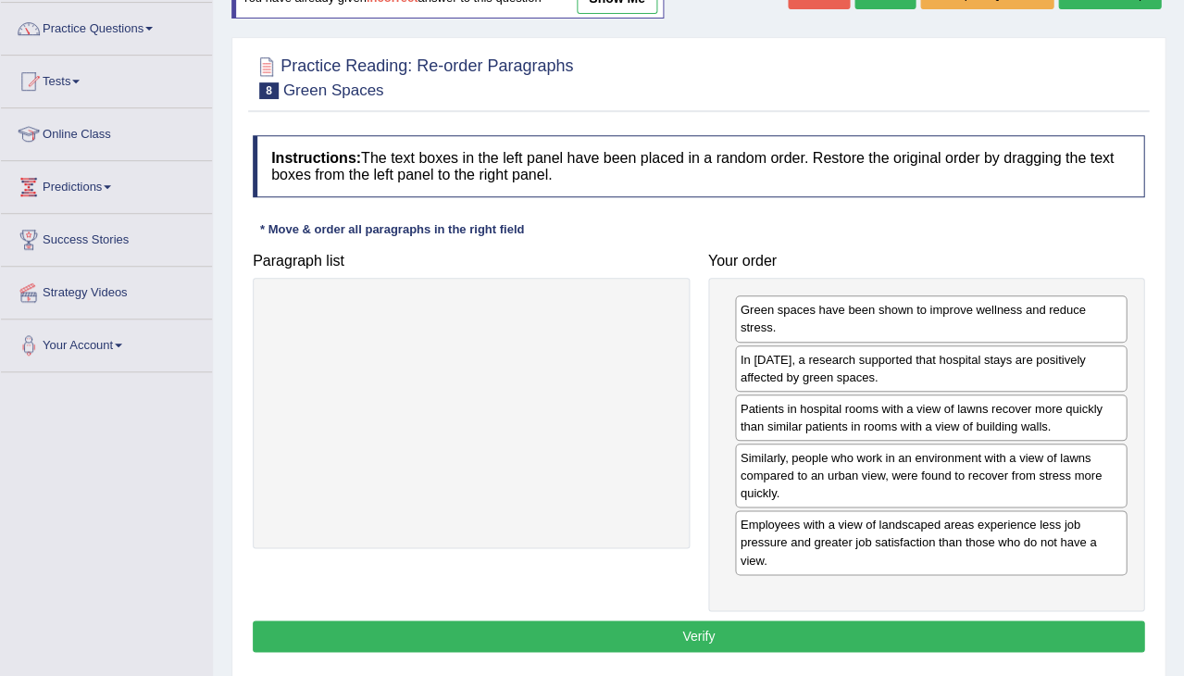
click at [808, 625] on button "Verify" at bounding box center [699, 635] width 892 height 31
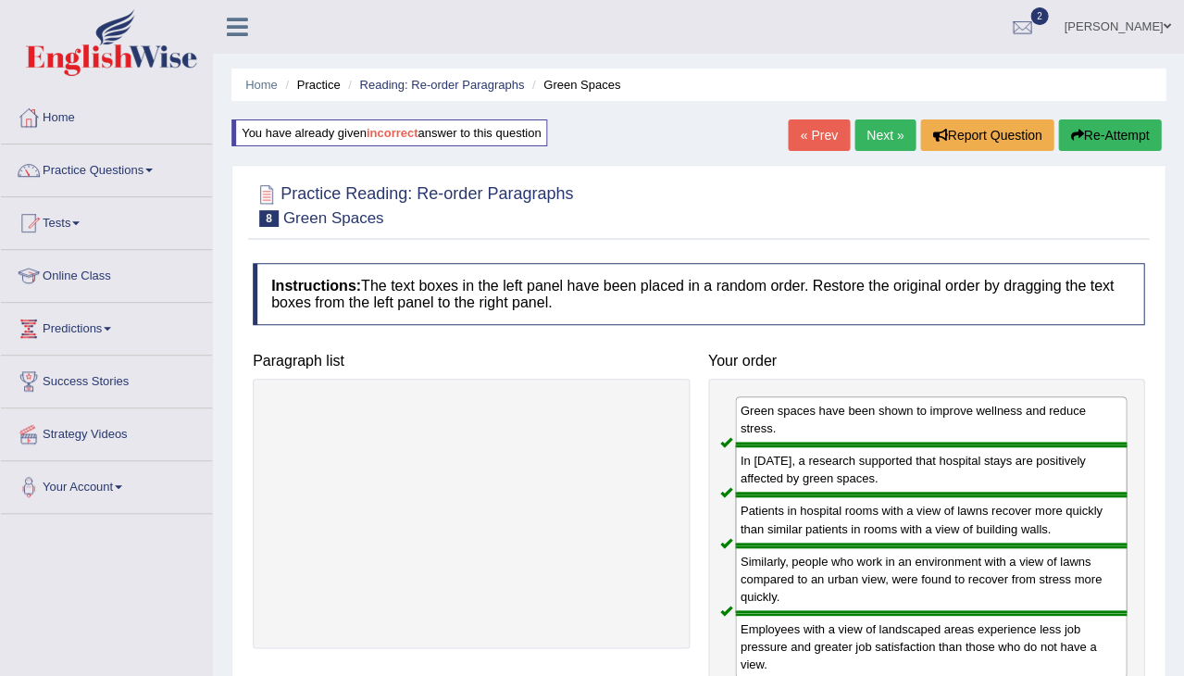
scroll to position [0, 0]
click at [881, 130] on link "Next »" at bounding box center [885, 134] width 61 height 31
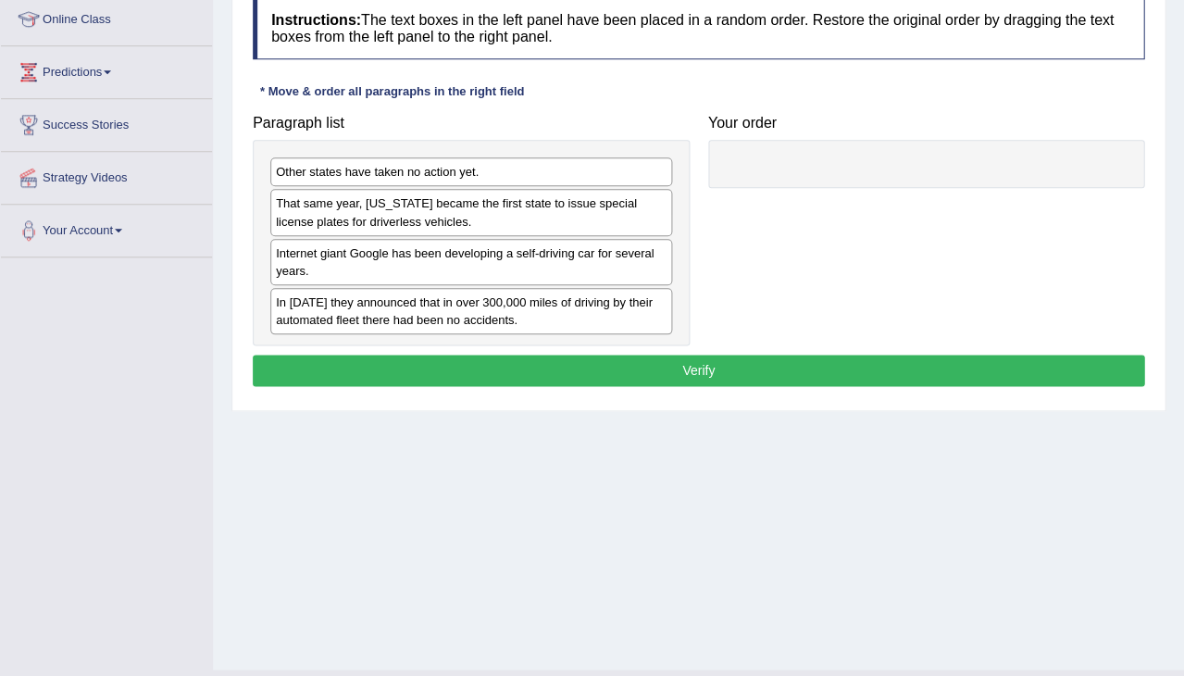
scroll to position [290, 0]
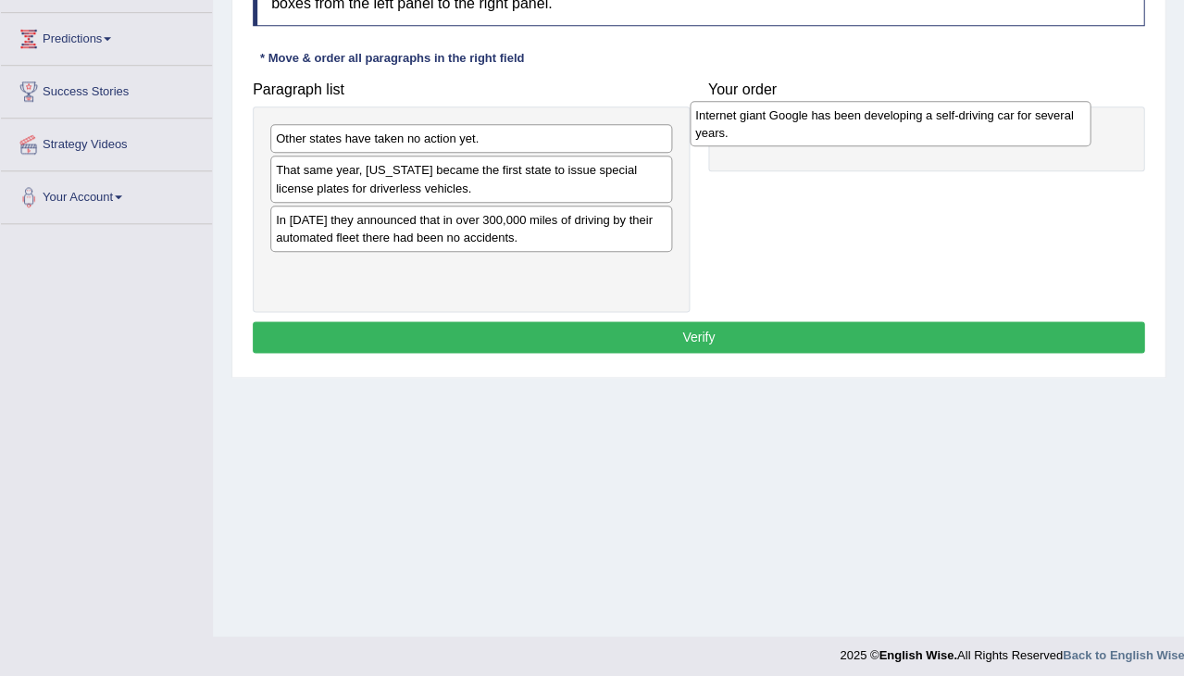
drag, startPoint x: 419, startPoint y: 234, endPoint x: 837, endPoint y: 131, distance: 431.0
click at [837, 131] on div "Internet giant Google has been developing a self-driving car for several years." at bounding box center [891, 123] width 402 height 44
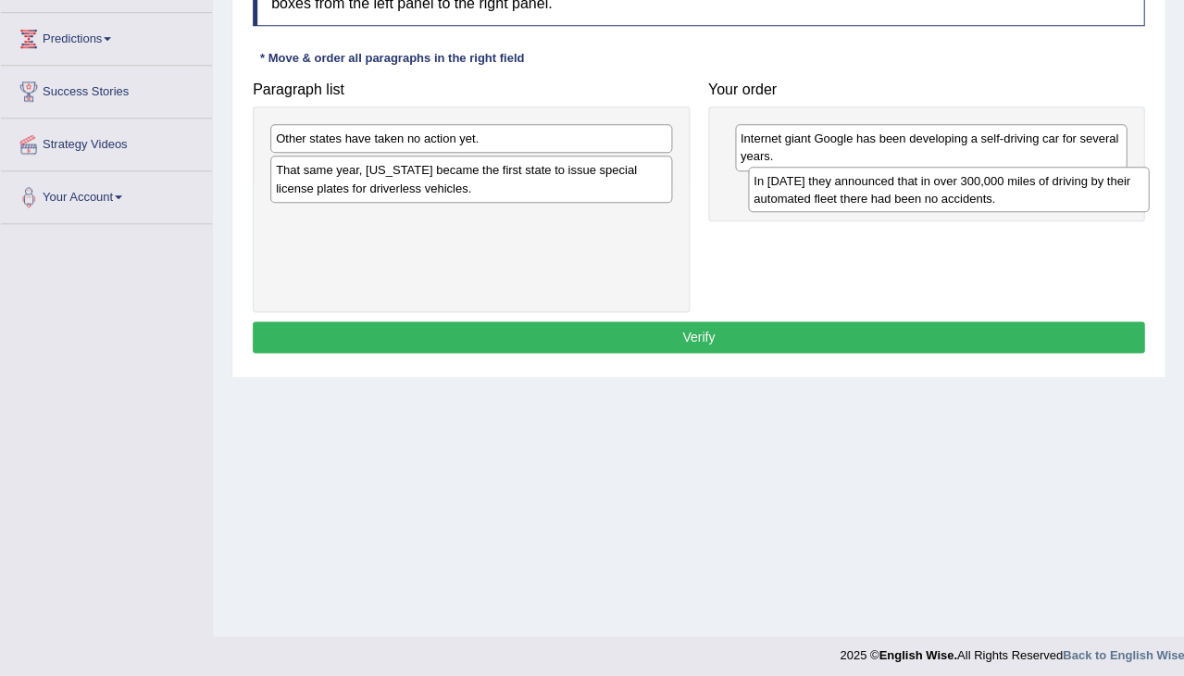
drag, startPoint x: 398, startPoint y: 226, endPoint x: 875, endPoint y: 190, distance: 478.3
click at [875, 190] on div "In 2012 they announced that in over 300,000 miles of driving by their automated…" at bounding box center [949, 189] width 402 height 44
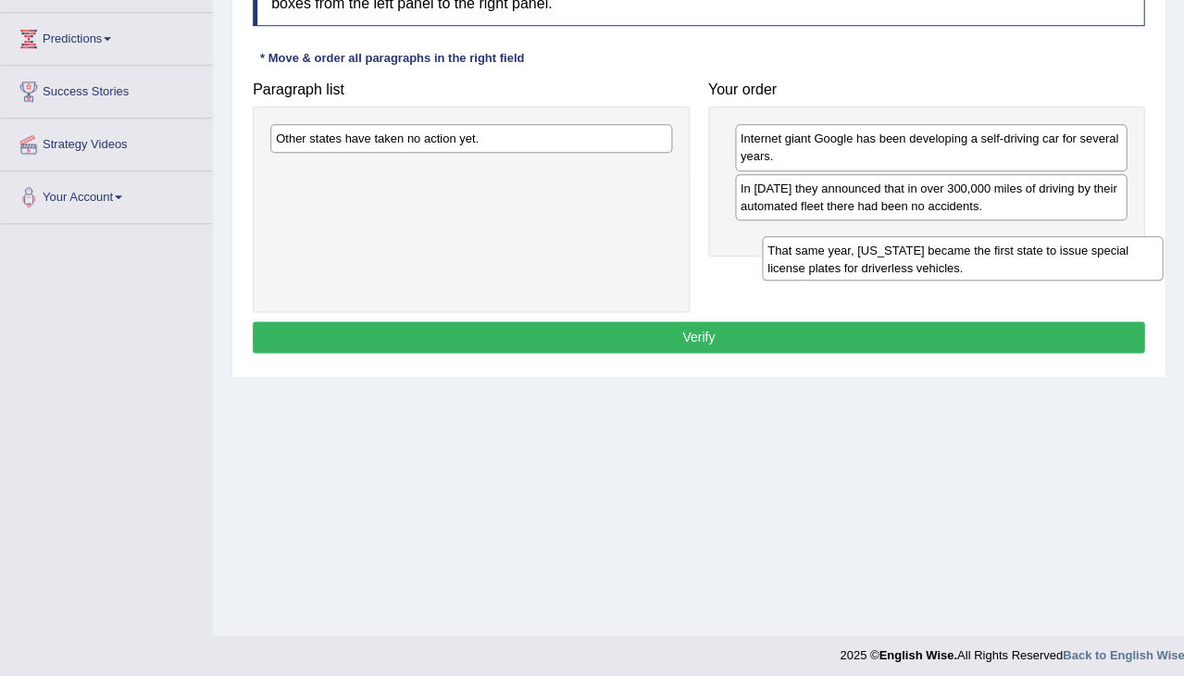
drag, startPoint x: 442, startPoint y: 179, endPoint x: 932, endPoint y: 257, distance: 496.0
click at [932, 257] on div "That same year, Nevada became the first state to issue special license plates f…" at bounding box center [963, 258] width 402 height 44
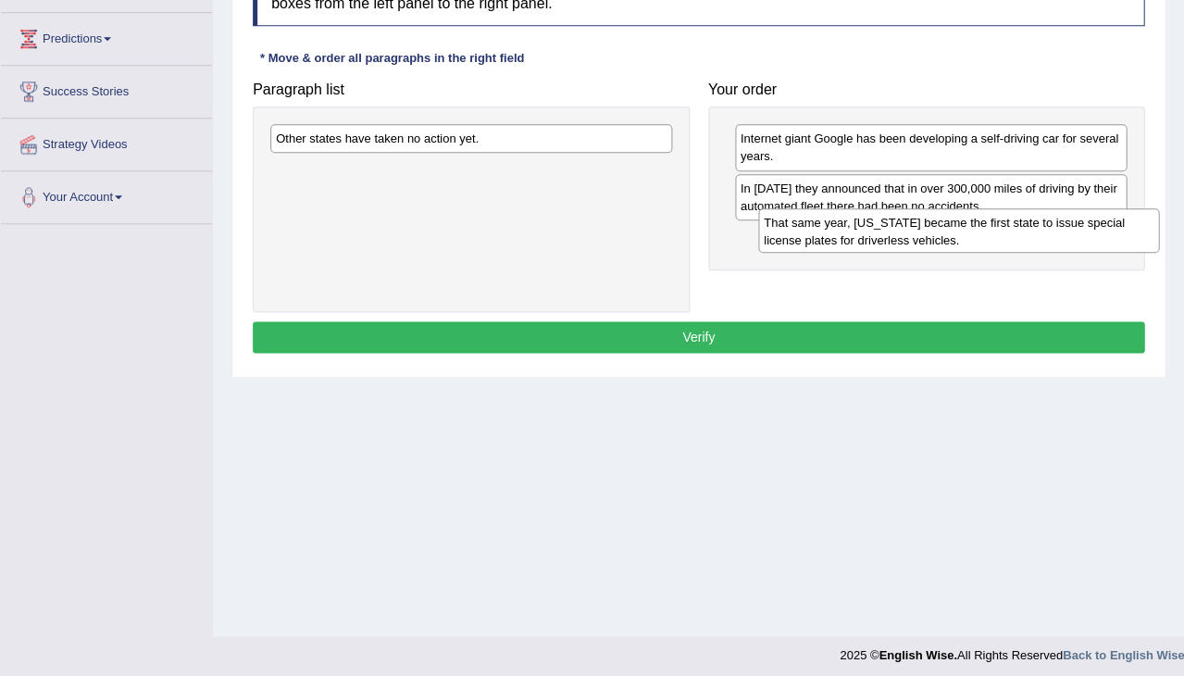
drag, startPoint x: 500, startPoint y: 172, endPoint x: 987, endPoint y: 225, distance: 489.9
click at [987, 225] on div "That same year, Nevada became the first state to issue special license plates f…" at bounding box center [959, 230] width 402 height 44
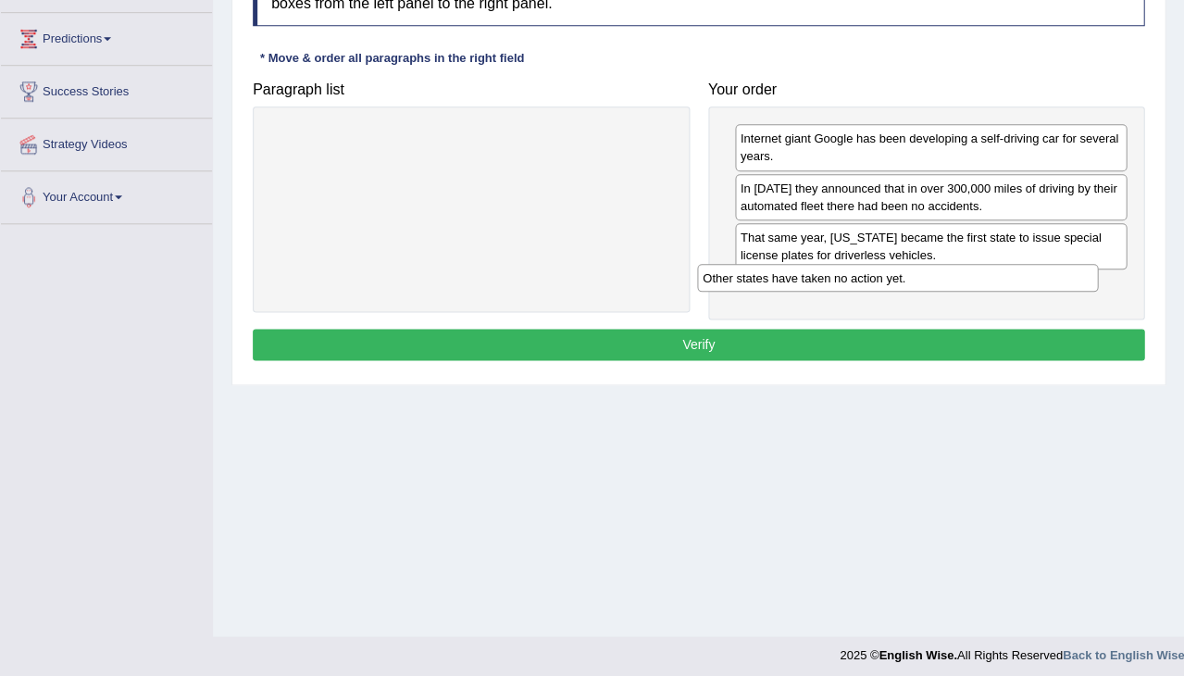
drag, startPoint x: 475, startPoint y: 139, endPoint x: 902, endPoint y: 274, distance: 447.8
click at [902, 274] on div "Other states have taken no action yet." at bounding box center [898, 278] width 402 height 28
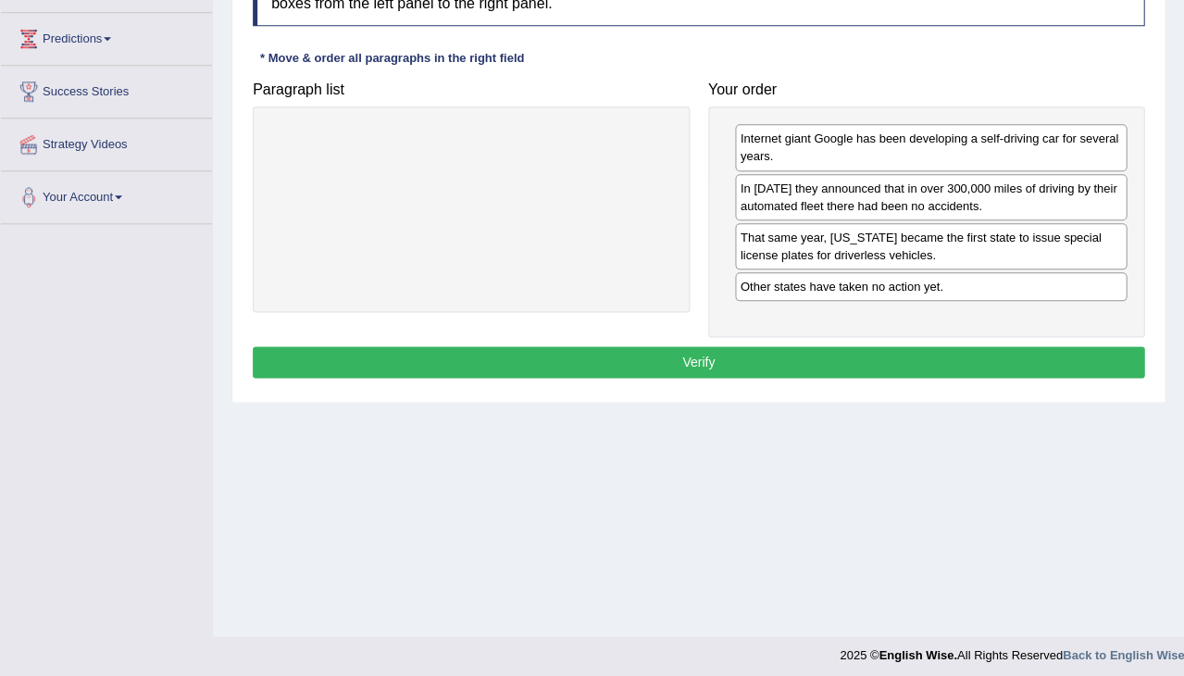
click at [778, 357] on button "Verify" at bounding box center [699, 361] width 892 height 31
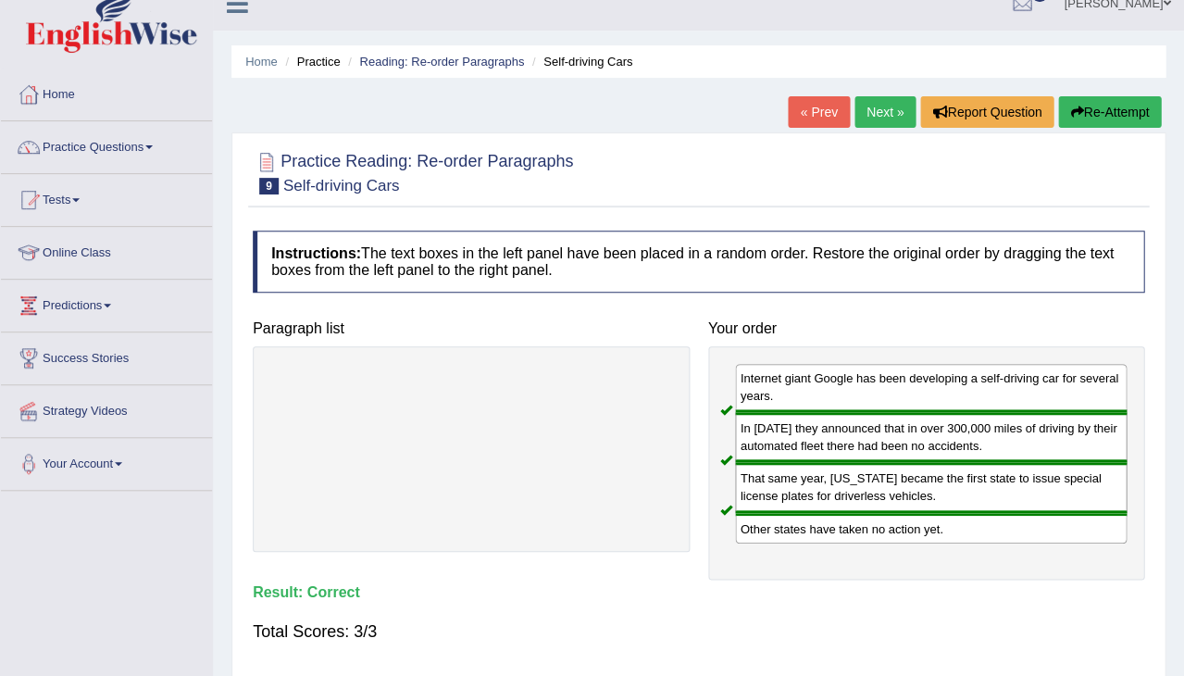
scroll to position [0, 0]
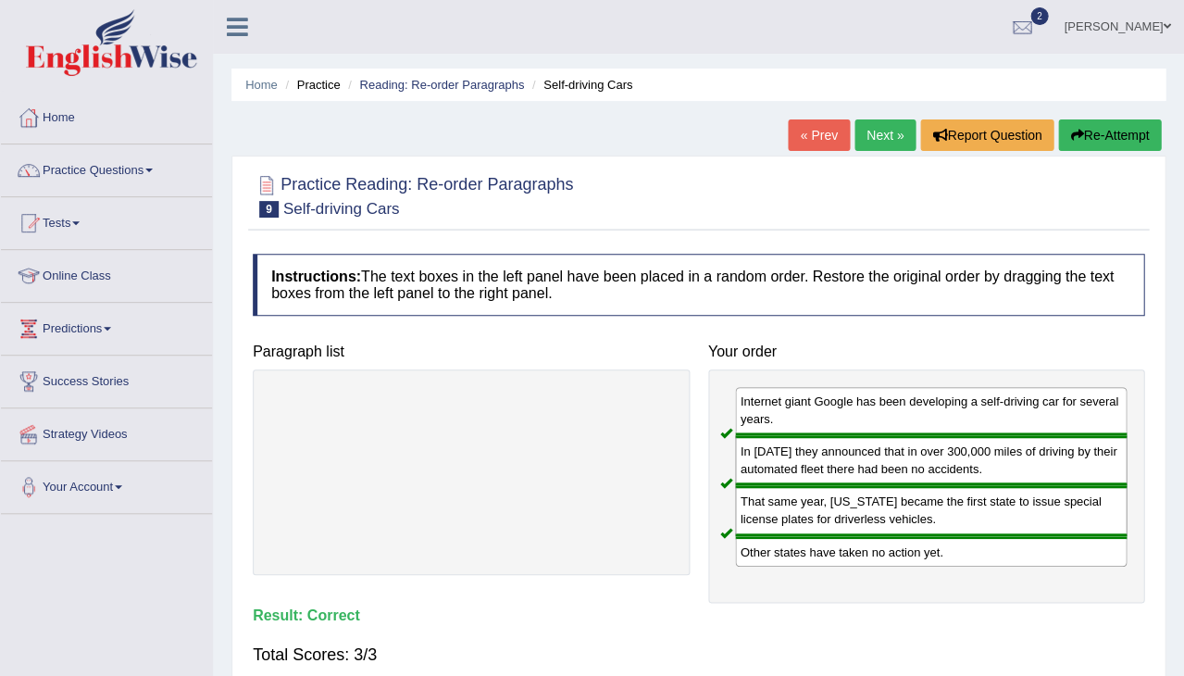
click at [876, 134] on link "Next »" at bounding box center [885, 134] width 61 height 31
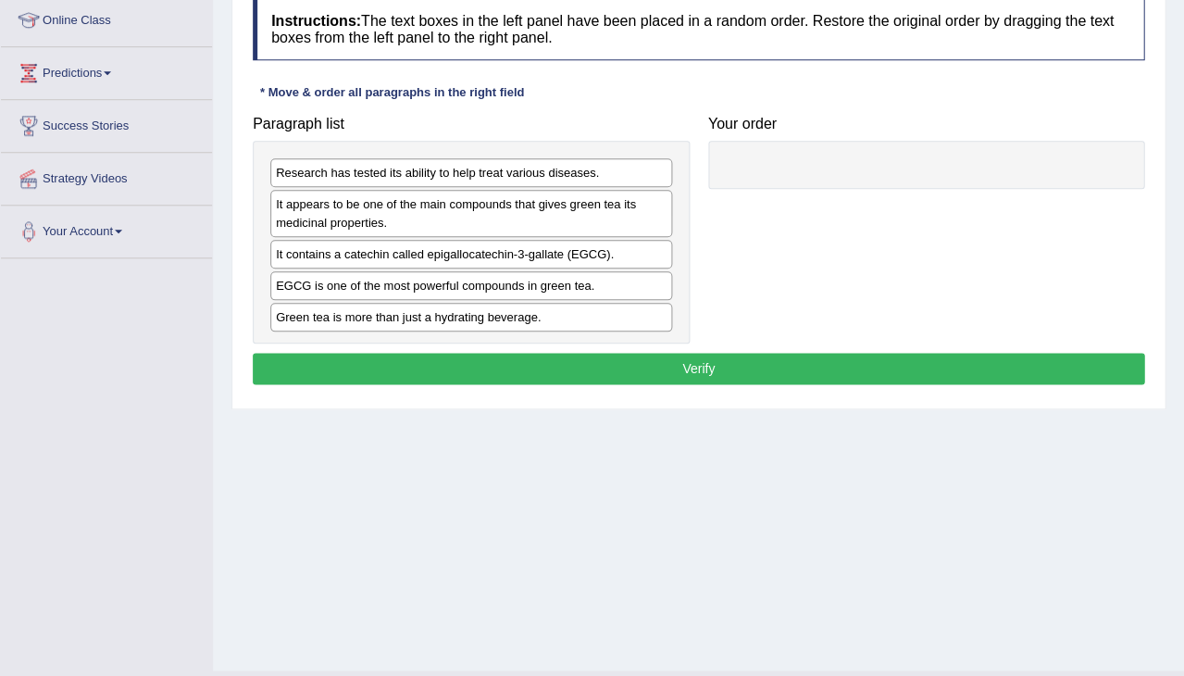
scroll to position [255, 0]
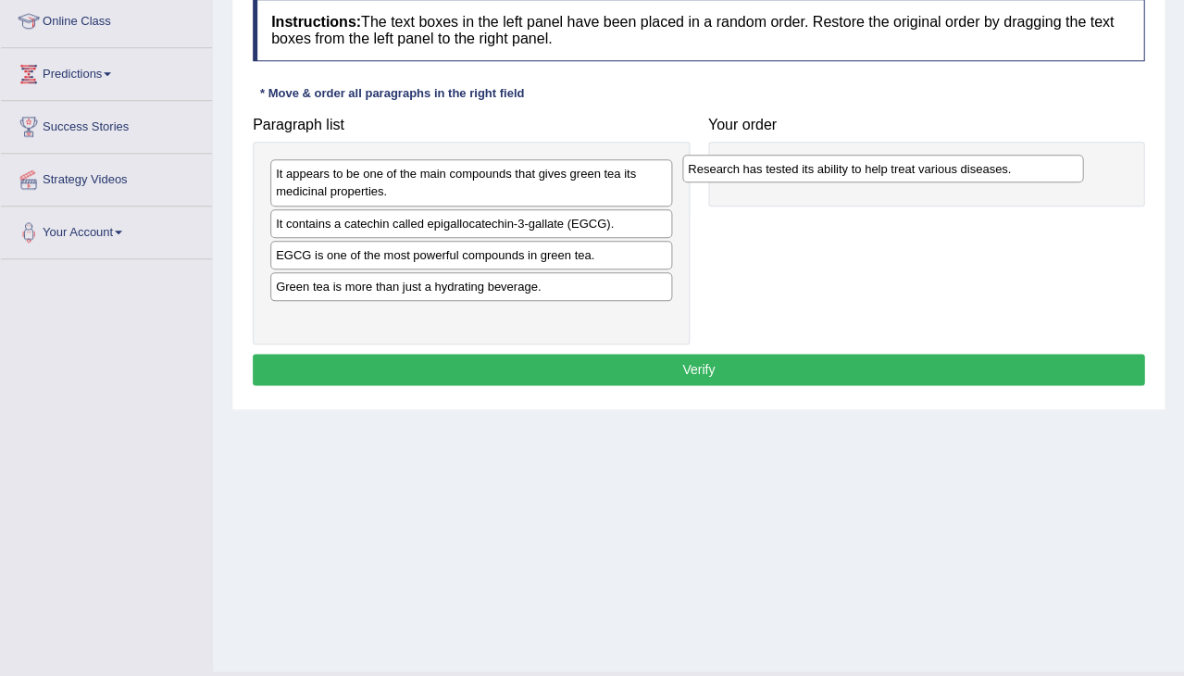
drag, startPoint x: 484, startPoint y: 166, endPoint x: 896, endPoint y: 160, distance: 412.1
click at [895, 160] on div "Research has tested its ability to help treat various diseases." at bounding box center [883, 169] width 402 height 28
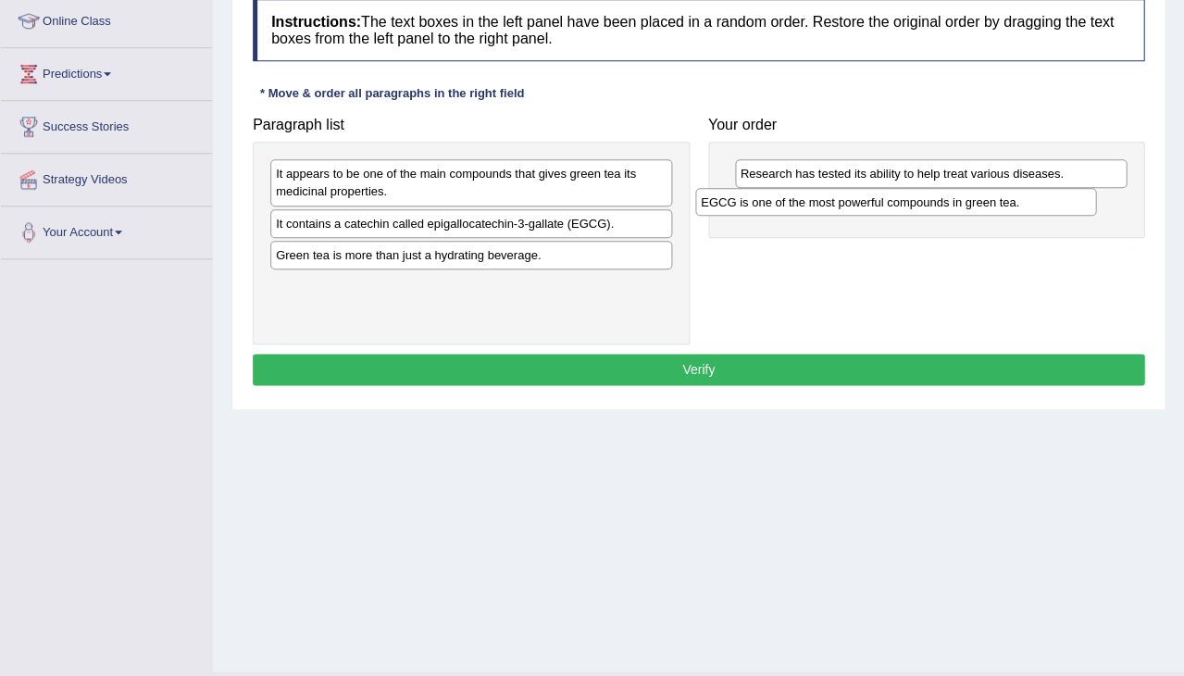
drag, startPoint x: 357, startPoint y: 252, endPoint x: 782, endPoint y: 201, distance: 427.2
click at [782, 201] on div "EGCG is one of the most powerful compounds in green tea." at bounding box center [896, 202] width 402 height 28
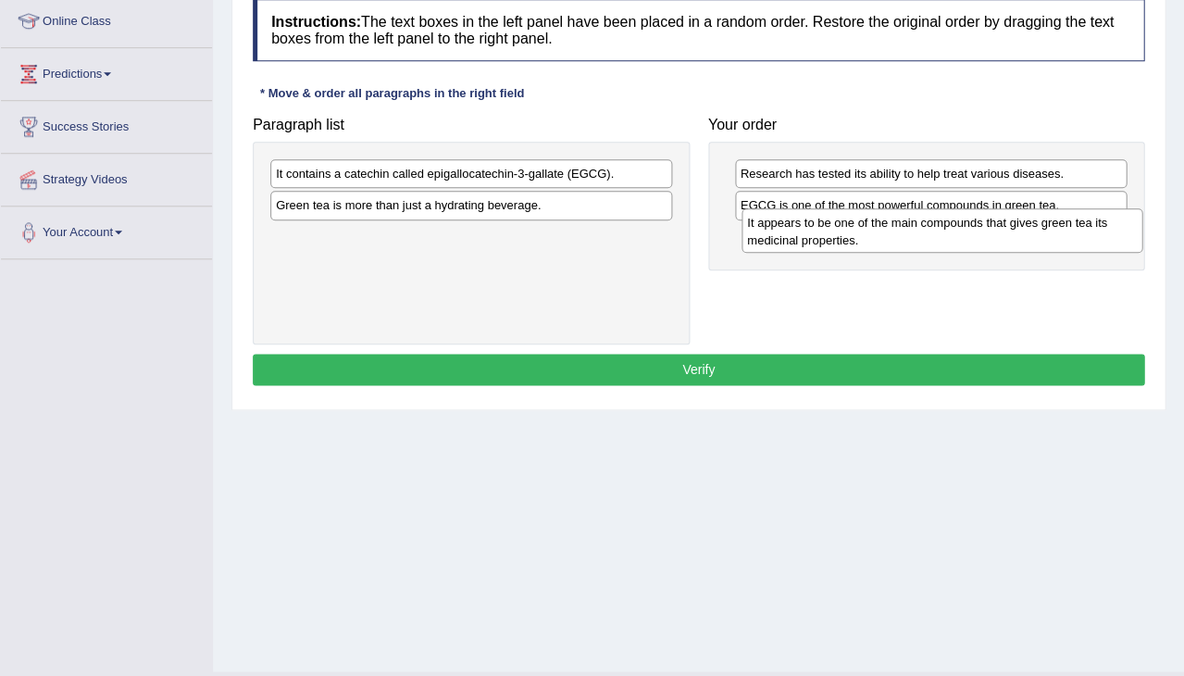
drag, startPoint x: 444, startPoint y: 179, endPoint x: 915, endPoint y: 226, distance: 472.8
click at [915, 226] on div "It appears to be one of the main compounds that gives green tea its medicinal p…" at bounding box center [943, 230] width 402 height 44
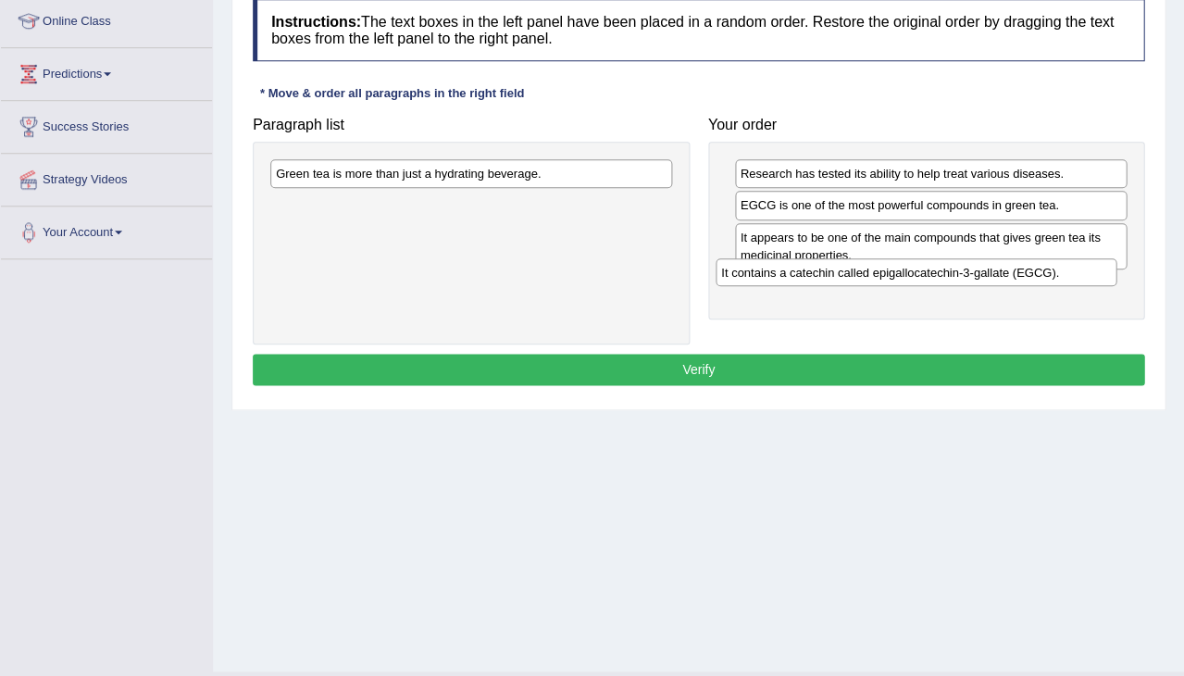
drag, startPoint x: 556, startPoint y: 170, endPoint x: 1000, endPoint y: 269, distance: 455.4
click at [1000, 269] on div "It contains a catechin called epigallocatechin-3-gallate (EGCG)." at bounding box center [917, 272] width 402 height 28
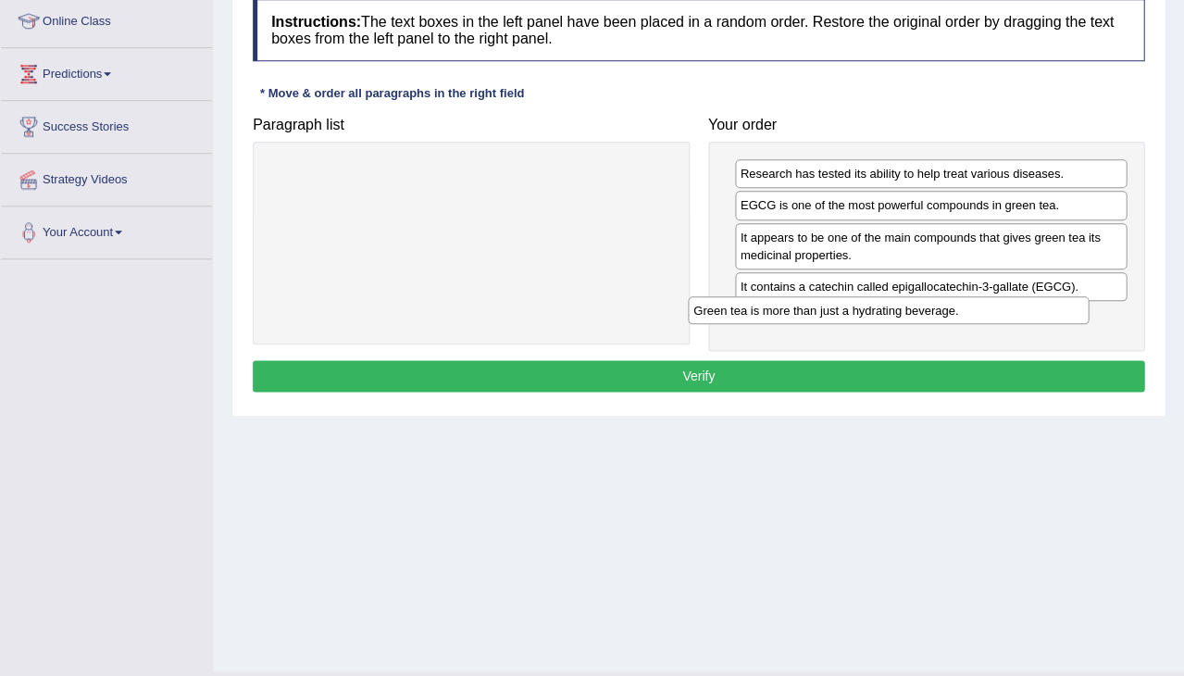
drag, startPoint x: 528, startPoint y: 170, endPoint x: 963, endPoint y: 307, distance: 456.3
click at [958, 307] on div "Green tea is more than just a hydrating beverage." at bounding box center [889, 310] width 402 height 28
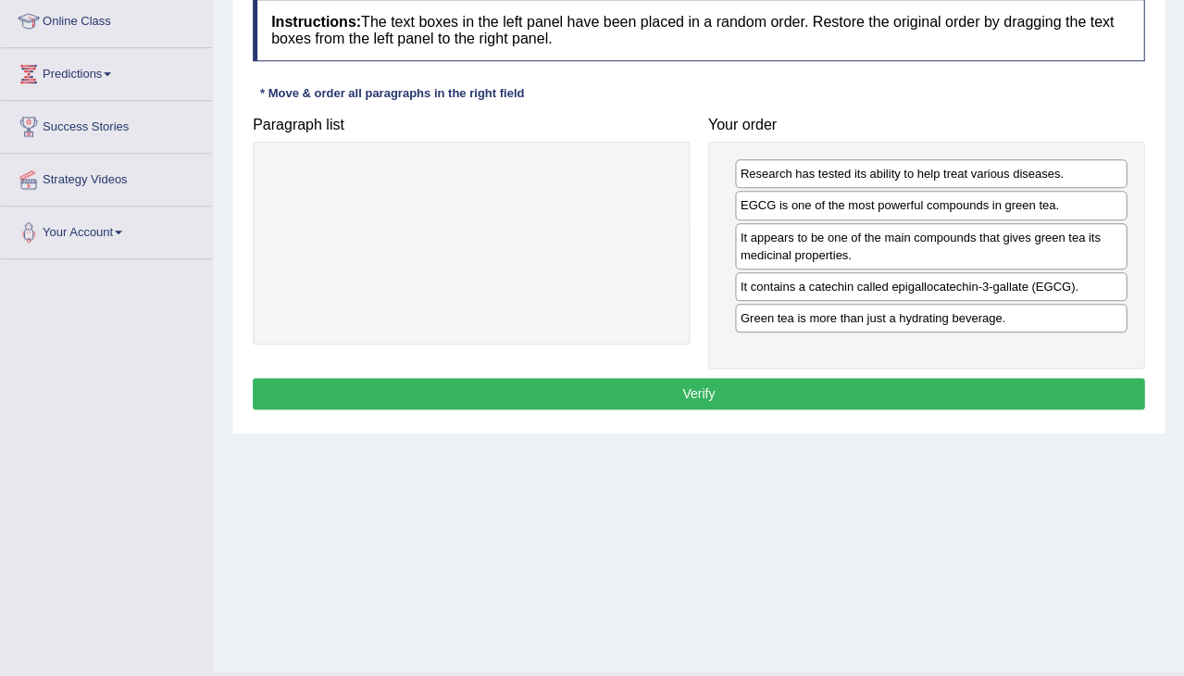
click at [876, 387] on button "Verify" at bounding box center [699, 393] width 892 height 31
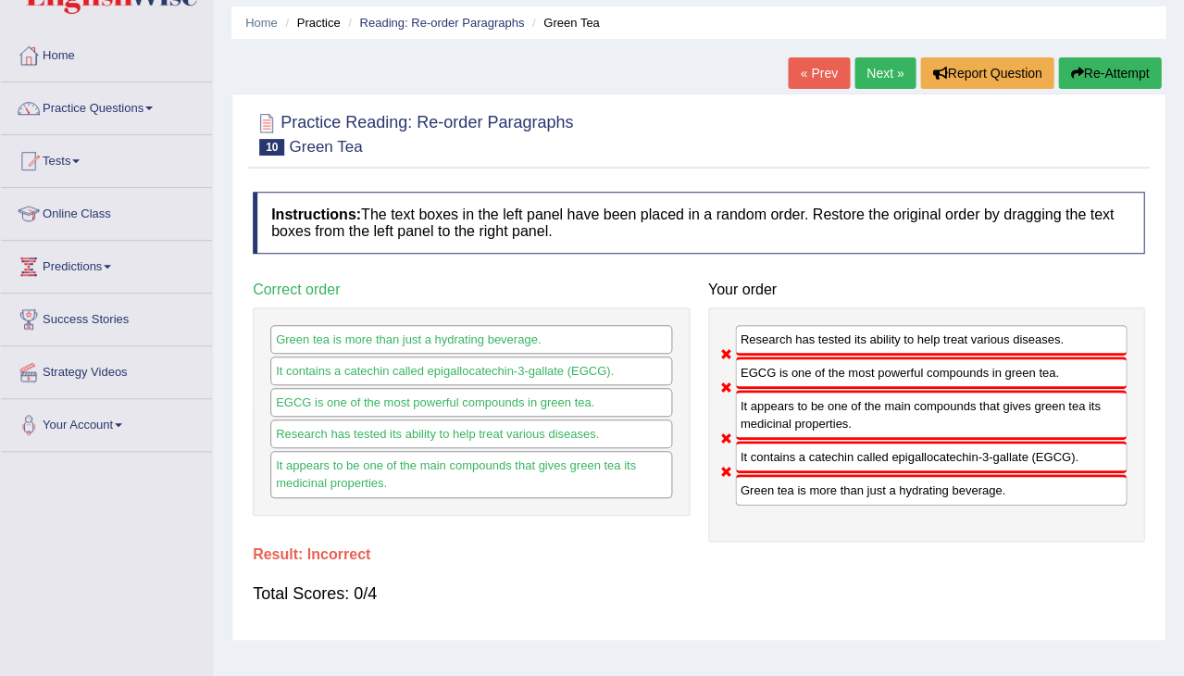
scroll to position [56, 0]
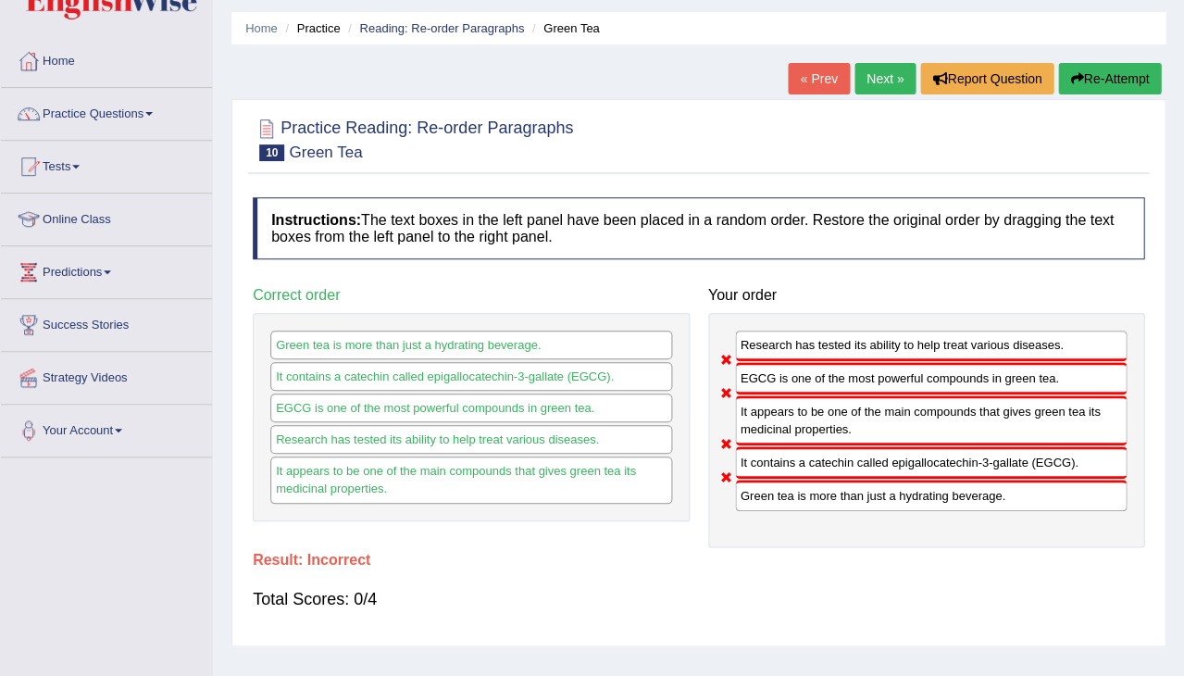
click at [1108, 74] on button "Re-Attempt" at bounding box center [1109, 78] width 103 height 31
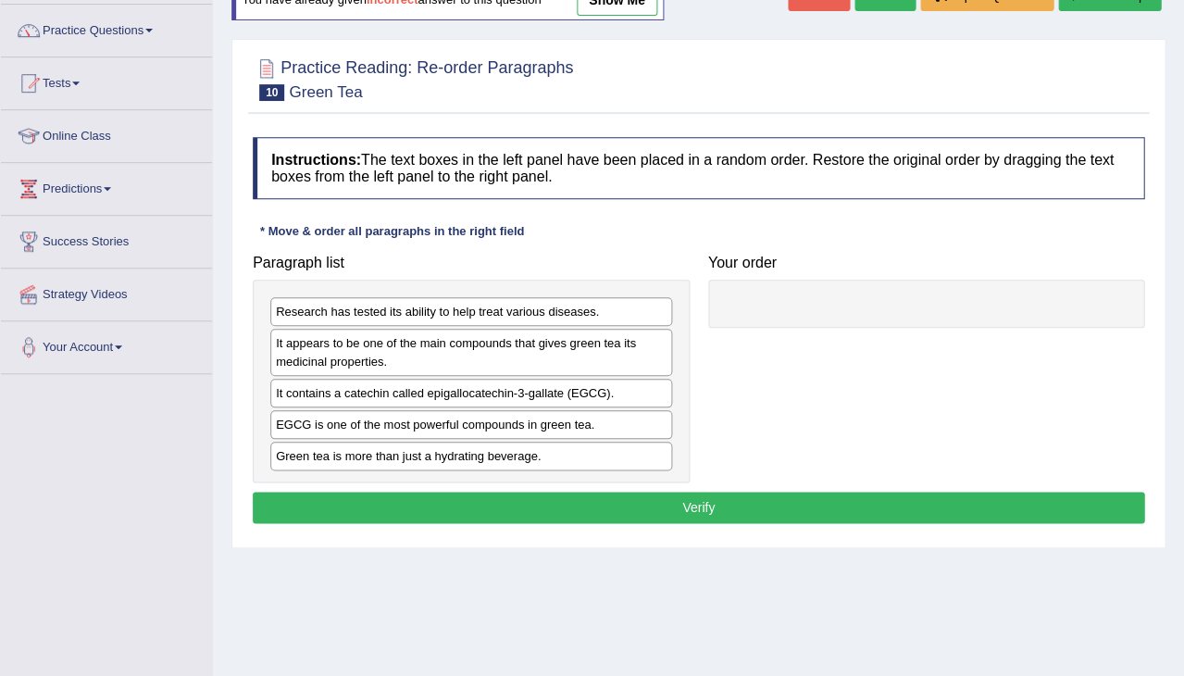
scroll to position [140, 0]
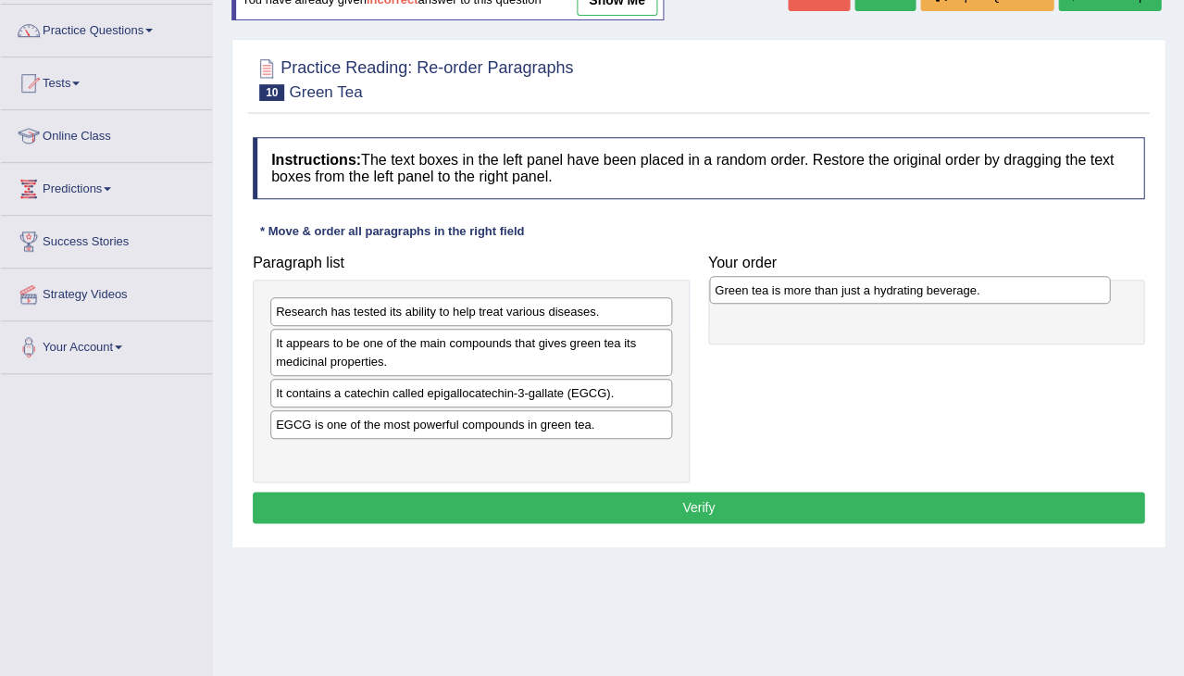
drag, startPoint x: 557, startPoint y: 454, endPoint x: 994, endPoint y: 294, distance: 465.2
click at [994, 294] on div "Green tea is more than just a hydrating beverage." at bounding box center [910, 290] width 402 height 28
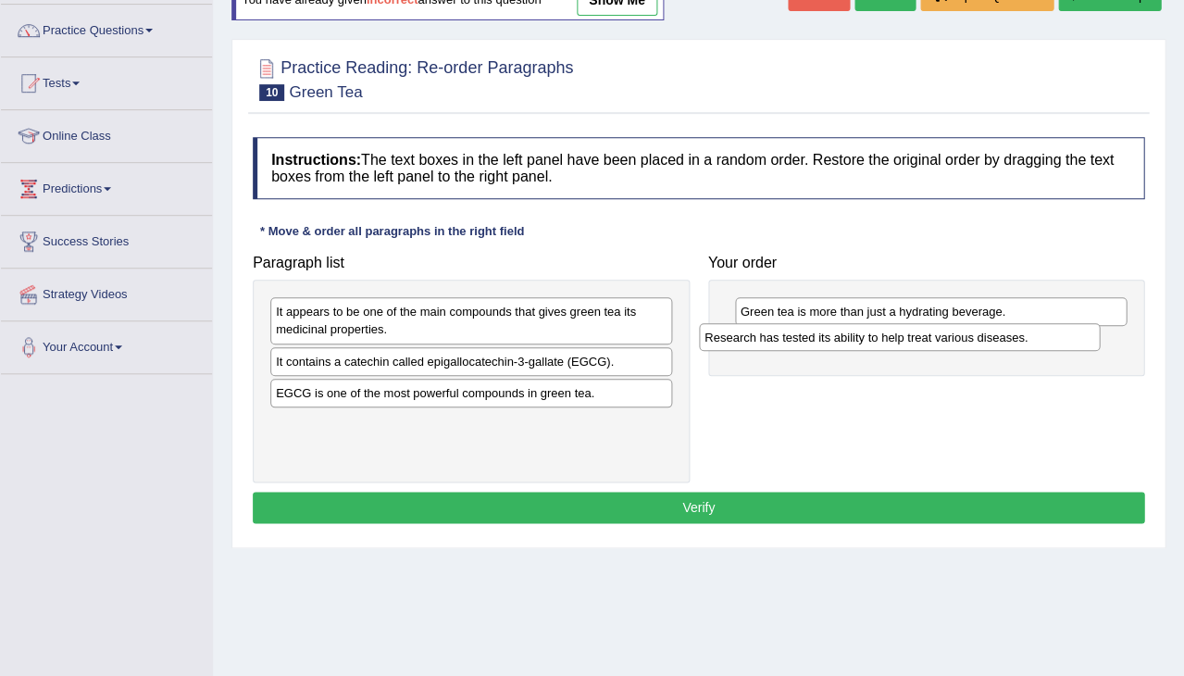
drag, startPoint x: 488, startPoint y: 307, endPoint x: 916, endPoint y: 343, distance: 429.3
click at [916, 343] on div "Research has tested its ability to help treat various diseases." at bounding box center [900, 337] width 402 height 28
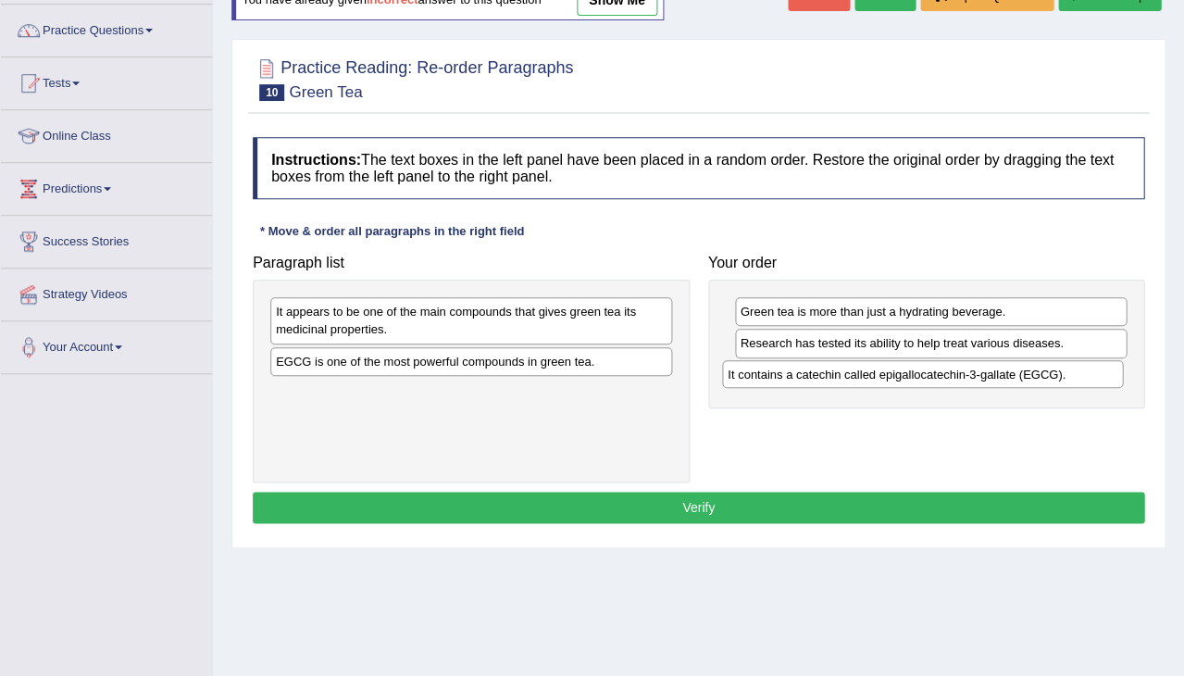
drag, startPoint x: 608, startPoint y: 357, endPoint x: 1059, endPoint y: 373, distance: 451.2
click at [1059, 374] on div "It contains a catechin called epigallocatechin-3-gallate (EGCG)." at bounding box center [923, 374] width 402 height 28
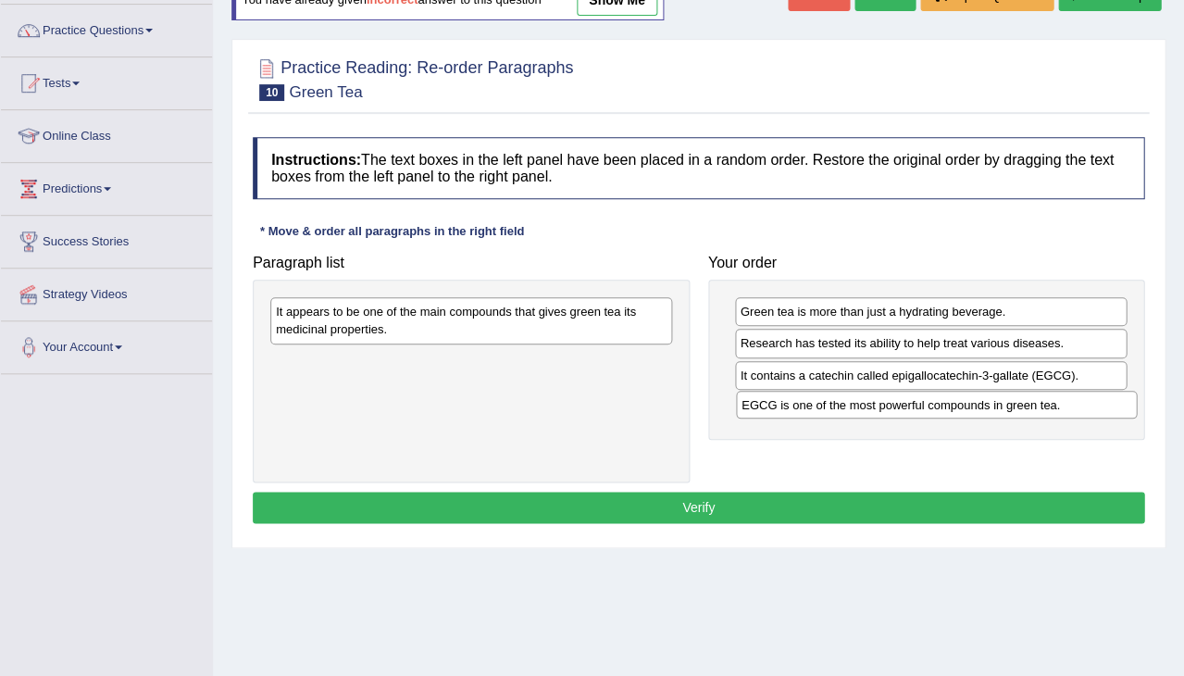
drag, startPoint x: 586, startPoint y: 361, endPoint x: 1051, endPoint y: 407, distance: 467.1
click at [1051, 407] on div "EGCG is one of the most powerful compounds in green tea." at bounding box center [937, 405] width 402 height 28
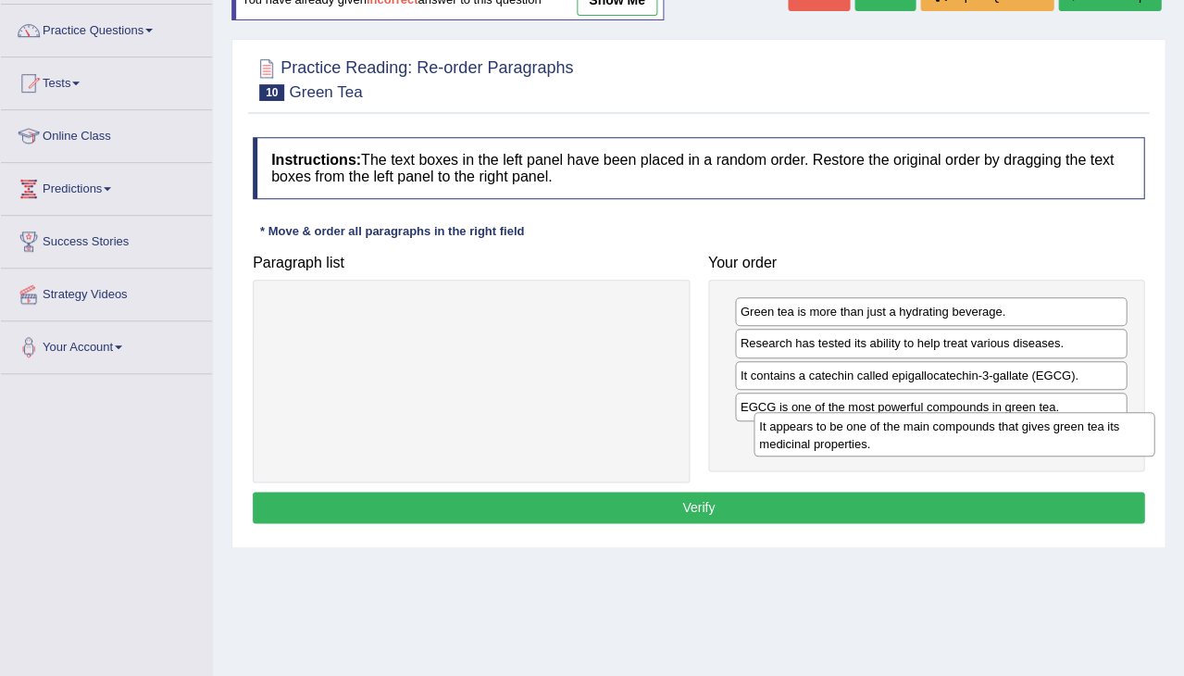
drag, startPoint x: 626, startPoint y: 314, endPoint x: 1108, endPoint y: 429, distance: 495.9
click at [1108, 429] on div "It appears to be one of the main compounds that gives green tea its medicinal p…" at bounding box center [955, 434] width 402 height 44
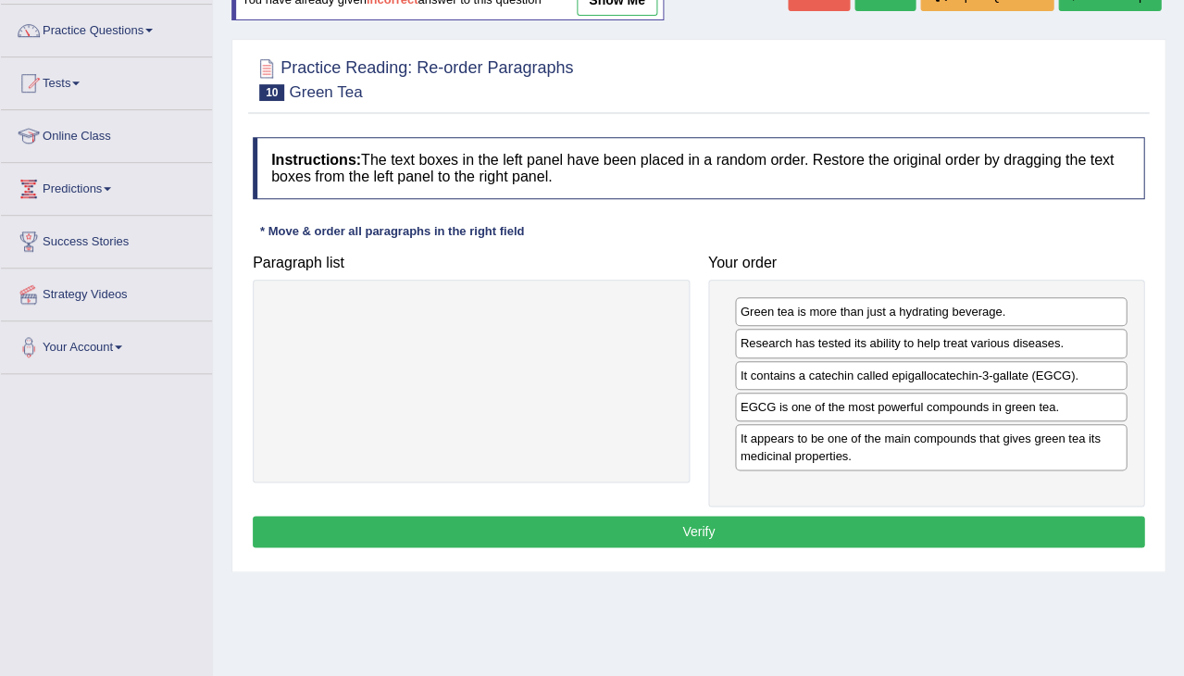
click at [892, 520] on button "Verify" at bounding box center [699, 531] width 892 height 31
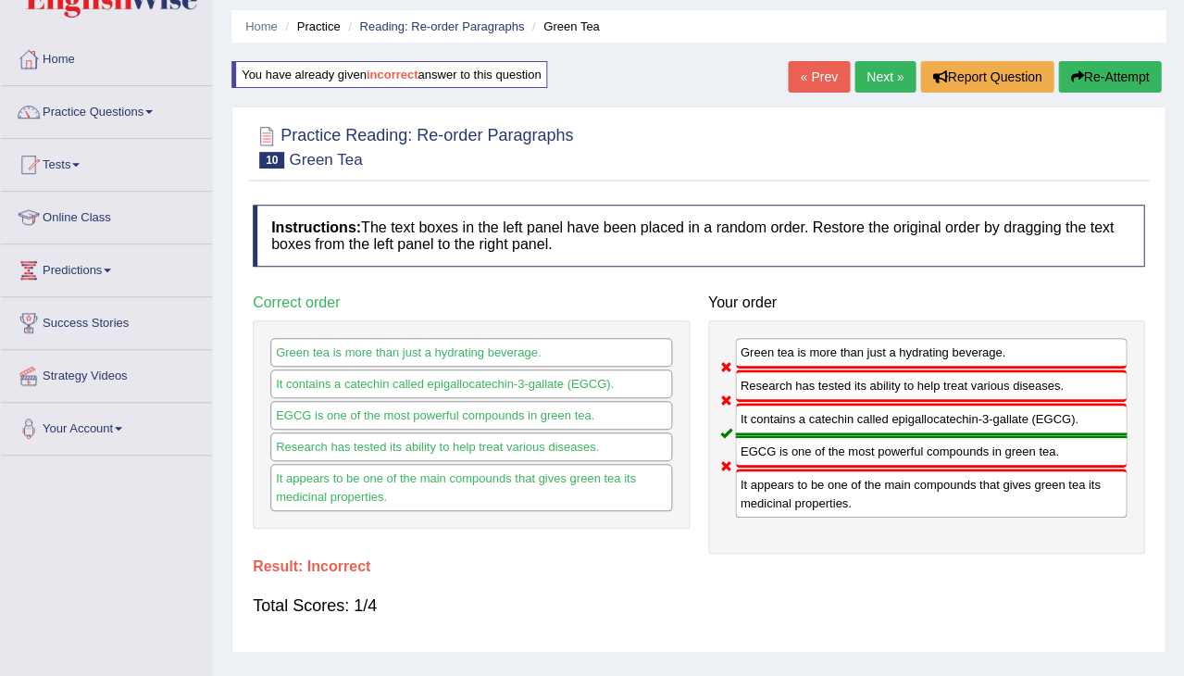
scroll to position [56, 0]
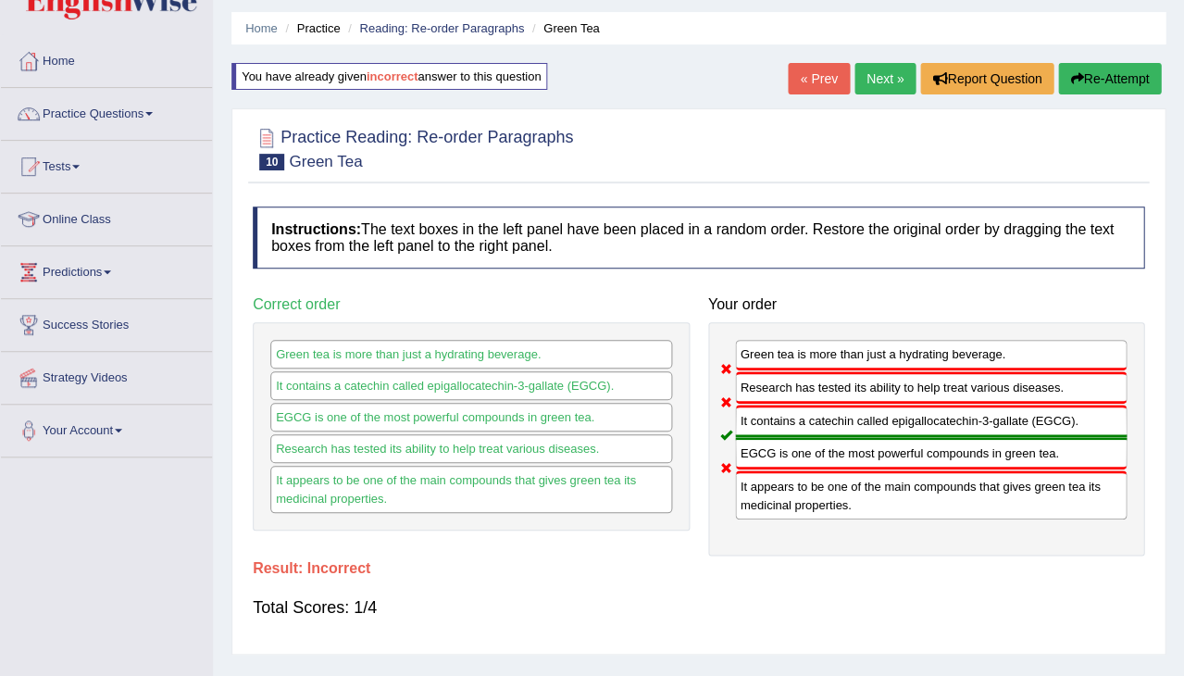
click at [1097, 73] on button "Re-Attempt" at bounding box center [1109, 78] width 103 height 31
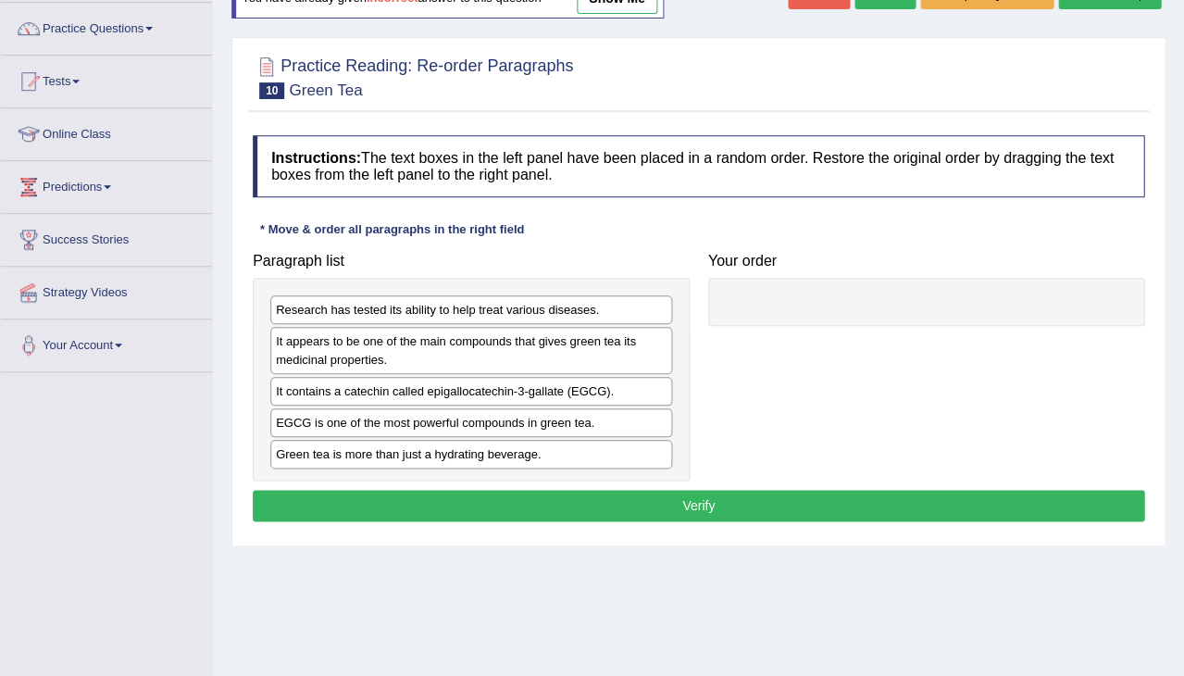
scroll to position [148, 0]
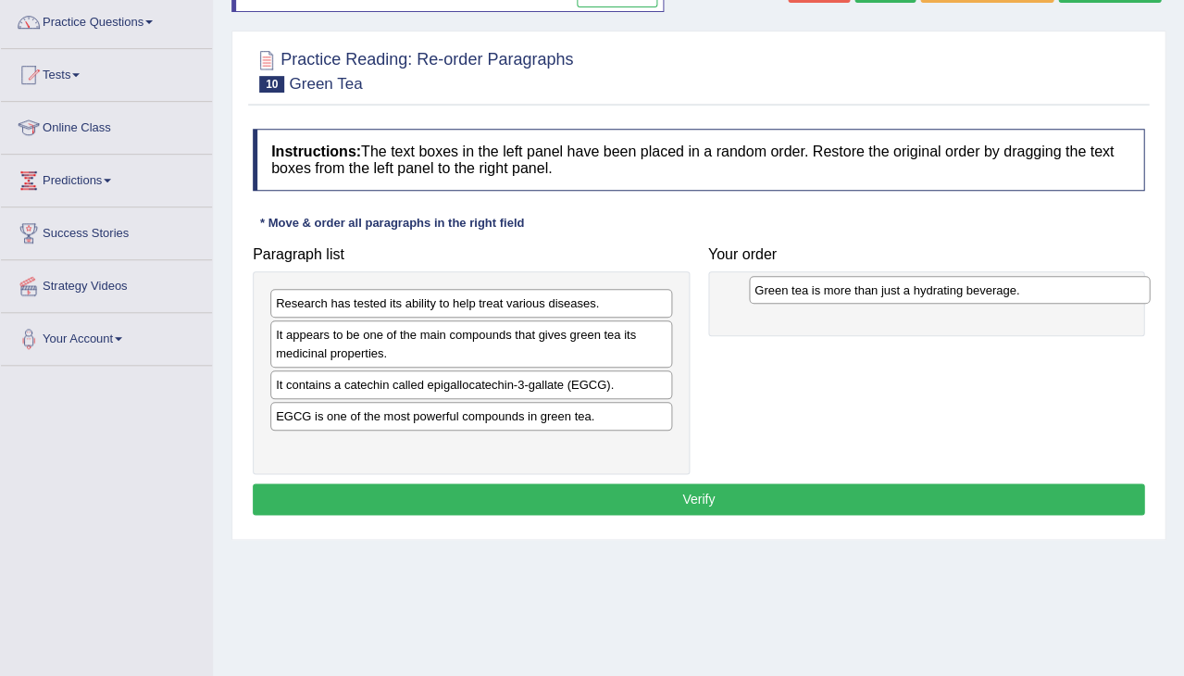
drag, startPoint x: 394, startPoint y: 440, endPoint x: 872, endPoint y: 287, distance: 501.6
click at [872, 287] on div "Green tea is more than just a hydrating beverage." at bounding box center [950, 290] width 402 height 28
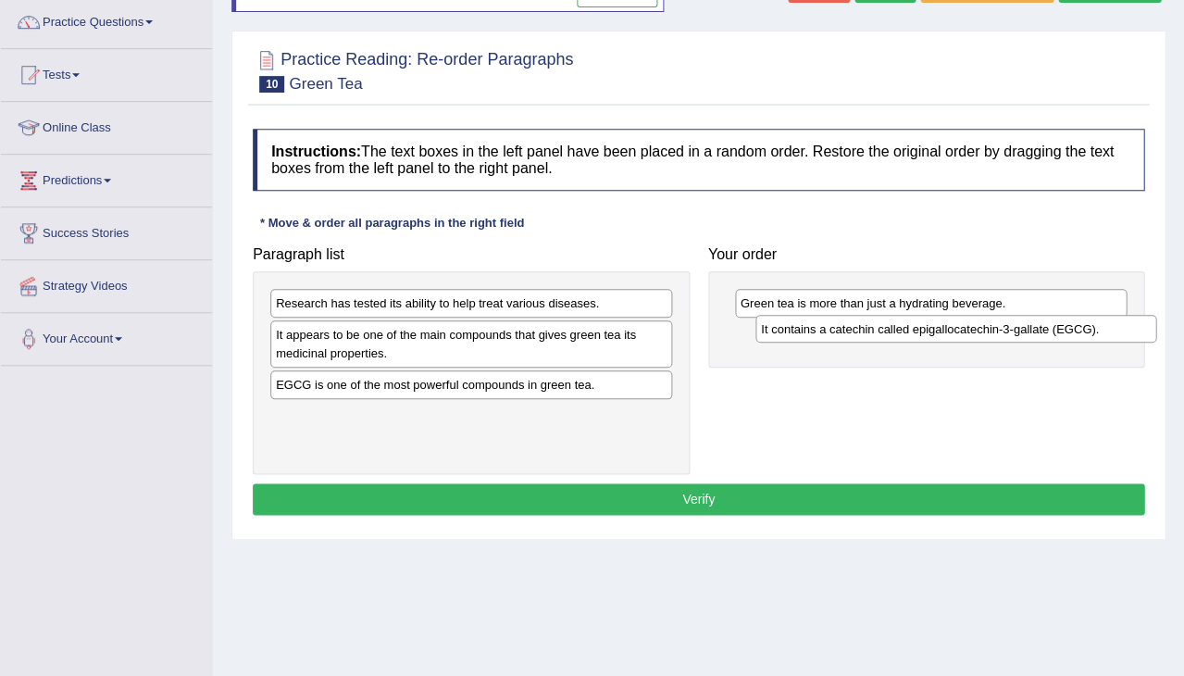
drag, startPoint x: 345, startPoint y: 380, endPoint x: 827, endPoint y: 327, distance: 484.4
click at [827, 327] on div "It contains a catechin called epigallocatechin-3-gallate (EGCG)." at bounding box center [957, 329] width 402 height 28
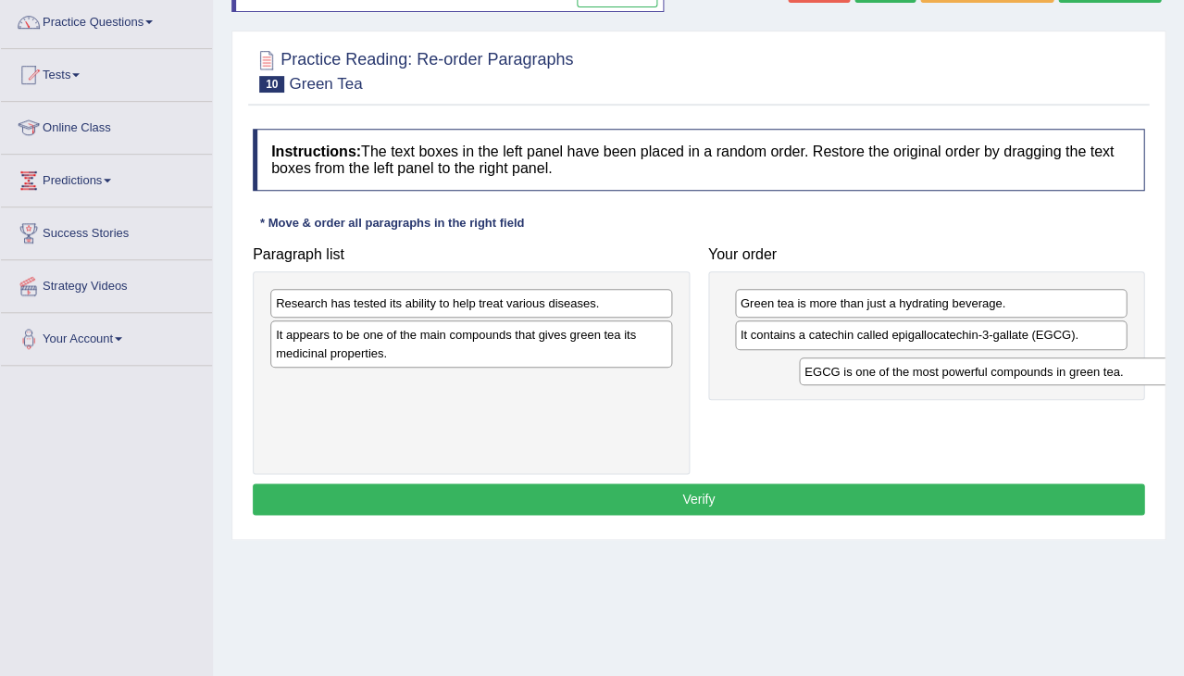
drag, startPoint x: 363, startPoint y: 382, endPoint x: 881, endPoint y: 366, distance: 517.9
click at [881, 367] on div "EGCG is one of the most powerful compounds in green tea." at bounding box center [1000, 371] width 402 height 28
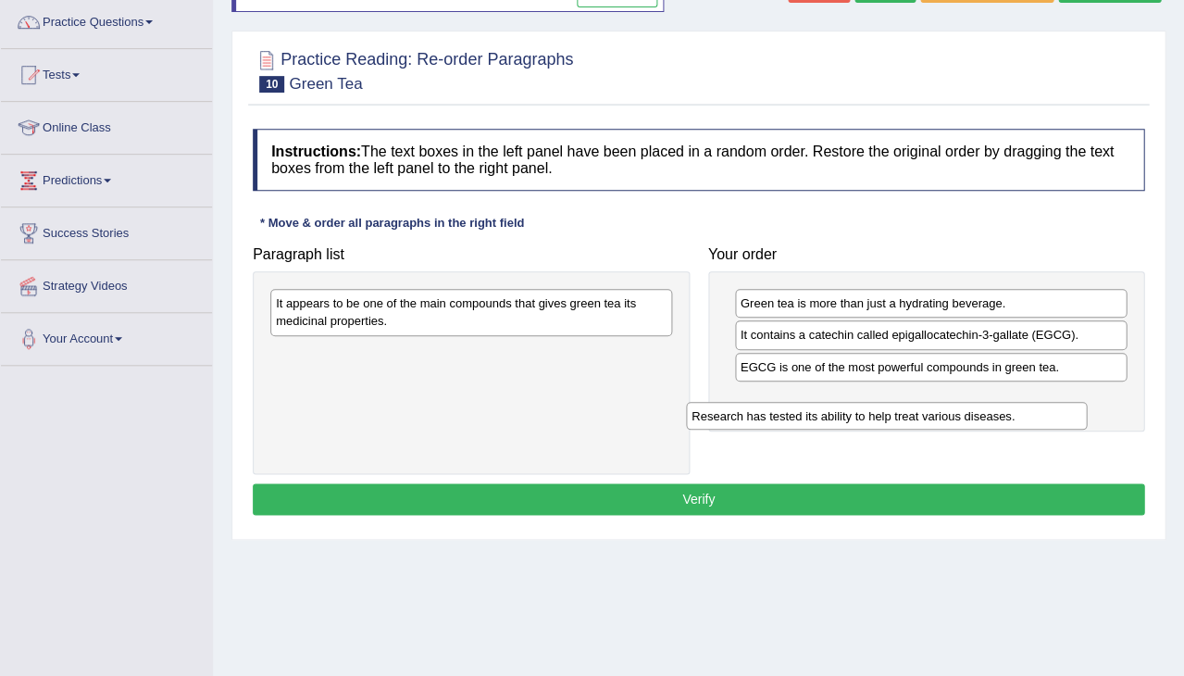
drag, startPoint x: 518, startPoint y: 294, endPoint x: 938, endPoint y: 385, distance: 430.1
click at [938, 402] on div "Research has tested its ability to help treat various diseases." at bounding box center [887, 416] width 402 height 28
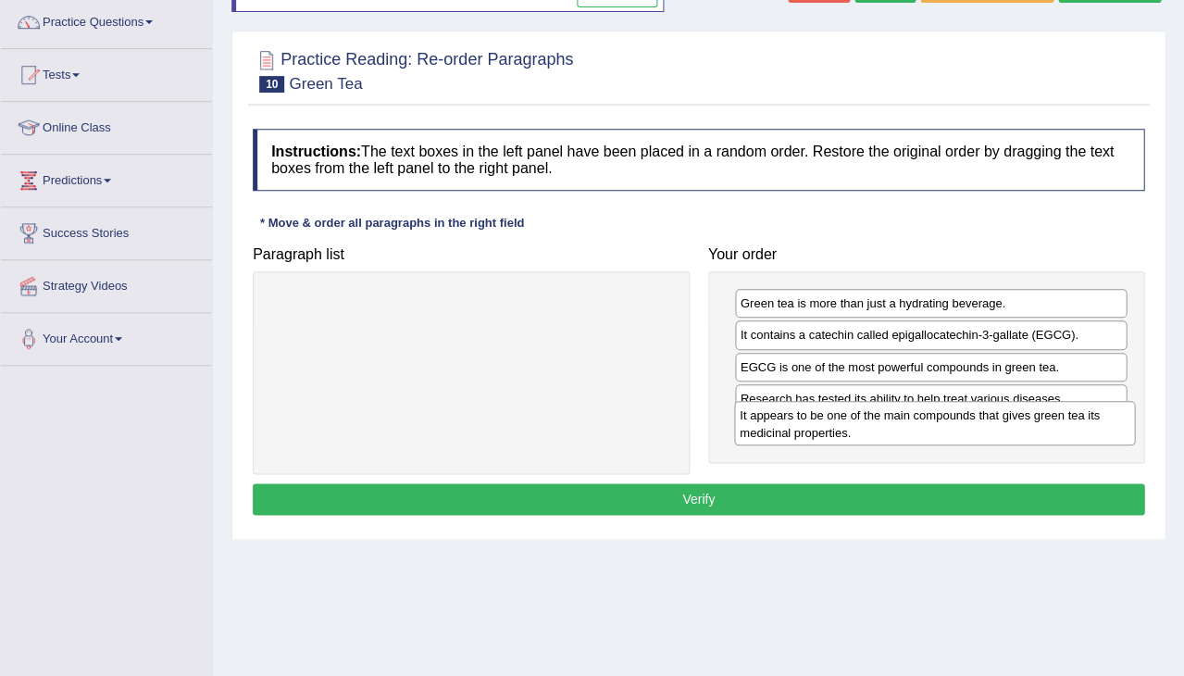
drag, startPoint x: 512, startPoint y: 302, endPoint x: 975, endPoint y: 413, distance: 476.1
click at [975, 413] on div "It appears to be one of the main compounds that gives green tea its medicinal p…" at bounding box center [935, 423] width 402 height 44
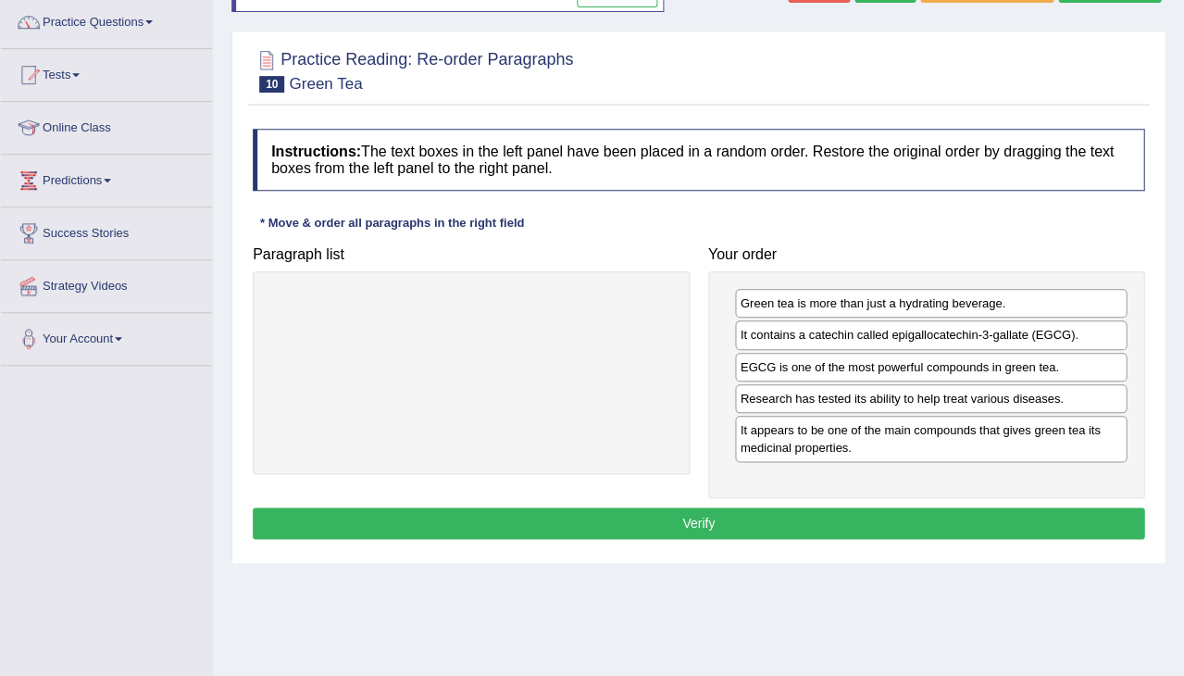
click at [809, 519] on button "Verify" at bounding box center [699, 522] width 892 height 31
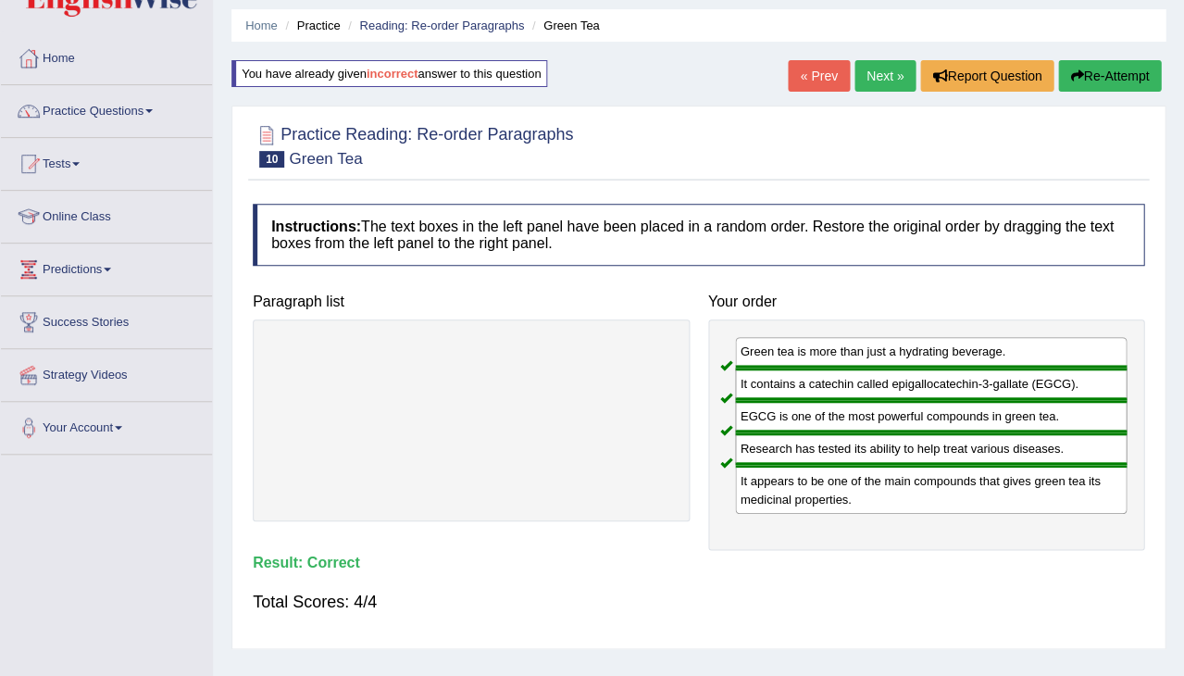
scroll to position [56, 0]
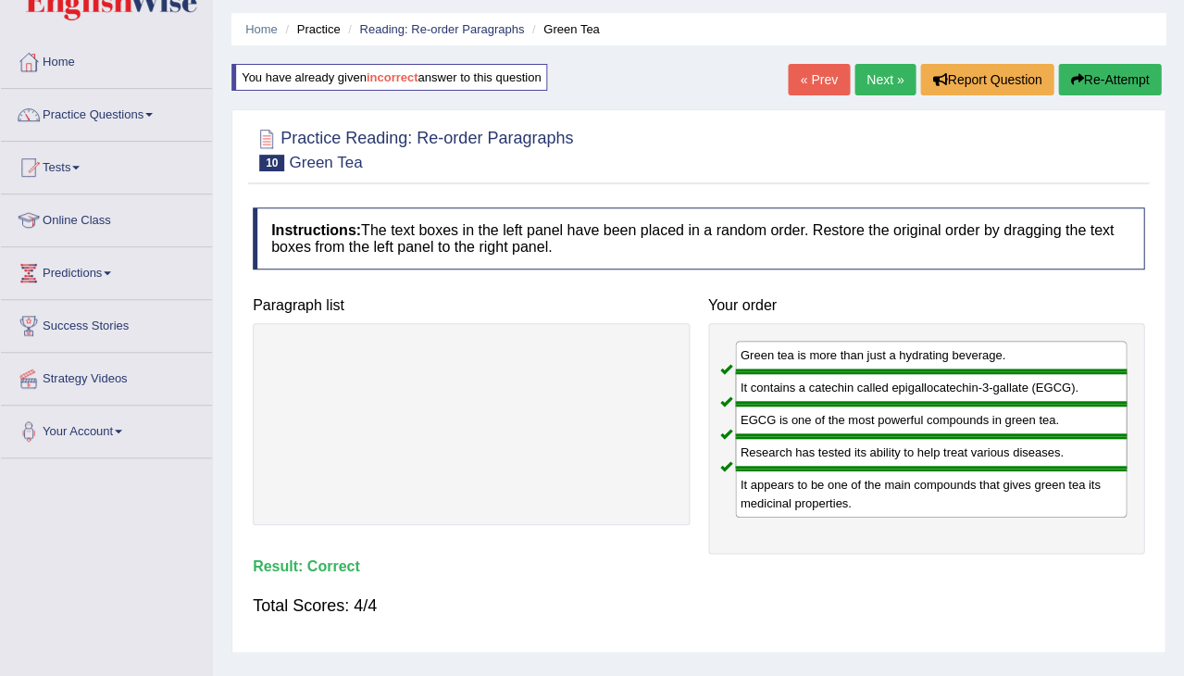
click at [872, 84] on link "Next »" at bounding box center [885, 79] width 61 height 31
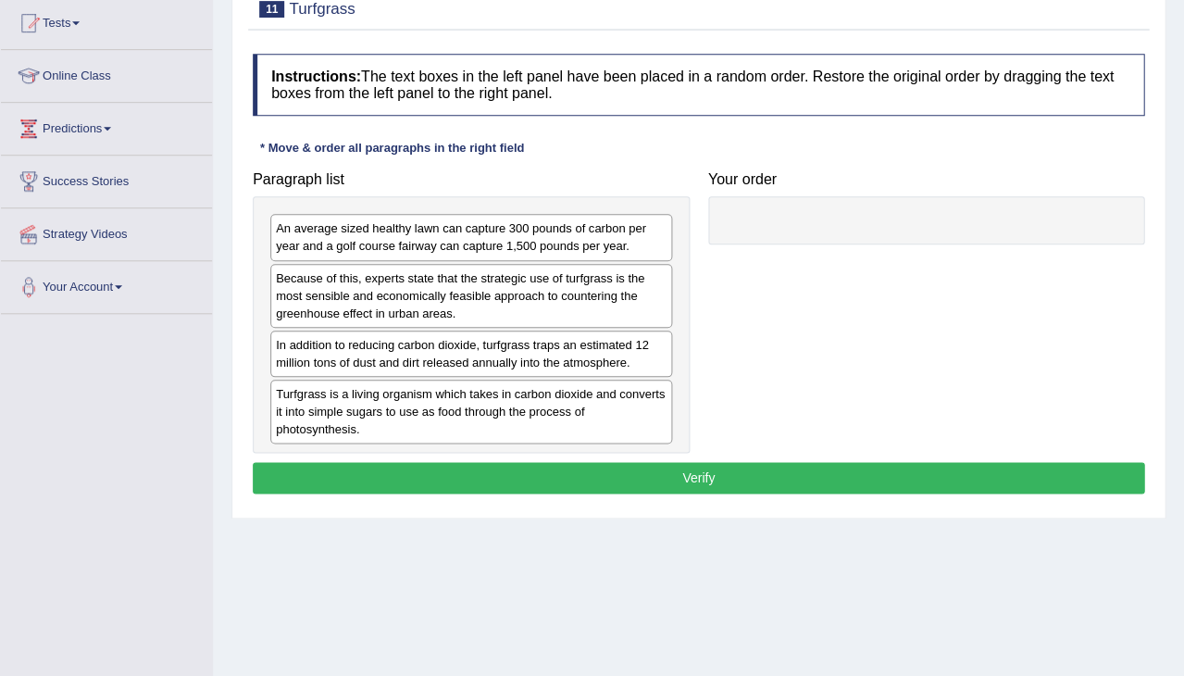
scroll to position [190, 0]
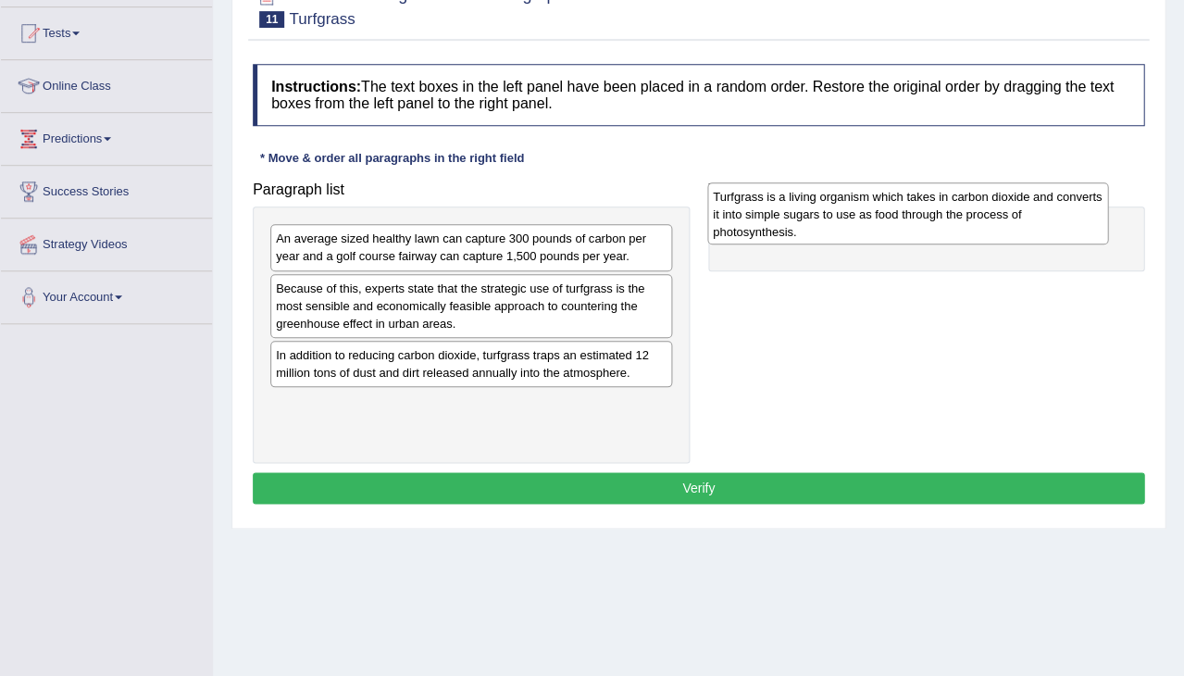
drag, startPoint x: 527, startPoint y: 404, endPoint x: 963, endPoint y: 201, distance: 481.0
click at [963, 202] on div "Turfgrass is a living organism which takes in carbon dioxide and converts it in…" at bounding box center [908, 213] width 402 height 62
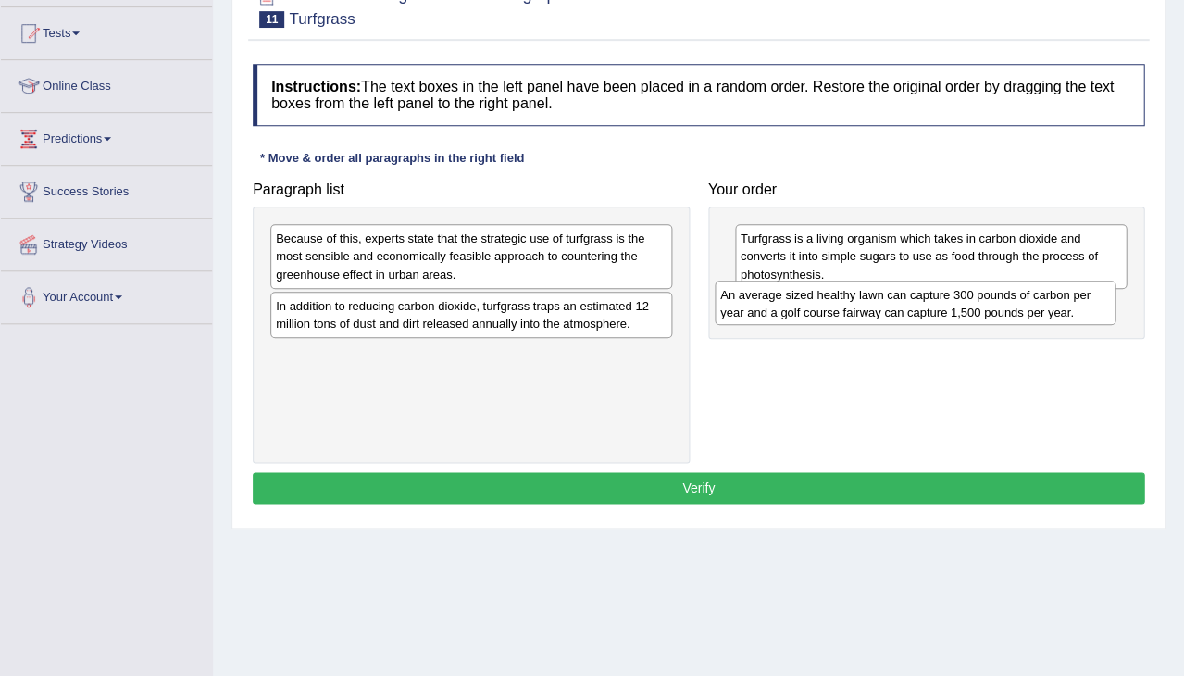
drag, startPoint x: 414, startPoint y: 239, endPoint x: 857, endPoint y: 294, distance: 447.0
click at [857, 294] on div "An average sized healthy lawn can capture 300 pounds of carbon per year and a g…" at bounding box center [916, 303] width 402 height 44
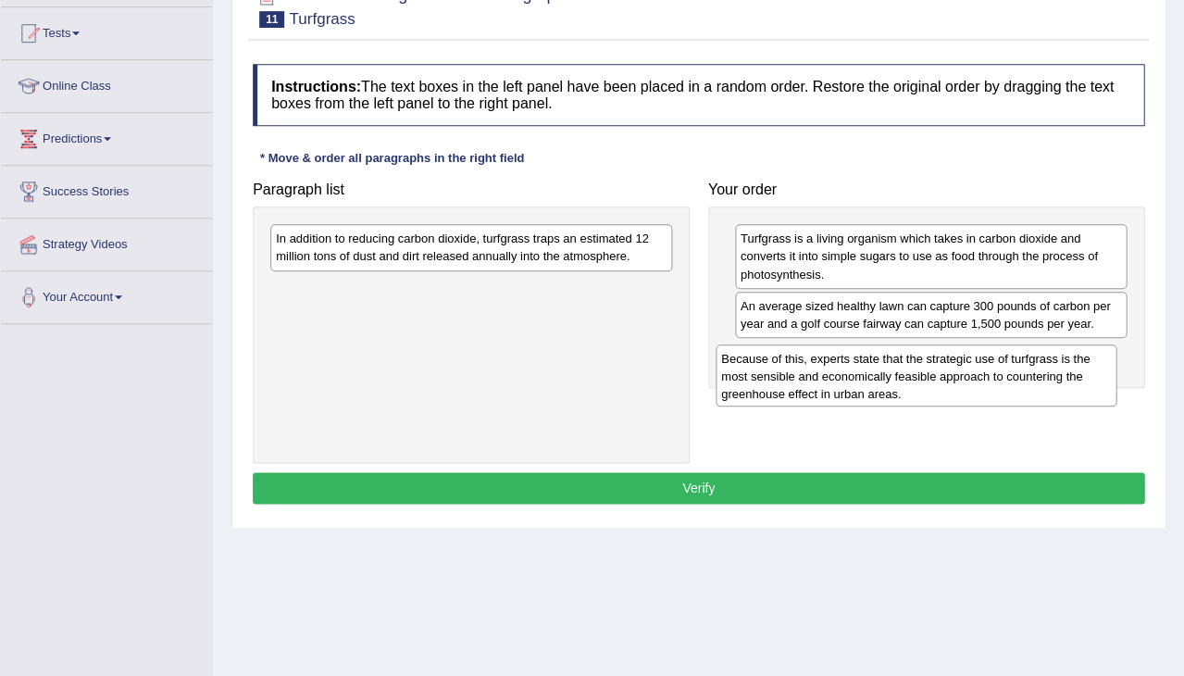
drag, startPoint x: 463, startPoint y: 258, endPoint x: 914, endPoint y: 382, distance: 467.7
click at [914, 382] on div "Because of this, experts state that the strategic use of turfgrass is the most …" at bounding box center [917, 375] width 402 height 62
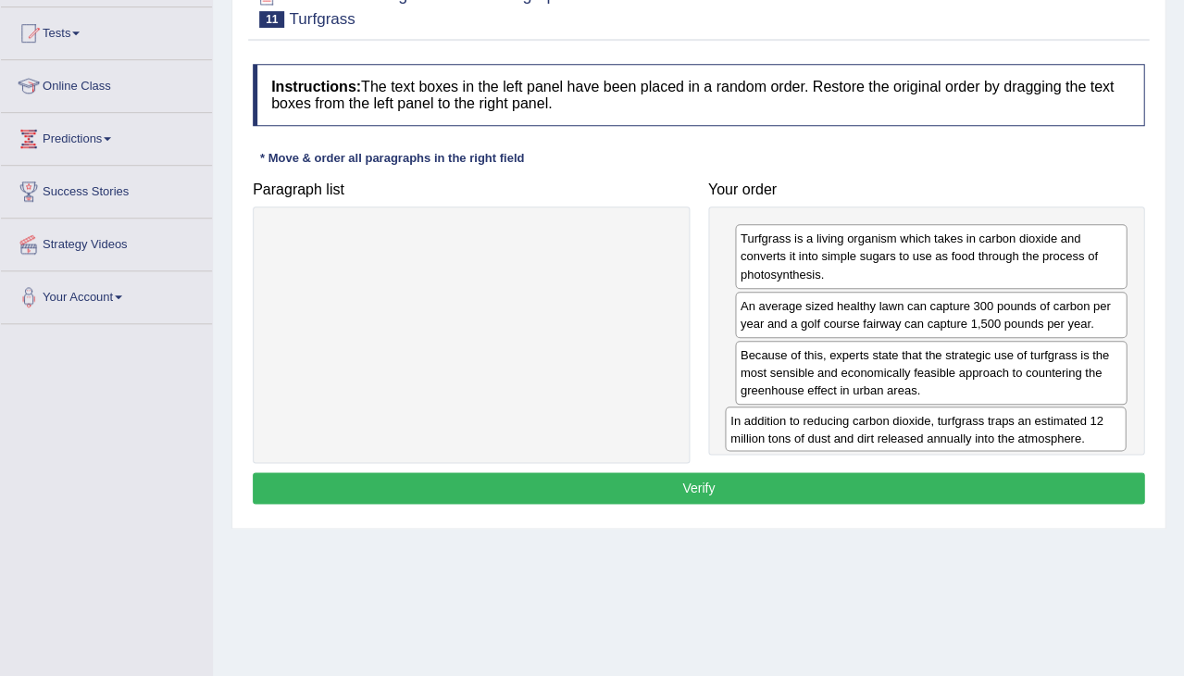
drag, startPoint x: 332, startPoint y: 246, endPoint x: 785, endPoint y: 427, distance: 488.3
click at [785, 427] on div "In addition to reducing carbon dioxide, turfgrass traps an estimated 12 million…" at bounding box center [926, 429] width 402 height 44
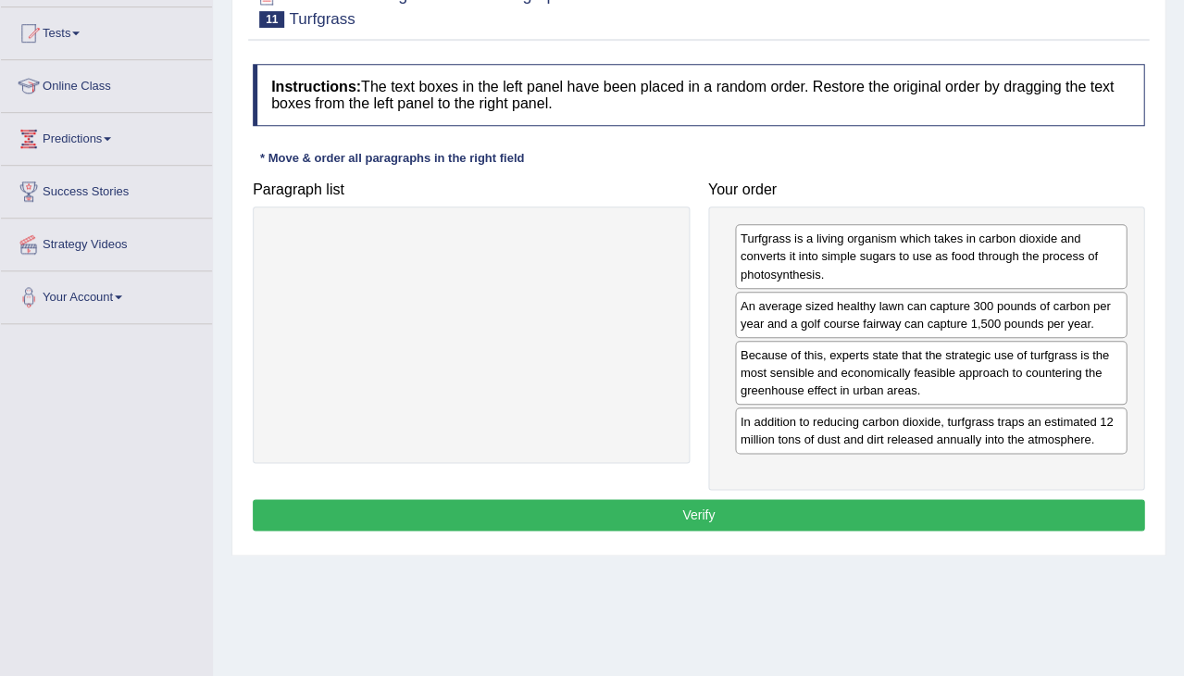
click at [750, 500] on button "Verify" at bounding box center [699, 514] width 892 height 31
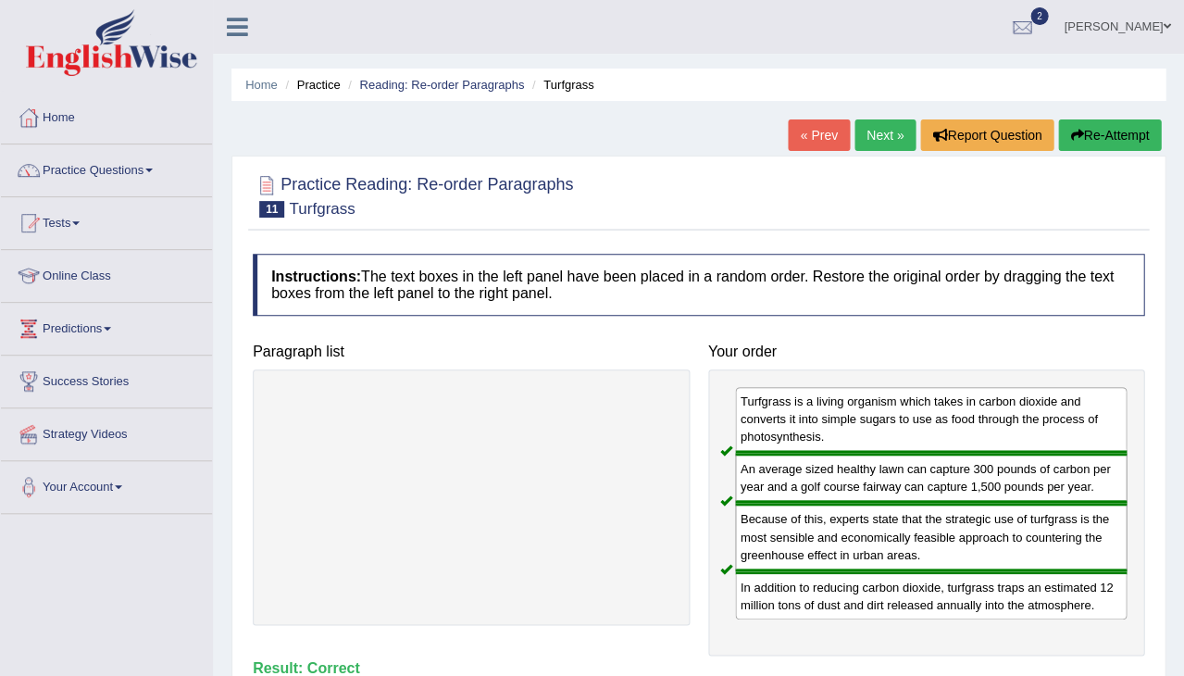
scroll to position [0, 0]
click at [874, 133] on link "Next »" at bounding box center [885, 134] width 61 height 31
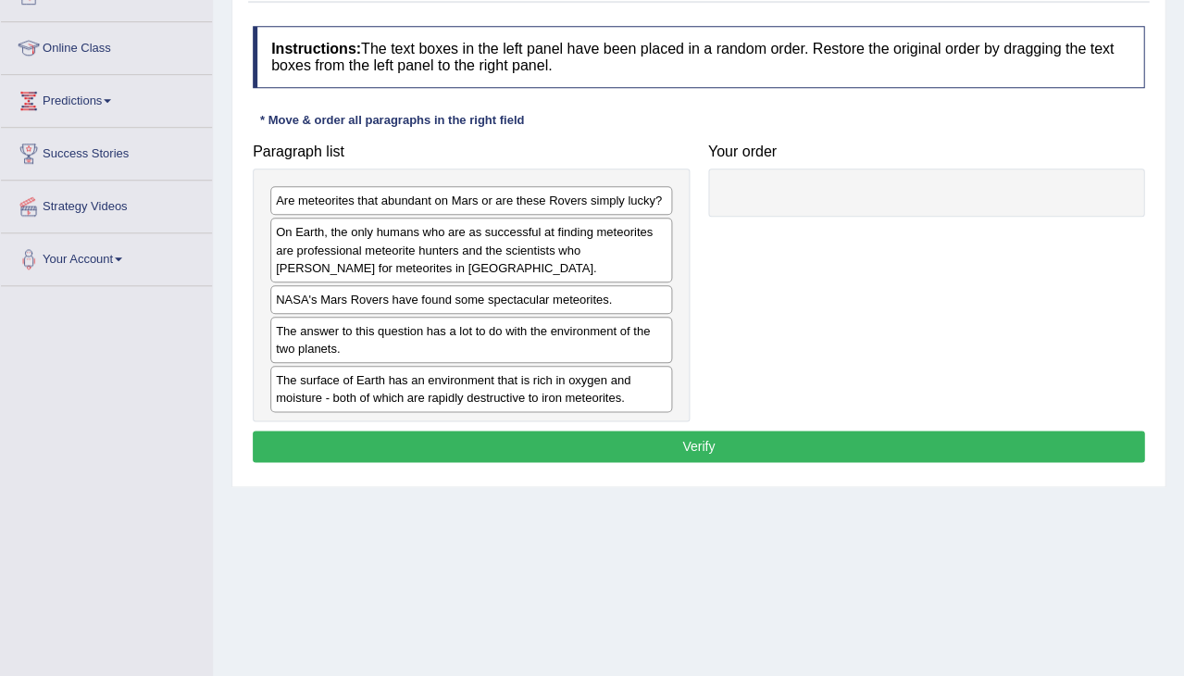
scroll to position [228, 0]
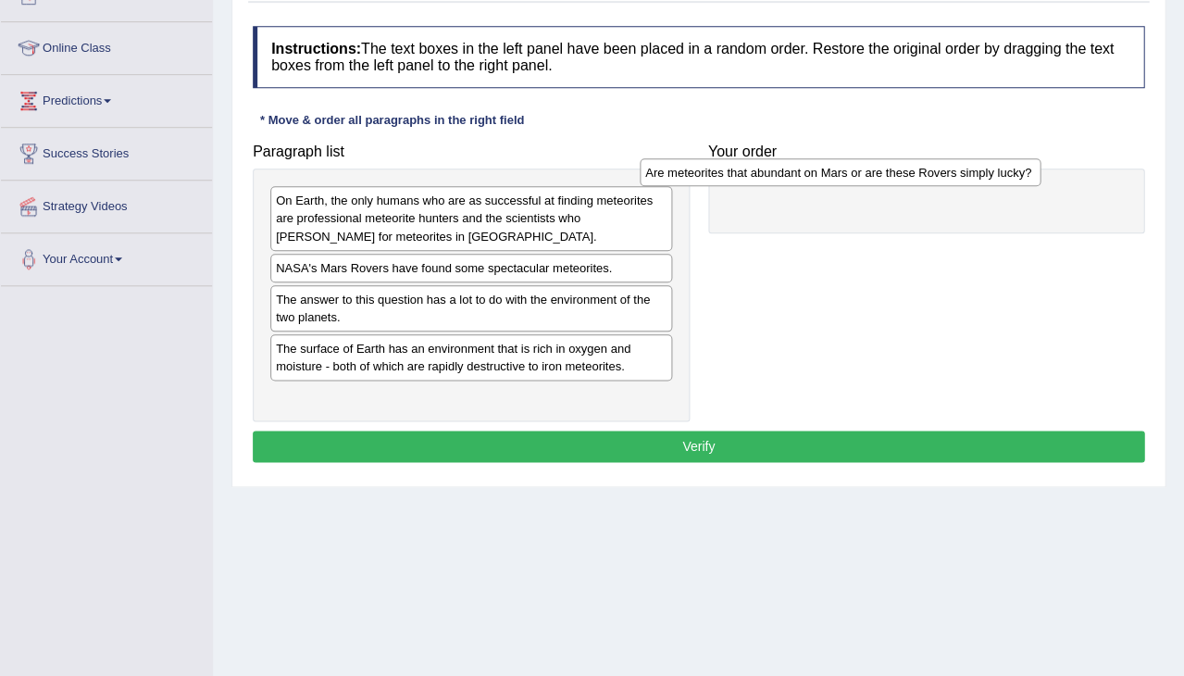
drag, startPoint x: 433, startPoint y: 195, endPoint x: 802, endPoint y: 167, distance: 369.7
click at [802, 167] on div "Are meteorites that abundant on Mars or are these Rovers simply lucky?" at bounding box center [841, 172] width 402 height 28
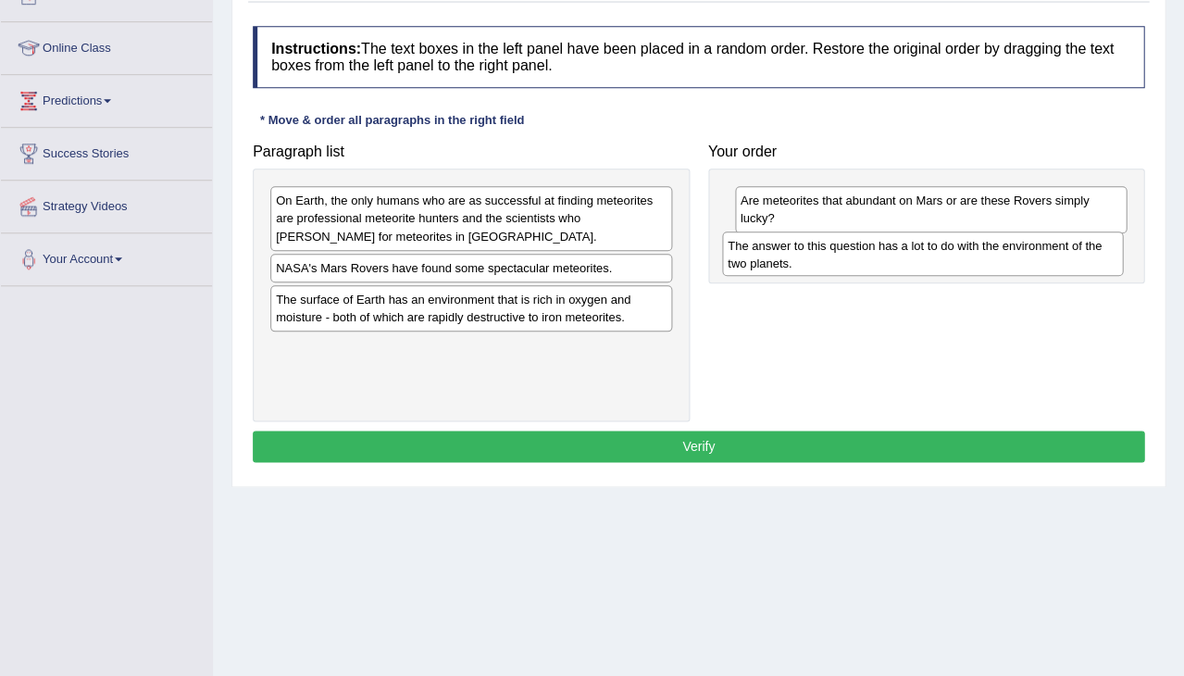
drag, startPoint x: 419, startPoint y: 307, endPoint x: 870, endPoint y: 255, distance: 453.0
click at [870, 255] on div "The answer to this question has a lot to do with the environment of the two pla…" at bounding box center [923, 253] width 402 height 44
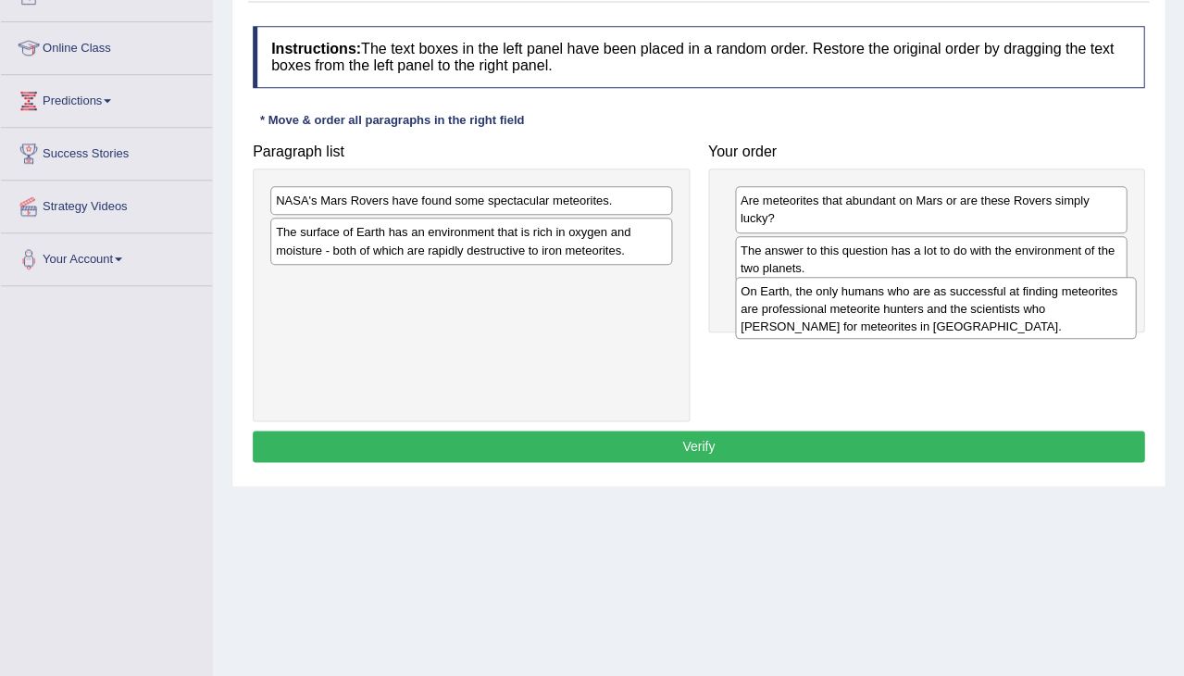
drag, startPoint x: 461, startPoint y: 198, endPoint x: 925, endPoint y: 287, distance: 472.4
click at [925, 287] on div "On Earth, the only humans who are as successful at finding meteorites are profe…" at bounding box center [936, 308] width 402 height 62
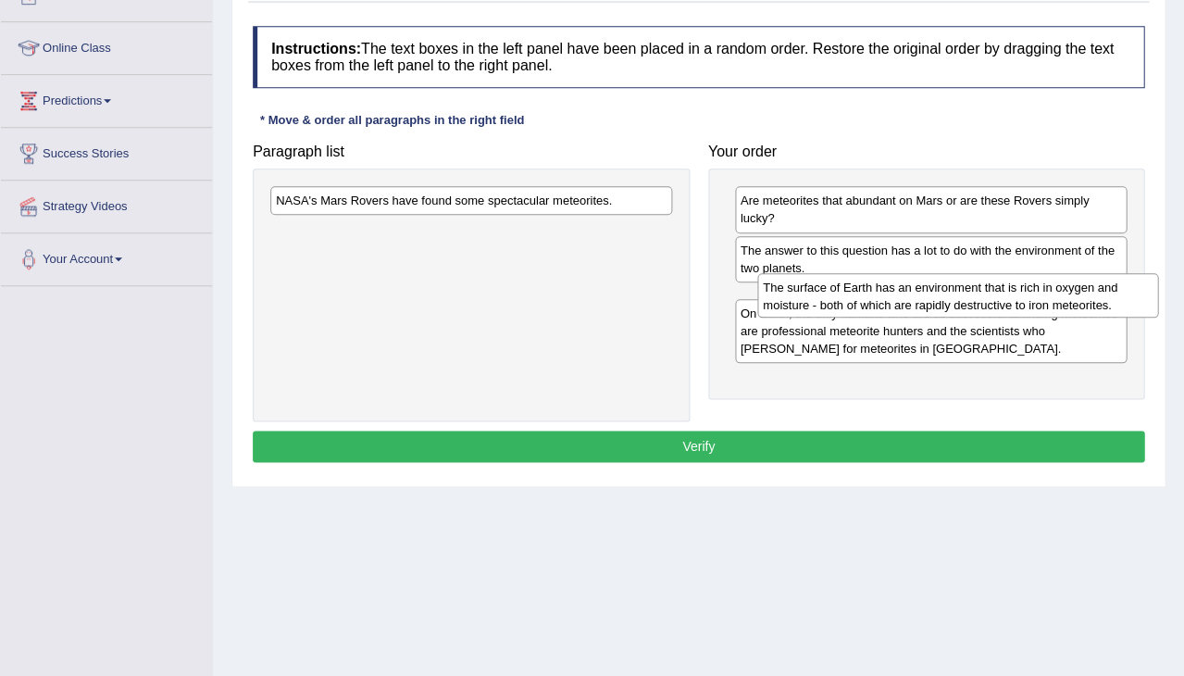
drag, startPoint x: 430, startPoint y: 239, endPoint x: 916, endPoint y: 294, distance: 489.3
click at [916, 294] on div "The surface of Earth has an environment that is rich in oxygen and moisture - b…" at bounding box center [958, 295] width 402 height 44
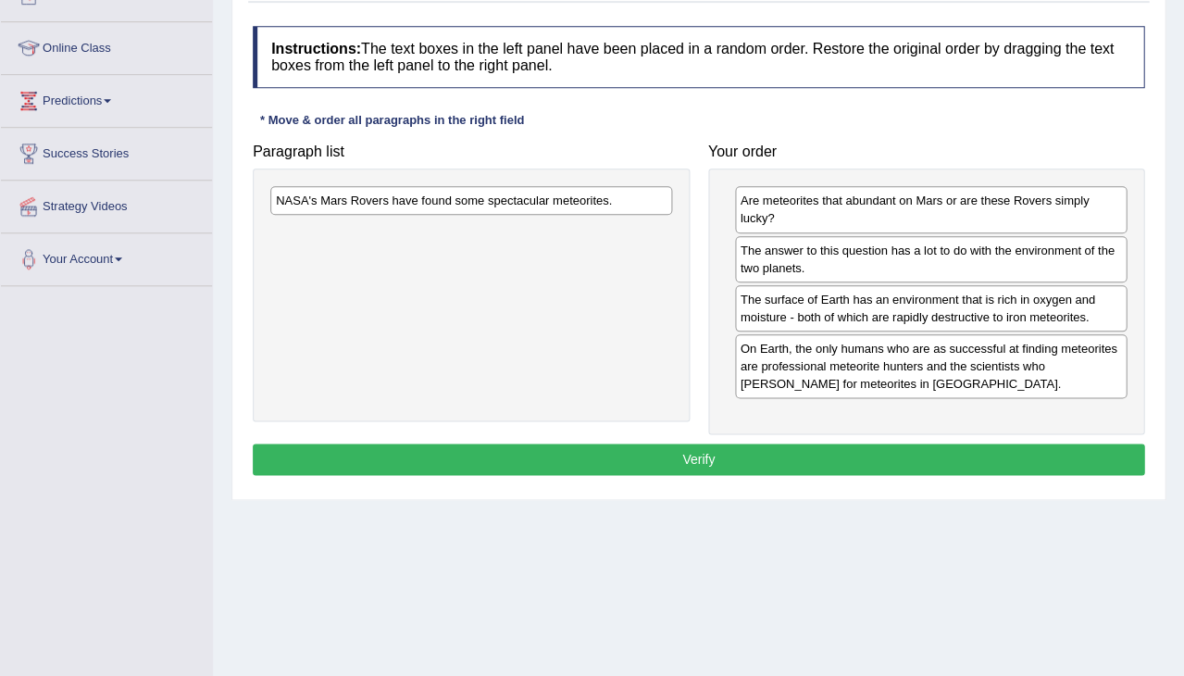
drag, startPoint x: 577, startPoint y: 194, endPoint x: 640, endPoint y: 271, distance: 99.4
click at [640, 215] on div "NASA's Mars Rovers have found some spectacular meteorites." at bounding box center [471, 200] width 402 height 29
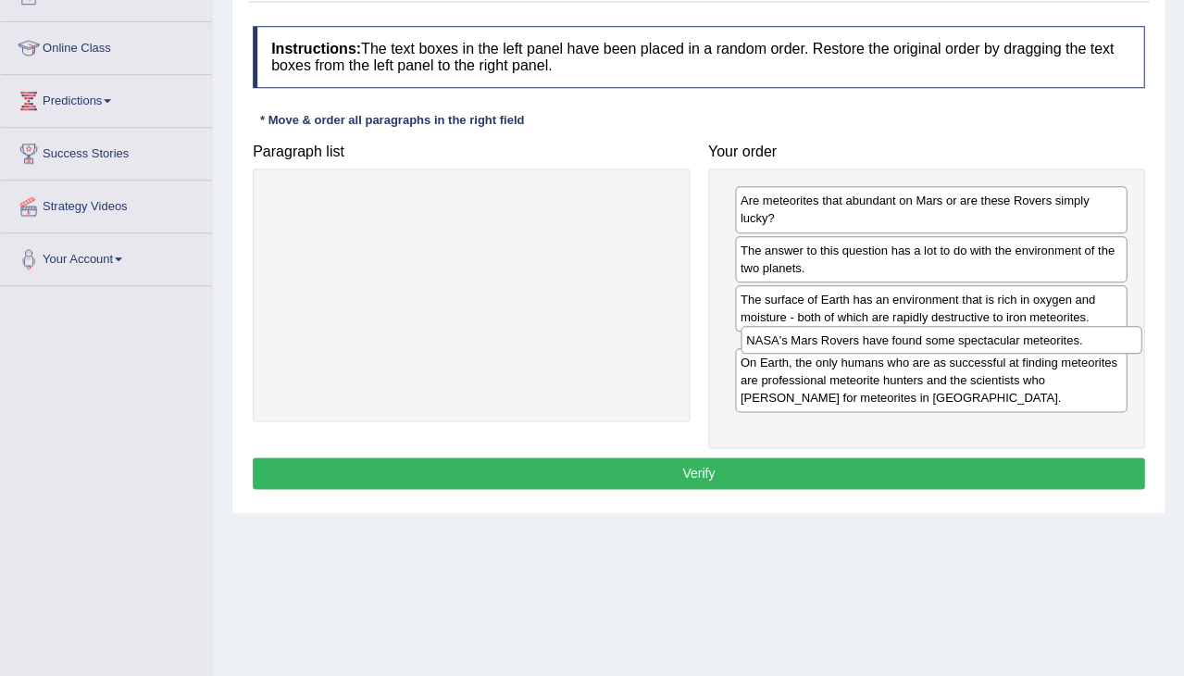
drag, startPoint x: 454, startPoint y: 197, endPoint x: 924, endPoint y: 336, distance: 490.5
click at [924, 336] on div "NASA's Mars Rovers have found some spectacular meteorites." at bounding box center [942, 340] width 402 height 28
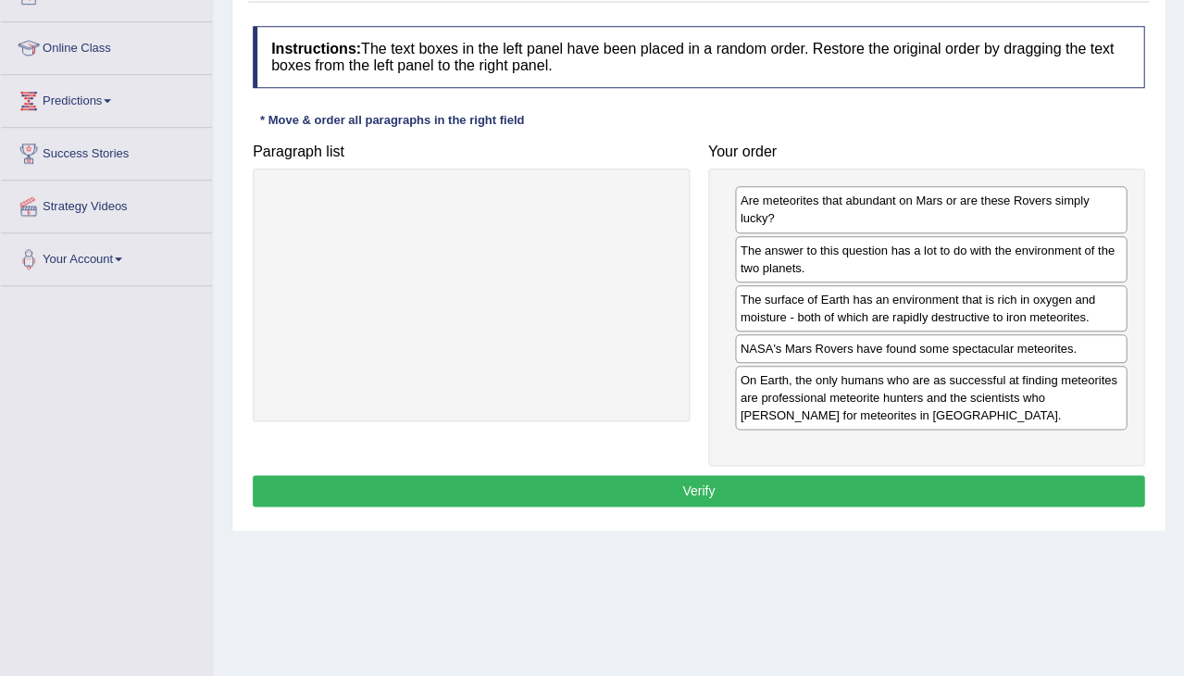
click at [754, 487] on button "Verify" at bounding box center [699, 490] width 892 height 31
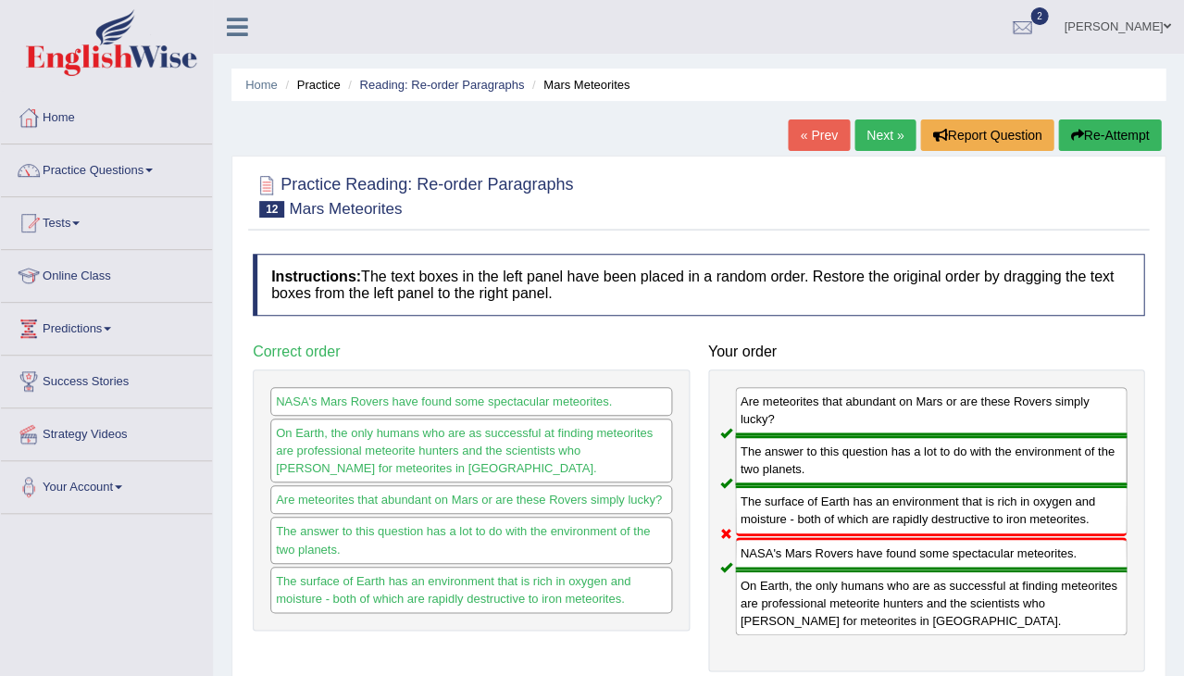
scroll to position [0, 0]
click at [1110, 132] on button "Re-Attempt" at bounding box center [1109, 134] width 103 height 31
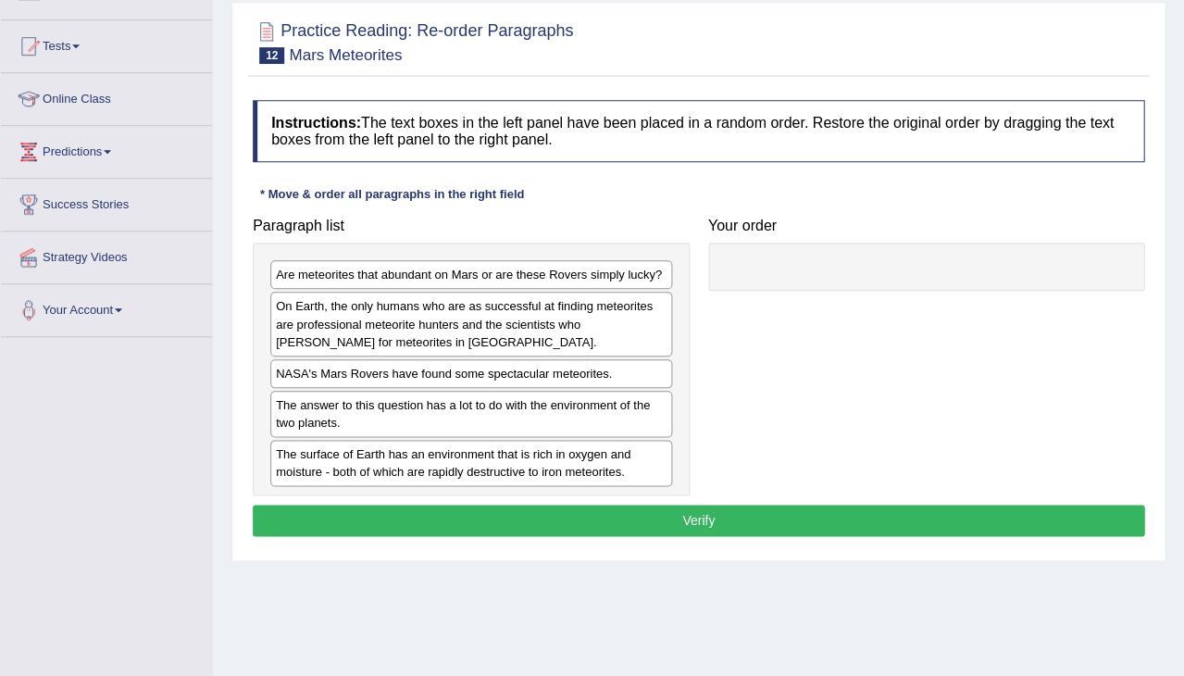
scroll to position [188, 0]
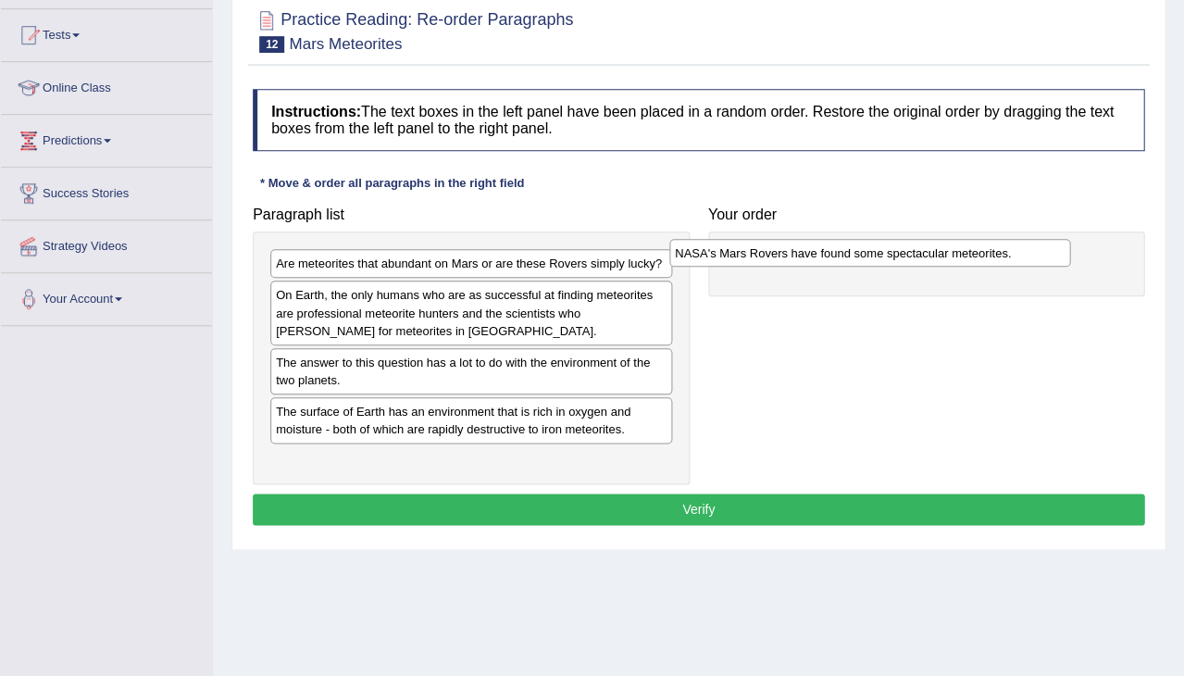
drag, startPoint x: 454, startPoint y: 354, endPoint x: 869, endPoint y: 242, distance: 429.7
click at [869, 242] on div "NASA's Mars Rovers have found some spectacular meteorites." at bounding box center [870, 253] width 402 height 28
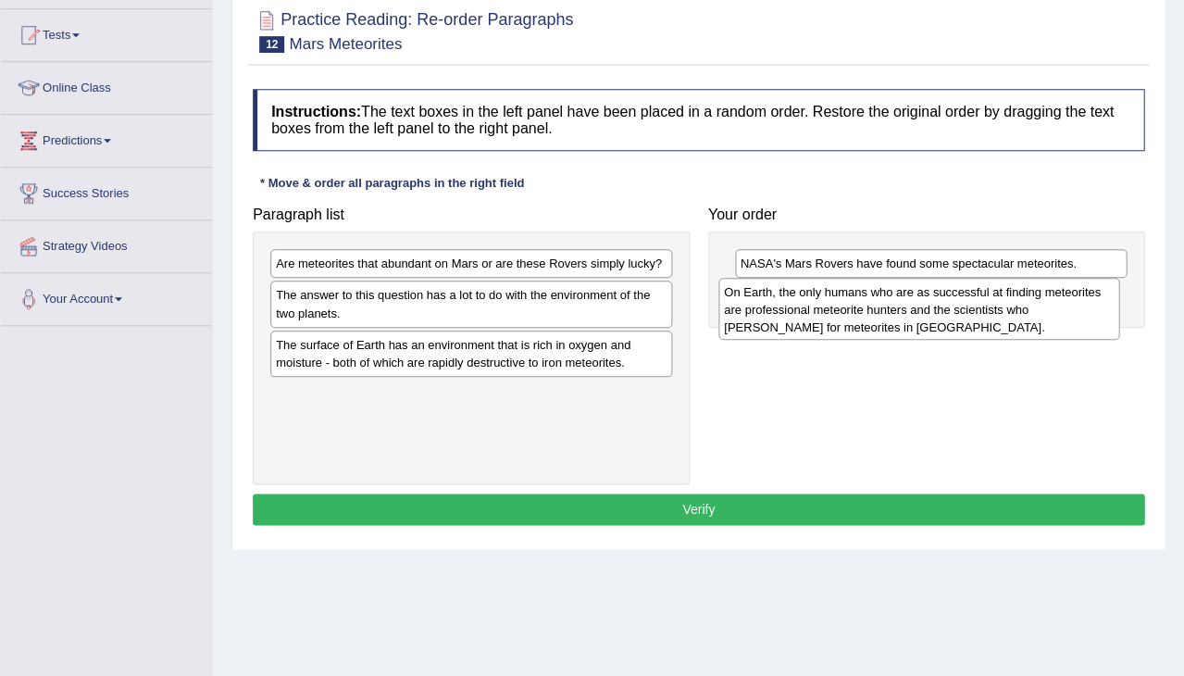
drag, startPoint x: 468, startPoint y: 311, endPoint x: 915, endPoint y: 308, distance: 447.3
click at [915, 308] on div "On Earth, the only humans who are as successful at finding meteorites are profe…" at bounding box center [920, 309] width 402 height 62
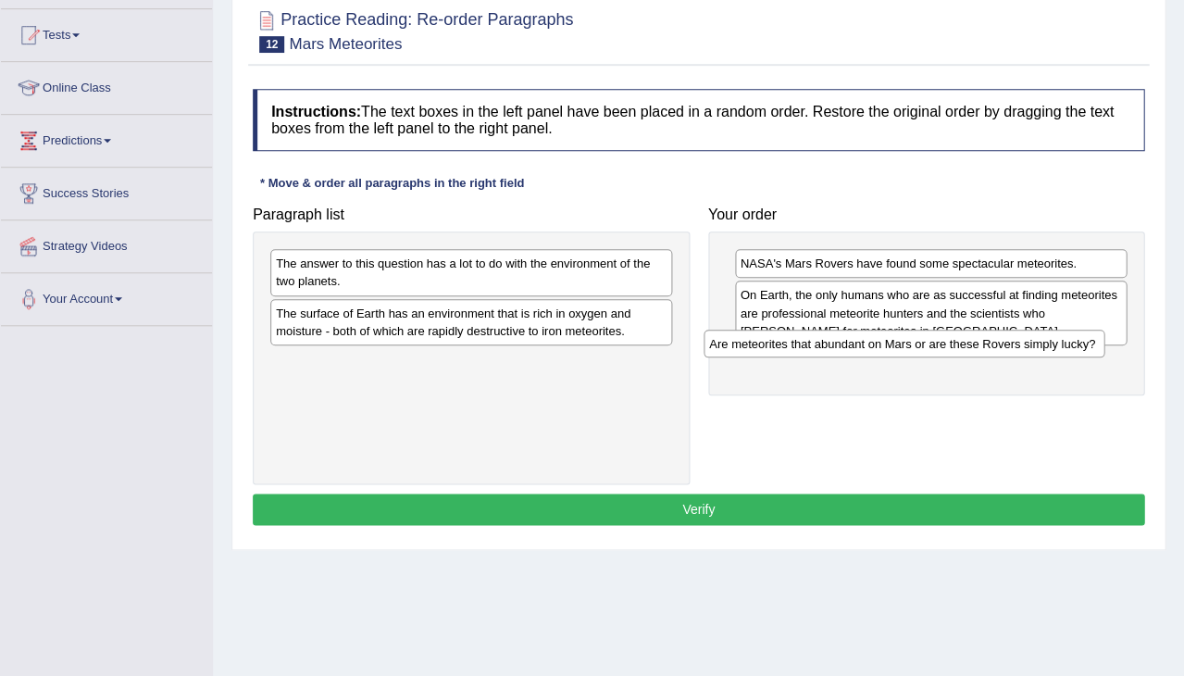
drag, startPoint x: 616, startPoint y: 259, endPoint x: 1074, endPoint y: 345, distance: 466.4
click at [1074, 344] on div "Are meteorites that abundant on Mars or are these Rovers simply lucky?" at bounding box center [905, 344] width 402 height 28
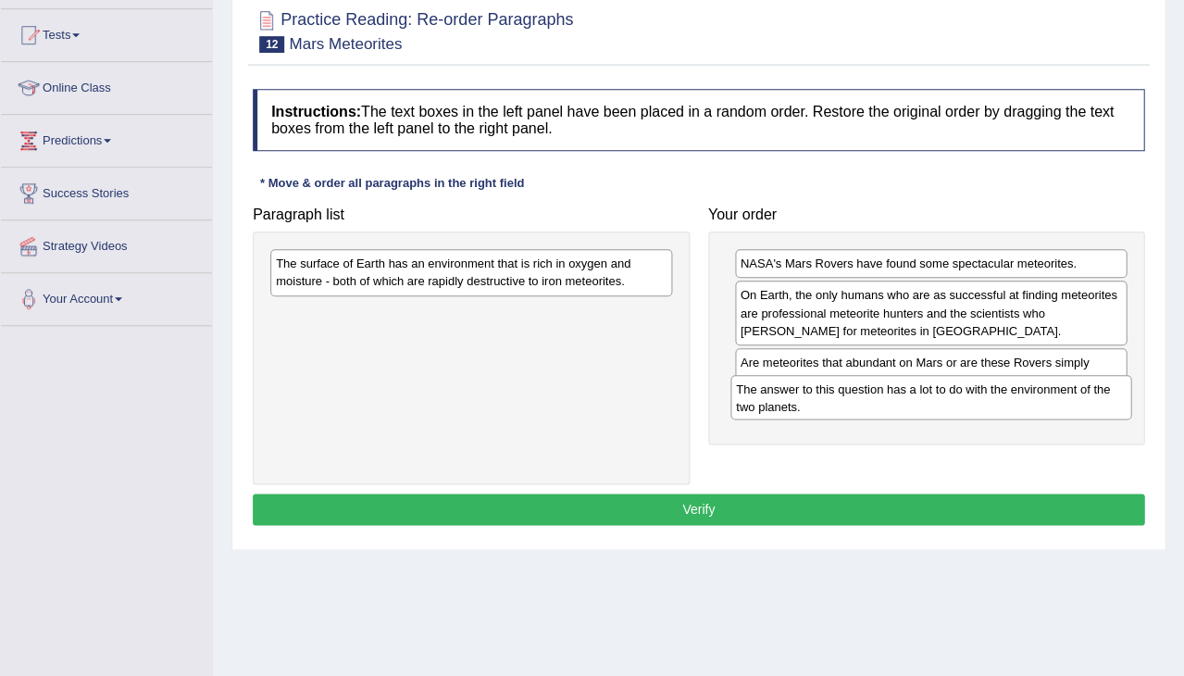
drag, startPoint x: 501, startPoint y: 272, endPoint x: 981, endPoint y: 397, distance: 495.7
click at [980, 397] on div "The answer to this question has a lot to do with the environment of the two pla…" at bounding box center [932, 397] width 402 height 44
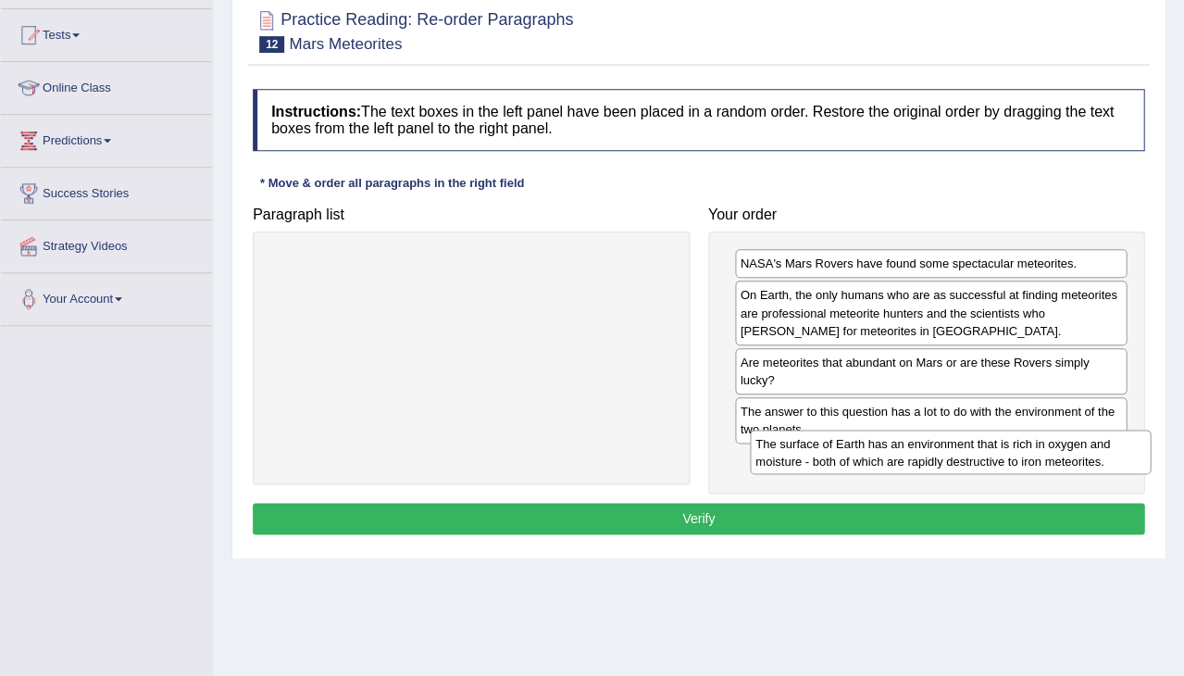
drag, startPoint x: 510, startPoint y: 273, endPoint x: 989, endPoint y: 454, distance: 511.7
click at [989, 454] on div "The surface of Earth has an environment that is rich in oxygen and moisture - b…" at bounding box center [951, 452] width 402 height 44
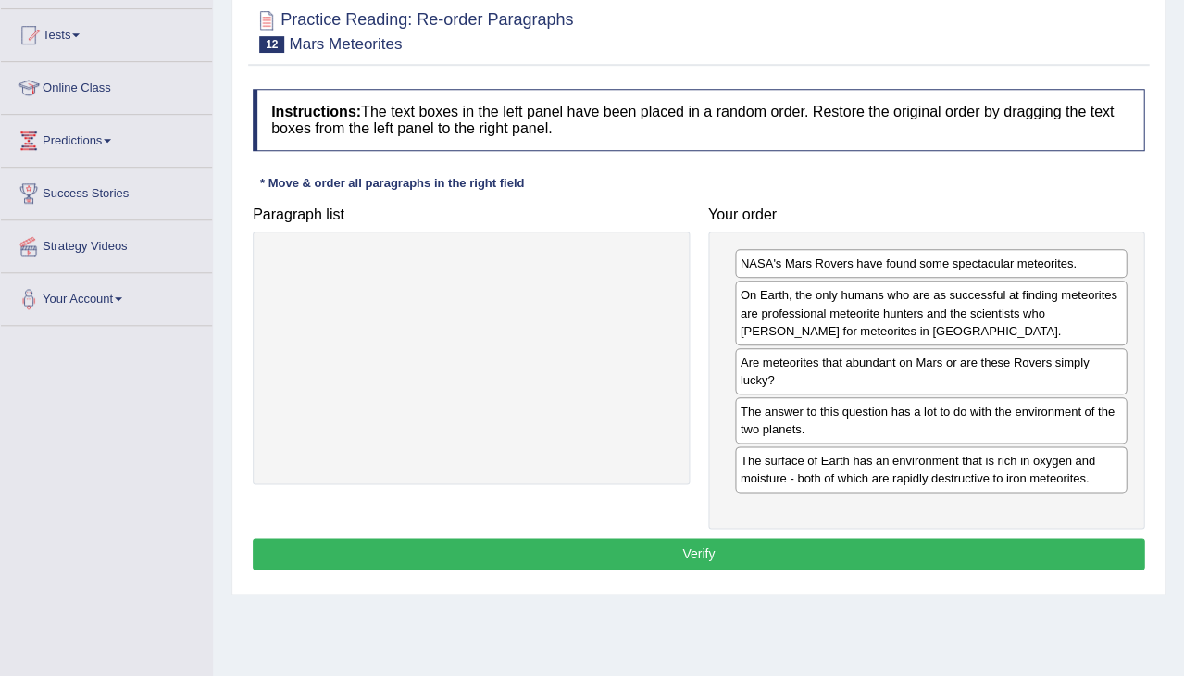
click at [778, 546] on button "Verify" at bounding box center [699, 553] width 892 height 31
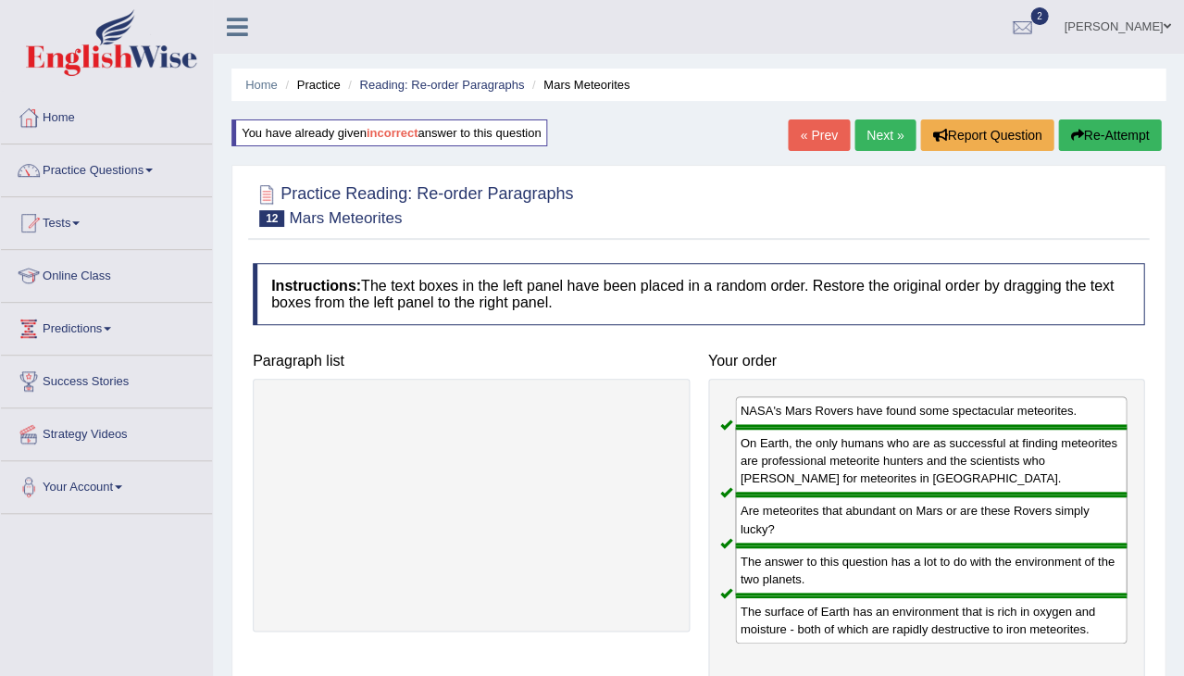
scroll to position [0, 0]
click at [876, 131] on link "Next »" at bounding box center [885, 134] width 61 height 31
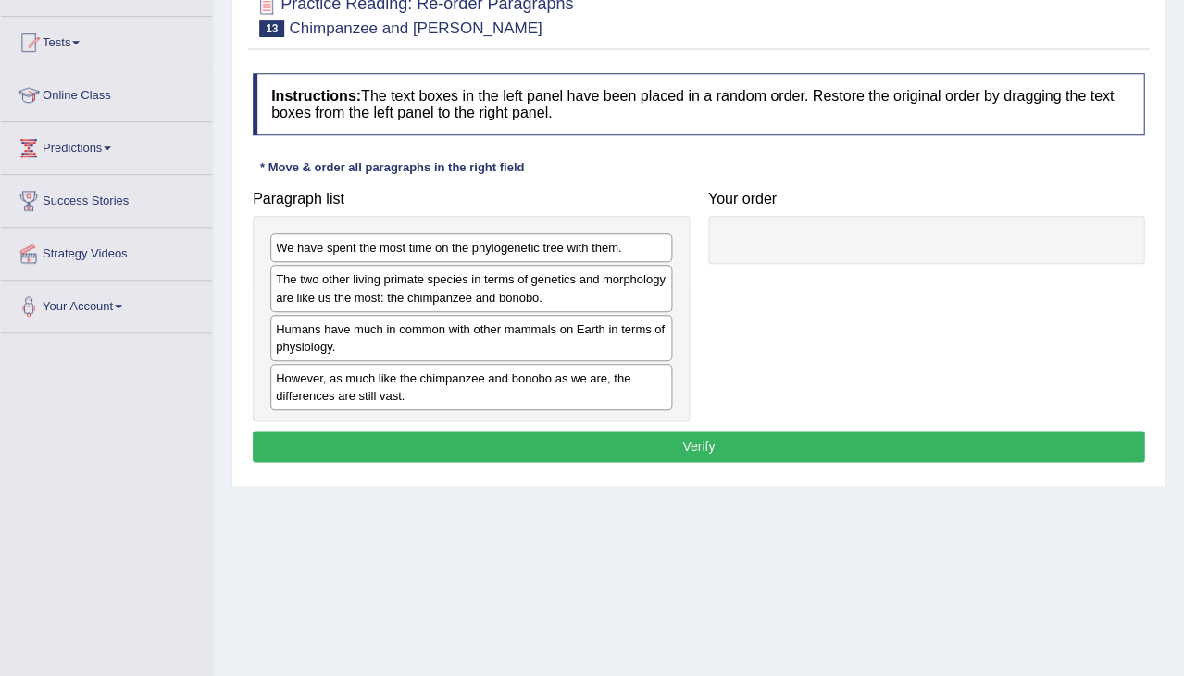
scroll to position [194, 0]
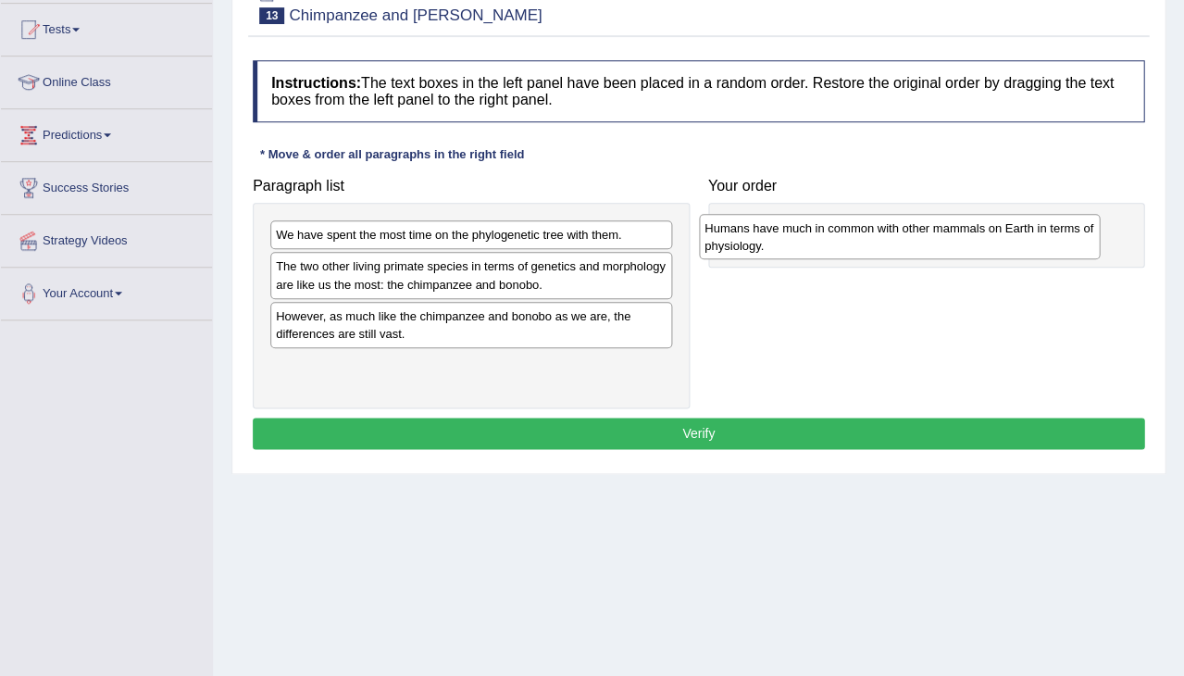
drag, startPoint x: 369, startPoint y: 325, endPoint x: 796, endPoint y: 240, distance: 436.2
click at [796, 240] on div "Humans have much in common with other mammals on Earth in terms of physiology." at bounding box center [900, 236] width 402 height 44
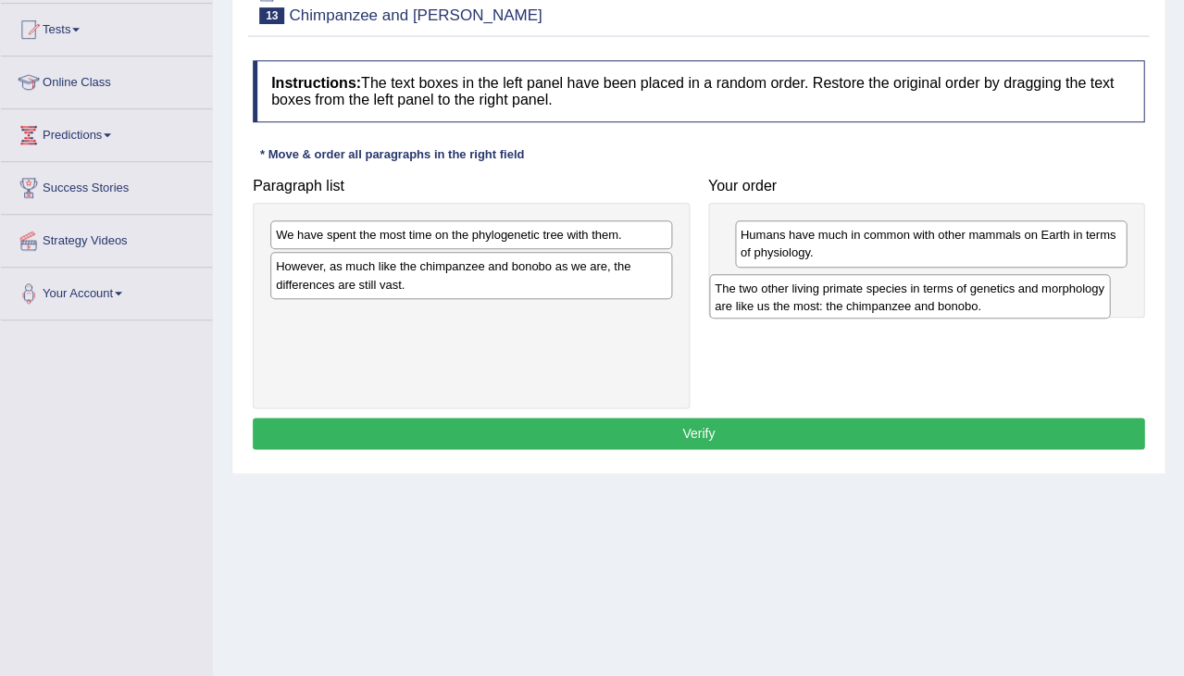
drag, startPoint x: 414, startPoint y: 277, endPoint x: 852, endPoint y: 296, distance: 438.4
click at [852, 296] on div "The two other living primate species in terms of genetics and morphology are li…" at bounding box center [910, 296] width 402 height 44
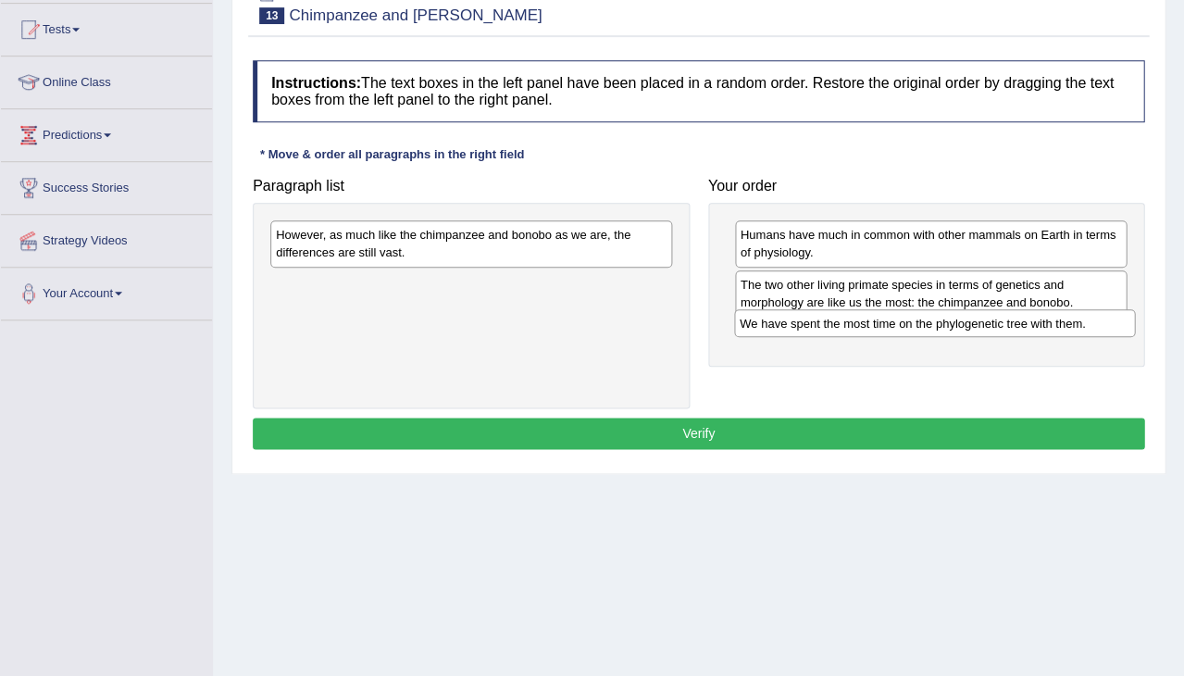
drag, startPoint x: 507, startPoint y: 229, endPoint x: 970, endPoint y: 316, distance: 471.1
click at [971, 317] on div "We have spent the most time on the phylogenetic tree with them." at bounding box center [935, 323] width 402 height 28
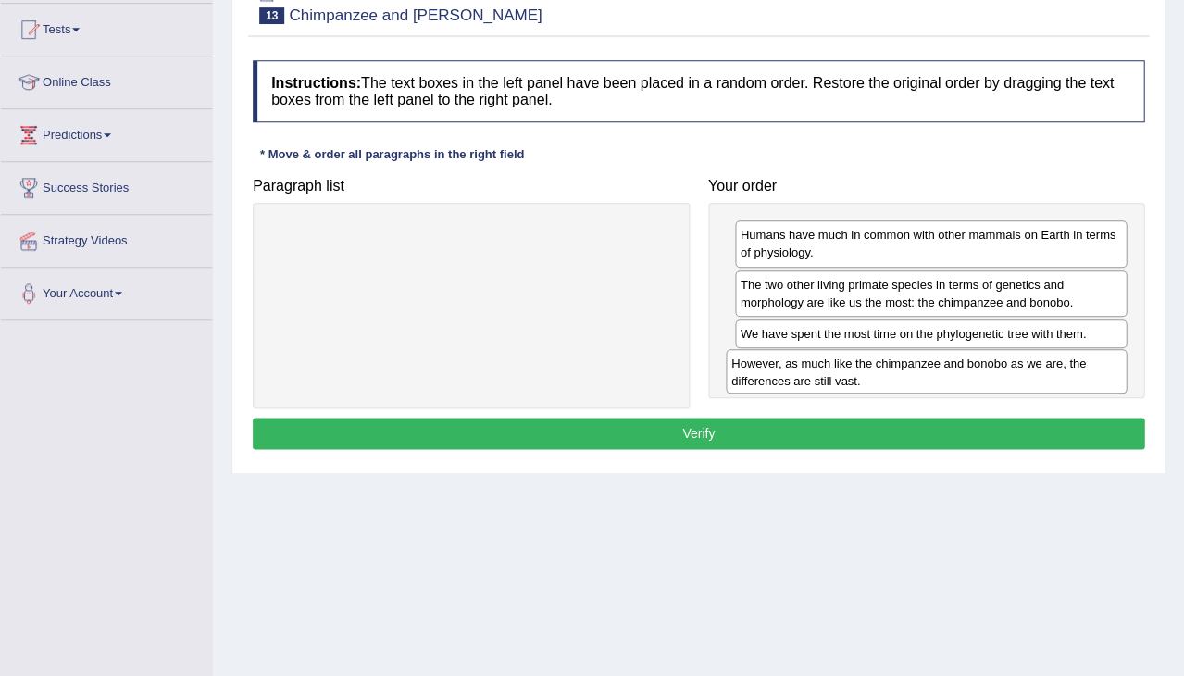
drag, startPoint x: 613, startPoint y: 240, endPoint x: 1069, endPoint y: 368, distance: 473.2
click at [1069, 368] on div "However, as much like the chimpanzee and bonobo as we are, the differences are …" at bounding box center [927, 371] width 402 height 44
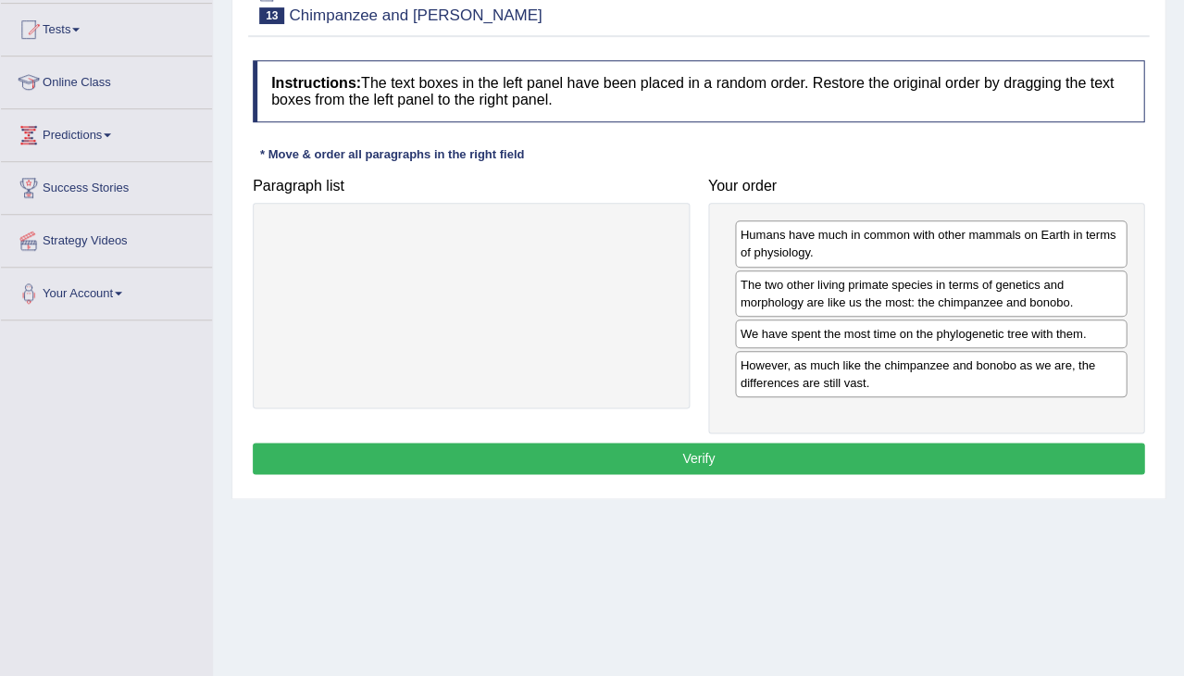
click at [805, 451] on button "Verify" at bounding box center [699, 458] width 892 height 31
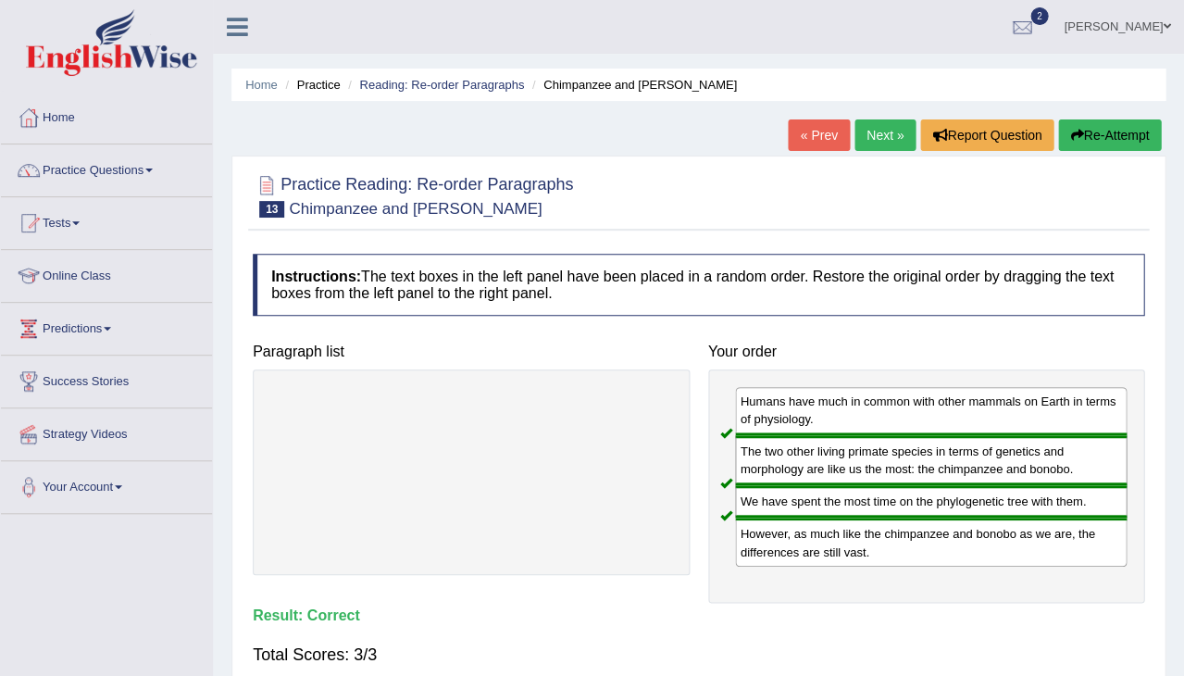
scroll to position [0, 0]
click at [881, 132] on link "Next »" at bounding box center [885, 134] width 61 height 31
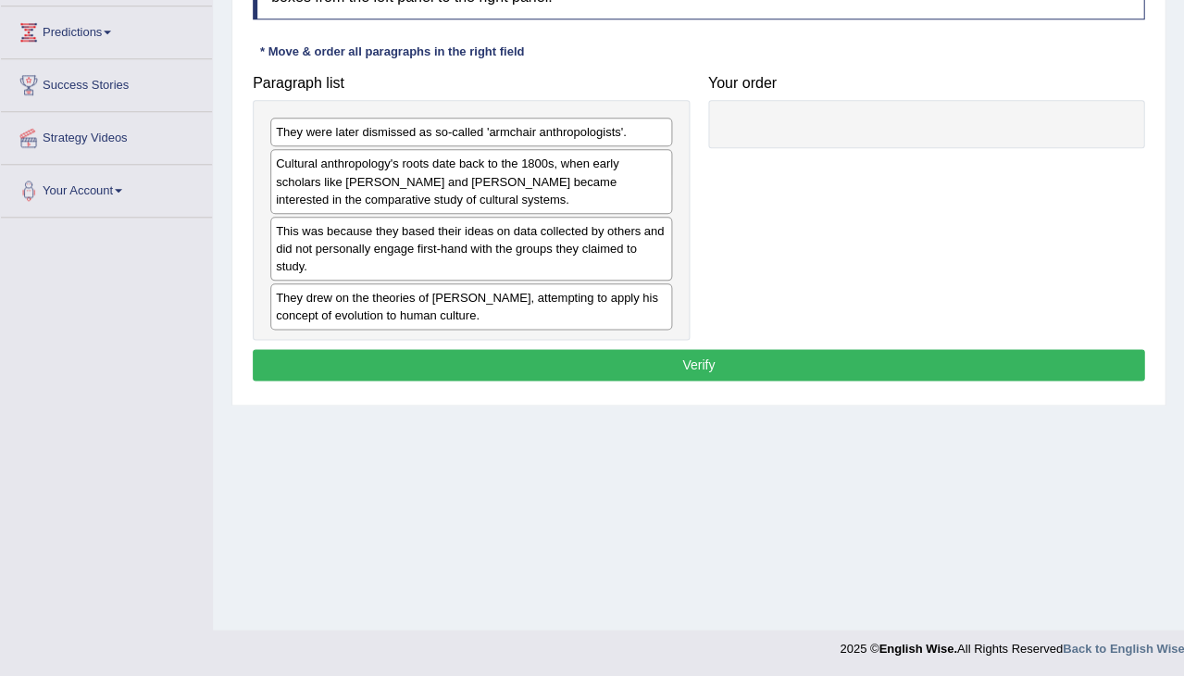
scroll to position [296, 0]
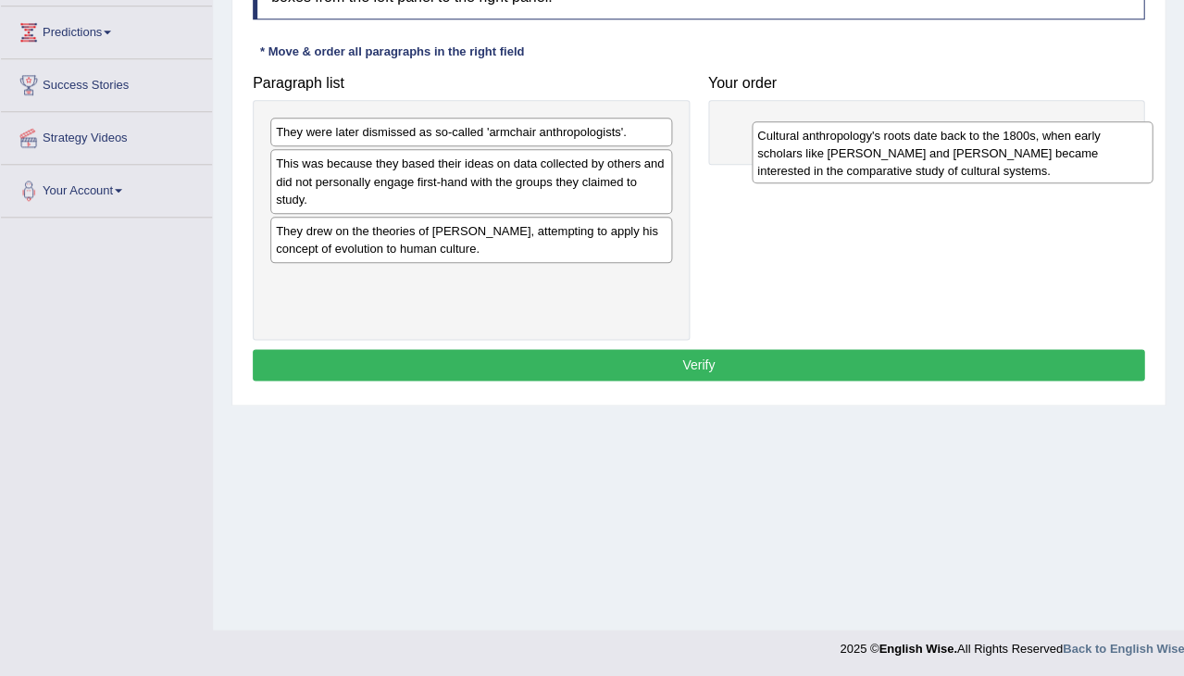
drag, startPoint x: 445, startPoint y: 171, endPoint x: 926, endPoint y: 144, distance: 481.4
click at [926, 144] on div "Cultural anthropology's roots date back to the 1800s, when early scholars like …" at bounding box center [953, 152] width 402 height 62
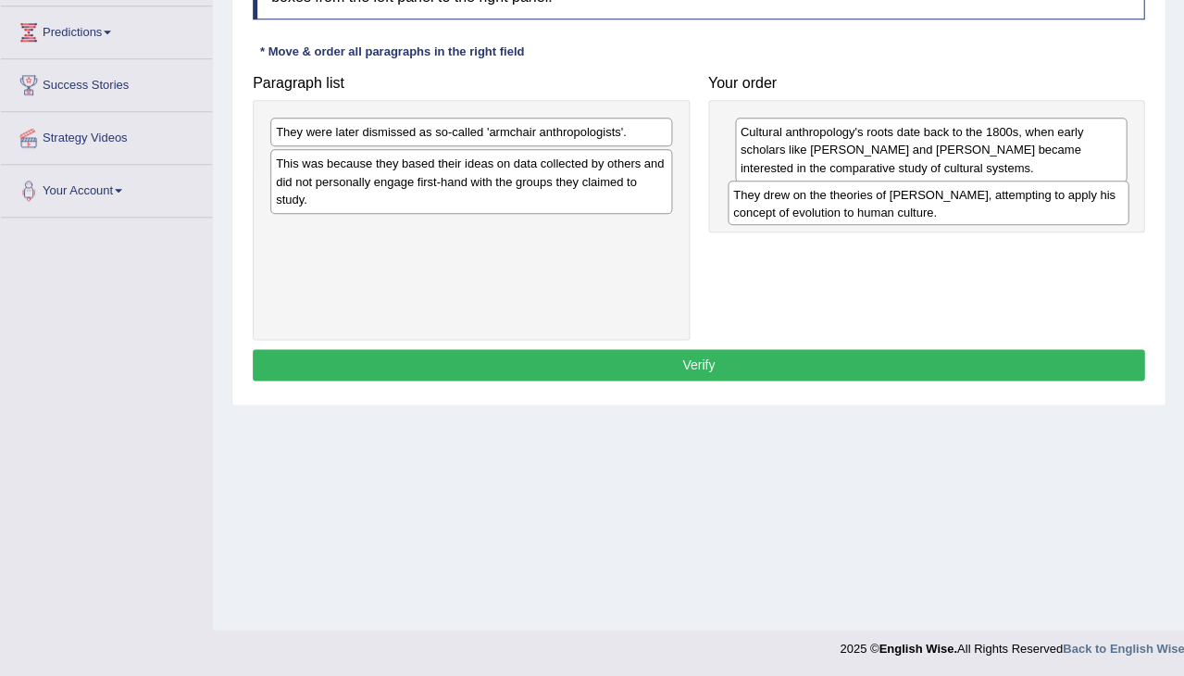
drag, startPoint x: 454, startPoint y: 239, endPoint x: 913, endPoint y: 206, distance: 460.4
click at [913, 206] on div "They drew on the theories of [PERSON_NAME], attempting to apply his concept of …" at bounding box center [929, 203] width 402 height 44
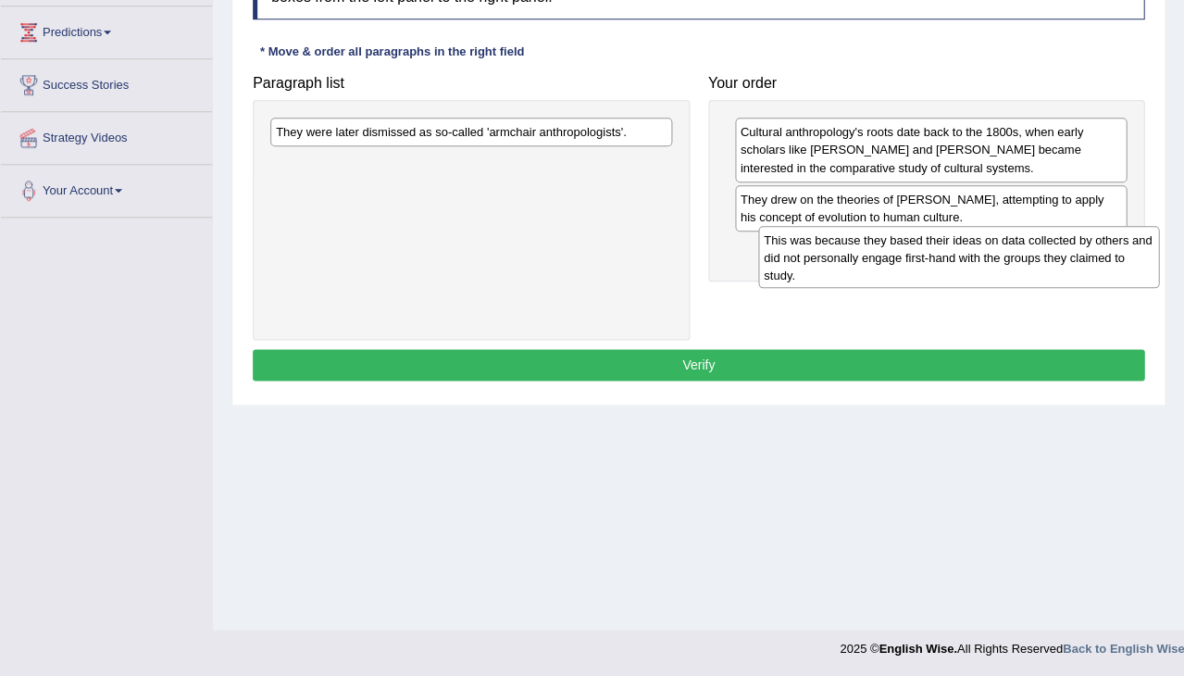
drag, startPoint x: 525, startPoint y: 177, endPoint x: 994, endPoint y: 244, distance: 473.3
click at [994, 244] on div "This was because they based their ideas on data collected by others and did not…" at bounding box center [959, 257] width 402 height 62
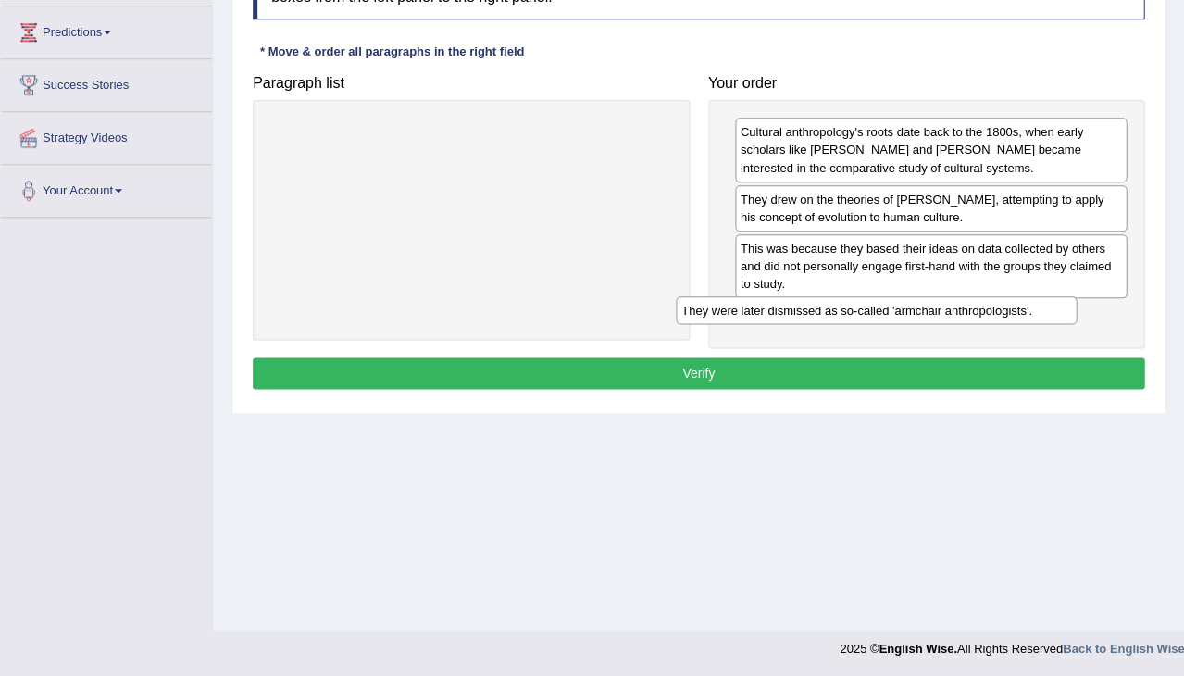
drag, startPoint x: 527, startPoint y: 130, endPoint x: 961, endPoint y: 302, distance: 467.2
click at [960, 302] on div "They were later dismissed as so-called 'armchair anthropologists'." at bounding box center [877, 310] width 402 height 28
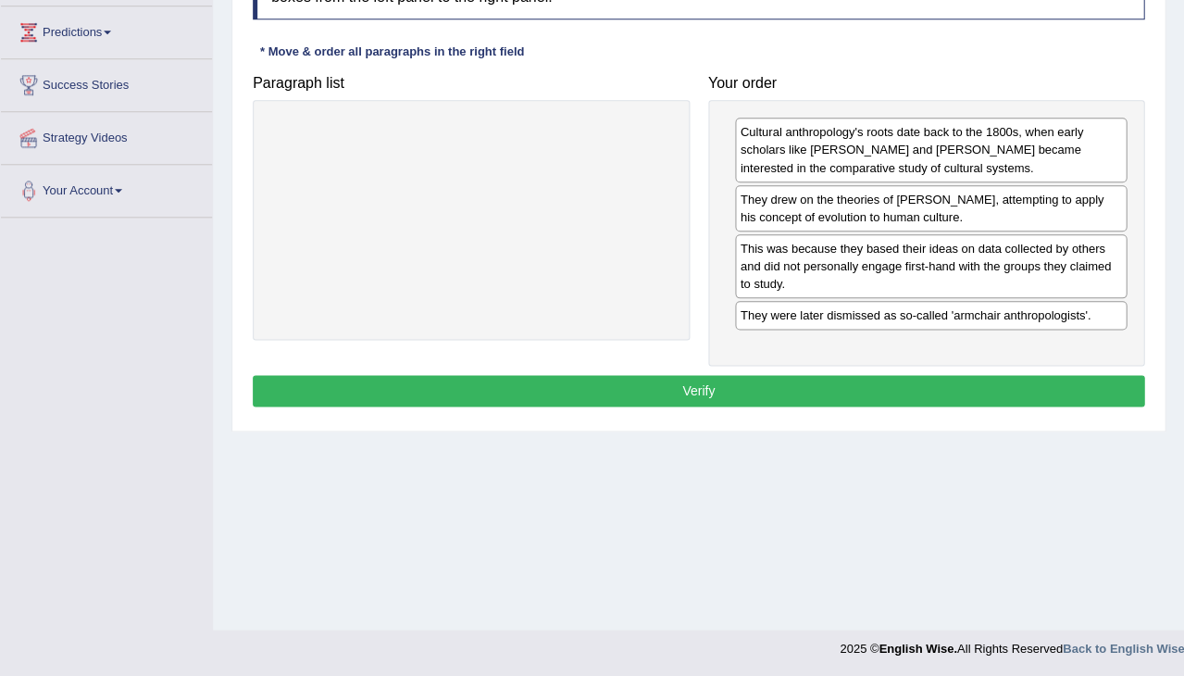
click at [790, 382] on button "Verify" at bounding box center [699, 390] width 892 height 31
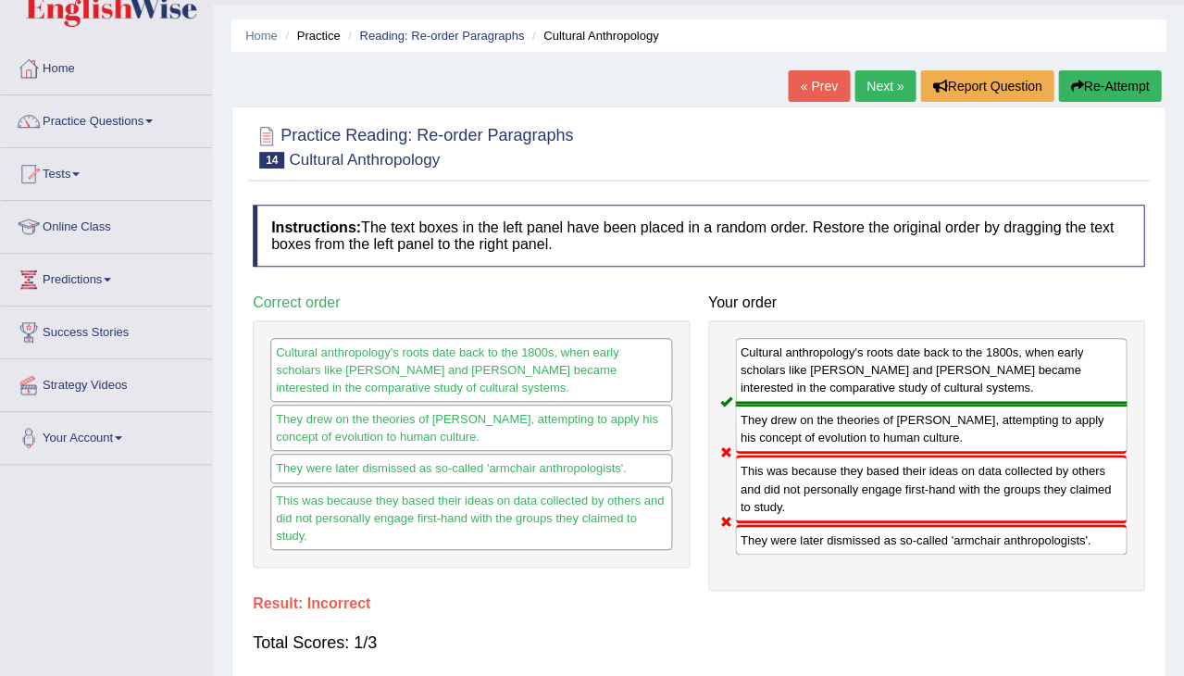
scroll to position [49, 0]
click at [1113, 86] on button "Re-Attempt" at bounding box center [1109, 85] width 103 height 31
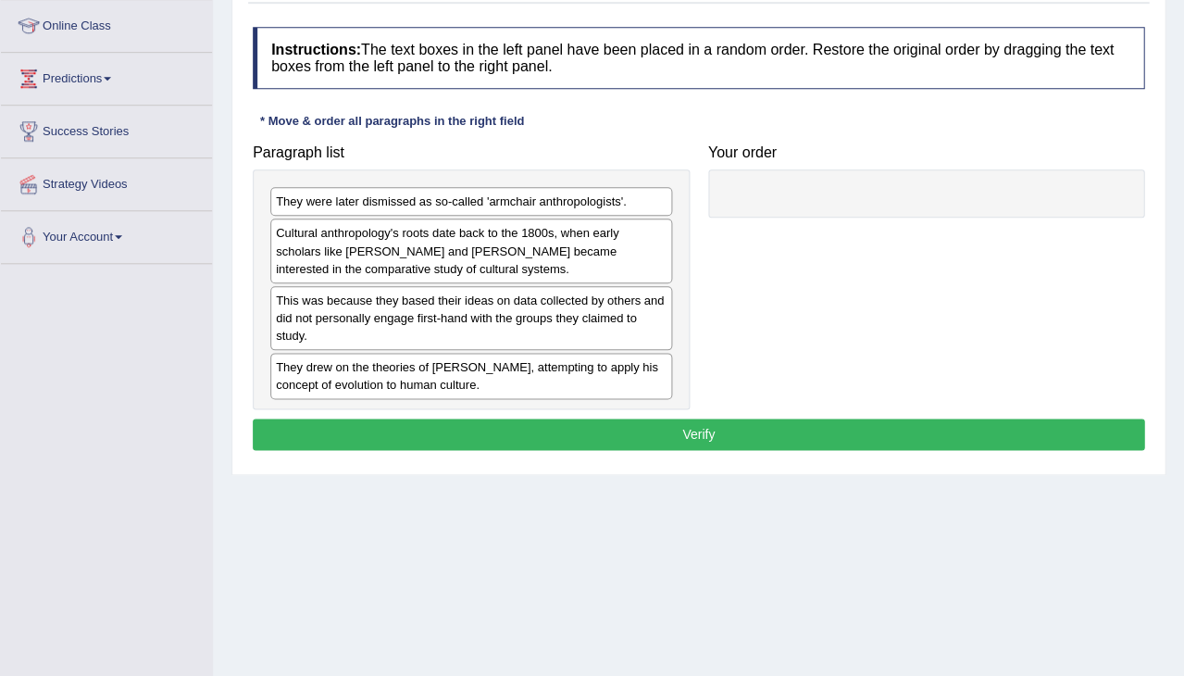
scroll to position [257, 0]
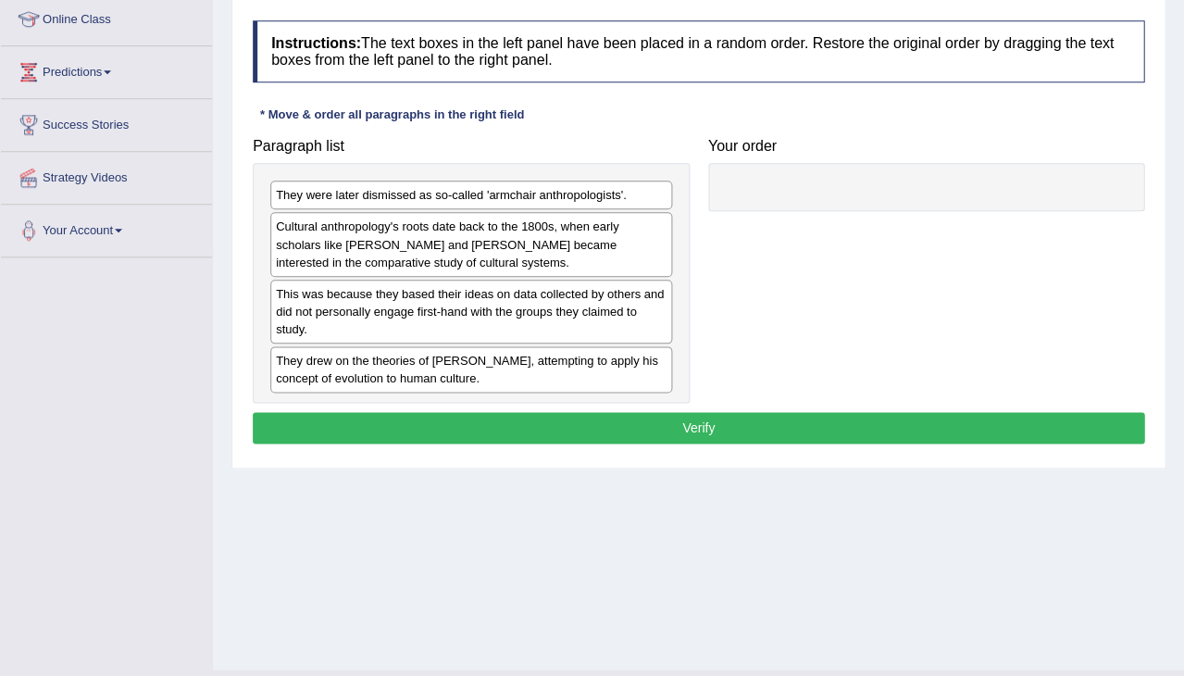
click at [539, 191] on div "They were later dismissed as so-called 'armchair anthropologists'." at bounding box center [471, 195] width 402 height 29
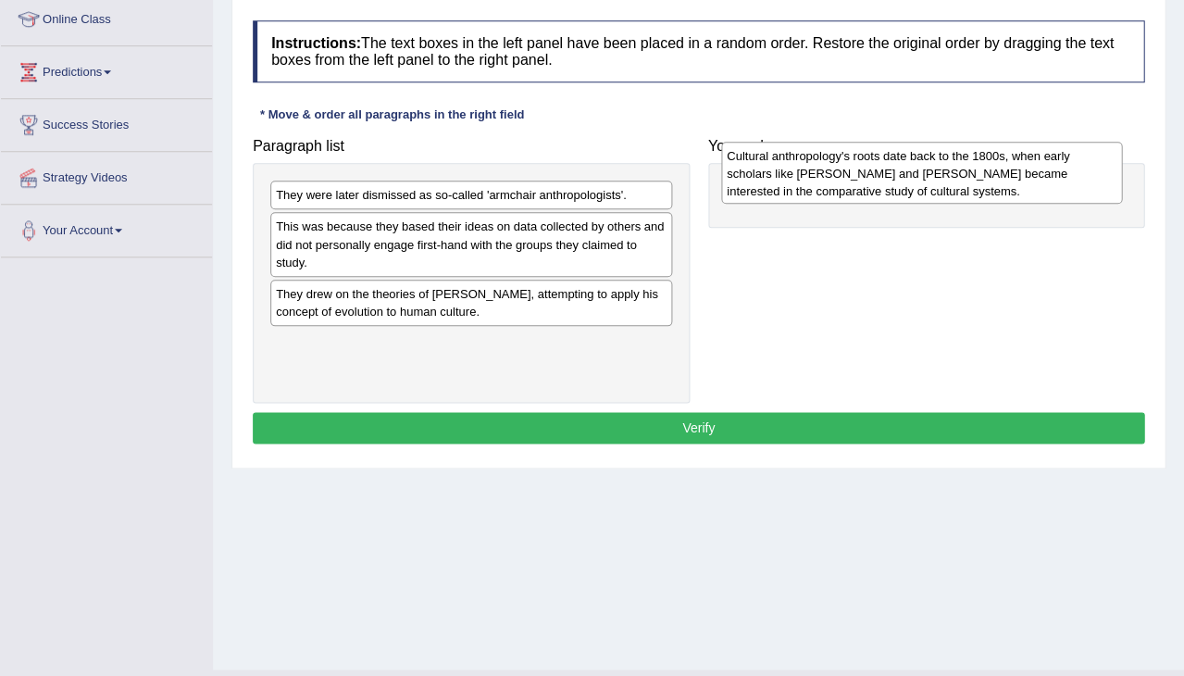
drag, startPoint x: 432, startPoint y: 235, endPoint x: 884, endPoint y: 166, distance: 457.2
click at [883, 166] on div "Cultural anthropology's roots date back to the 1800s, when early scholars like …" at bounding box center [922, 173] width 402 height 62
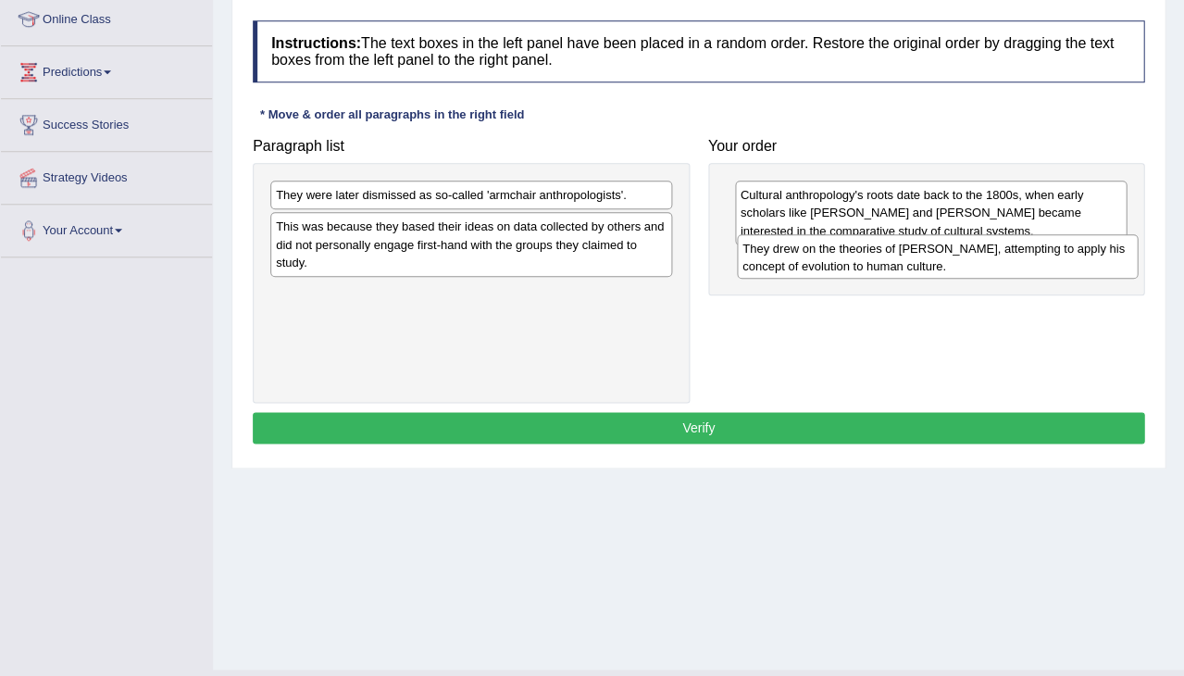
drag, startPoint x: 403, startPoint y: 301, endPoint x: 872, endPoint y: 258, distance: 471.4
click at [871, 258] on div "They drew on the theories of [PERSON_NAME], attempting to apply his concept of …" at bounding box center [938, 256] width 402 height 44
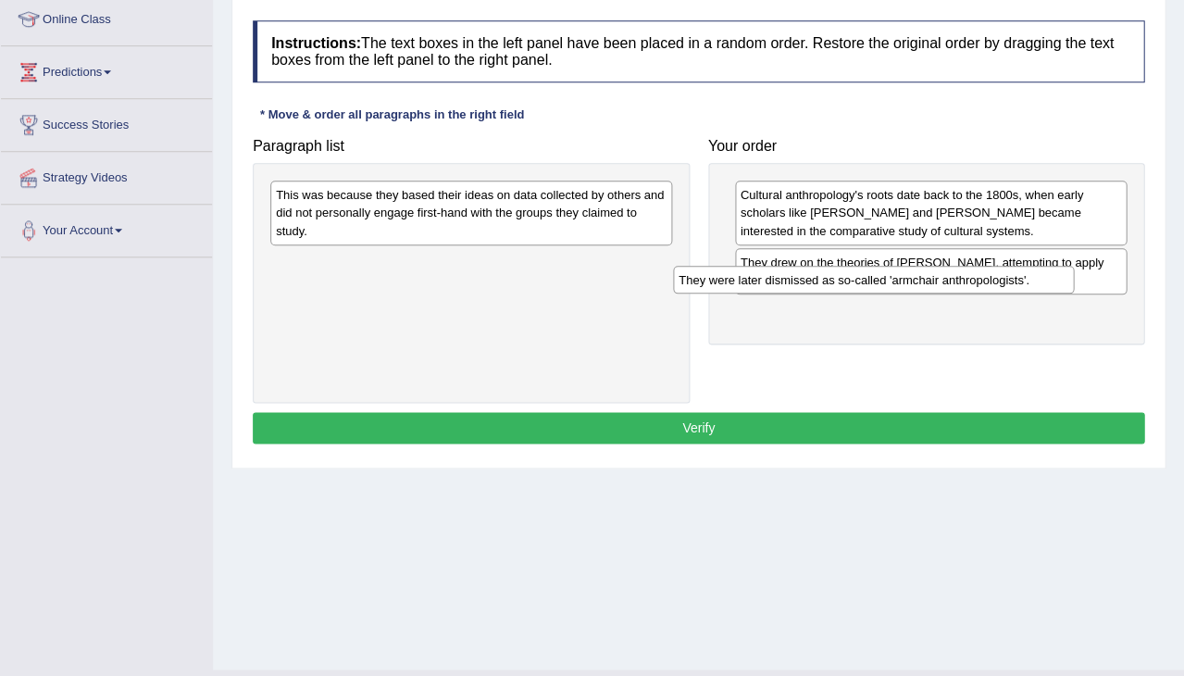
drag, startPoint x: 562, startPoint y: 191, endPoint x: 964, endPoint y: 276, distance: 410.8
click at [964, 276] on div "They were later dismissed as so-called 'armchair anthropologists'." at bounding box center [874, 280] width 402 height 28
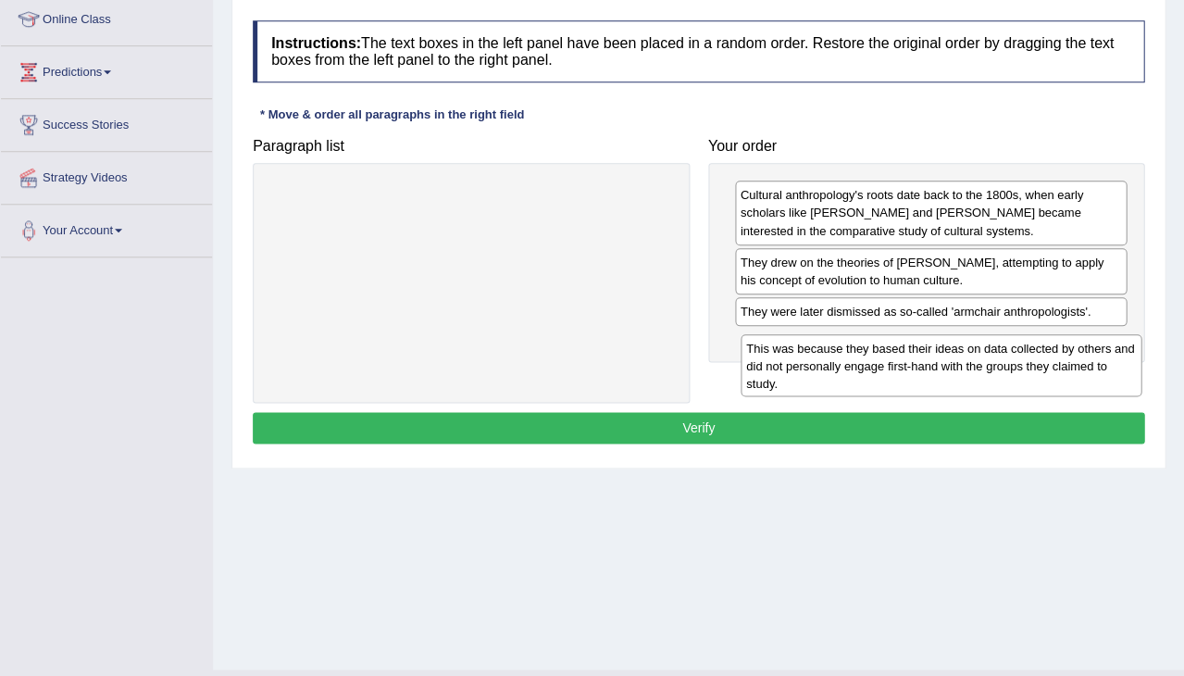
drag, startPoint x: 400, startPoint y: 204, endPoint x: 874, endPoint y: 341, distance: 493.5
click at [874, 341] on div "This was because they based their ideas on data collected by others and did not…" at bounding box center [942, 365] width 402 height 62
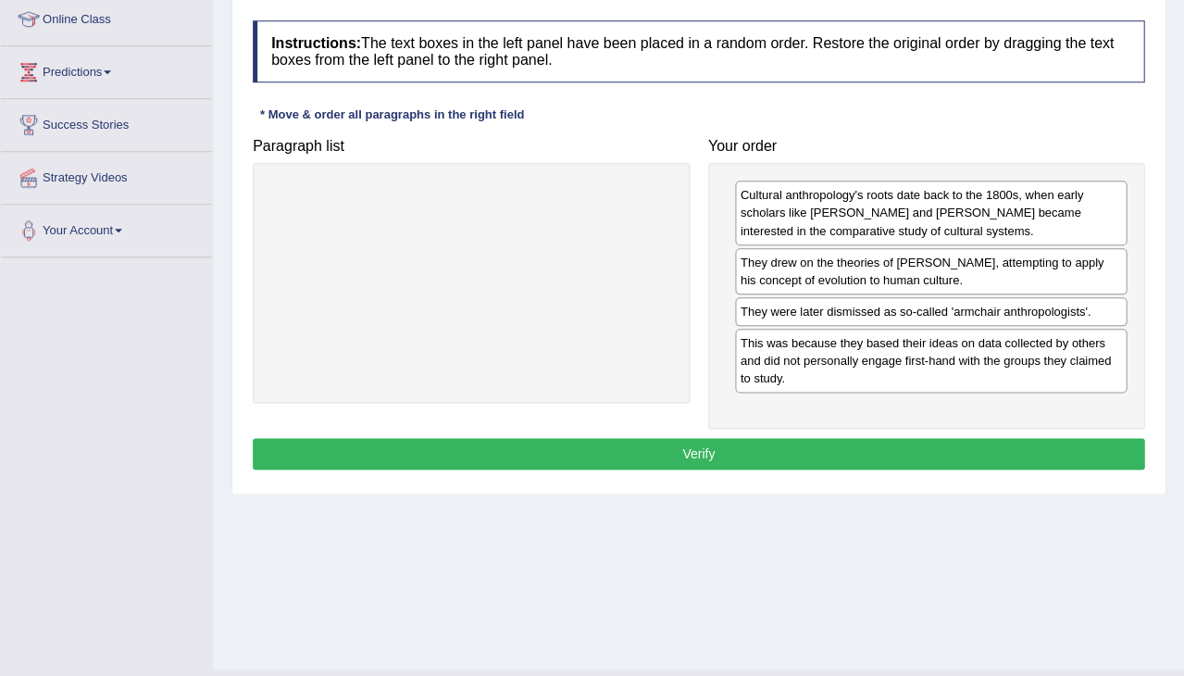
click at [757, 449] on button "Verify" at bounding box center [699, 453] width 892 height 31
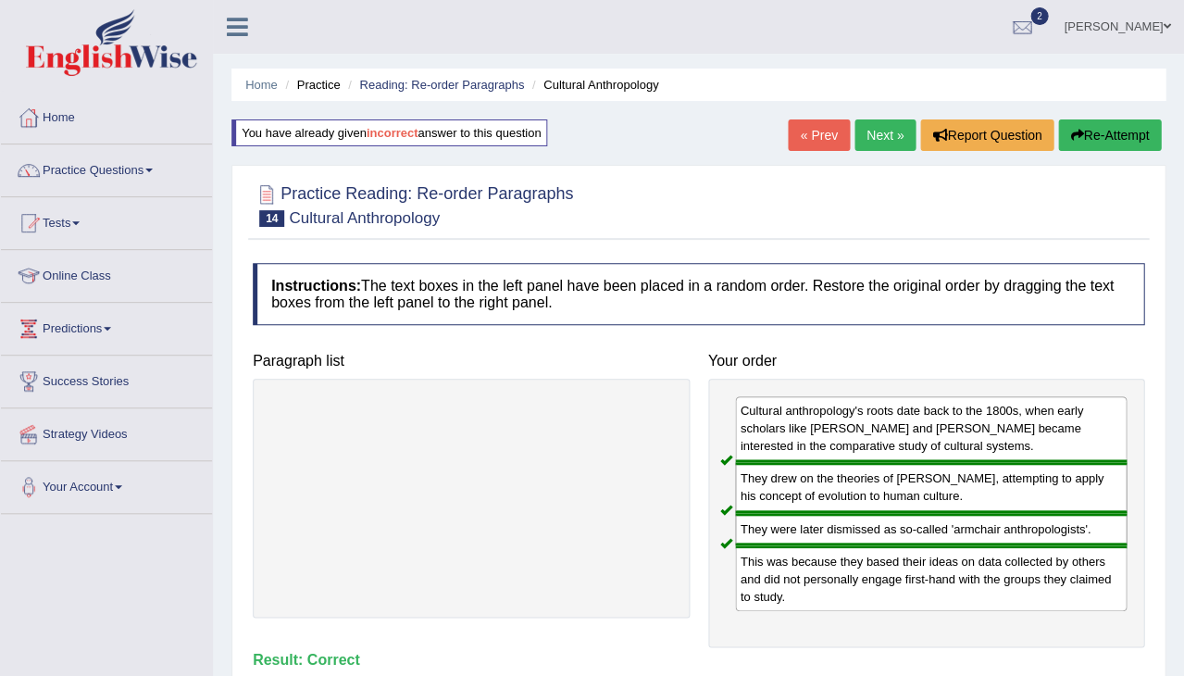
scroll to position [0, 0]
click at [882, 143] on link "Next »" at bounding box center [885, 134] width 61 height 31
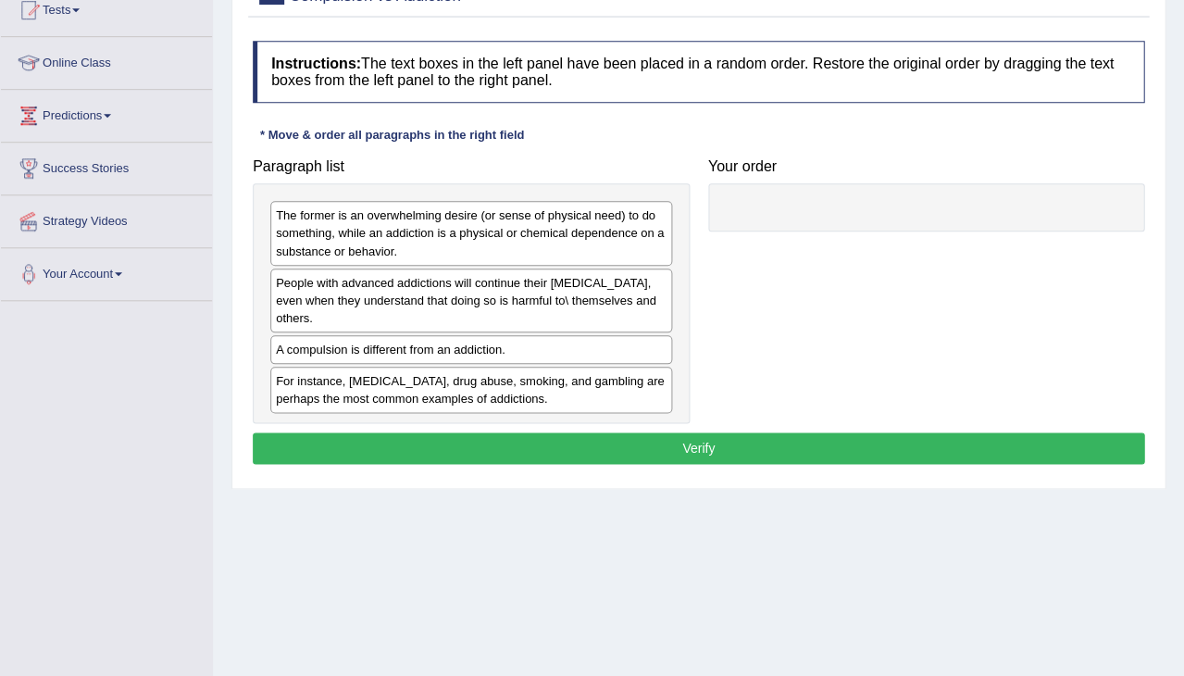
scroll to position [221, 0]
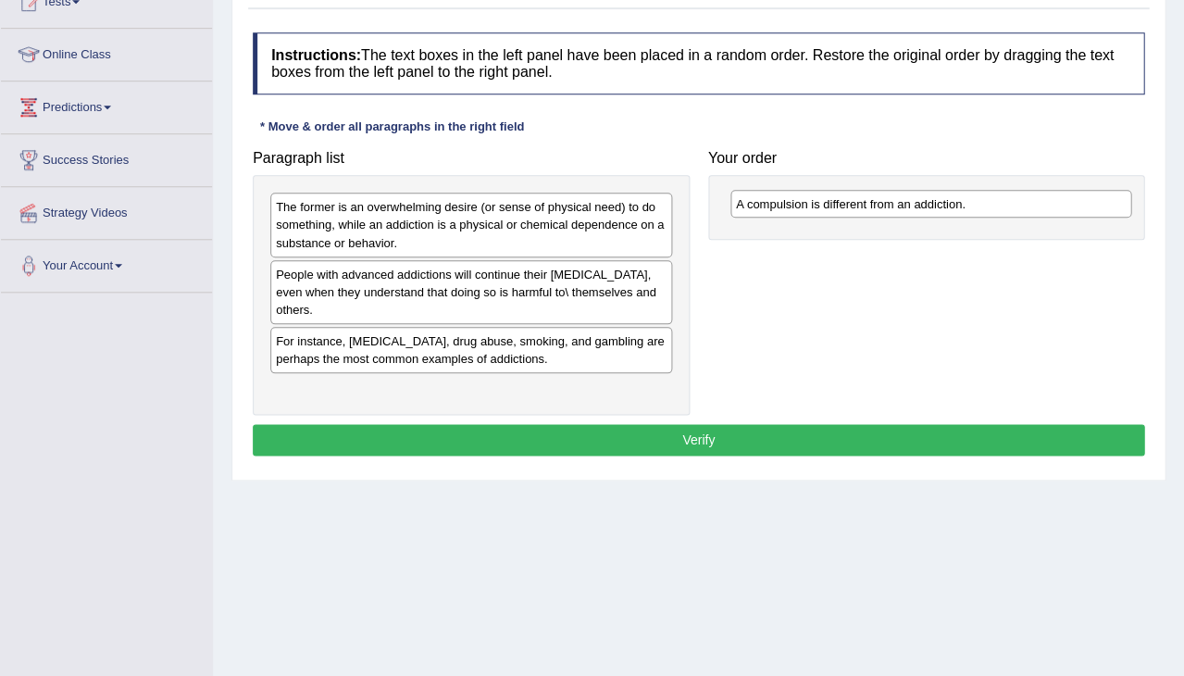
drag, startPoint x: 339, startPoint y: 332, endPoint x: 787, endPoint y: 197, distance: 468.1
click at [787, 197] on div "A compulsion is different from an addiction." at bounding box center [932, 204] width 402 height 28
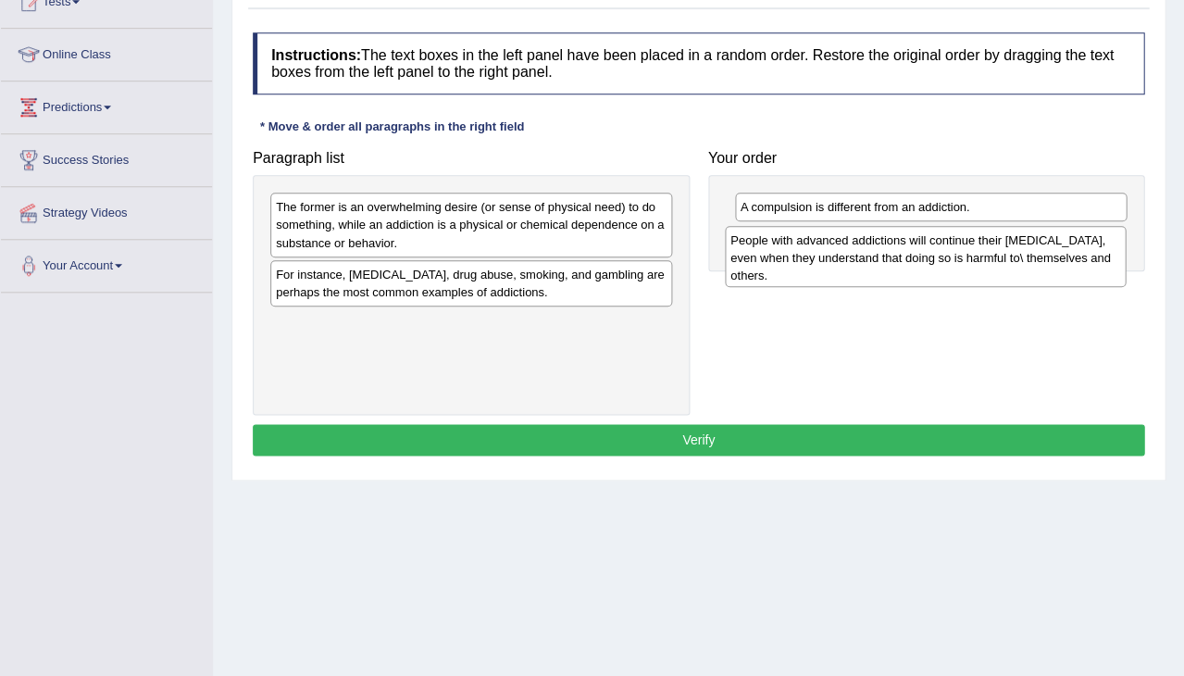
drag, startPoint x: 458, startPoint y: 295, endPoint x: 912, endPoint y: 264, distance: 454.8
click at [912, 264] on div "People with advanced addictions will continue their addictive behavior, even wh…" at bounding box center [926, 257] width 402 height 62
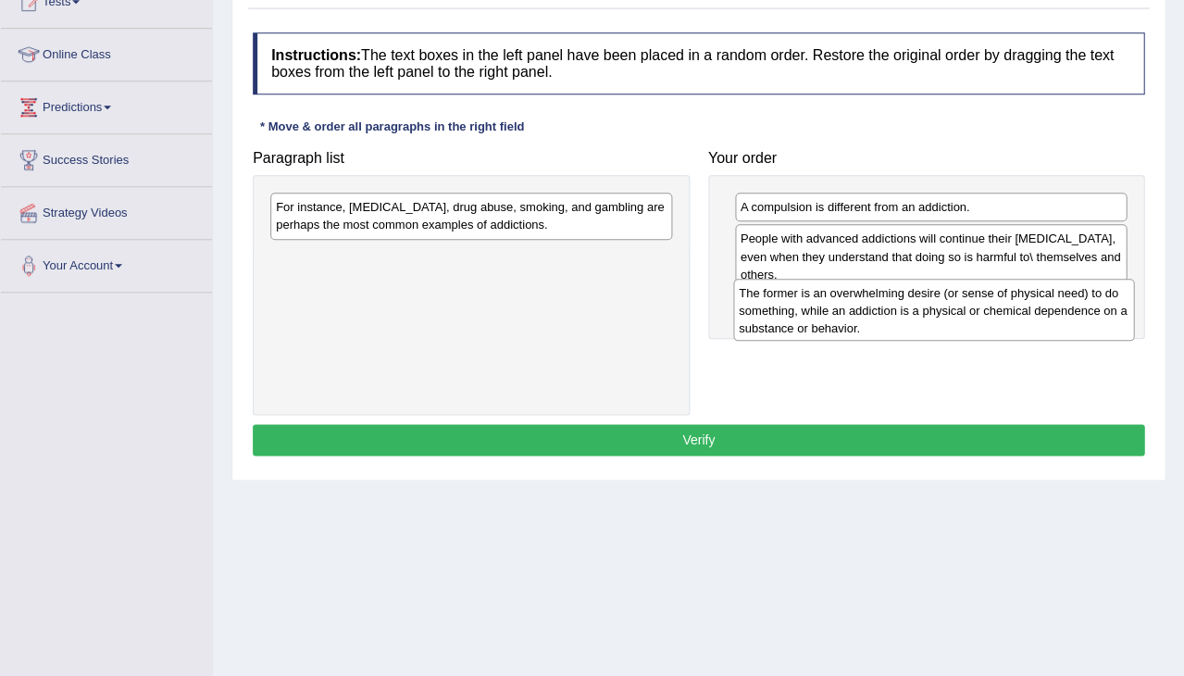
drag, startPoint x: 464, startPoint y: 228, endPoint x: 926, endPoint y: 314, distance: 470.0
click at [926, 314] on div "The former is an overwhelming desire (or sense of physical need) to do somethin…" at bounding box center [934, 310] width 402 height 62
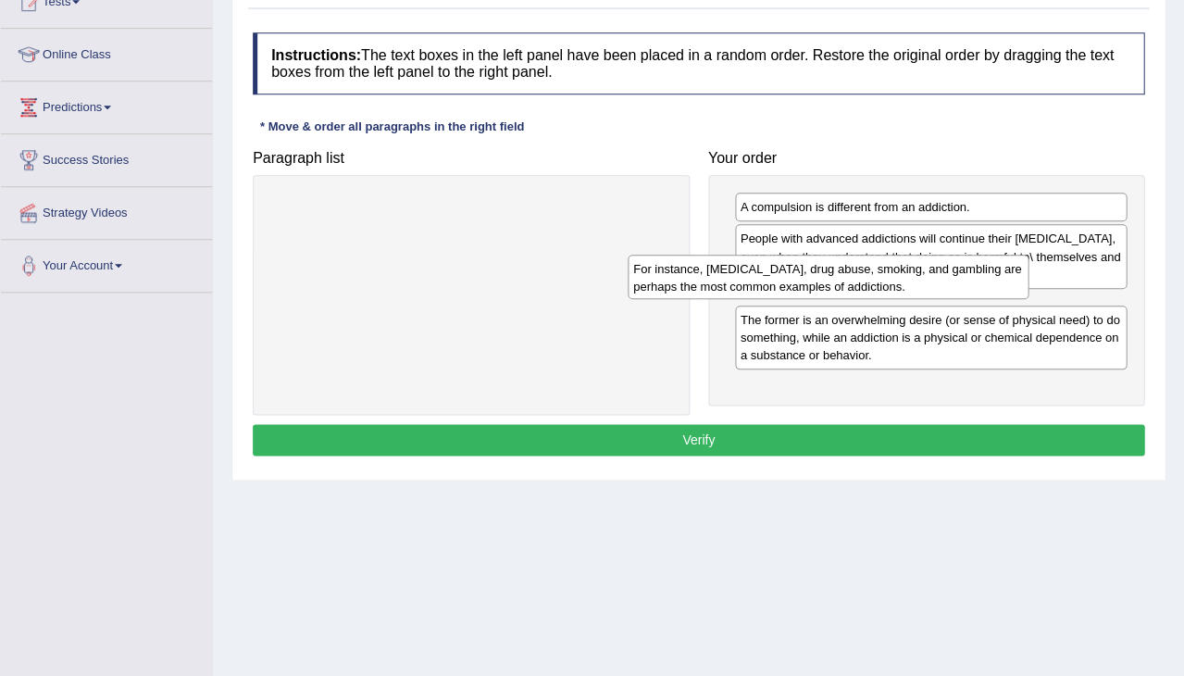
drag, startPoint x: 470, startPoint y: 216, endPoint x: 857, endPoint y: 277, distance: 390.9
click at [854, 277] on div "For instance, alcoholism, drug abuse, smoking, and gambling are perhaps the mos…" at bounding box center [829, 277] width 402 height 44
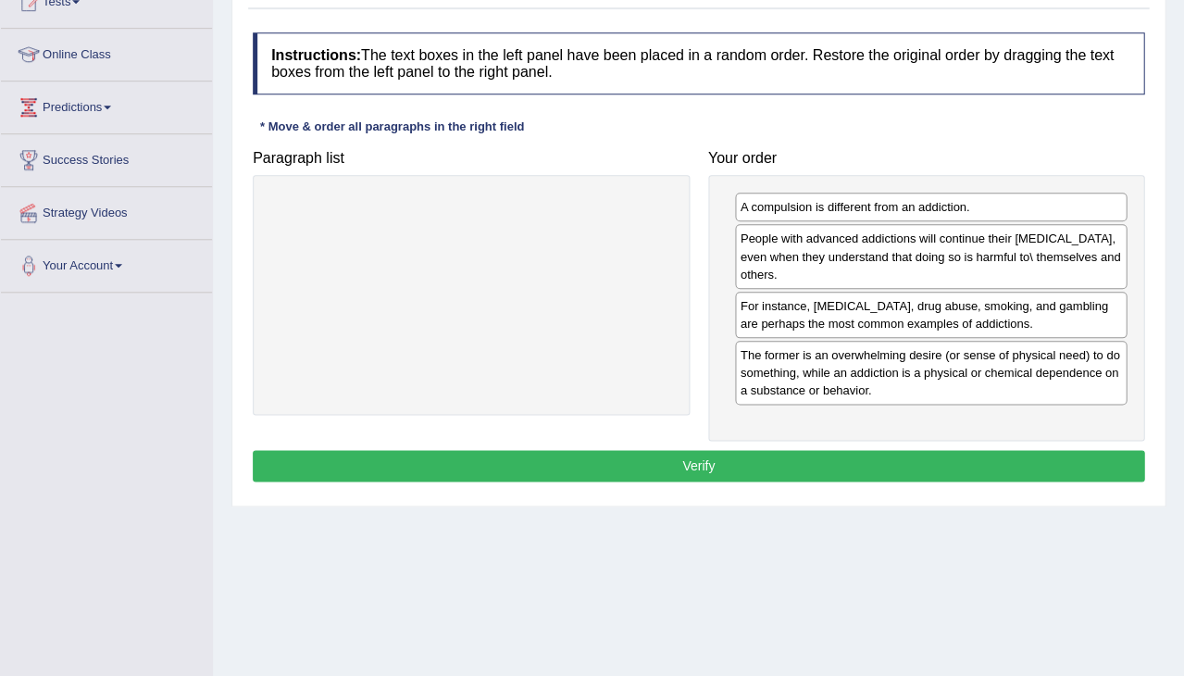
click at [786, 450] on button "Verify" at bounding box center [699, 465] width 892 height 31
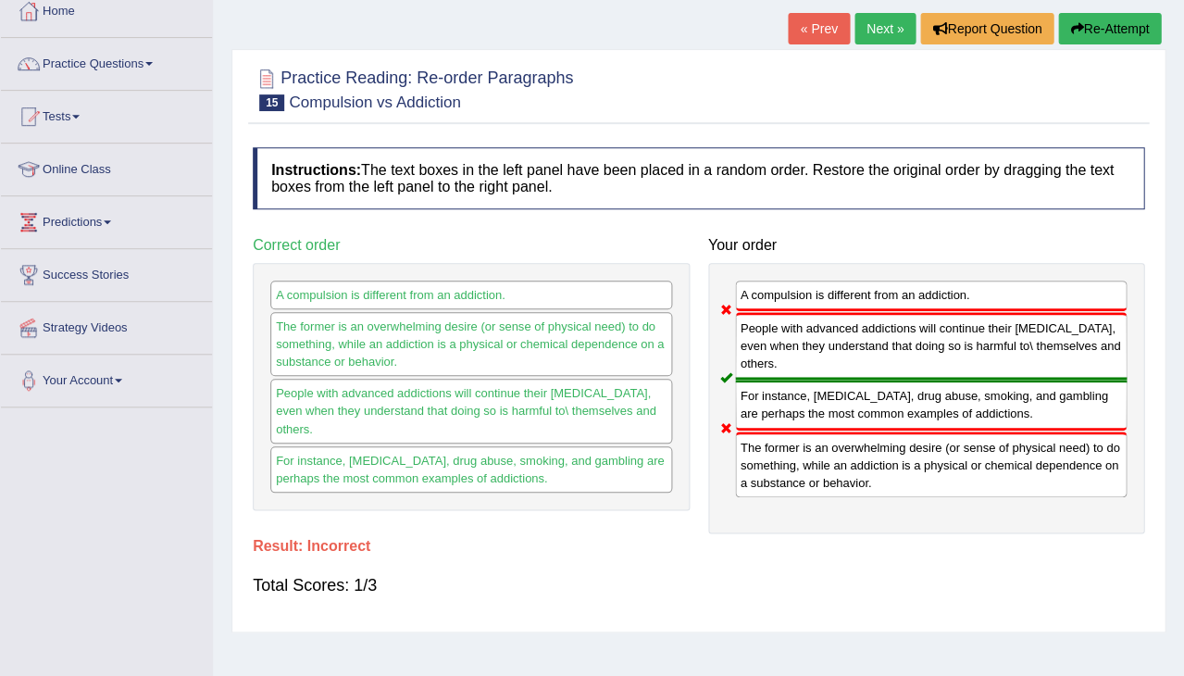
scroll to position [104, 0]
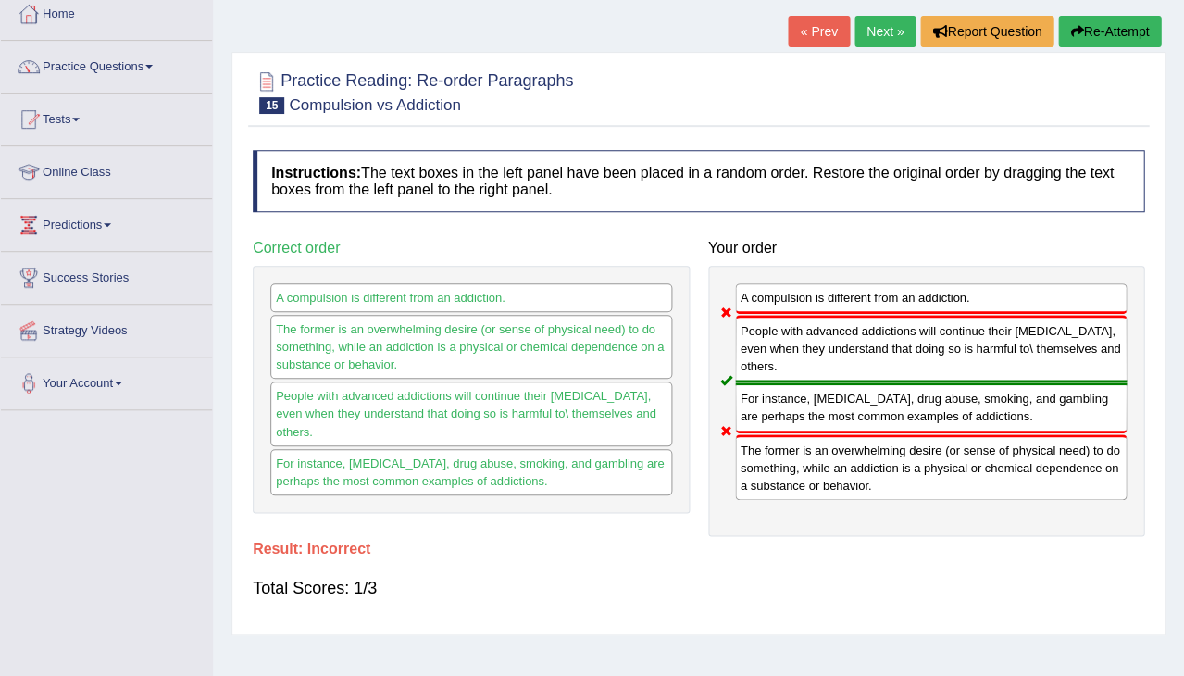
click at [1095, 22] on button "Re-Attempt" at bounding box center [1109, 31] width 103 height 31
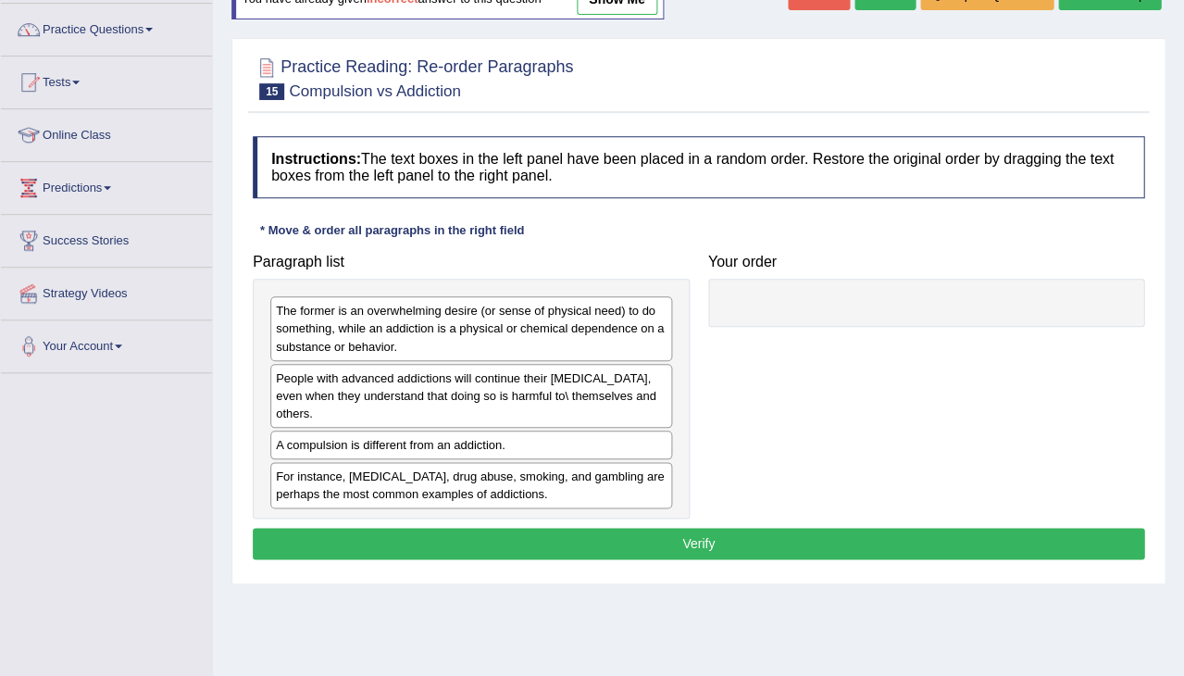
scroll to position [147, 0]
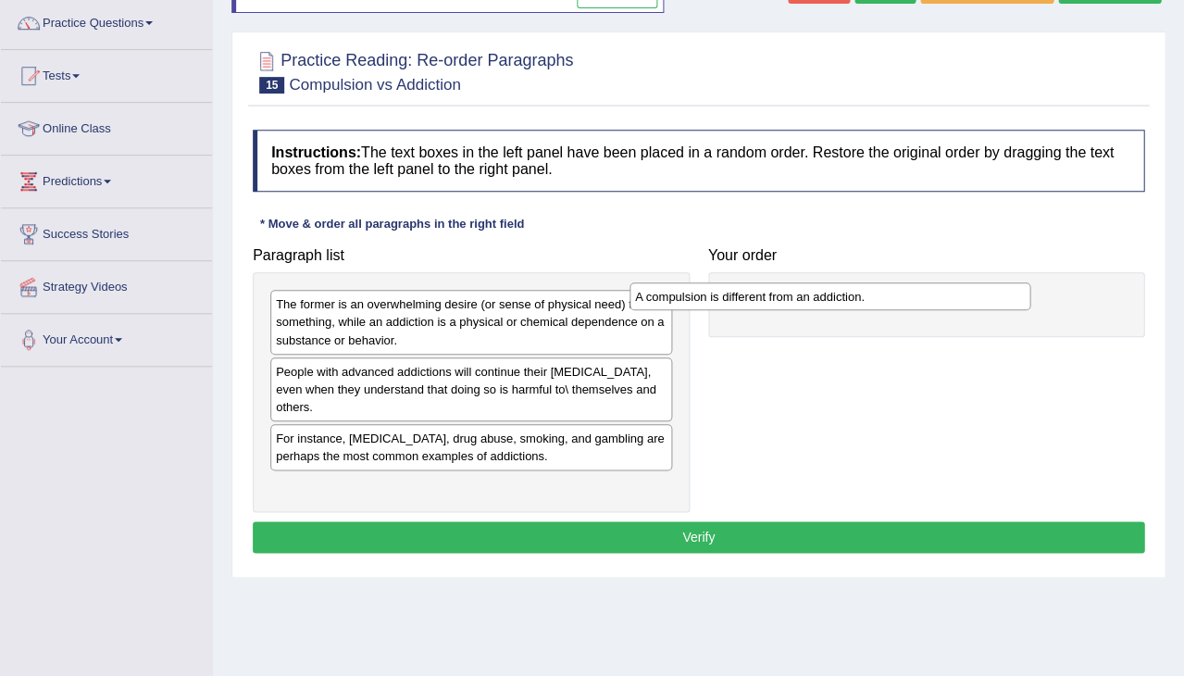
drag, startPoint x: 419, startPoint y: 430, endPoint x: 796, endPoint y: 282, distance: 405.5
click at [796, 282] on div "A compulsion is different from an addiction." at bounding box center [831, 296] width 402 height 28
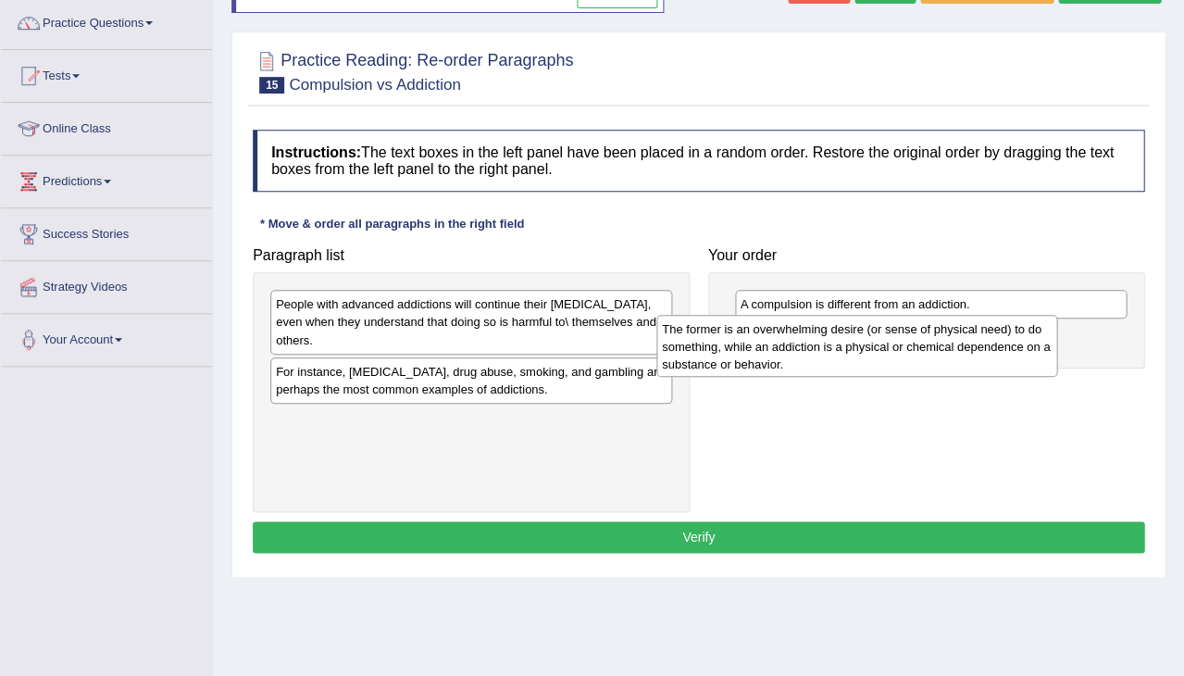
drag, startPoint x: 498, startPoint y: 327, endPoint x: 895, endPoint y: 355, distance: 397.3
click at [894, 354] on div "The former is an overwhelming desire (or sense of physical need) to do somethin…" at bounding box center [858, 346] width 402 height 62
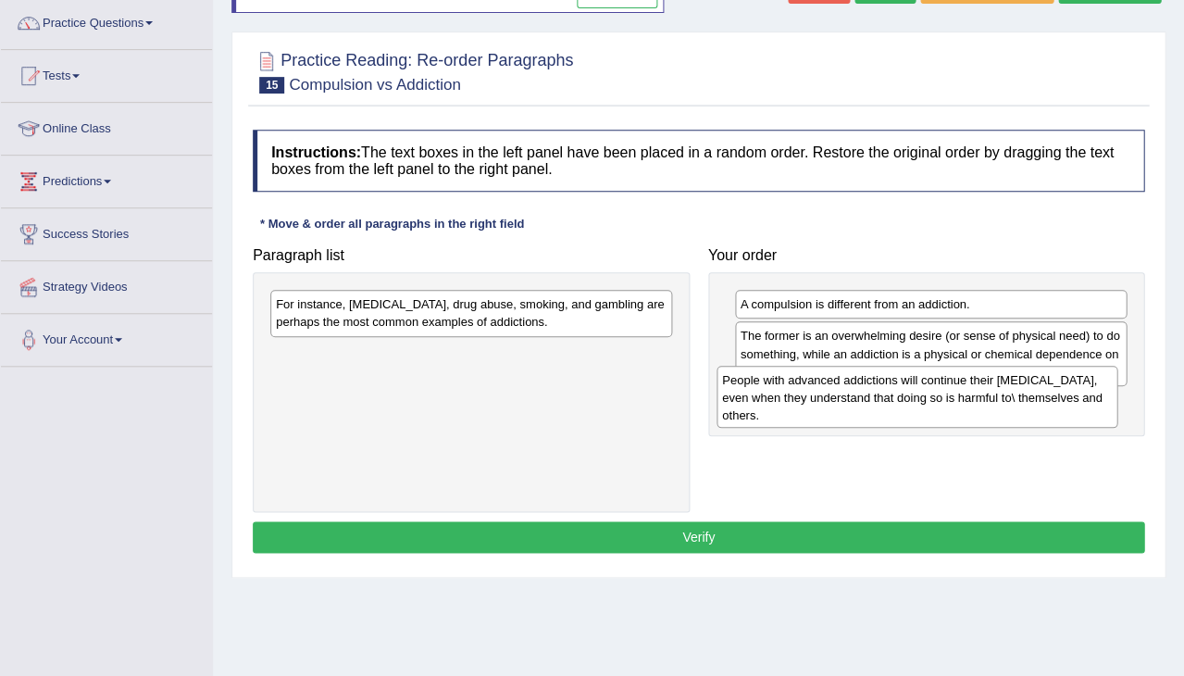
drag, startPoint x: 444, startPoint y: 323, endPoint x: 894, endPoint y: 404, distance: 457.2
click at [894, 403] on div "People with advanced addictions will continue their [MEDICAL_DATA], even when t…" at bounding box center [918, 397] width 402 height 62
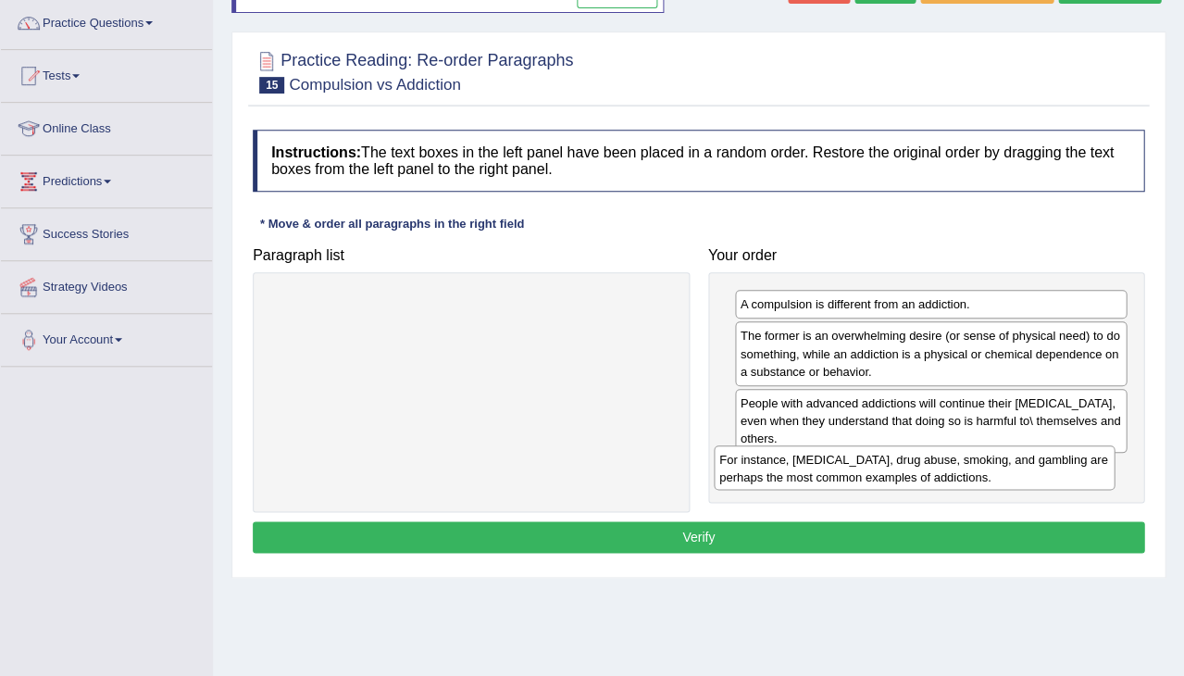
drag, startPoint x: 520, startPoint y: 308, endPoint x: 967, endPoint y: 455, distance: 469.7
click at [967, 455] on div "For instance, [MEDICAL_DATA], drug abuse, smoking, and gambling are perhaps the…" at bounding box center [915, 467] width 402 height 44
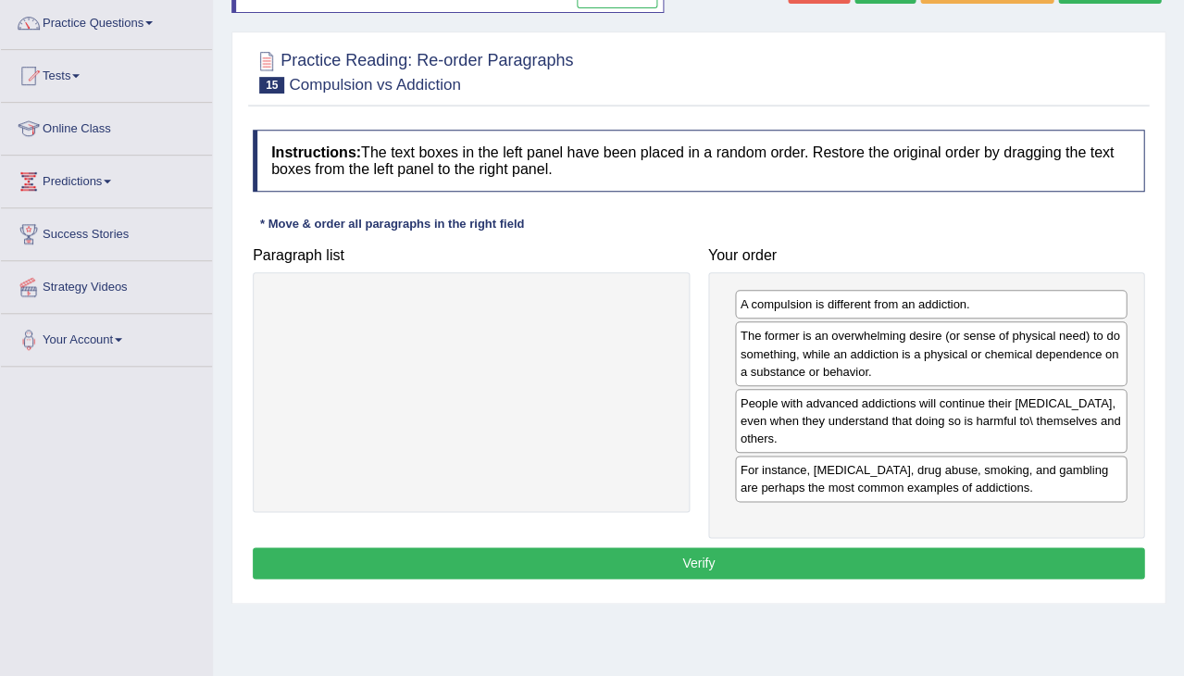
click at [798, 550] on button "Verify" at bounding box center [699, 562] width 892 height 31
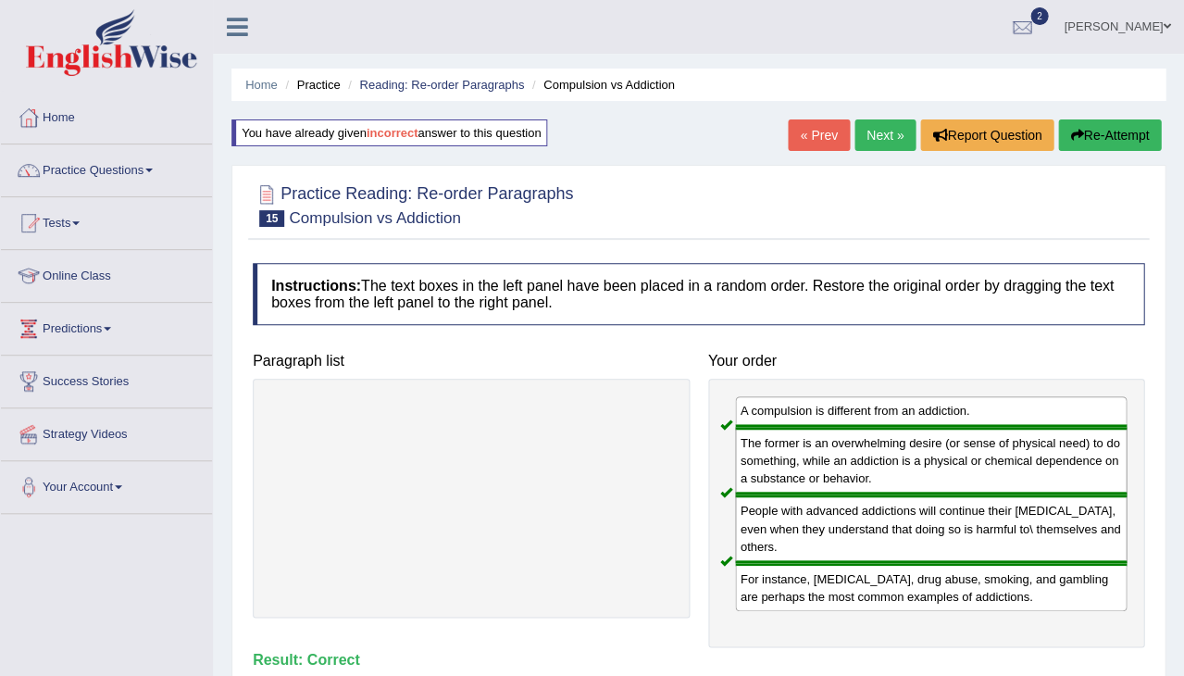
scroll to position [0, 0]
click at [881, 134] on link "Next »" at bounding box center [885, 134] width 61 height 31
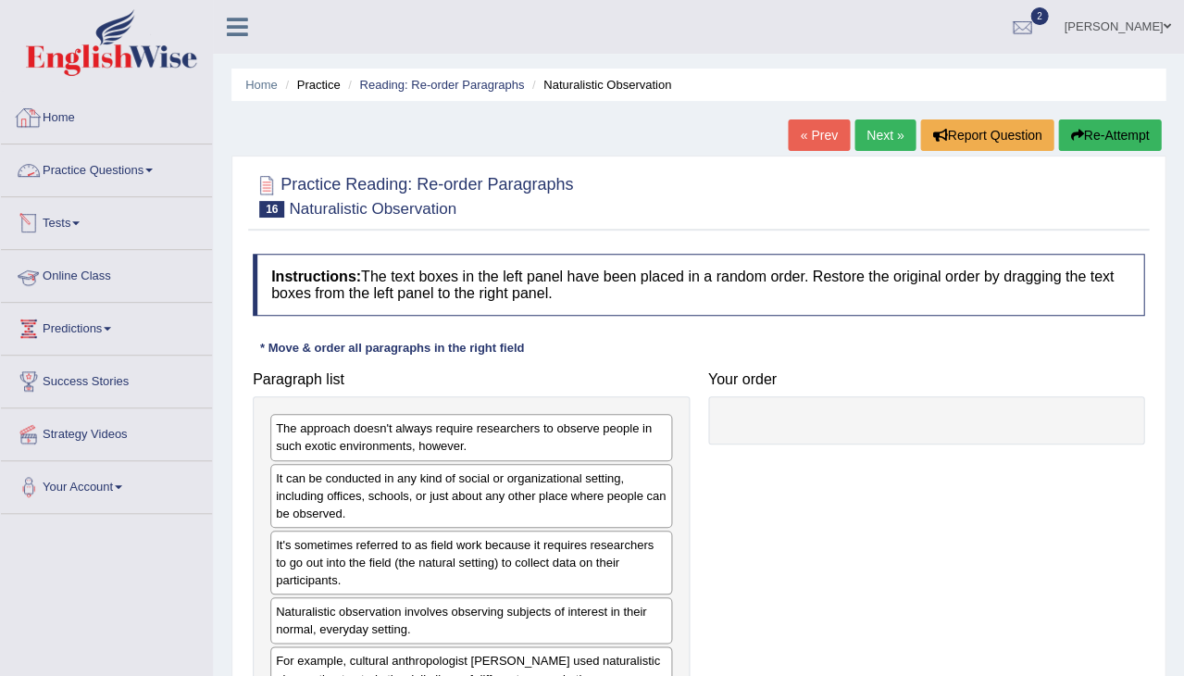
click at [65, 117] on link "Home" at bounding box center [106, 115] width 211 height 46
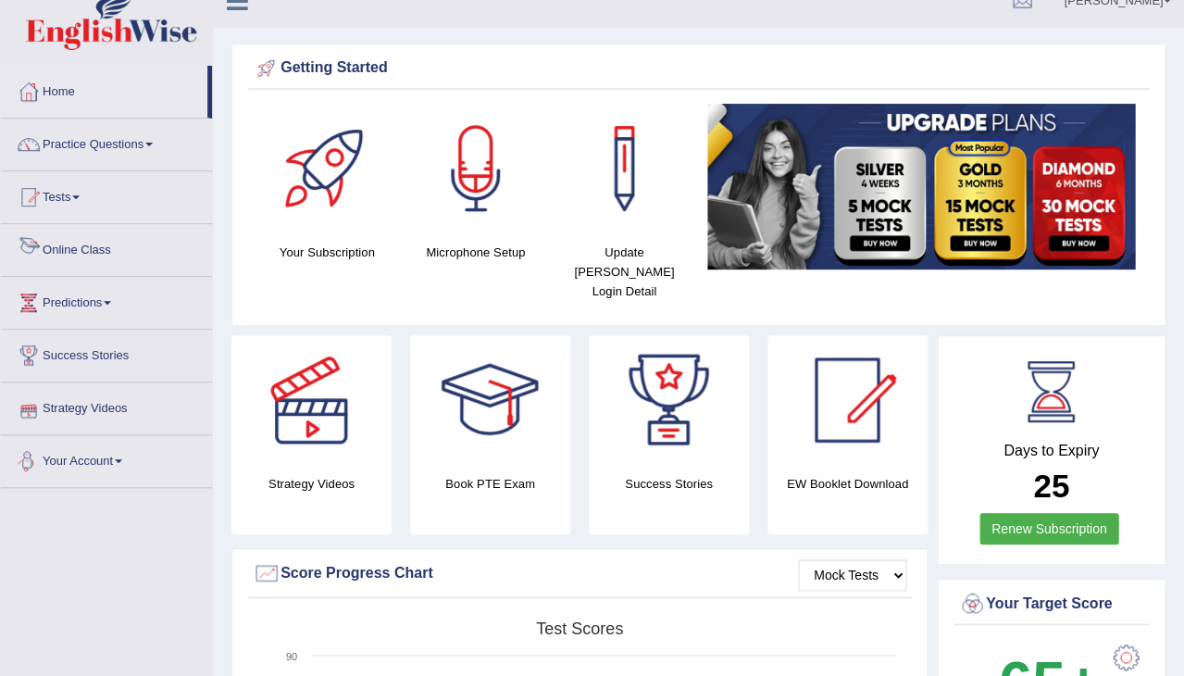
scroll to position [11, 0]
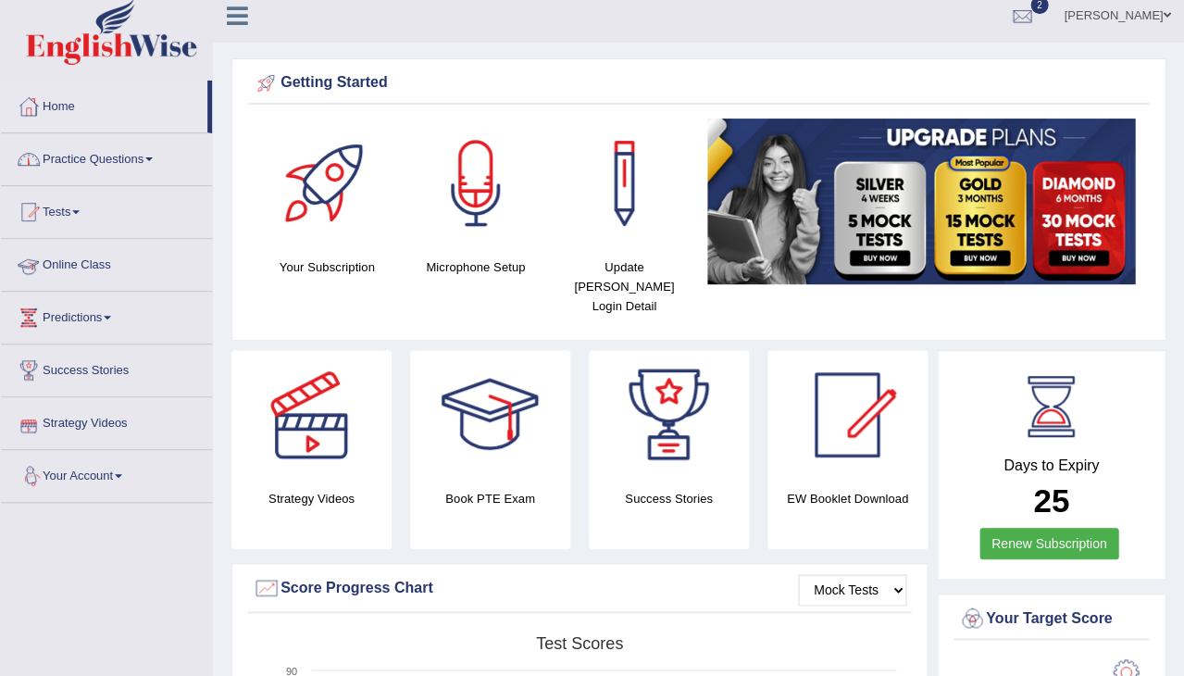
click at [119, 149] on link "Practice Questions" at bounding box center [106, 156] width 211 height 46
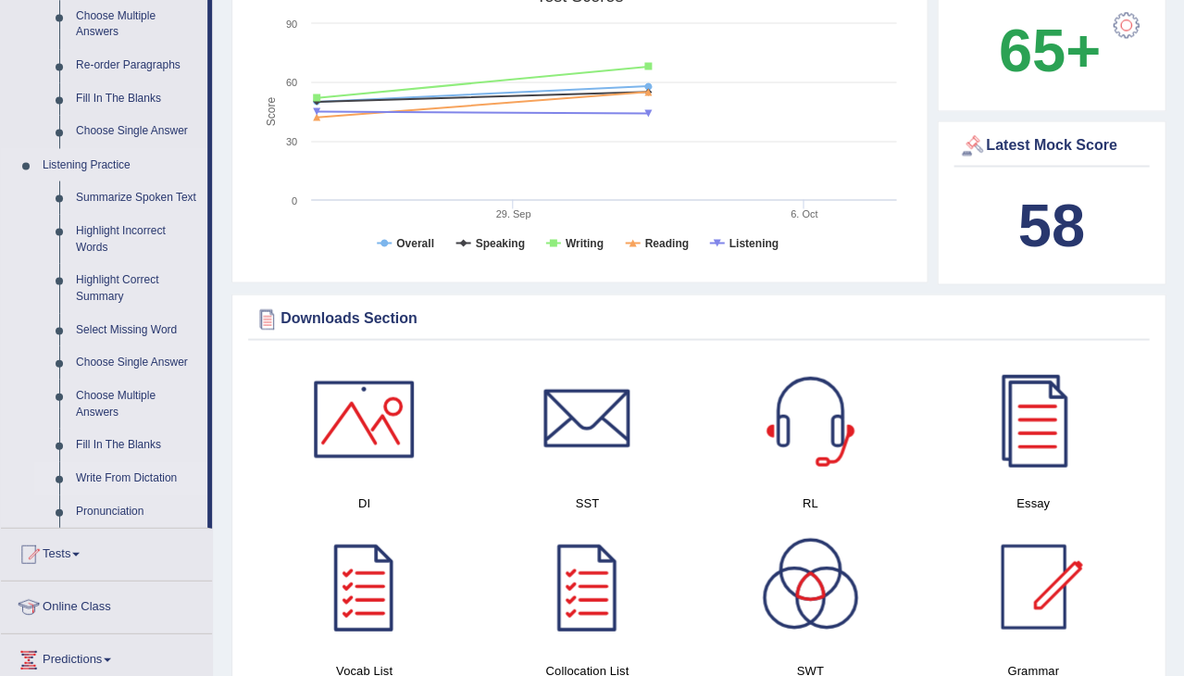
scroll to position [657, 0]
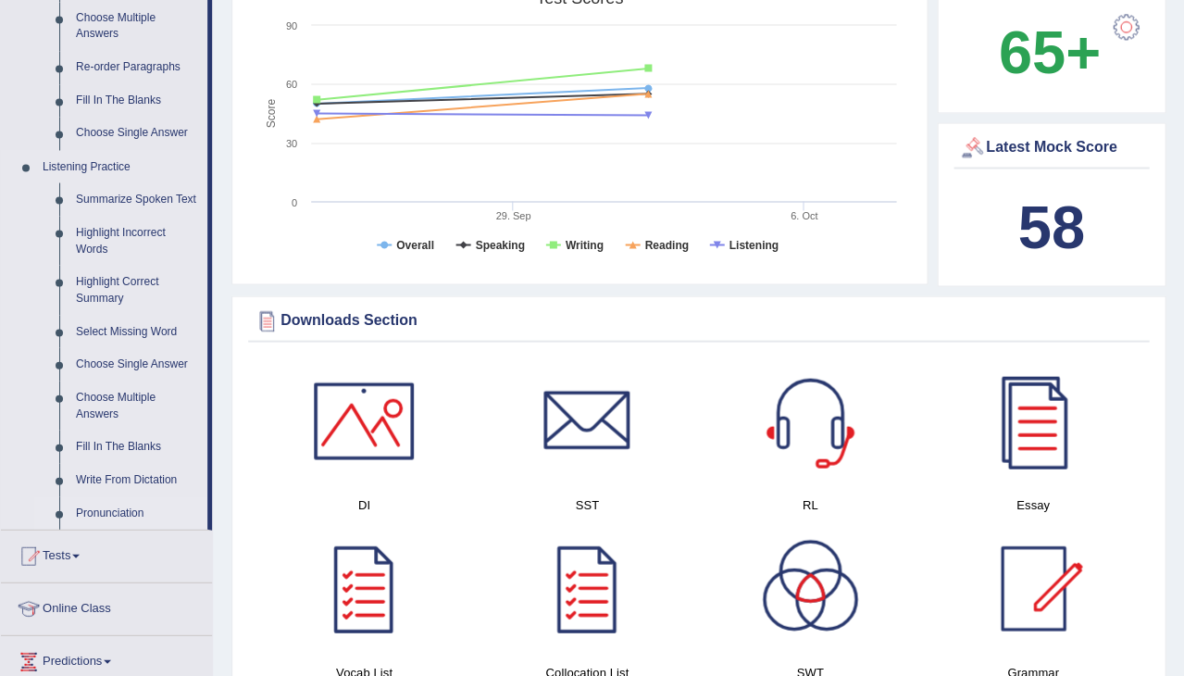
click at [116, 518] on link "Pronunciation" at bounding box center [138, 512] width 140 height 33
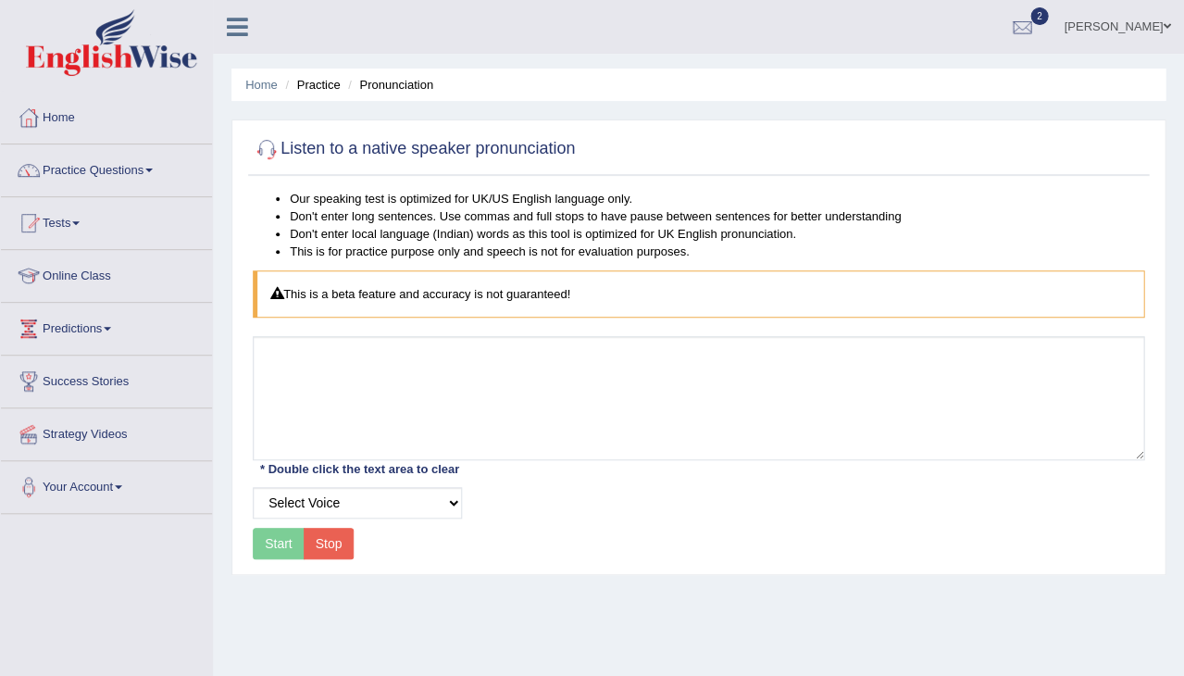
click at [463, 498] on div "Select Voice" at bounding box center [358, 502] width 228 height 31
click at [312, 543] on button "Stop" at bounding box center [329, 543] width 51 height 31
click at [257, 549] on div "Start Stop" at bounding box center [303, 543] width 101 height 31
click at [301, 549] on div "Start Stop" at bounding box center [303, 543] width 101 height 31
click at [161, 164] on link "Practice Questions" at bounding box center [106, 167] width 211 height 46
